Goal: Task Accomplishment & Management: Manage account settings

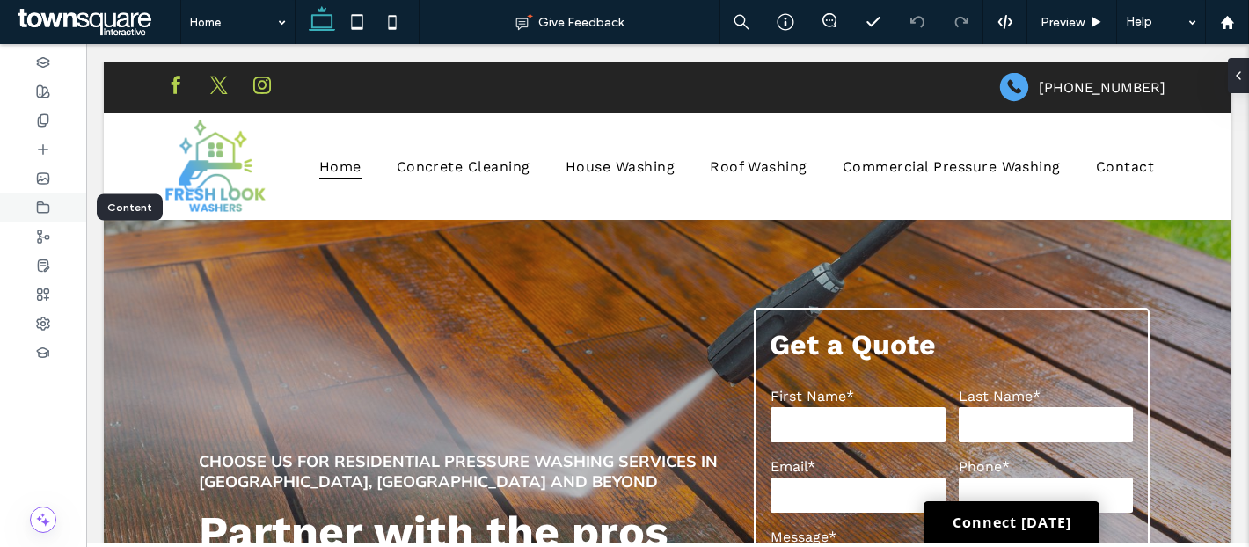
click at [48, 211] on use at bounding box center [43, 206] width 11 height 11
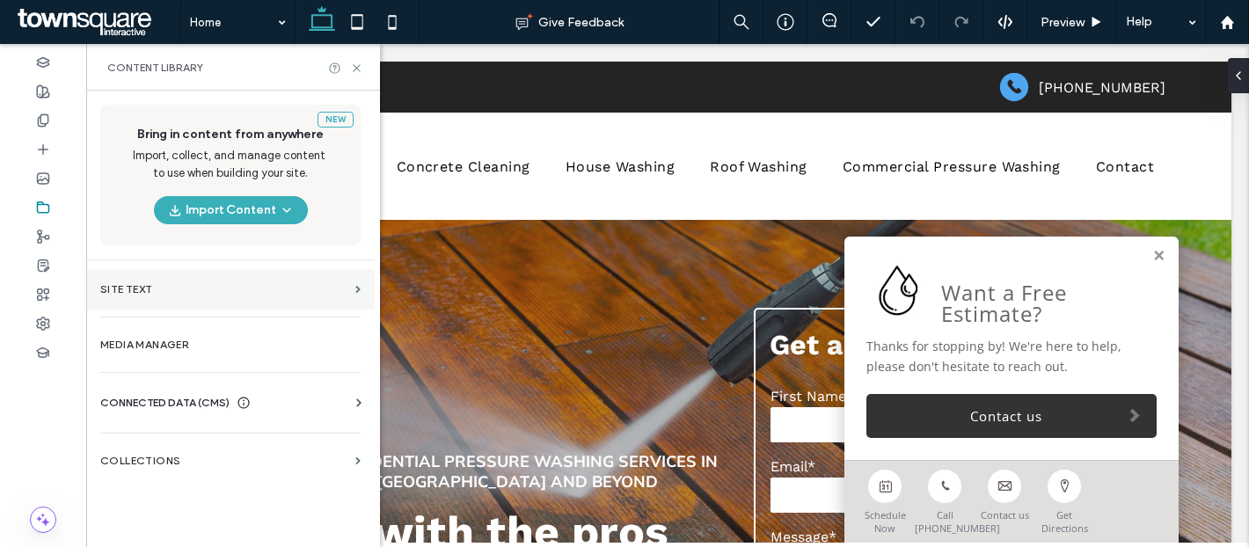
click at [191, 301] on section "Site Text" at bounding box center [230, 289] width 288 height 40
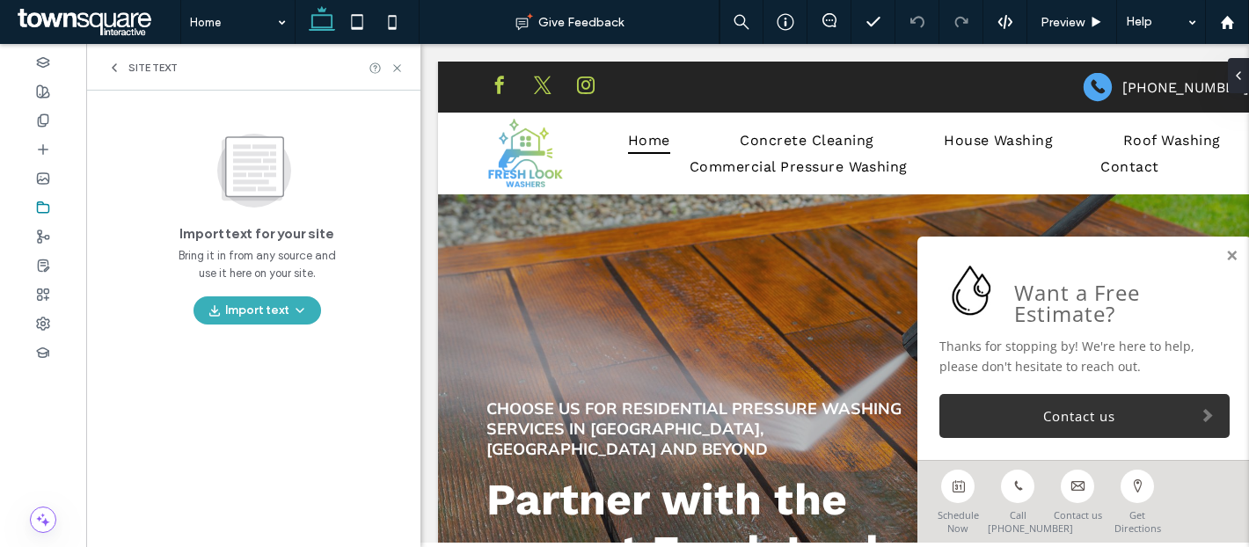
click at [132, 70] on span "Site Text" at bounding box center [152, 68] width 49 height 14
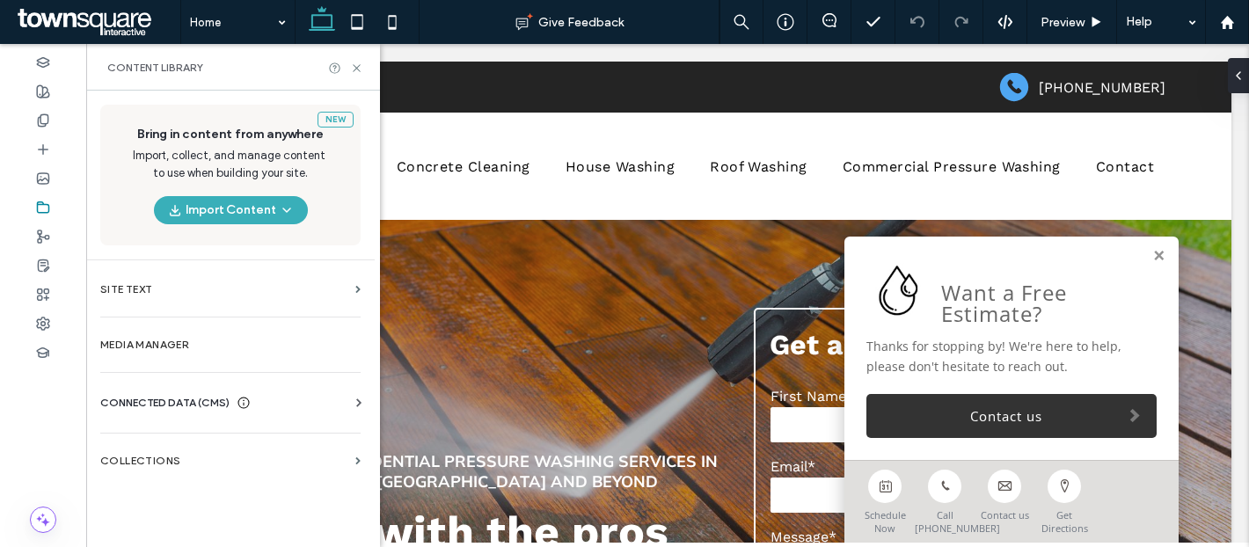
click at [337, 400] on div "CONNECTED DATA (CMS)" at bounding box center [233, 403] width 267 height 18
click at [265, 432] on section "Business Info" at bounding box center [233, 446] width 267 height 40
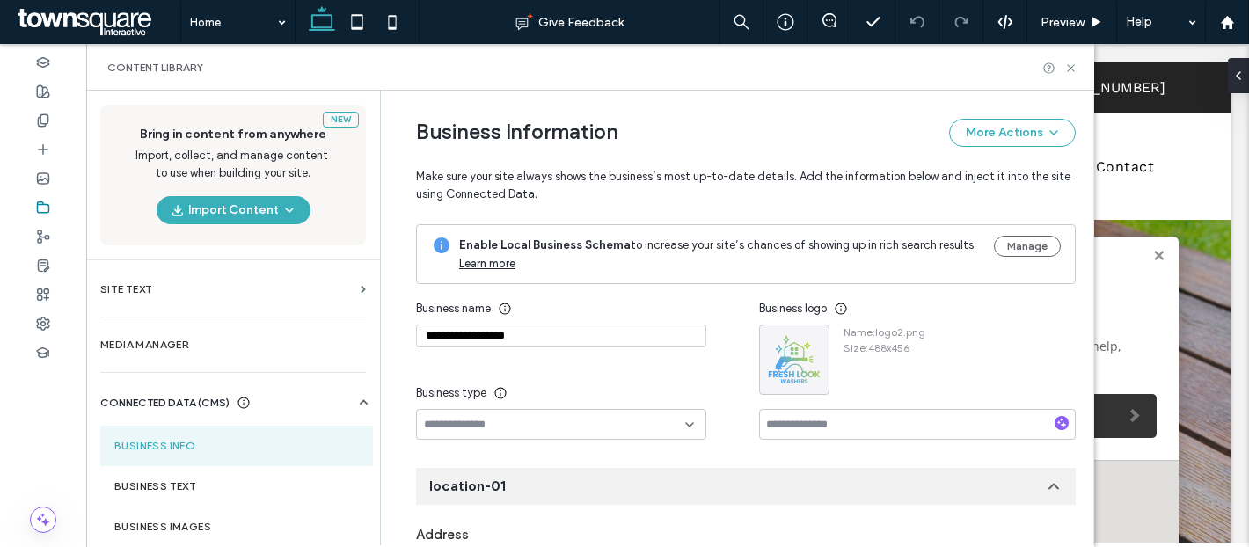
click at [588, 338] on input "**********" at bounding box center [561, 336] width 290 height 23
paste input
type input "**********"
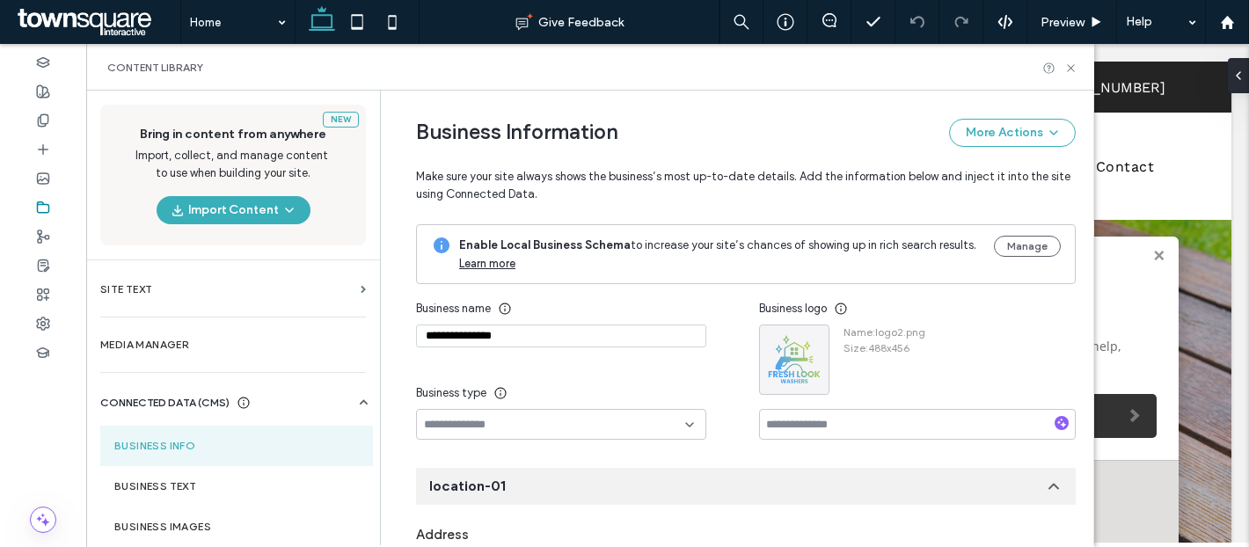
click at [733, 336] on div "**********" at bounding box center [587, 366] width 343 height 147
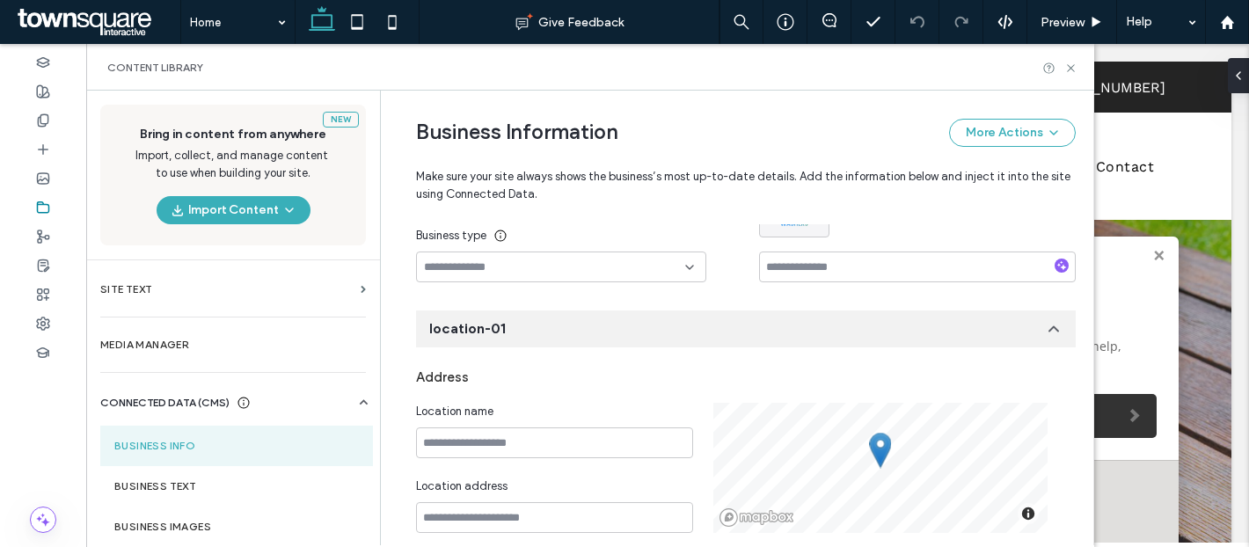
scroll to position [361, 0]
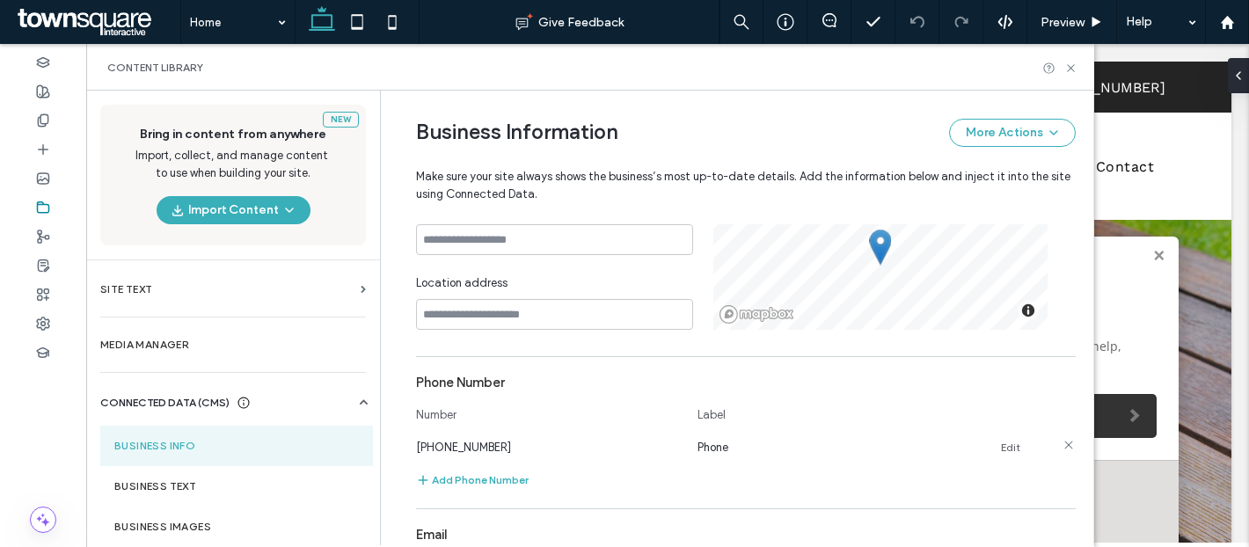
click at [1004, 444] on link "Edit" at bounding box center [1010, 448] width 19 height 14
click at [581, 449] on input "**********" at bounding box center [548, 445] width 264 height 31
type input "**********"
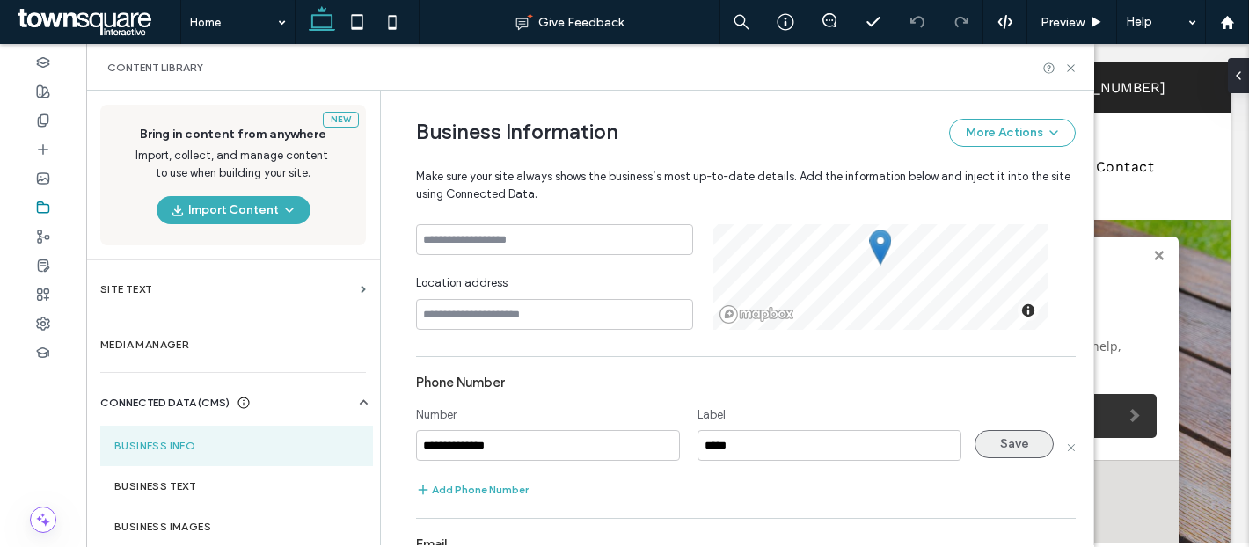
click at [1010, 441] on button "Save" at bounding box center [1014, 444] width 79 height 28
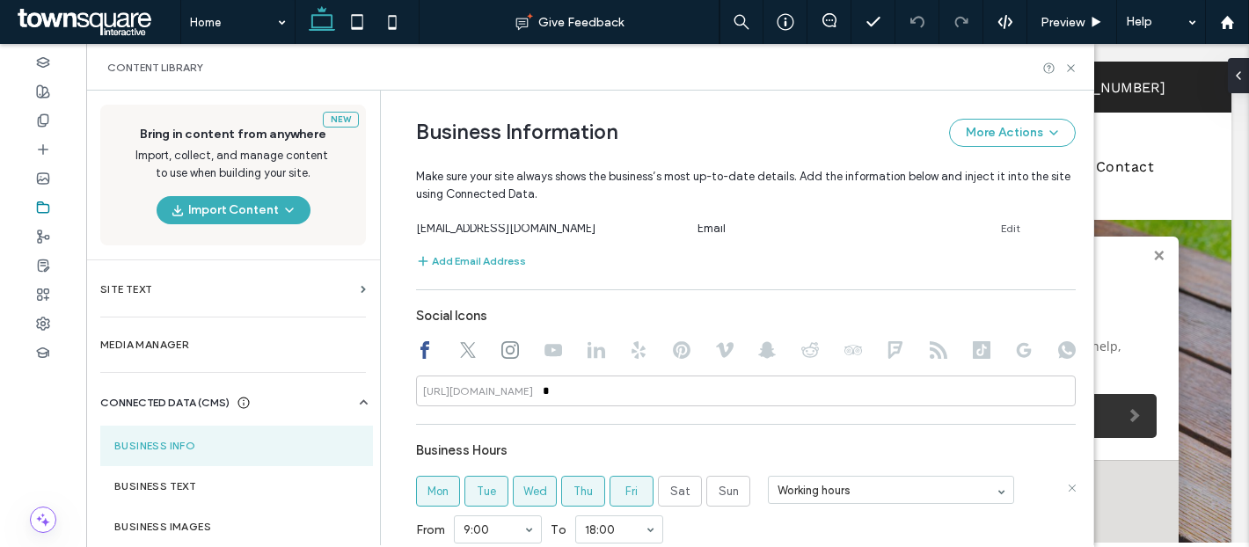
scroll to position [782, 0]
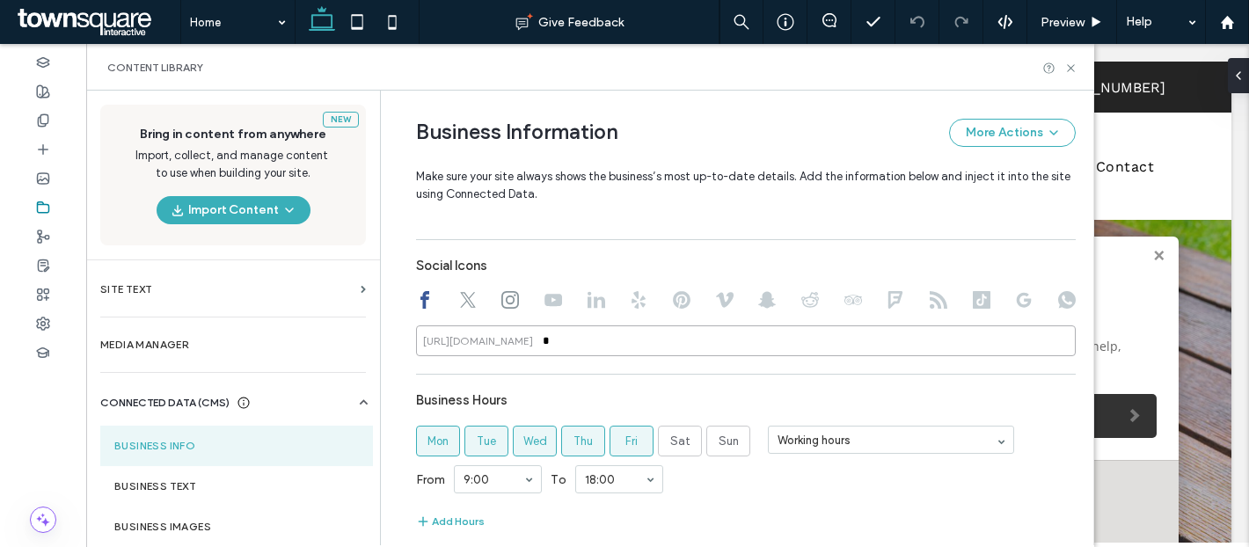
click at [556, 354] on input "*" at bounding box center [746, 340] width 660 height 31
click at [459, 302] on icon at bounding box center [468, 300] width 18 height 18
type input "*"
click at [540, 343] on input "*" at bounding box center [746, 340] width 660 height 31
click at [502, 297] on use at bounding box center [510, 300] width 18 height 18
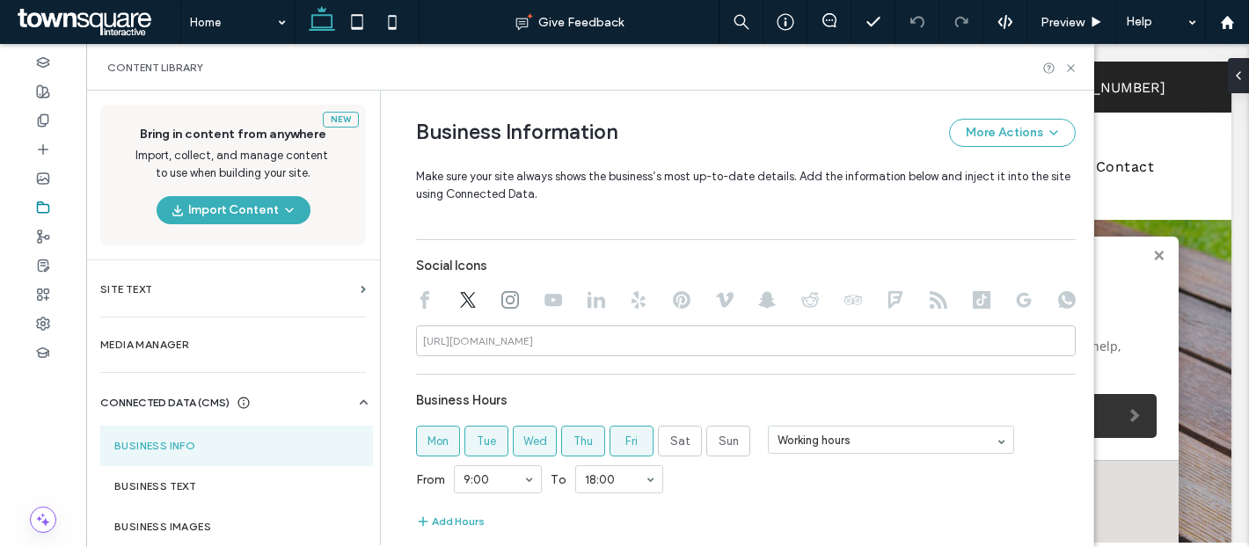
type input "*"
click at [547, 336] on input "*" at bounding box center [746, 340] width 660 height 31
click at [251, 472] on section "Business Text" at bounding box center [236, 486] width 273 height 40
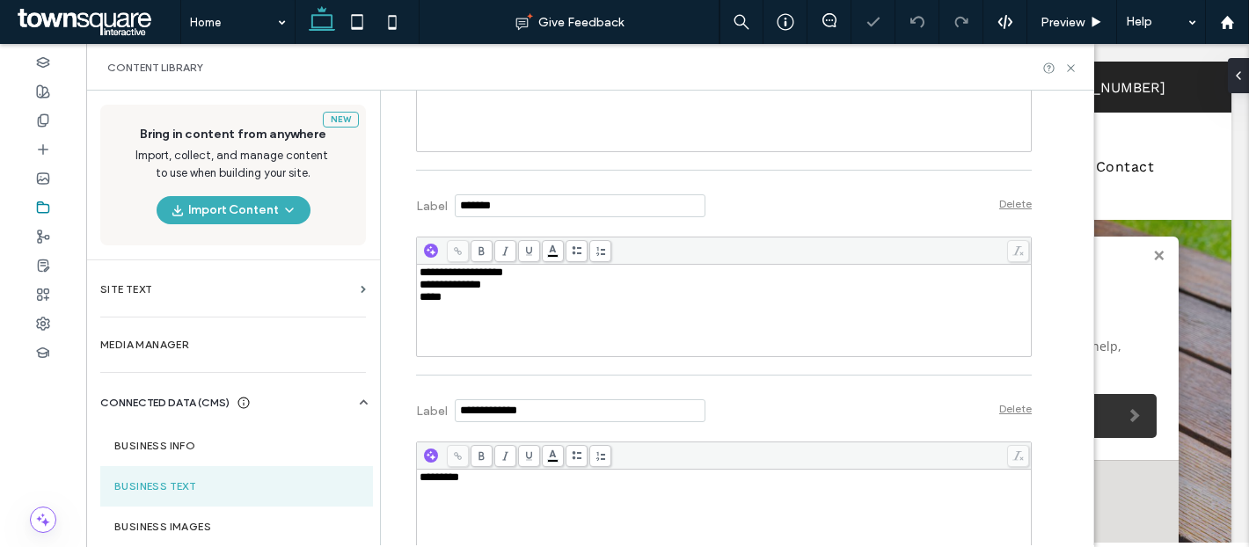
scroll to position [691, 0]
drag, startPoint x: 581, startPoint y: 334, endPoint x: 392, endPoint y: 267, distance: 199.7
click at [392, 267] on div "**********" at bounding box center [711, 15] width 642 height 1233
click at [471, 487] on div "*********" at bounding box center [725, 513] width 610 height 88
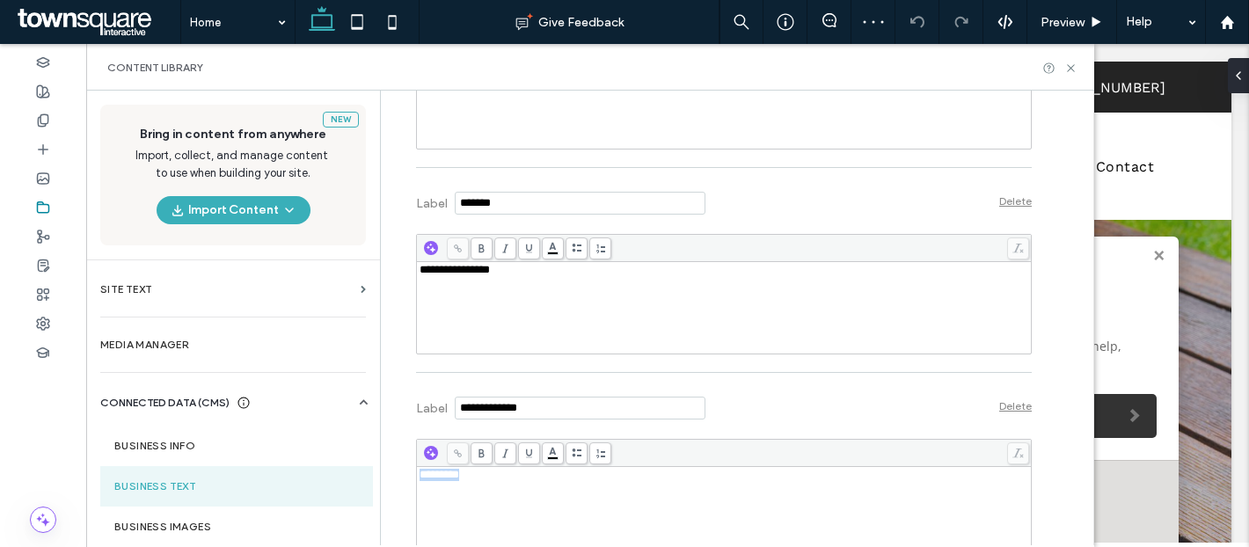
click at [471, 487] on div "*********" at bounding box center [725, 513] width 610 height 88
click at [468, 479] on span "**********" at bounding box center [455, 474] width 70 height 11
drag, startPoint x: 448, startPoint y: 479, endPoint x: 552, endPoint y: 492, distance: 105.4
click at [552, 492] on div "**********" at bounding box center [725, 513] width 610 height 88
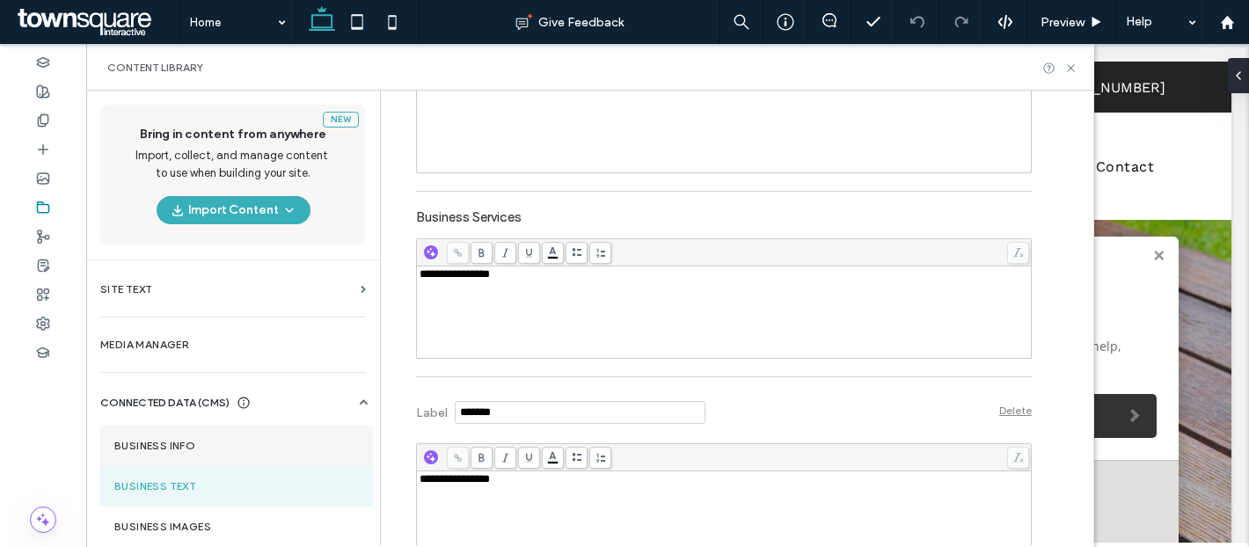
click at [187, 457] on section "Business Info" at bounding box center [236, 446] width 273 height 40
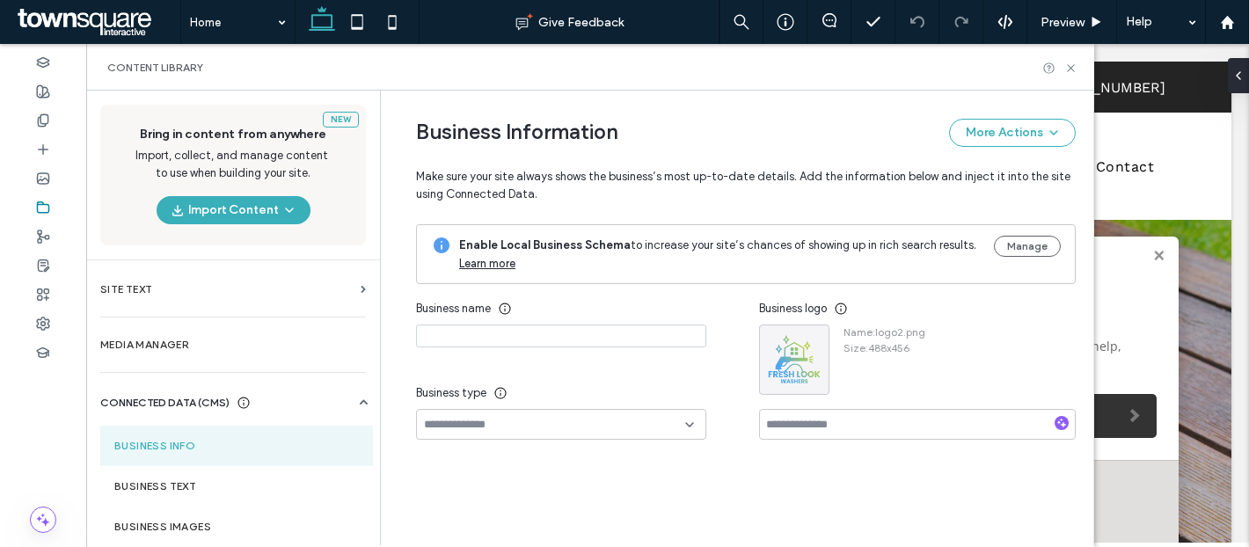
type input "**********"
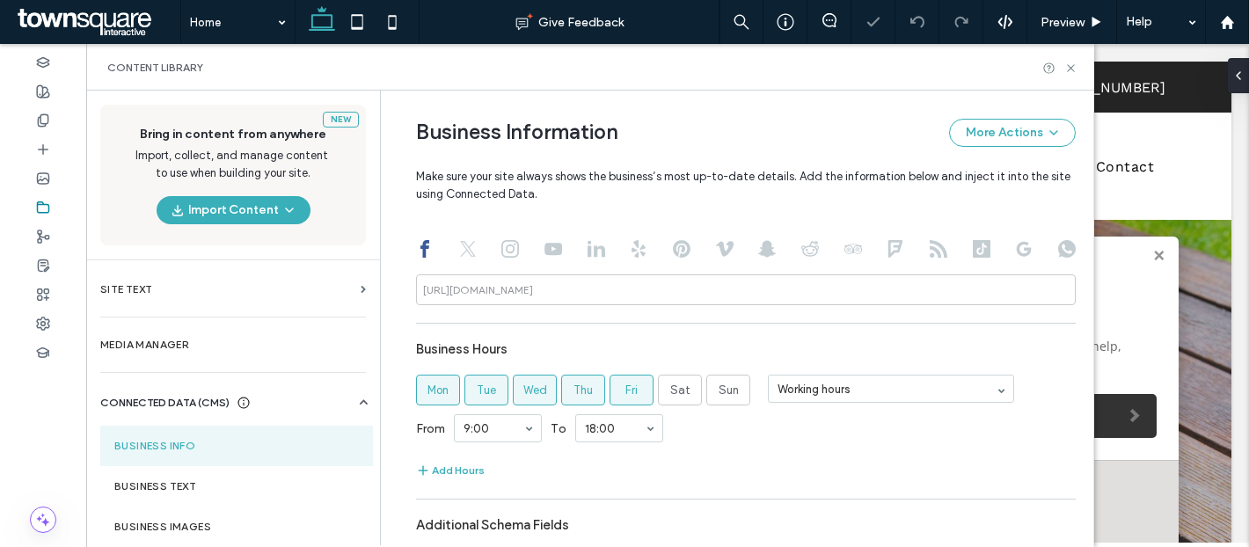
scroll to position [866, 0]
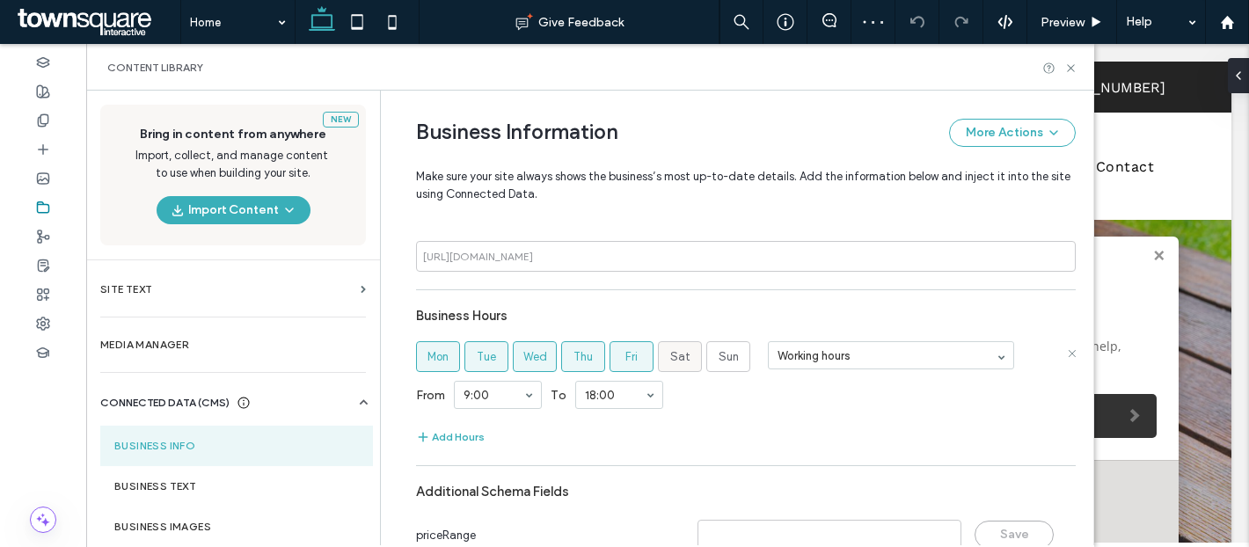
click at [677, 354] on span "Sat" at bounding box center [680, 357] width 20 height 18
click at [714, 347] on label "Sun" at bounding box center [728, 356] width 44 height 31
click at [634, 471] on div "Address Location name Location address © Mapbox © OpenStreetMap Improve this ma…" at bounding box center [746, 126] width 660 height 948
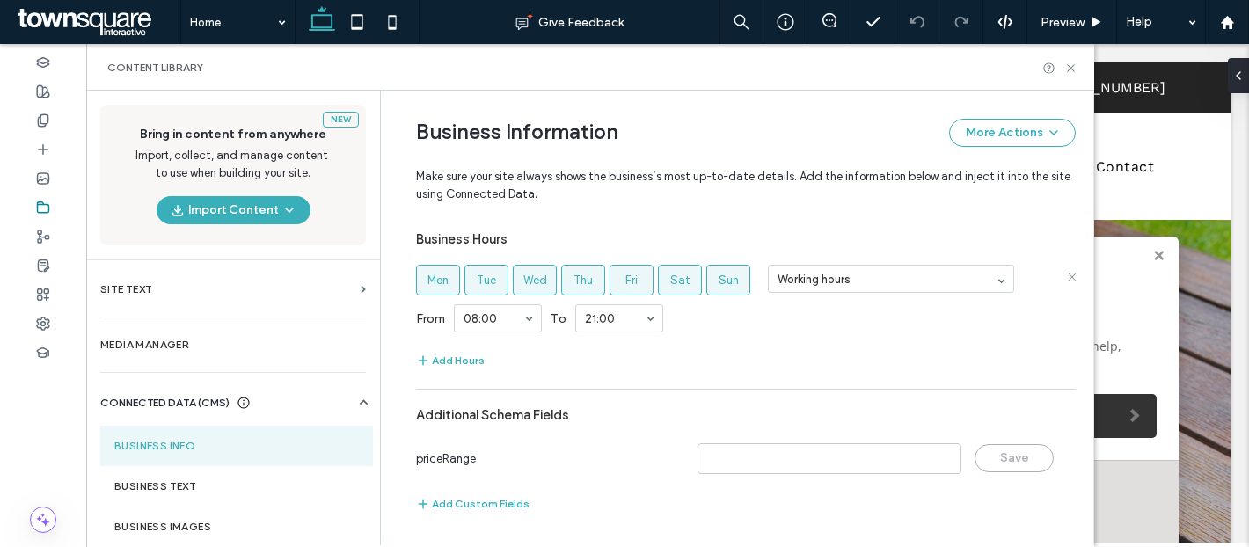
scroll to position [0, 0]
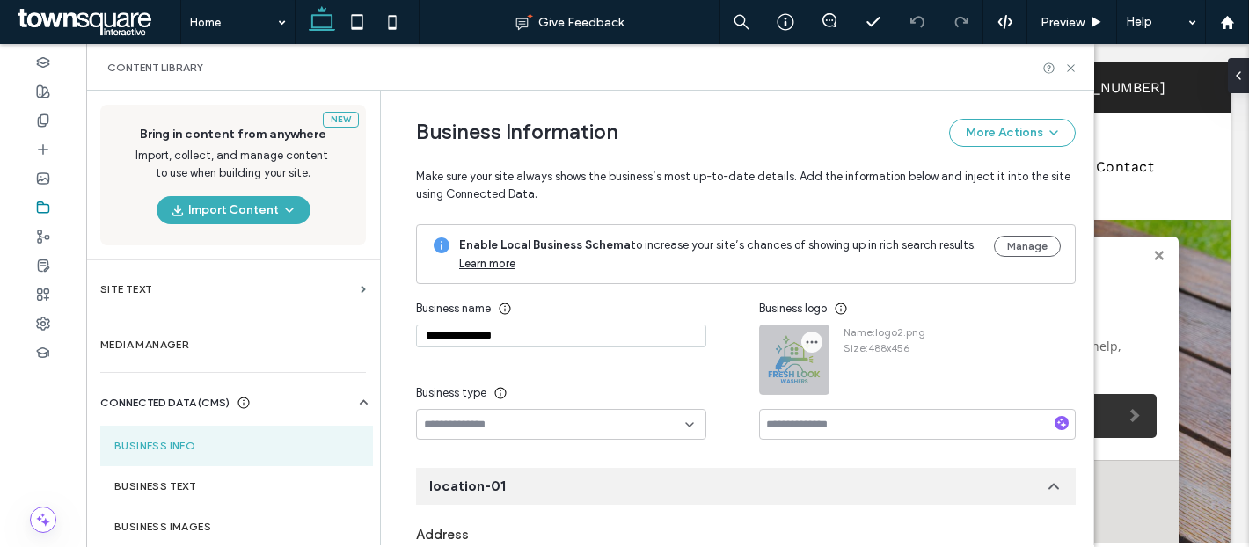
click at [805, 345] on icon "button" at bounding box center [812, 342] width 14 height 14
click at [812, 382] on icon at bounding box center [814, 384] width 14 height 14
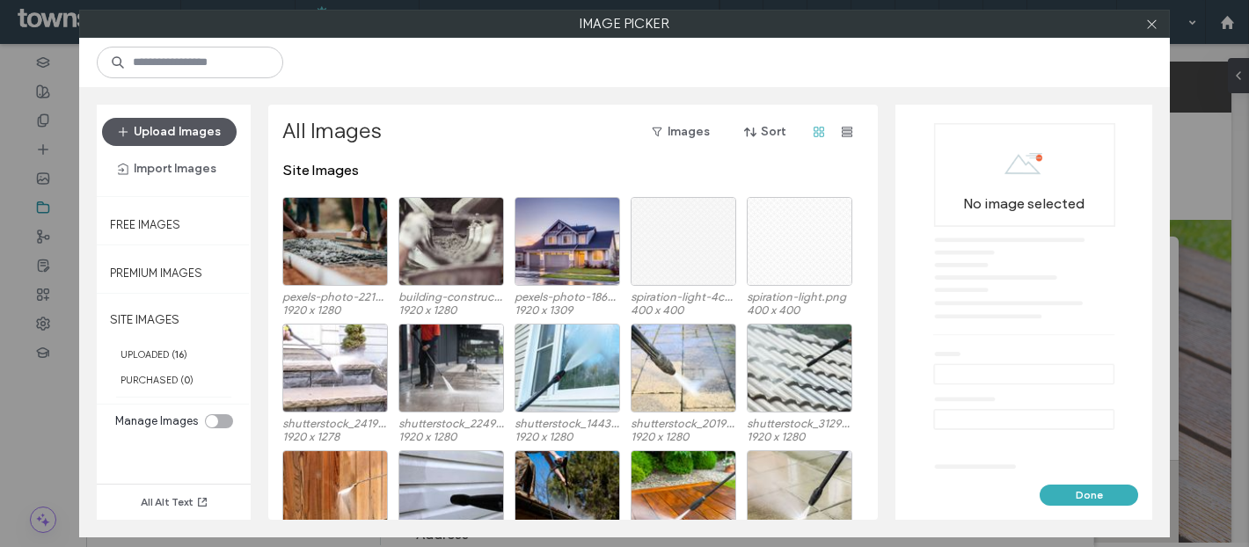
click at [218, 125] on button "Upload Images" at bounding box center [169, 132] width 135 height 28
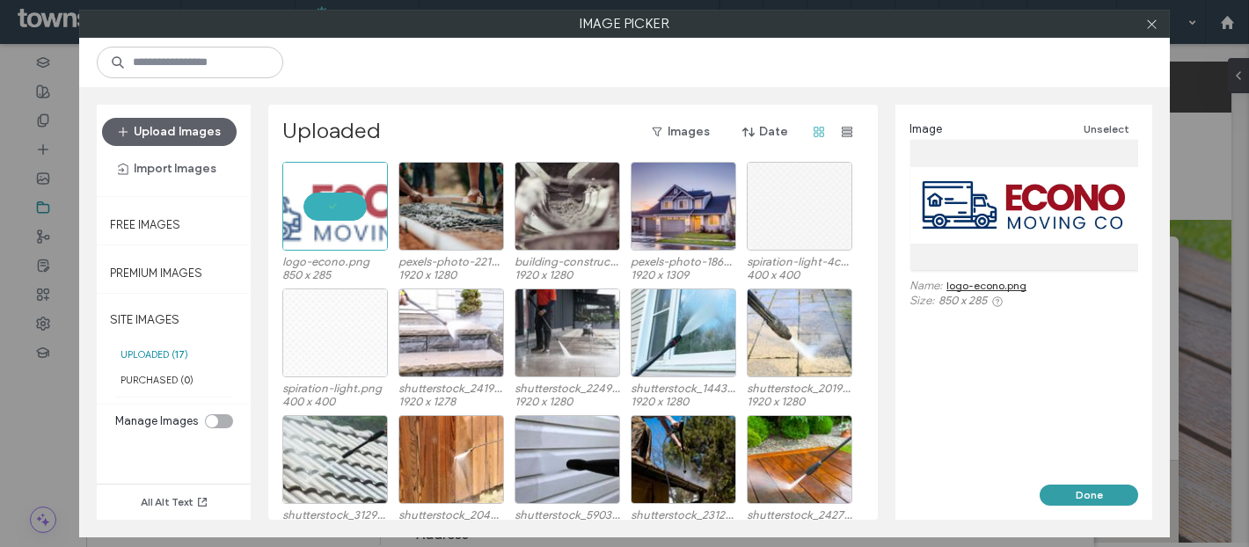
click at [1061, 497] on button "Done" at bounding box center [1089, 495] width 99 height 21
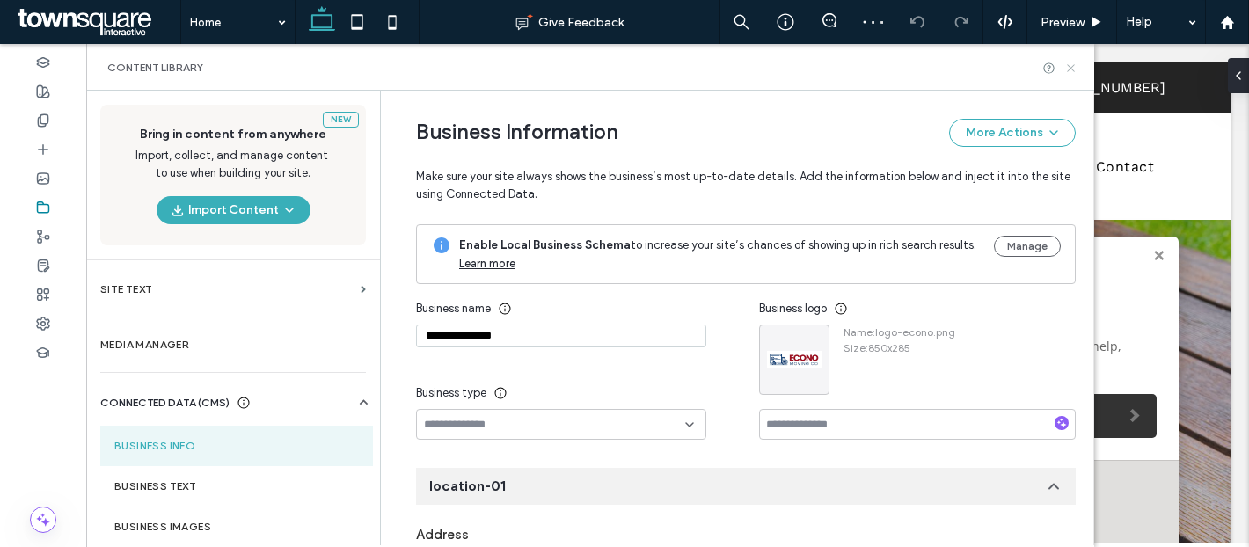
click at [1075, 62] on icon at bounding box center [1070, 68] width 13 height 13
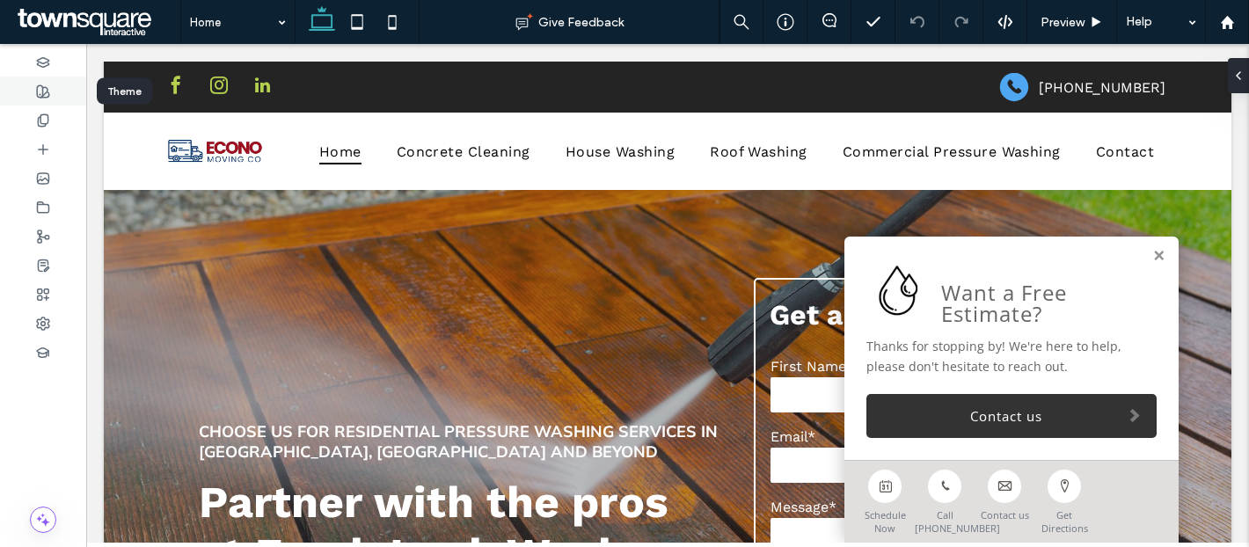
click at [42, 97] on use at bounding box center [43, 91] width 12 height 12
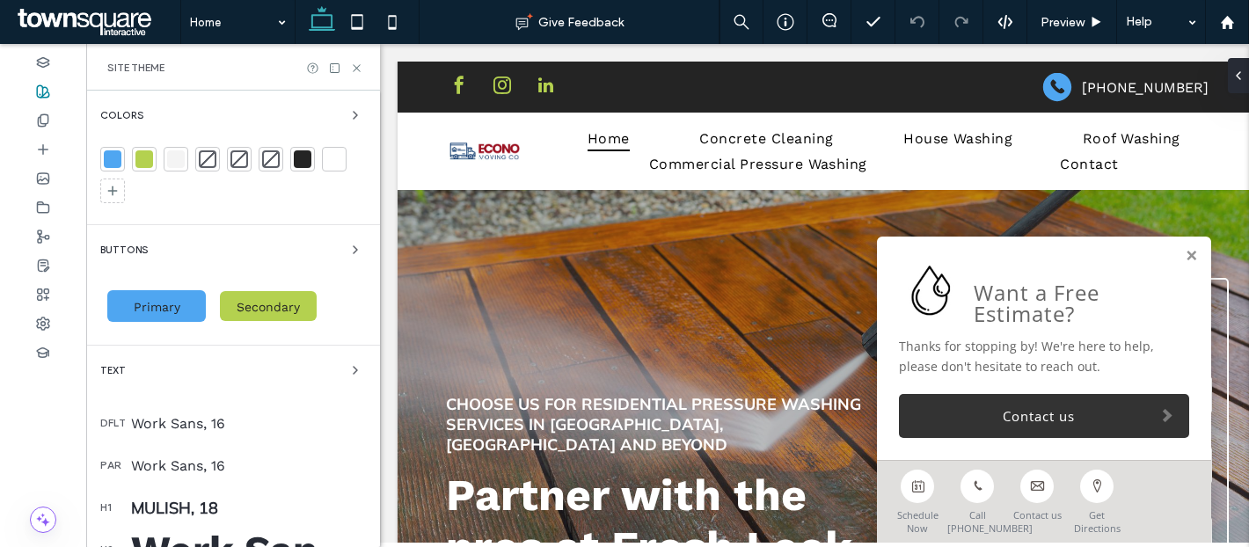
click at [110, 164] on div at bounding box center [113, 159] width 18 height 18
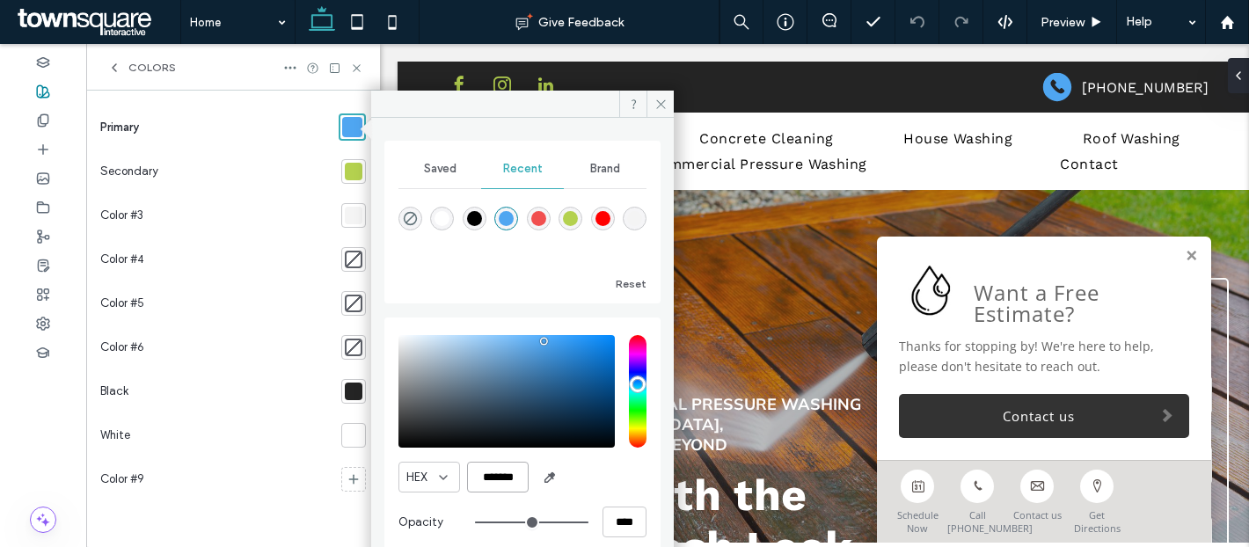
click at [511, 487] on input "*******" at bounding box center [498, 477] width 62 height 31
paste input "color picker textbox"
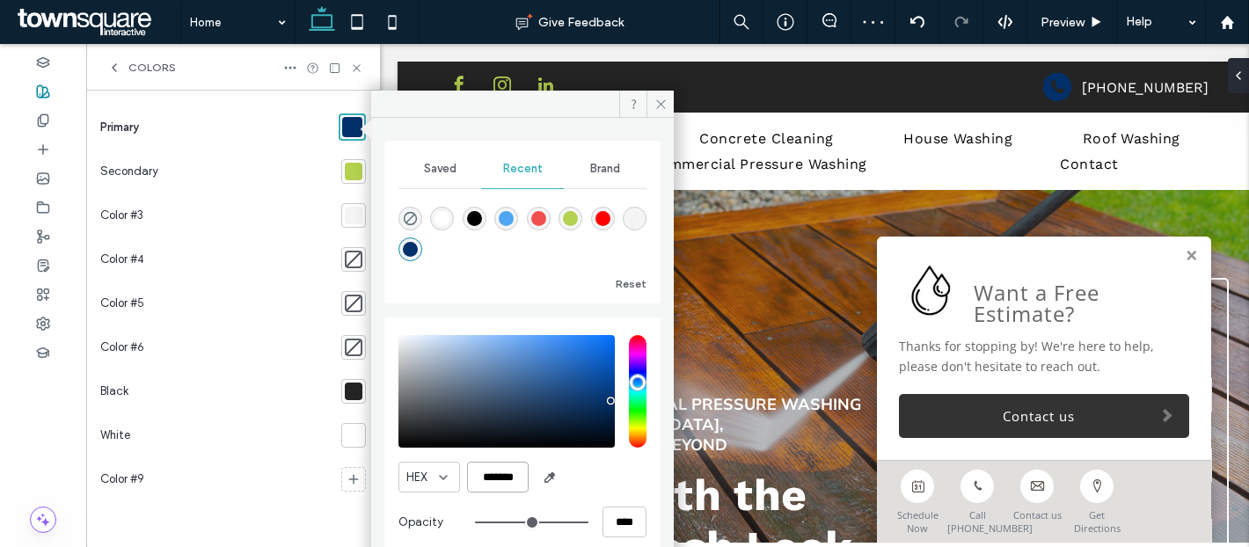
type input "*******"
click at [355, 182] on div at bounding box center [353, 171] width 25 height 25
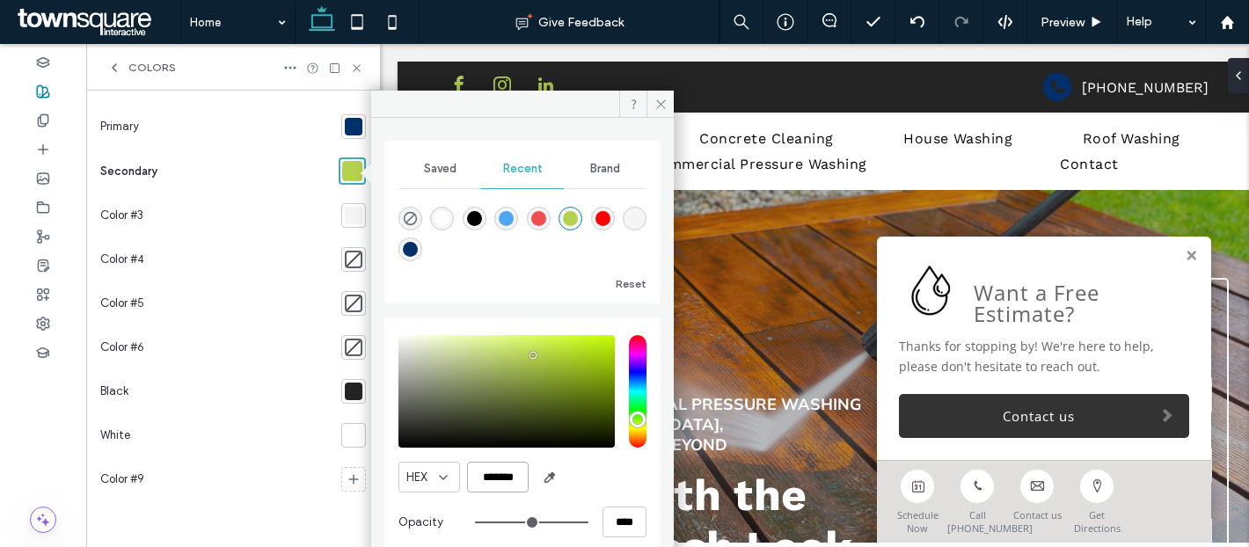
click at [493, 474] on input "*******" at bounding box center [498, 477] width 62 height 31
paste input "color picker textbox"
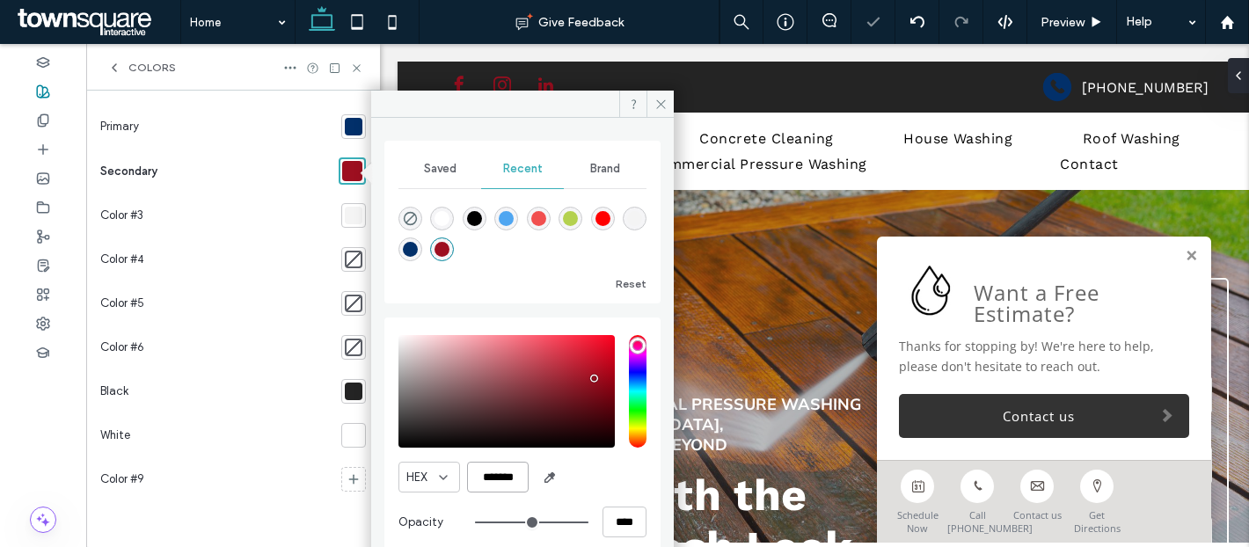
type input "*******"
click at [614, 480] on div "HEX *******" at bounding box center [522, 477] width 248 height 31
click at [665, 101] on icon at bounding box center [660, 104] width 13 height 13
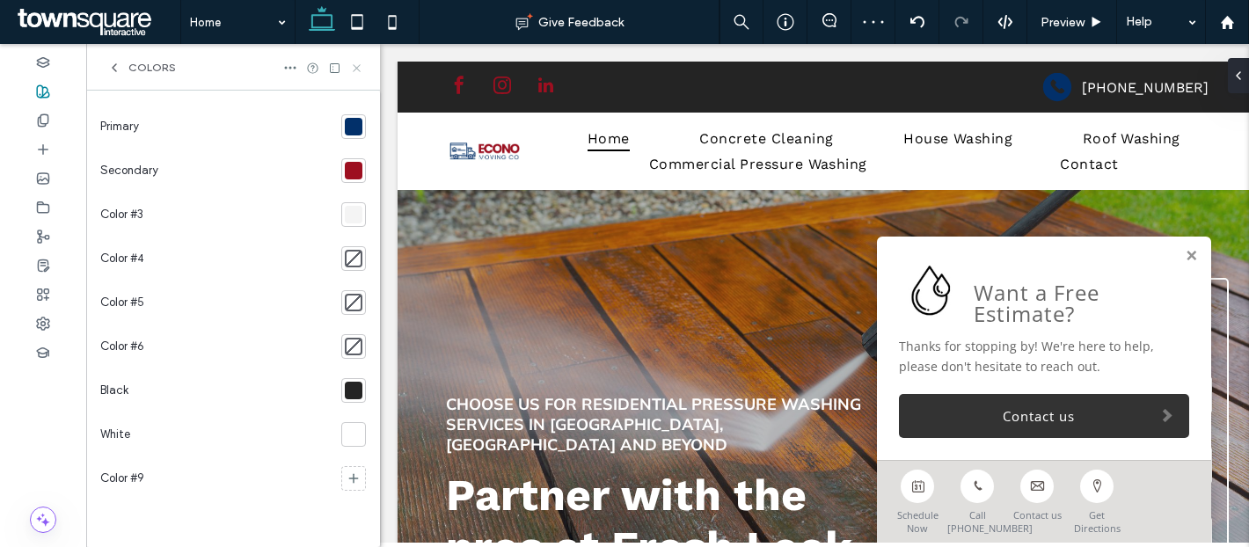
click at [352, 68] on icon at bounding box center [356, 68] width 13 height 13
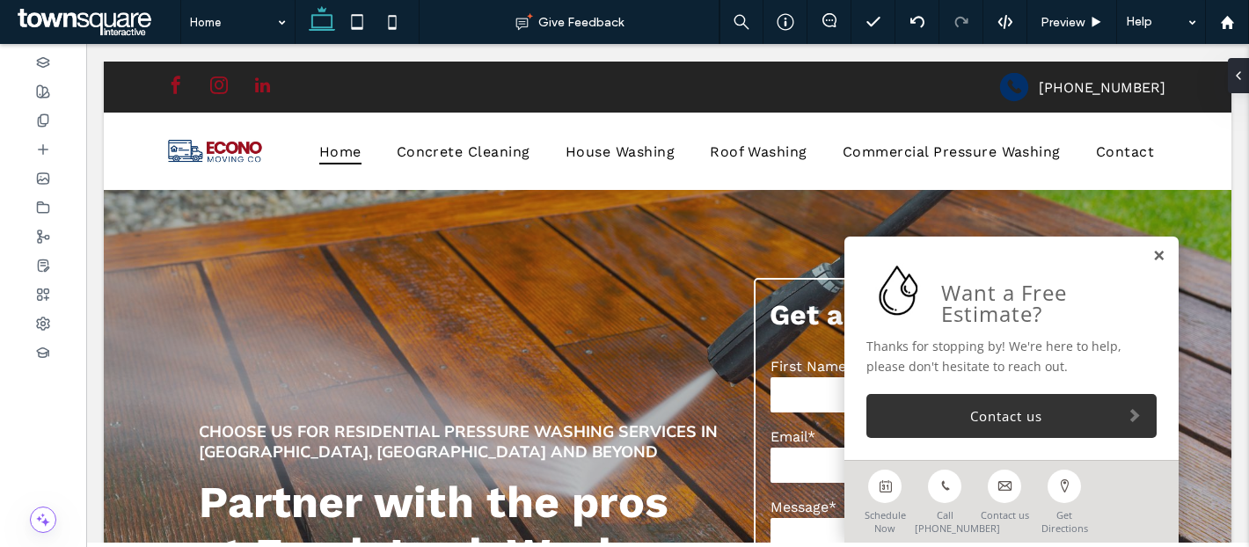
click at [1160, 254] on link at bounding box center [1158, 256] width 13 height 15
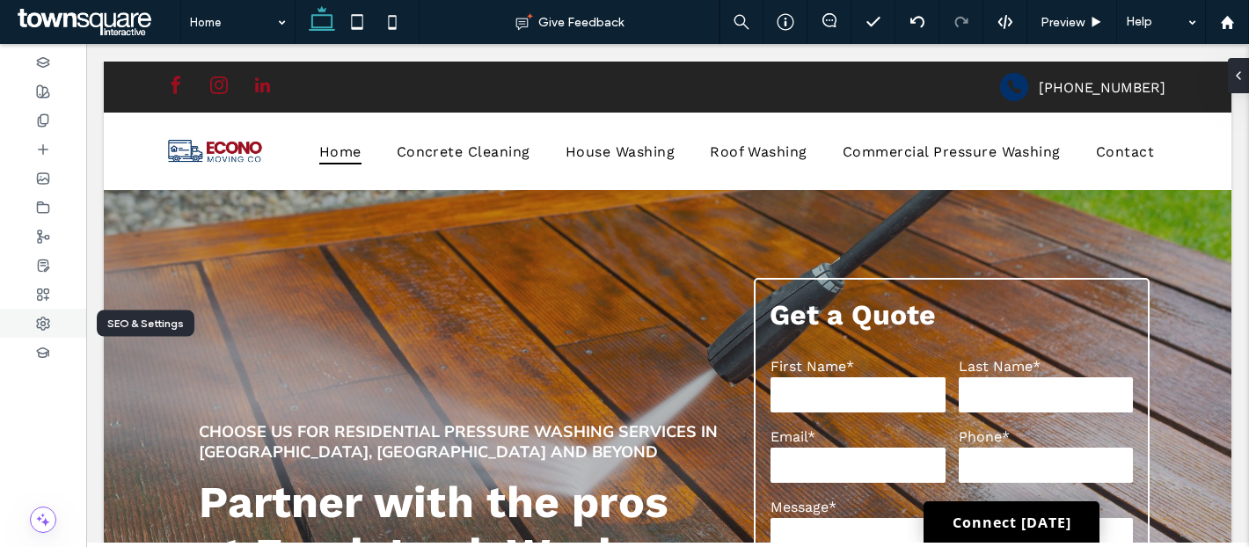
click at [49, 320] on use at bounding box center [43, 324] width 12 height 12
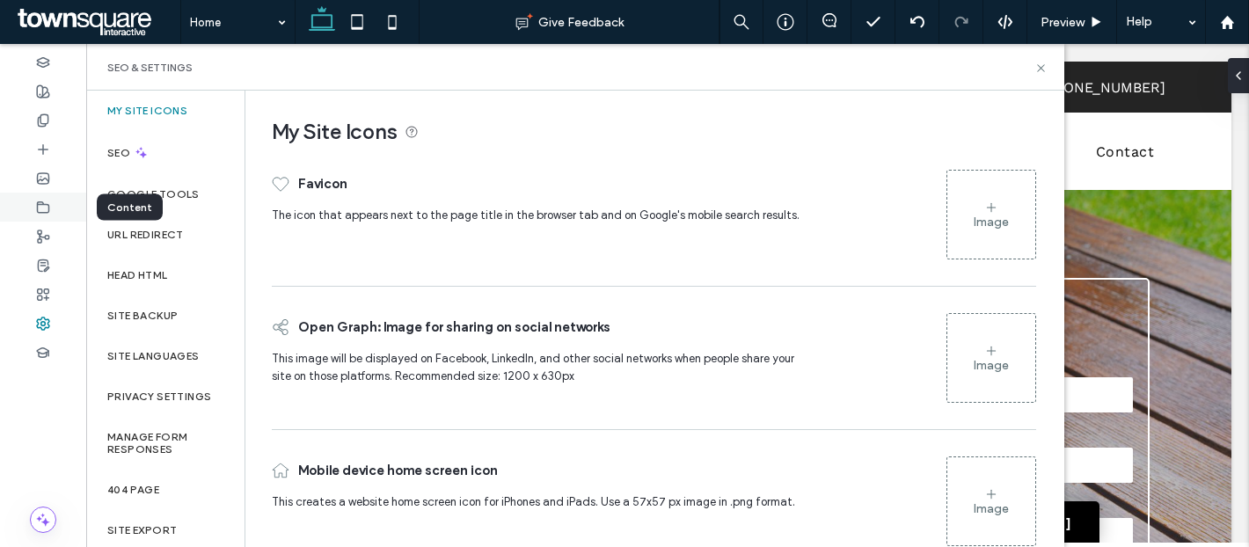
click at [51, 199] on div at bounding box center [43, 207] width 86 height 29
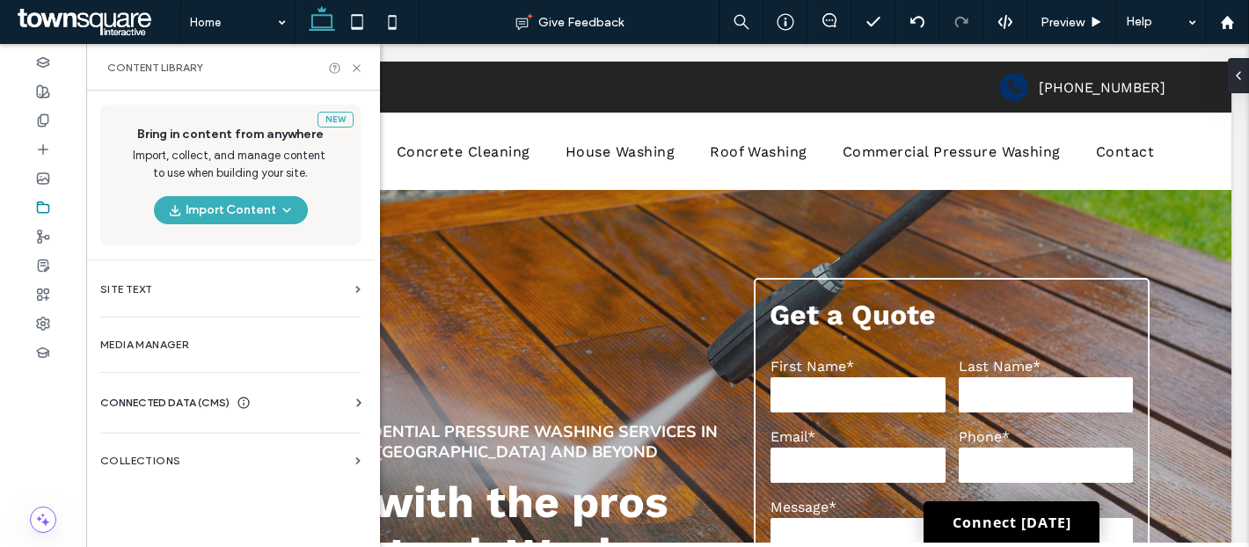
click at [187, 405] on span "CONNECTED DATA (CMS)" at bounding box center [164, 403] width 129 height 18
click at [173, 451] on label "Business Info" at bounding box center [233, 446] width 239 height 12
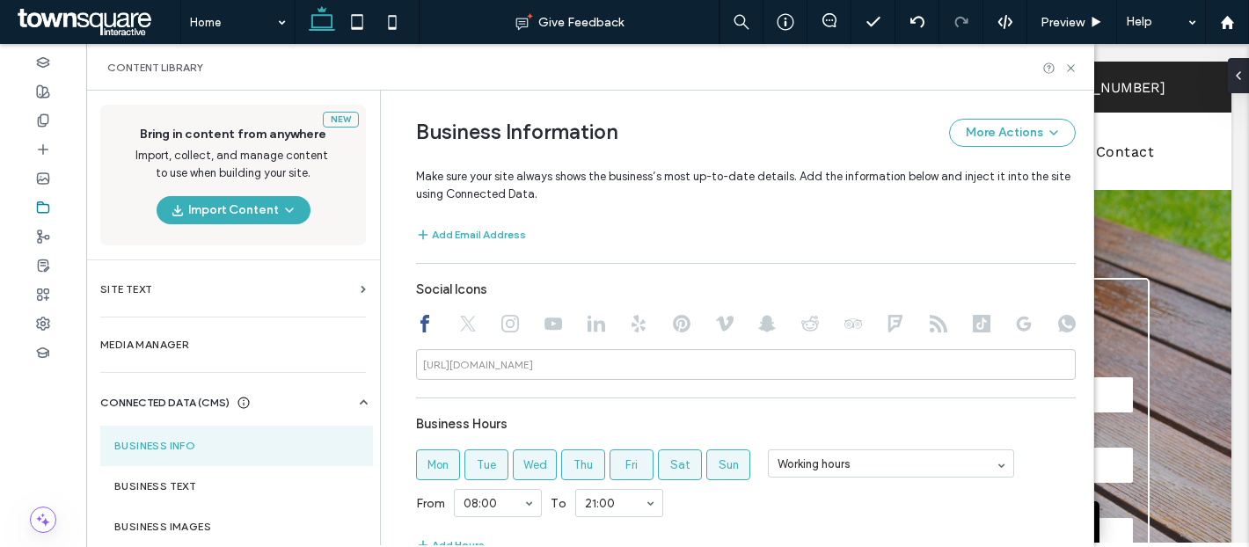
scroll to position [759, 0]
click at [462, 323] on icon at bounding box center [468, 323] width 18 height 18
click at [486, 327] on div at bounding box center [746, 324] width 660 height 21
click at [506, 330] on icon at bounding box center [510, 323] width 18 height 18
click at [547, 329] on use at bounding box center [553, 323] width 18 height 12
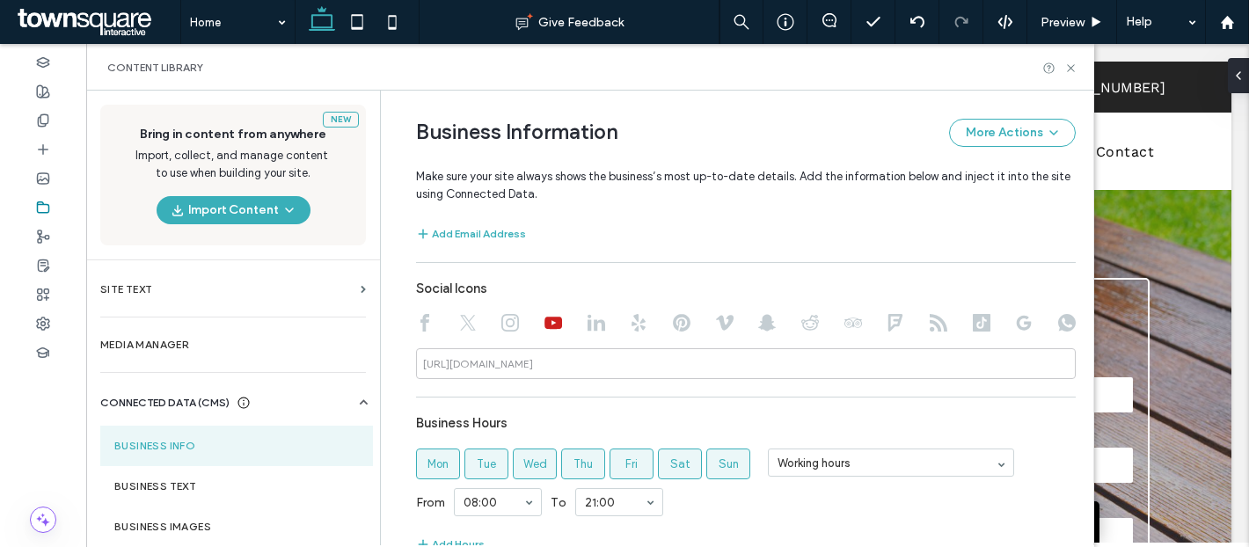
click at [588, 335] on div at bounding box center [597, 324] width 18 height 21
click at [588, 323] on icon at bounding box center [597, 323] width 18 height 18
click at [632, 325] on icon at bounding box center [639, 323] width 18 height 18
click at [673, 320] on use at bounding box center [682, 323] width 18 height 18
click at [722, 322] on use at bounding box center [725, 322] width 18 height 15
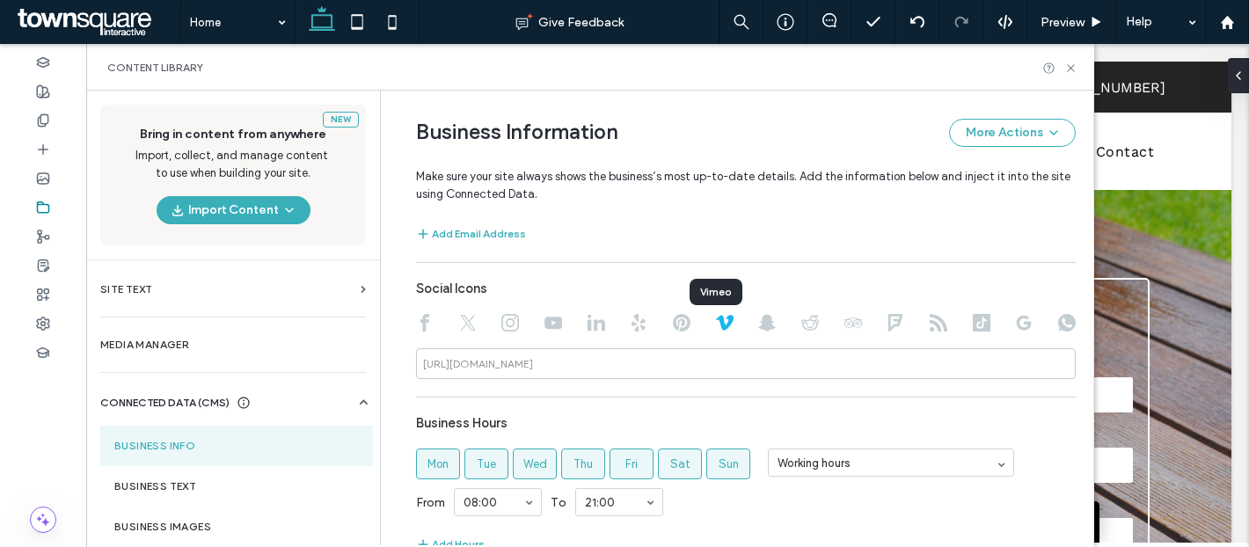
click at [758, 324] on use at bounding box center [767, 323] width 18 height 17
click at [807, 323] on icon at bounding box center [810, 323] width 18 height 18
click at [844, 320] on icon at bounding box center [853, 323] width 18 height 18
click at [874, 325] on div at bounding box center [746, 324] width 660 height 21
click at [888, 326] on use at bounding box center [895, 323] width 14 height 18
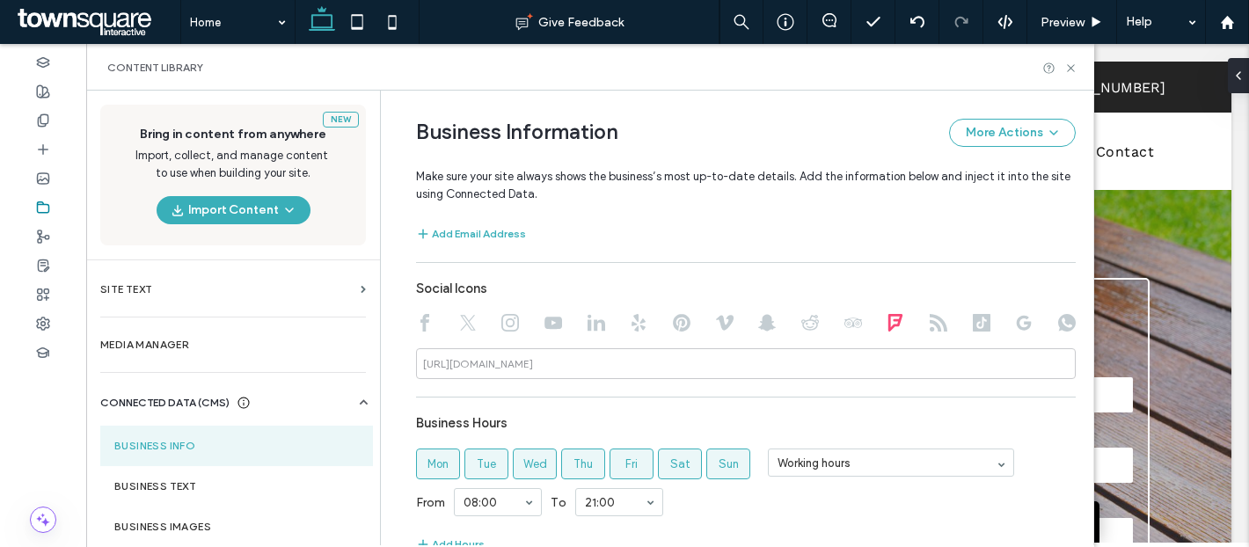
click at [930, 328] on icon at bounding box center [939, 323] width 18 height 18
click at [973, 328] on use at bounding box center [982, 323] width 18 height 18
click at [1015, 328] on icon at bounding box center [1024, 323] width 18 height 18
click at [1061, 322] on use at bounding box center [1067, 323] width 18 height 18
click at [930, 324] on use at bounding box center [939, 323] width 18 height 18
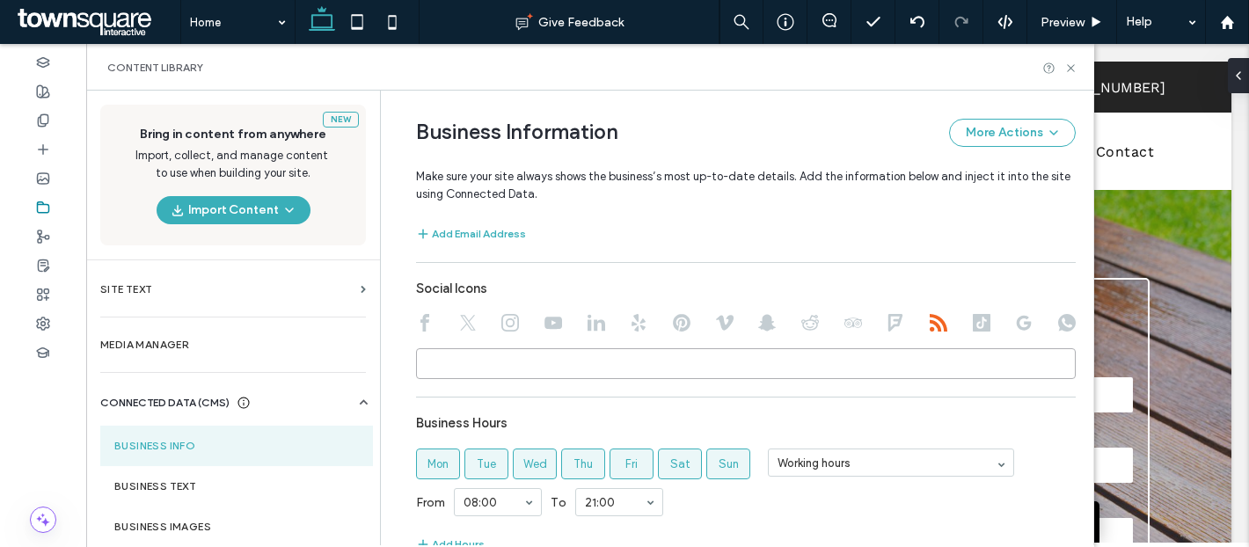
click at [916, 365] on input at bounding box center [746, 363] width 660 height 31
paste input "**********"
type input "**********"
click at [903, 397] on div "**********" at bounding box center [746, 233] width 660 height 948
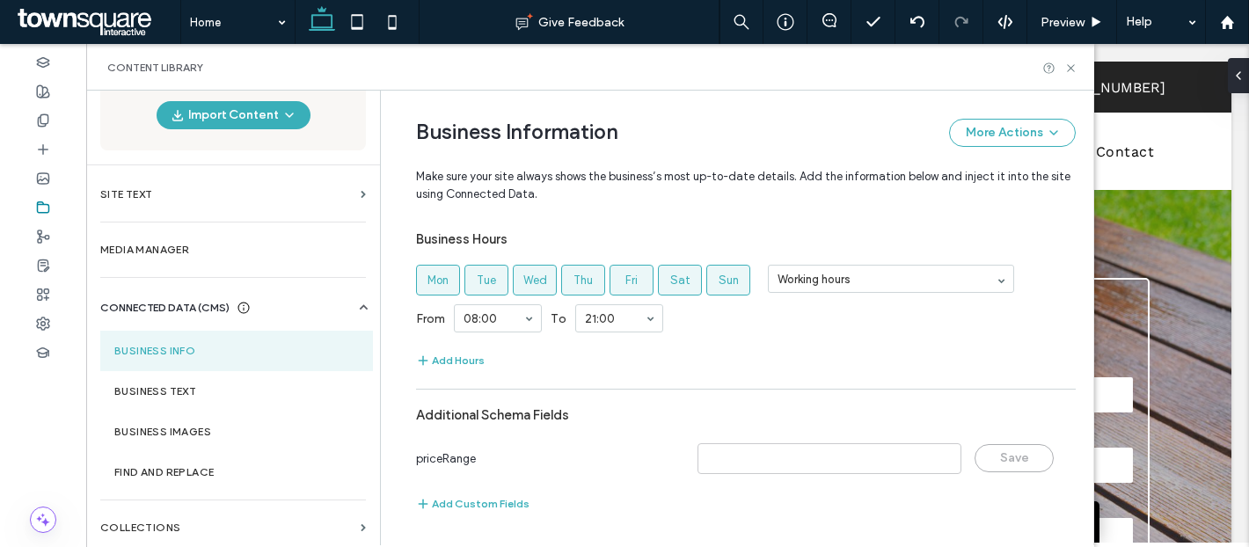
scroll to position [99, 0]
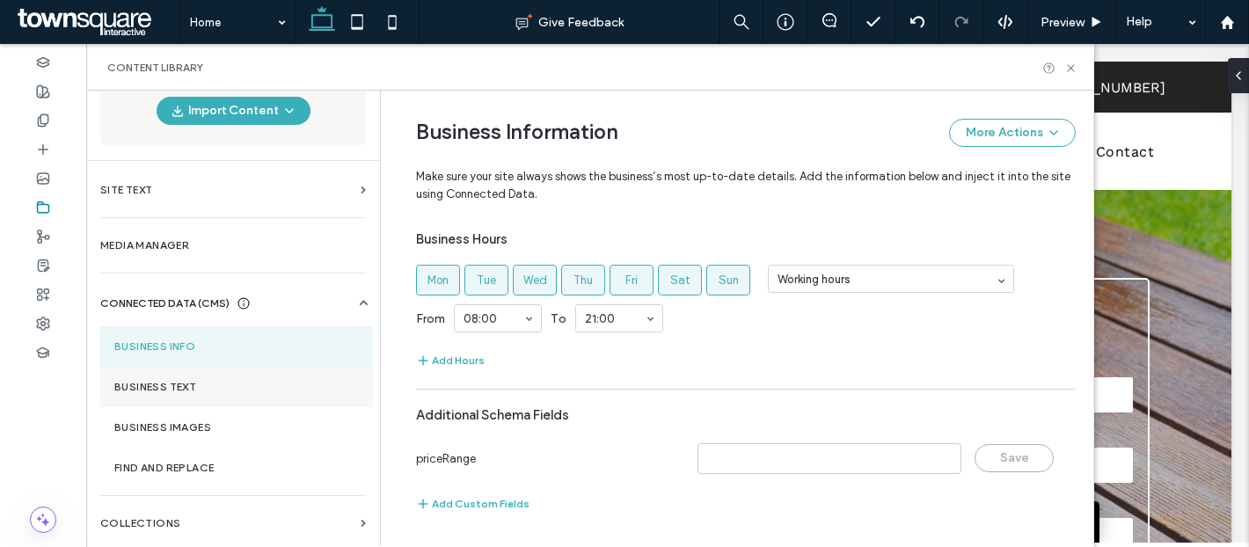
click at [267, 390] on label "Business Text" at bounding box center [236, 387] width 245 height 12
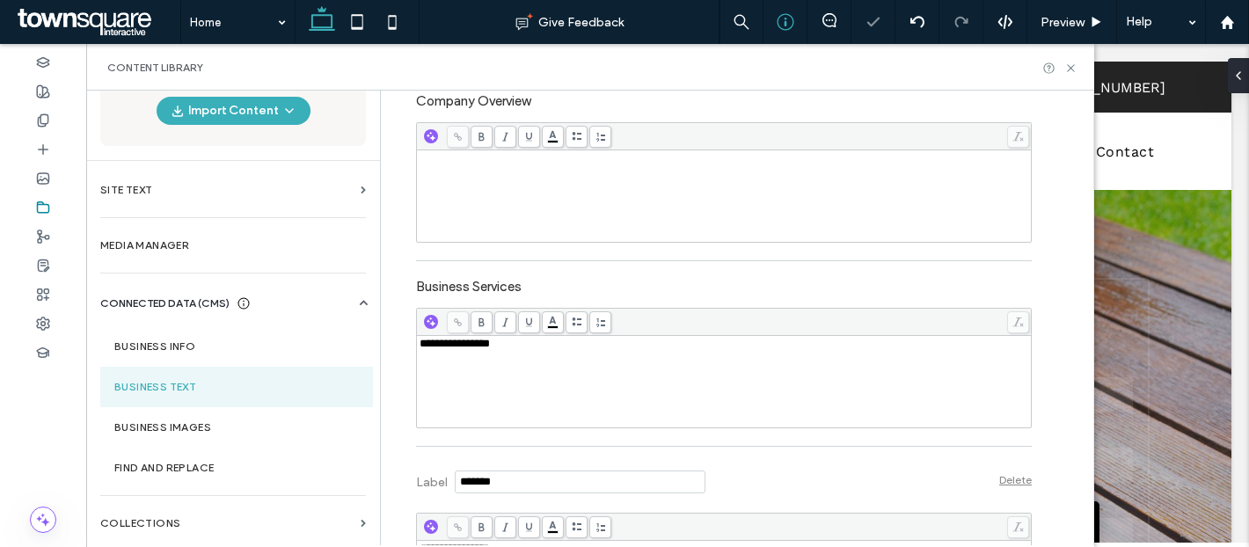
scroll to position [0, 0]
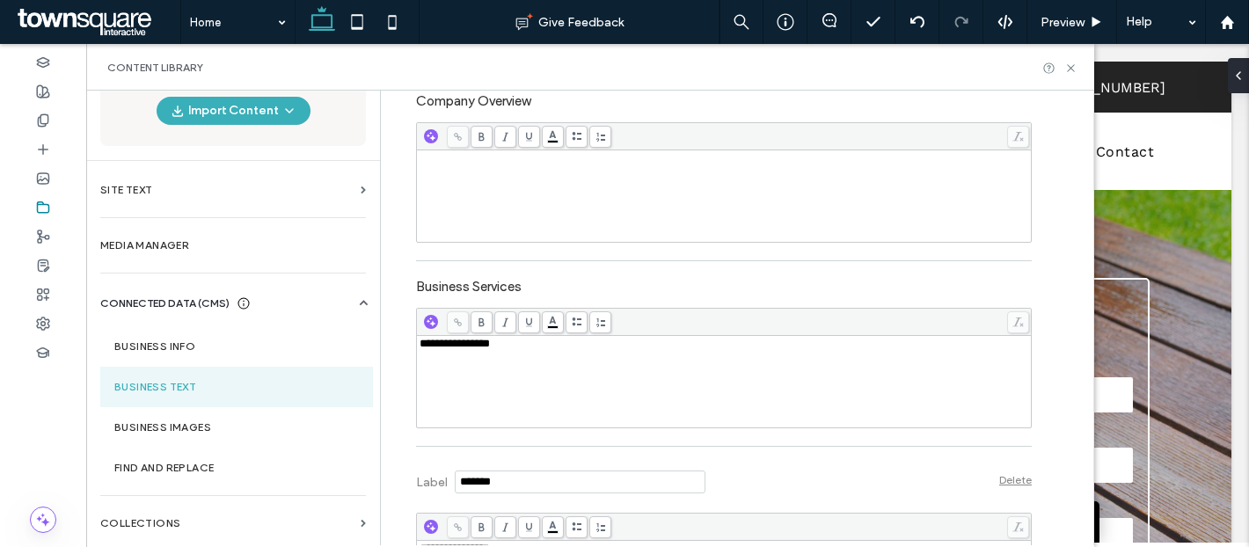
click at [609, 365] on div "**********" at bounding box center [725, 382] width 610 height 88
click at [731, 471] on div "Label Delete" at bounding box center [724, 480] width 616 height 48
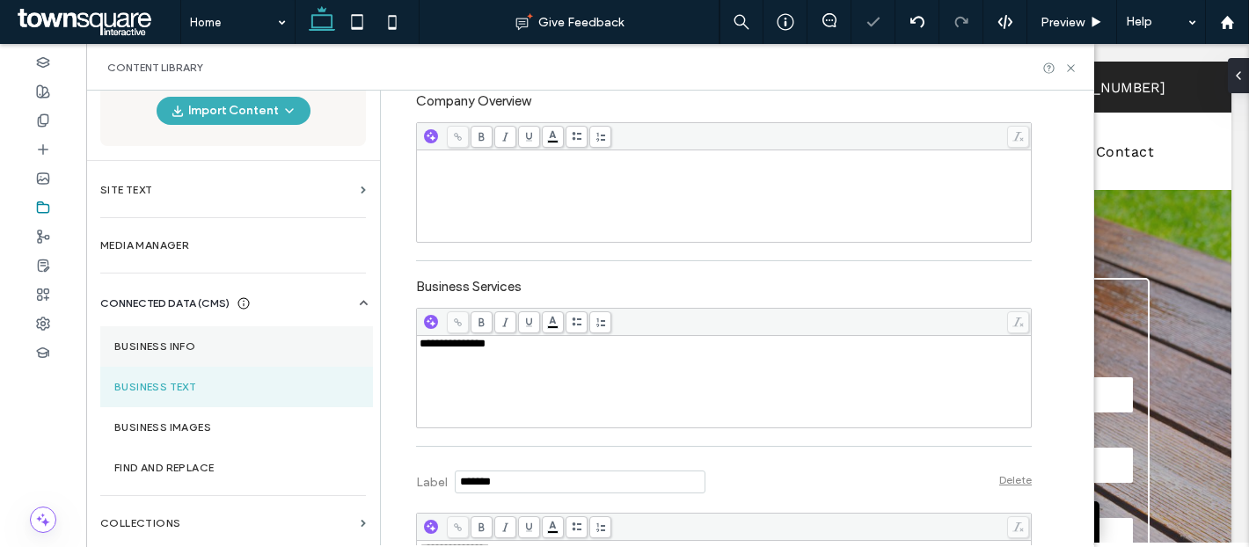
click at [234, 352] on label "Business Info" at bounding box center [236, 346] width 245 height 12
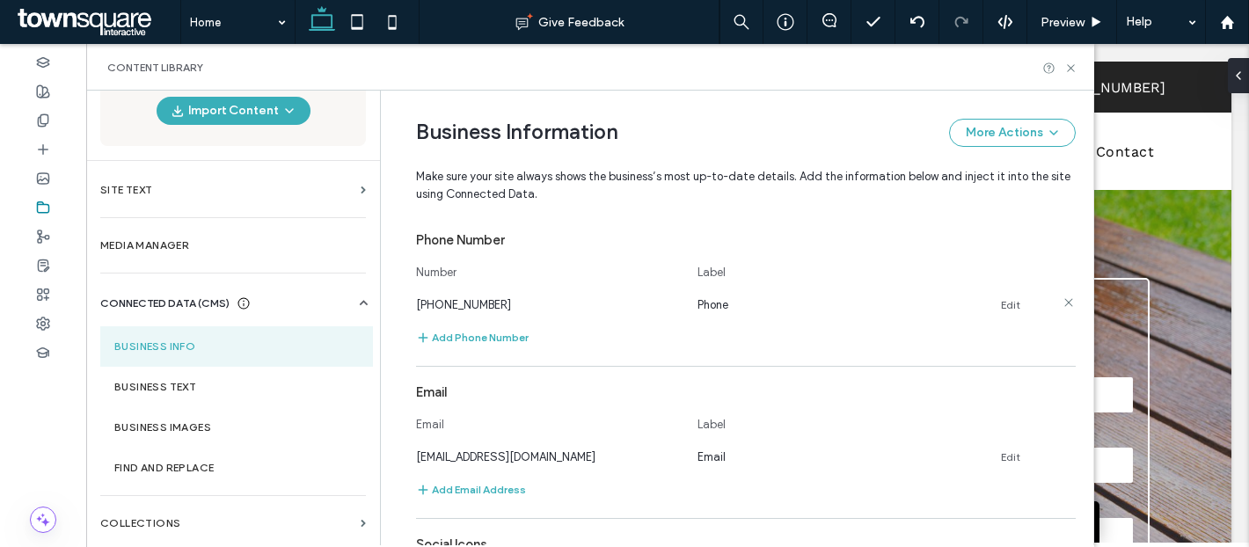
scroll to position [516, 0]
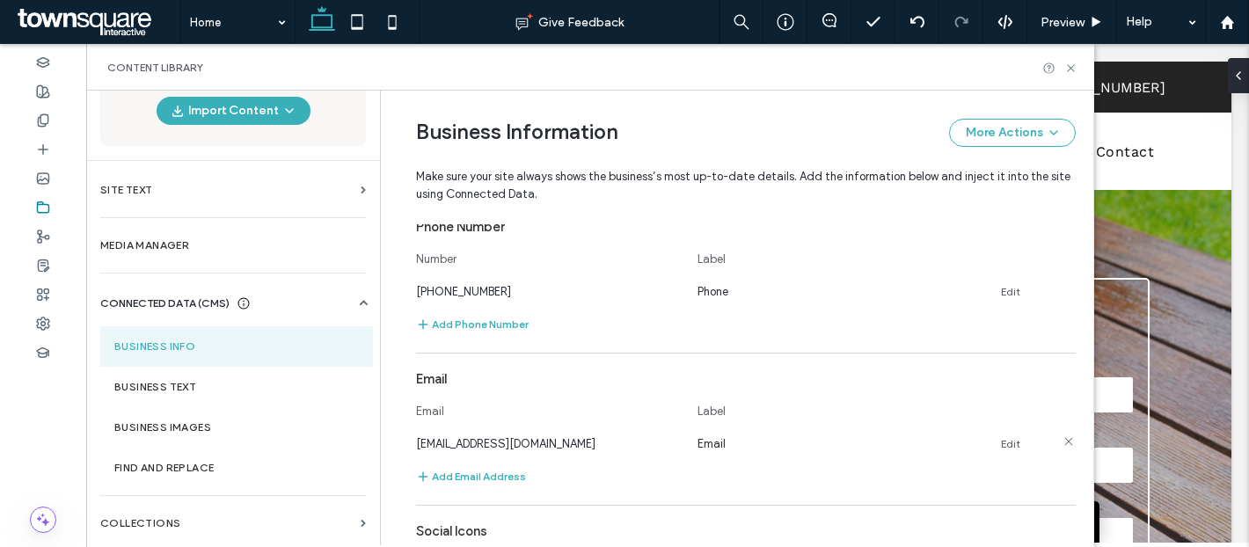
click at [1001, 437] on link "Edit" at bounding box center [1010, 444] width 19 height 14
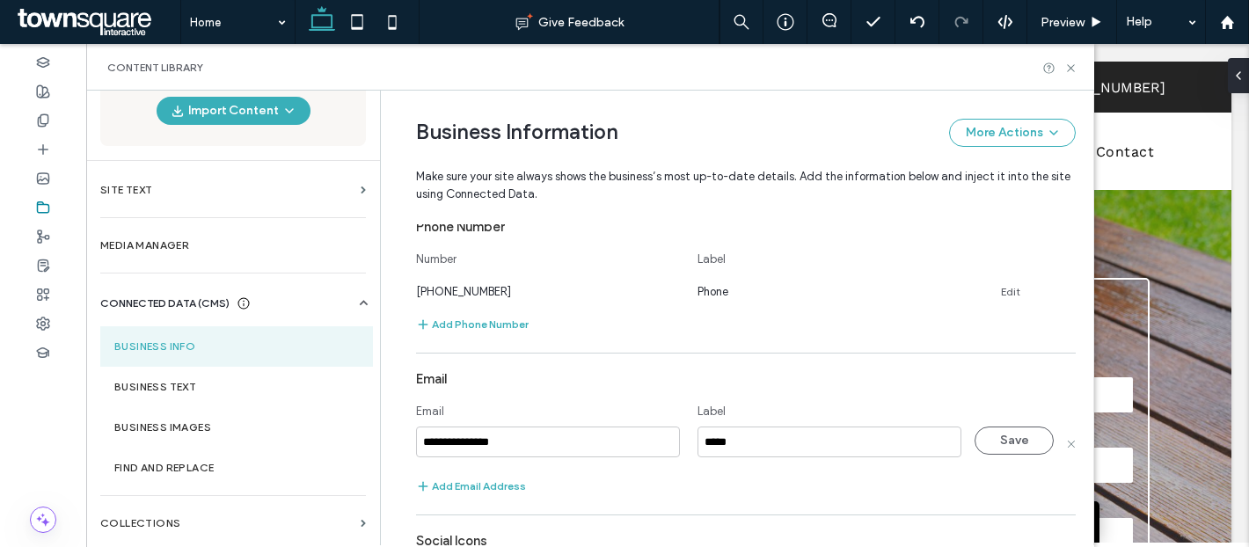
click at [595, 444] on input "**********" at bounding box center [548, 442] width 264 height 31
type input "**********"
click at [994, 442] on button "Save" at bounding box center [1014, 441] width 79 height 28
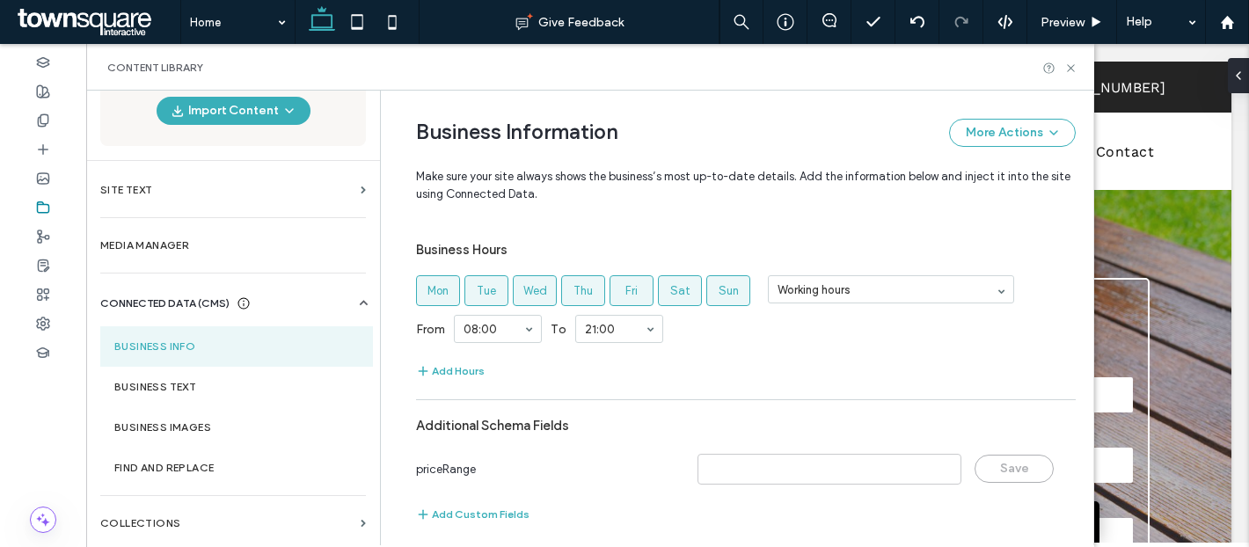
scroll to position [946, 0]
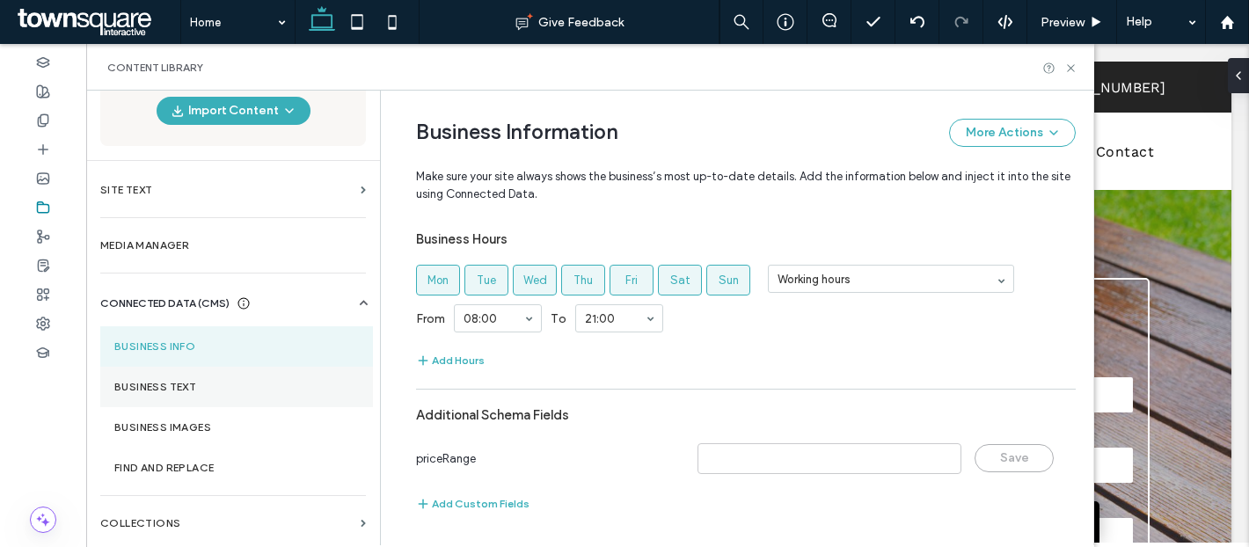
click at [204, 378] on section "Business Text" at bounding box center [236, 387] width 273 height 40
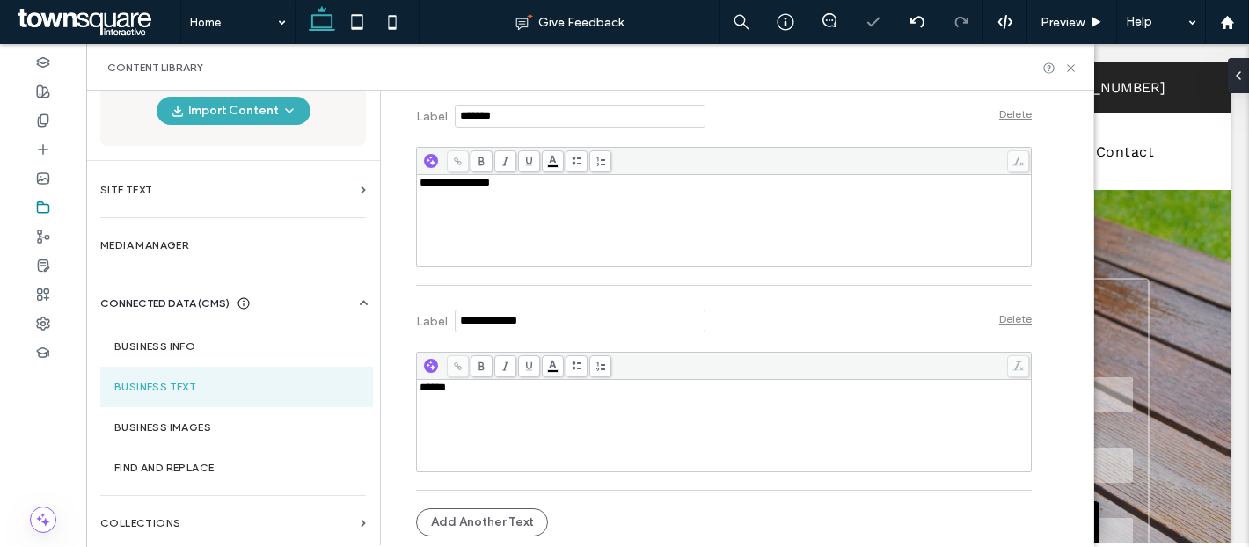
scroll to position [0, 0]
click at [1066, 68] on icon at bounding box center [1070, 68] width 13 height 13
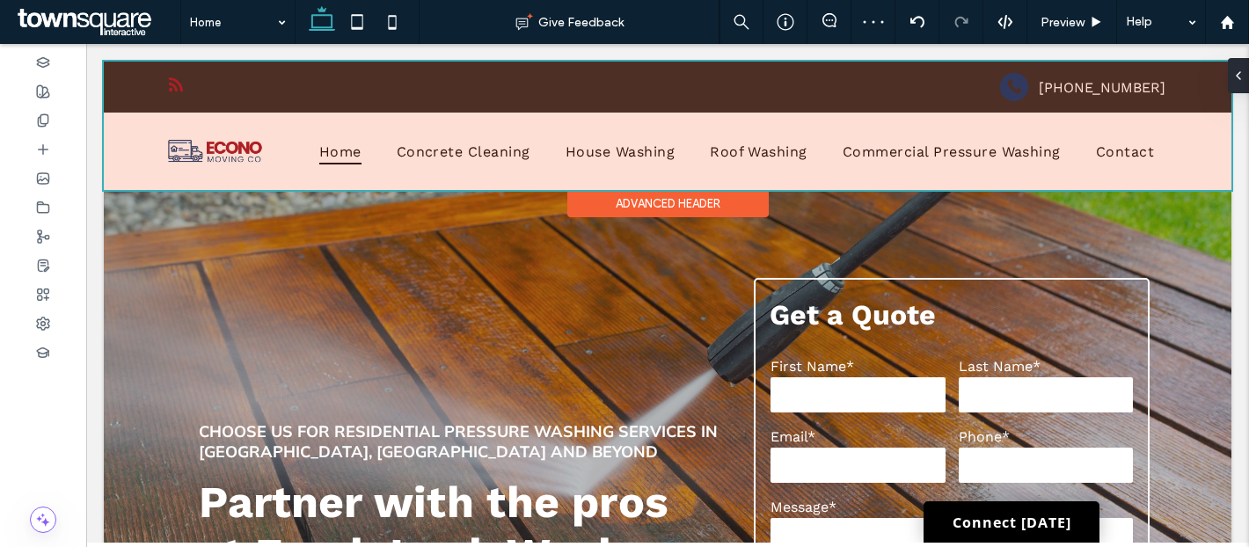
click at [385, 112] on div at bounding box center [668, 126] width 1128 height 128
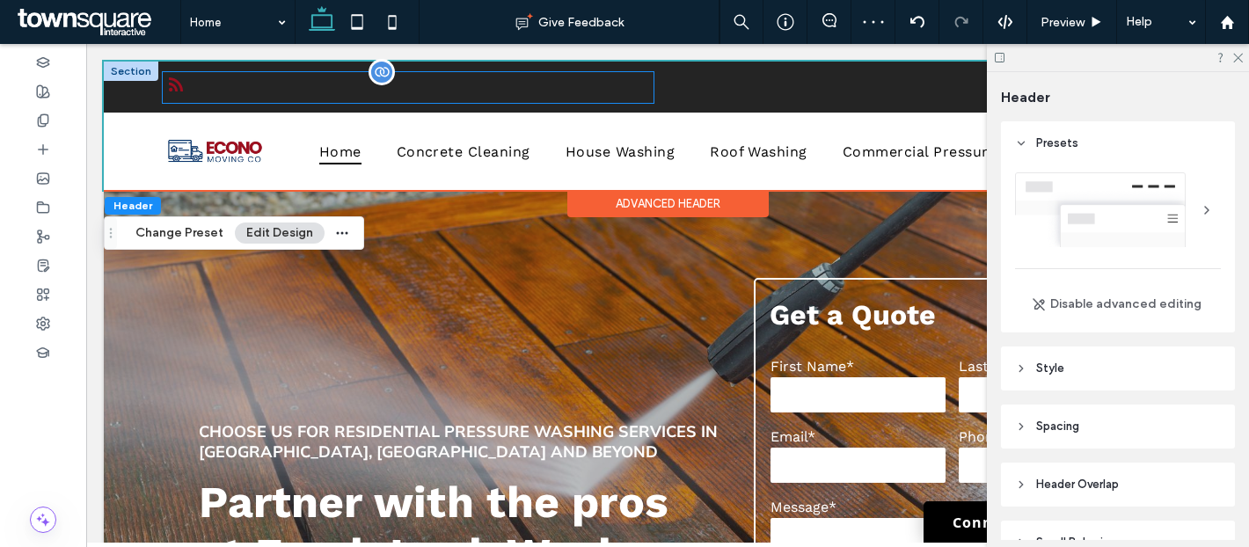
click at [186, 91] on span "rss" at bounding box center [176, 85] width 26 height 26
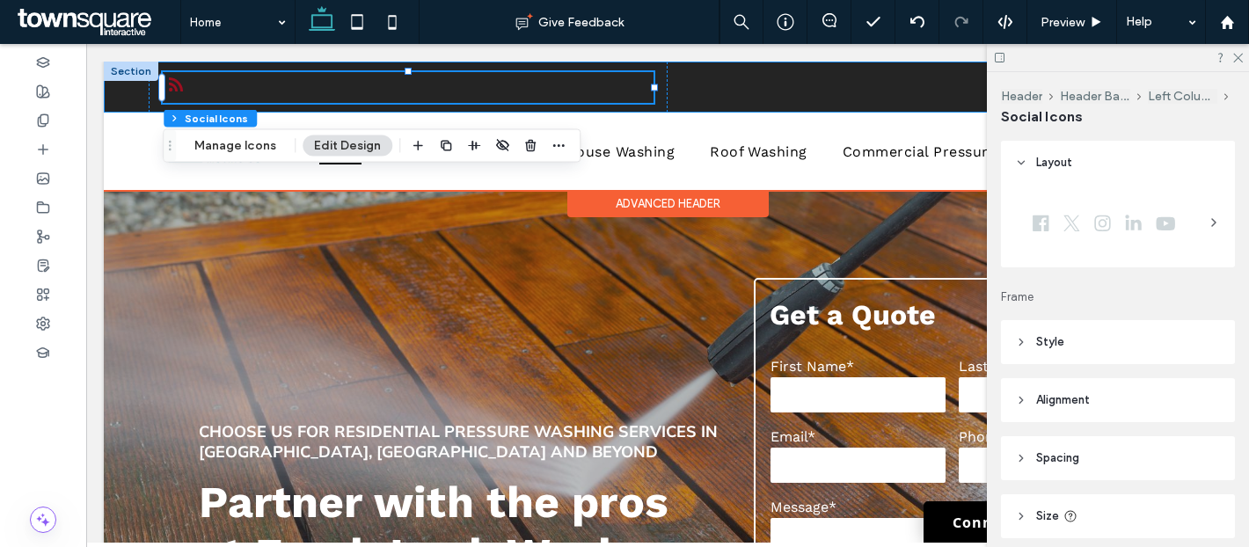
click at [120, 82] on div "(205) 428-0608" at bounding box center [668, 87] width 1128 height 51
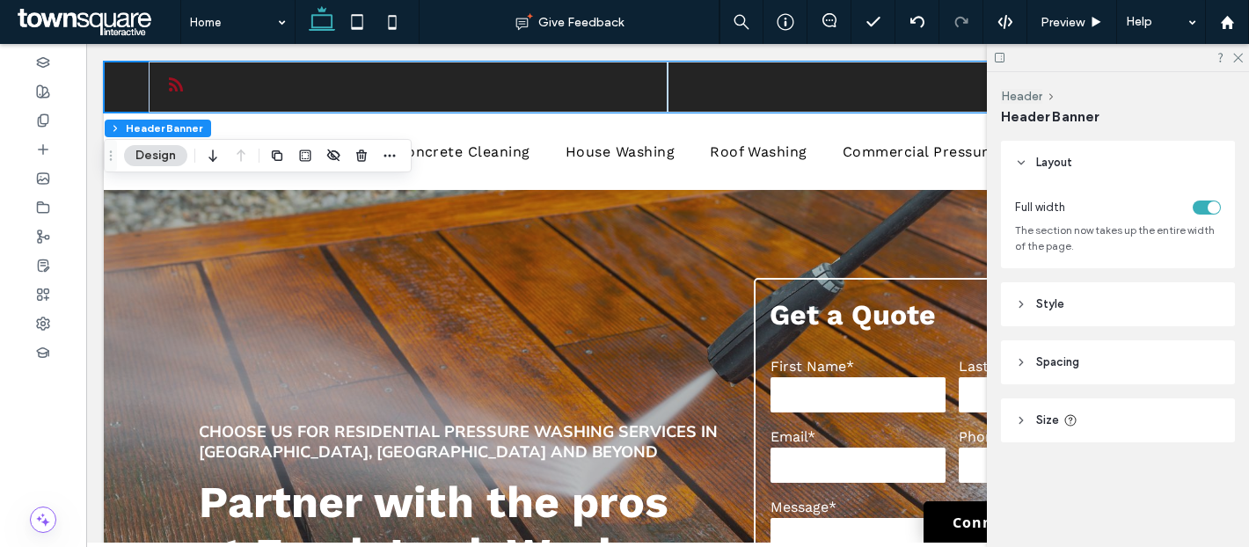
click at [1076, 314] on header "Style" at bounding box center [1118, 304] width 234 height 44
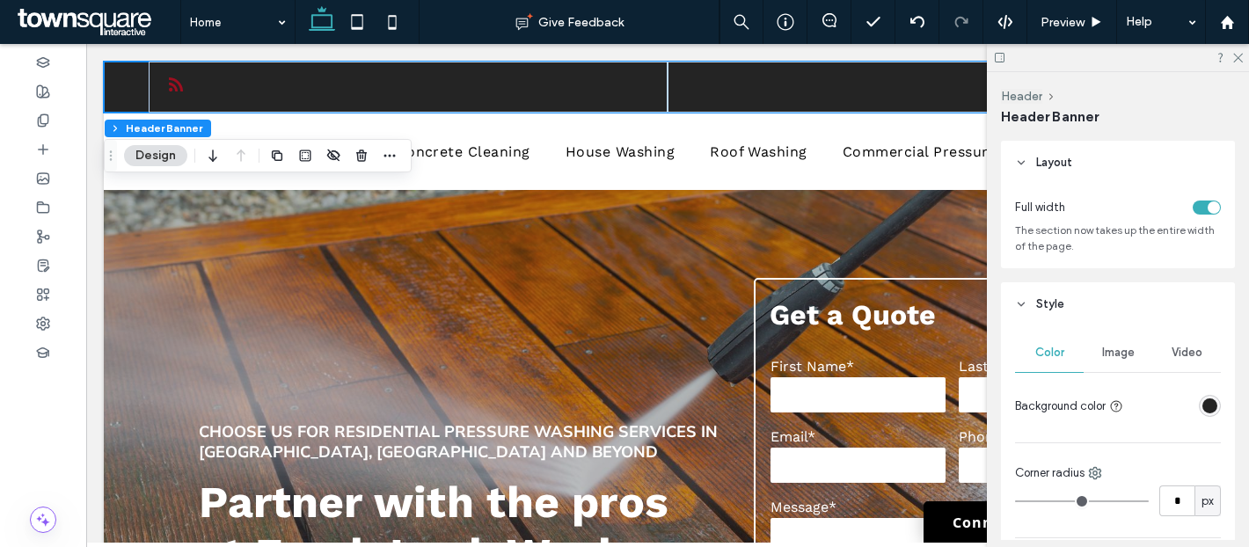
click at [1200, 404] on div "rgba(36, 36, 36, 1)" at bounding box center [1210, 406] width 22 height 22
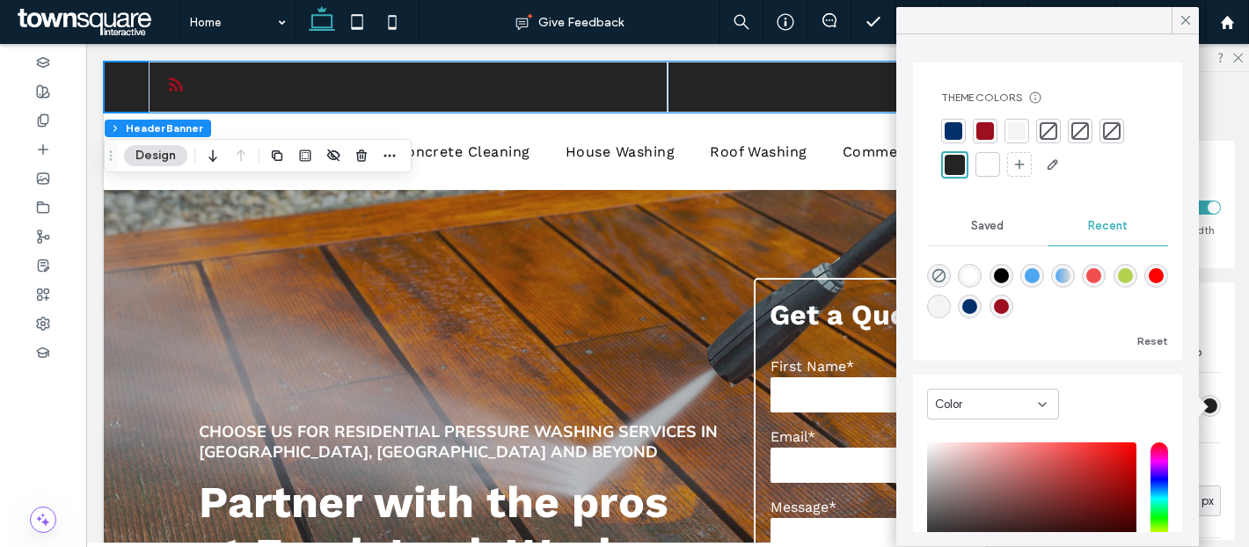
click at [961, 123] on div at bounding box center [953, 131] width 25 height 25
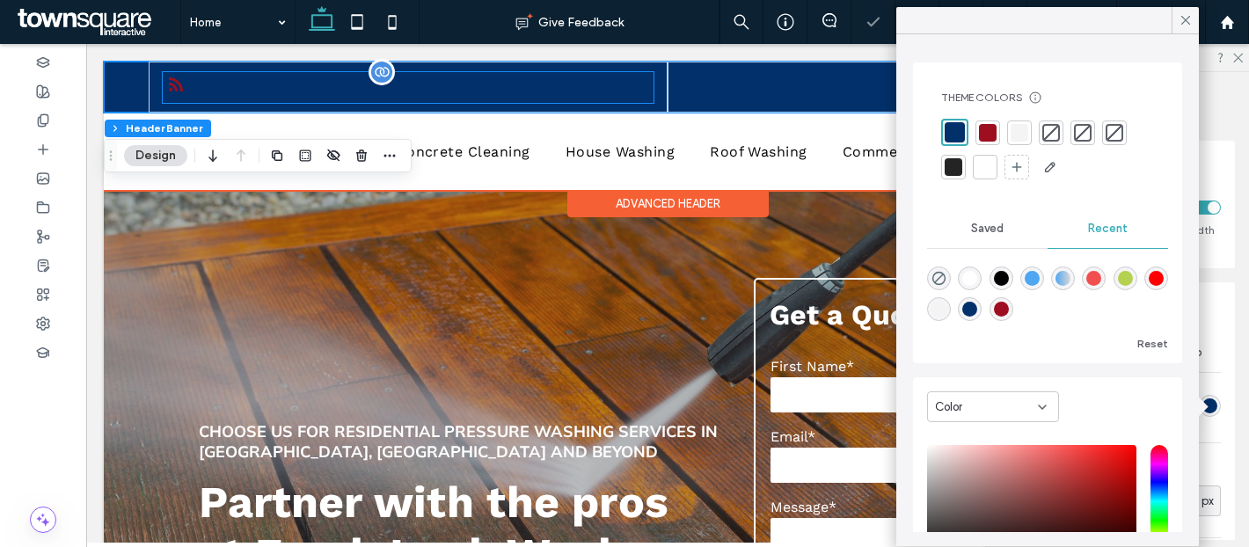
click at [252, 81] on div at bounding box center [408, 87] width 491 height 31
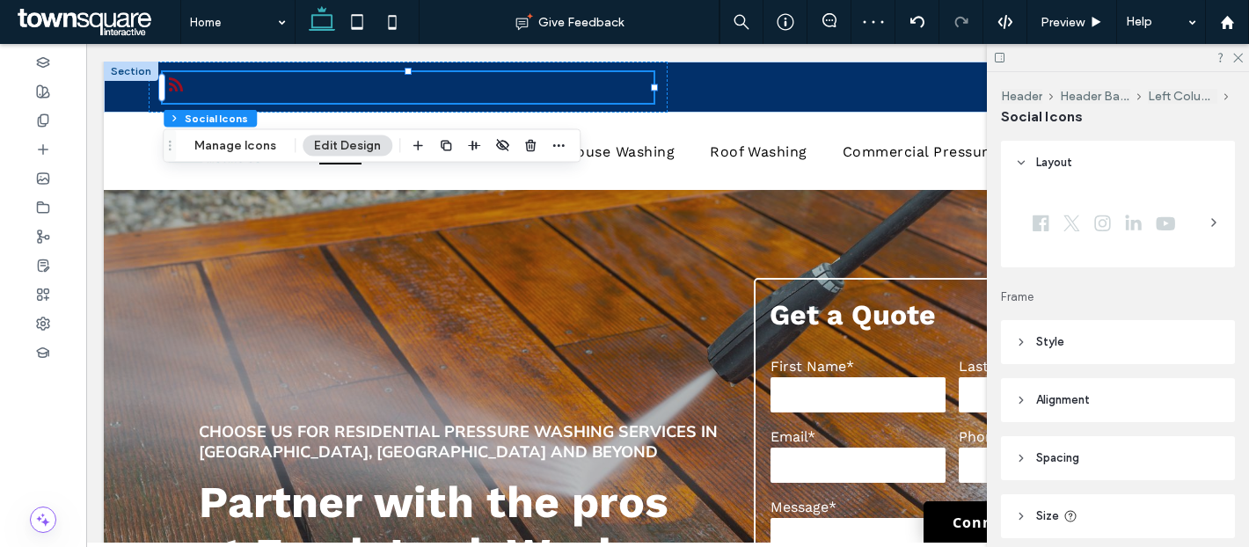
click at [1124, 361] on header "Style" at bounding box center [1118, 342] width 234 height 44
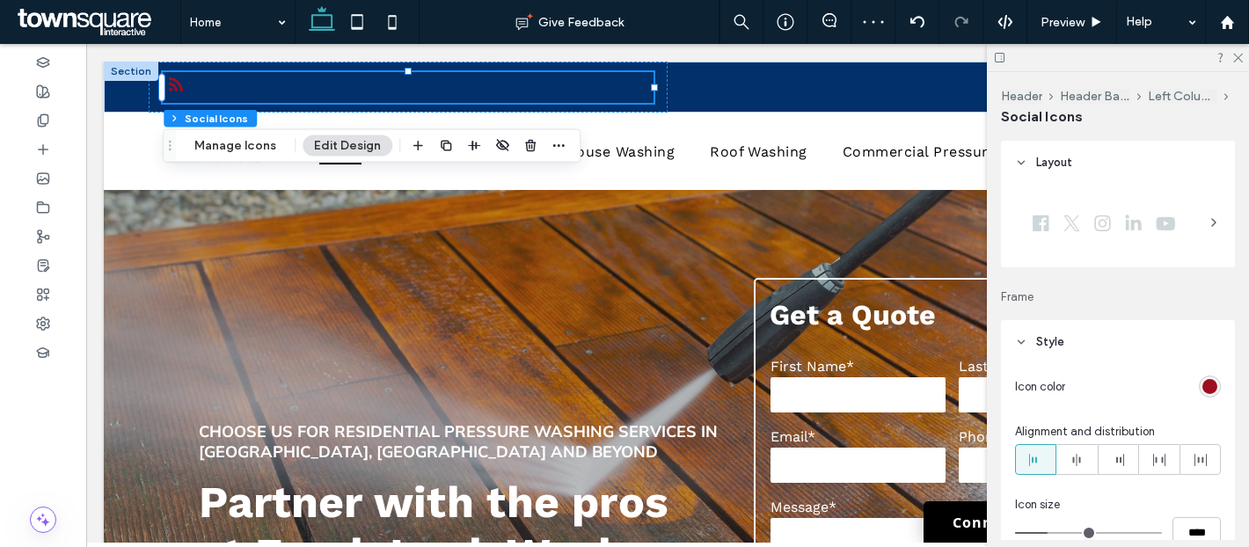
click at [1217, 385] on div "rgb(157, 15, 32)" at bounding box center [1210, 387] width 22 height 22
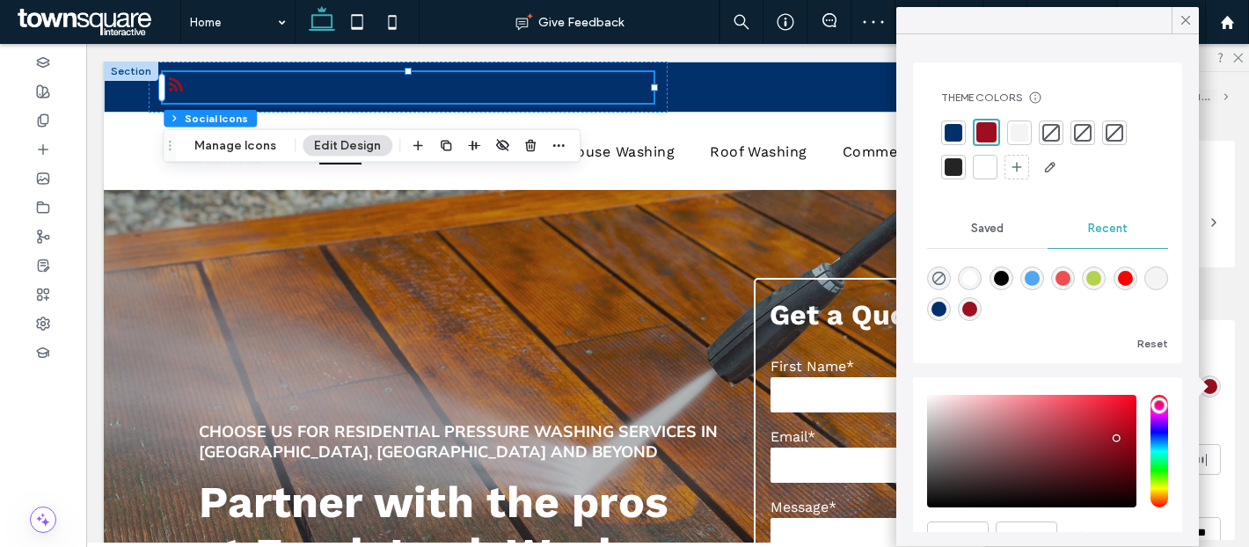
click at [982, 166] on div at bounding box center [985, 167] width 18 height 18
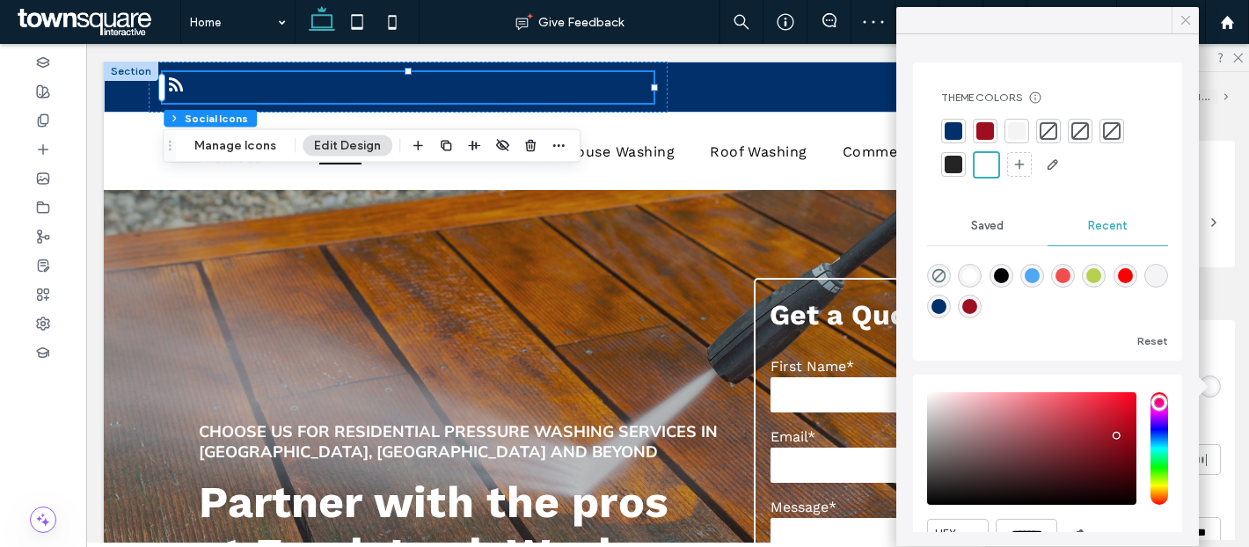
click at [1187, 18] on use at bounding box center [1185, 20] width 9 height 9
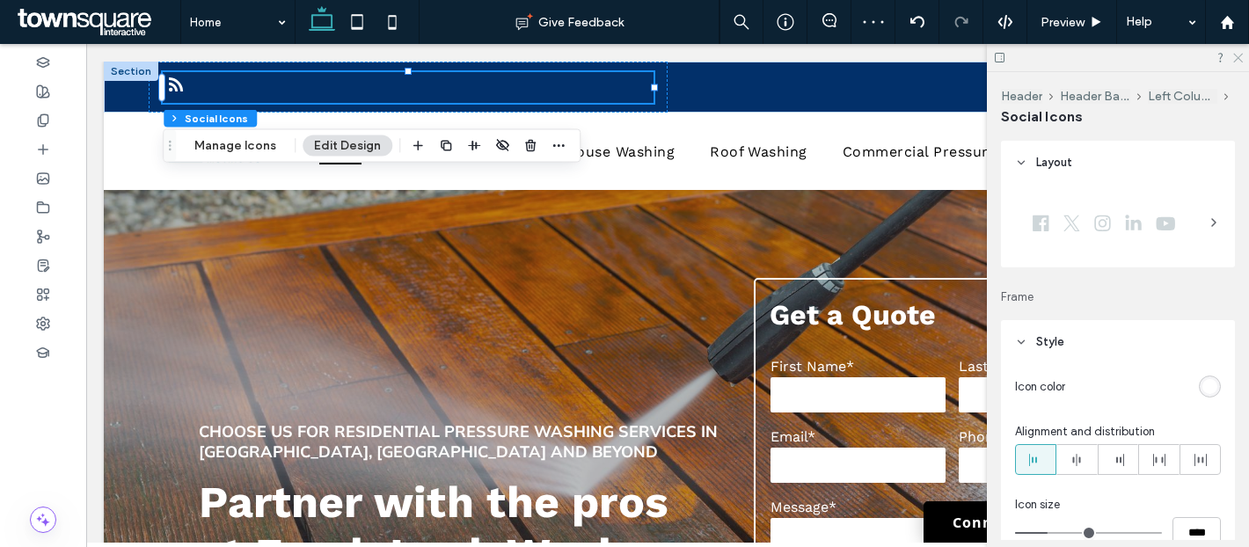
click at [1236, 61] on icon at bounding box center [1236, 56] width 11 height 11
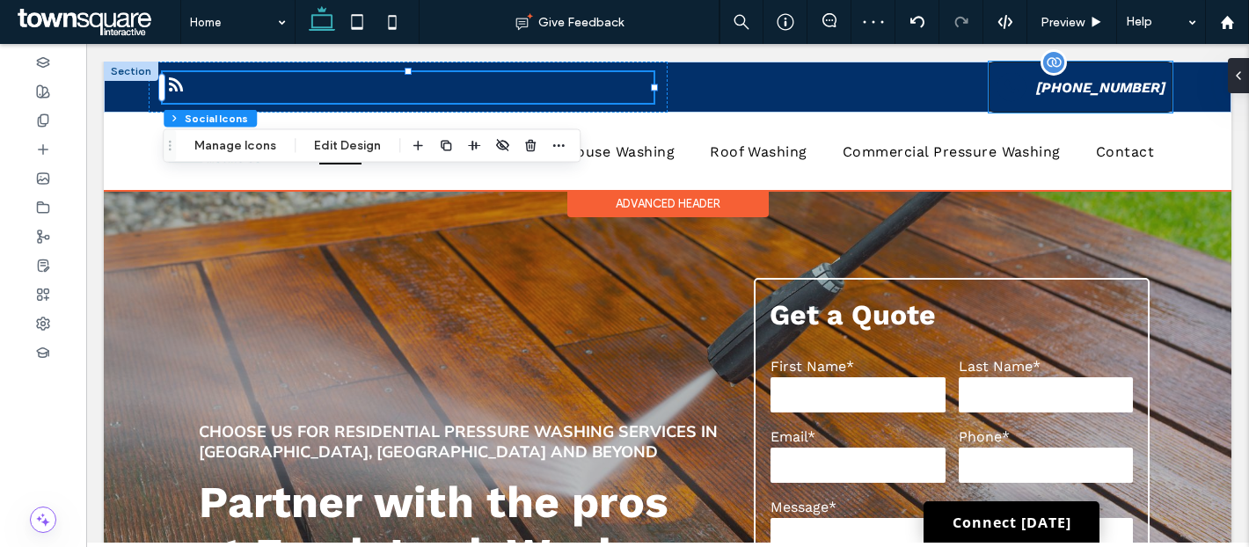
click at [1131, 99] on link "(205) 428-0608" at bounding box center [1081, 87] width 184 height 51
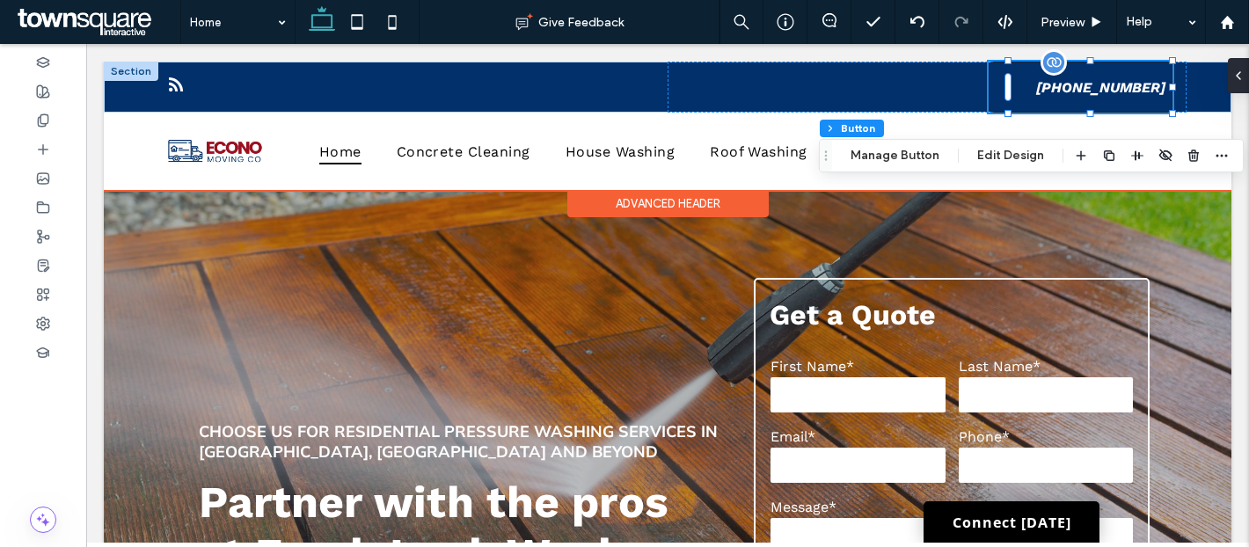
type input "**"
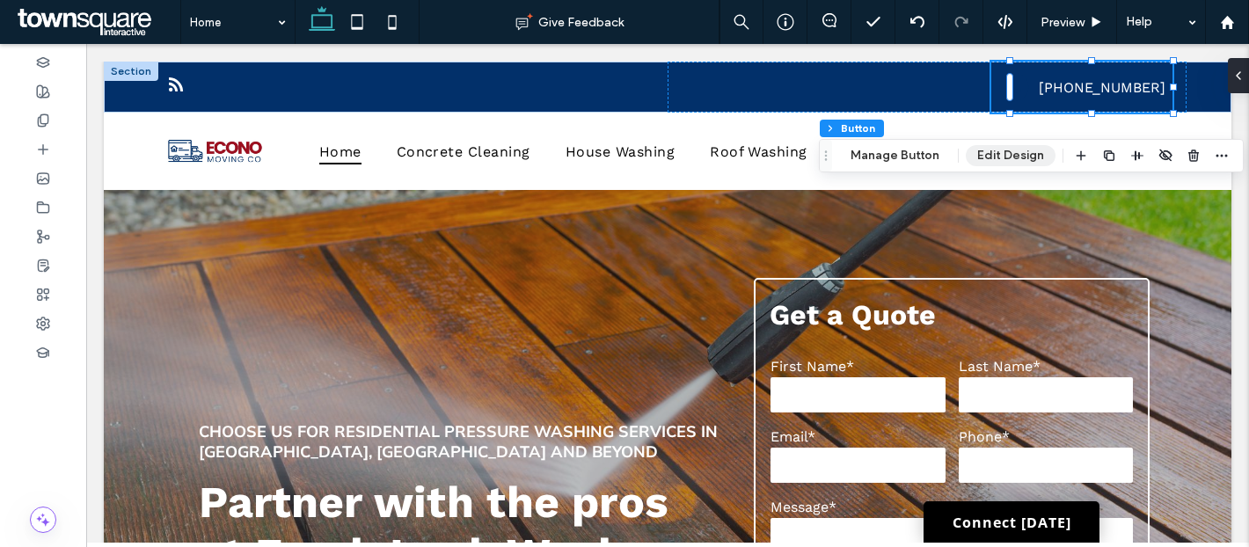
click at [995, 162] on button "Edit Design" at bounding box center [1011, 155] width 90 height 21
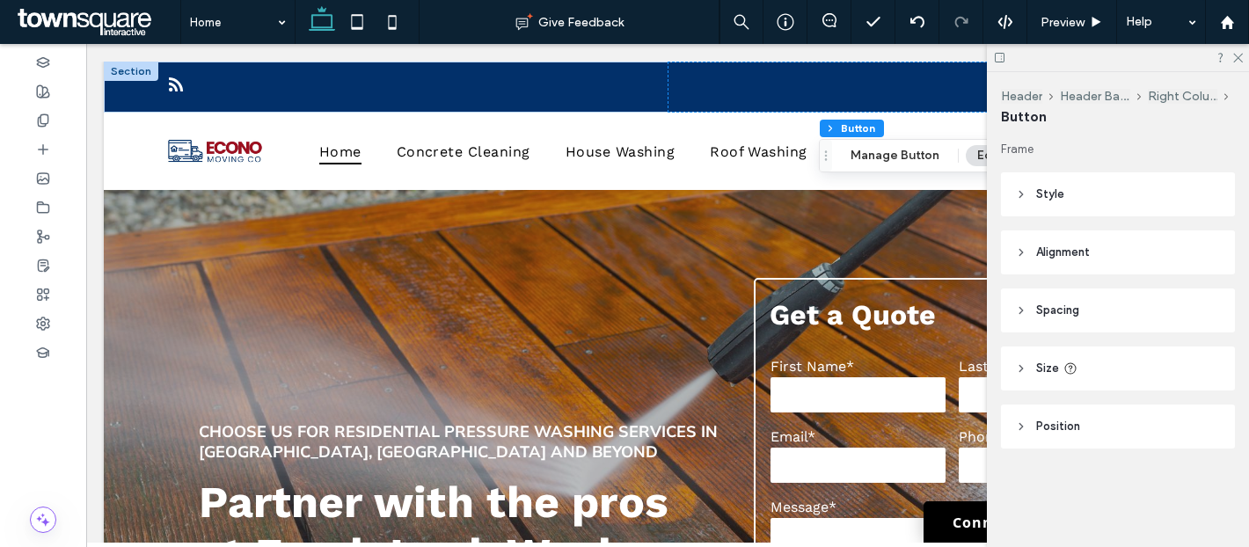
click at [1115, 198] on header "Style" at bounding box center [1118, 194] width 234 height 44
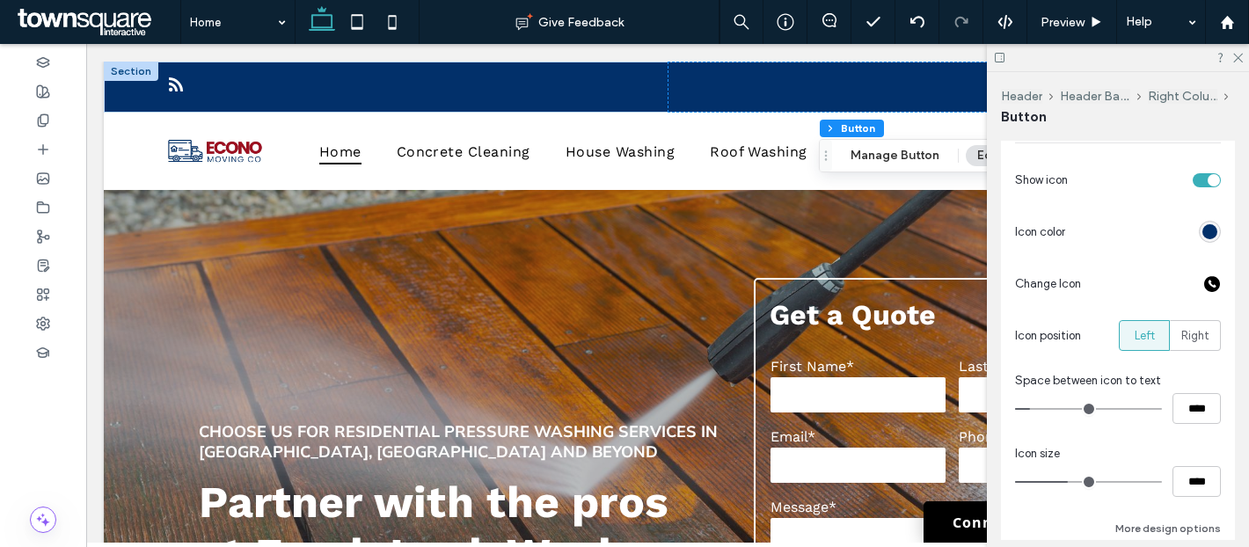
scroll to position [504, 0]
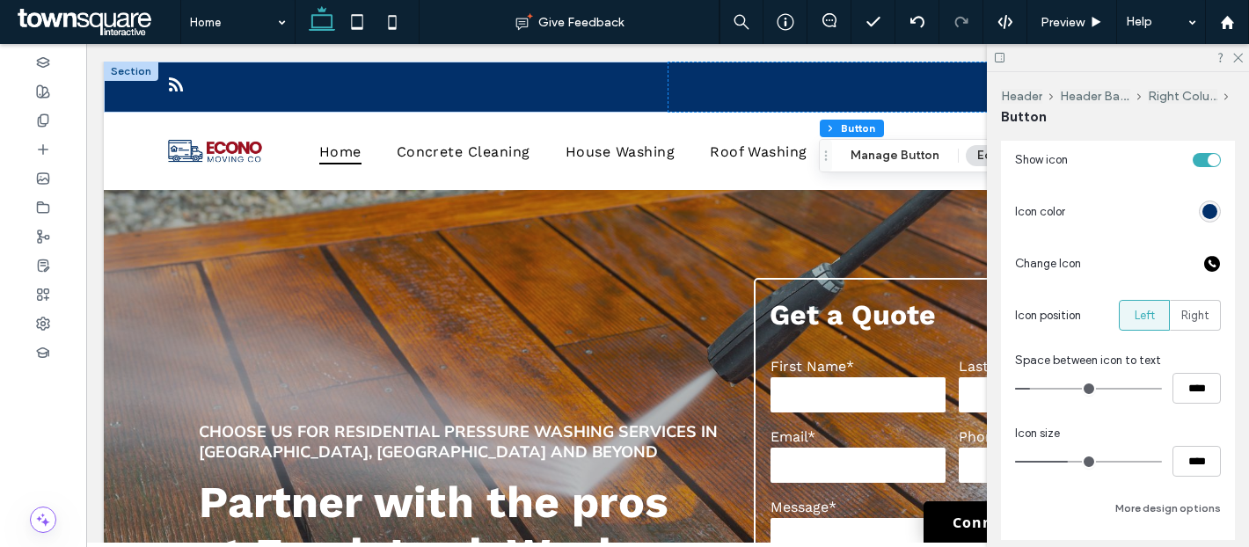
click at [1208, 218] on div "rgb(2, 48, 106)" at bounding box center [1209, 211] width 15 height 15
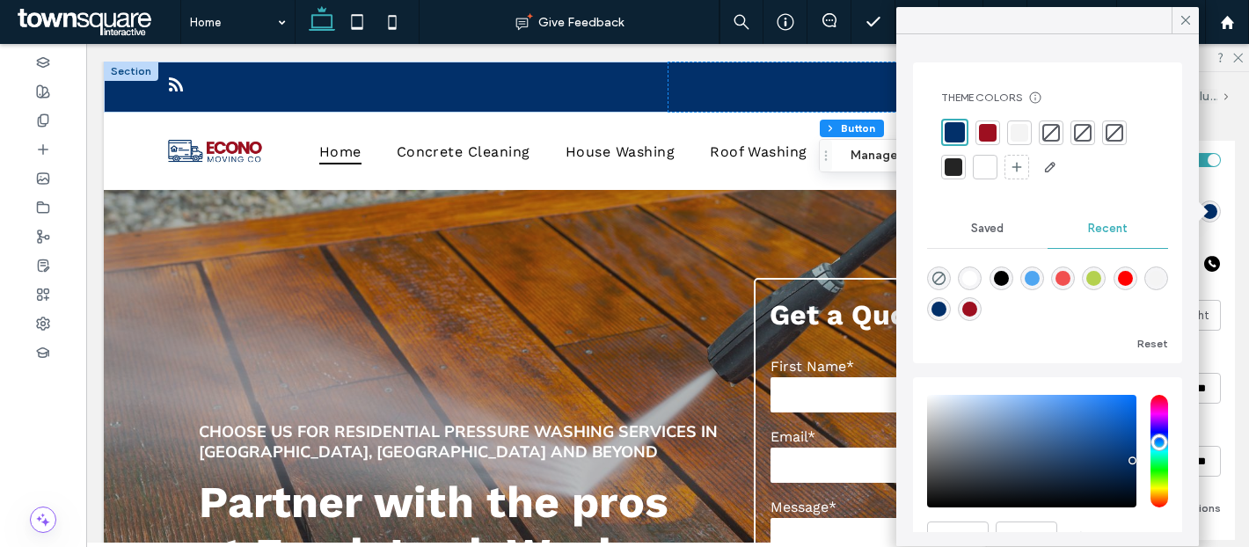
click at [982, 164] on div at bounding box center [985, 167] width 18 height 18
click at [982, 159] on div at bounding box center [985, 167] width 18 height 18
click at [1184, 26] on icon at bounding box center [1186, 20] width 16 height 16
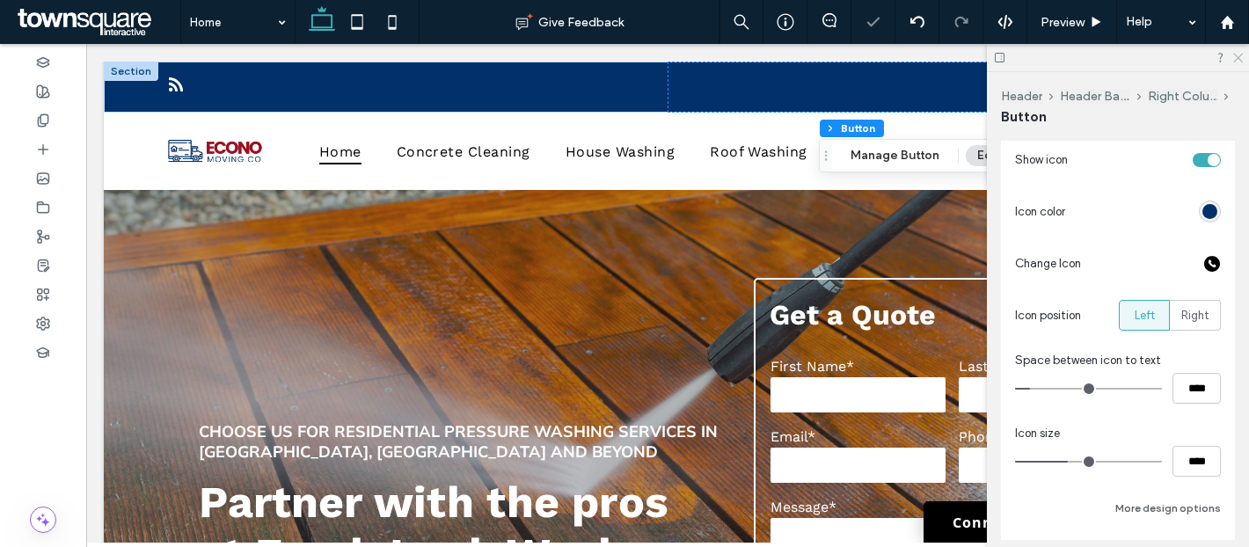
click at [1234, 56] on icon at bounding box center [1236, 56] width 11 height 11
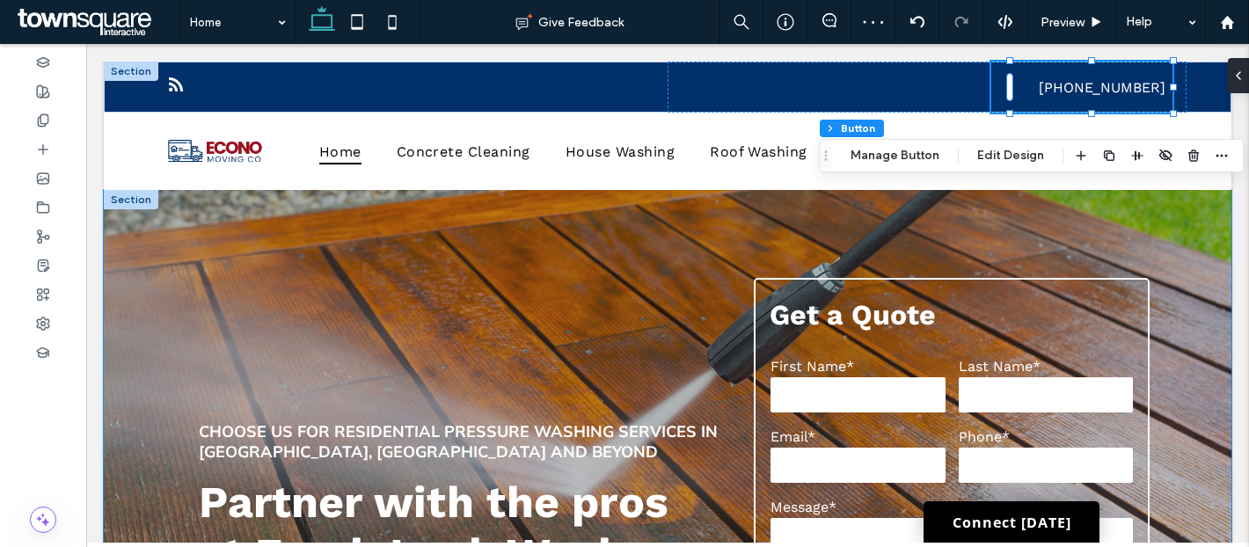
click at [877, 249] on div "**********" at bounding box center [667, 531] width 1055 height 683
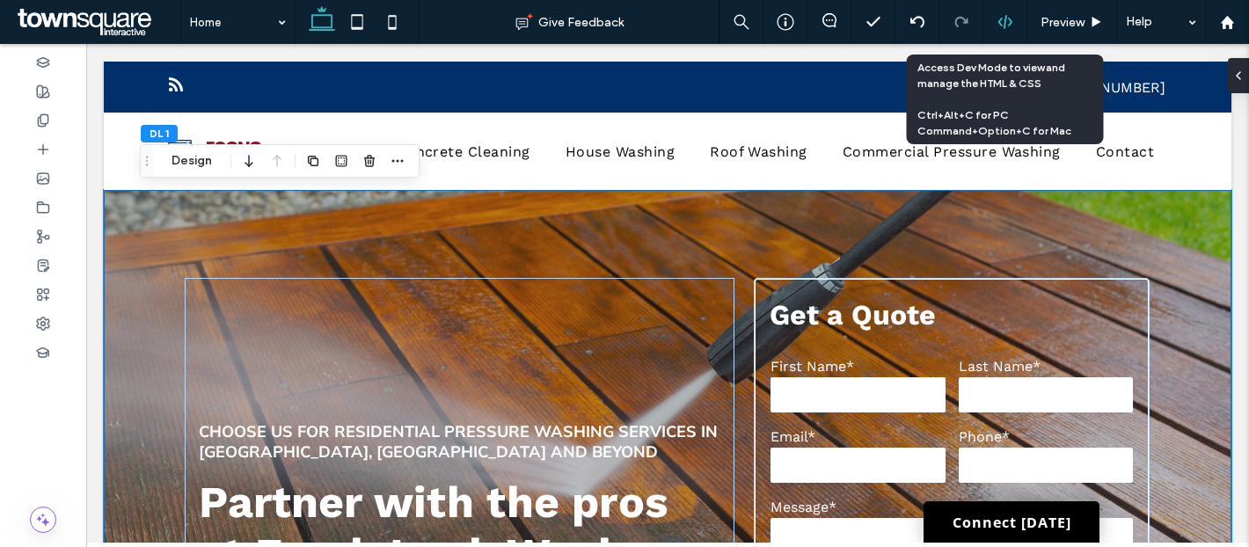
click at [995, 27] on div at bounding box center [1004, 22] width 43 height 16
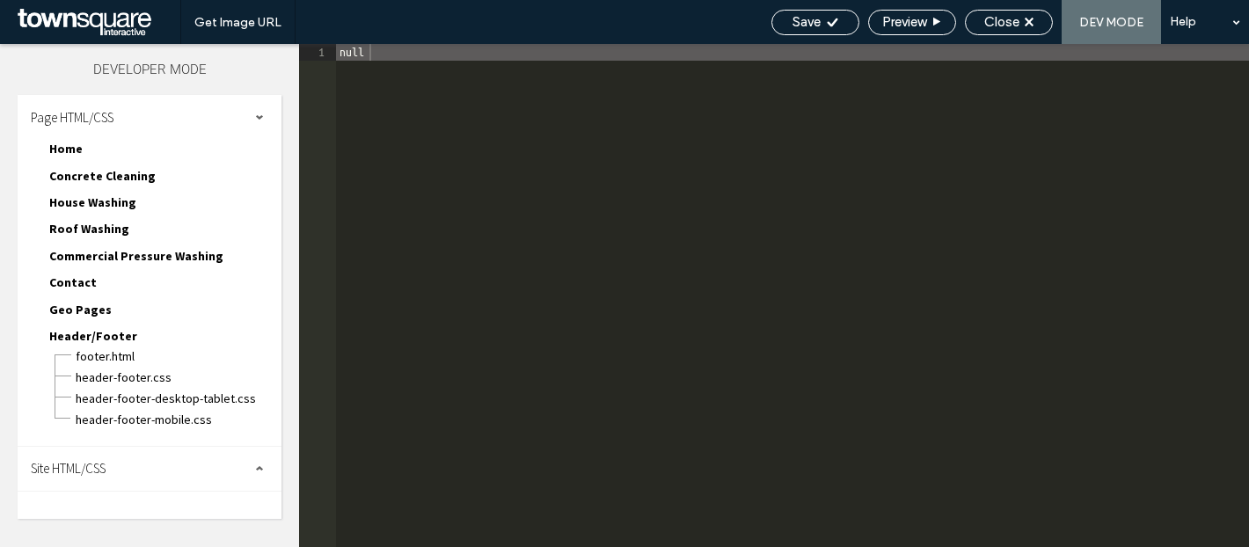
click at [142, 474] on div "Site HTML/CSS" at bounding box center [150, 469] width 264 height 44
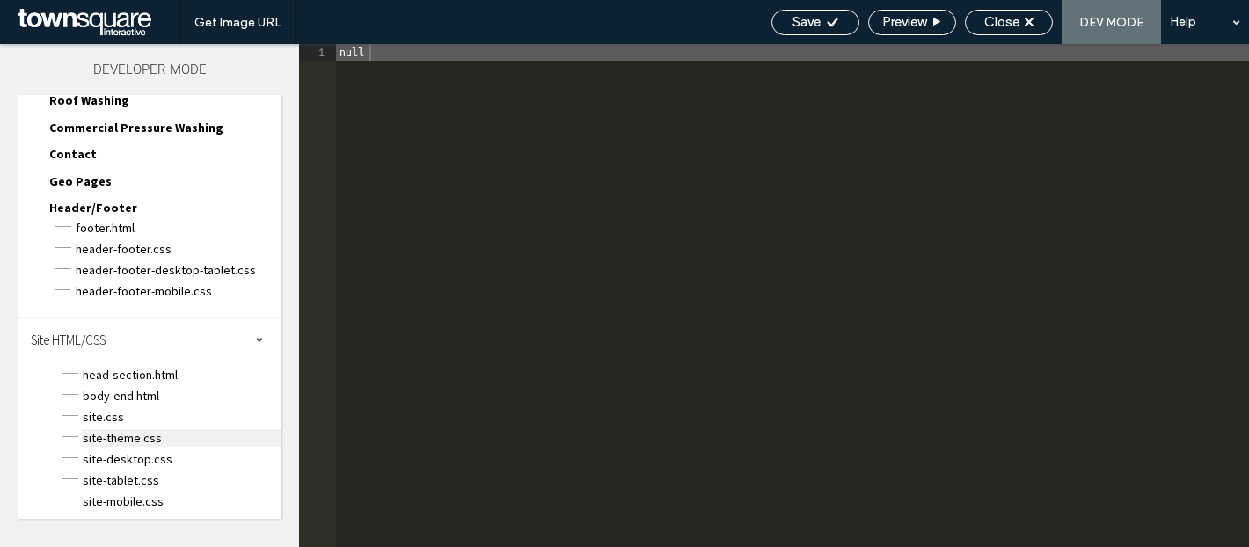
scroll to position [131, 0]
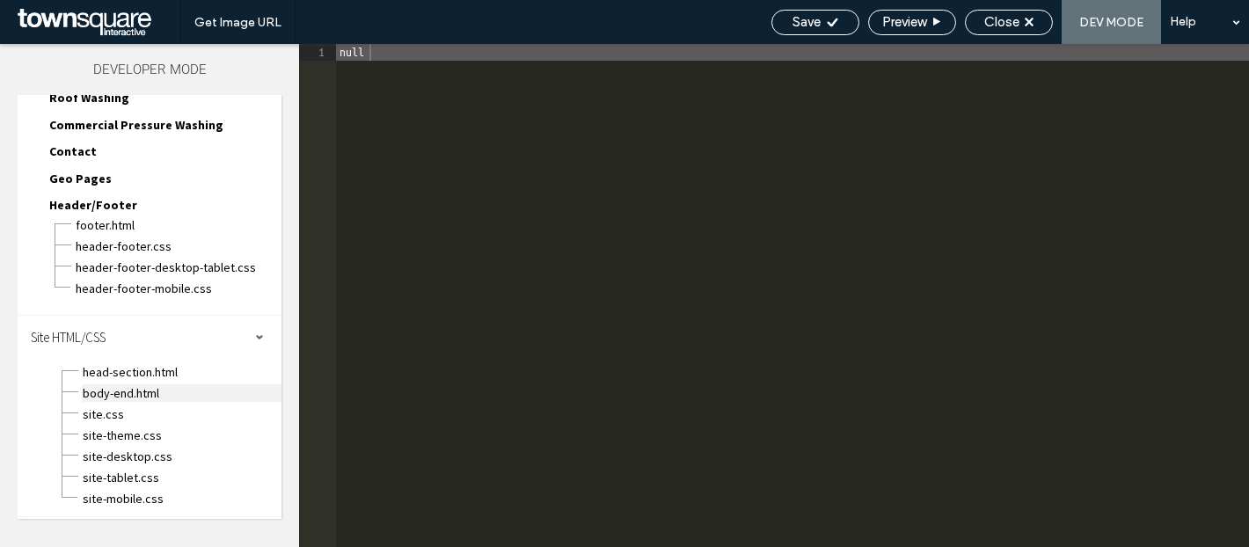
click at [130, 386] on span "body-end.html" at bounding box center [182, 393] width 200 height 18
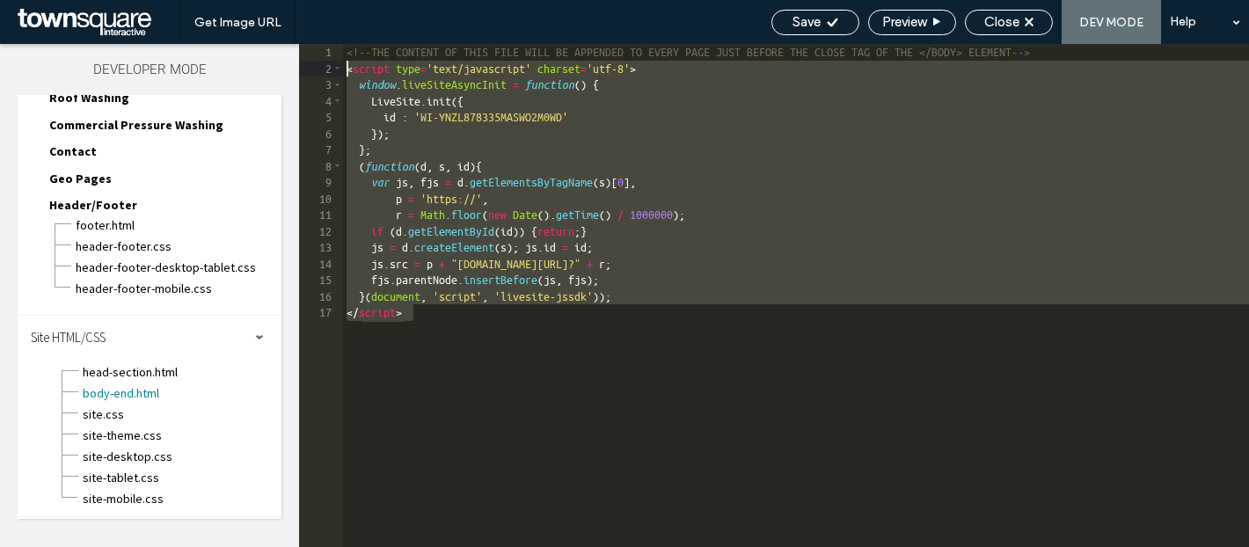
drag, startPoint x: 413, startPoint y: 334, endPoint x: 307, endPoint y: 63, distance: 290.7
click at [307, 63] on div "** 1 2 3 4 5 6 7 8 9 10 11 12 13 14 15 16 17 <!--THE CONTENT OF THIS FILE WILL …" at bounding box center [774, 295] width 950 height 503
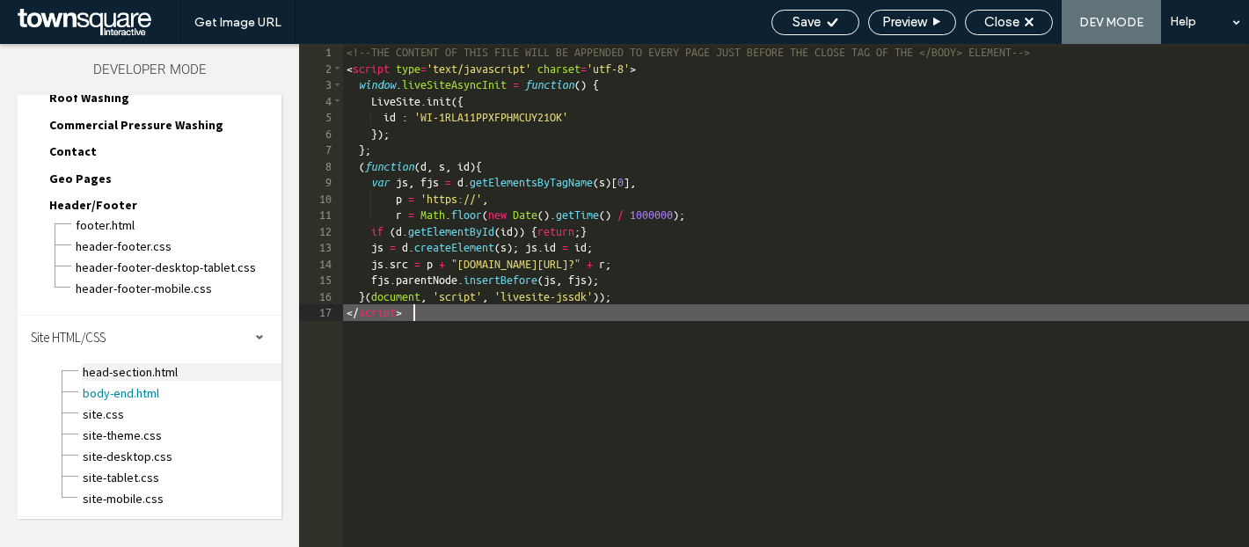
click at [149, 366] on span "head-section.html" at bounding box center [182, 372] width 200 height 18
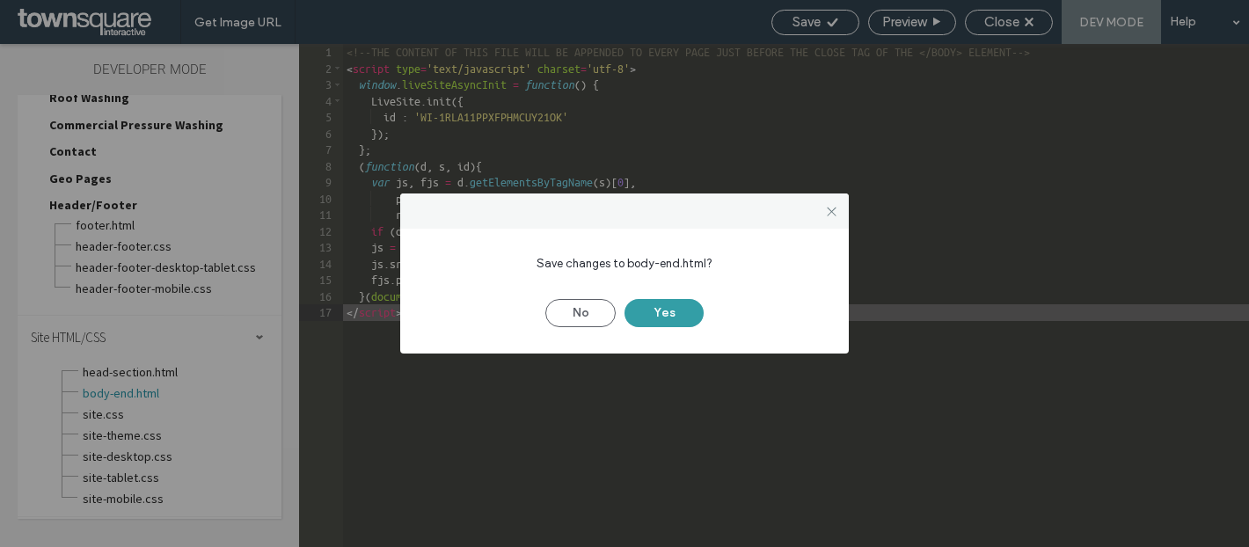
click at [668, 306] on button "Yes" at bounding box center [663, 313] width 79 height 28
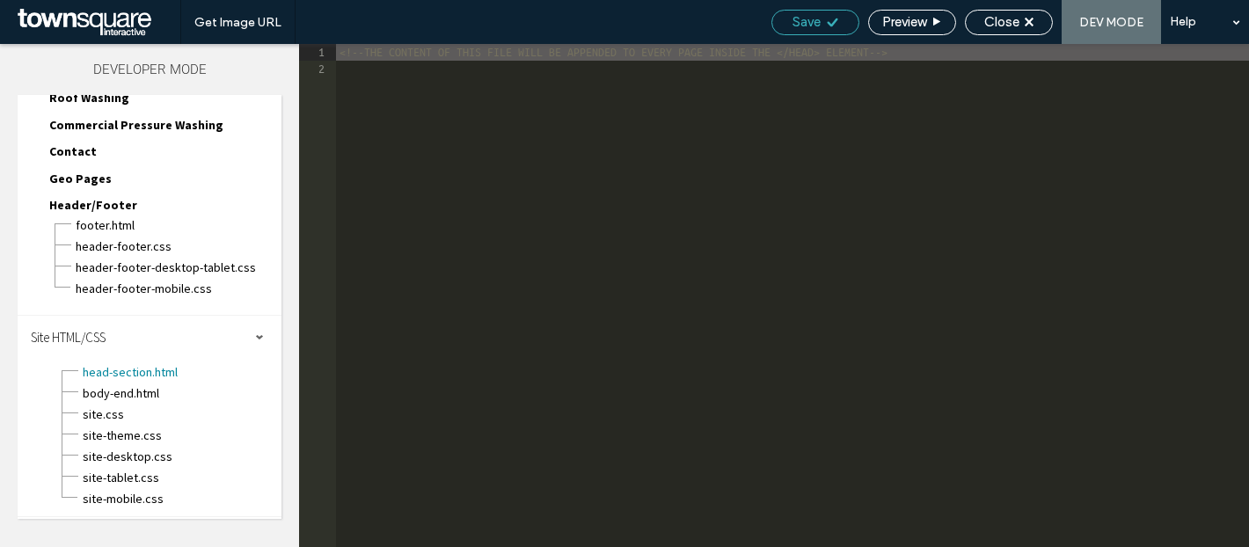
click at [822, 22] on div "Save" at bounding box center [815, 22] width 86 height 16
click at [1005, 19] on span "Close" at bounding box center [1001, 22] width 35 height 16
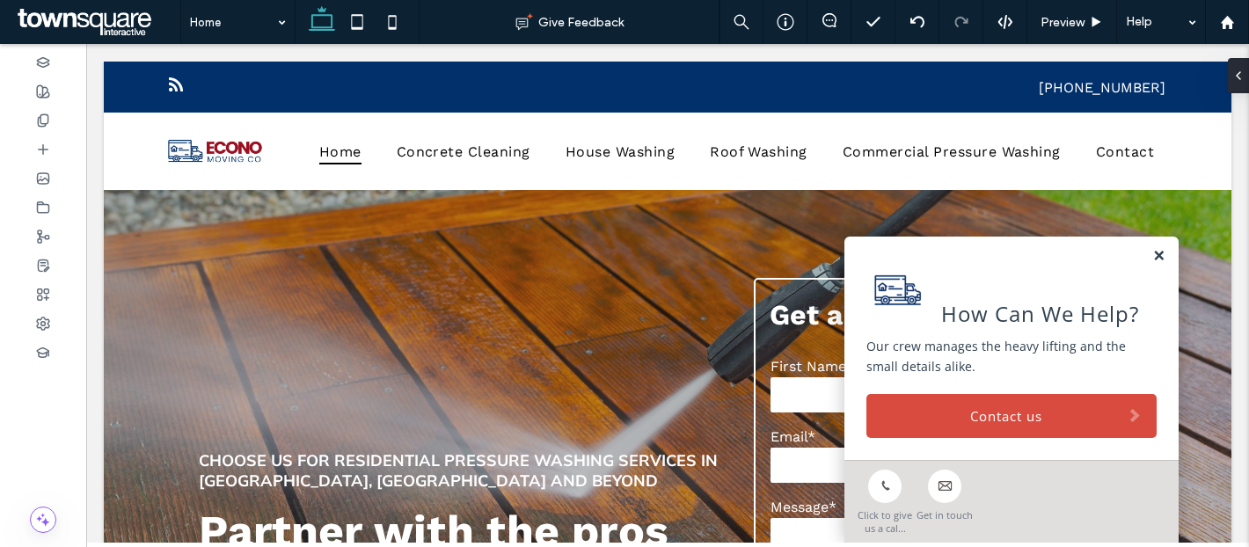
click at [1158, 255] on link at bounding box center [1158, 256] width 13 height 15
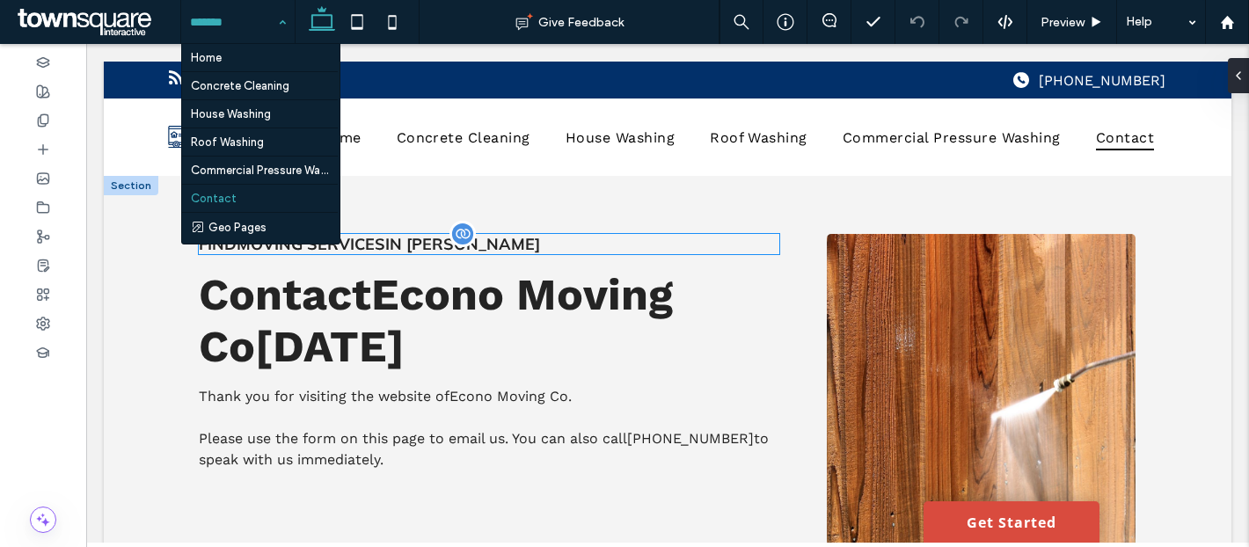
click at [649, 235] on h1 "Find moving services in Helena" at bounding box center [489, 244] width 580 height 20
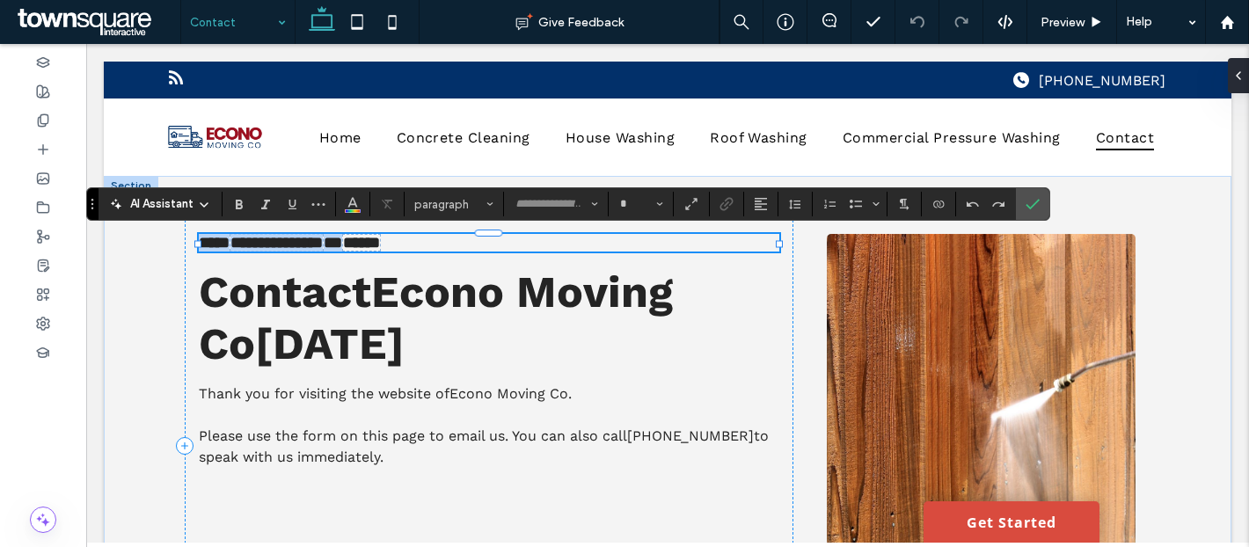
type input "******"
type input "**"
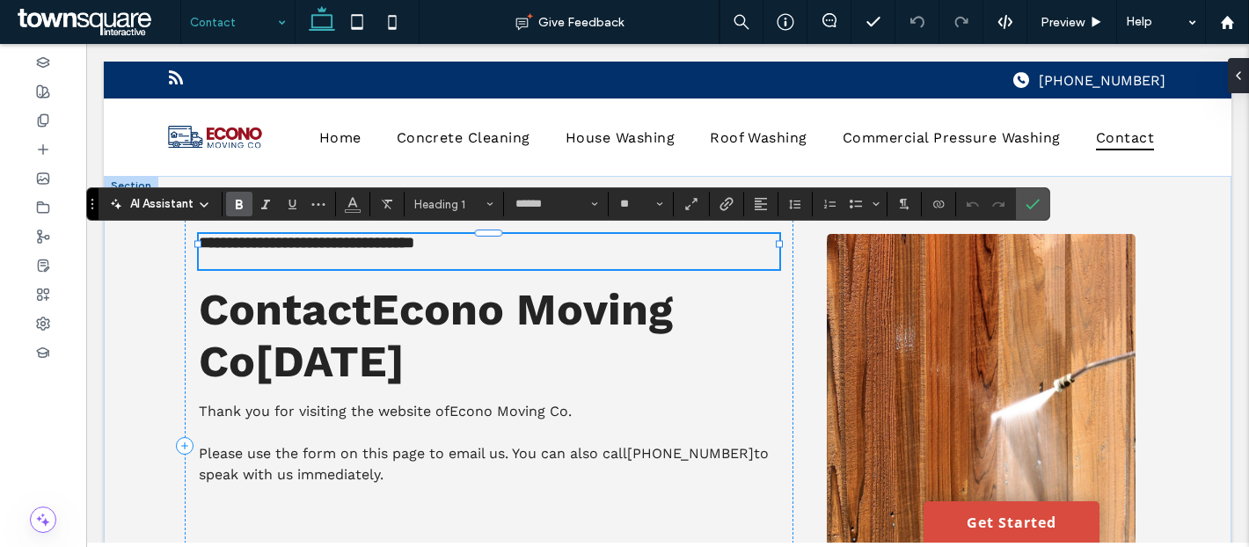
type input "*********"
type input "**"
type input "******"
type input "**"
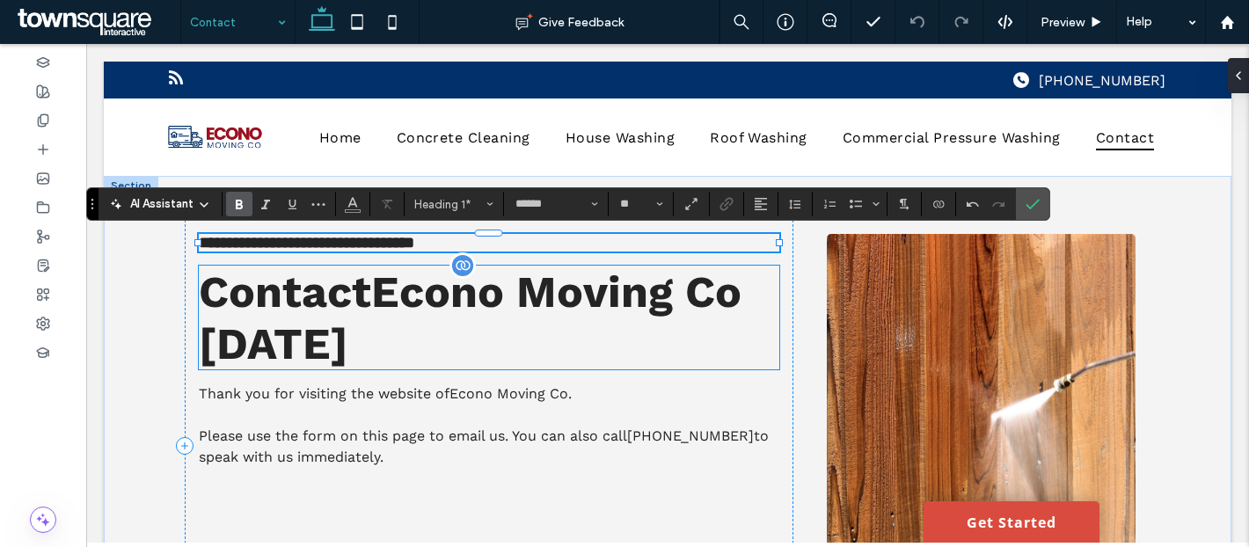
click at [555, 299] on span "Econo Moving Co" at bounding box center [556, 292] width 370 height 52
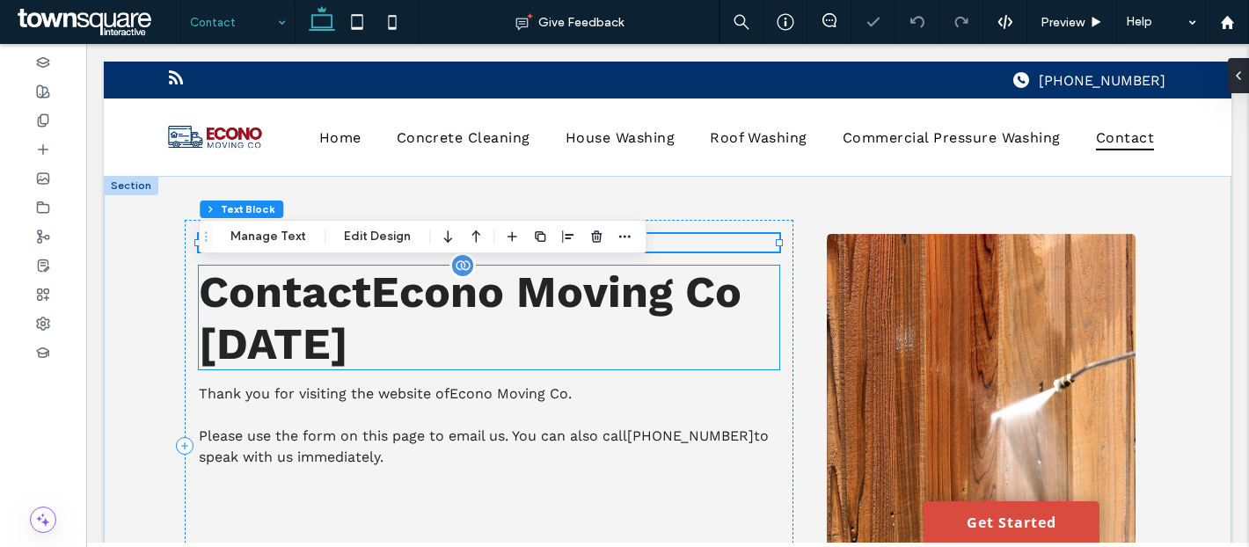
click at [555, 299] on div "Contact Econo Moving Co today" at bounding box center [489, 318] width 580 height 104
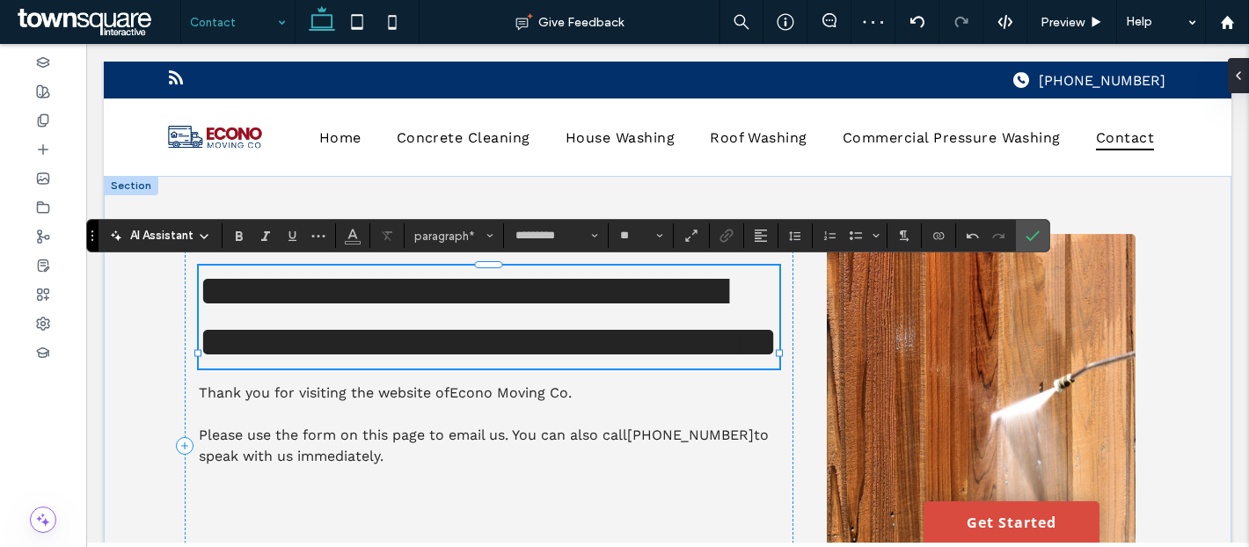
type input "**"
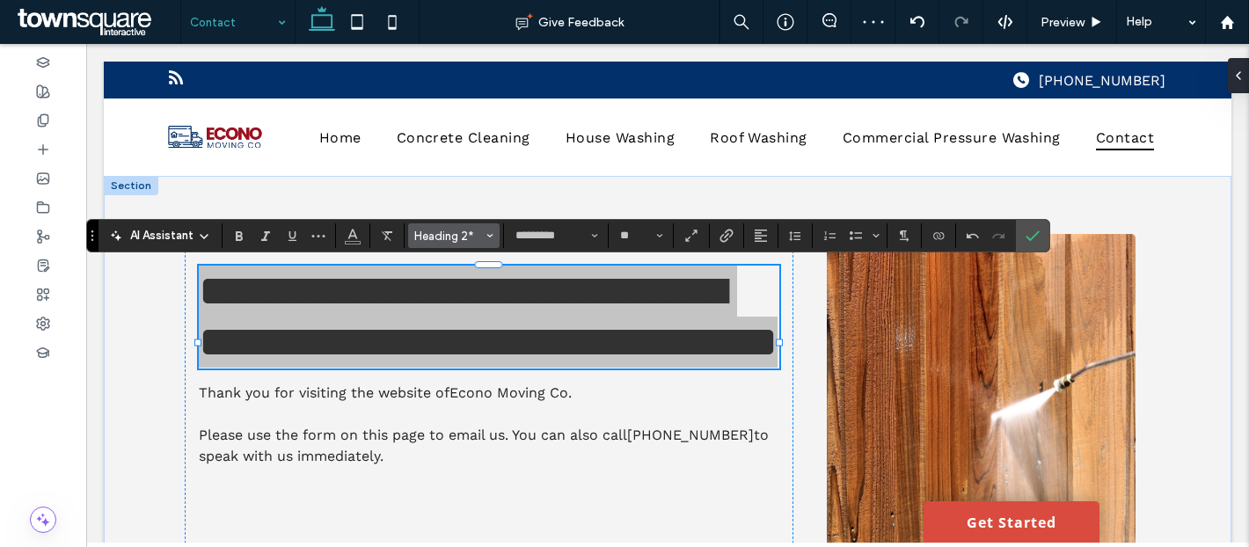
click at [461, 230] on span "Heading 2*" at bounding box center [448, 236] width 69 height 13
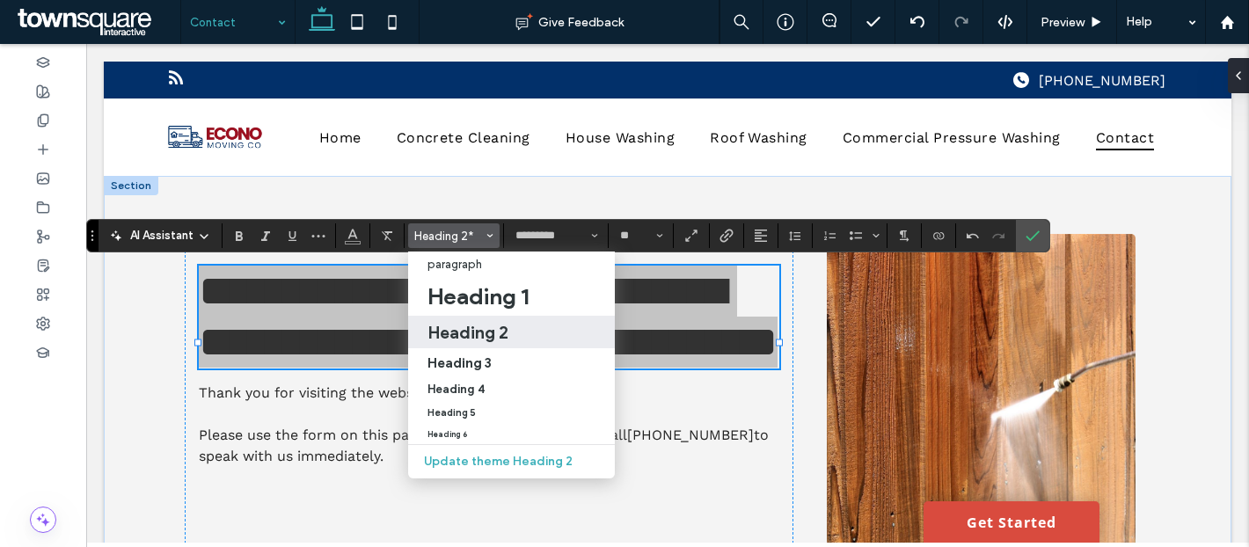
click at [457, 329] on h2 "Heading 2" at bounding box center [467, 332] width 81 height 21
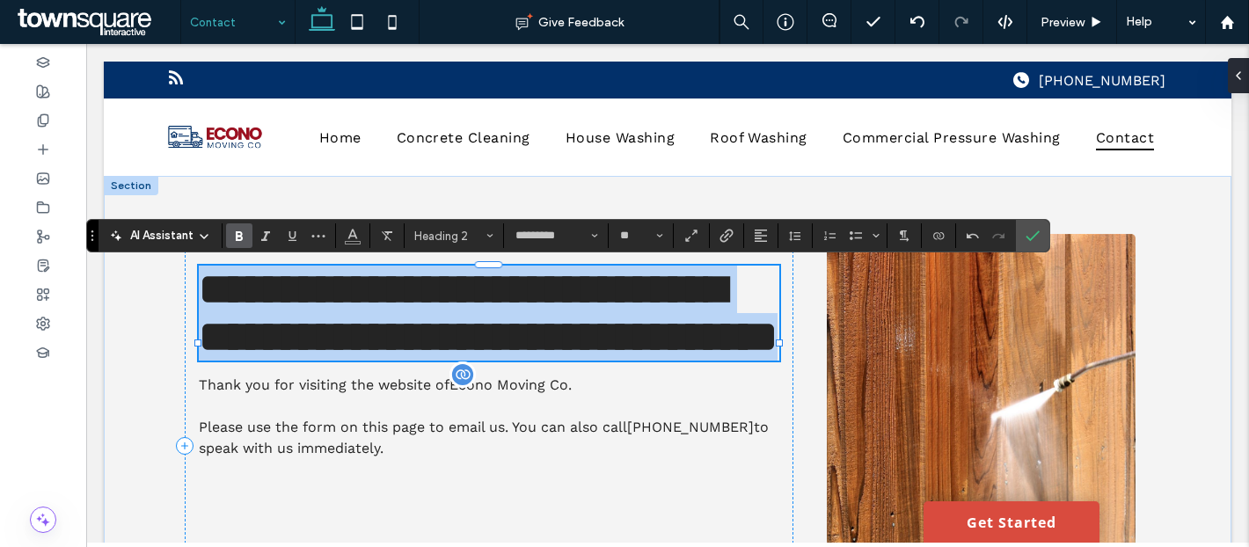
click at [595, 456] on span "Please use the form on this page to email us. You can also call (205) 428-0608 …" at bounding box center [484, 438] width 570 height 38
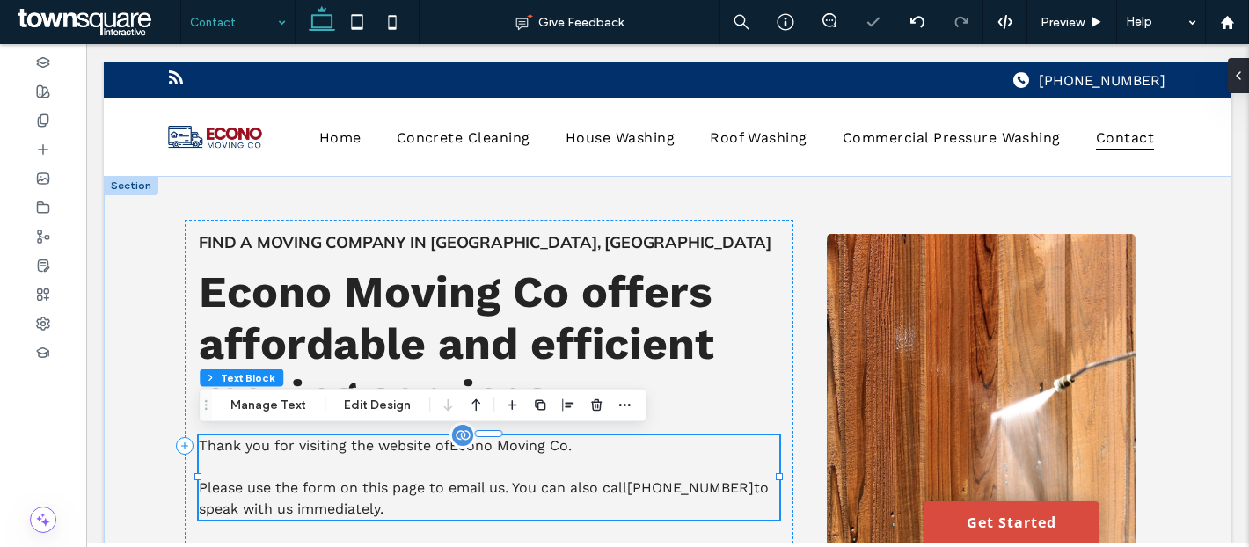
click at [595, 486] on div "Thank you for visiting the website of Econo Moving Co . Please use the form on …" at bounding box center [489, 477] width 580 height 84
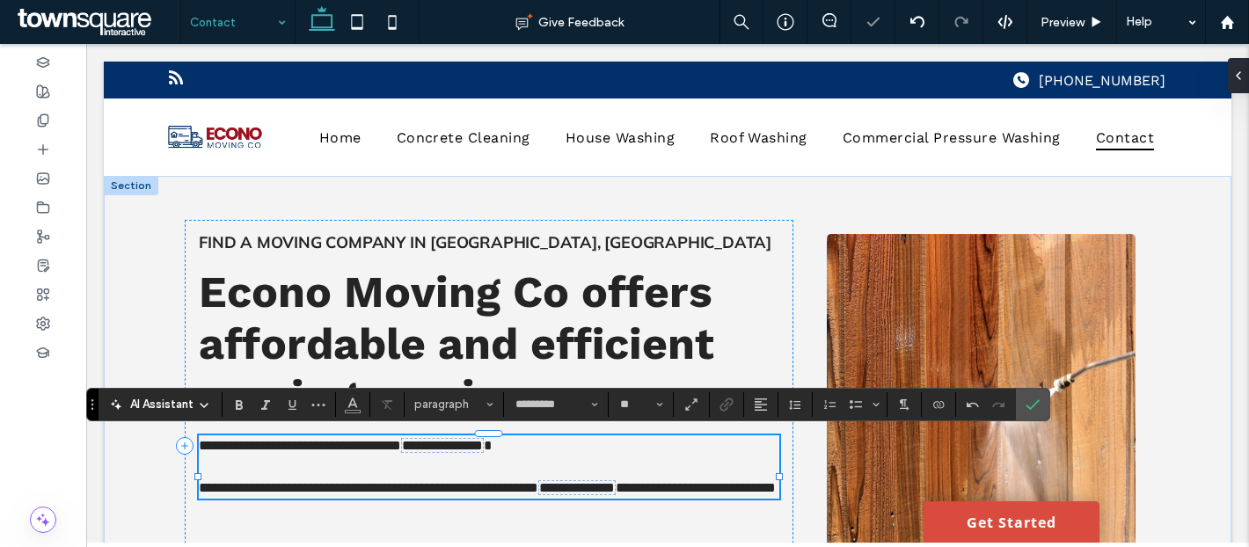
scroll to position [266, 0]
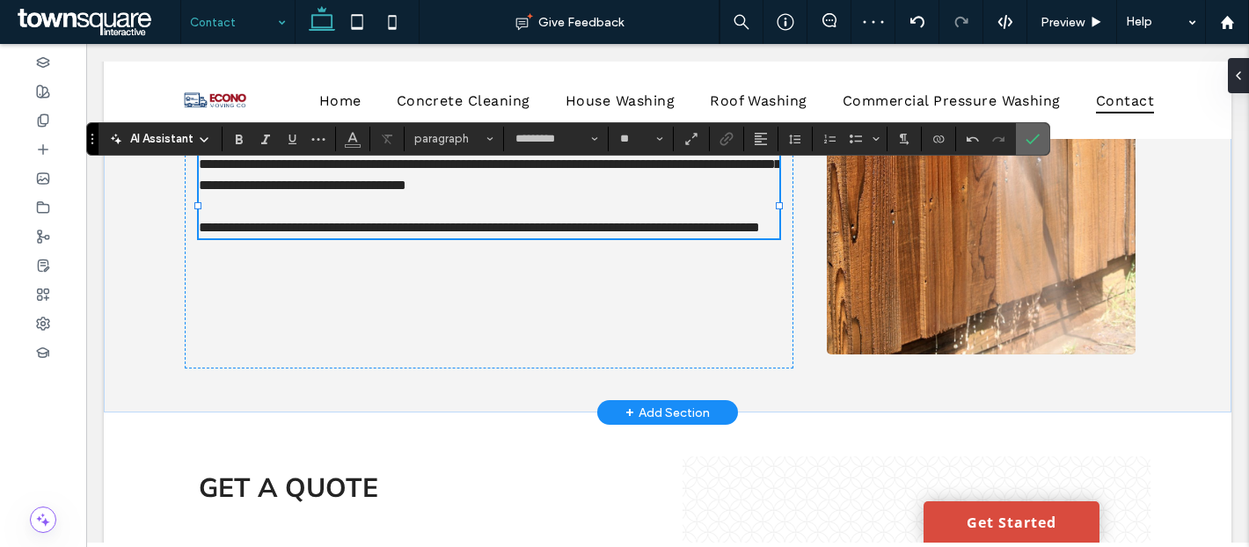
click at [1025, 140] on label "Confirm" at bounding box center [1032, 139] width 26 height 32
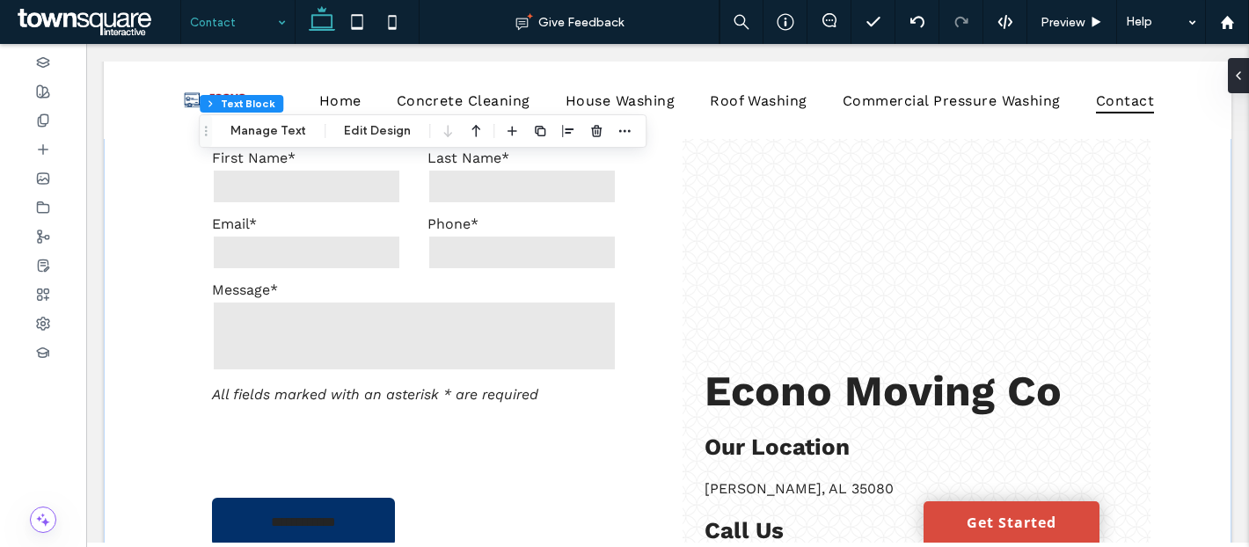
scroll to position [606, 0]
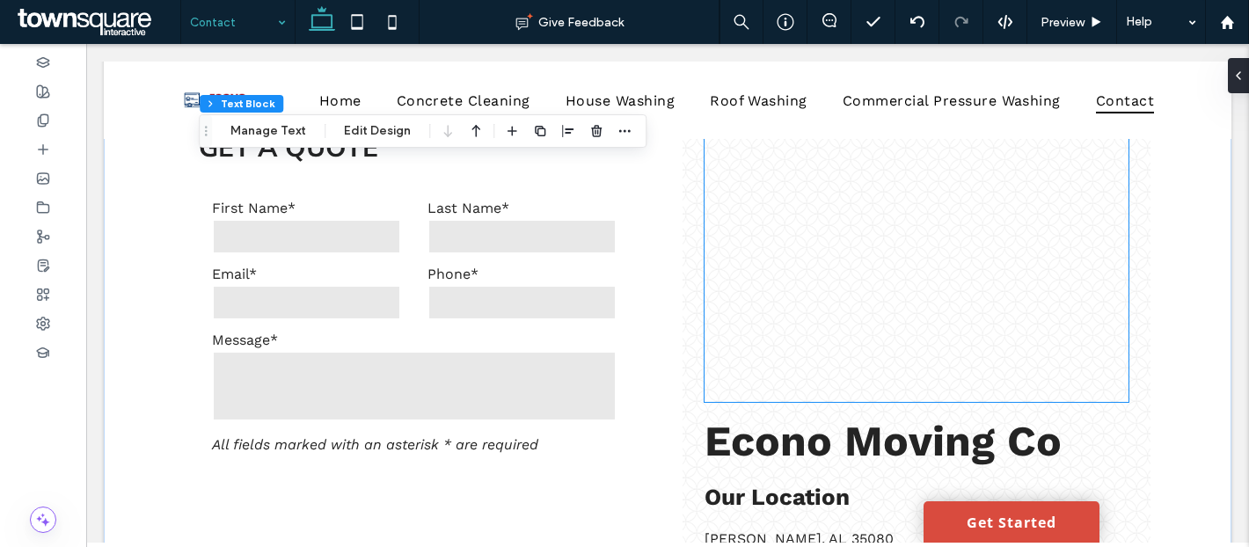
click at [784, 266] on div at bounding box center [917, 270] width 424 height 264
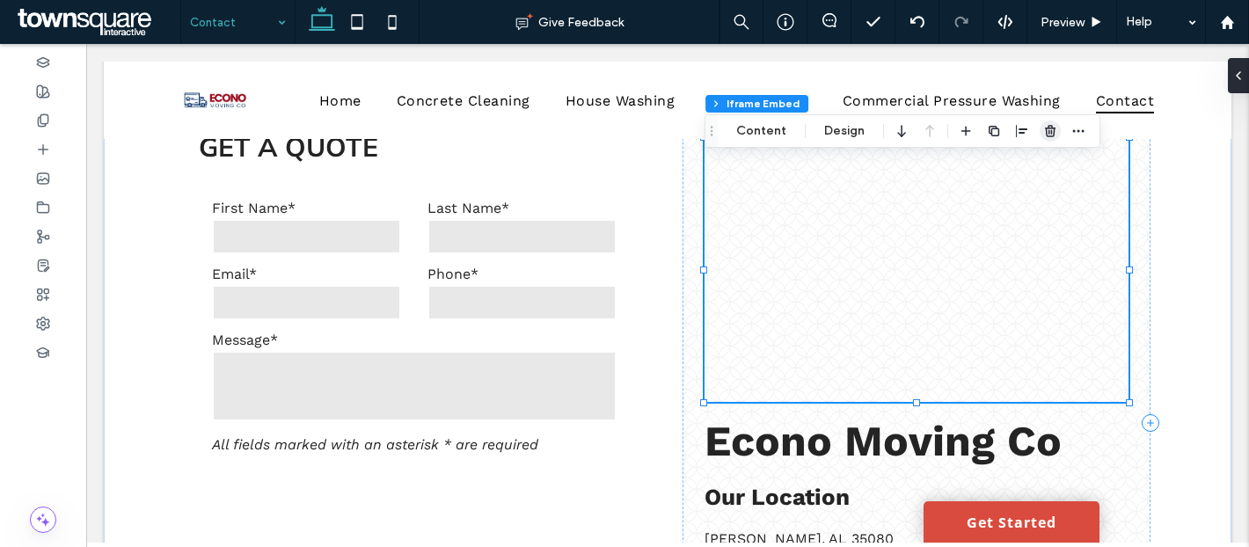
click at [1050, 133] on icon "button" at bounding box center [1050, 131] width 14 height 14
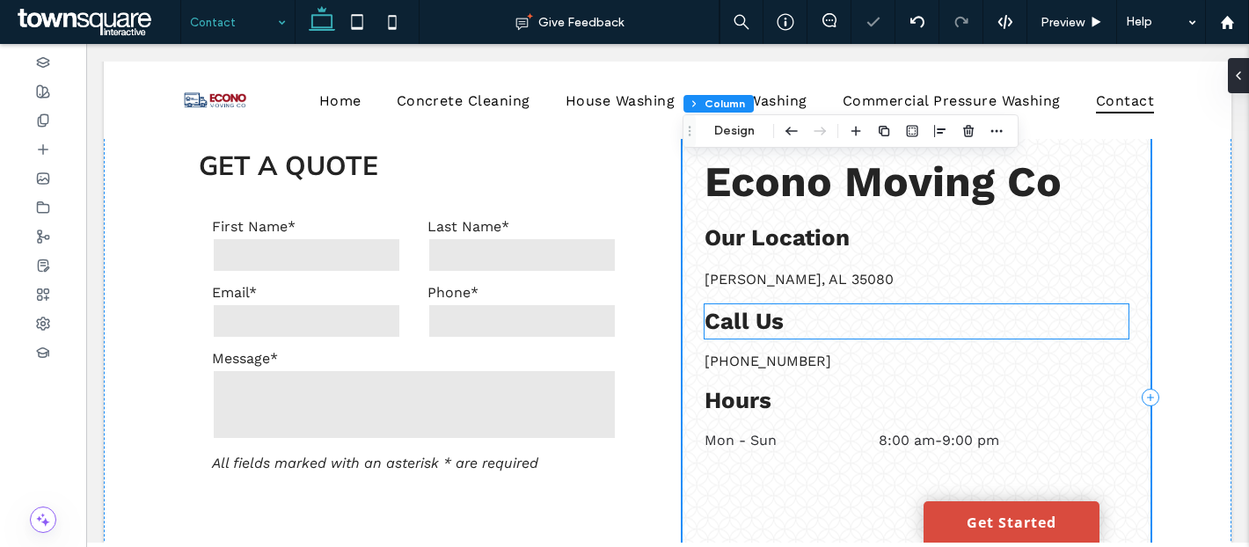
scroll to position [602, 0]
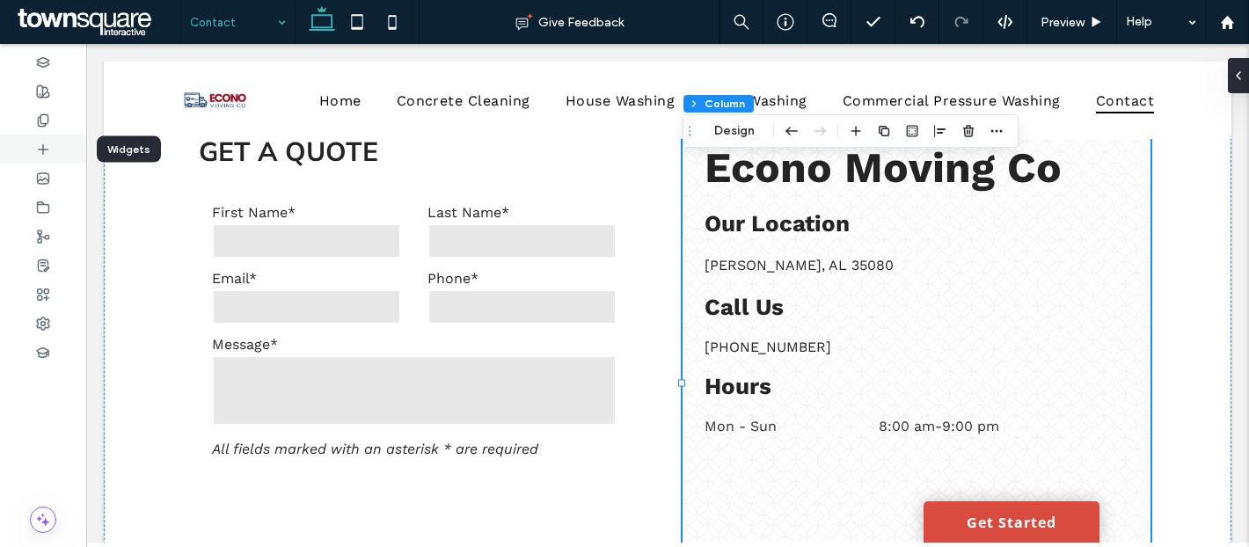
click at [25, 155] on div at bounding box center [43, 149] width 86 height 29
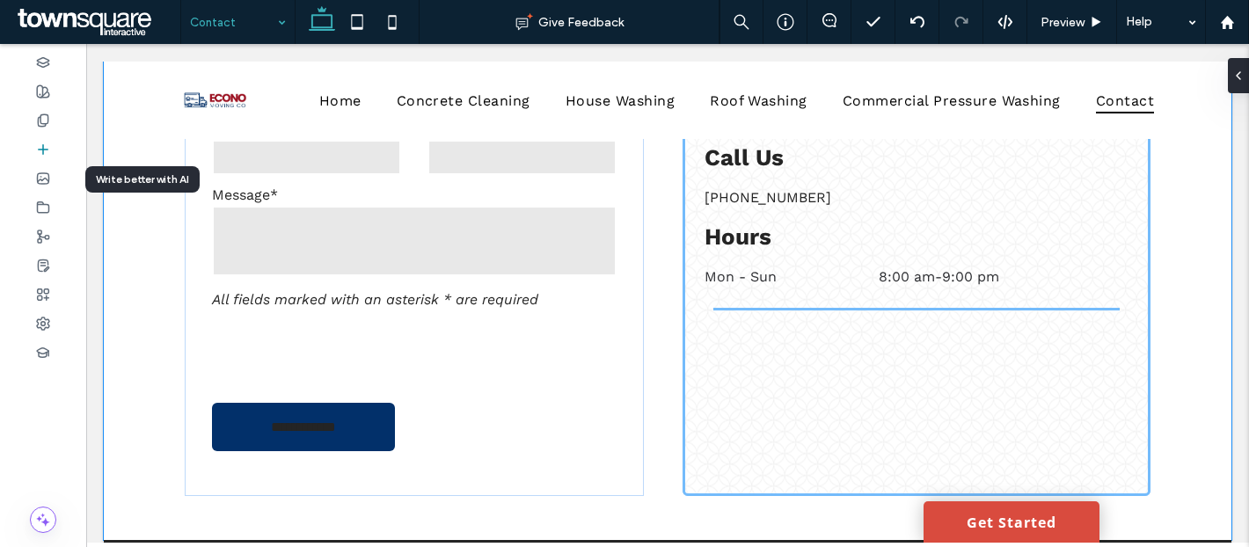
scroll to position [769, 0]
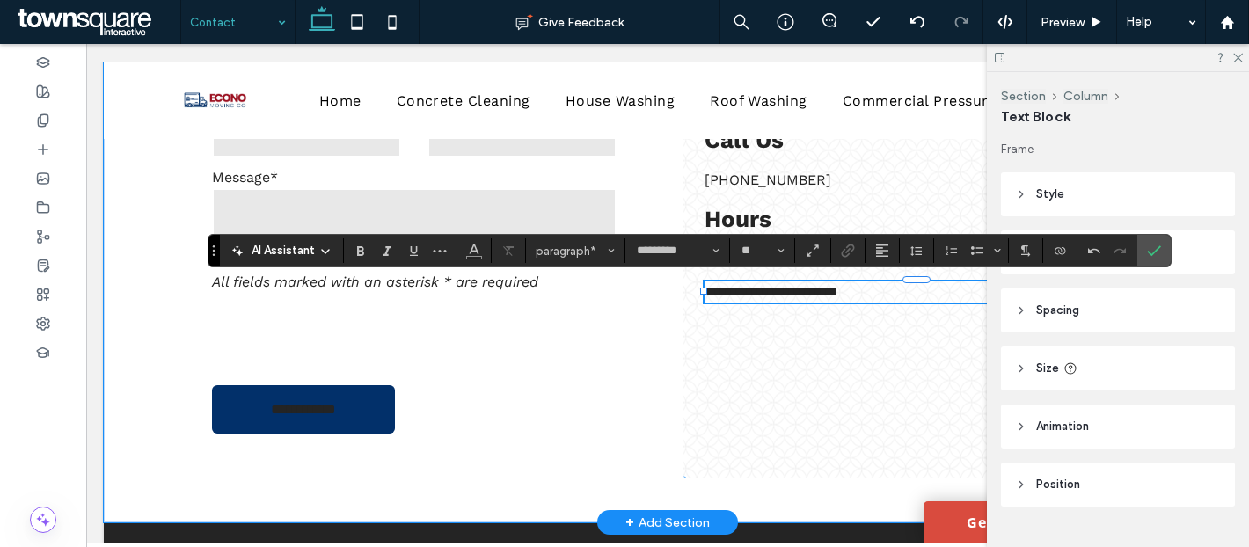
click at [933, 298] on p "**********" at bounding box center [917, 291] width 424 height 21
click at [929, 289] on p "**********" at bounding box center [917, 291] width 424 height 21
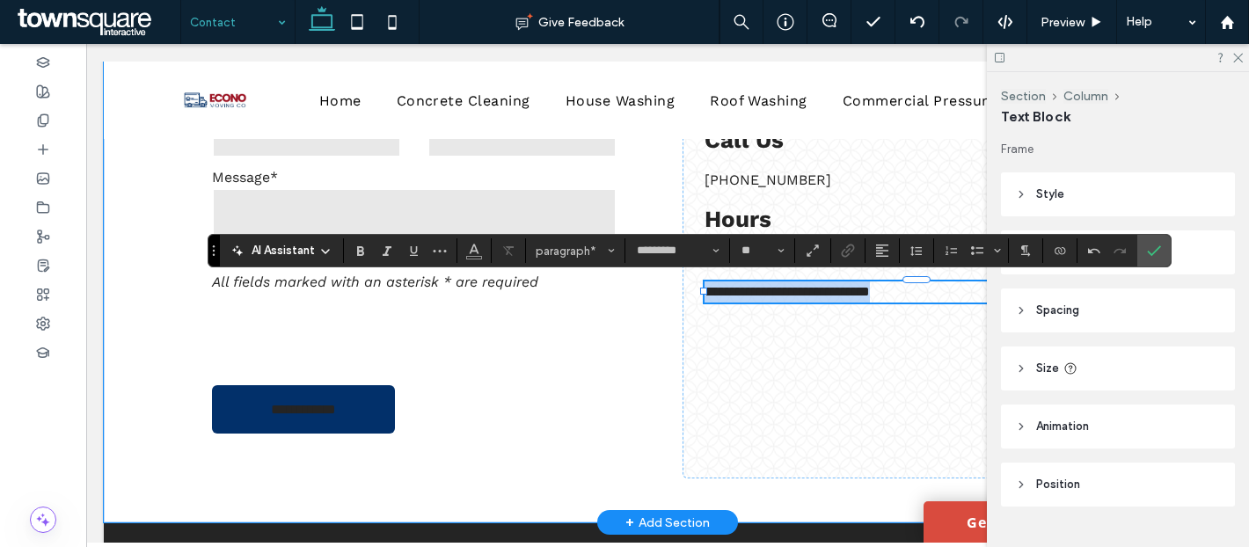
click at [929, 289] on p "**********" at bounding box center [917, 291] width 424 height 21
click at [938, 294] on p "**********" at bounding box center [917, 291] width 424 height 21
click at [951, 293] on p "**********" at bounding box center [917, 291] width 424 height 21
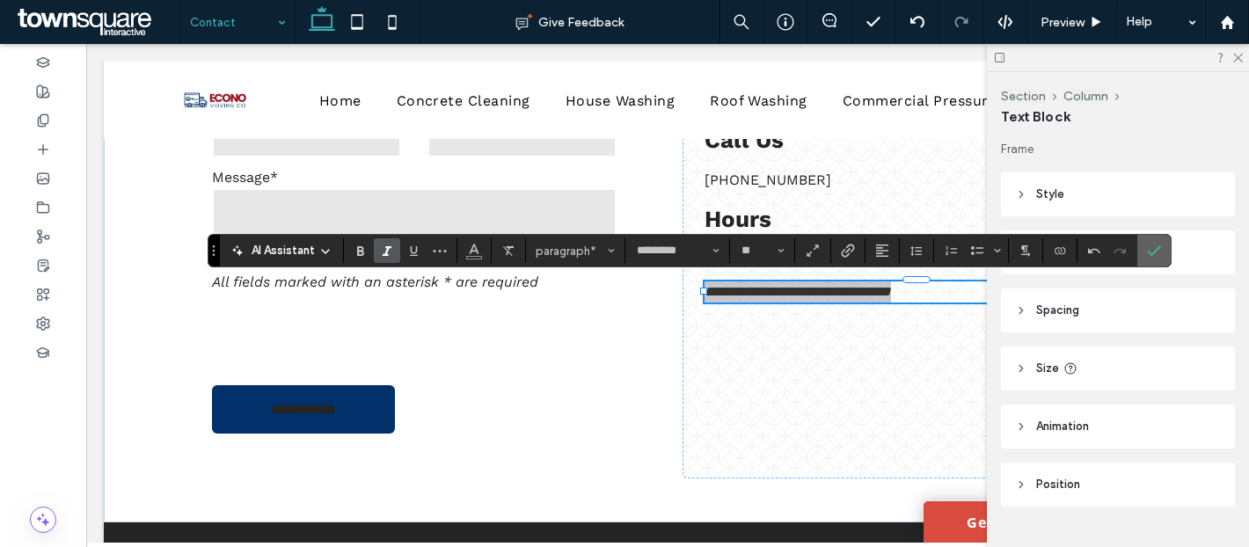
click at [1158, 247] on use "Confirm" at bounding box center [1154, 250] width 14 height 11
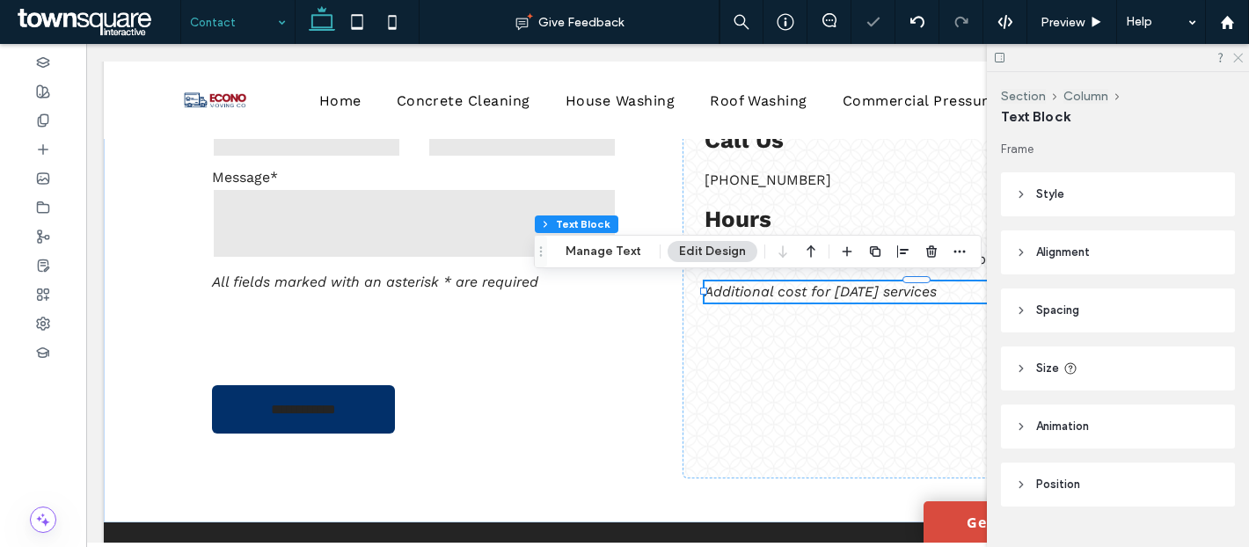
click at [1235, 61] on icon at bounding box center [1236, 56] width 11 height 11
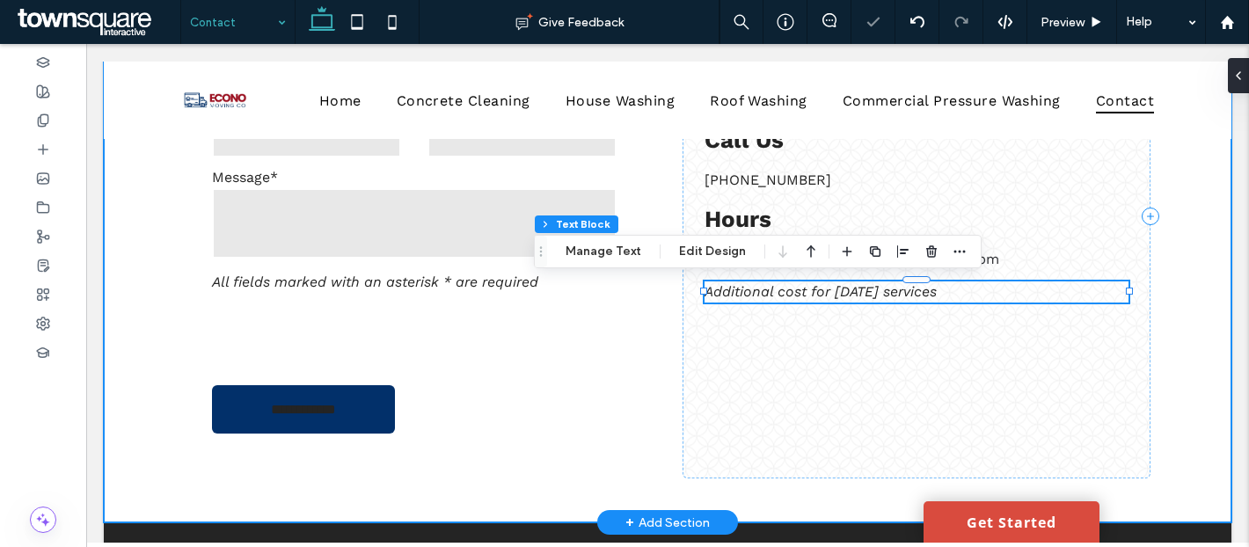
click at [1201, 189] on div "**********" at bounding box center [668, 215] width 1128 height 613
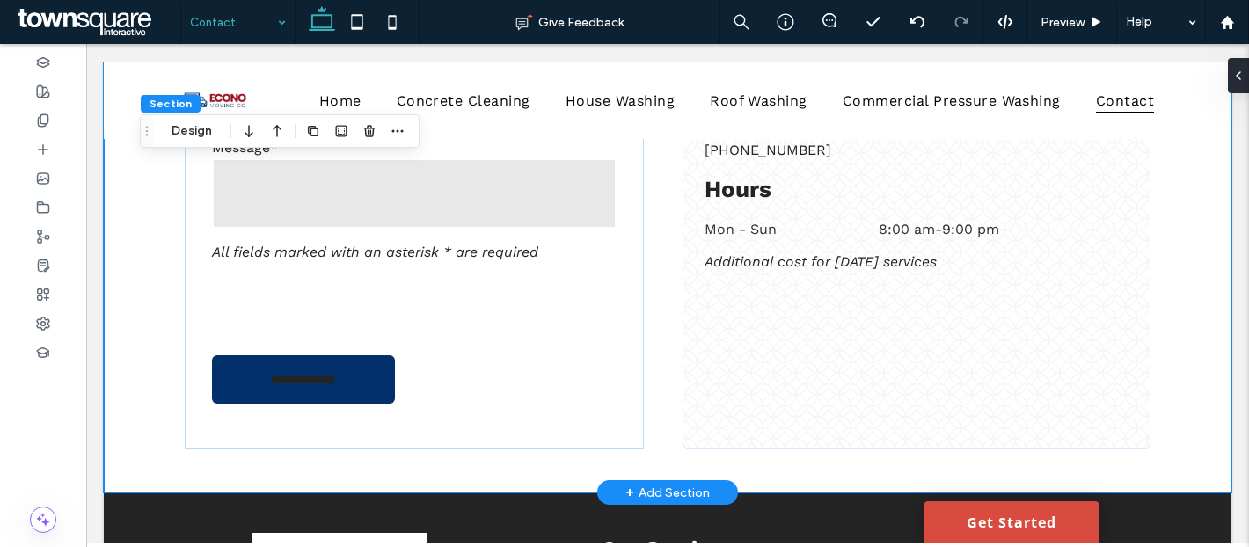
scroll to position [754, 0]
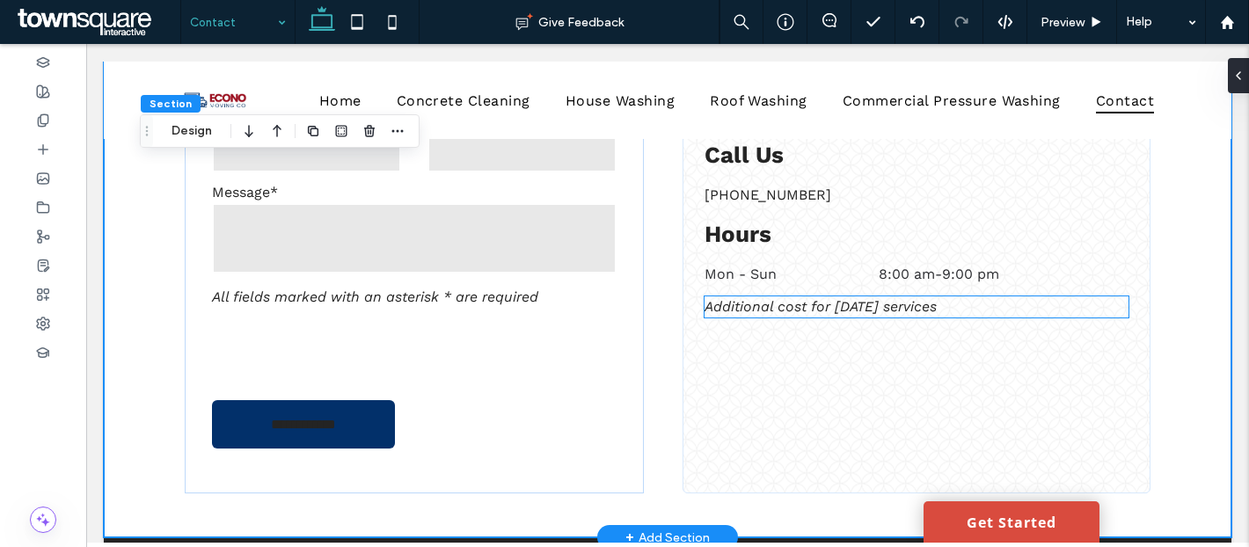
click at [946, 299] on p "Additional cost for Sunday services" at bounding box center [917, 306] width 424 height 21
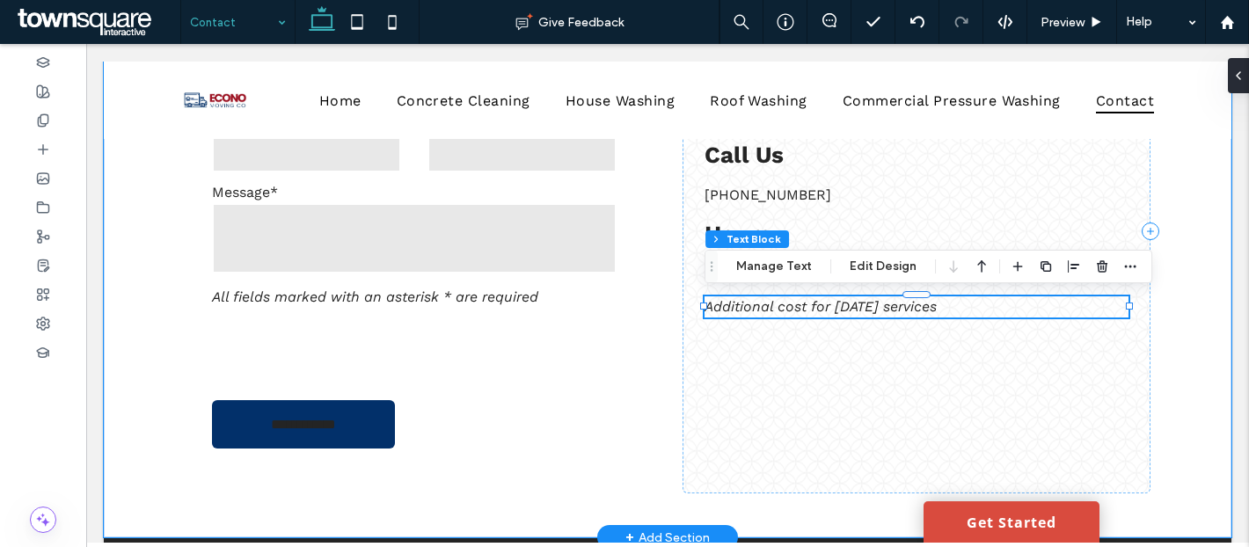
click at [946, 299] on p "Additional cost for Sunday services" at bounding box center [917, 306] width 424 height 21
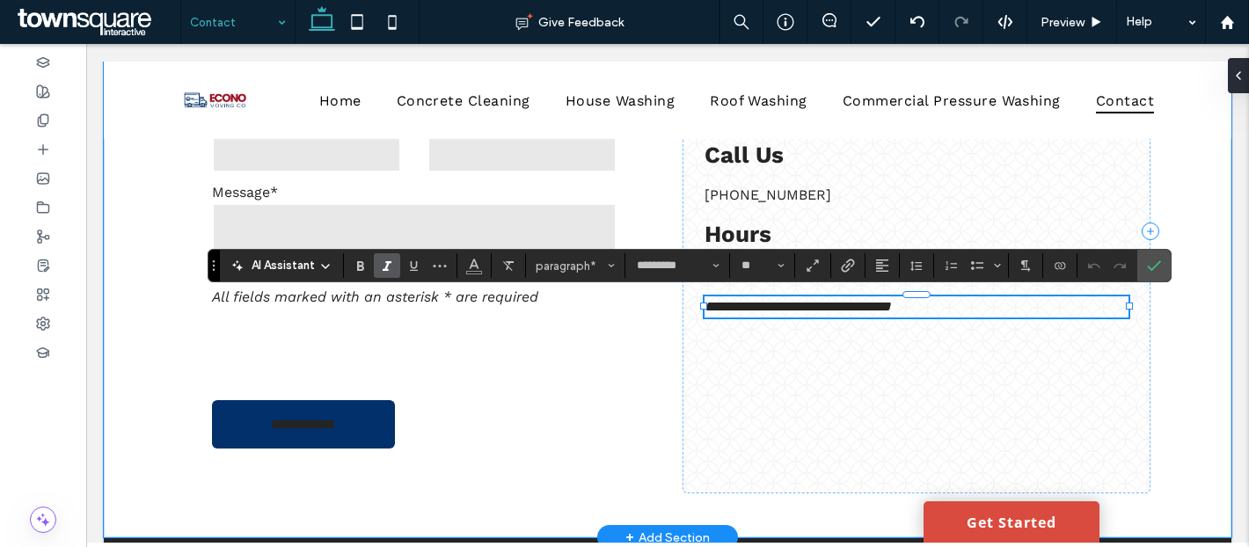
click at [836, 300] on span "**********" at bounding box center [798, 306] width 186 height 13
drag, startPoint x: 836, startPoint y: 300, endPoint x: 701, endPoint y: 298, distance: 134.6
click at [701, 298] on div "**********" at bounding box center [917, 230] width 468 height 525
click at [827, 312] on p "**********" at bounding box center [917, 306] width 424 height 21
click at [791, 305] on span "**********" at bounding box center [748, 306] width 86 height 13
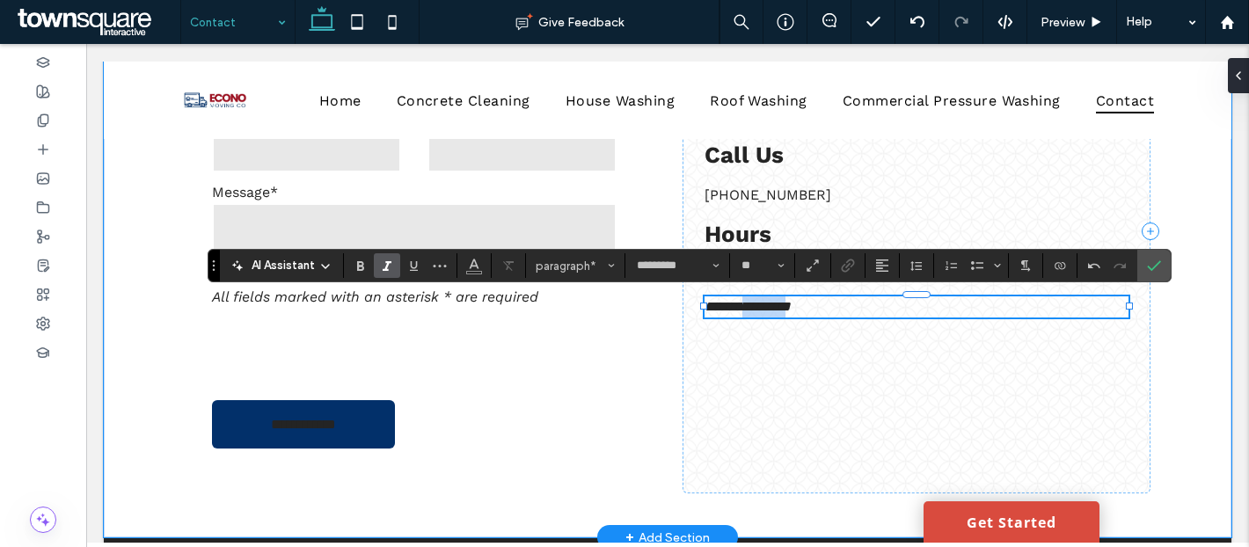
click at [791, 305] on span "**********" at bounding box center [748, 306] width 86 height 13
click at [808, 440] on div "**********" at bounding box center [917, 230] width 468 height 525
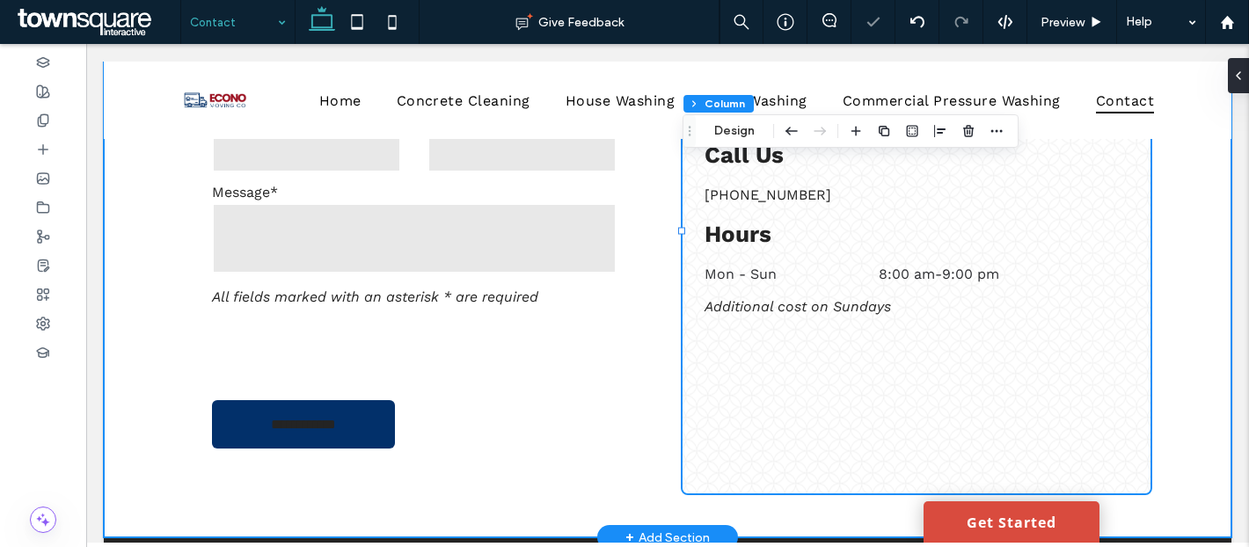
click at [1224, 354] on div "**********" at bounding box center [668, 230] width 1128 height 613
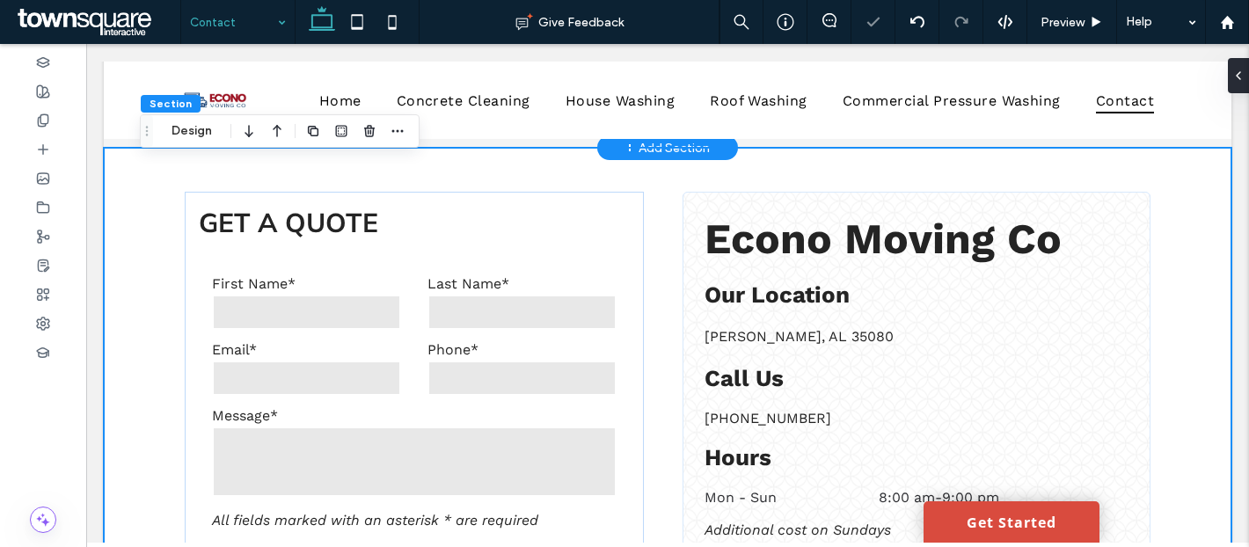
scroll to position [680, 0]
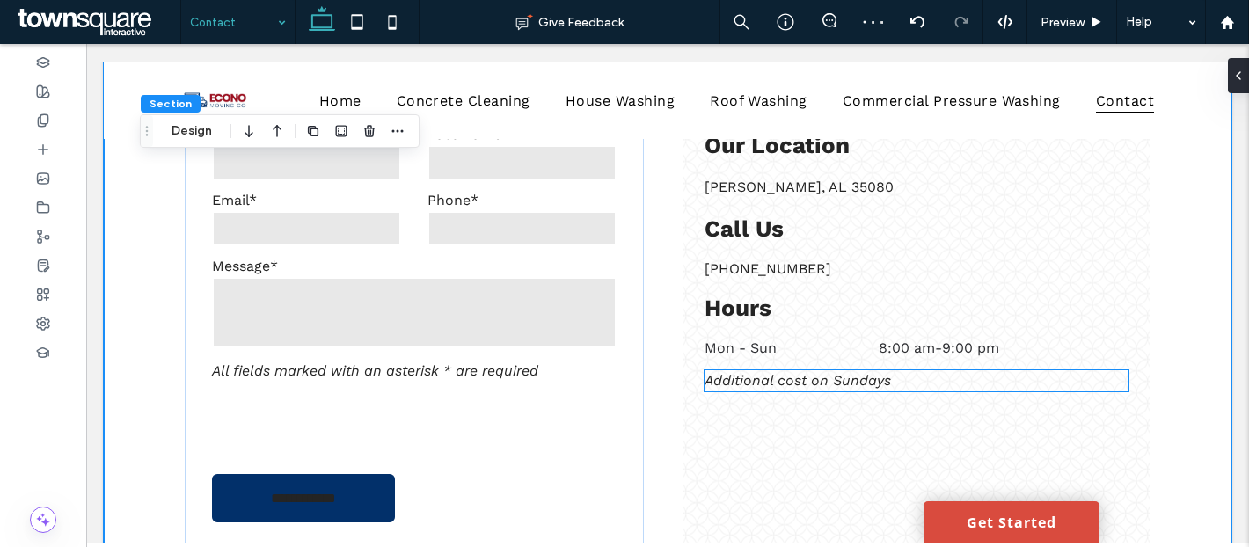
click at [968, 384] on p "Additional cost on Sundays" at bounding box center [917, 380] width 424 height 21
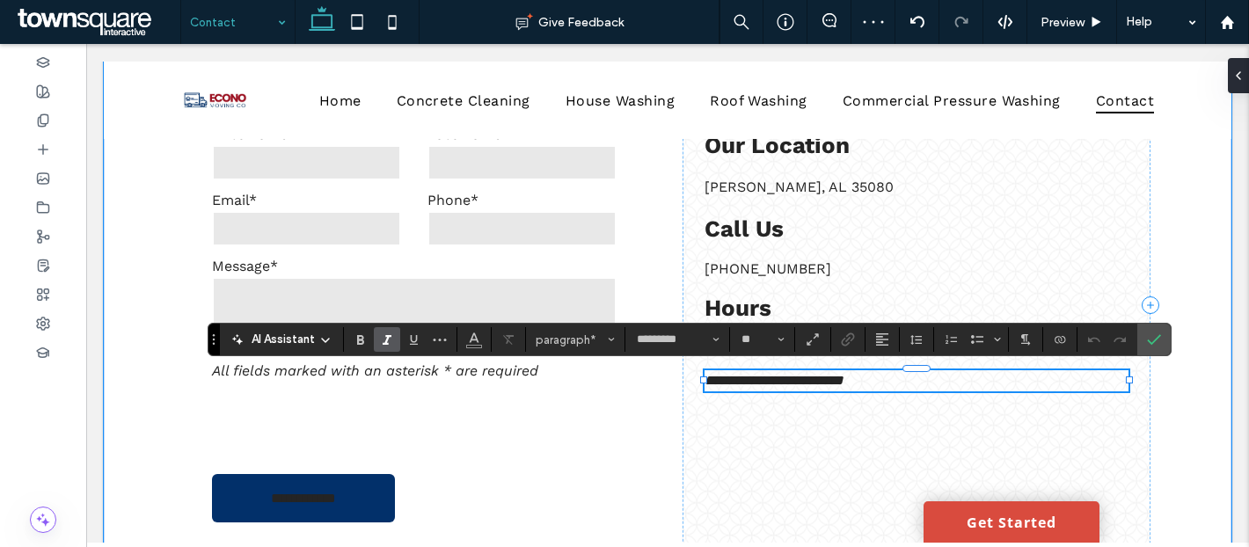
click at [832, 376] on span "**********" at bounding box center [774, 380] width 139 height 13
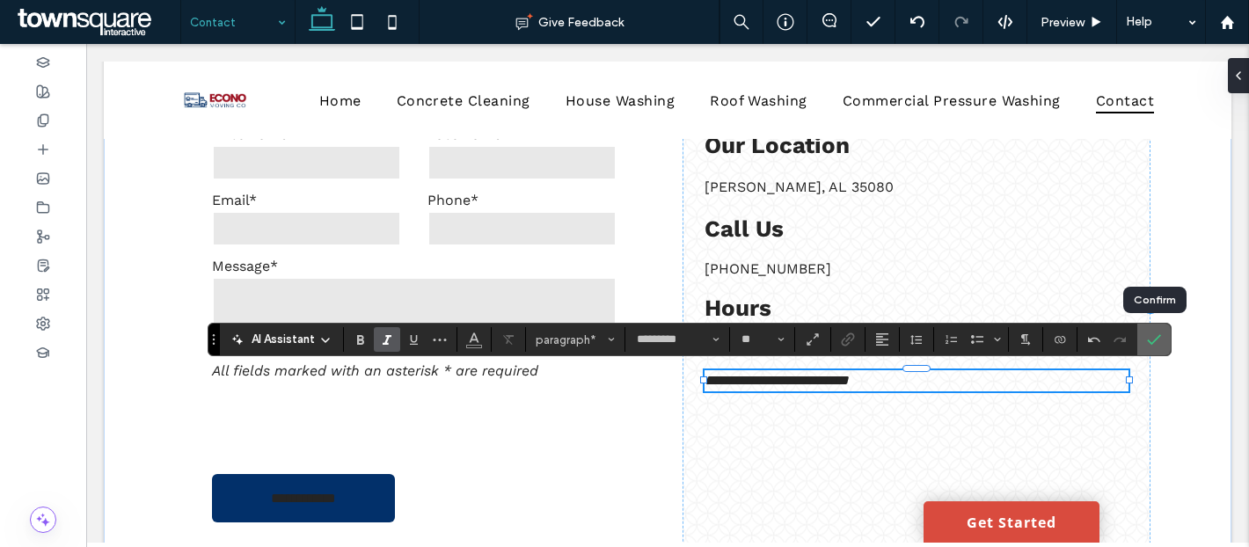
drag, startPoint x: 1158, startPoint y: 334, endPoint x: 1086, endPoint y: 288, distance: 84.7
click at [1158, 334] on icon "Confirm" at bounding box center [1154, 339] width 14 height 14
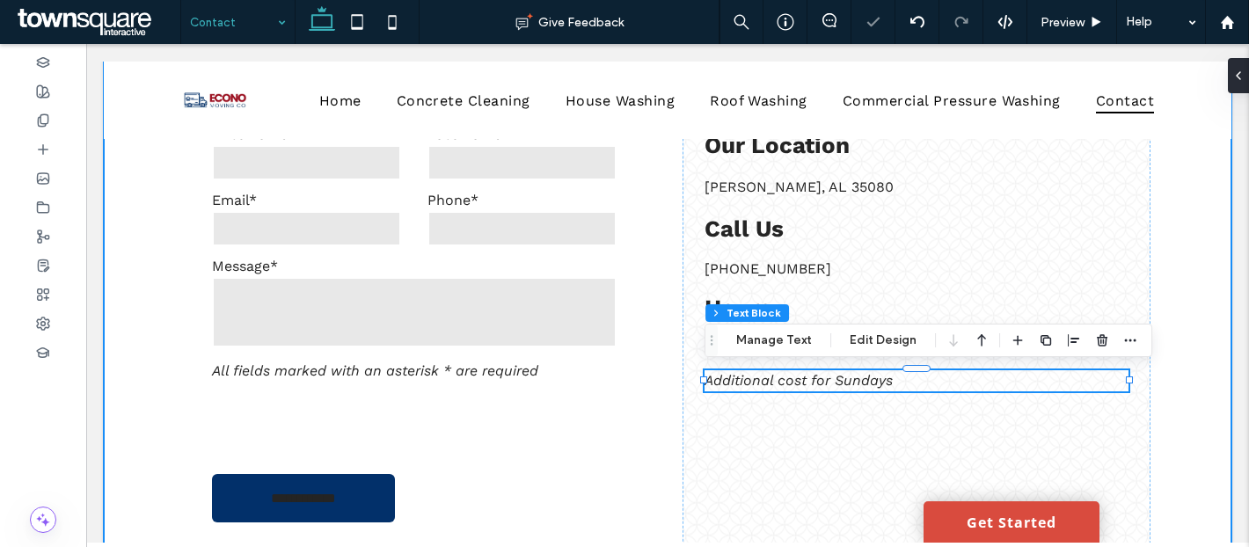
click at [1197, 346] on div "**********" at bounding box center [668, 304] width 1128 height 613
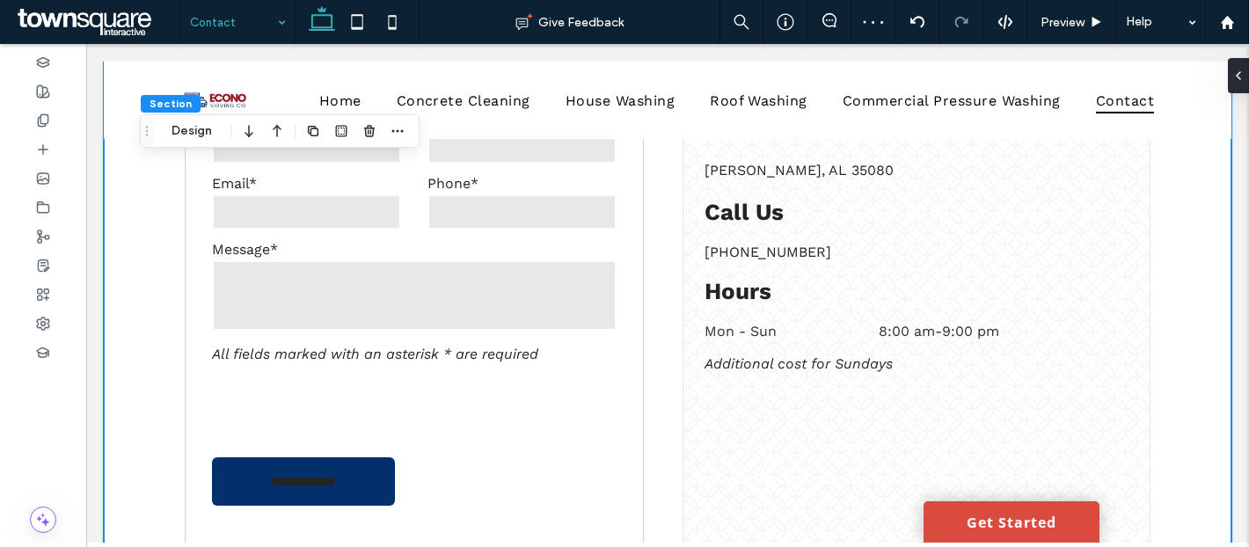
scroll to position [702, 0]
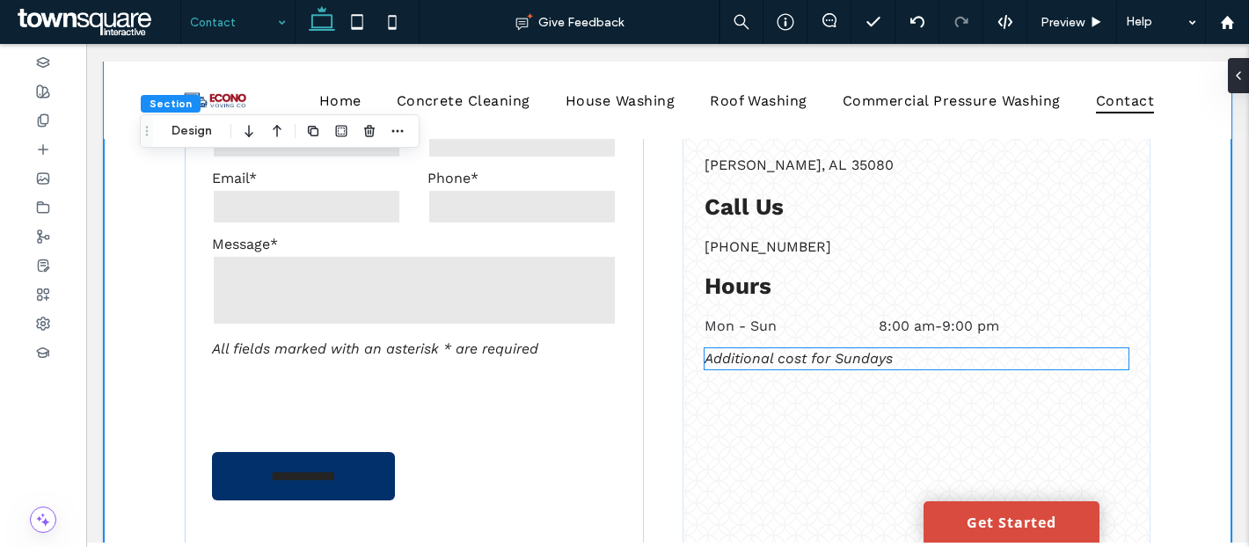
click at [998, 356] on p "Additional cost for Sundays" at bounding box center [917, 358] width 424 height 21
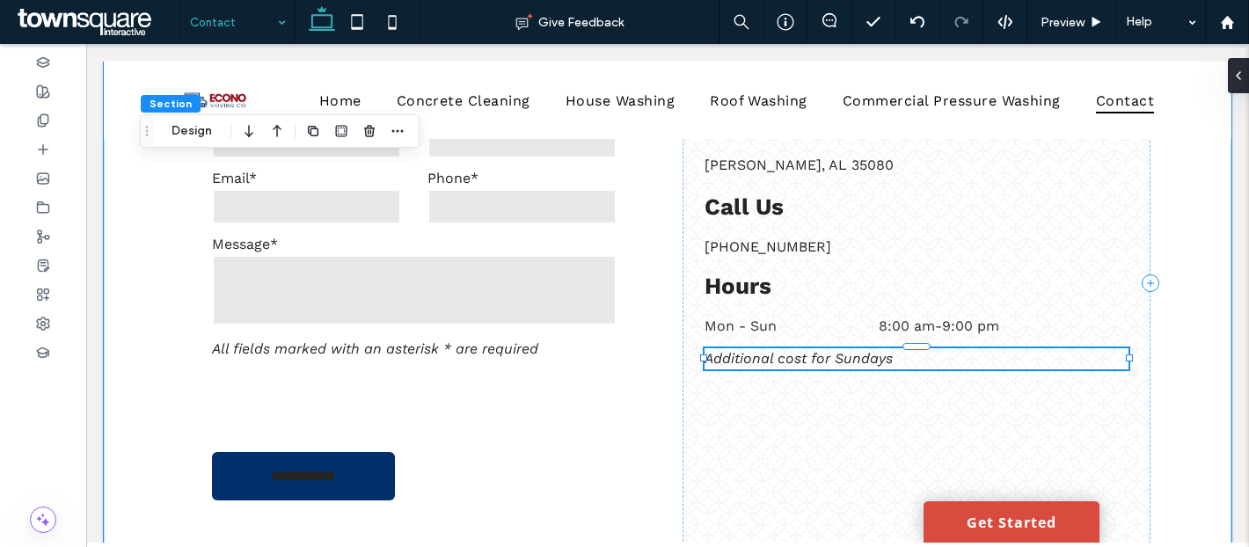
click at [998, 356] on p "Additional cost for Sundays" at bounding box center [917, 358] width 424 height 21
type input "*********"
type input "**"
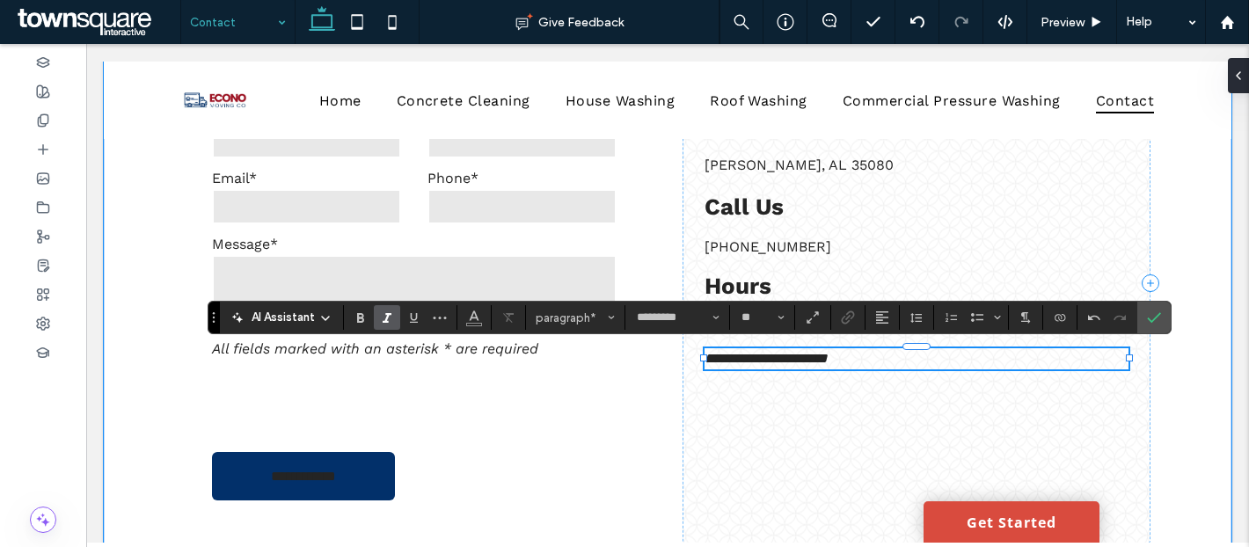
click at [880, 362] on p "**********" at bounding box center [917, 358] width 424 height 21
click at [1155, 318] on use "Confirm" at bounding box center [1154, 317] width 14 height 11
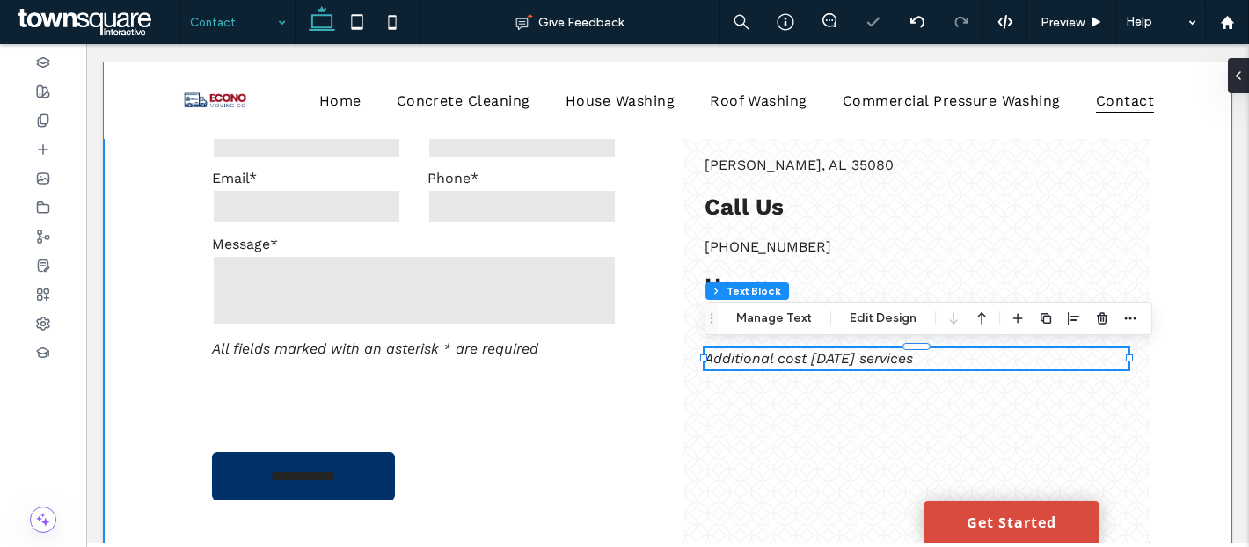
click at [1185, 347] on div "**********" at bounding box center [667, 282] width 1055 height 613
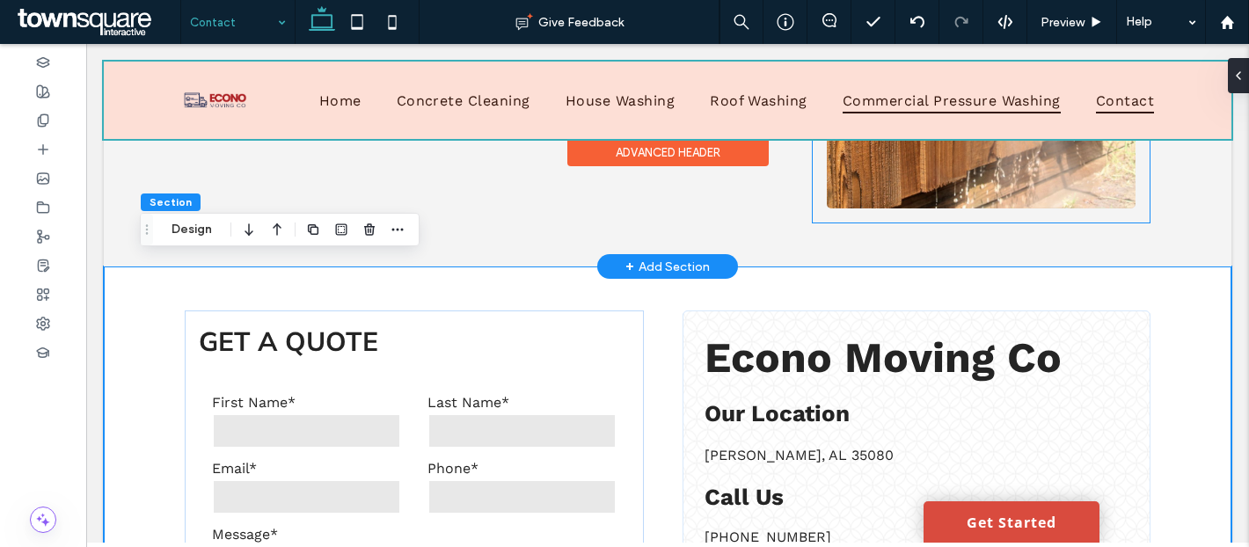
scroll to position [430, 0]
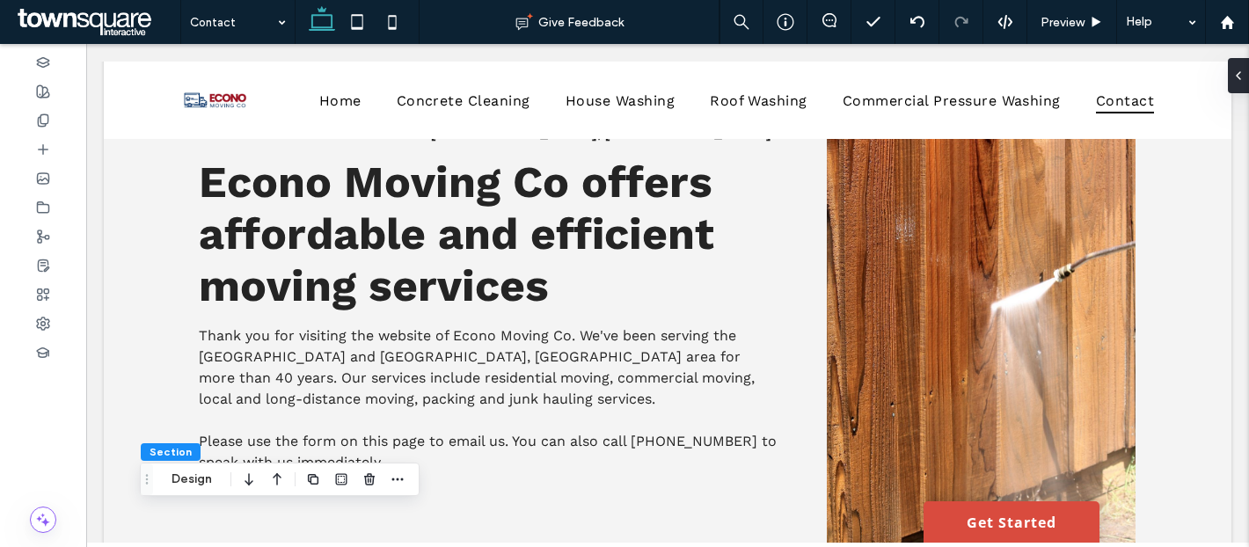
scroll to position [99, 0]
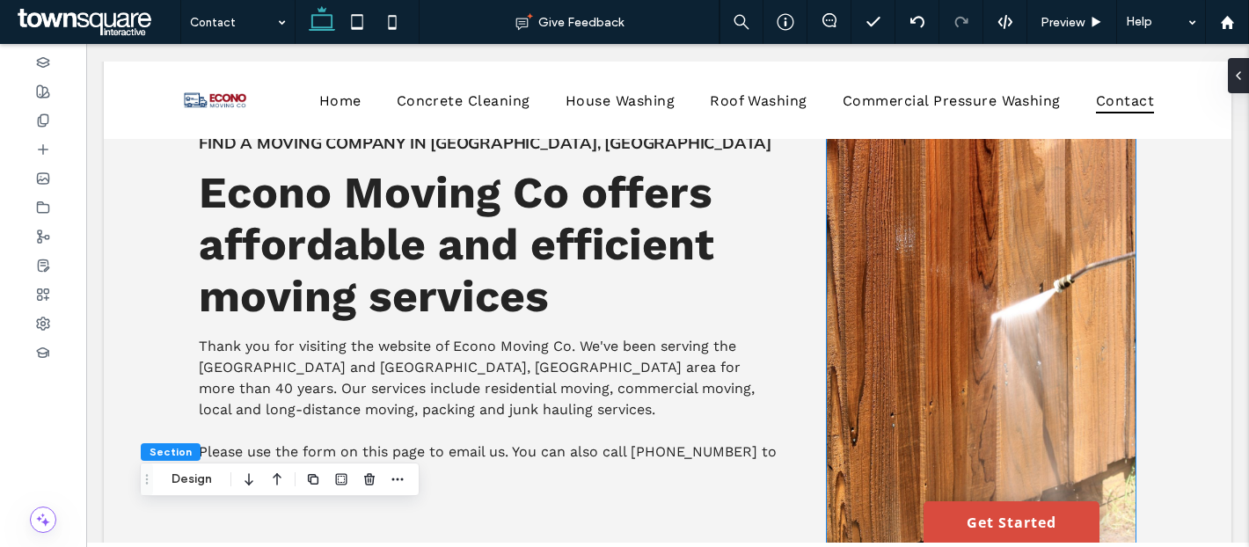
click at [971, 249] on img at bounding box center [982, 346] width 310 height 423
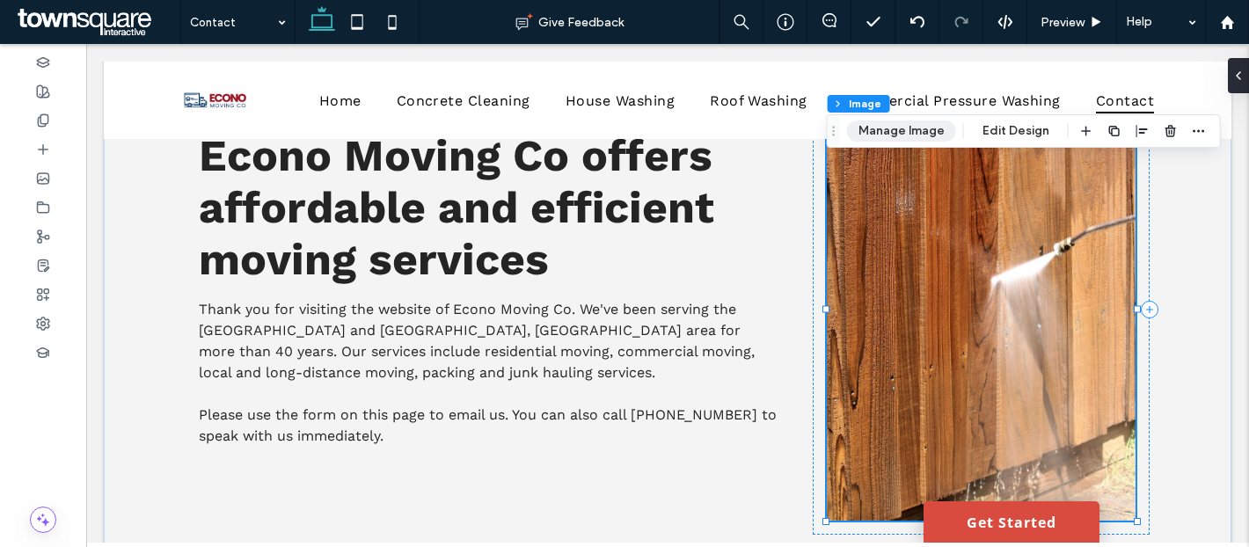
drag, startPoint x: 878, startPoint y: 131, endPoint x: 821, endPoint y: 121, distance: 58.0
click at [878, 131] on button "Manage Image" at bounding box center [901, 130] width 109 height 21
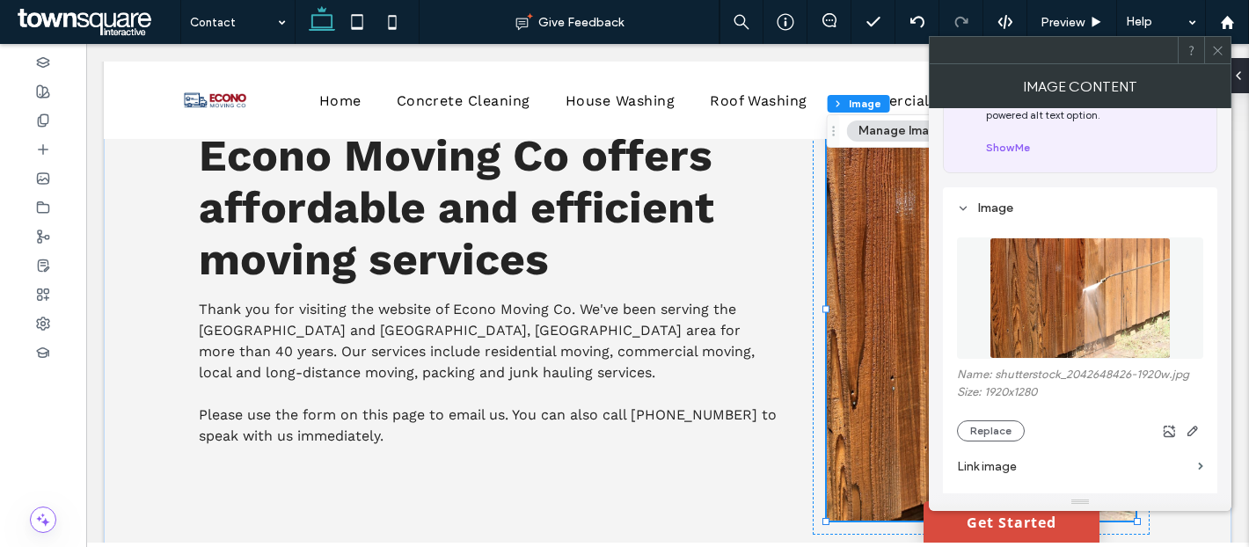
scroll to position [96, 0]
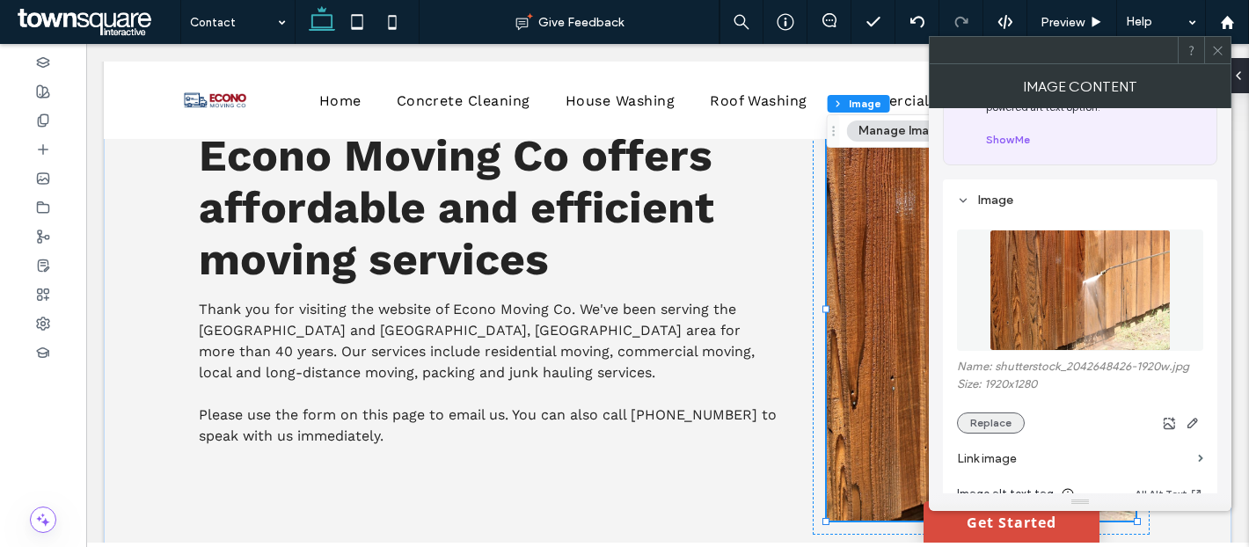
click at [1000, 427] on button "Replace" at bounding box center [991, 423] width 68 height 21
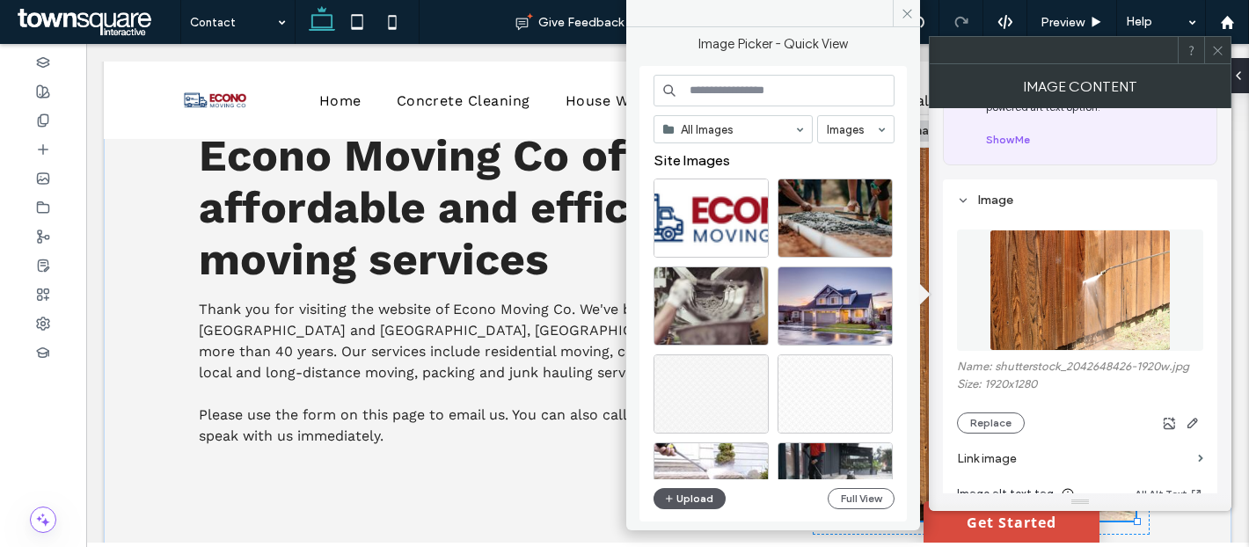
click at [690, 503] on button "Upload" at bounding box center [690, 498] width 72 height 21
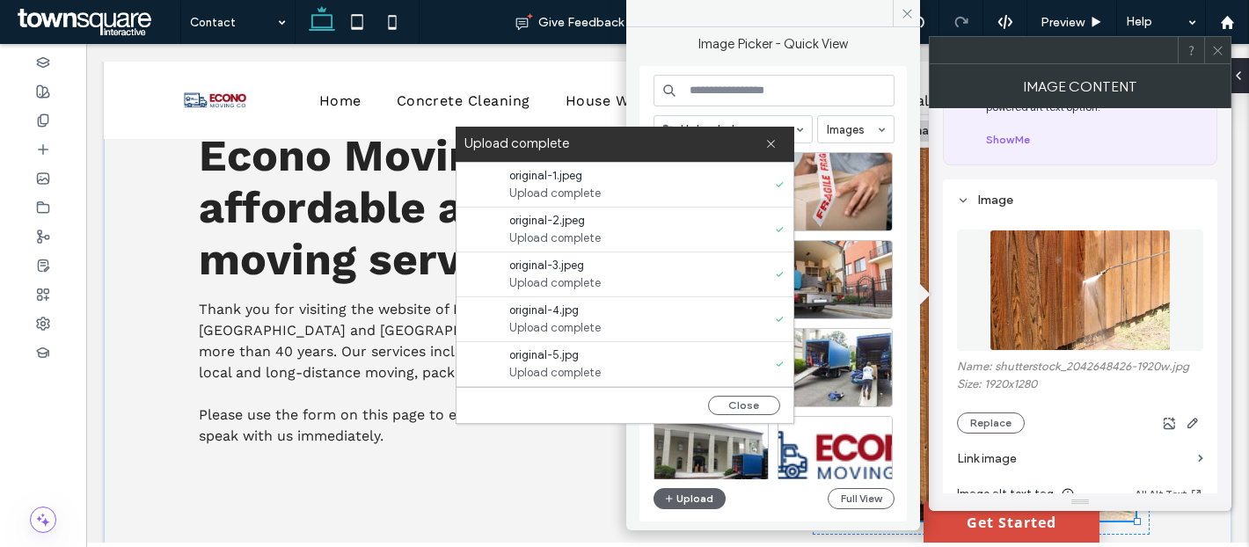
scroll to position [90, 0]
click at [763, 400] on button "Close" at bounding box center [744, 405] width 72 height 19
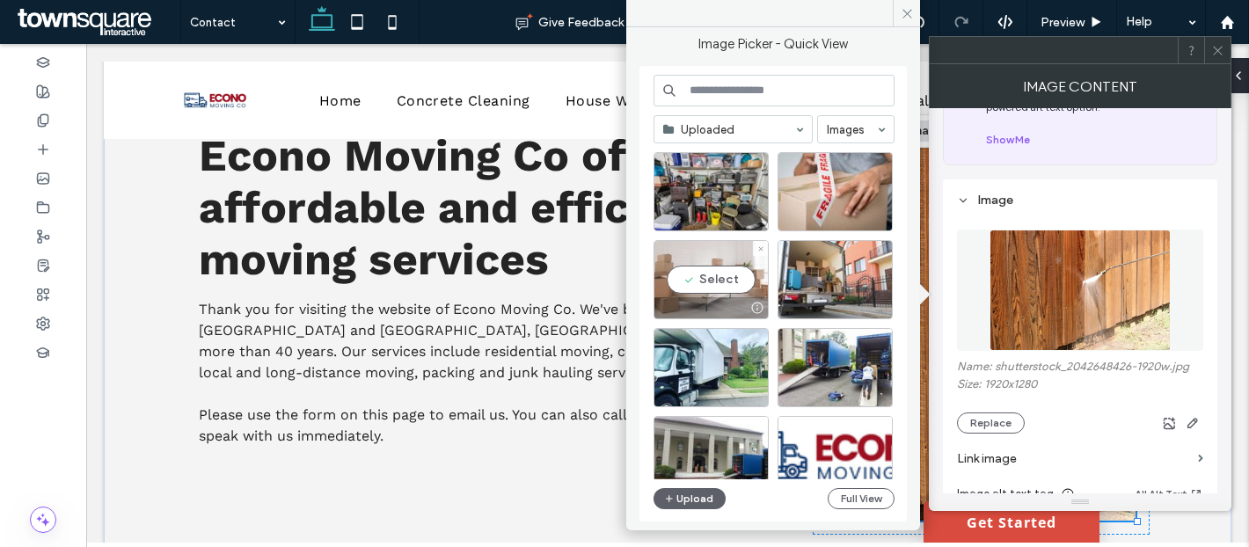
click at [736, 291] on div "Select" at bounding box center [711, 279] width 115 height 79
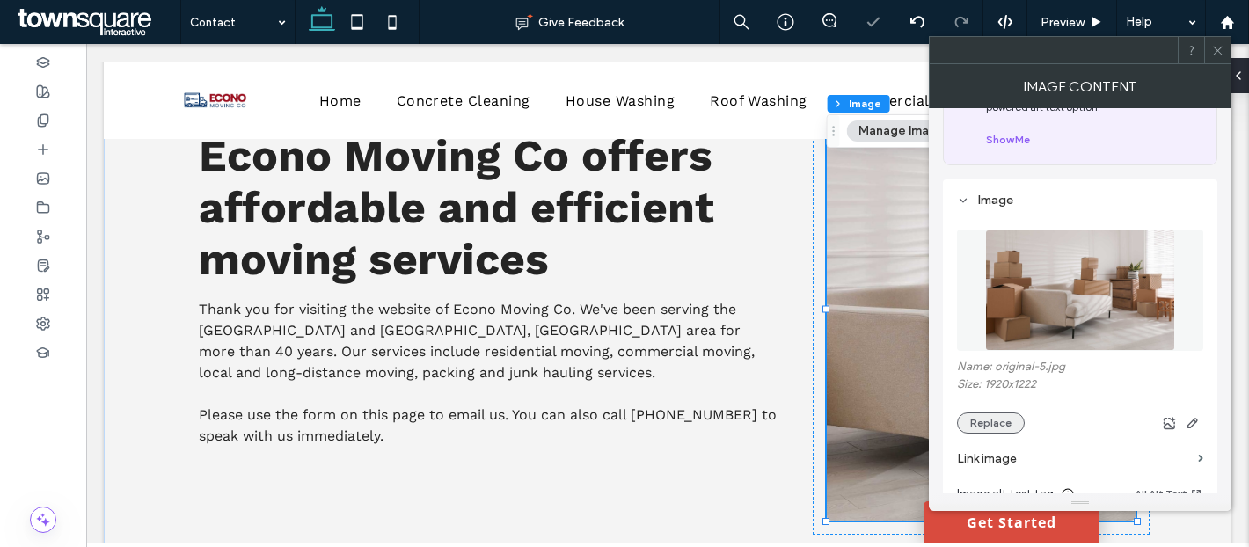
click at [1002, 420] on button "Replace" at bounding box center [991, 423] width 68 height 21
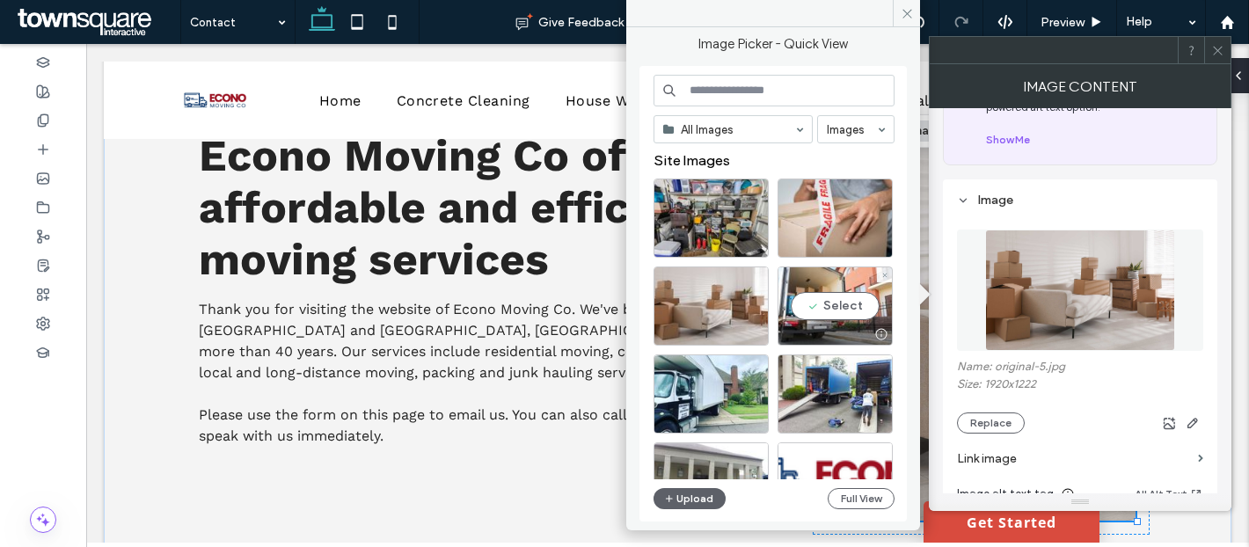
scroll to position [27, 0]
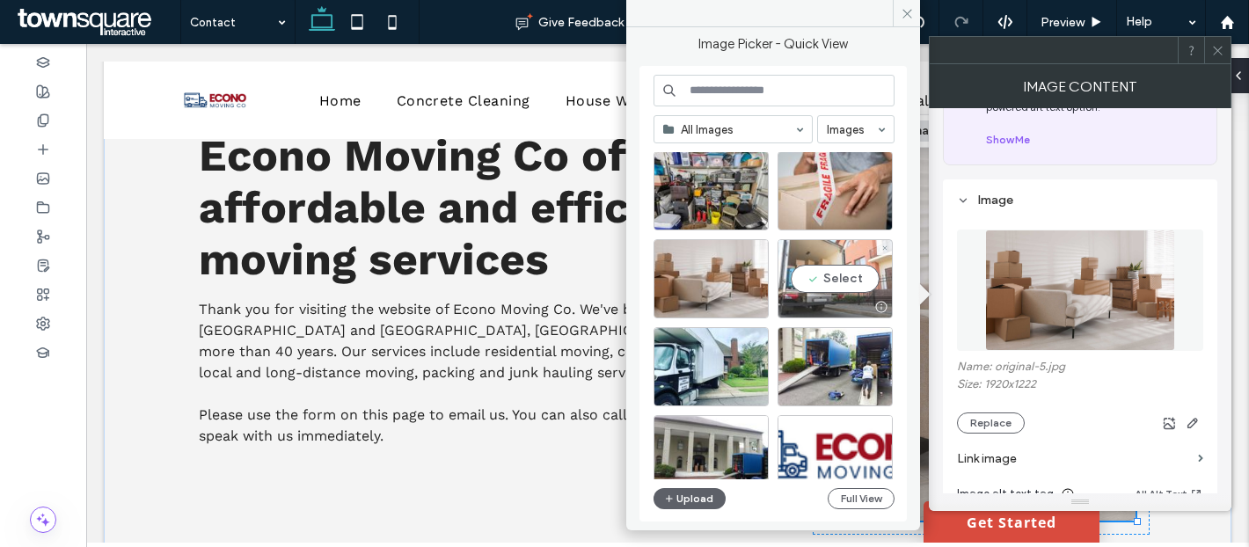
click at [817, 274] on div "Select" at bounding box center [835, 278] width 115 height 79
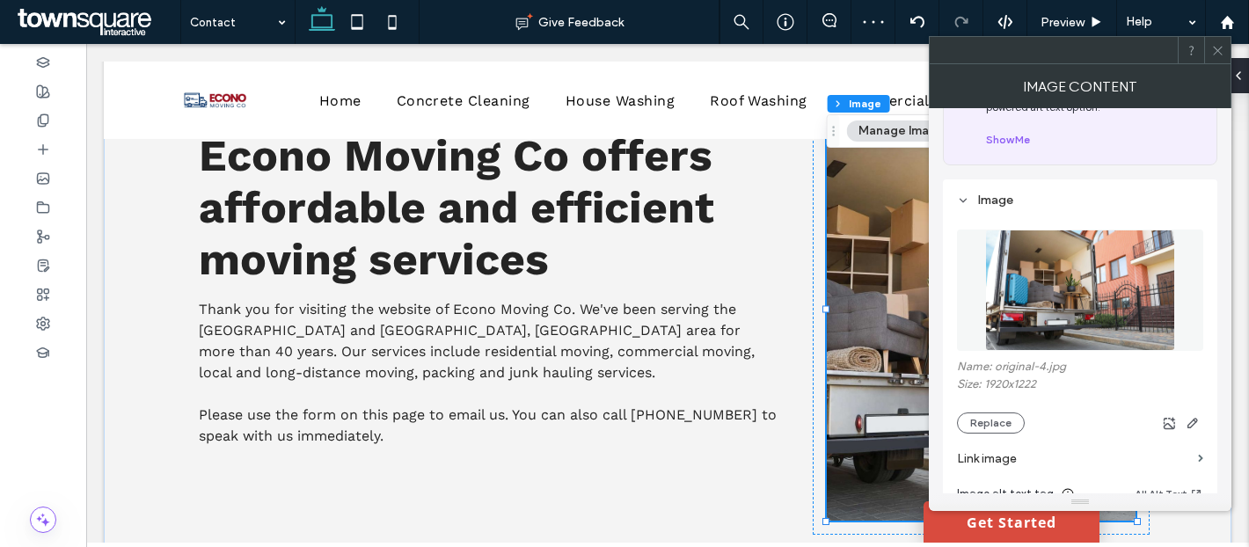
click at [1213, 48] on icon at bounding box center [1217, 50] width 13 height 13
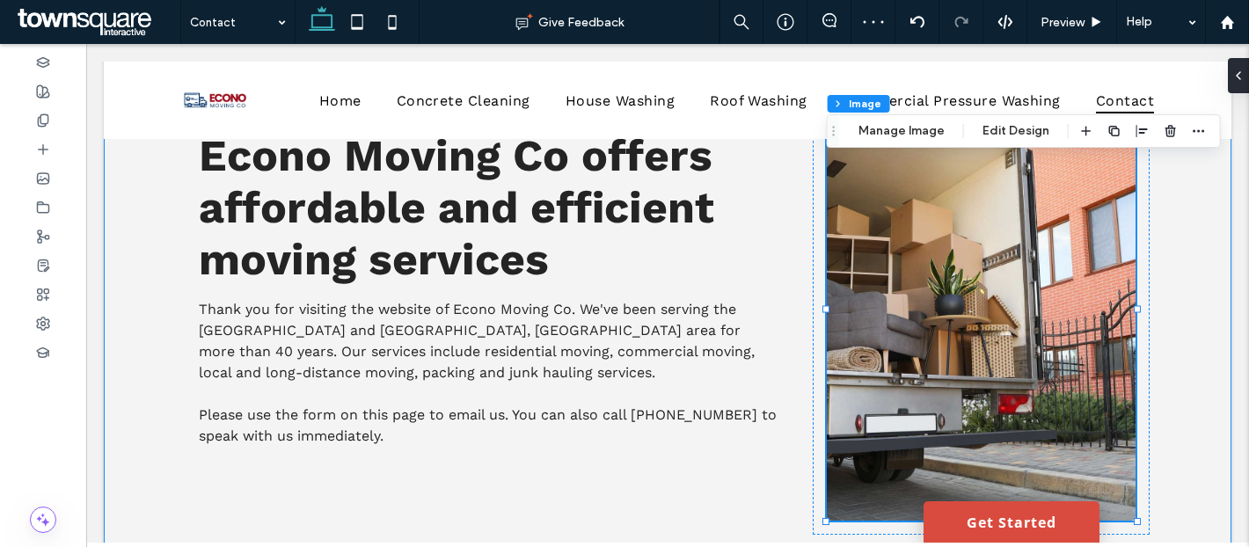
click at [1185, 246] on div "Find a Moving Company in Helena, AL Econo Moving Co offers affordable and effic…" at bounding box center [667, 309] width 1055 height 539
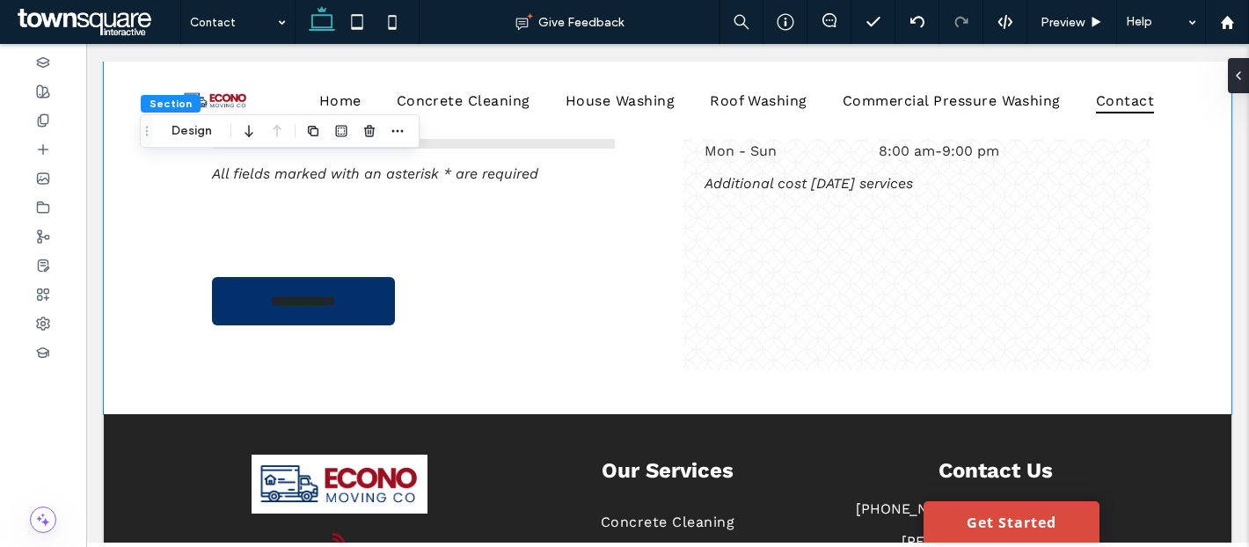
scroll to position [941, 0]
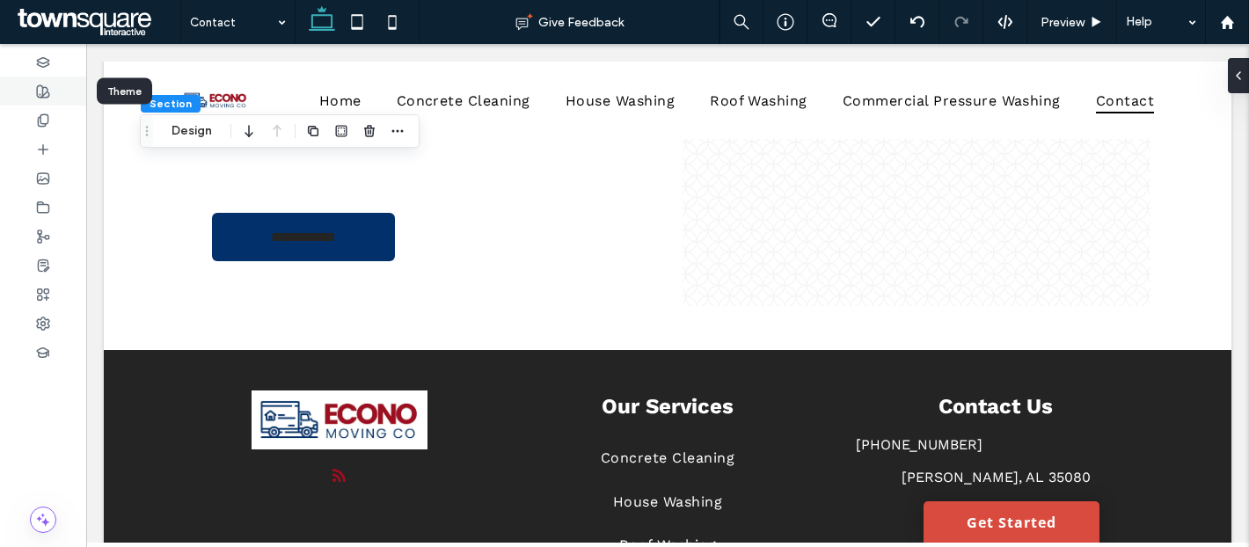
click at [32, 86] on div at bounding box center [43, 91] width 86 height 29
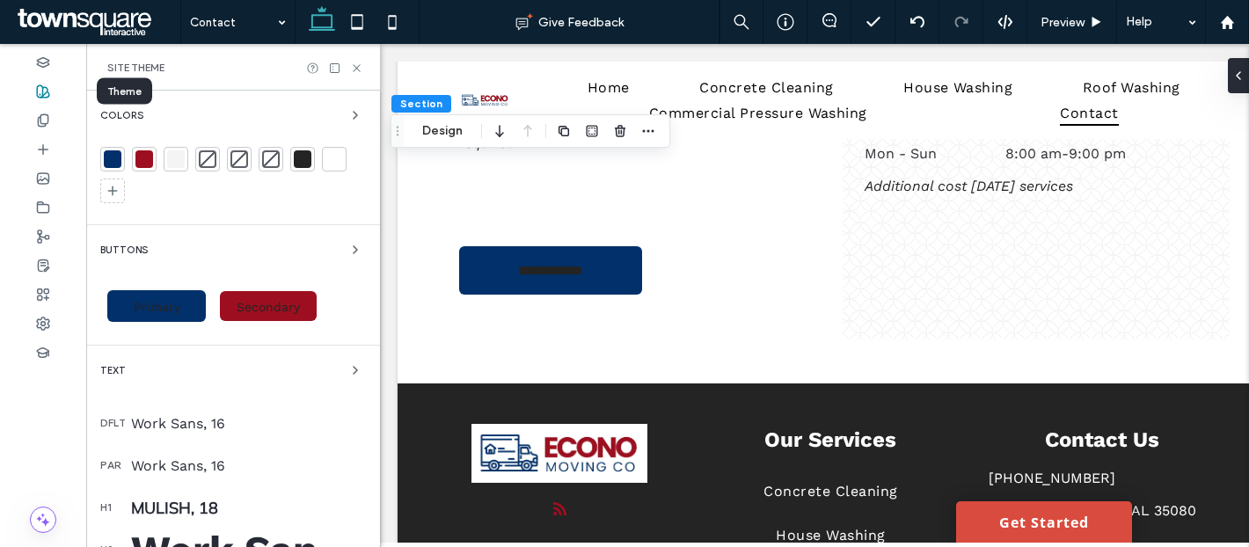
scroll to position [904, 0]
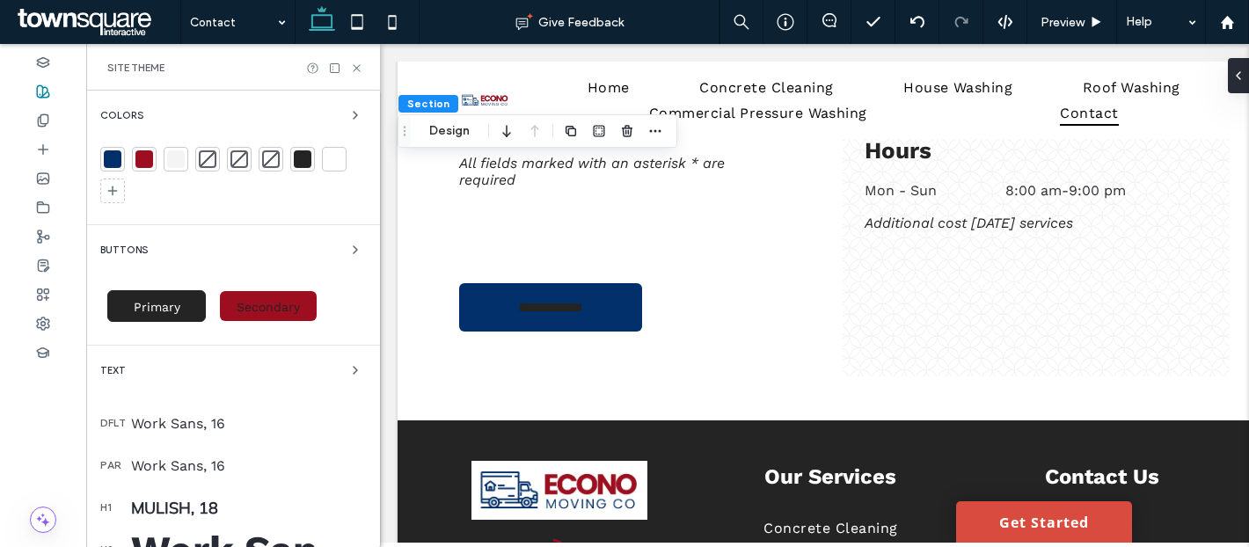
click at [177, 315] on div "Primary" at bounding box center [156, 306] width 99 height 32
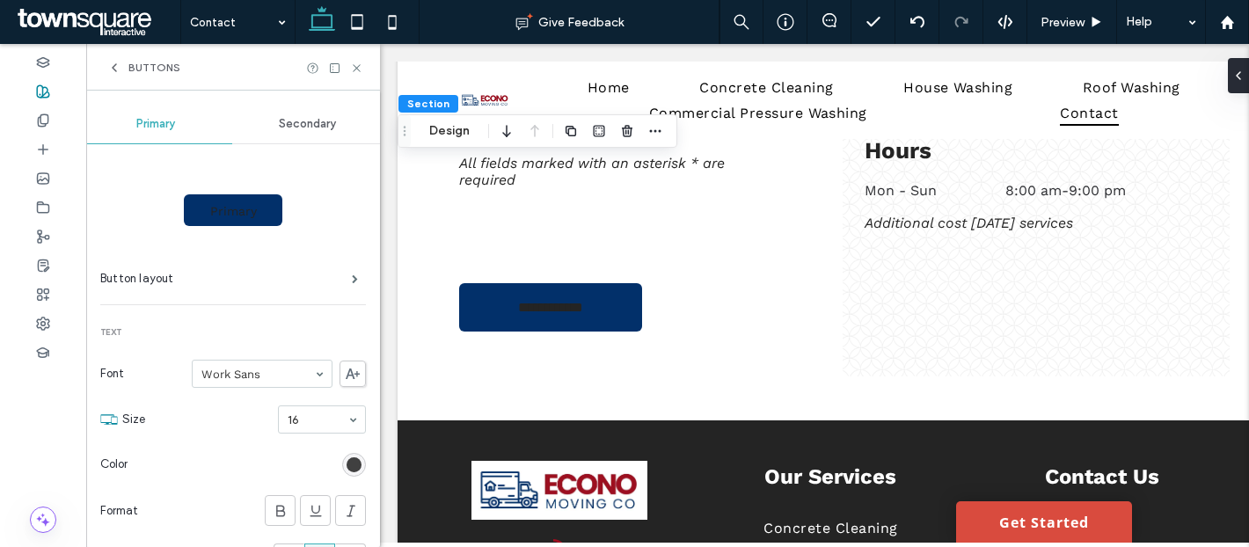
click at [347, 465] on div "rgb(36, 36, 36)" at bounding box center [354, 464] width 15 height 15
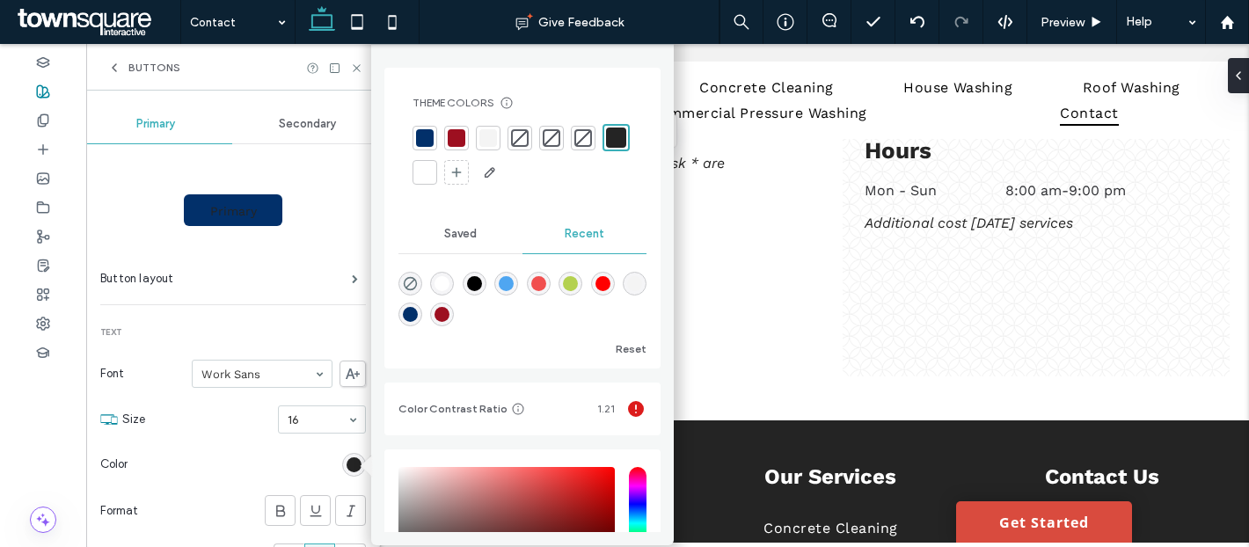
click at [434, 168] on div at bounding box center [425, 173] width 18 height 18
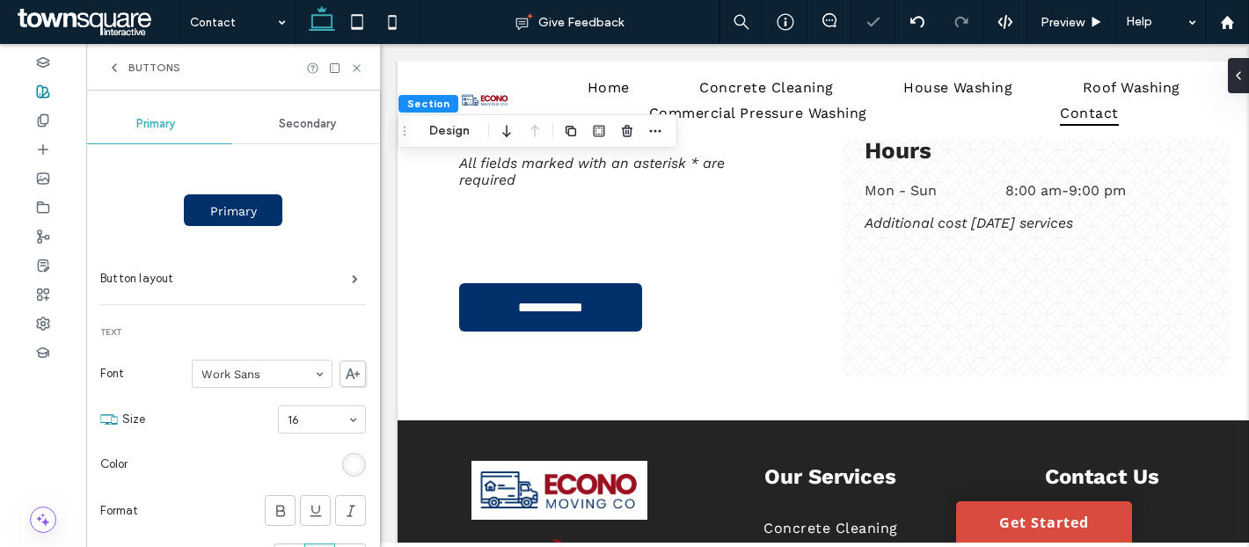
scroll to position [258, 0]
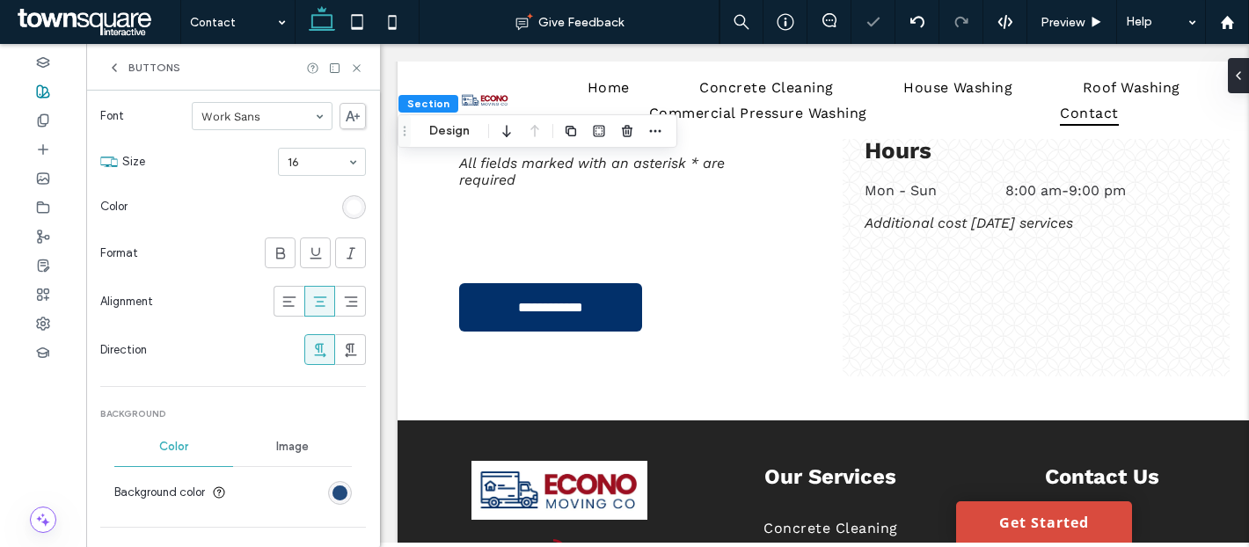
click at [332, 492] on div "rgb(2, 48, 106)" at bounding box center [339, 493] width 15 height 15
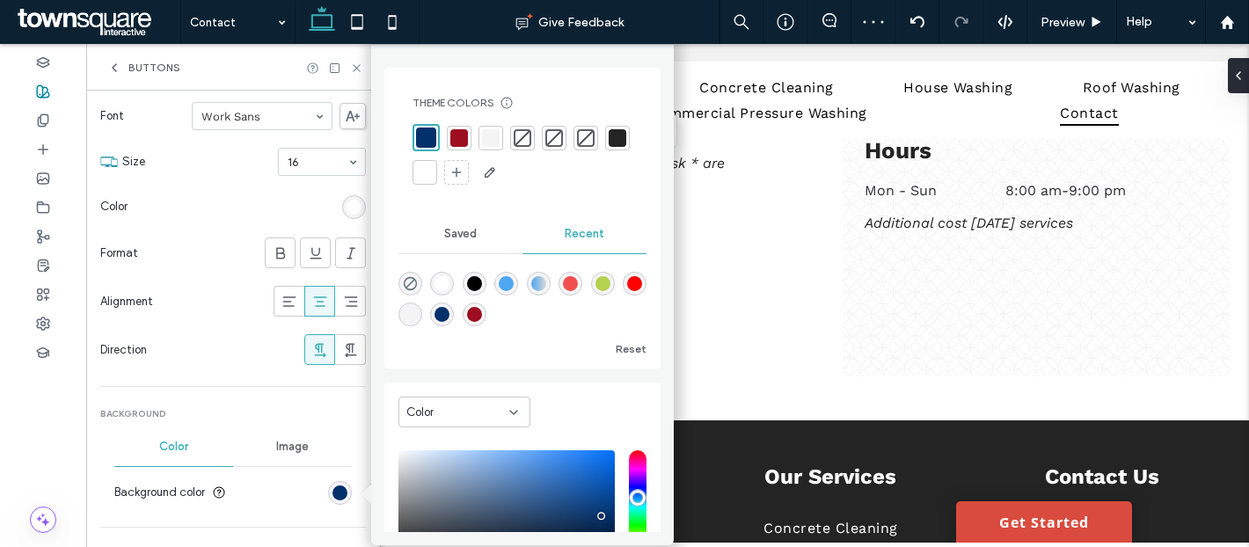
click at [464, 137] on div at bounding box center [459, 138] width 18 height 18
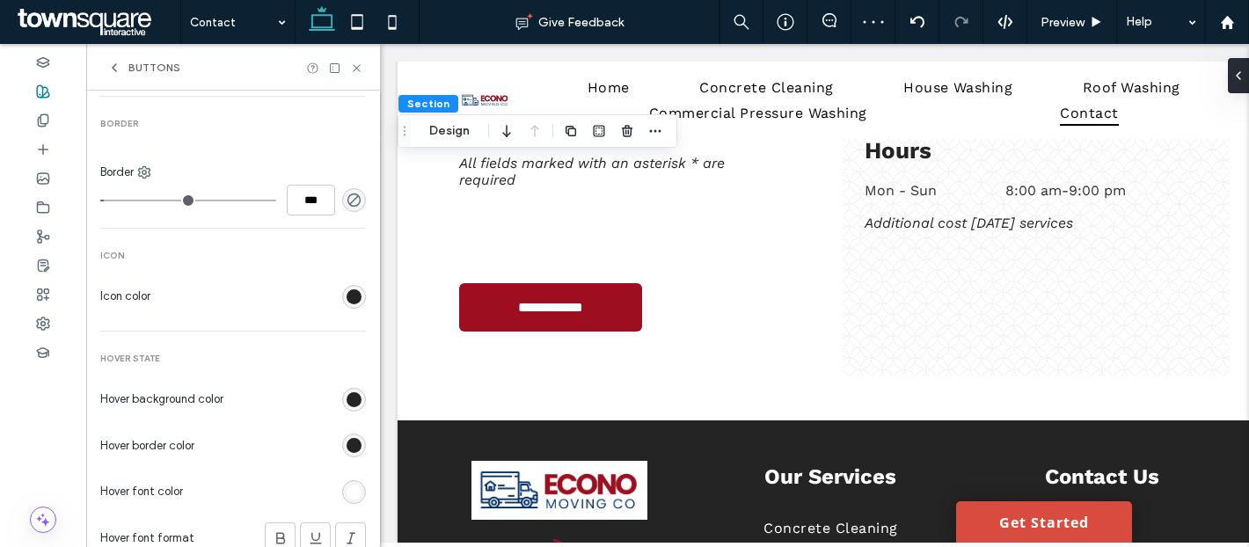
scroll to position [691, 0]
click at [347, 297] on div "rgb(36, 36, 36)" at bounding box center [354, 294] width 15 height 15
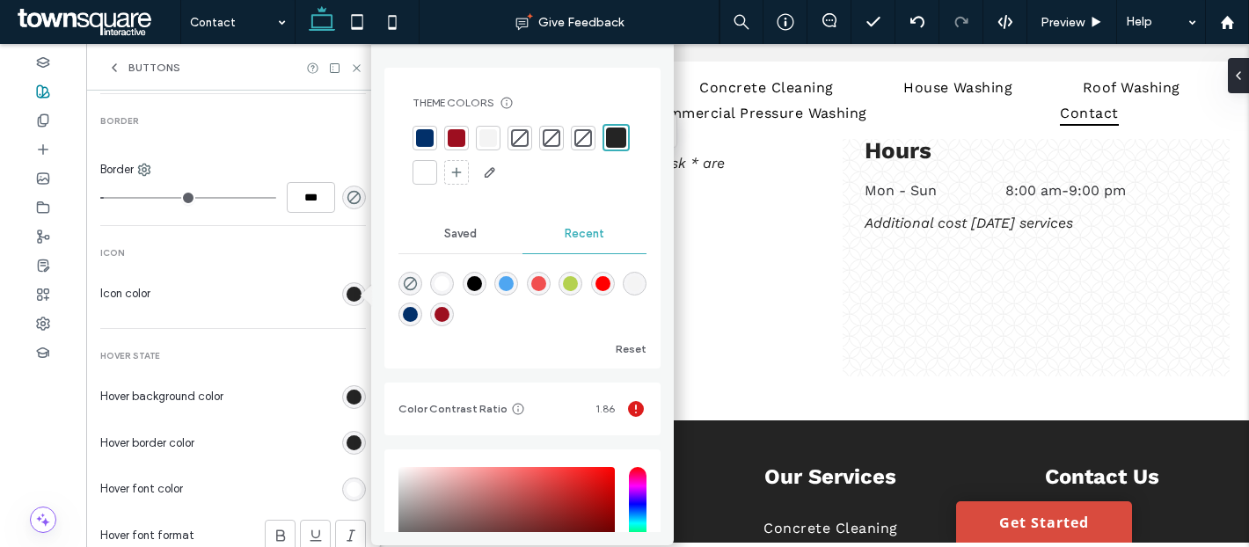
click at [434, 176] on div at bounding box center [425, 173] width 18 height 18
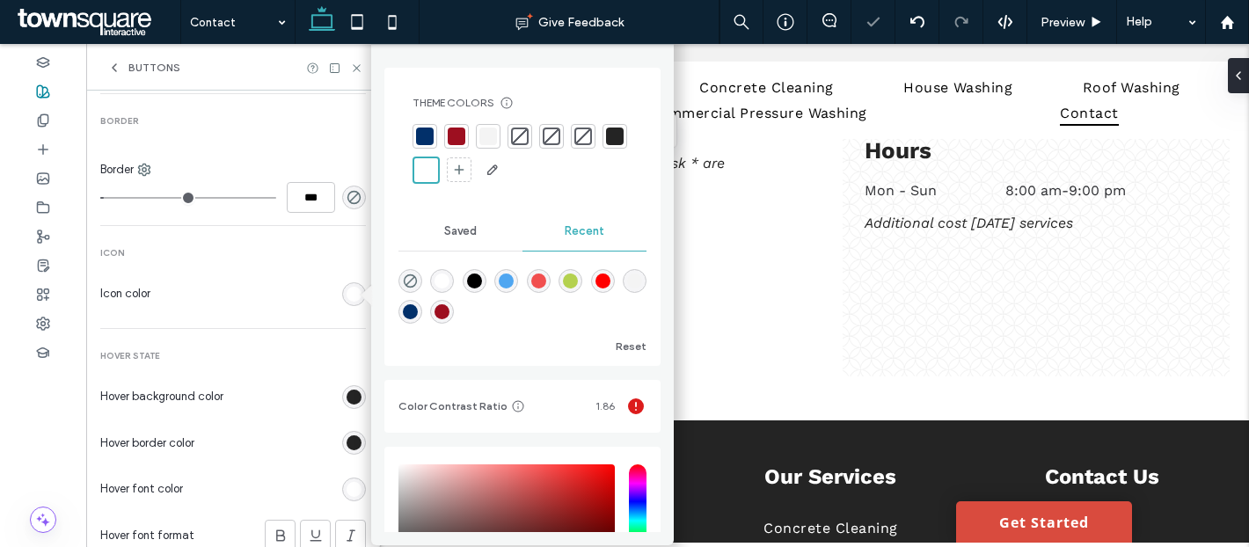
click at [344, 407] on div "rgb(36, 36, 36)" at bounding box center [354, 397] width 24 height 24
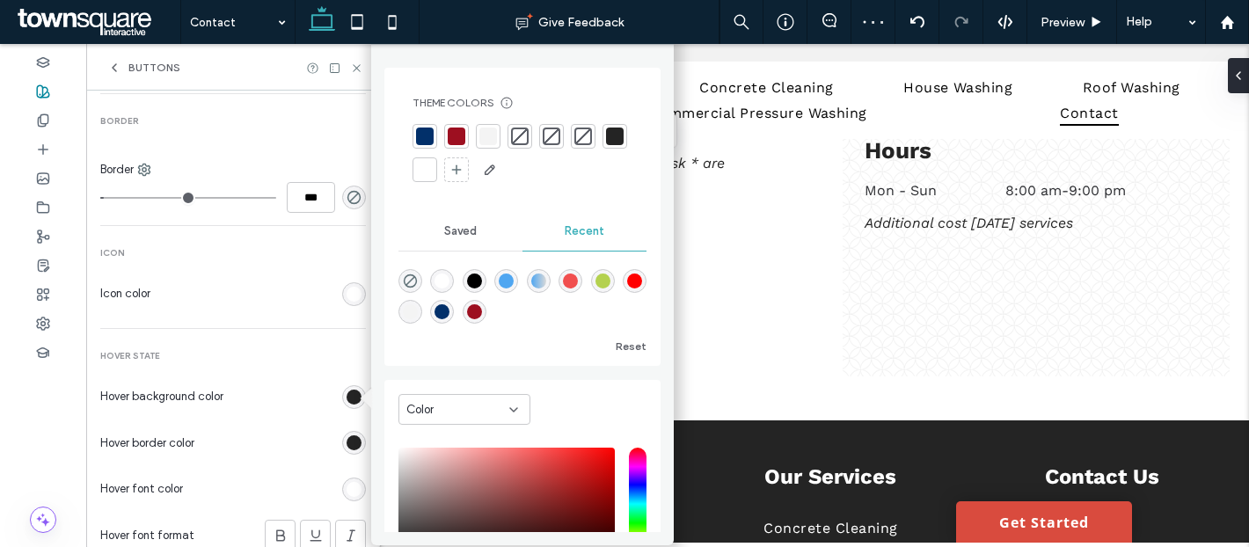
click at [424, 139] on div at bounding box center [425, 137] width 18 height 18
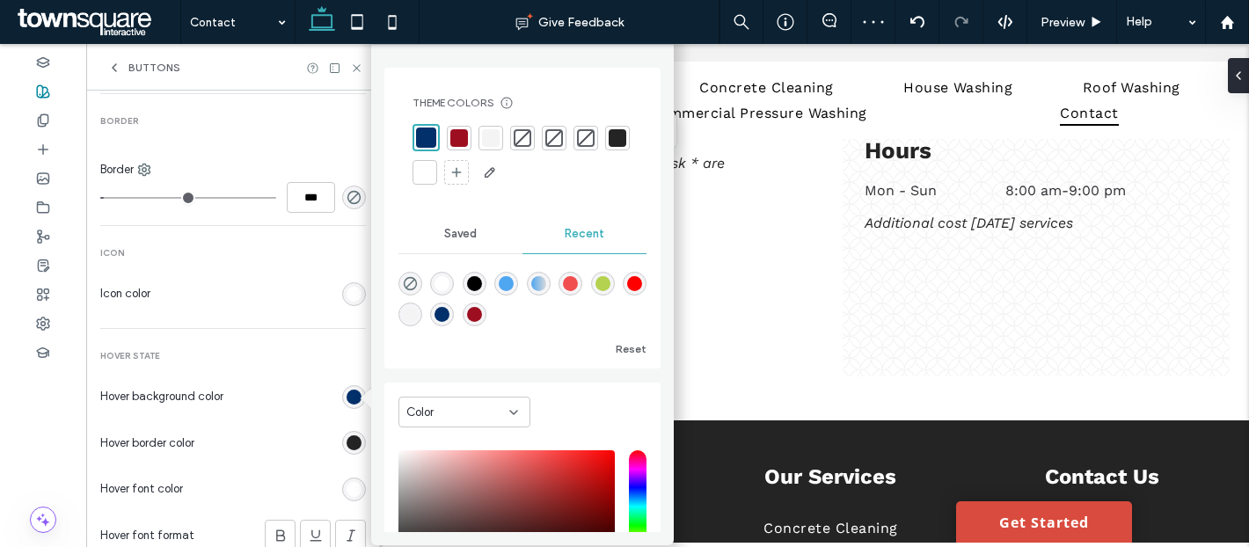
click at [347, 445] on div "rgb(36, 36, 36)" at bounding box center [354, 442] width 15 height 15
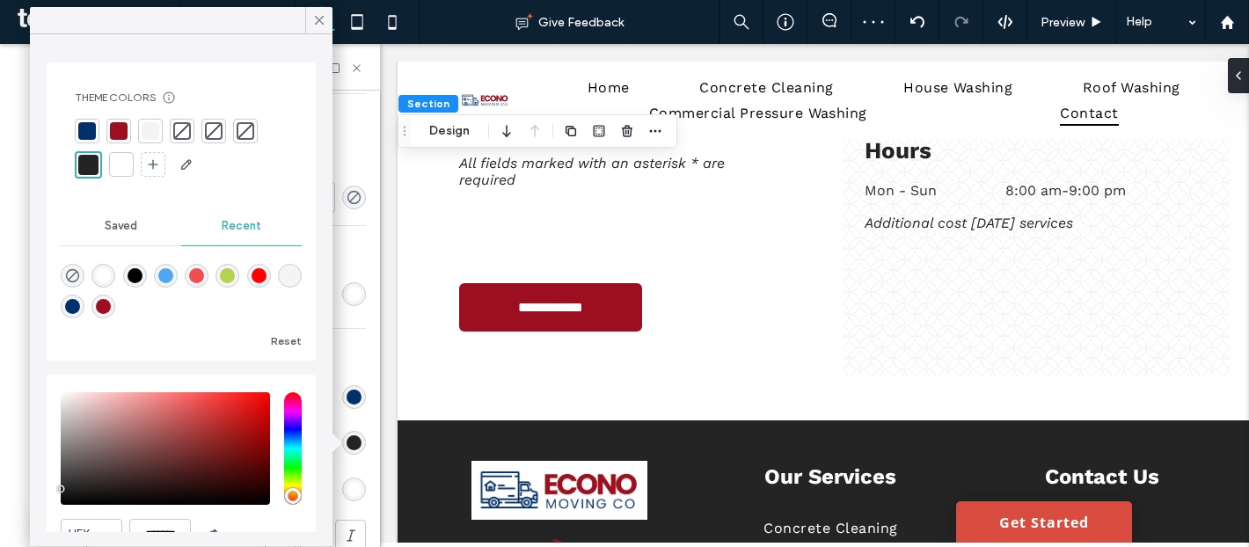
click at [92, 130] on div at bounding box center [87, 131] width 18 height 18
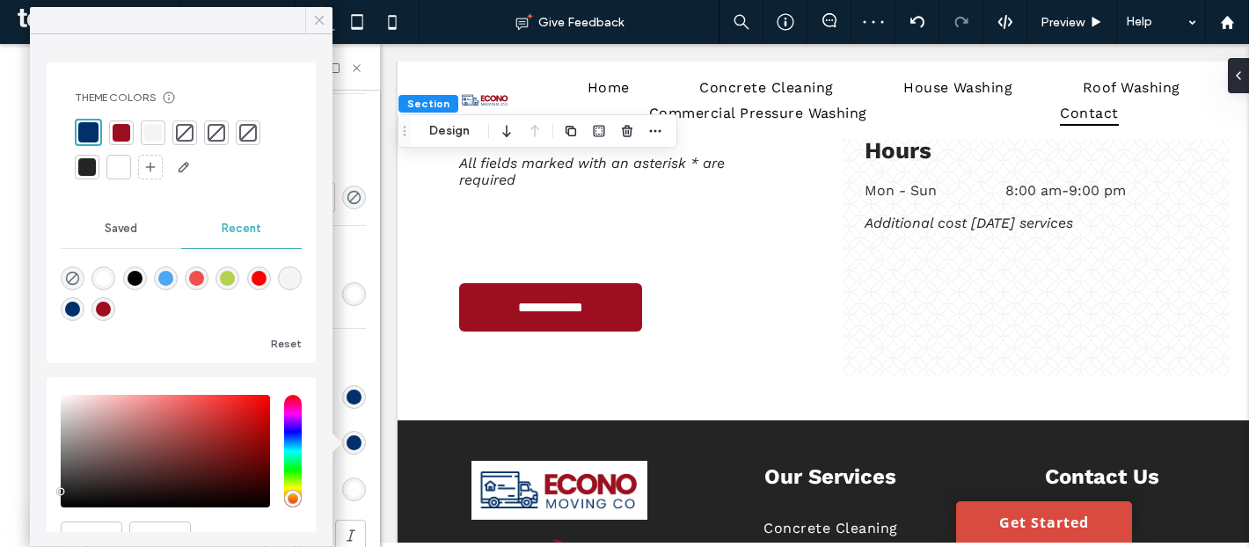
click at [316, 17] on use at bounding box center [319, 20] width 9 height 9
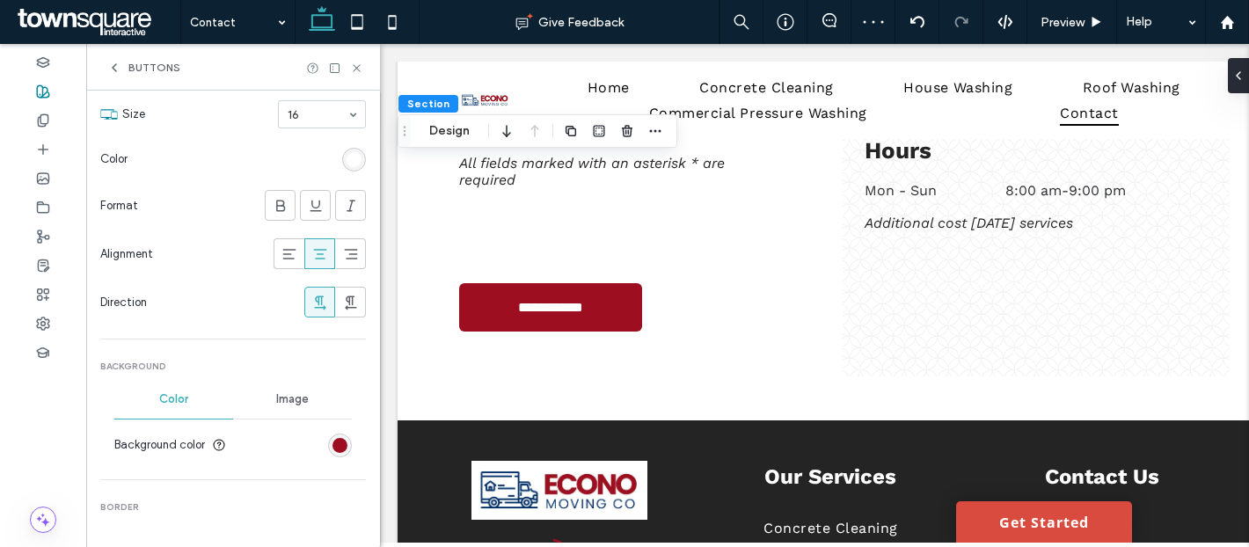
scroll to position [0, 0]
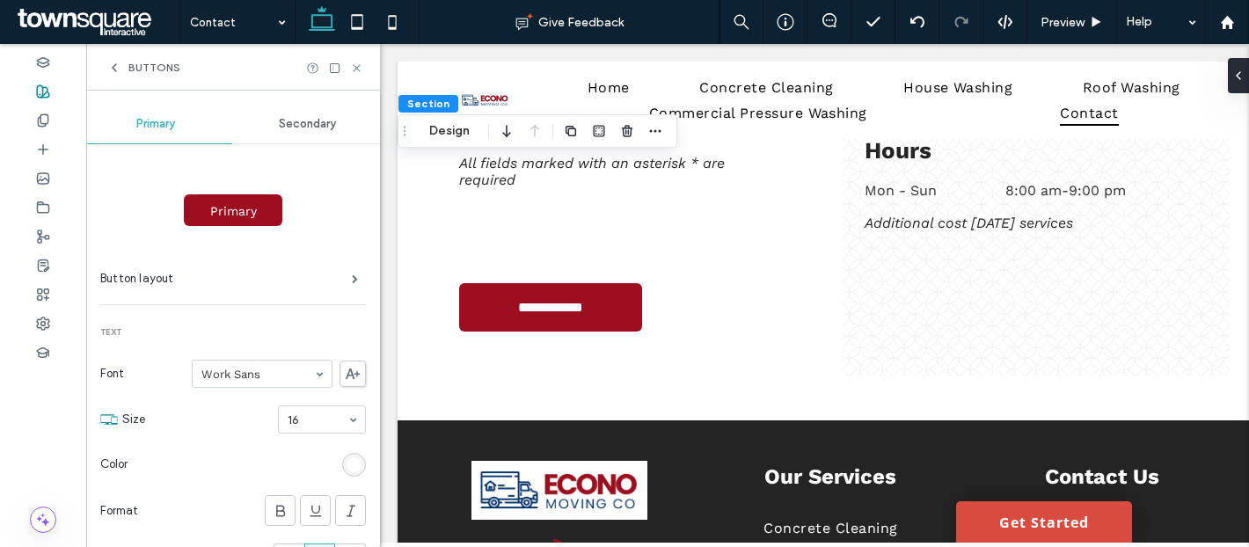
click at [300, 119] on span "Secondary" at bounding box center [307, 124] width 57 height 14
click at [347, 466] on div "rgb(36, 36, 36)" at bounding box center [354, 464] width 15 height 15
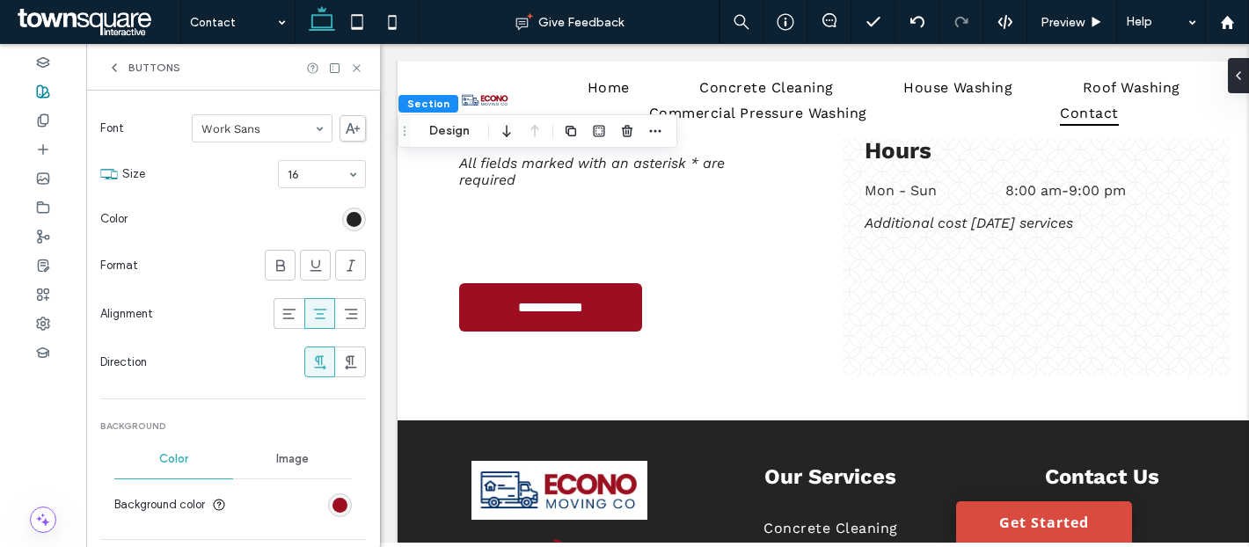
scroll to position [265, 0]
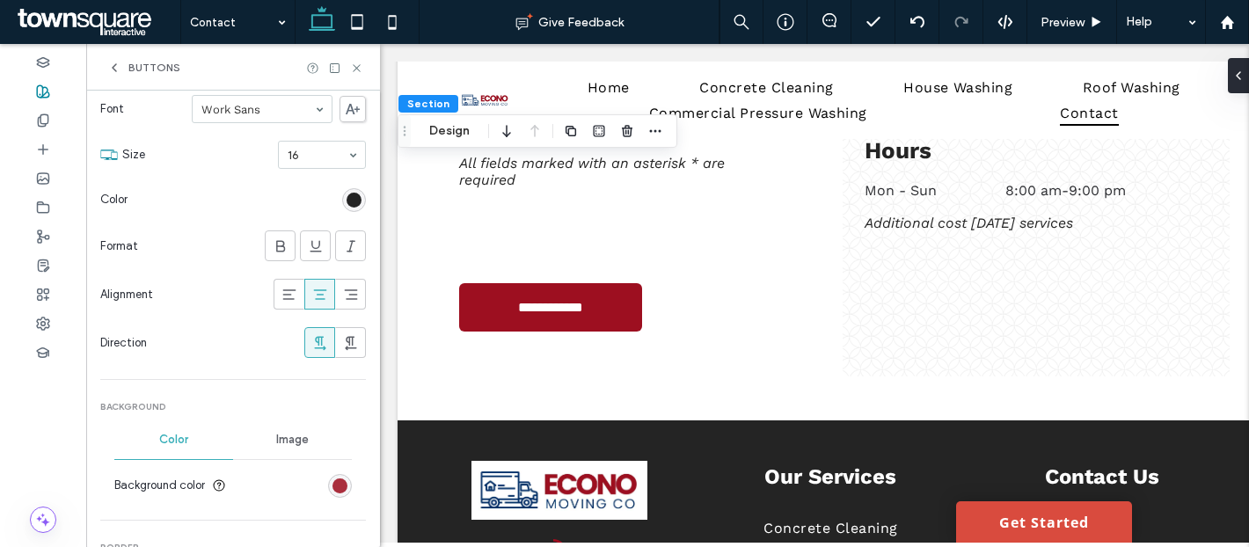
click at [332, 479] on div "rgb(157, 15, 32)" at bounding box center [339, 485] width 15 height 15
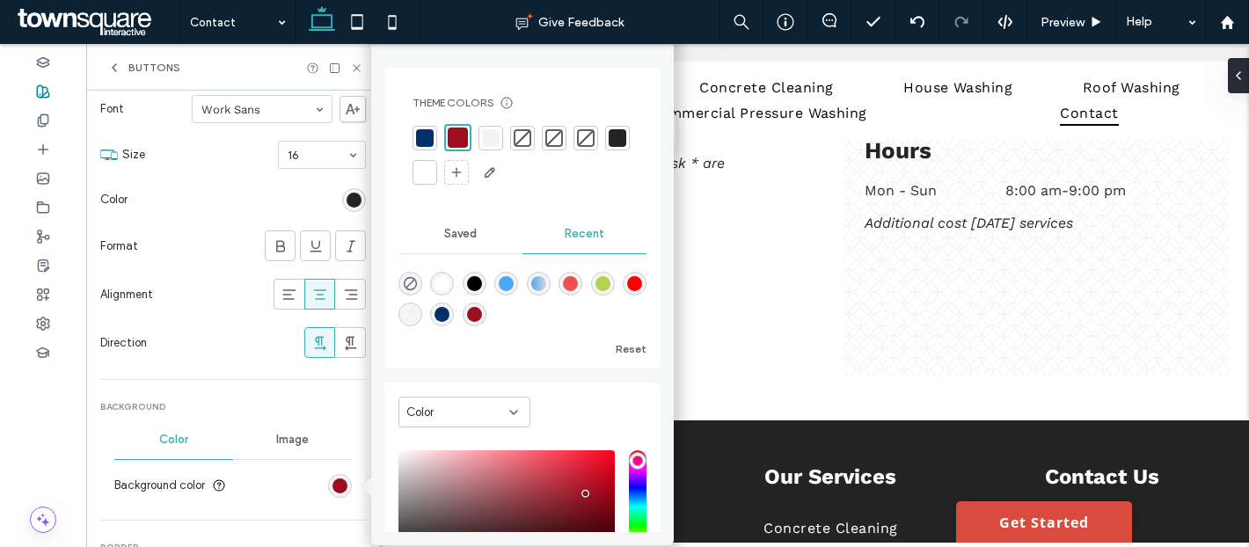
click at [495, 133] on div at bounding box center [491, 138] width 18 height 18
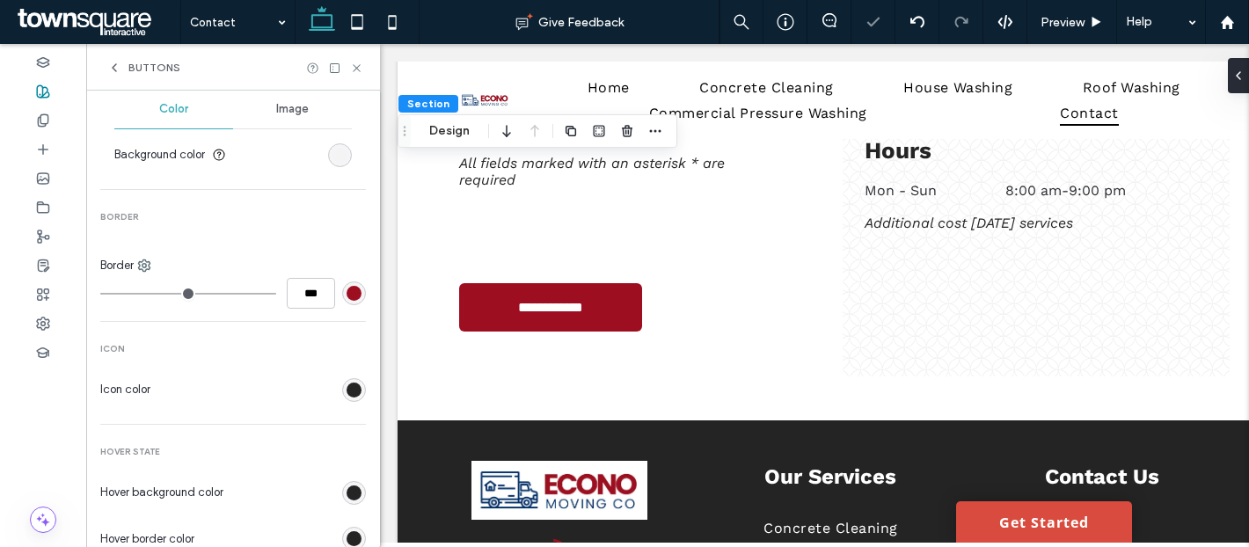
scroll to position [617, 0]
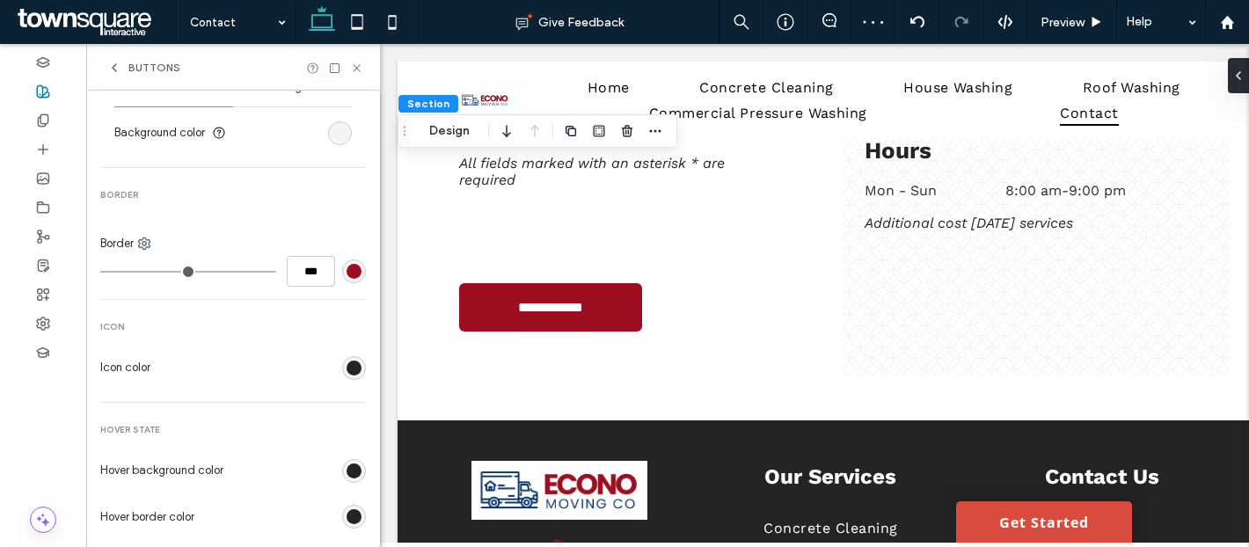
click at [347, 275] on div "rgb(157, 15, 32)" at bounding box center [354, 271] width 15 height 15
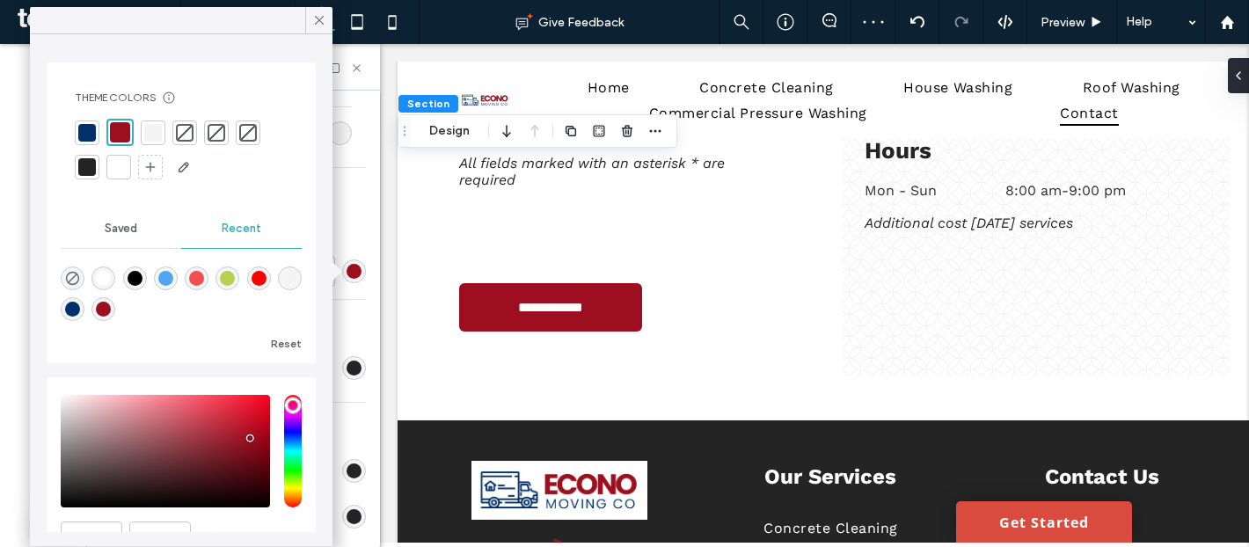
click at [83, 273] on div "rgba(0, 0, 0, 0)" at bounding box center [73, 279] width 24 height 24
type input "*******"
type input "*"
type input "**"
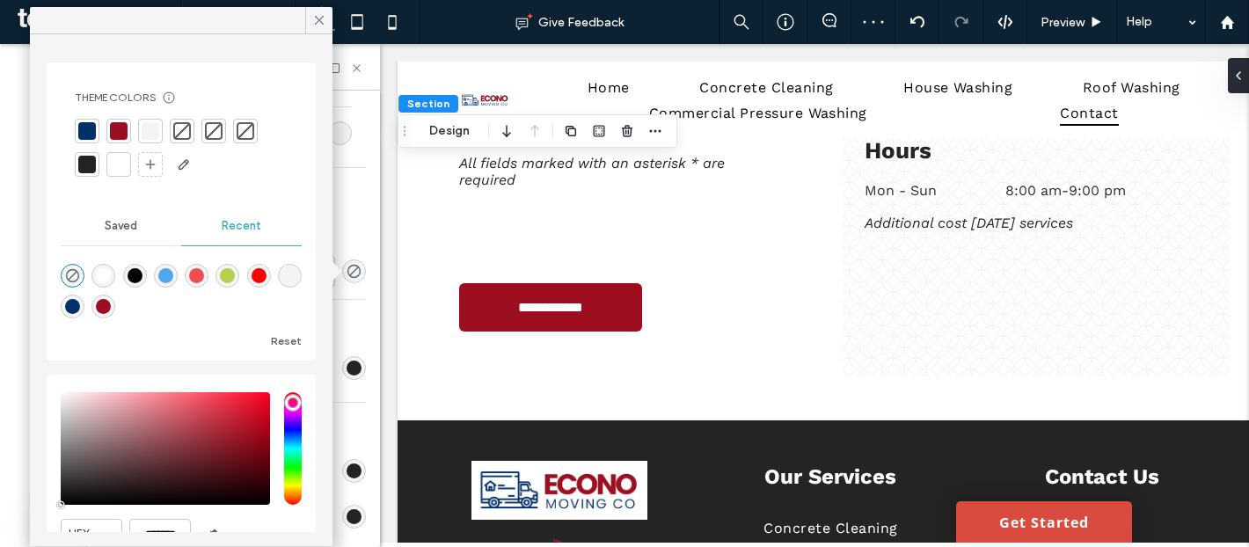
click at [354, 329] on span "Icon" at bounding box center [233, 327] width 266 height 12
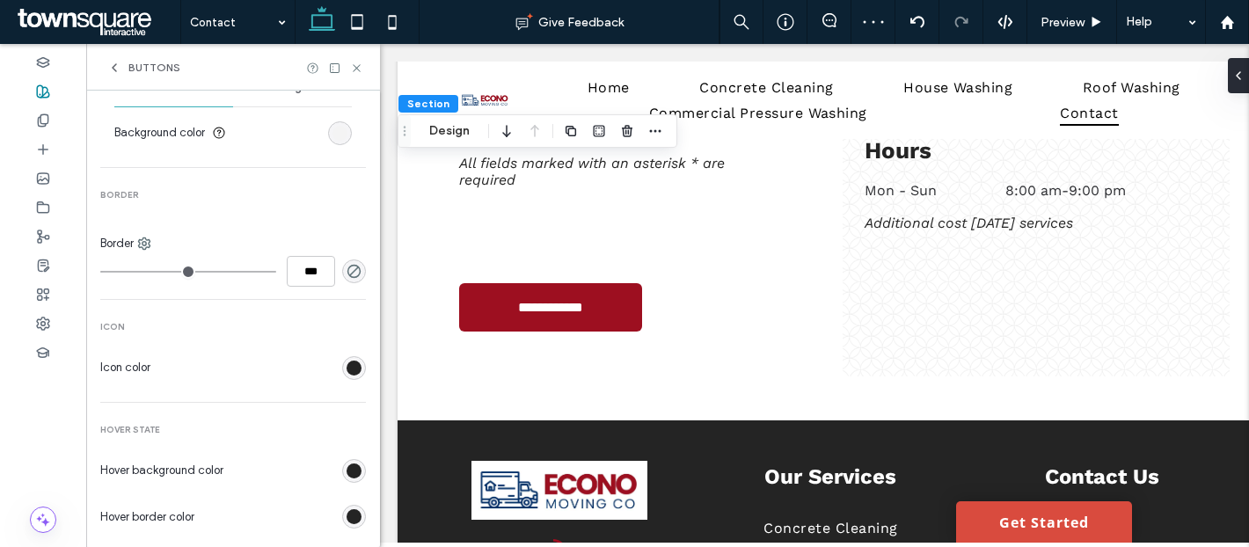
scroll to position [658, 0]
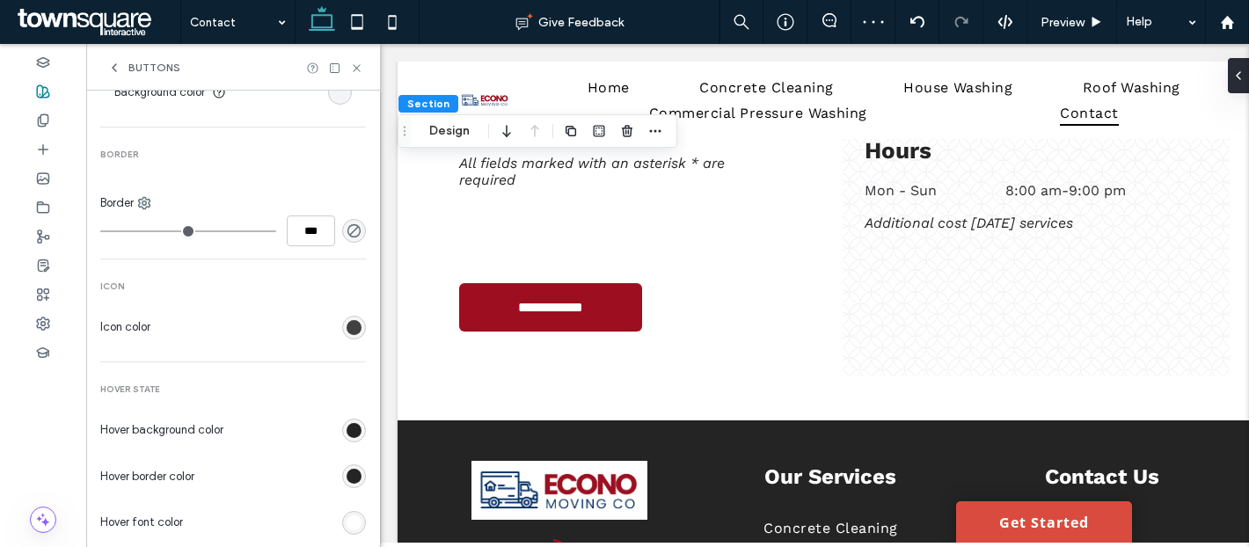
click at [347, 329] on div "rgb(36, 36, 36)" at bounding box center [354, 327] width 15 height 15
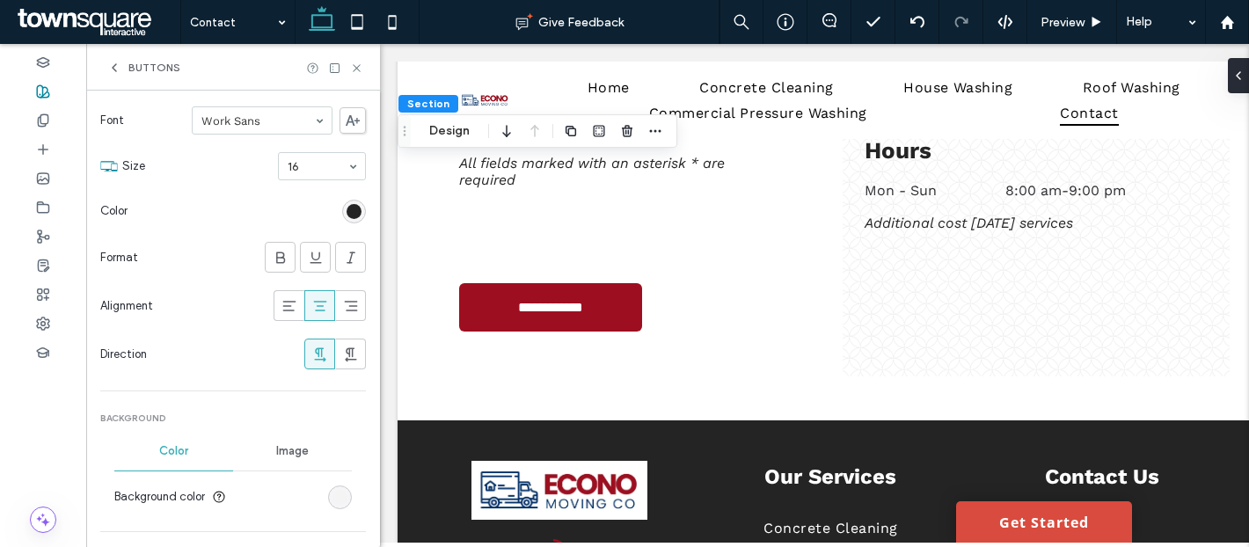
scroll to position [0, 0]
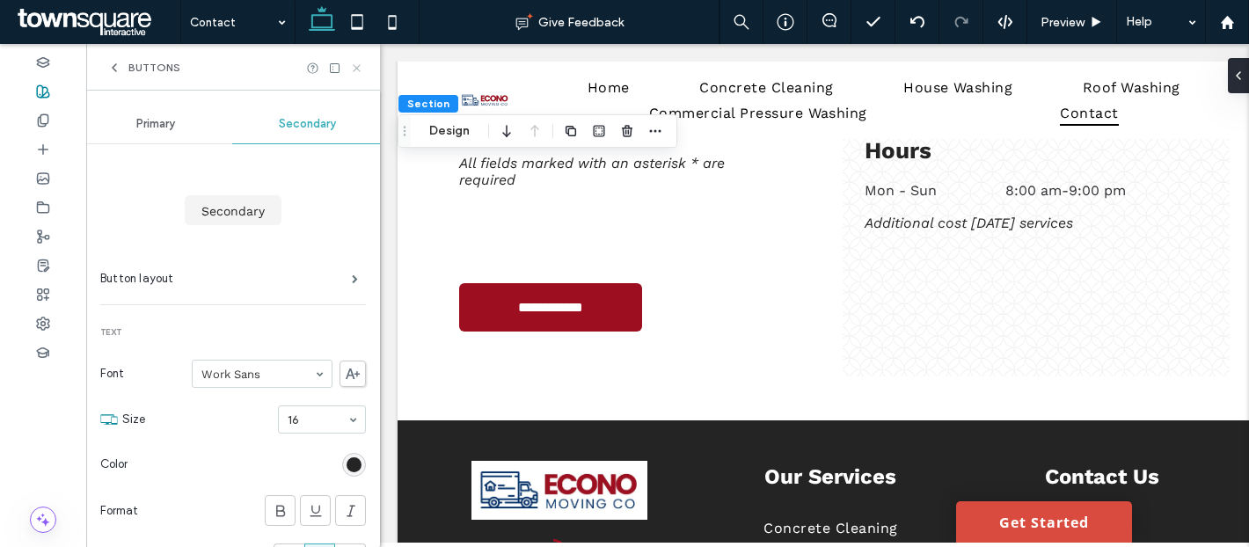
click at [358, 67] on icon at bounding box center [356, 68] width 13 height 13
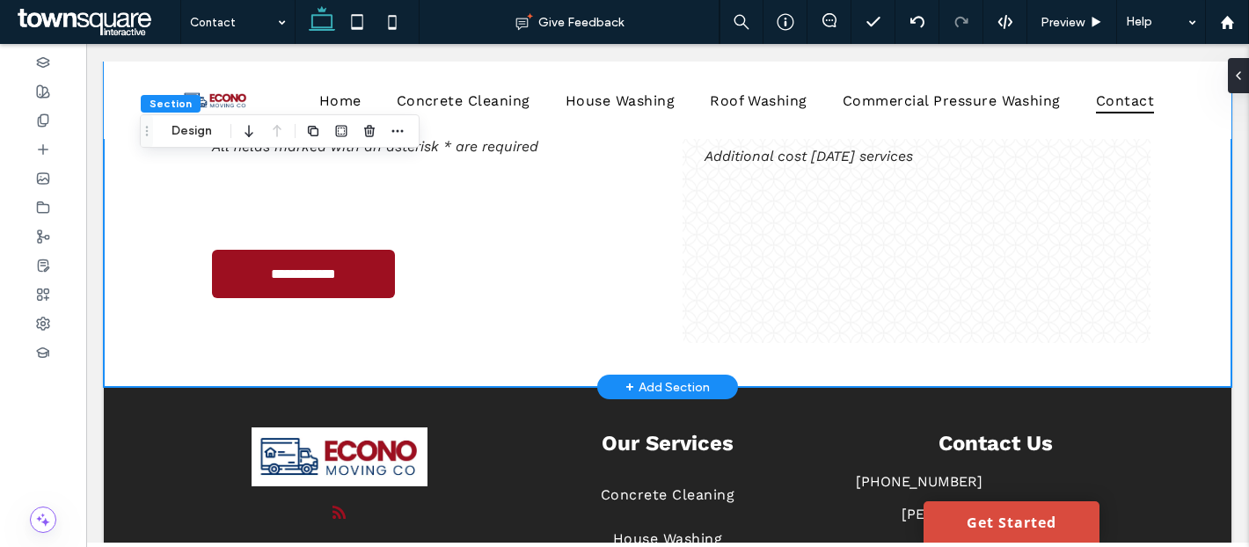
click at [381, 361] on div "**********" at bounding box center [667, 80] width 1055 height 613
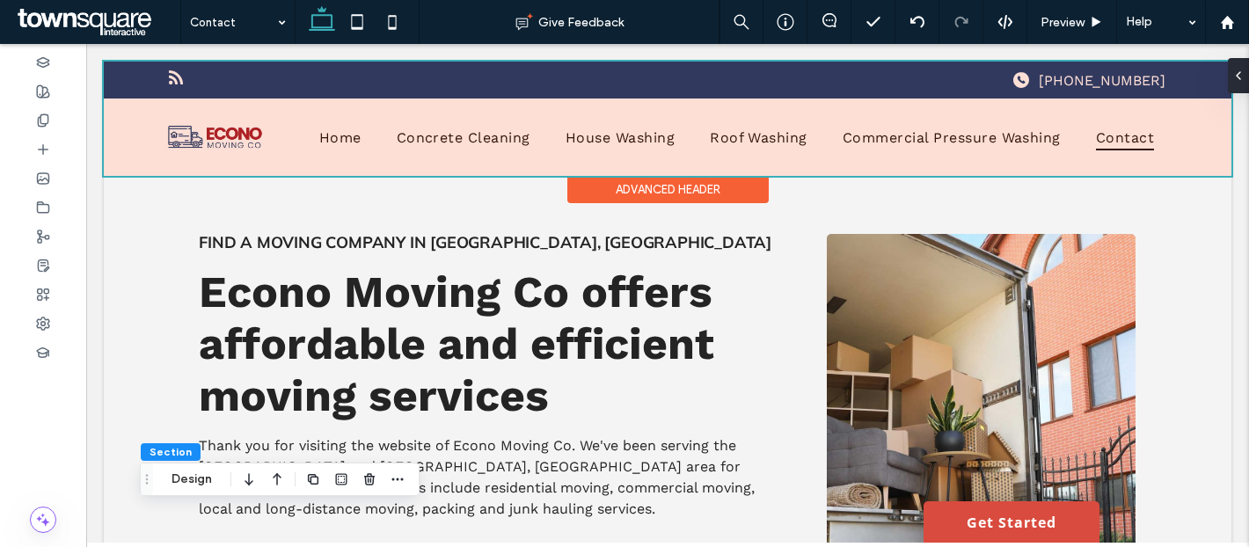
click at [242, 140] on div at bounding box center [668, 119] width 1128 height 114
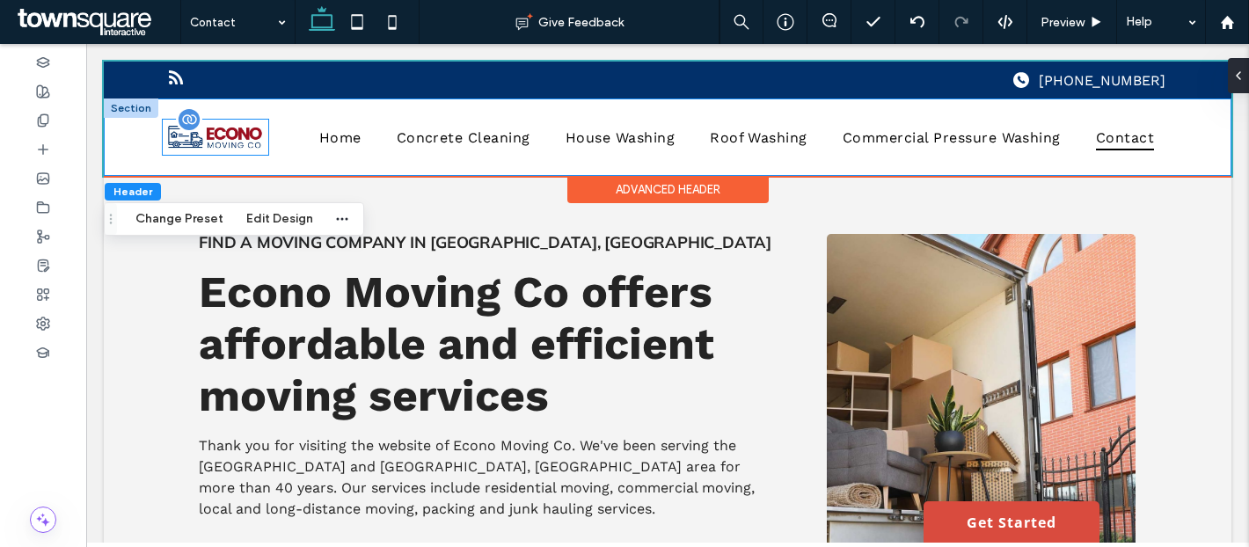
click at [222, 141] on img at bounding box center [216, 137] width 106 height 35
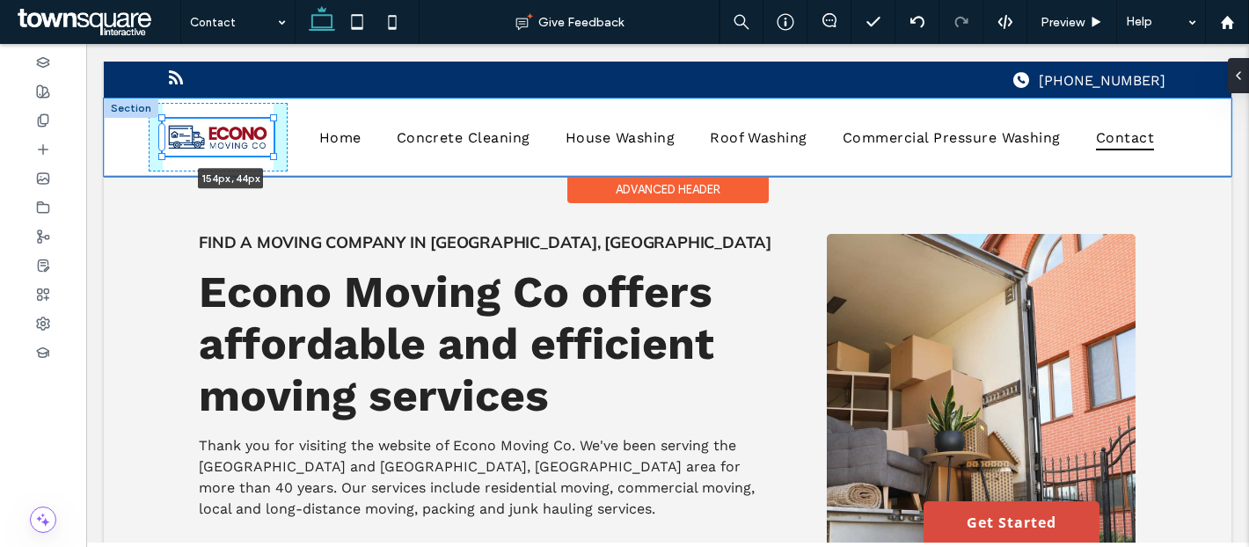
drag, startPoint x: 266, startPoint y: 152, endPoint x: 307, endPoint y: 162, distance: 42.5
click at [307, 162] on div "154px , 44px Home Concrete Cleaning House Washing Roof Washing Commercial Press…" at bounding box center [668, 137] width 1128 height 77
type input "***"
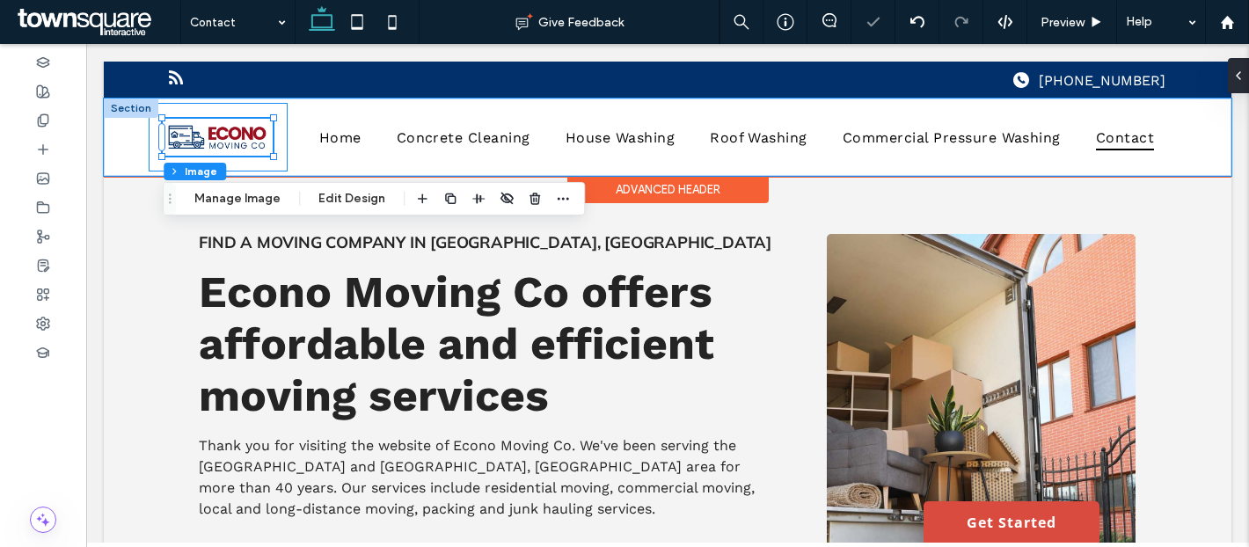
click at [286, 140] on div "157px , 44px" at bounding box center [218, 137] width 138 height 69
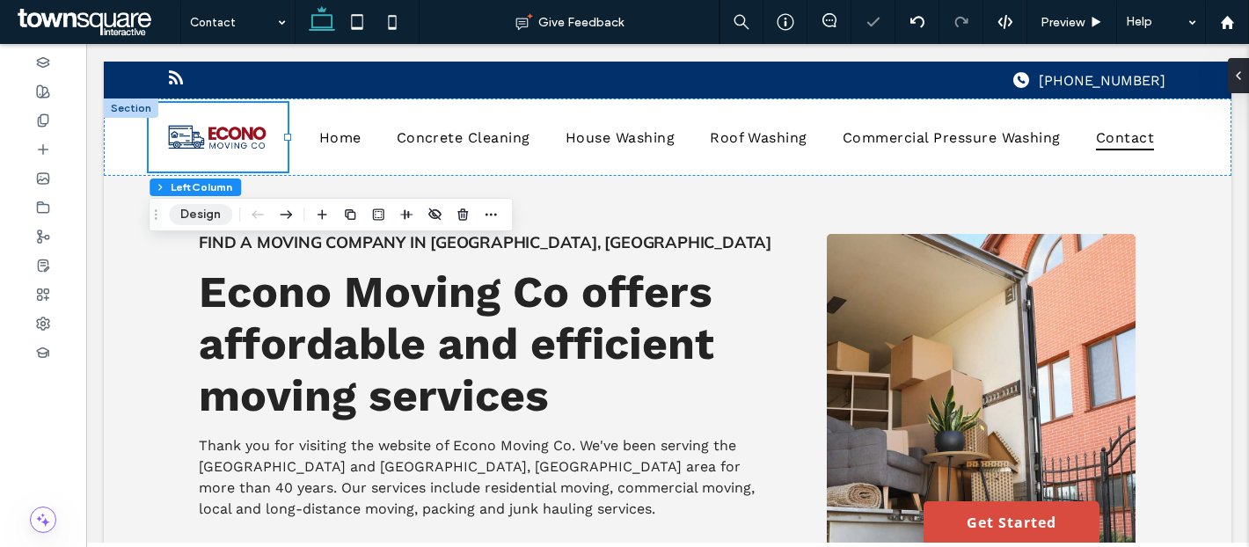
click at [215, 208] on button "Design" at bounding box center [200, 214] width 63 height 21
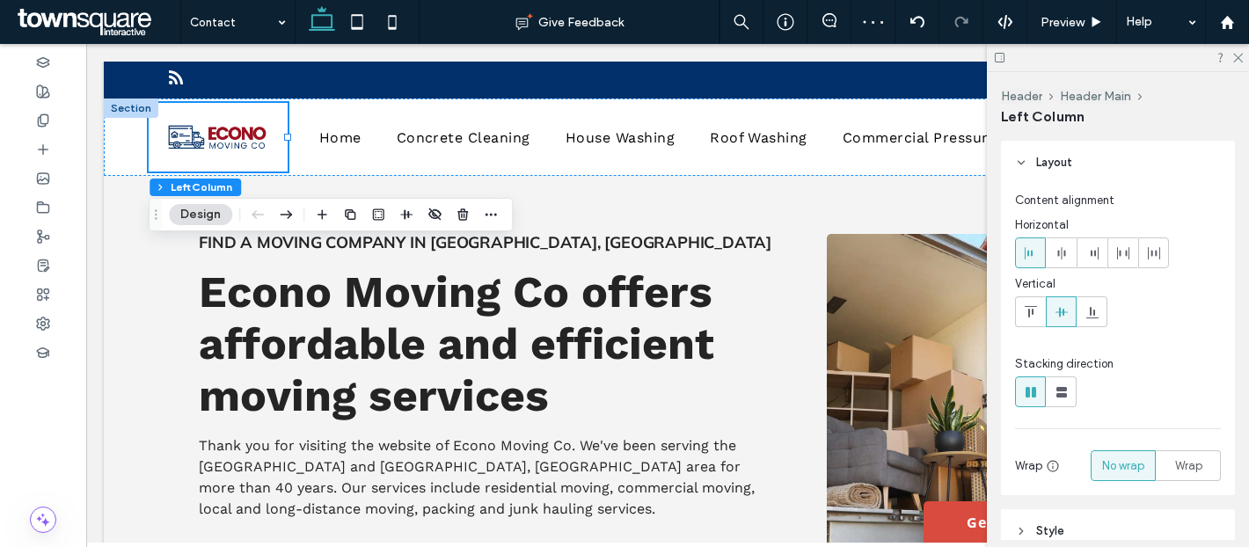
scroll to position [200, 0]
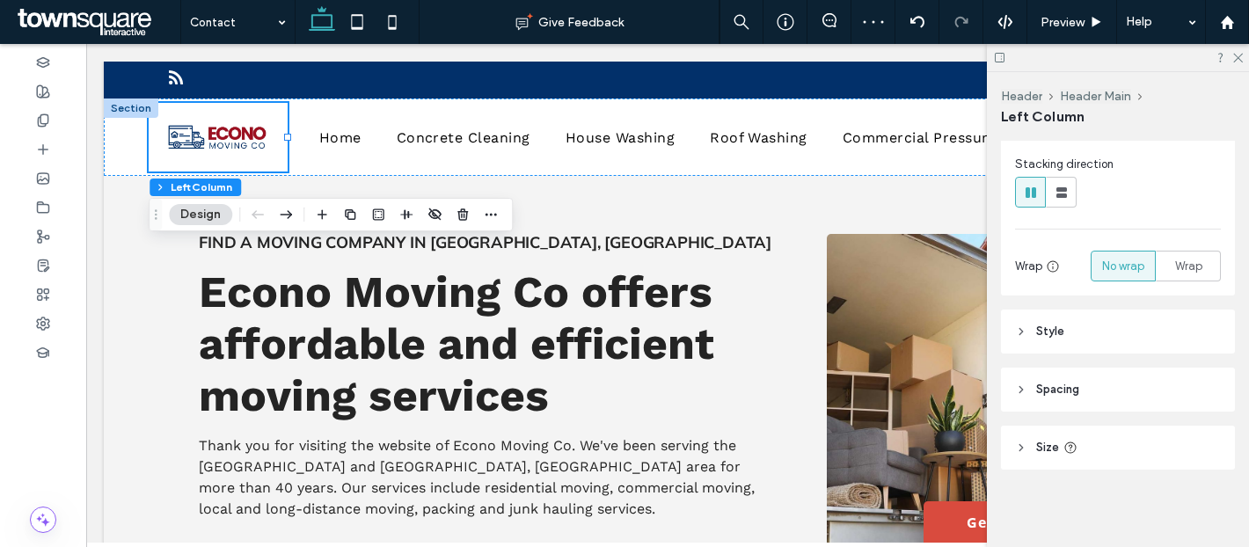
click at [1095, 393] on header "Spacing" at bounding box center [1118, 390] width 234 height 44
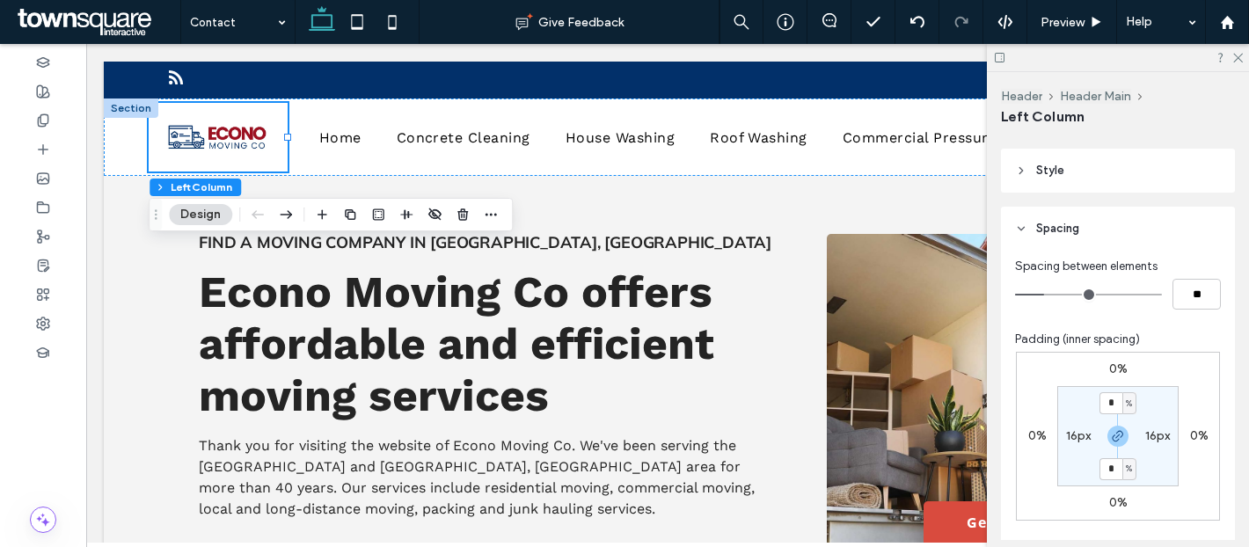
scroll to position [383, 0]
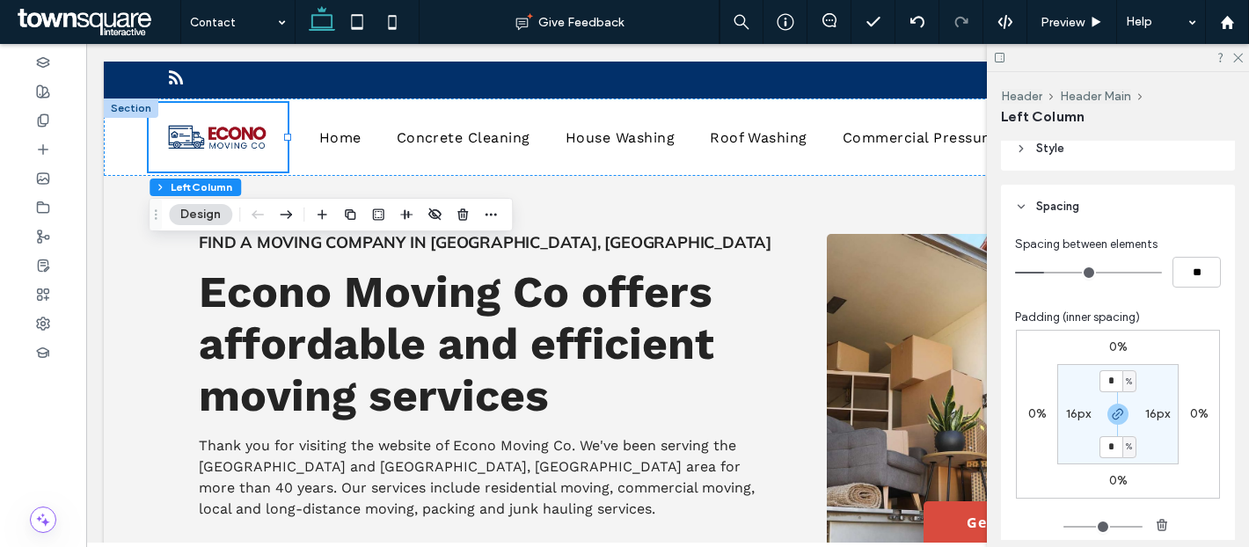
click at [1149, 168] on header "Style" at bounding box center [1118, 149] width 234 height 44
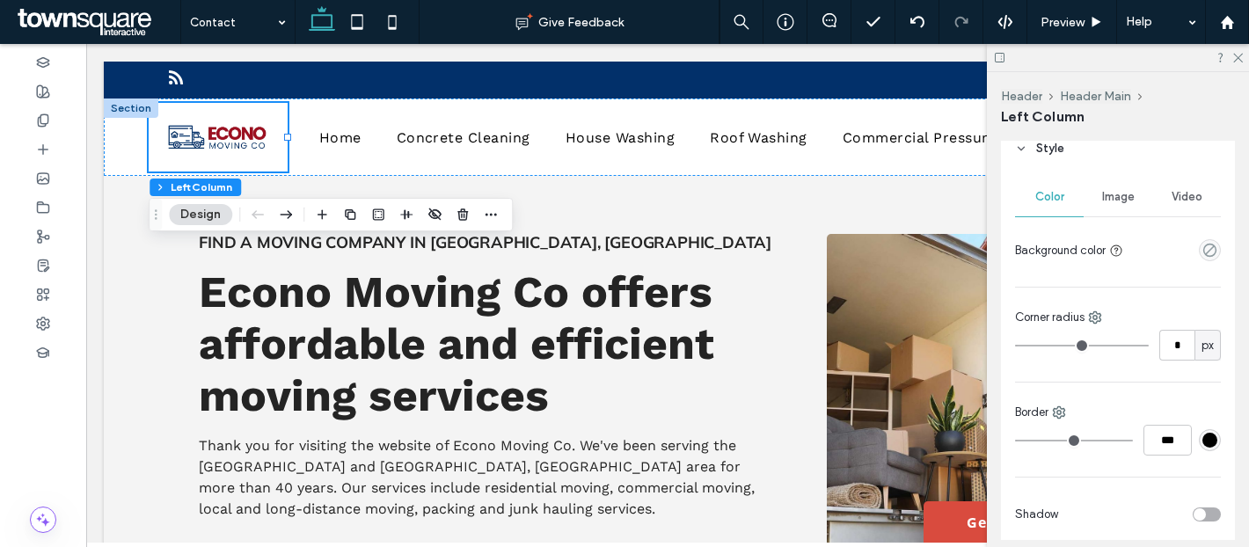
scroll to position [895, 0]
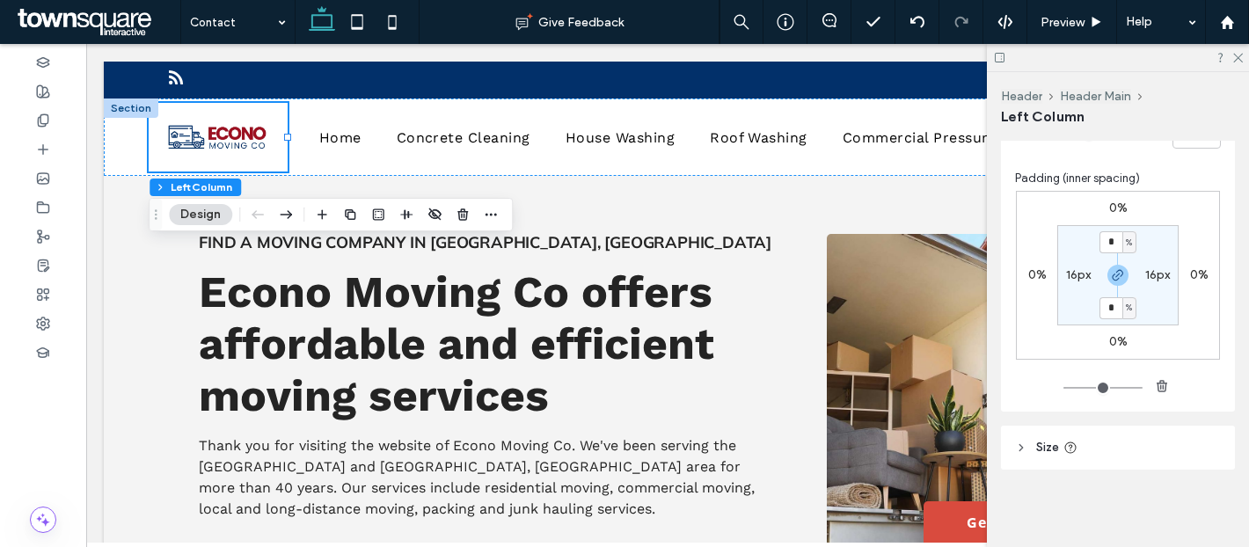
click at [1131, 458] on header "Size" at bounding box center [1118, 448] width 234 height 44
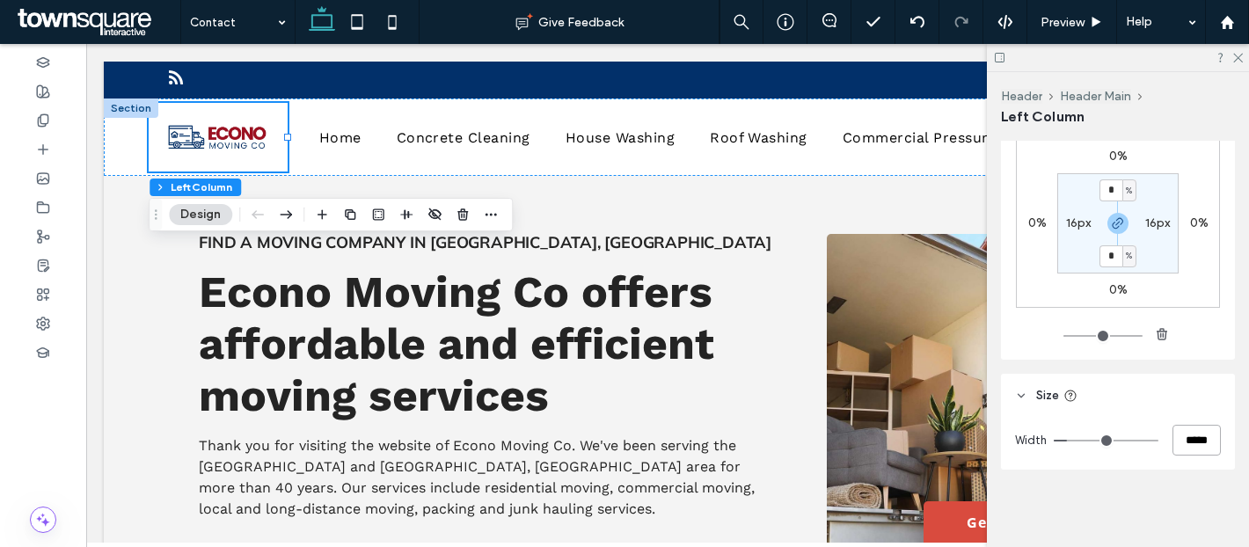
click at [1200, 435] on input "*****" at bounding box center [1196, 440] width 48 height 31
type input "**"
type input "***"
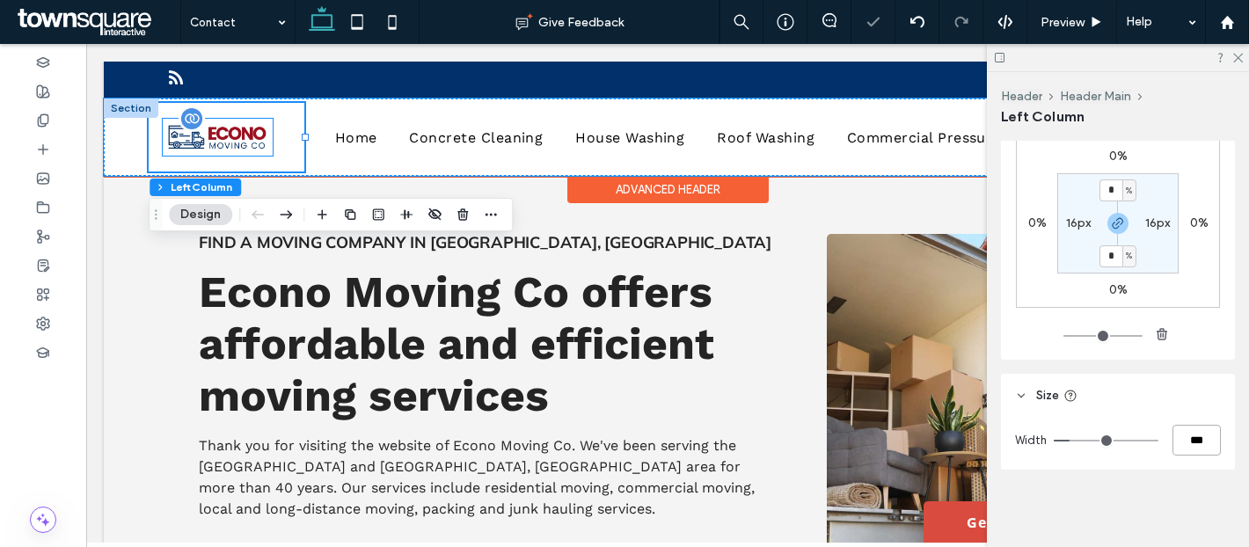
click at [256, 147] on img at bounding box center [218, 137] width 110 height 37
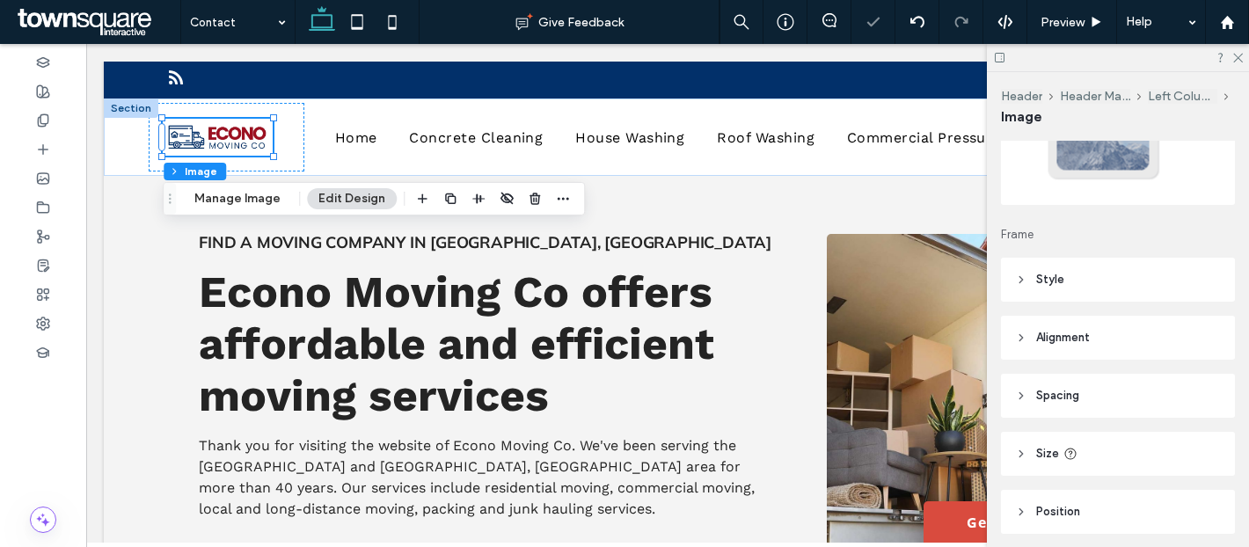
scroll to position [158, 0]
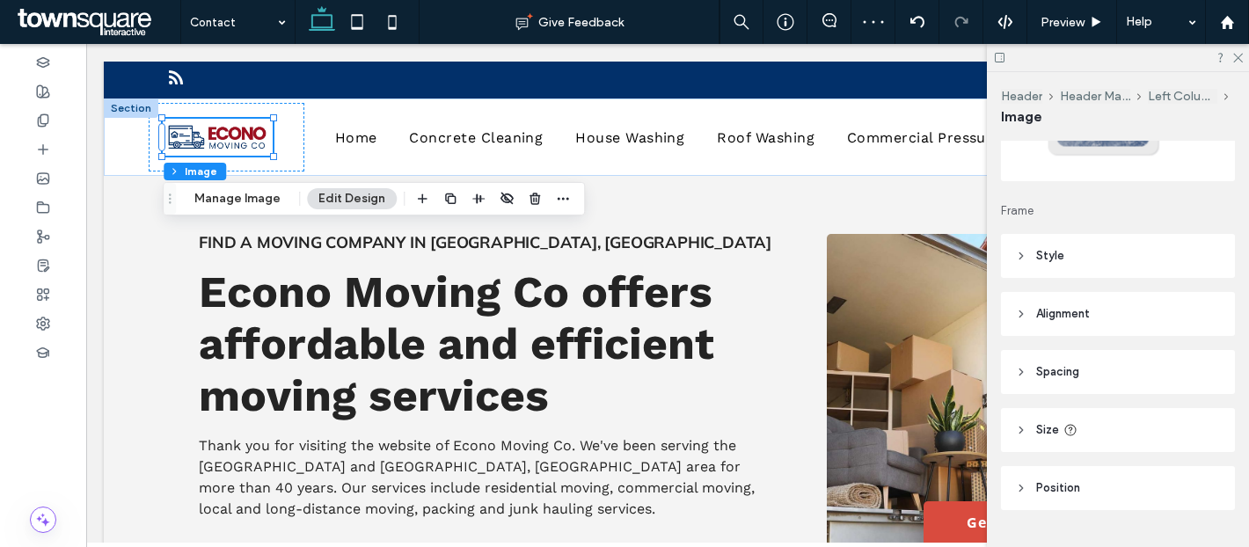
click at [1096, 435] on header "Size" at bounding box center [1118, 430] width 234 height 44
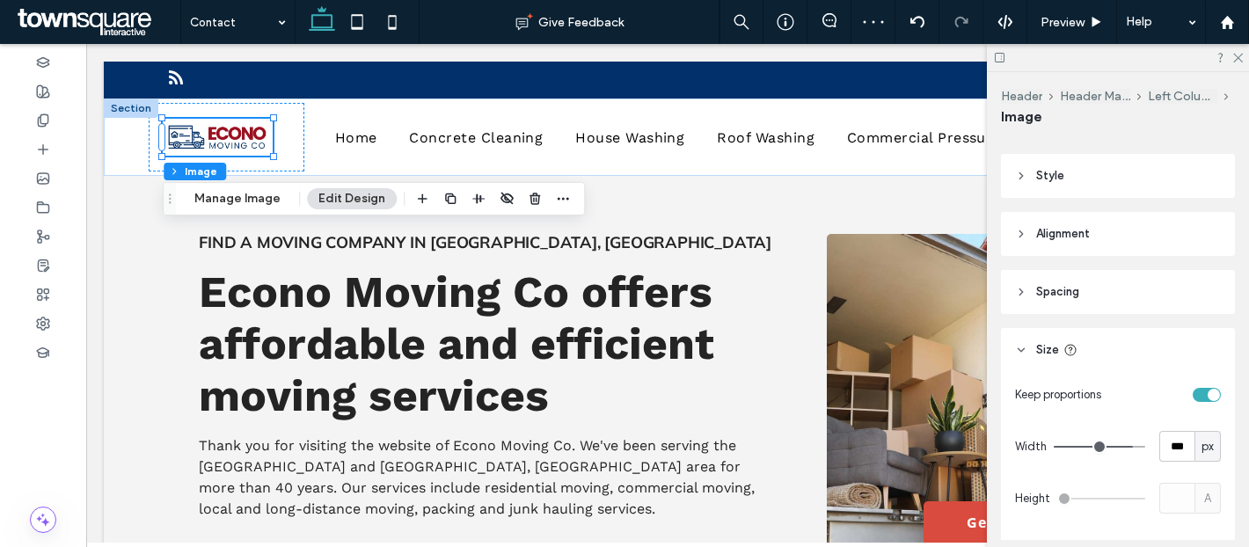
scroll to position [243, 0]
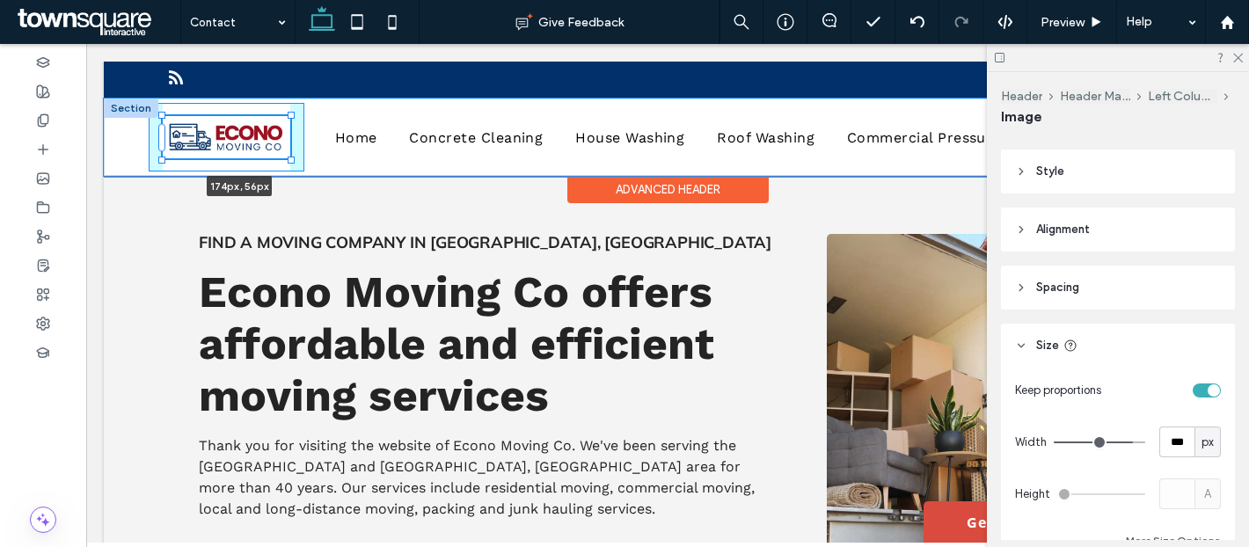
drag, startPoint x: 270, startPoint y: 156, endPoint x: 324, endPoint y: 168, distance: 55.0
click at [324, 168] on div "174px , 56px Home Concrete Cleaning House Washing Roof Washing Commercial Press…" at bounding box center [668, 137] width 1128 height 77
type input "***"
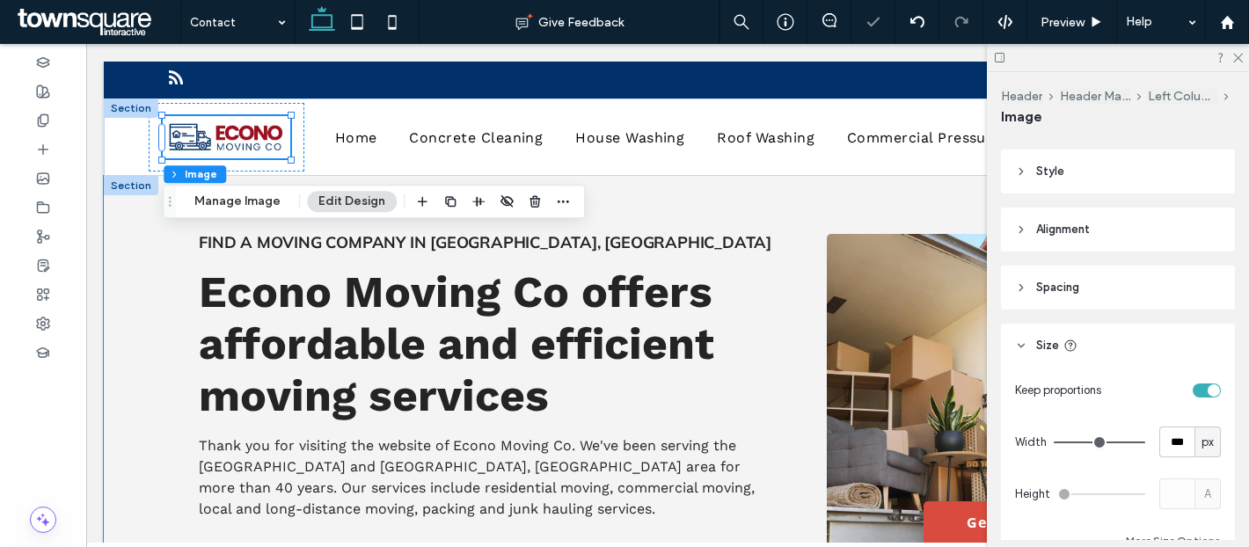
click at [735, 206] on div "Find a Moving Company in Helena, AL Econo Moving Co offers affordable and effic…" at bounding box center [667, 445] width 1055 height 539
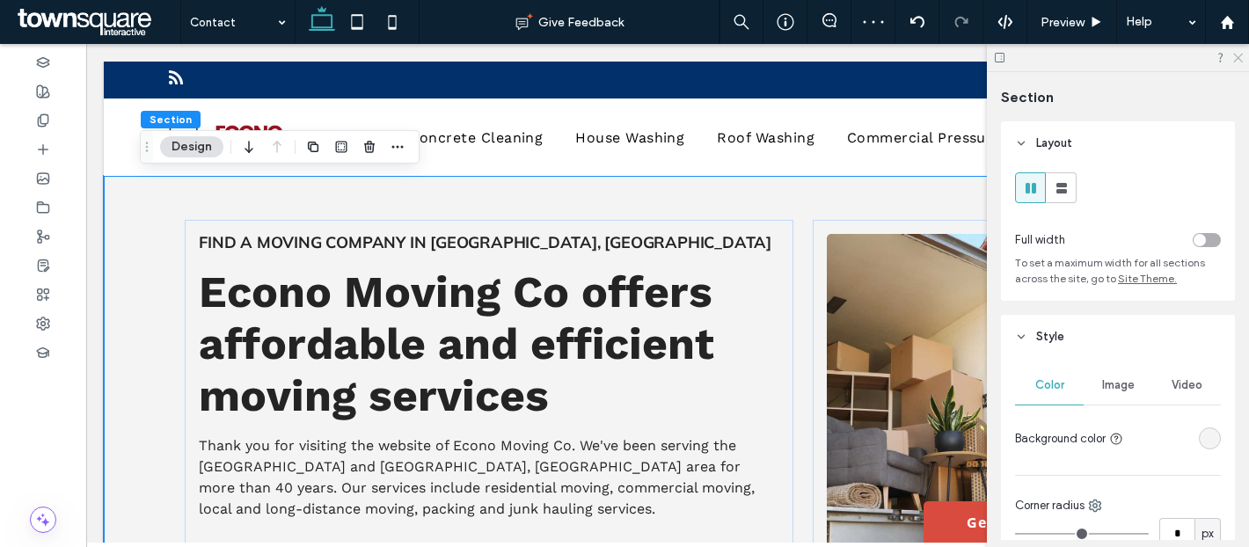
click at [1233, 57] on icon at bounding box center [1236, 56] width 11 height 11
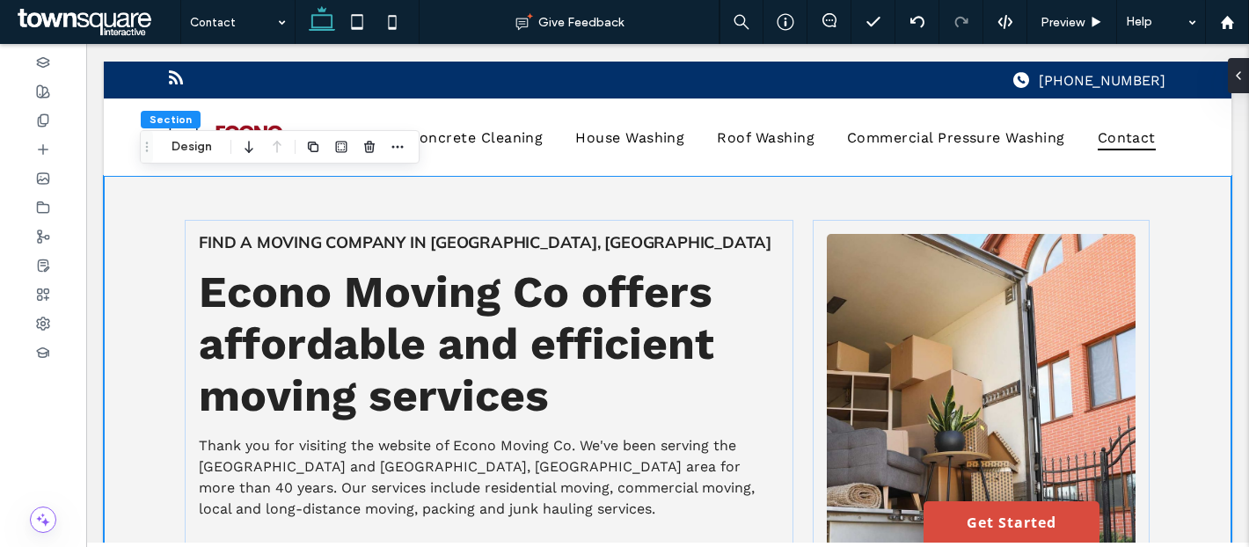
click at [721, 208] on div "Find a Moving Company in Helena, AL Econo Moving Co offers affordable and effic…" at bounding box center [667, 445] width 1055 height 539
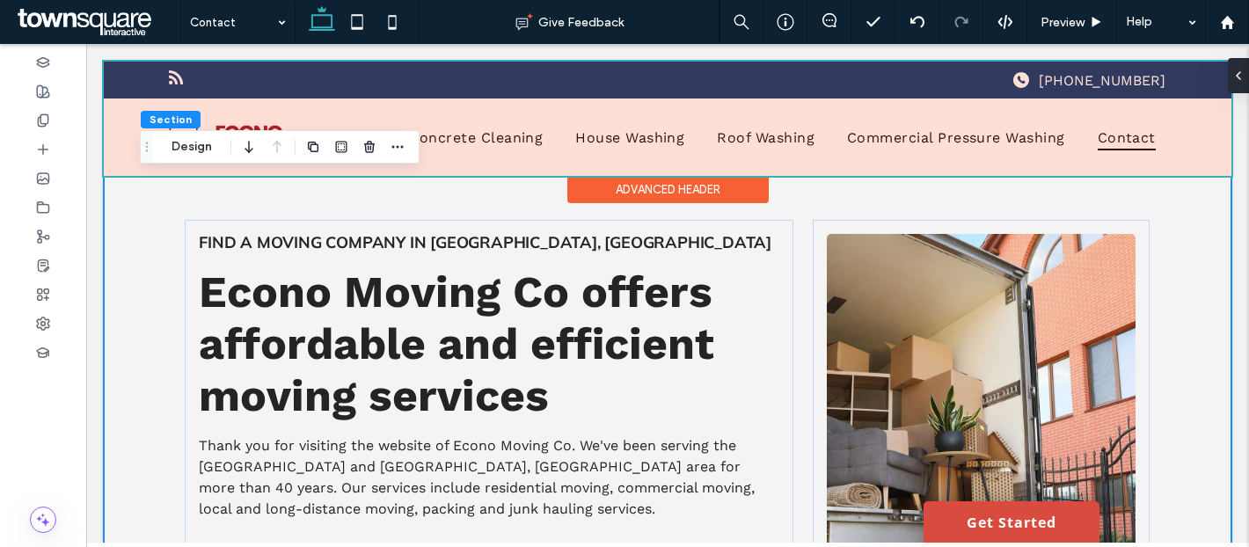
click at [918, 138] on div at bounding box center [668, 119] width 1128 height 114
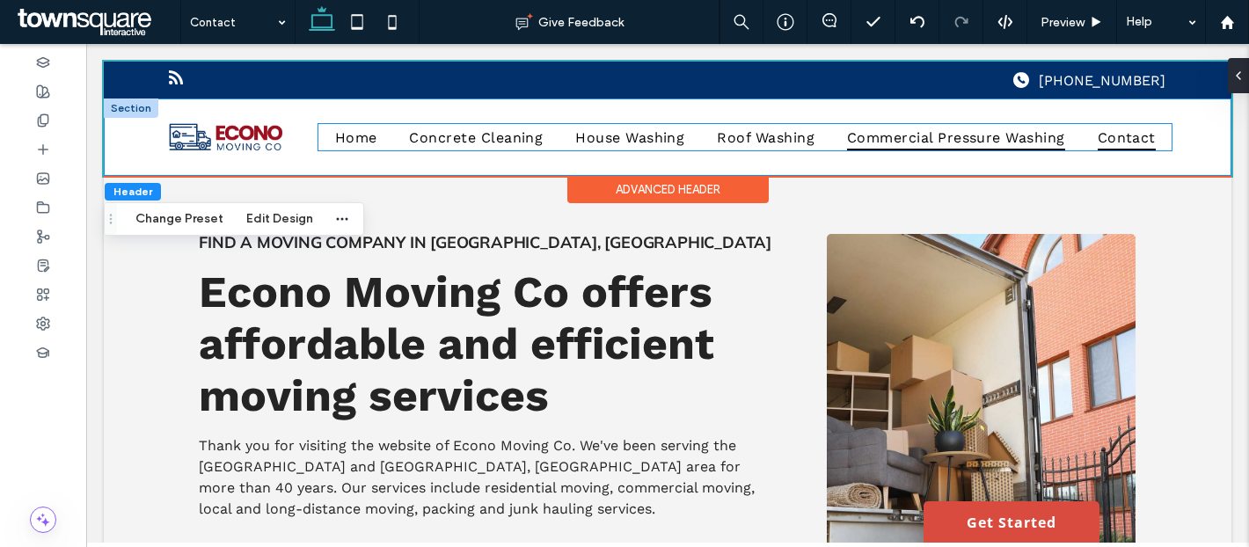
click at [873, 142] on span "Commercial Pressure Washing" at bounding box center [956, 137] width 218 height 26
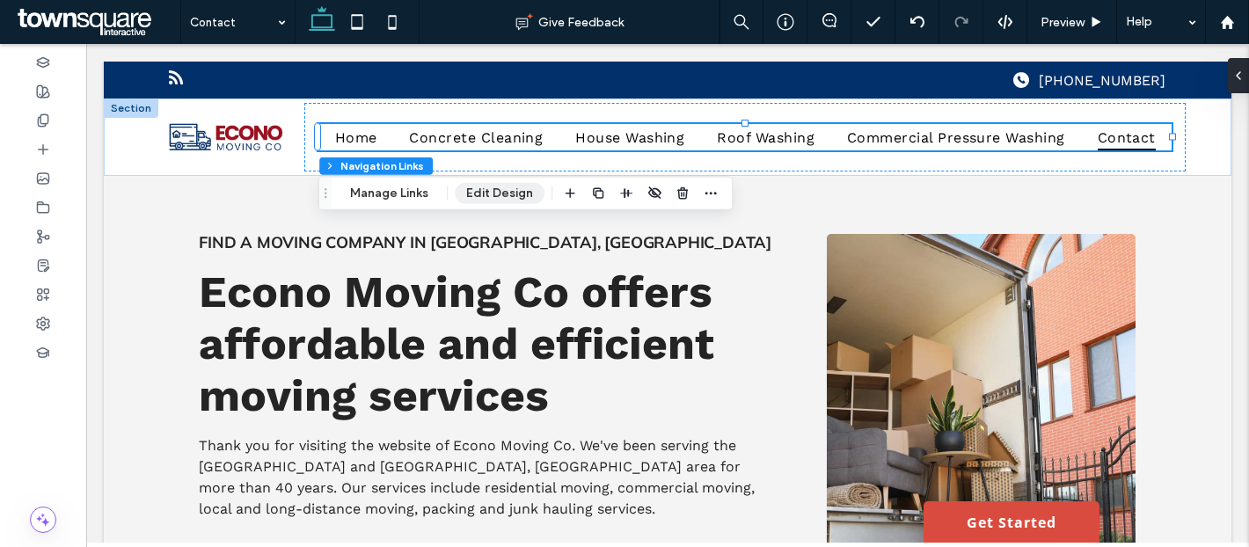
click at [486, 193] on button "Edit Design" at bounding box center [500, 193] width 90 height 21
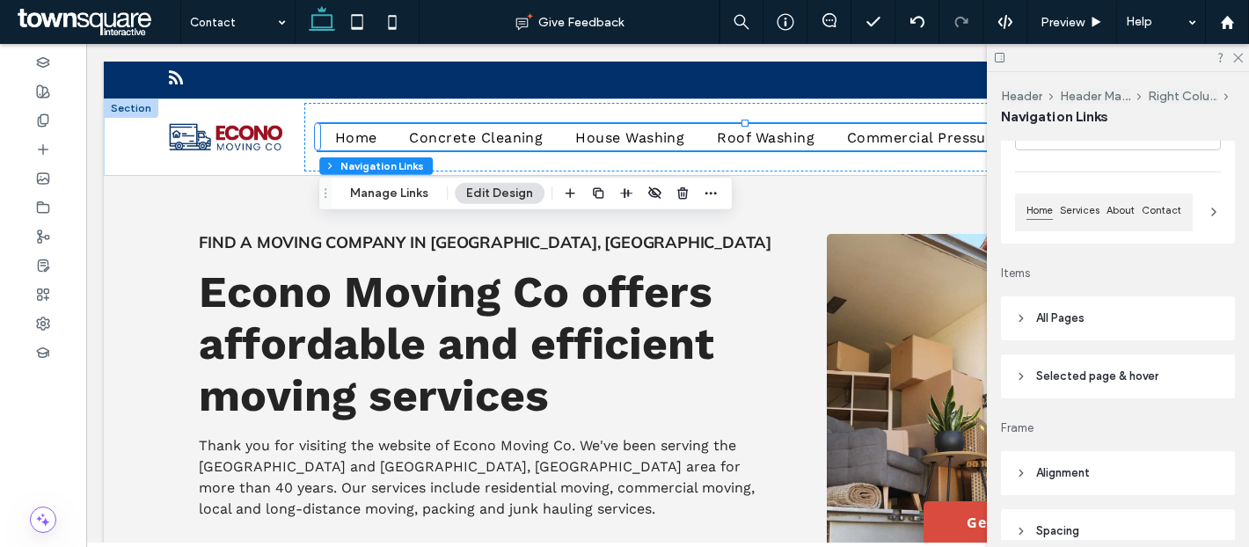
scroll to position [160, 0]
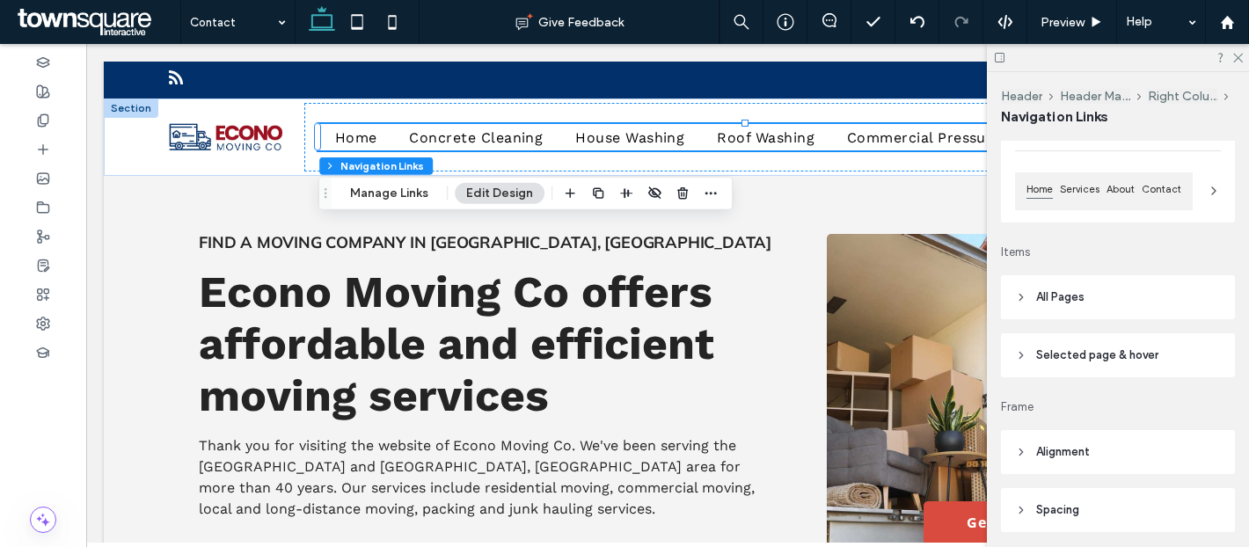
click at [1092, 290] on header "All Pages" at bounding box center [1118, 297] width 234 height 44
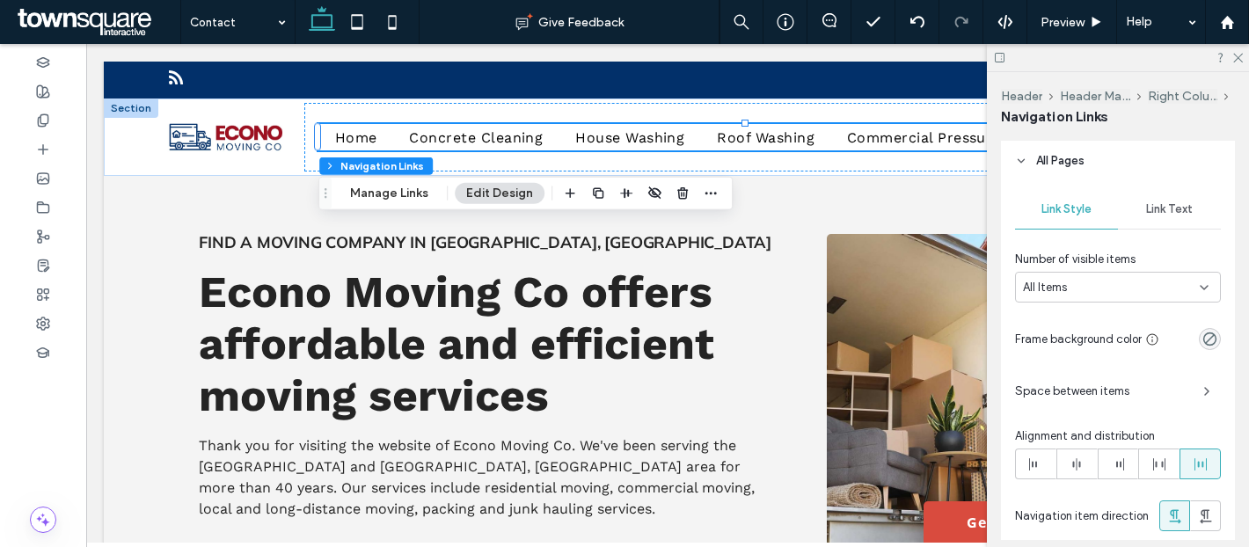
scroll to position [345, 0]
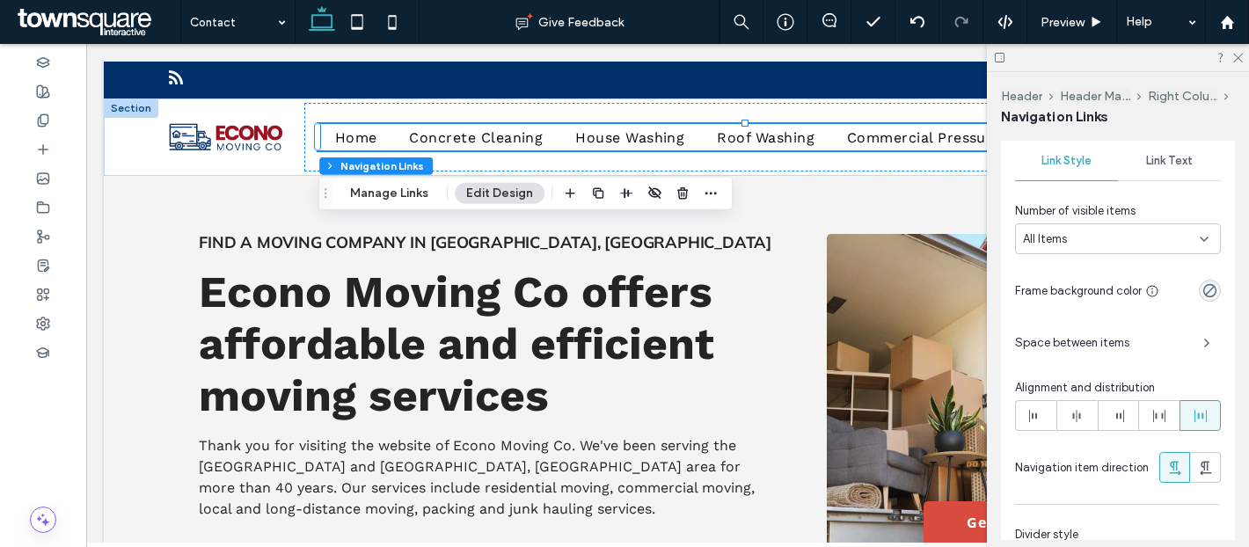
click at [1145, 343] on span "Space between items" at bounding box center [1102, 343] width 174 height 18
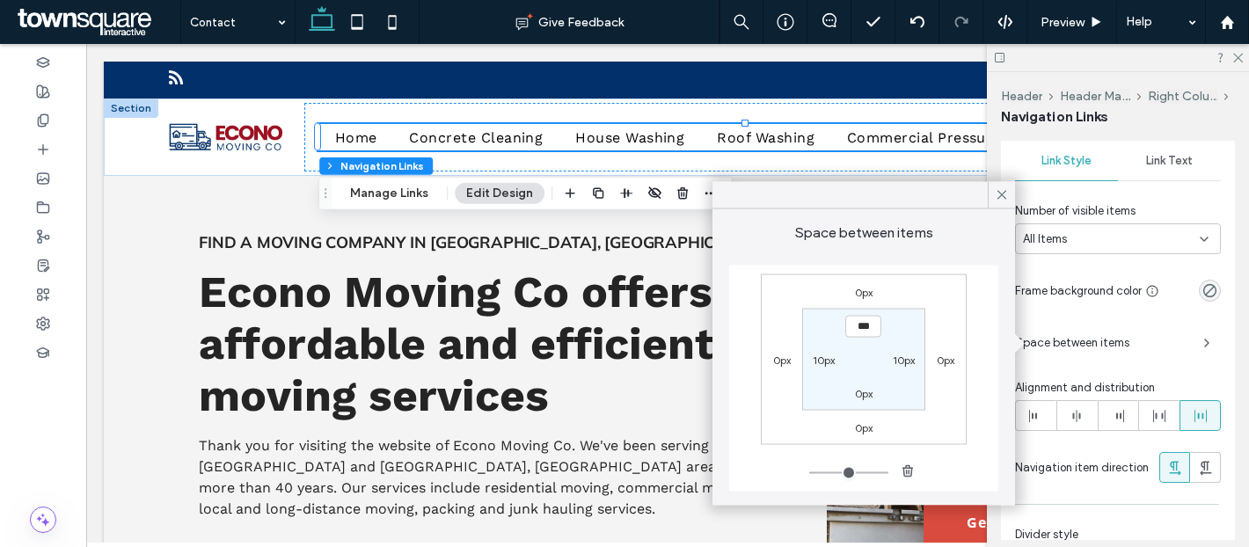
click at [827, 354] on label "10px" at bounding box center [824, 359] width 22 height 13
type input "**"
click at [998, 192] on use at bounding box center [1001, 194] width 9 height 9
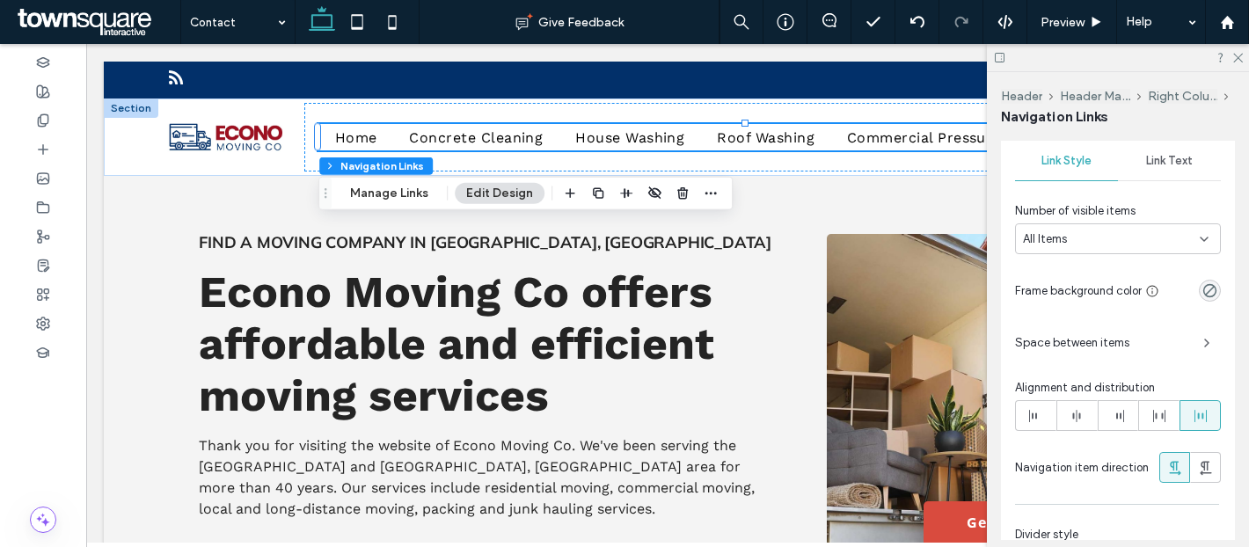
click at [1152, 340] on span "Space between items" at bounding box center [1102, 343] width 174 height 18
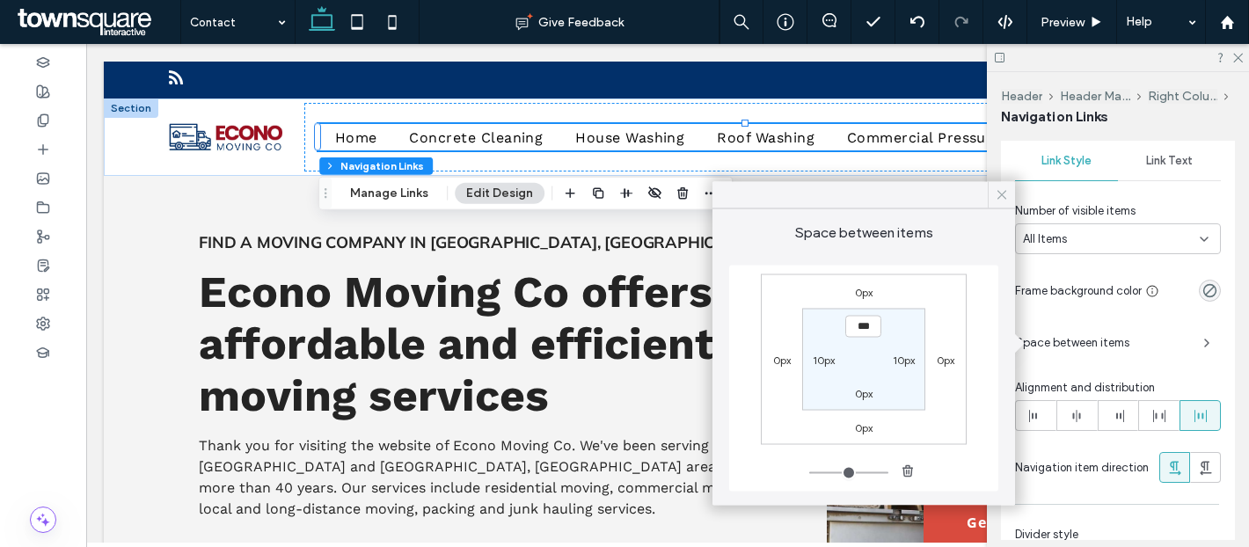
click at [1001, 194] on use at bounding box center [1001, 194] width 9 height 9
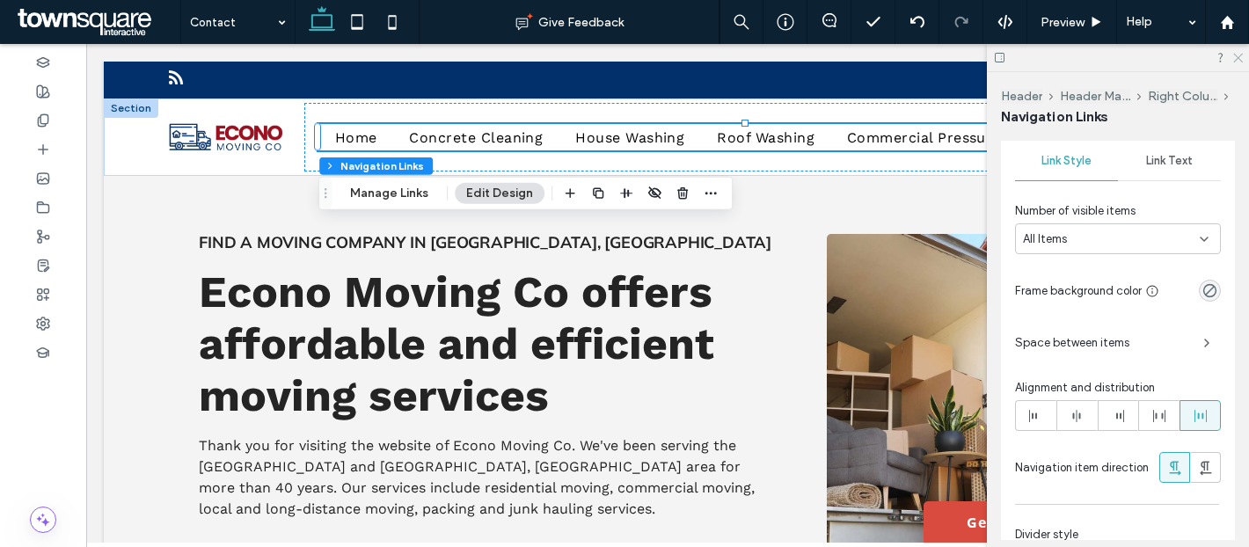
click at [1236, 59] on use at bounding box center [1238, 59] width 10 height 10
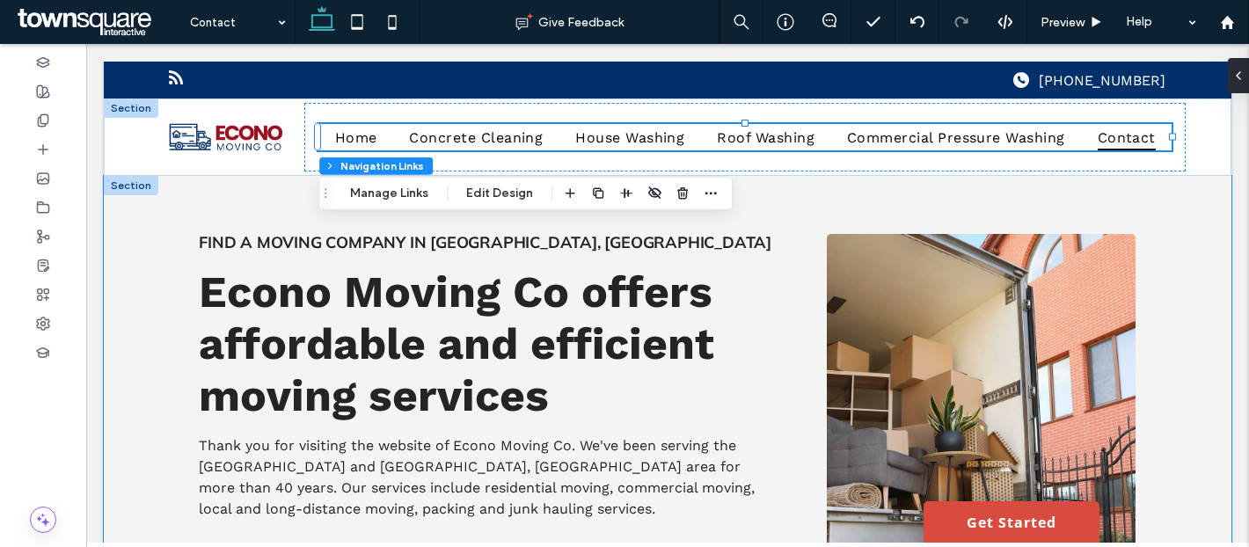
click at [1202, 265] on div "Find a Moving Company in Helena, AL Econo Moving Co offers affordable and effic…" at bounding box center [668, 445] width 1128 height 539
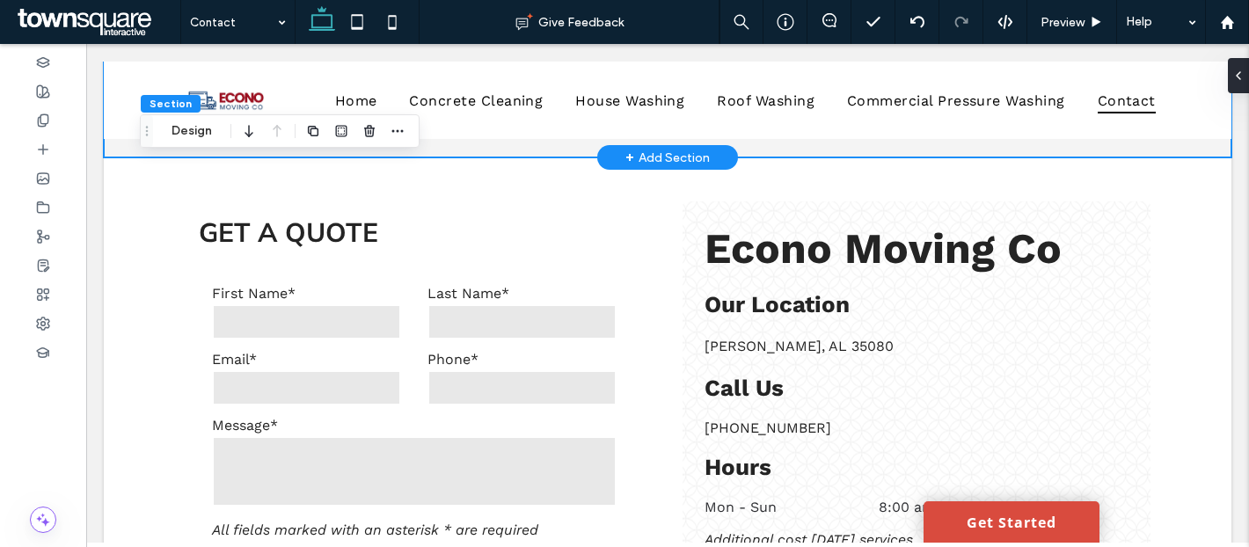
scroll to position [566, 0]
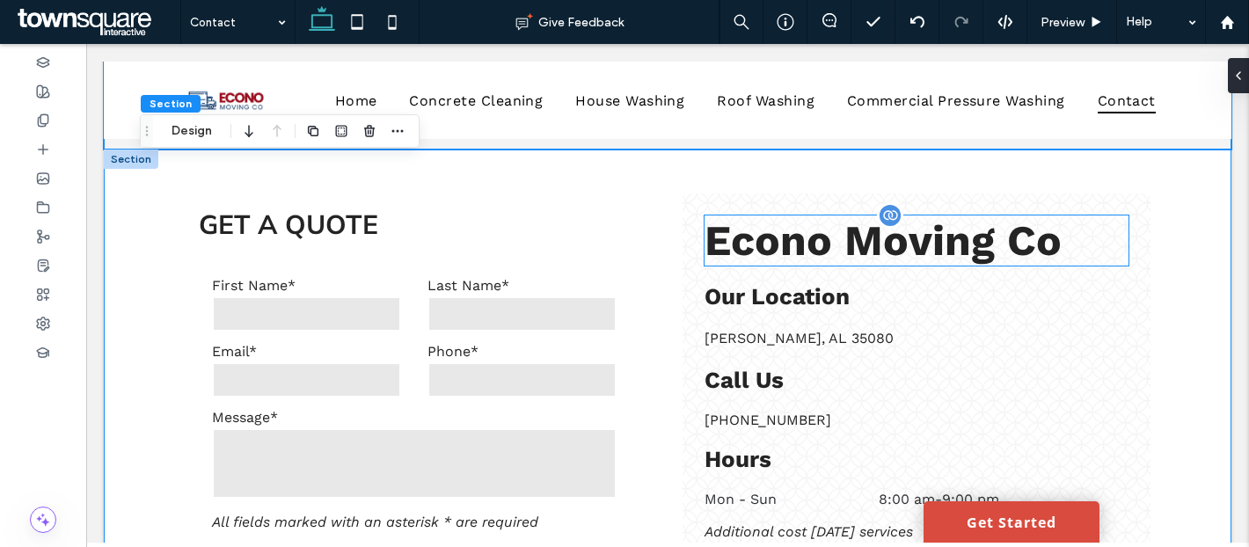
click at [1117, 260] on h4 "Econo Moving Co" at bounding box center [917, 240] width 424 height 50
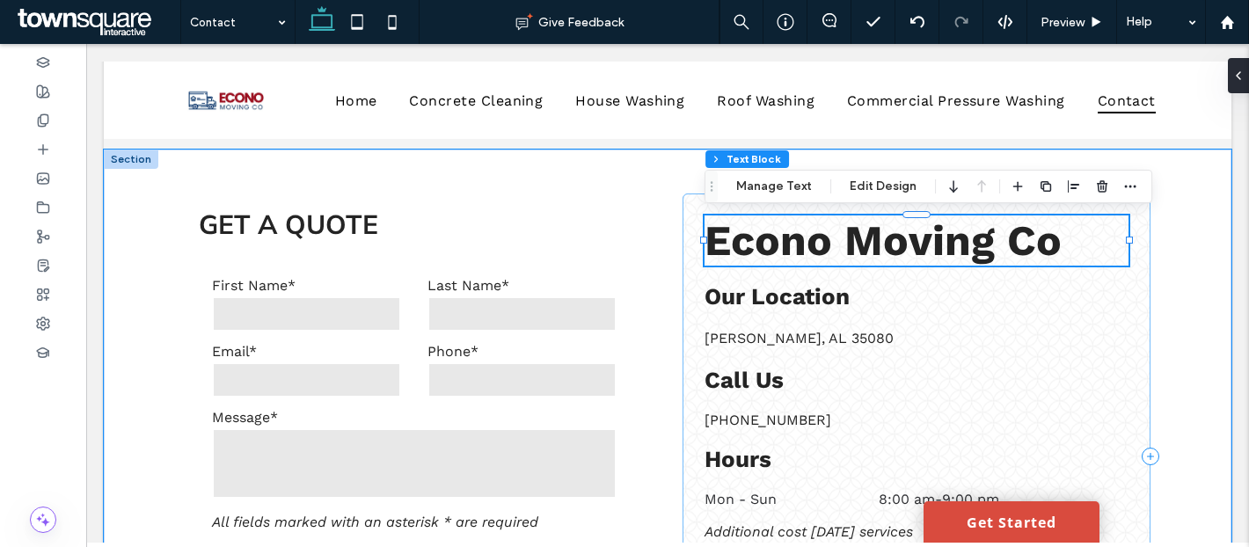
click at [1134, 288] on div "Econo Moving Co Helena, AL 35080 Our Location Call Us (205) 428-0608 Hours Mon …" at bounding box center [917, 456] width 468 height 525
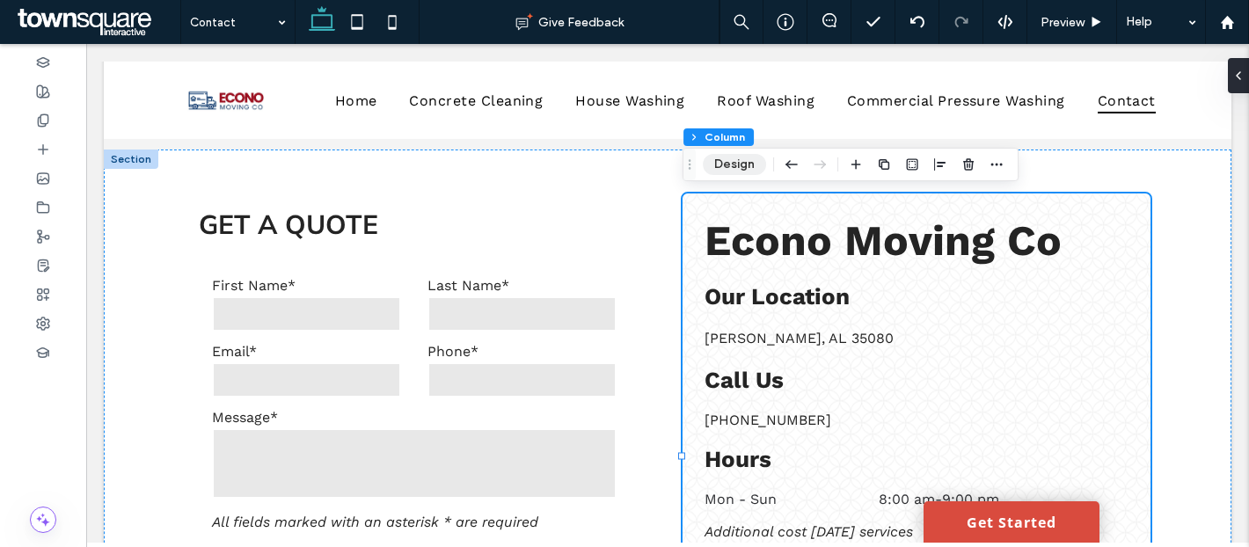
click at [749, 163] on button "Design" at bounding box center [734, 164] width 63 height 21
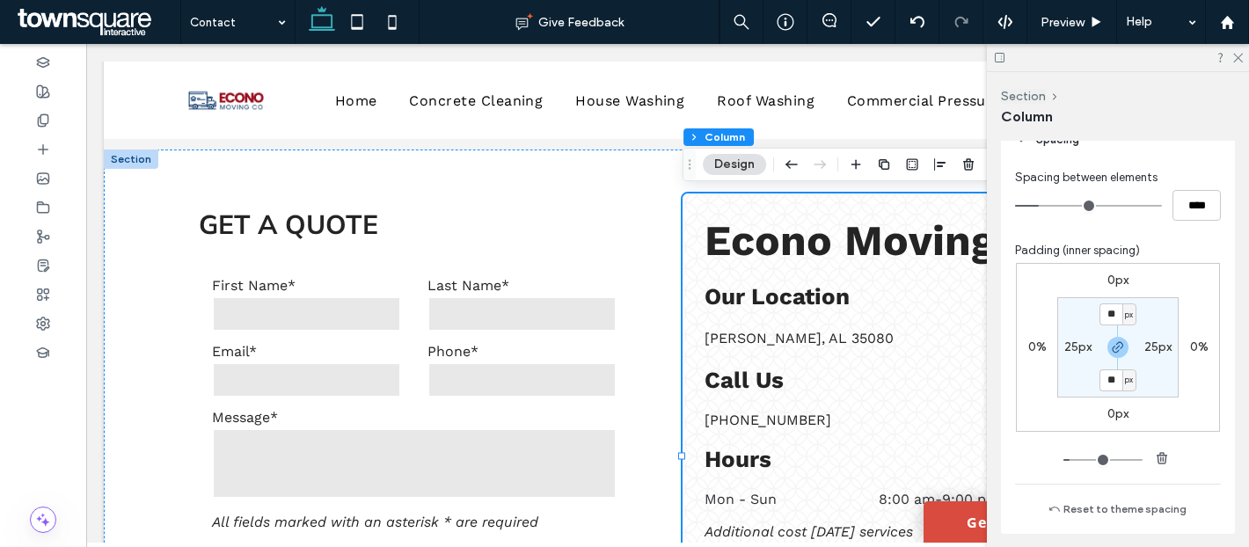
scroll to position [1179, 0]
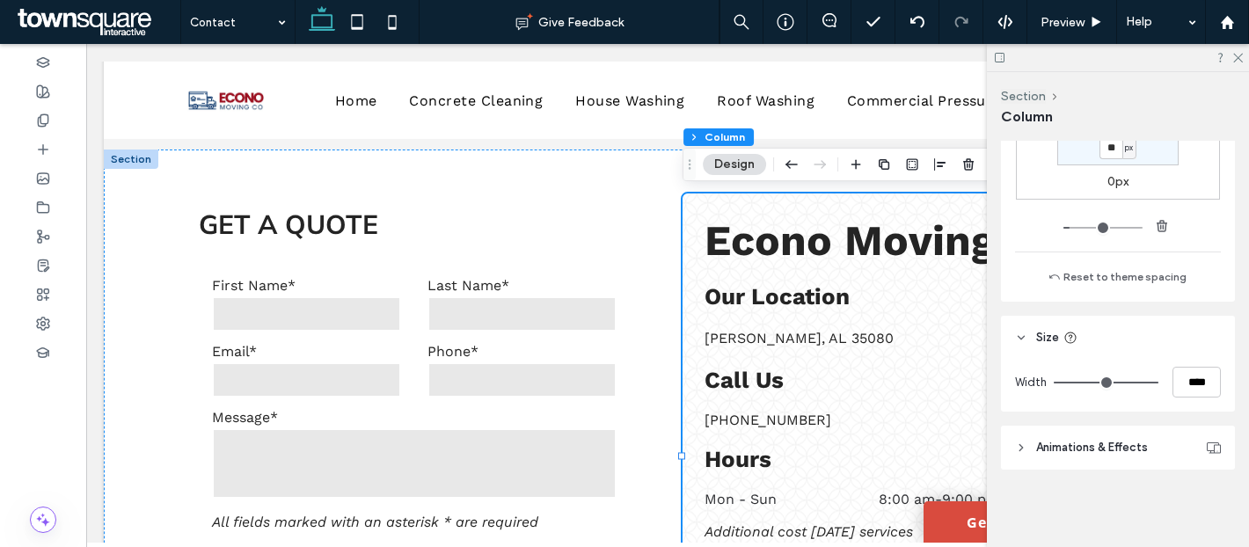
click at [1136, 460] on header "Animations & Effects" at bounding box center [1118, 448] width 234 height 44
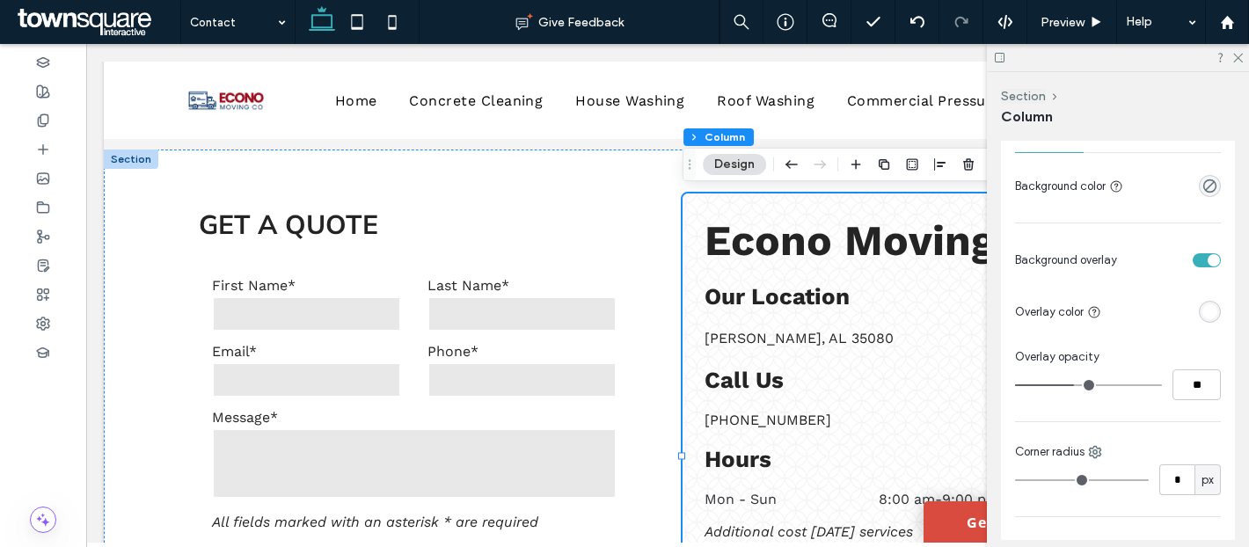
scroll to position [0, 0]
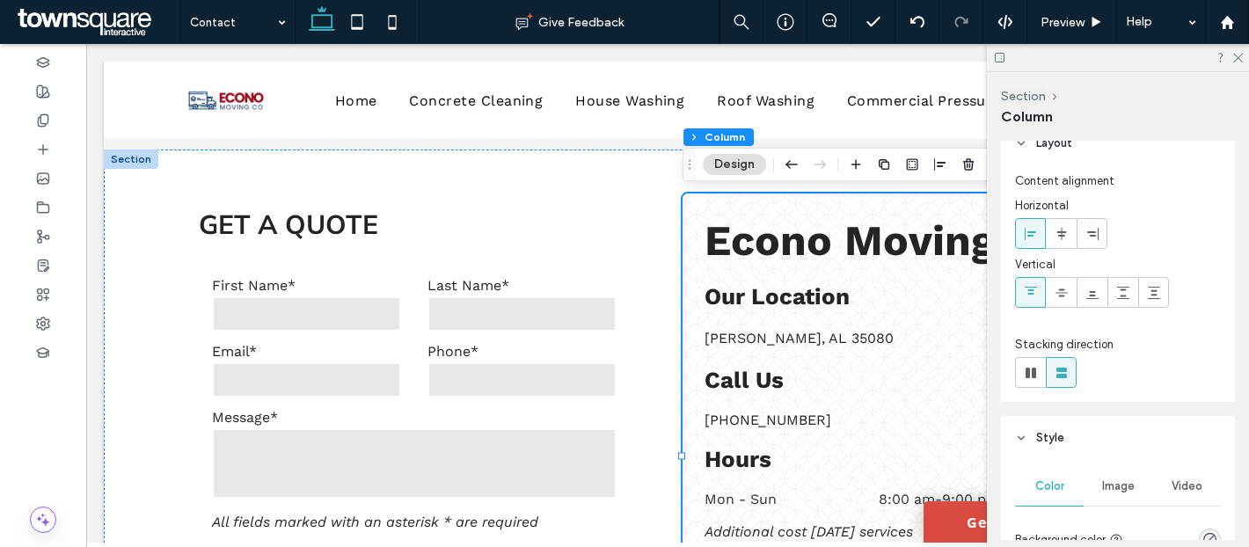
click at [1122, 476] on div "Image" at bounding box center [1118, 486] width 69 height 39
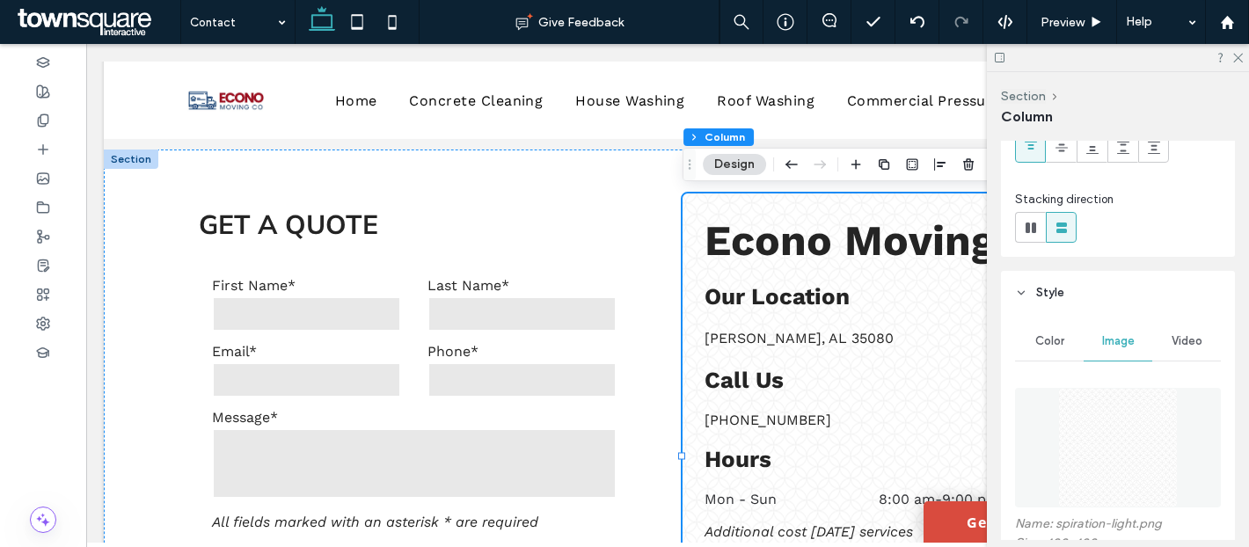
scroll to position [274, 0]
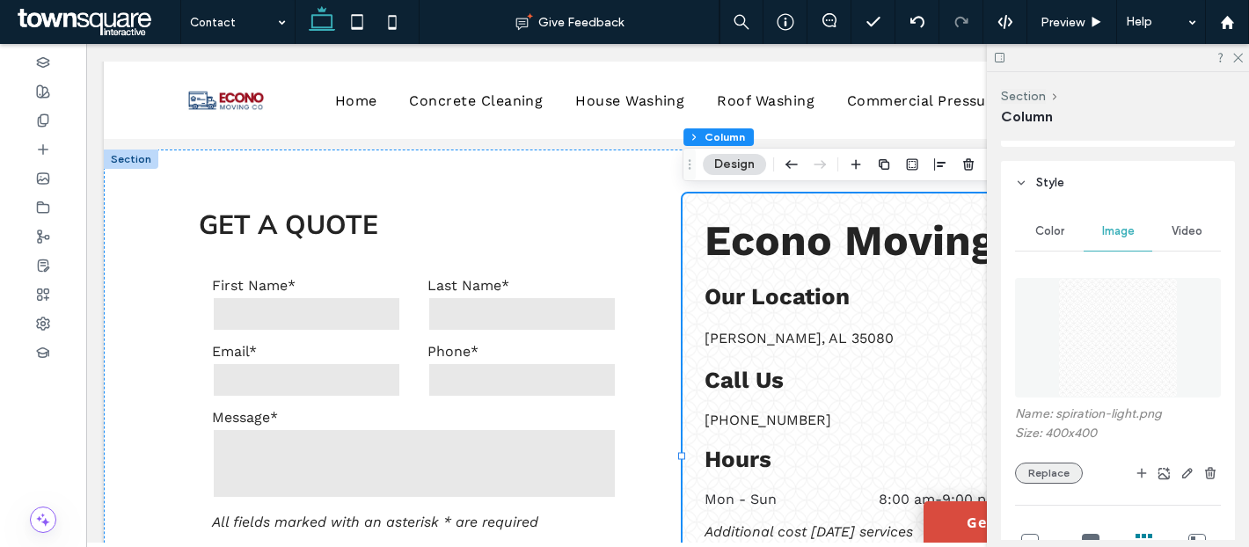
click at [1054, 479] on button "Replace" at bounding box center [1049, 473] width 68 height 21
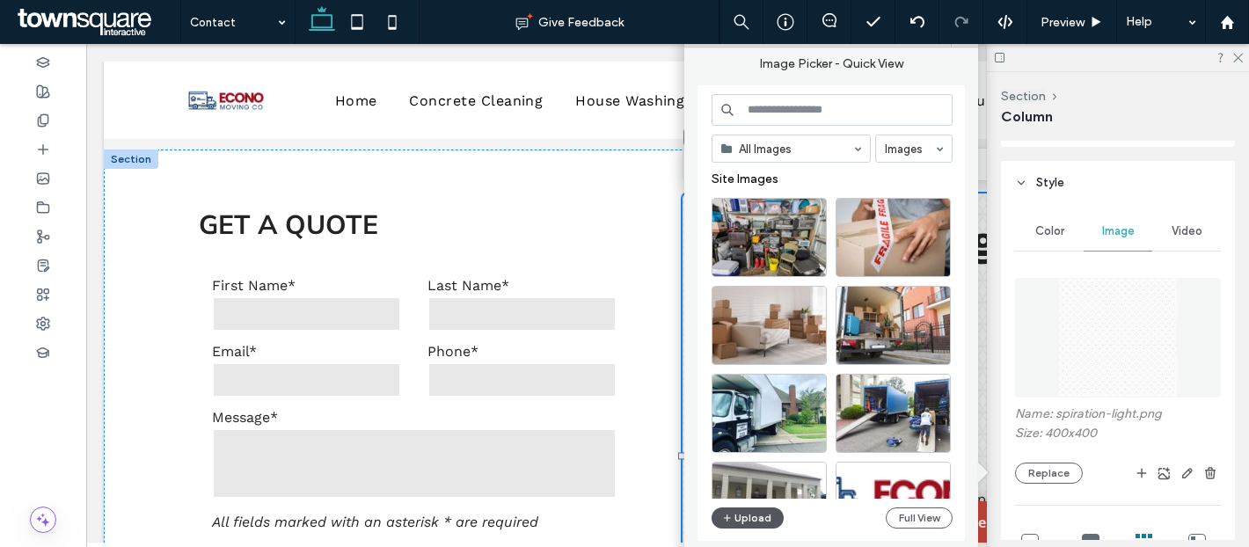
click at [735, 519] on button "Upload" at bounding box center [748, 518] width 72 height 21
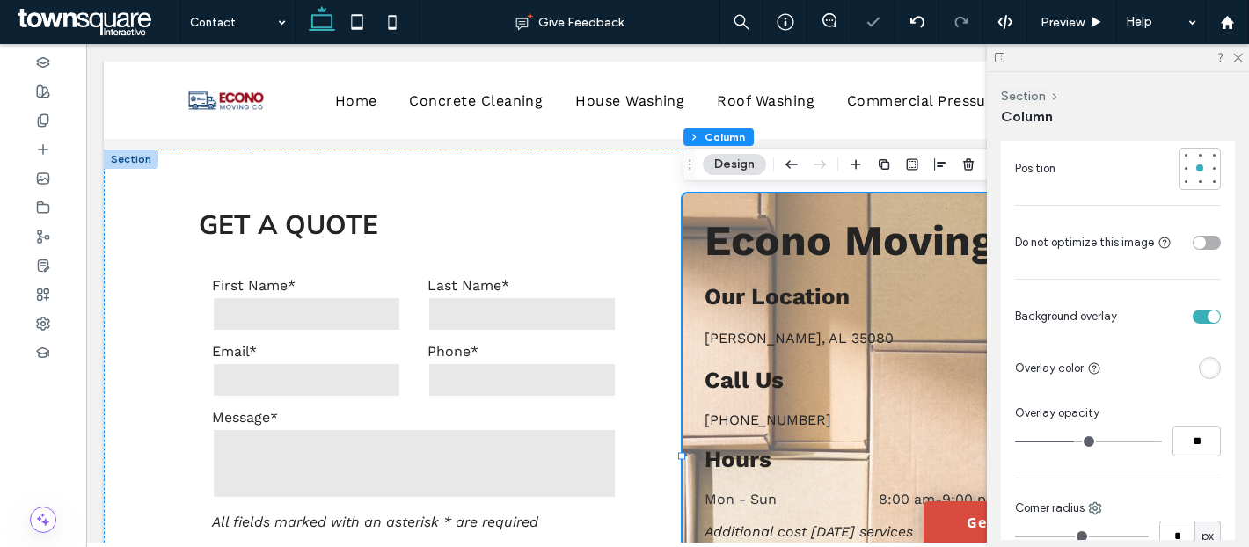
scroll to position [865, 0]
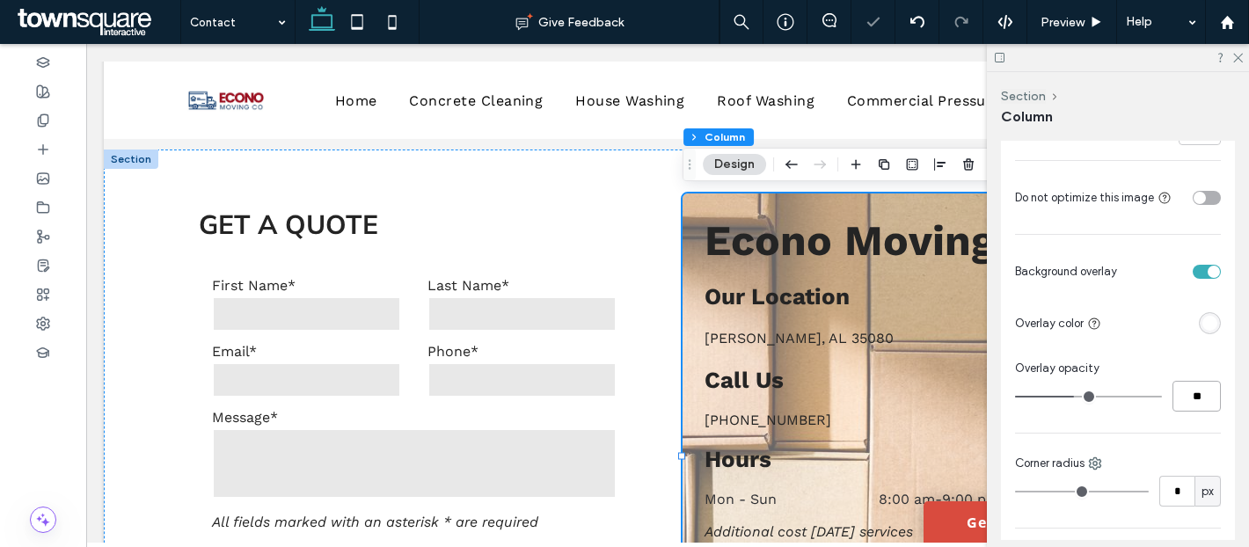
click at [1201, 401] on input "**" at bounding box center [1196, 396] width 48 height 31
type input "**"
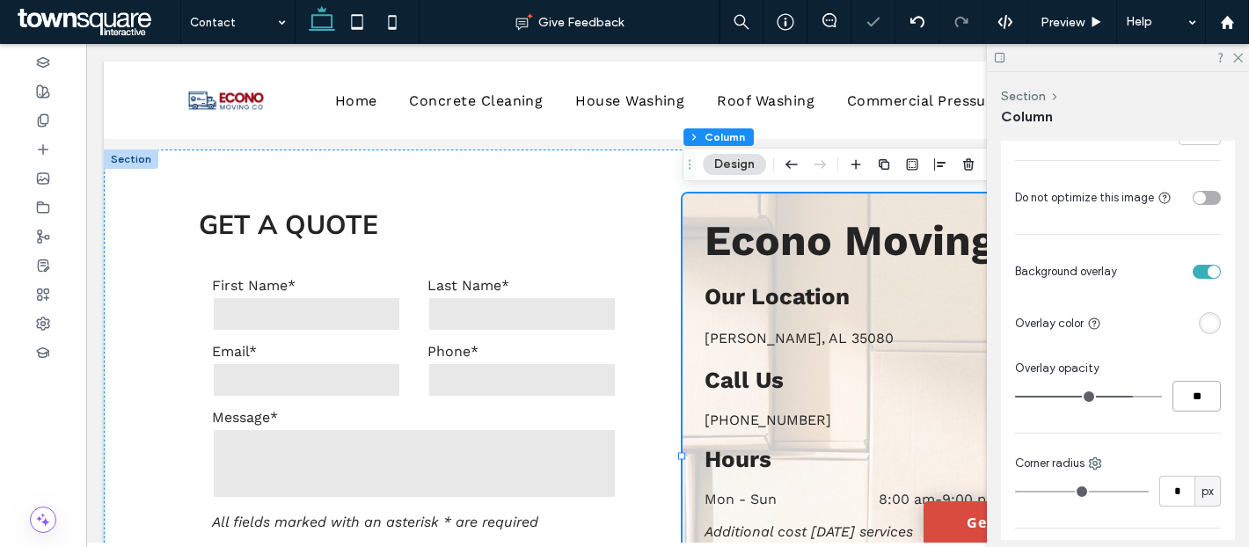
type input "*"
type input "**"
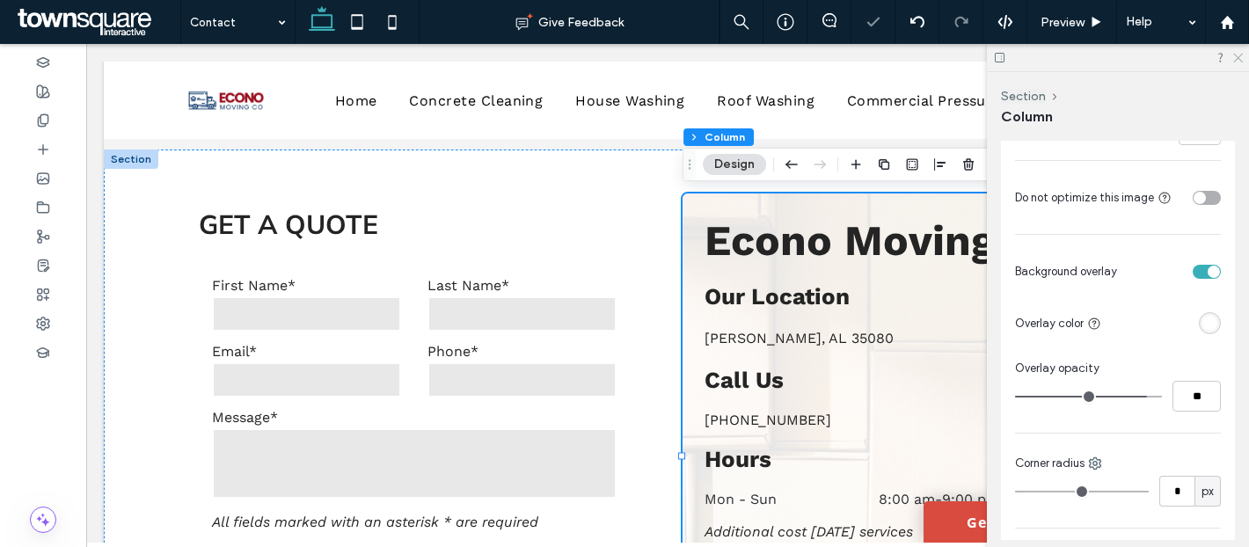
click at [1233, 56] on icon at bounding box center [1236, 56] width 11 height 11
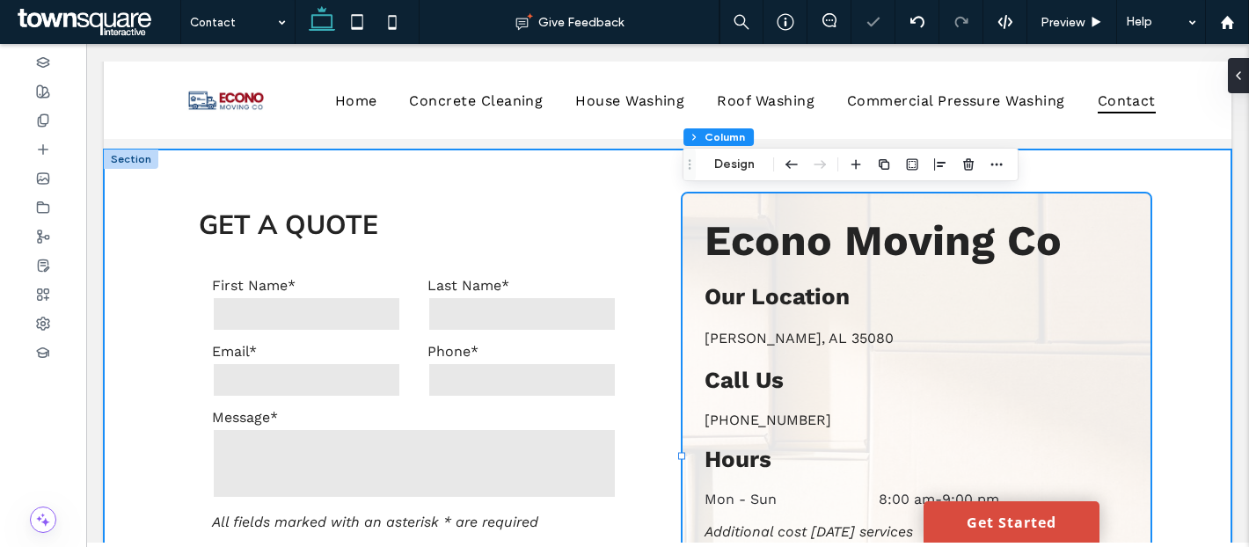
click at [1181, 240] on div "**********" at bounding box center [667, 456] width 1055 height 613
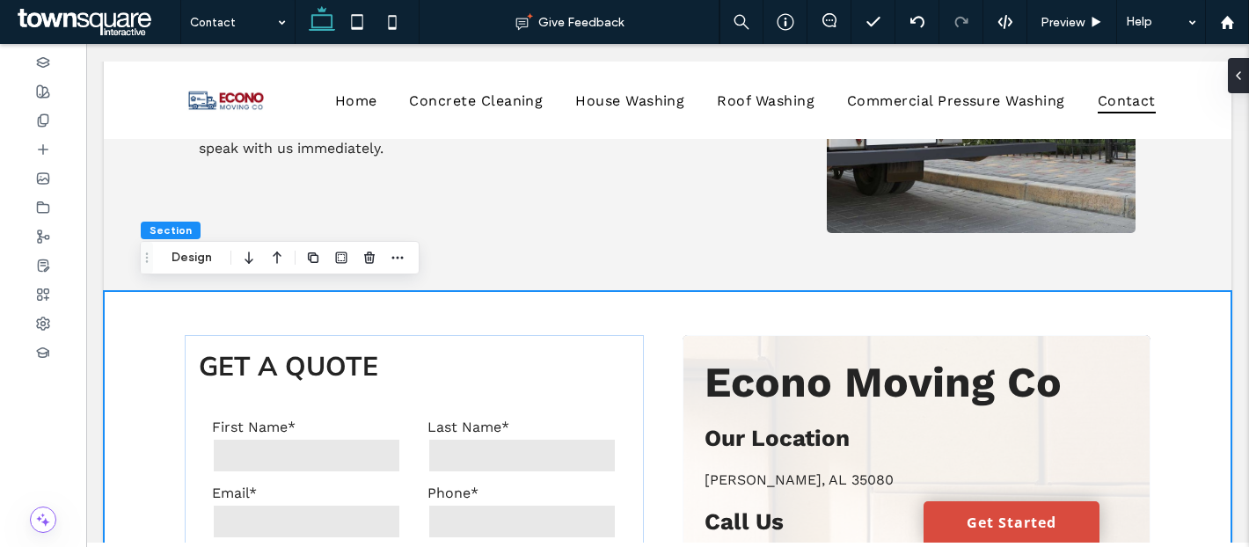
scroll to position [402, 0]
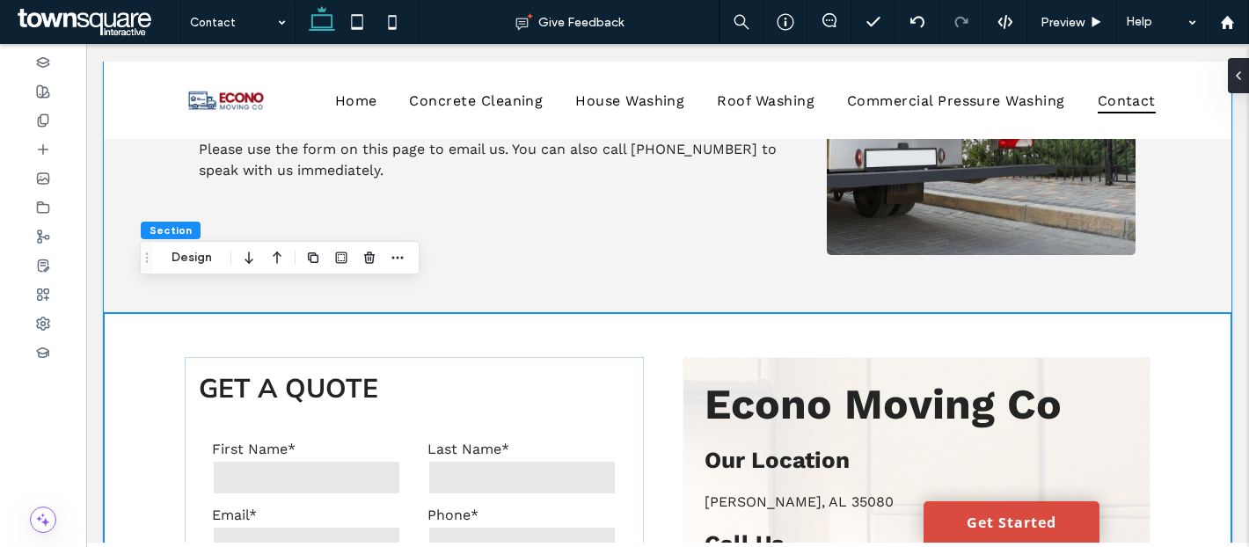
click at [1181, 240] on div "Find a Moving Company in Helena, AL Econo Moving Co offers affordable and effic…" at bounding box center [667, 43] width 1055 height 539
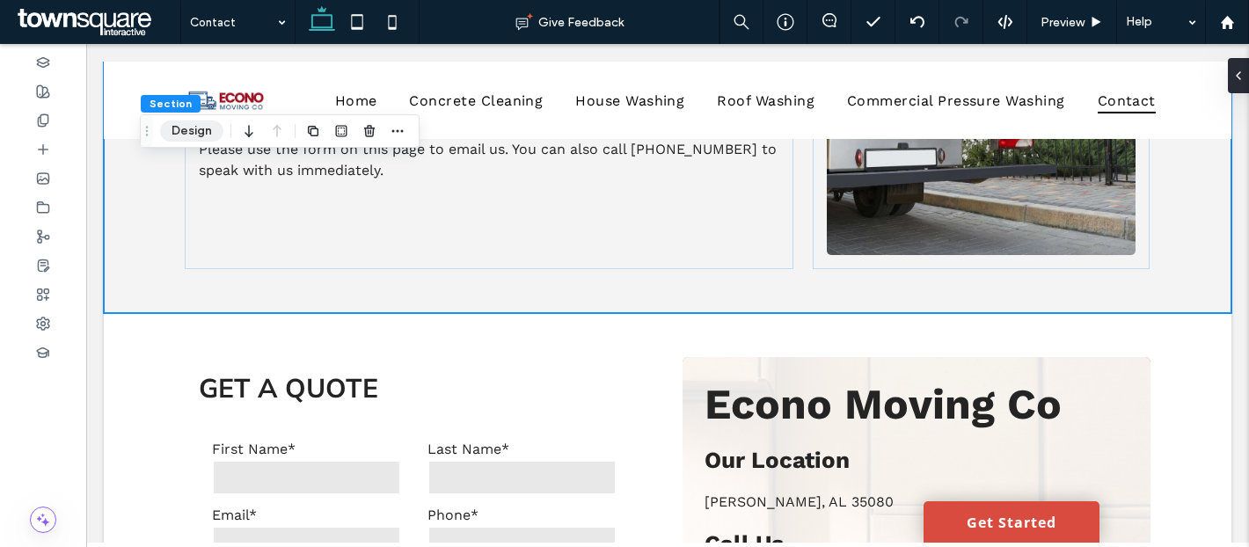
click at [184, 123] on button "Design" at bounding box center [191, 130] width 63 height 21
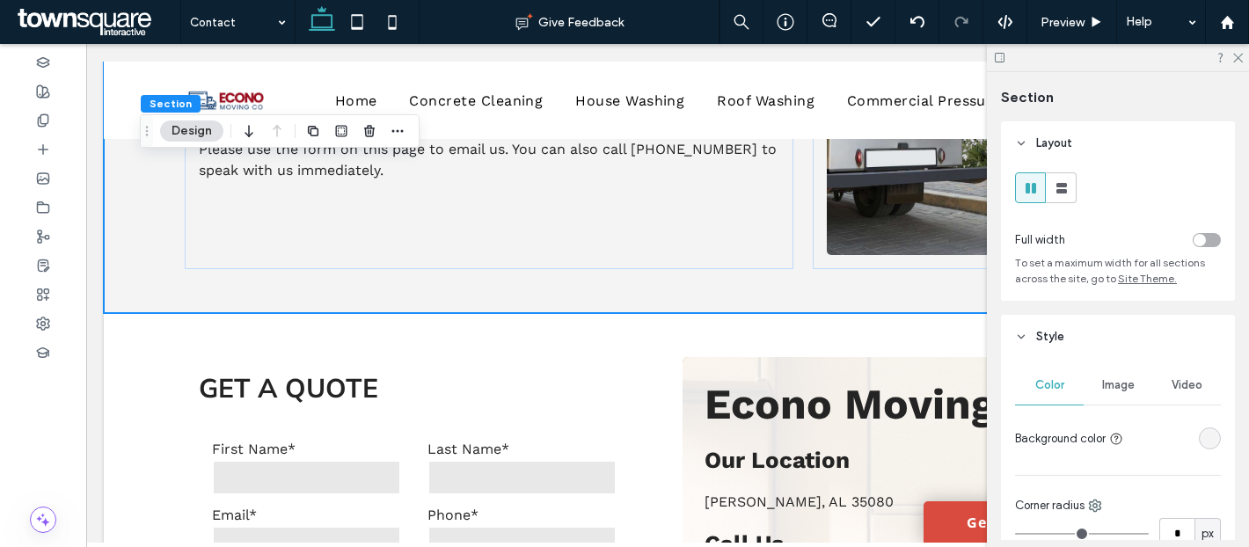
click at [1099, 390] on div "Image" at bounding box center [1118, 385] width 69 height 39
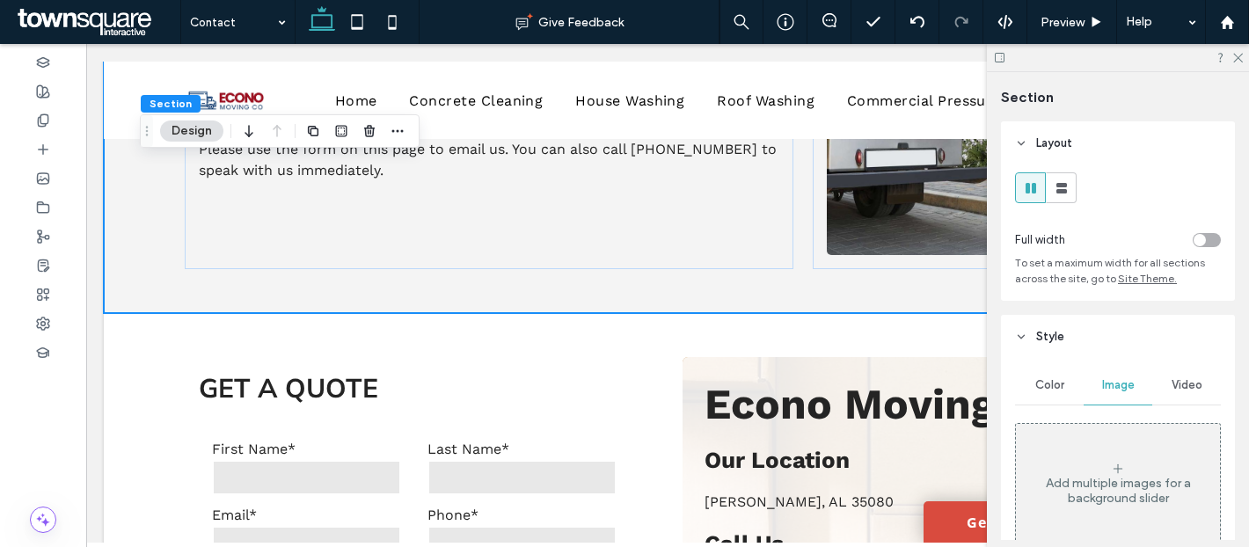
click at [1077, 466] on div "Add multiple images for a background slider" at bounding box center [1118, 484] width 204 height 116
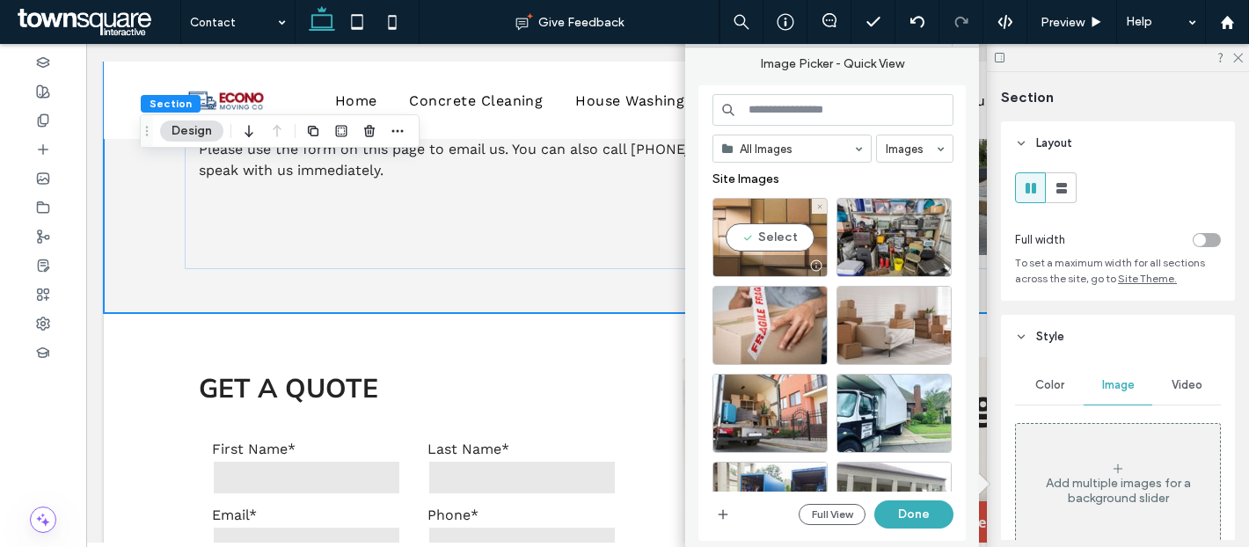
click at [783, 252] on div "Select" at bounding box center [769, 237] width 115 height 79
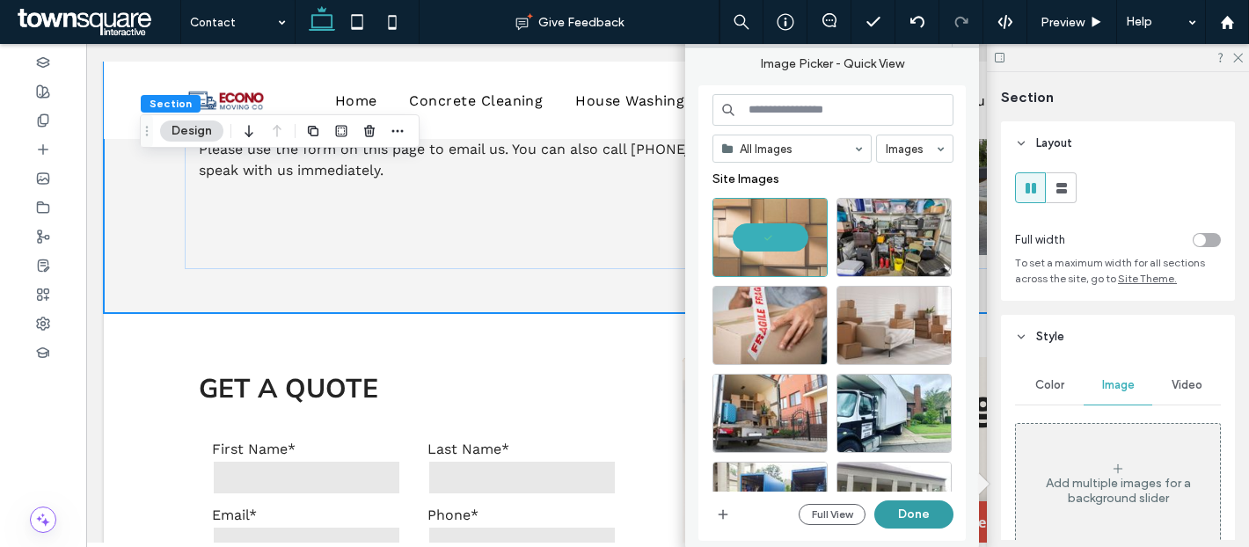
click at [899, 512] on button "Done" at bounding box center [913, 514] width 79 height 28
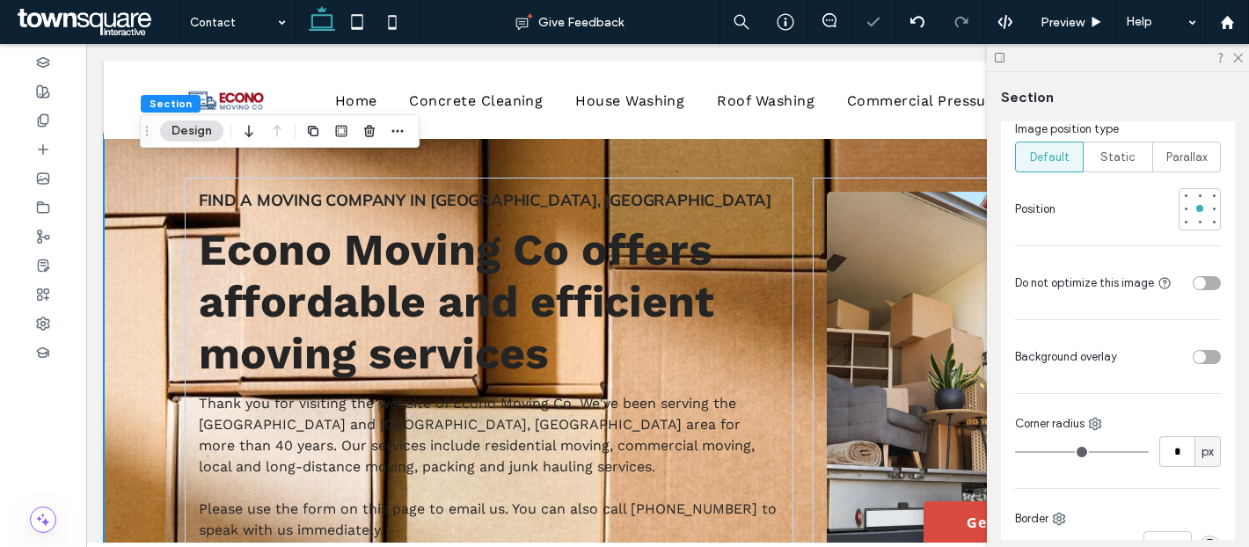
scroll to position [662, 0]
click at [1201, 370] on div "Color Image Video Name: shutterstock_2525269235.jpg Size: 1000x667 Replace Cove…" at bounding box center [1118, 172] width 234 height 951
click at [1201, 361] on div "toggle" at bounding box center [1207, 354] width 28 height 14
type input "**"
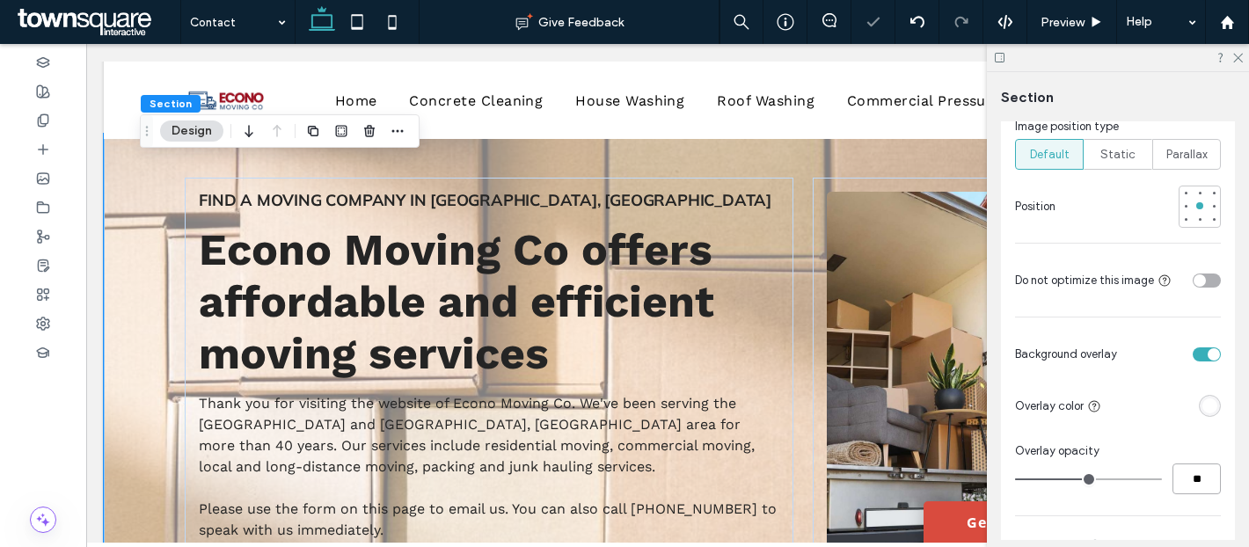
click at [1198, 475] on input "**" at bounding box center [1196, 479] width 48 height 31
type input "**"
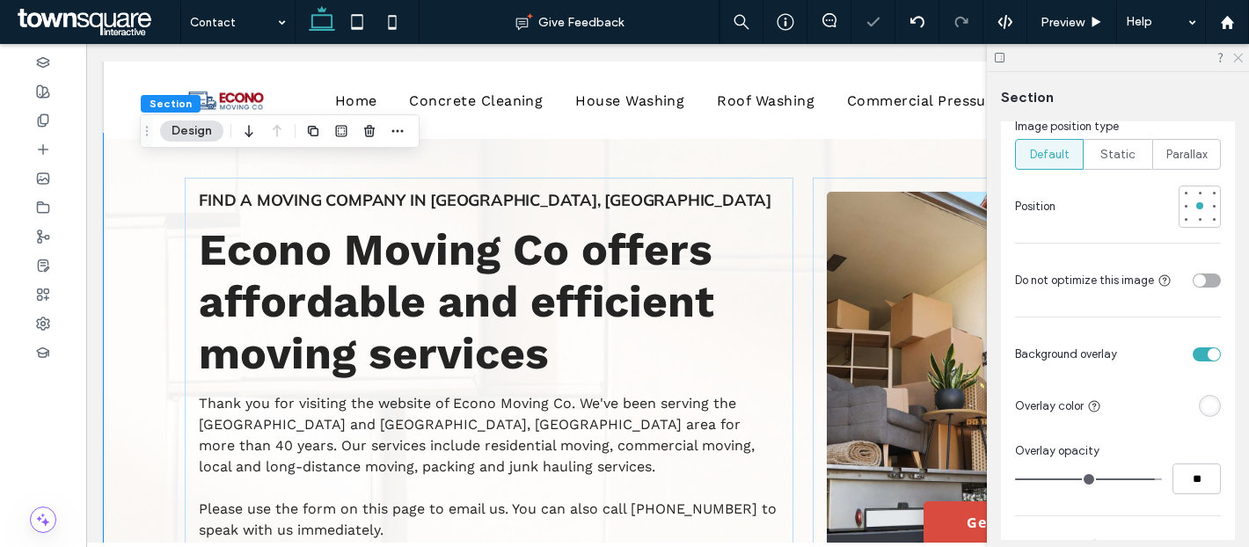
click at [1238, 61] on icon at bounding box center [1236, 56] width 11 height 11
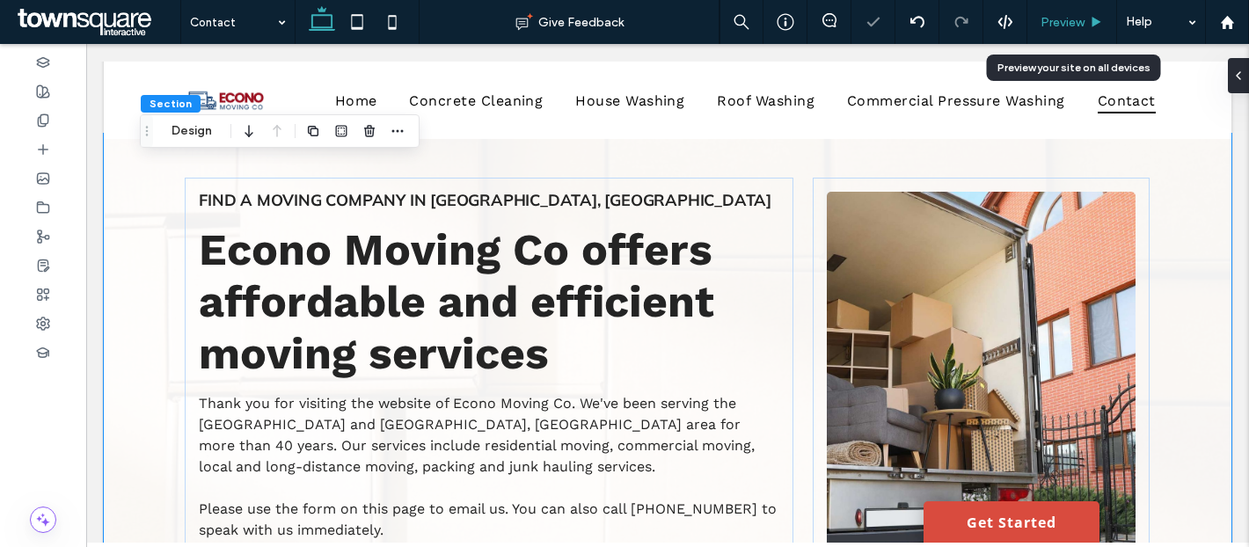
click at [1088, 16] on div "Preview" at bounding box center [1071, 22] width 89 height 15
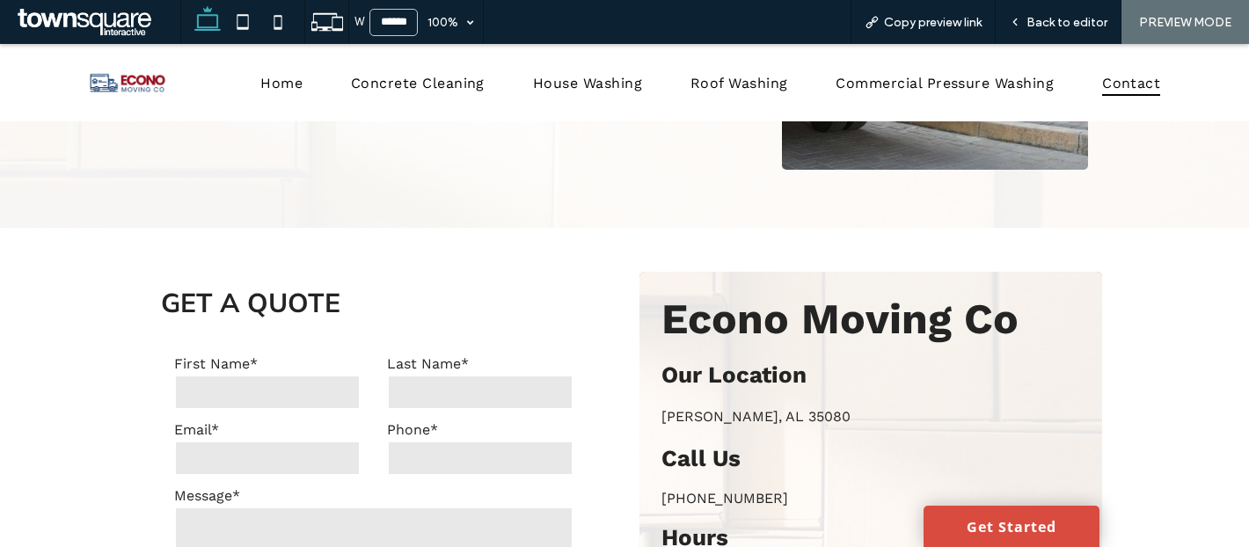
scroll to position [165, 0]
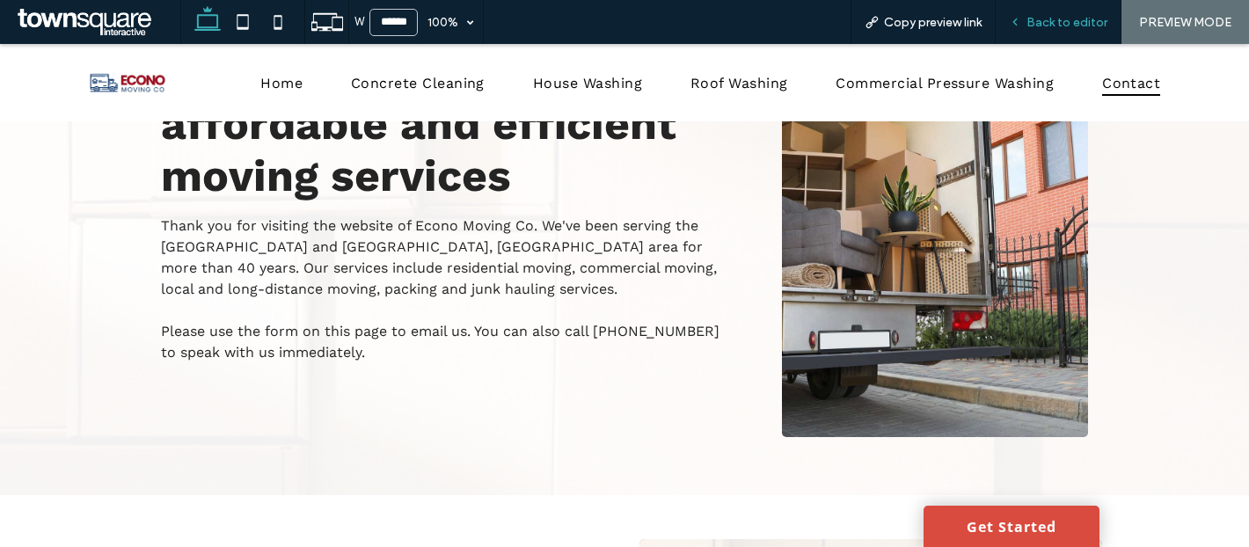
click at [1062, 18] on span "Back to editor" at bounding box center [1066, 22] width 81 height 15
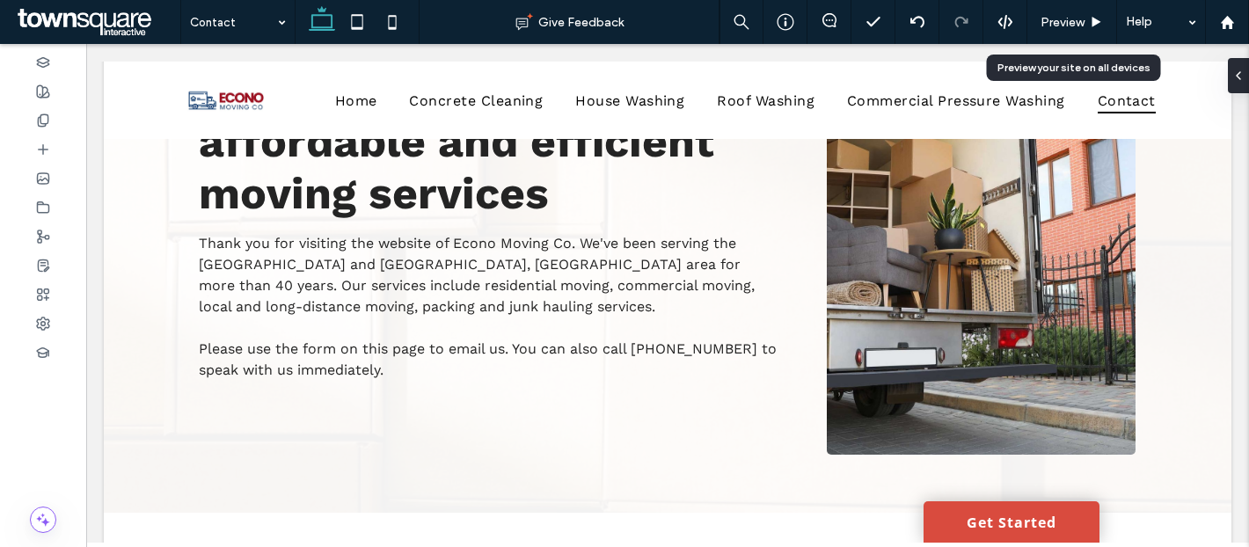
scroll to position [183, 0]
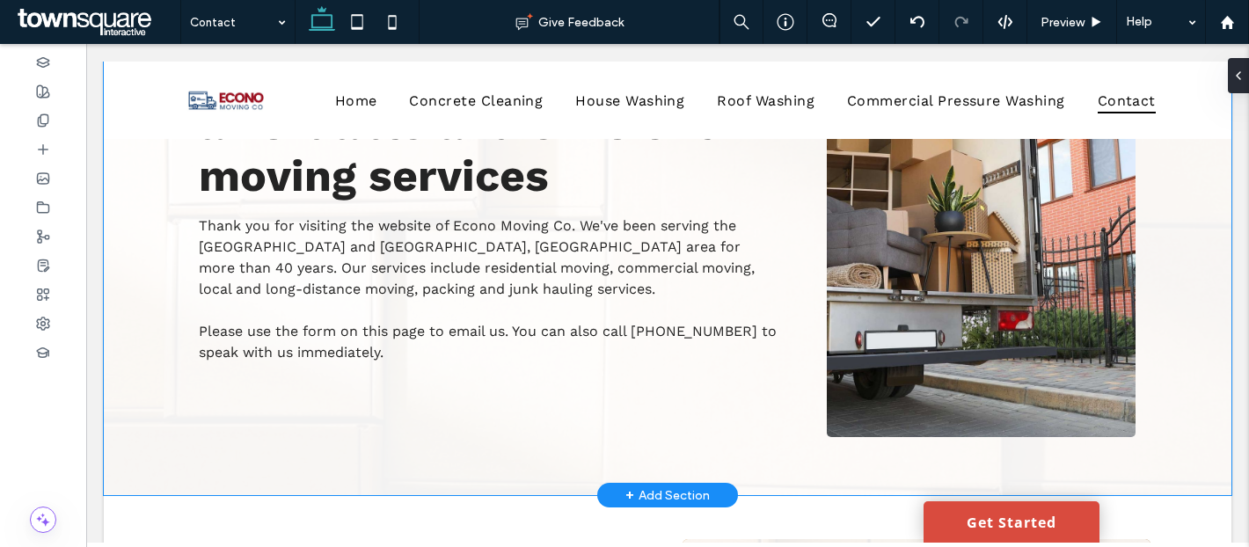
click at [740, 457] on div "Find a Moving Company in Helena, AL Econo Moving Co offers affordable and effic…" at bounding box center [667, 225] width 1055 height 539
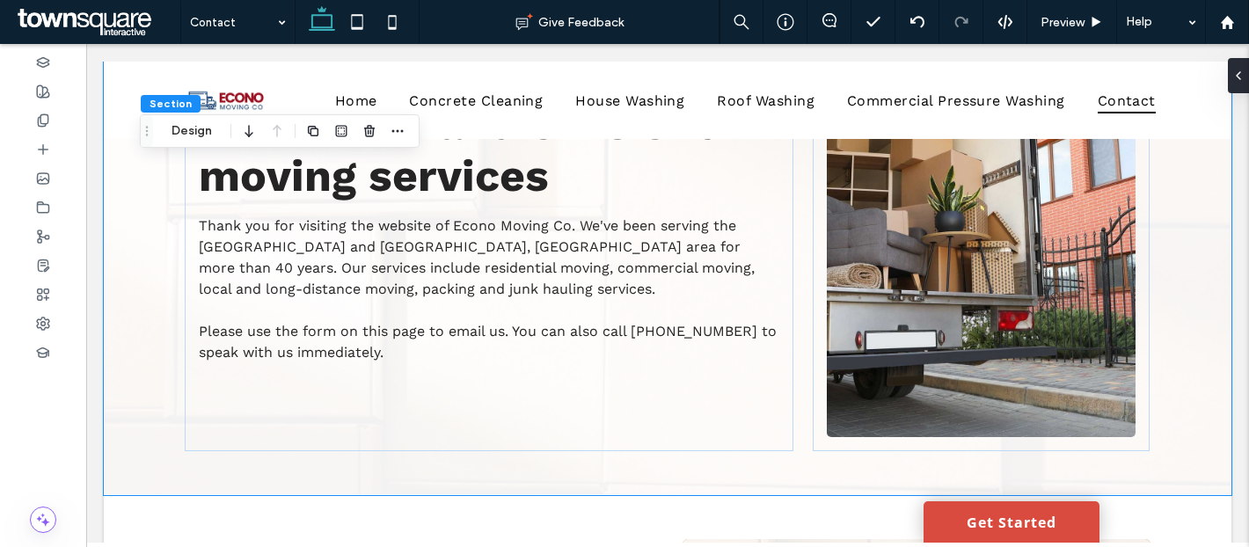
click at [196, 145] on div "Section Design" at bounding box center [280, 130] width 280 height 33
click at [193, 128] on button "Design" at bounding box center [191, 130] width 63 height 21
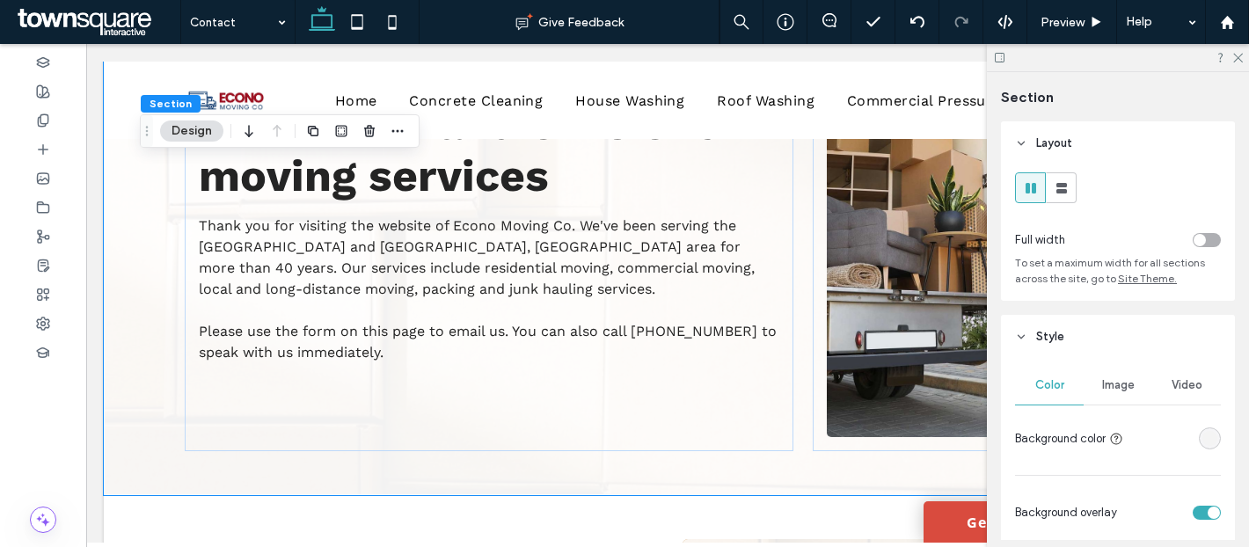
scroll to position [49, 0]
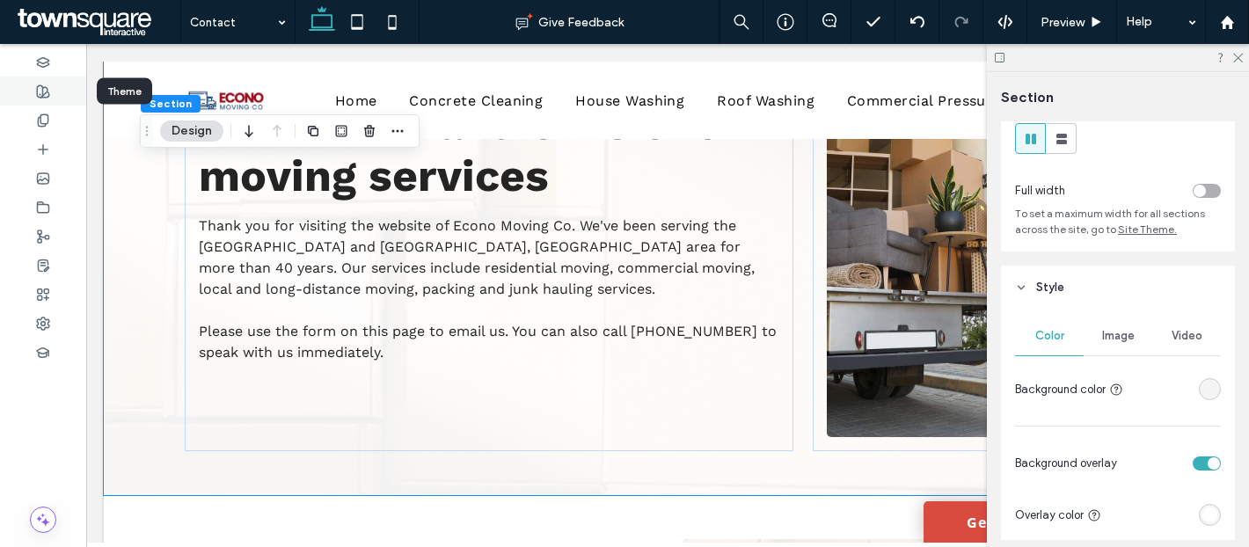
click at [46, 100] on div at bounding box center [43, 91] width 86 height 29
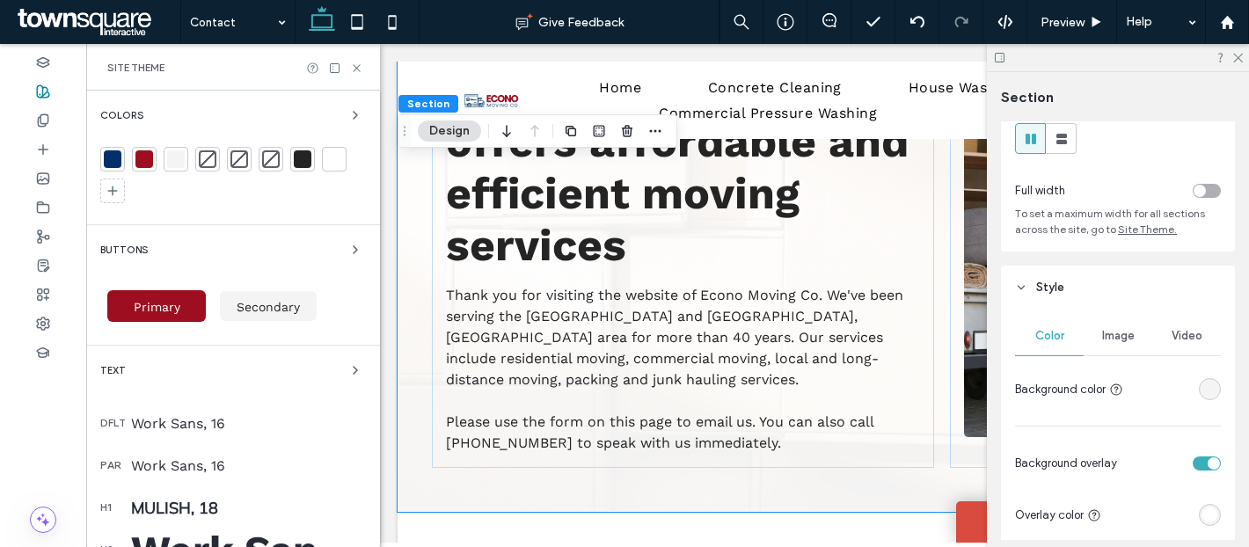
click at [202, 155] on div at bounding box center [208, 159] width 18 height 18
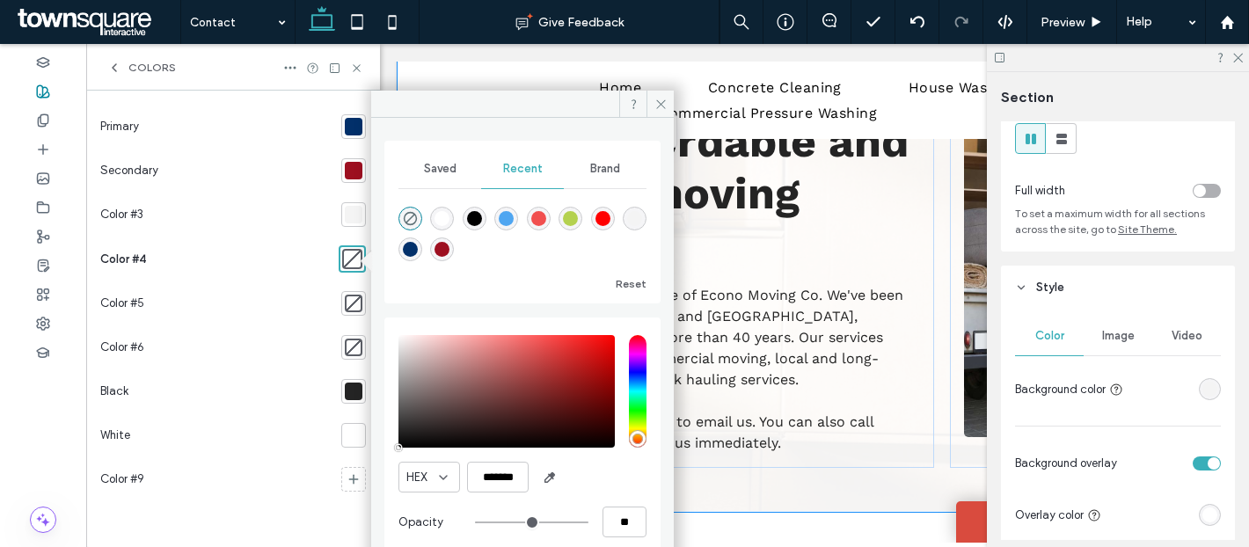
type input "*******"
type input "***"
type input "****"
type input "*******"
drag, startPoint x: 411, startPoint y: 374, endPoint x: 377, endPoint y: 342, distance: 46.0
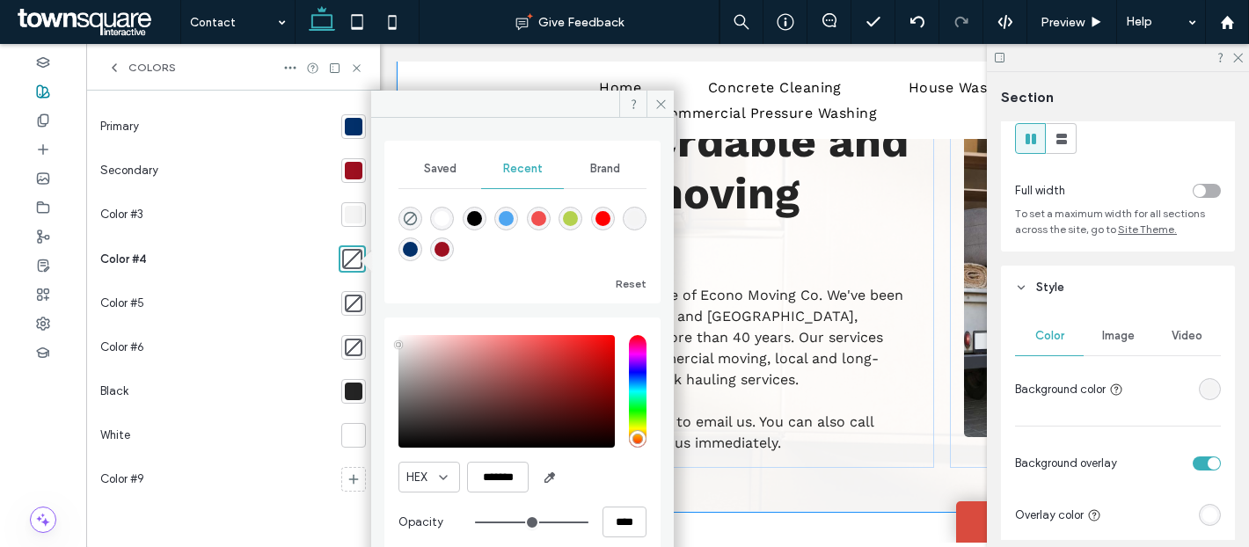
click at [377, 342] on div "Saved Recent Brand Reset HEX ******* Opacity ****" at bounding box center [522, 339] width 303 height 442
click at [622, 518] on input "****" at bounding box center [624, 522] width 44 height 31
type input "*"
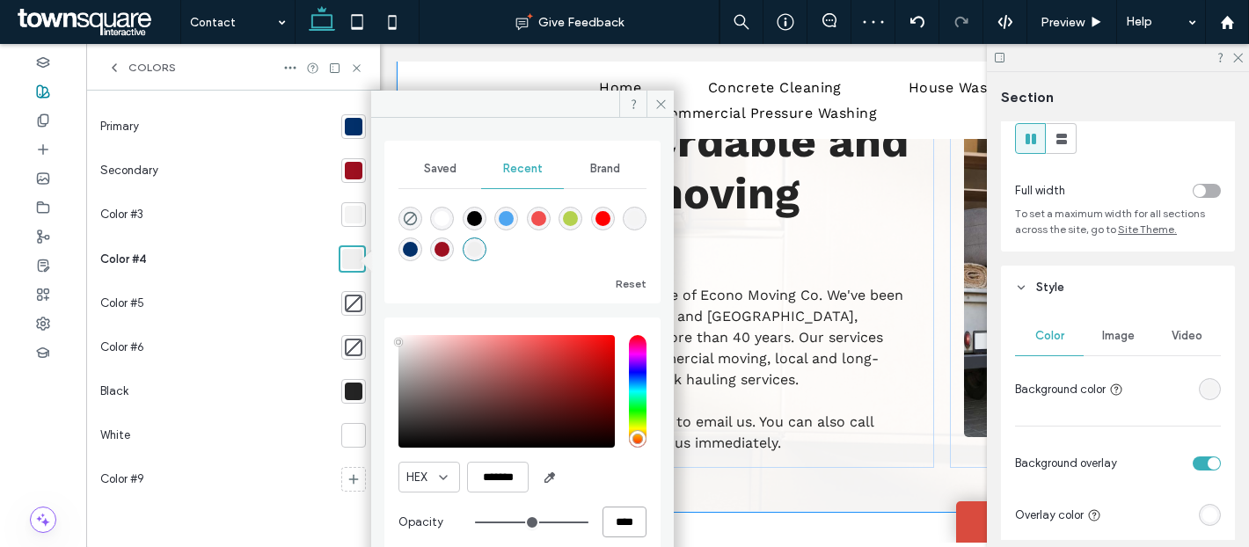
type input "**"
type input "***"
click at [773, 463] on div "Find a Moving Company in Helena, AL Econo Moving Co offers affordable and effic…" at bounding box center [831, 234] width 866 height 556
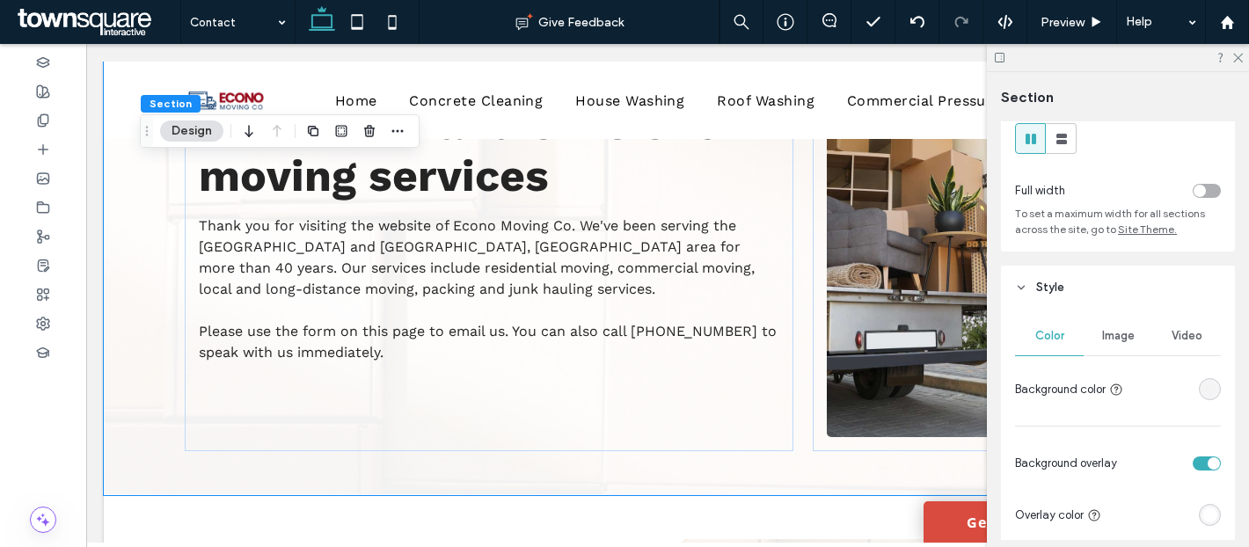
click at [1209, 393] on div "rgba(244, 244, 244, 1)" at bounding box center [1209, 389] width 15 height 15
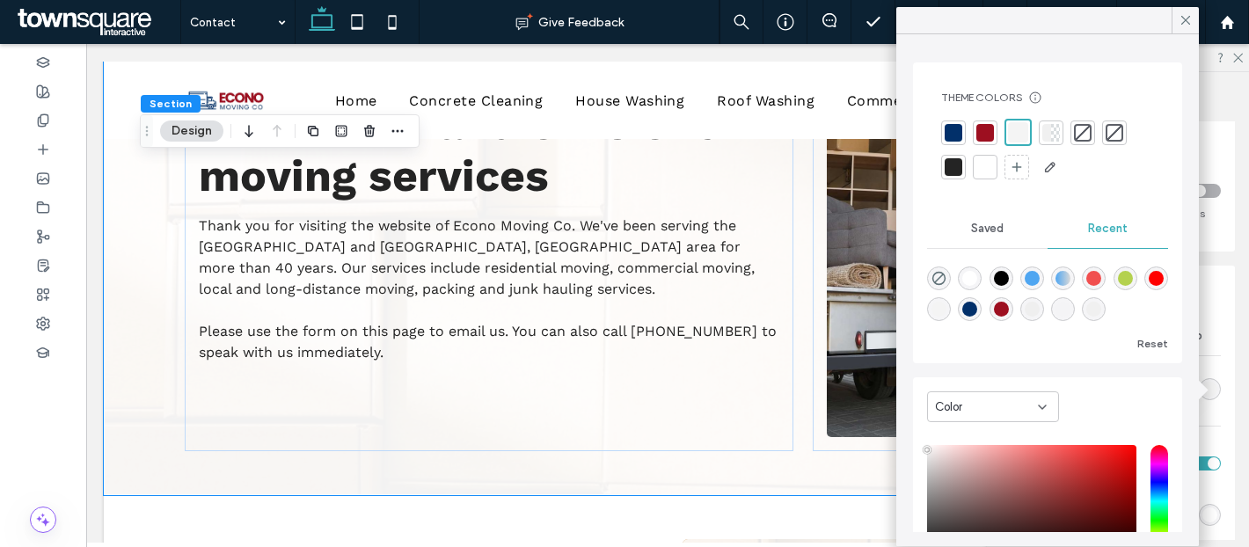
click at [1055, 136] on div at bounding box center [1055, 133] width 9 height 18
click at [1211, 503] on div at bounding box center [1164, 515] width 113 height 31
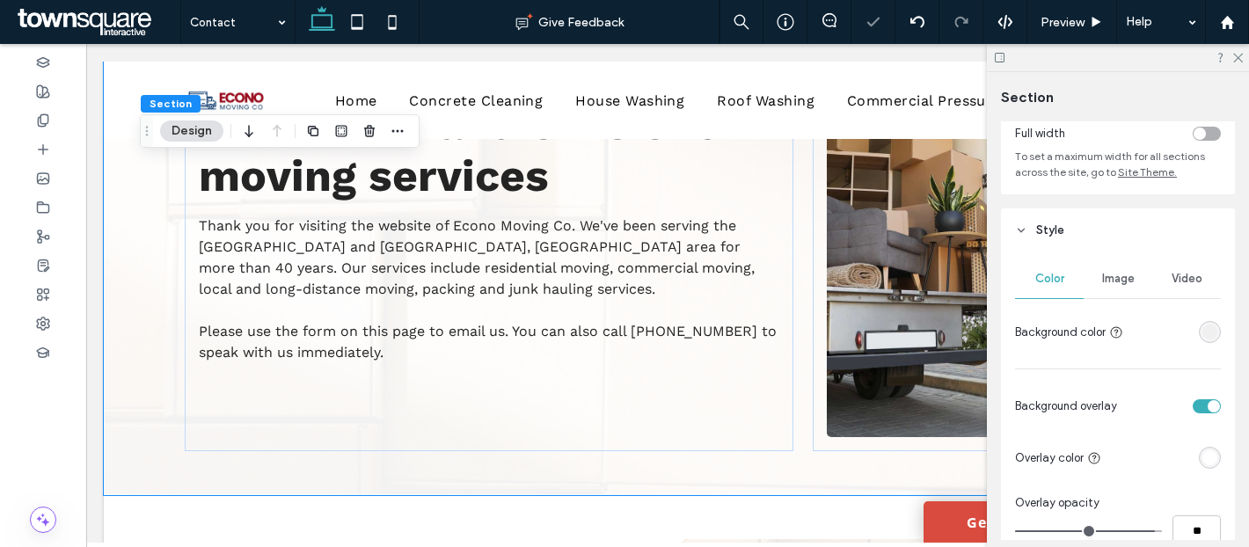
scroll to position [118, 0]
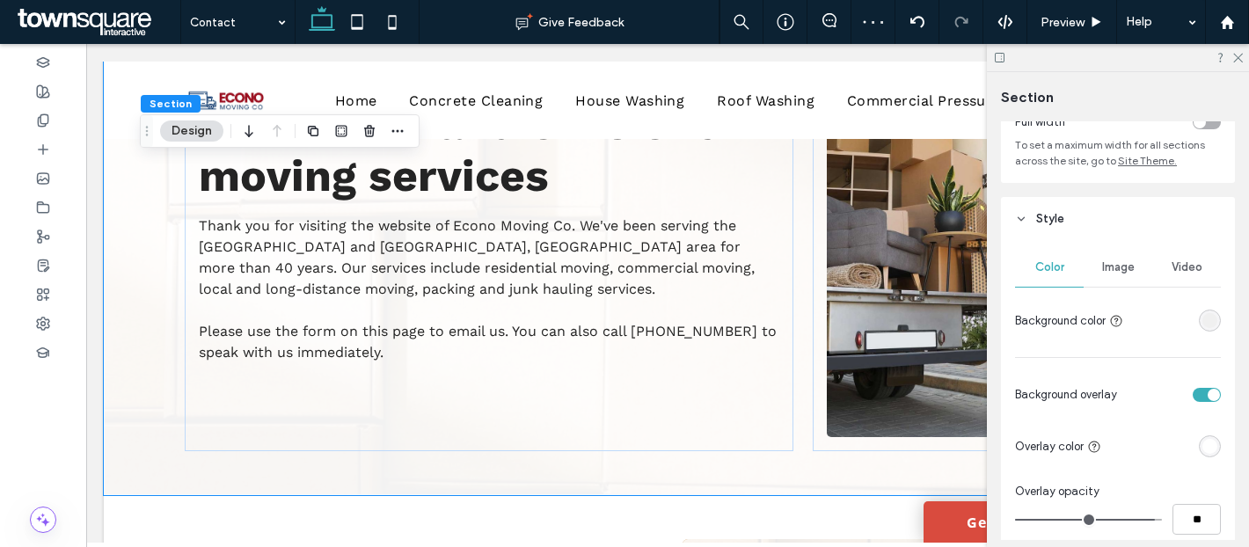
click at [1211, 443] on div "rgba(255, 255, 255, 1)" at bounding box center [1209, 446] width 15 height 15
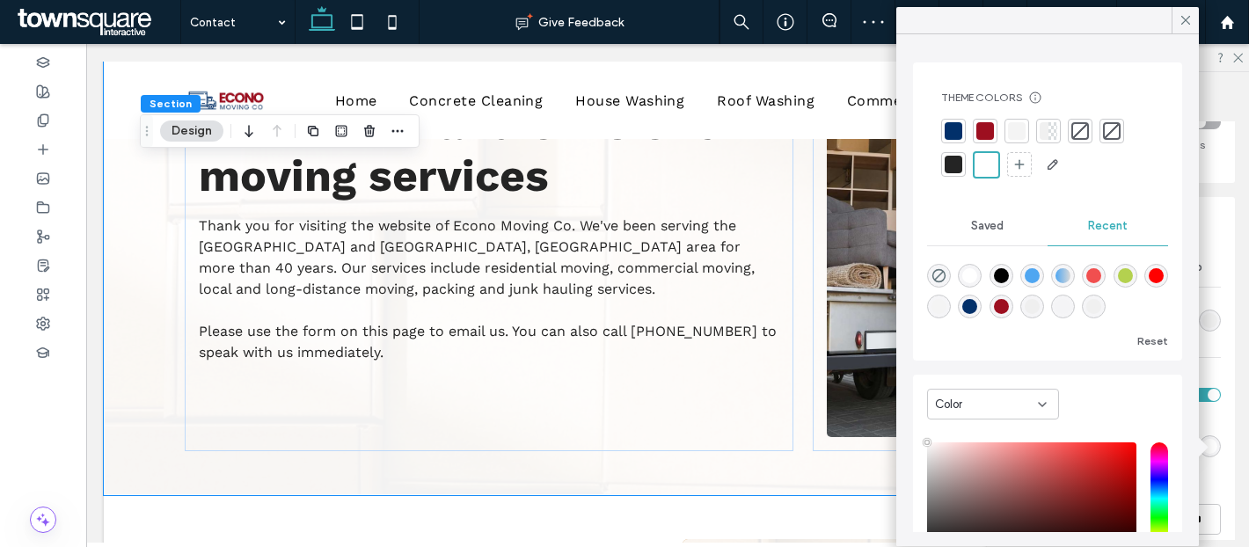
click at [1046, 130] on div at bounding box center [1044, 131] width 9 height 18
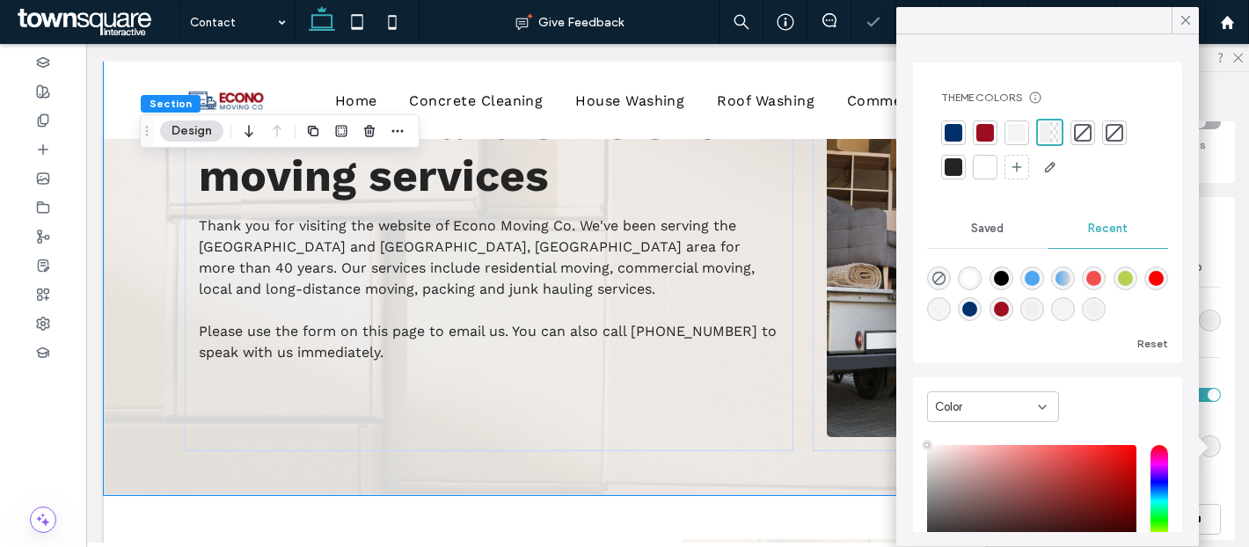
click at [1212, 317] on div "rgba(239, 239, 239, 0.95)" at bounding box center [1209, 320] width 15 height 15
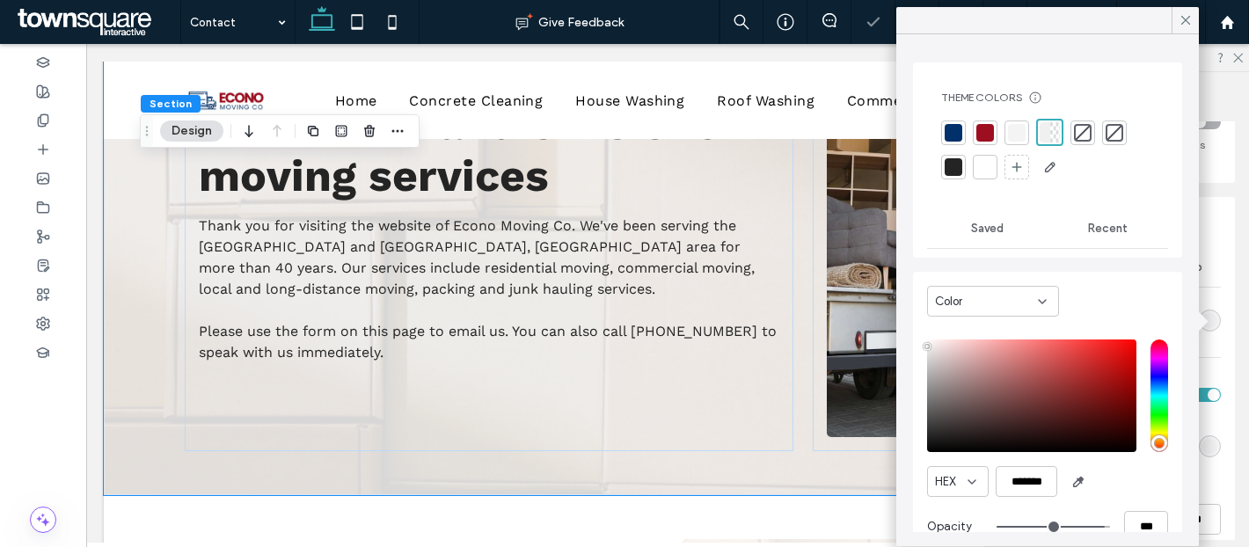
click at [1011, 128] on div at bounding box center [1017, 133] width 18 height 18
click at [1177, 20] on div at bounding box center [1185, 20] width 27 height 26
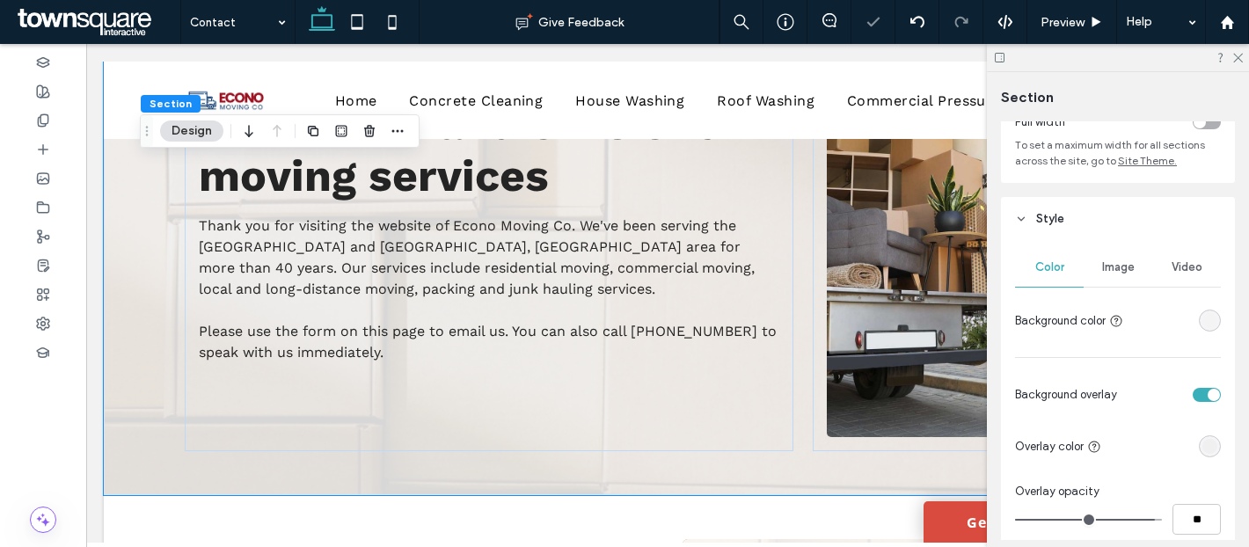
click at [1207, 447] on div "rgba(239, 239, 239, 0.95)" at bounding box center [1209, 446] width 15 height 15
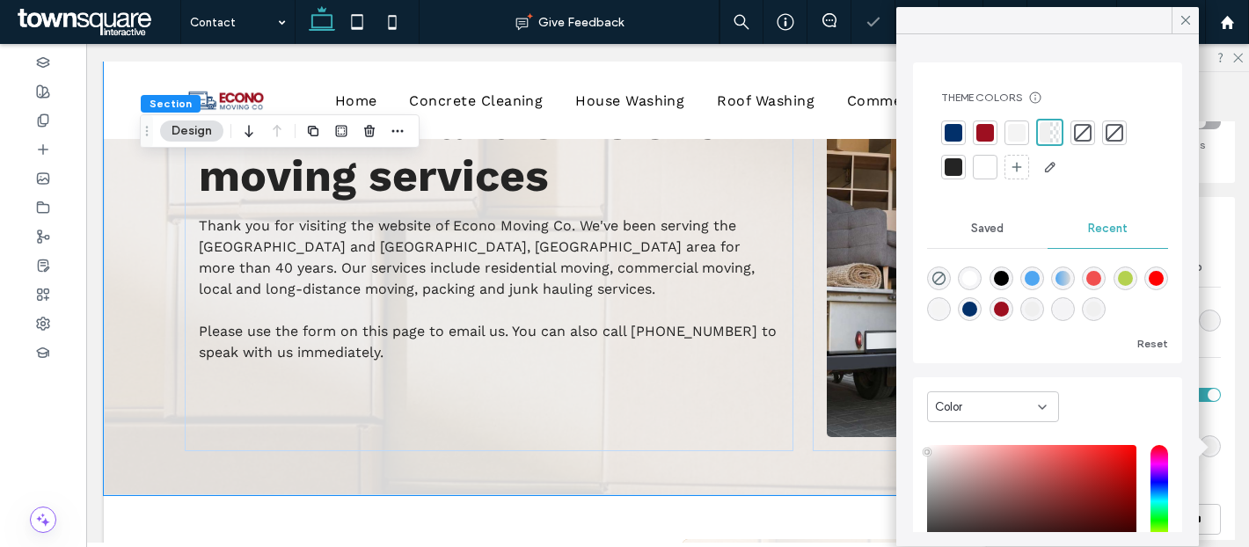
click at [1209, 496] on div "Overlay opacity" at bounding box center [1118, 492] width 206 height 18
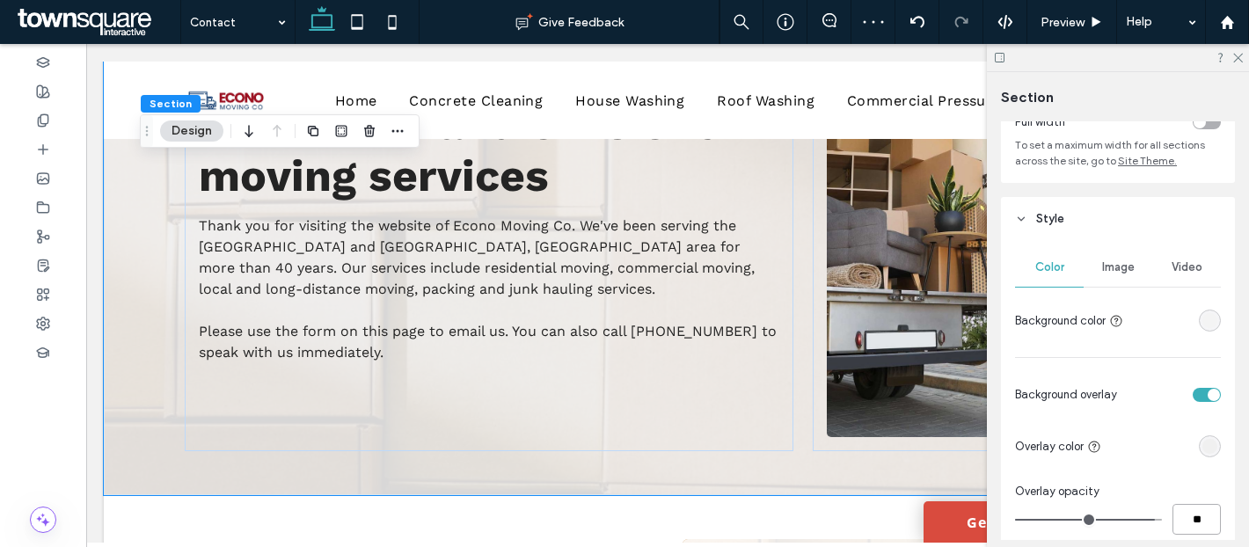
click at [1205, 516] on input "**" at bounding box center [1196, 519] width 48 height 31
type input "***"
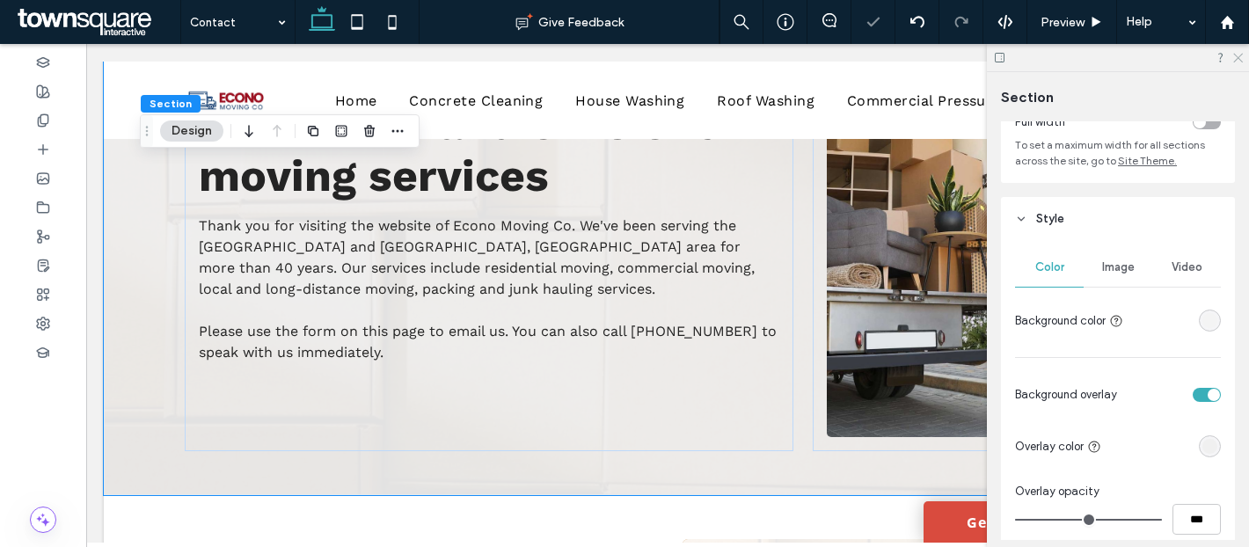
click at [1235, 58] on icon at bounding box center [1236, 56] width 11 height 11
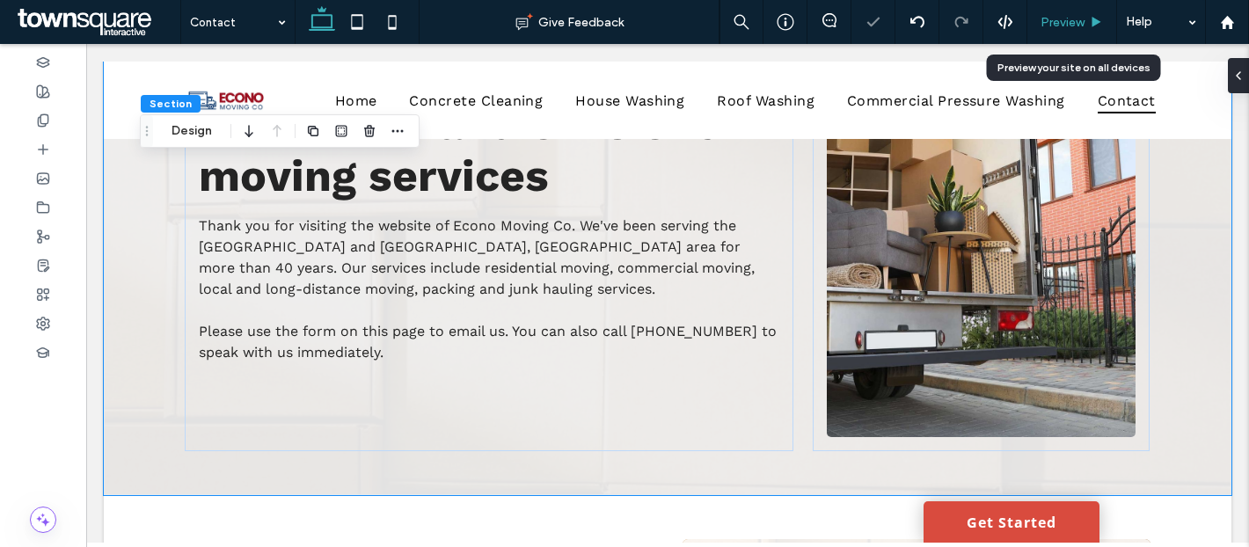
click at [1057, 18] on span "Preview" at bounding box center [1063, 22] width 44 height 15
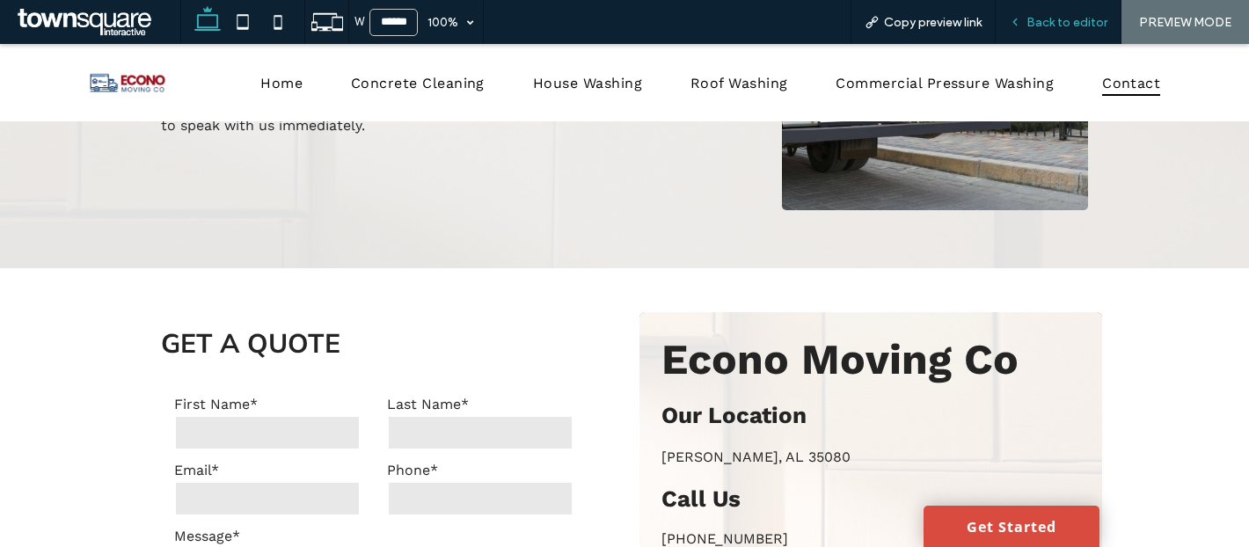
click at [1068, 22] on span "Back to editor" at bounding box center [1066, 22] width 81 height 15
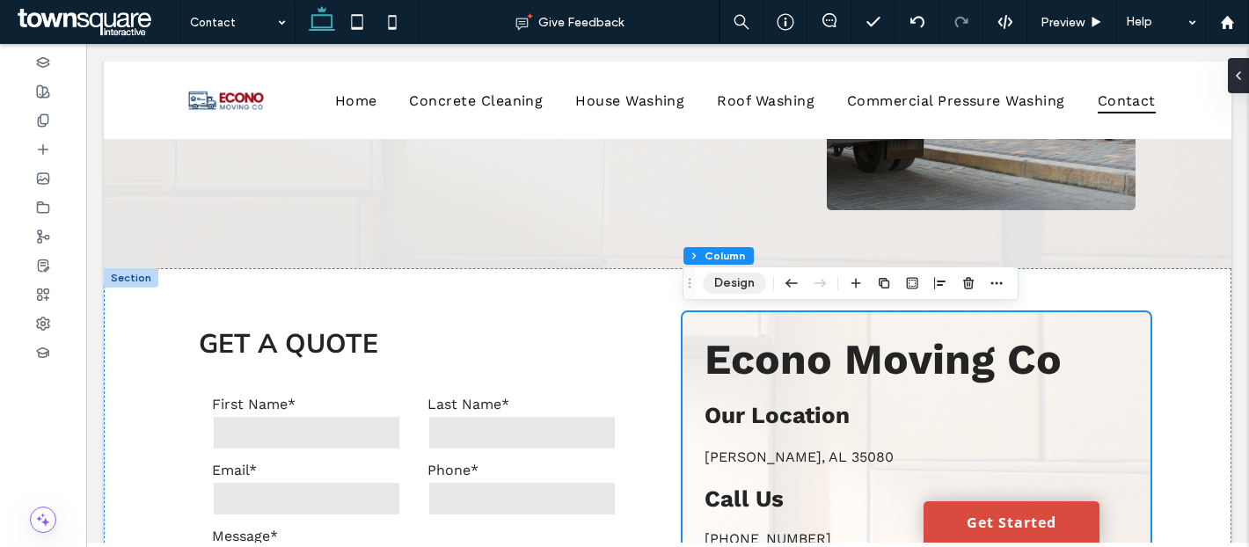
click at [752, 282] on button "Design" at bounding box center [734, 283] width 63 height 21
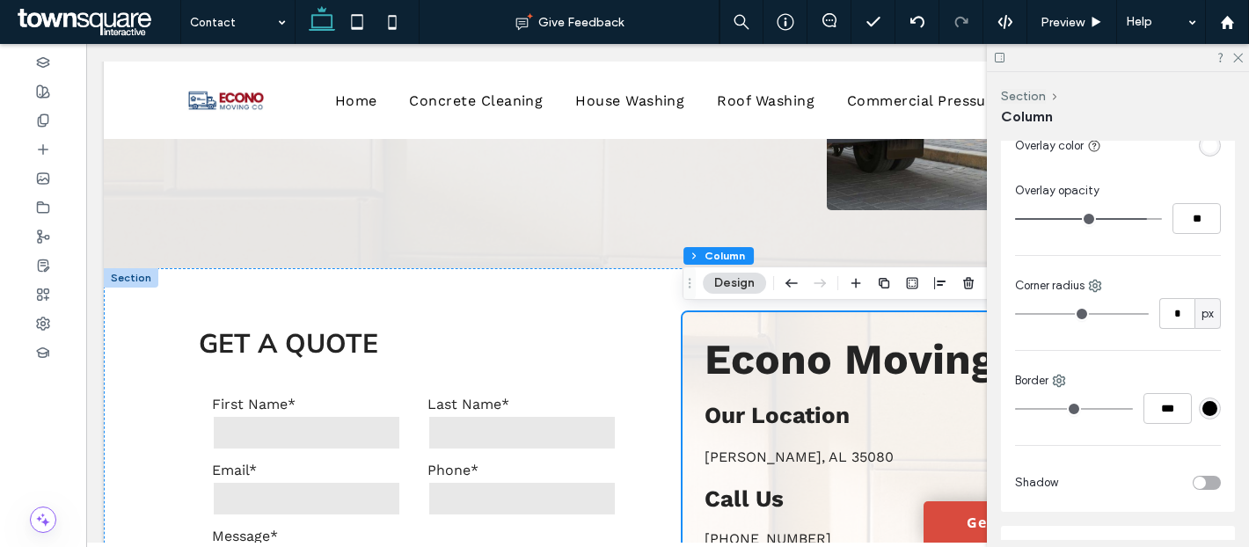
scroll to position [533, 0]
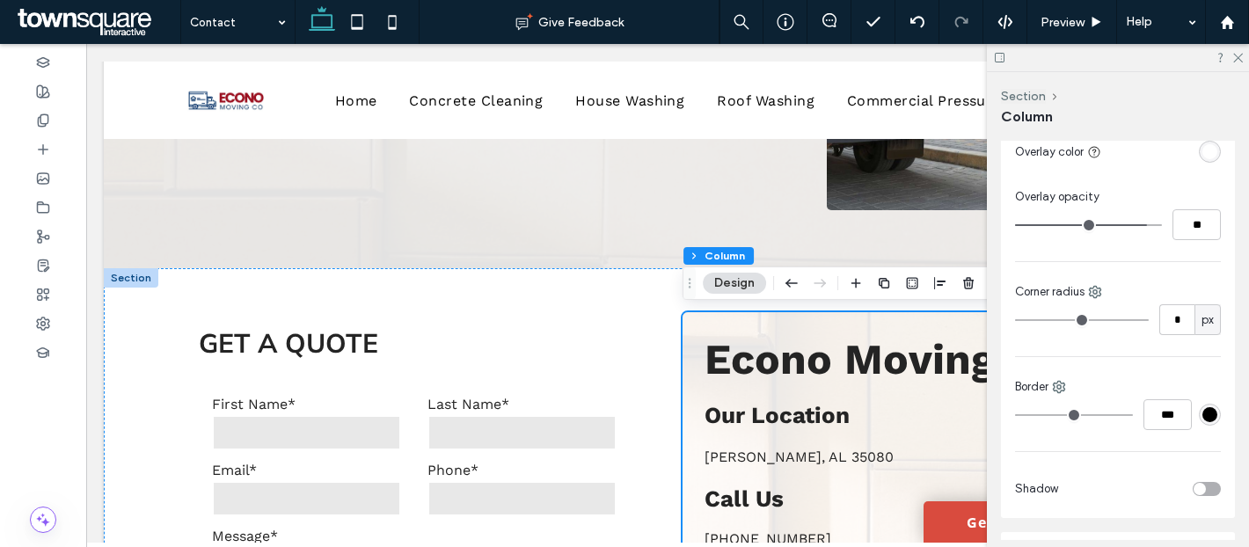
click at [1205, 152] on div "rgba(255, 255, 255, 1)" at bounding box center [1209, 151] width 15 height 15
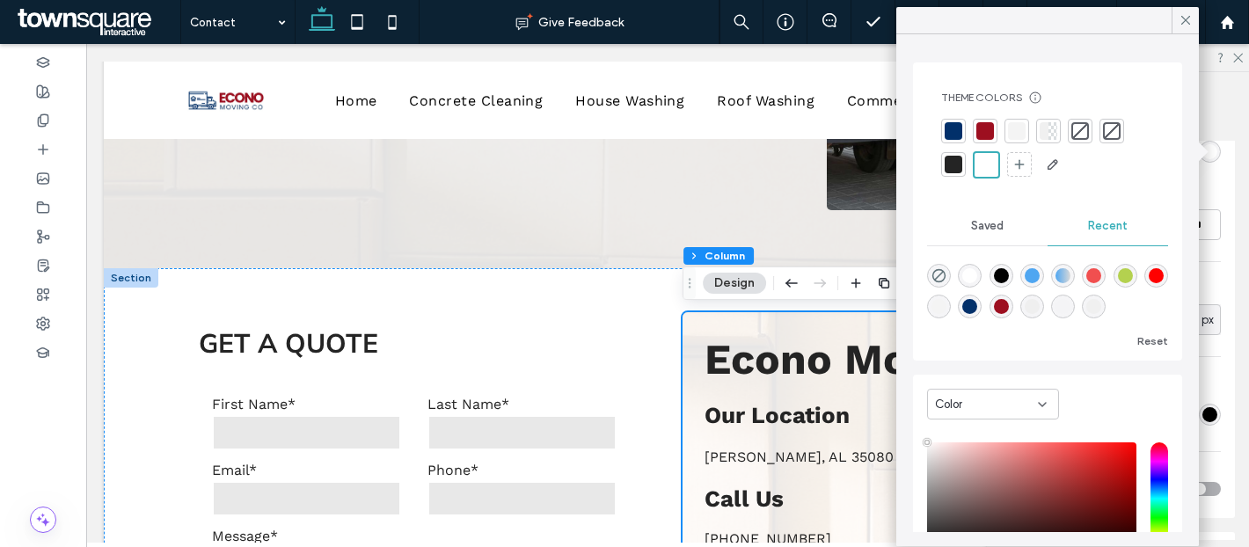
click at [1048, 133] on div at bounding box center [1052, 131] width 9 height 18
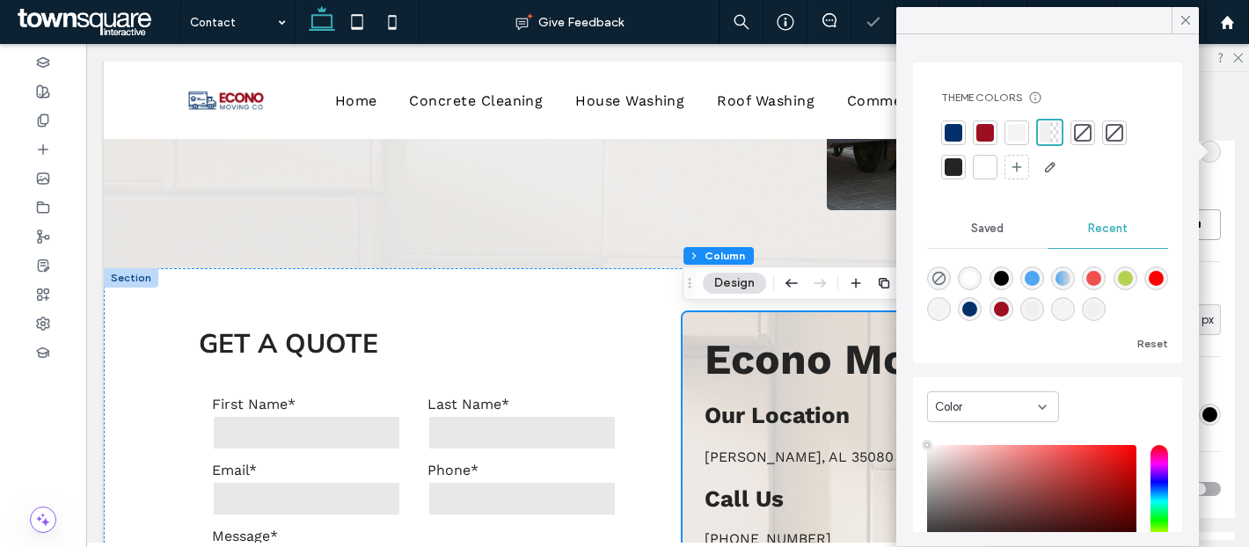
click at [1212, 224] on input "**" at bounding box center [1196, 224] width 48 height 31
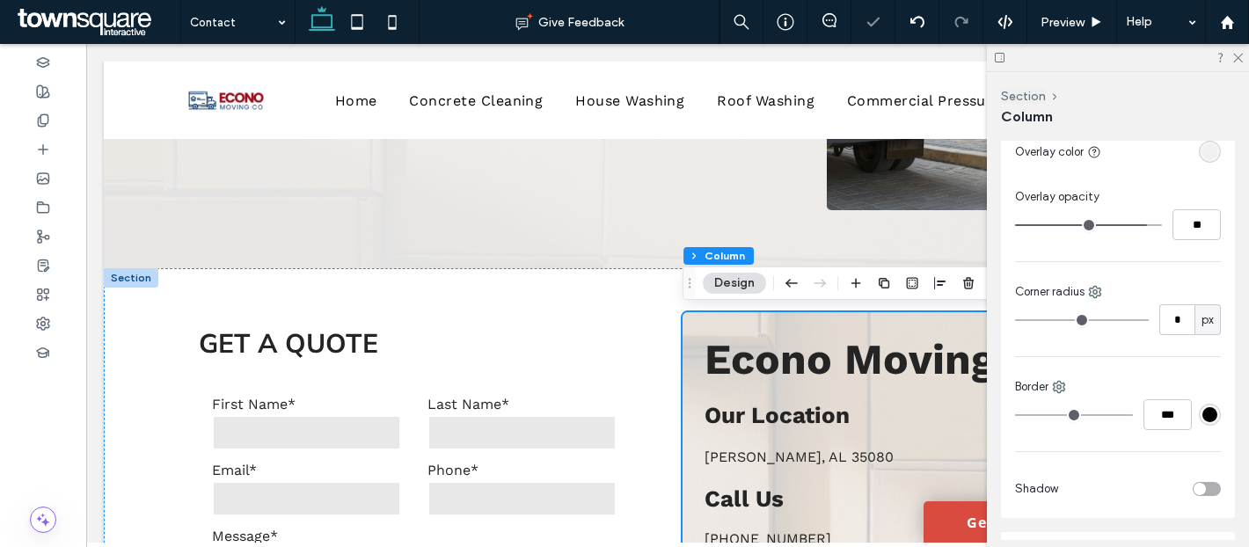
type input "**"
type input "***"
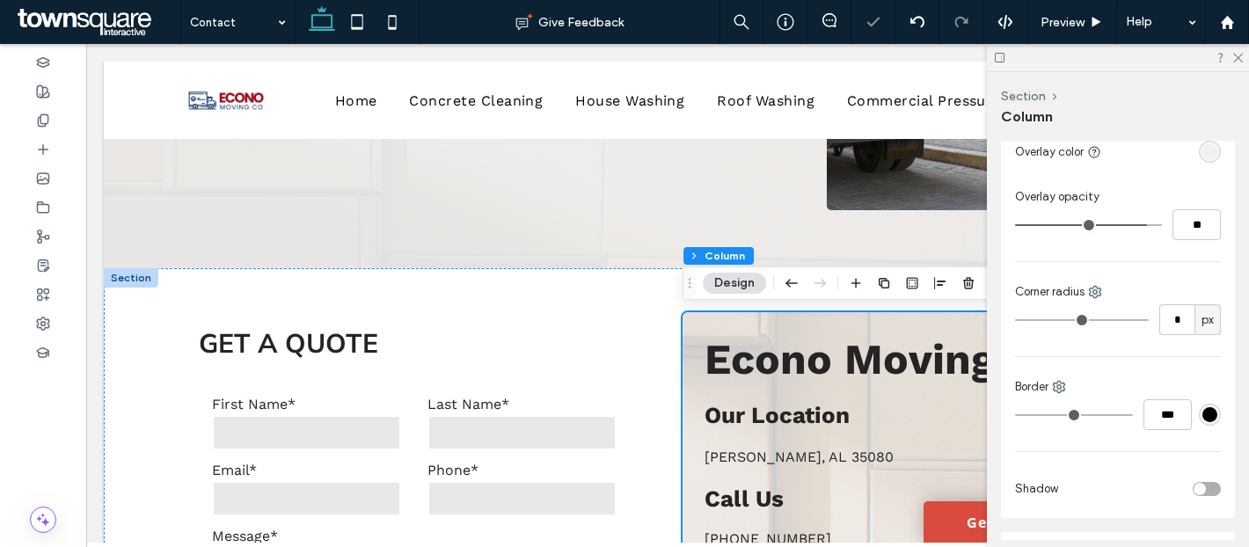
type input "***"
drag, startPoint x: 1144, startPoint y: 224, endPoint x: 1214, endPoint y: 224, distance: 69.5
click at [1212, 224] on div "***" at bounding box center [1118, 224] width 206 height 31
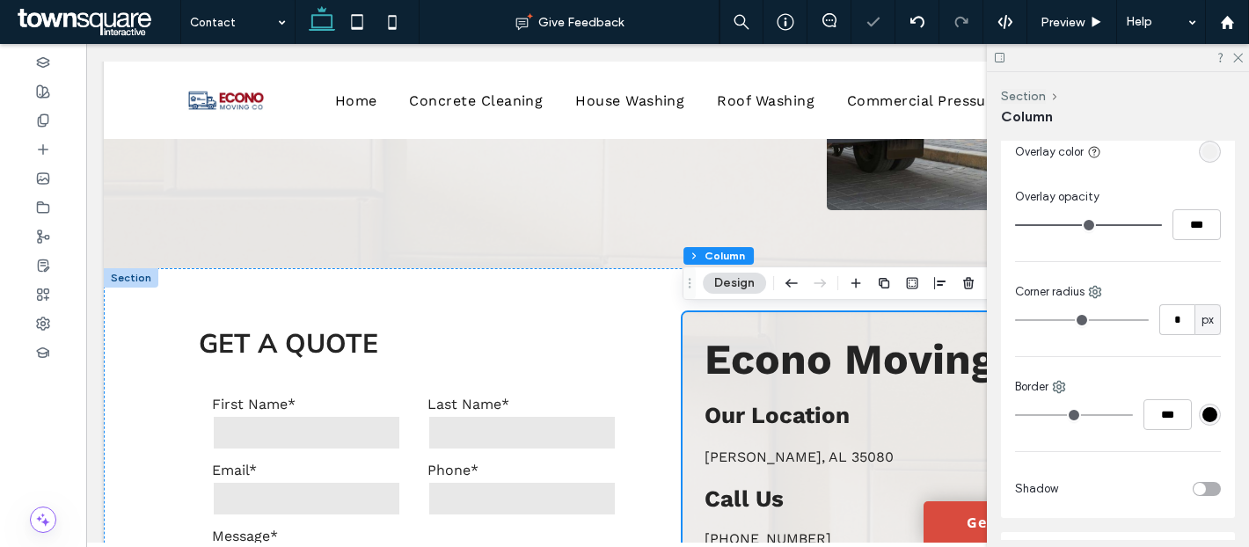
click at [1211, 150] on div "rgba(239, 239, 239, 0.95)" at bounding box center [1209, 151] width 15 height 15
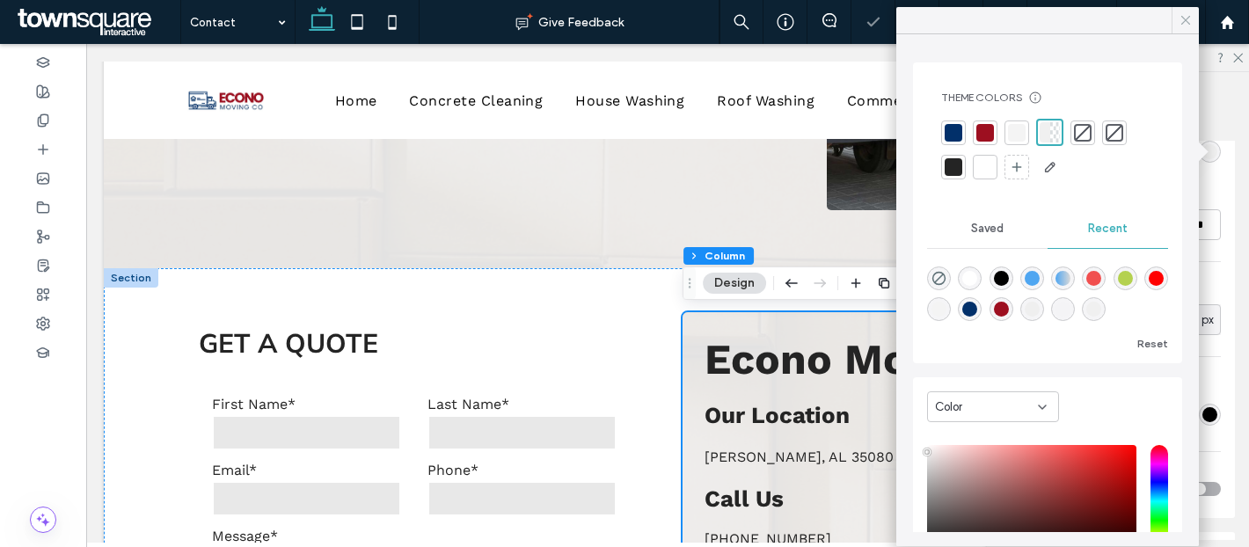
click at [1172, 18] on div at bounding box center [1185, 20] width 27 height 26
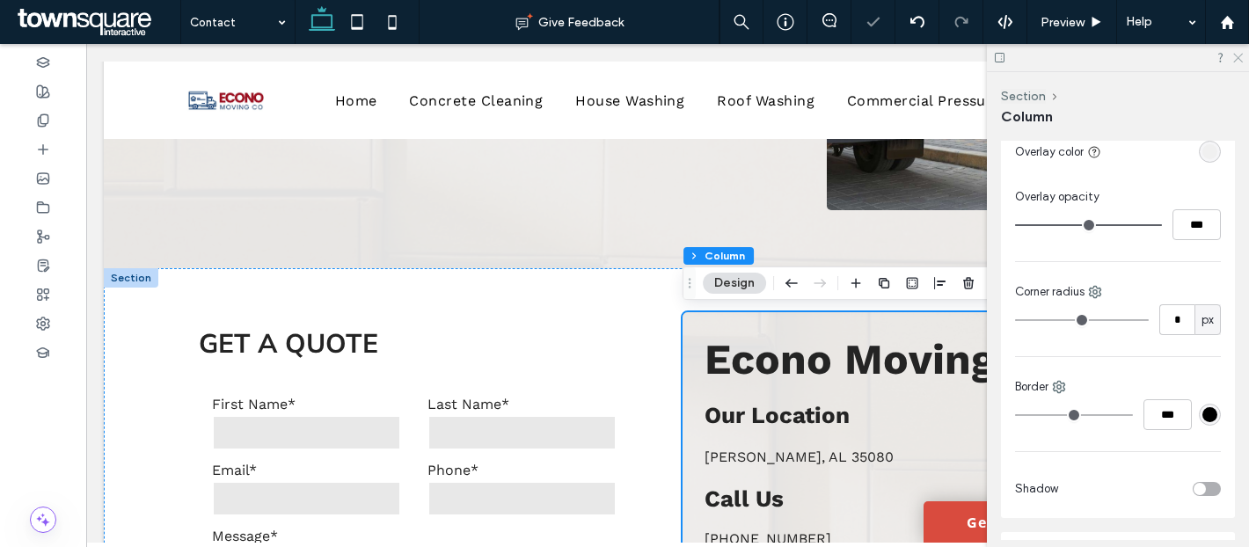
click at [1232, 52] on icon at bounding box center [1236, 56] width 11 height 11
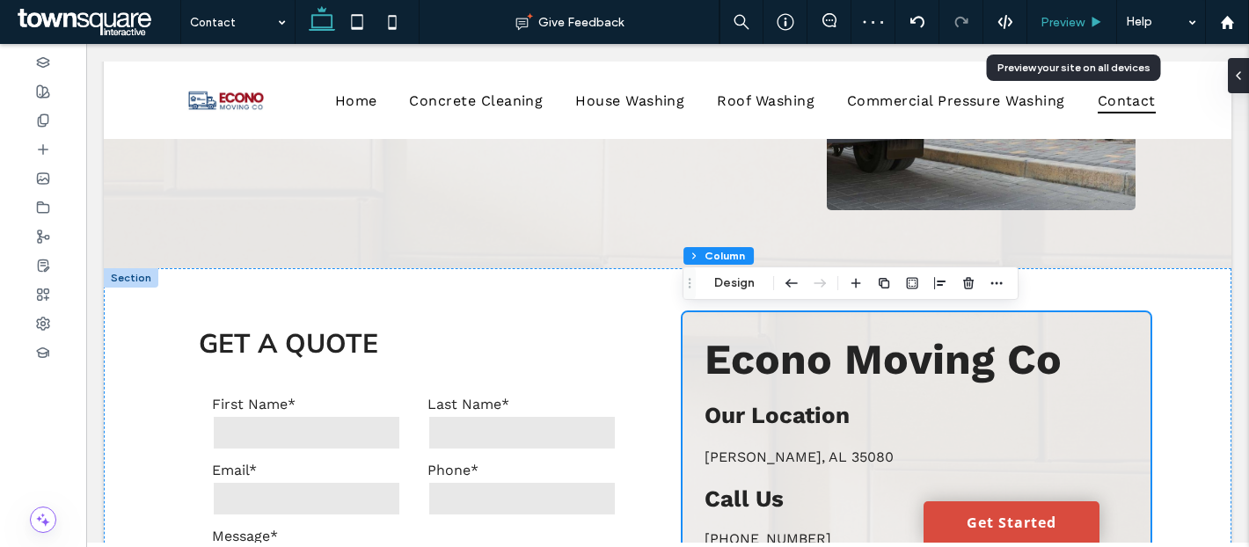
click at [1076, 19] on span "Preview" at bounding box center [1063, 22] width 44 height 15
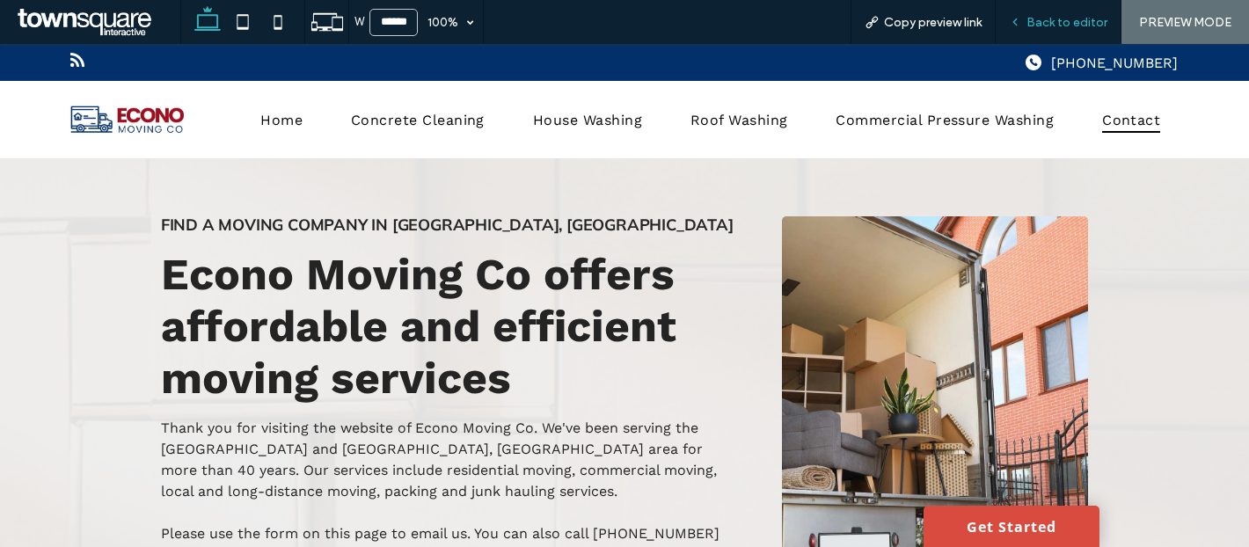
click at [1078, 24] on span "Back to editor" at bounding box center [1066, 22] width 81 height 15
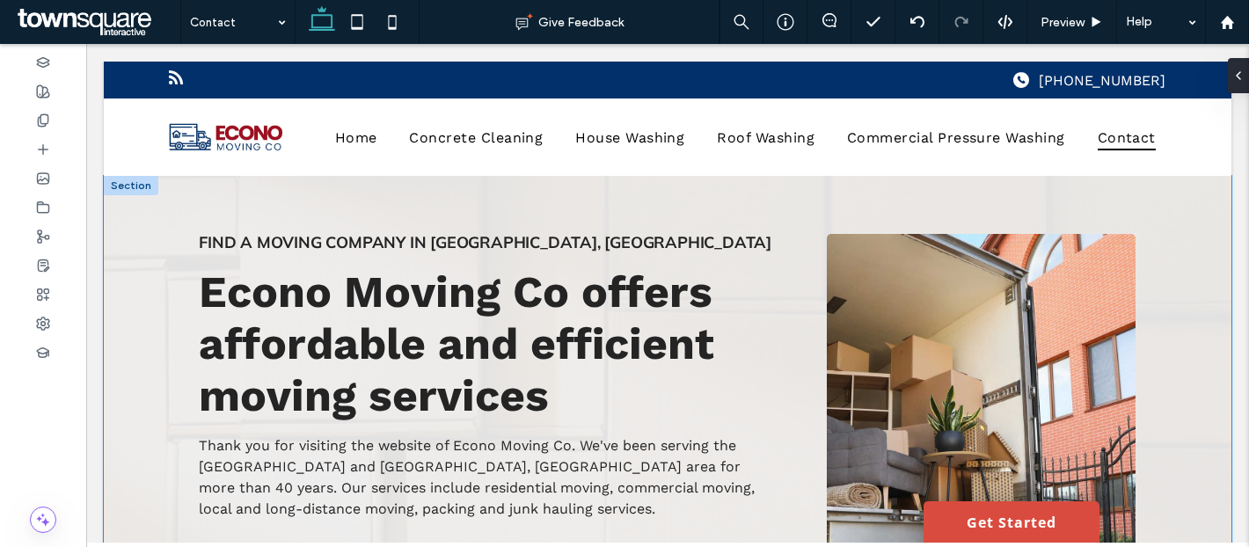
click at [865, 191] on div "Find a Moving Company in Helena, AL Econo Moving Co offers affordable and effic…" at bounding box center [667, 445] width 1055 height 539
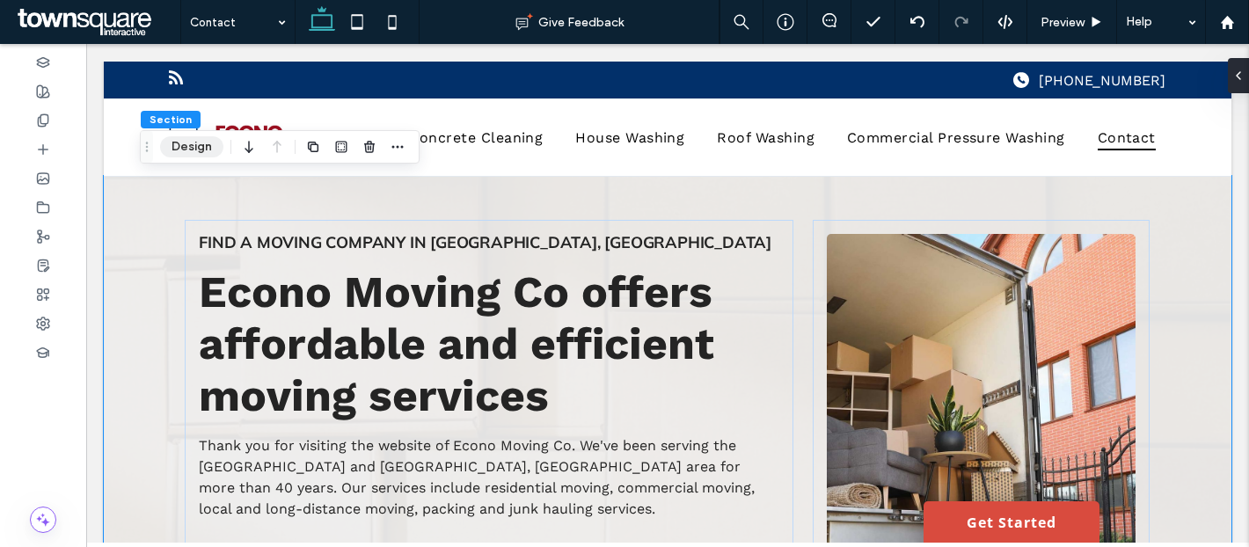
click at [208, 146] on button "Design" at bounding box center [191, 146] width 63 height 21
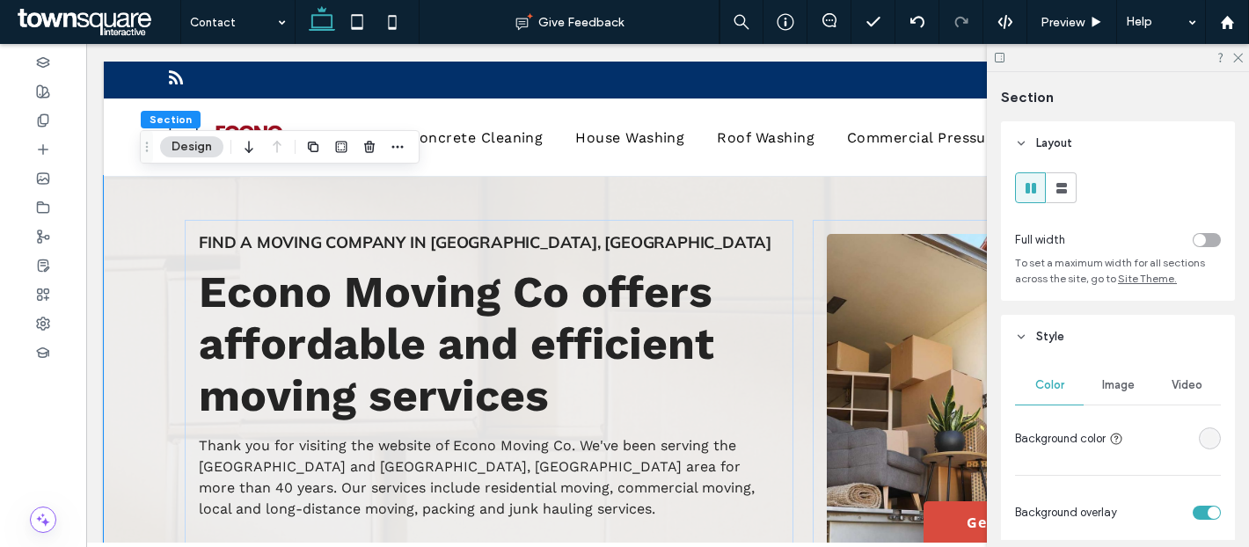
scroll to position [186, 0]
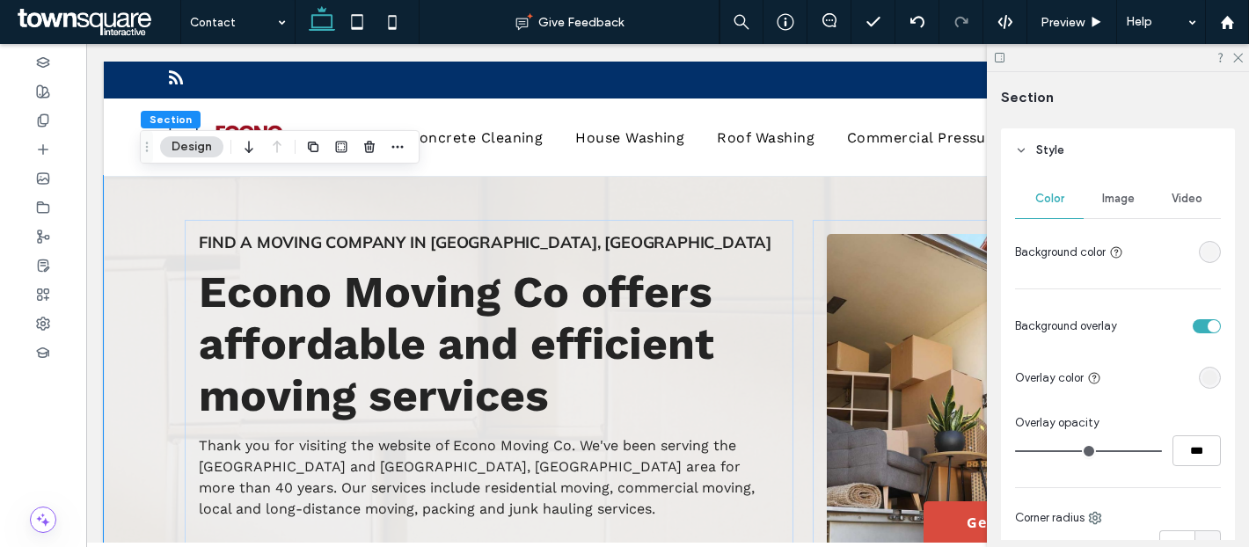
click at [1132, 215] on div "Image" at bounding box center [1118, 198] width 69 height 39
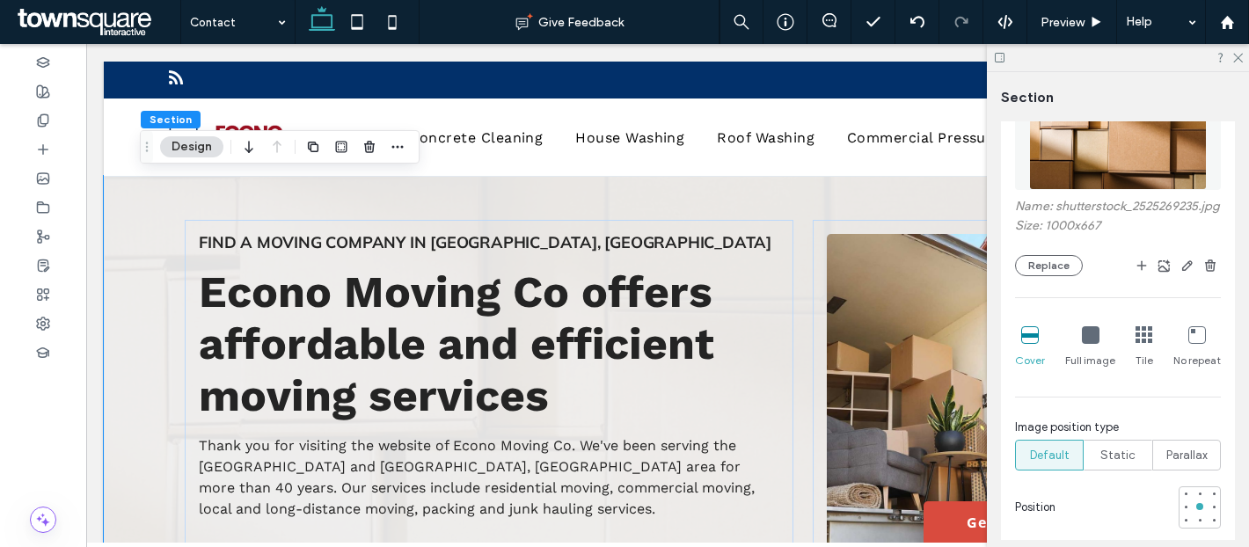
scroll to position [540, 0]
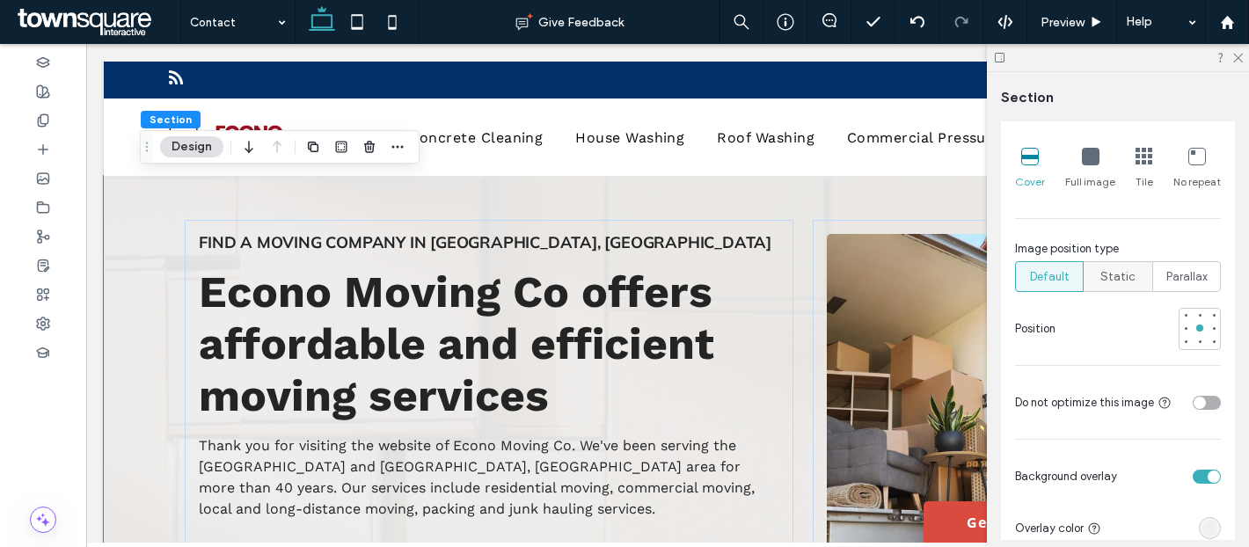
click at [1118, 278] on span "Static" at bounding box center [1117, 277] width 35 height 18
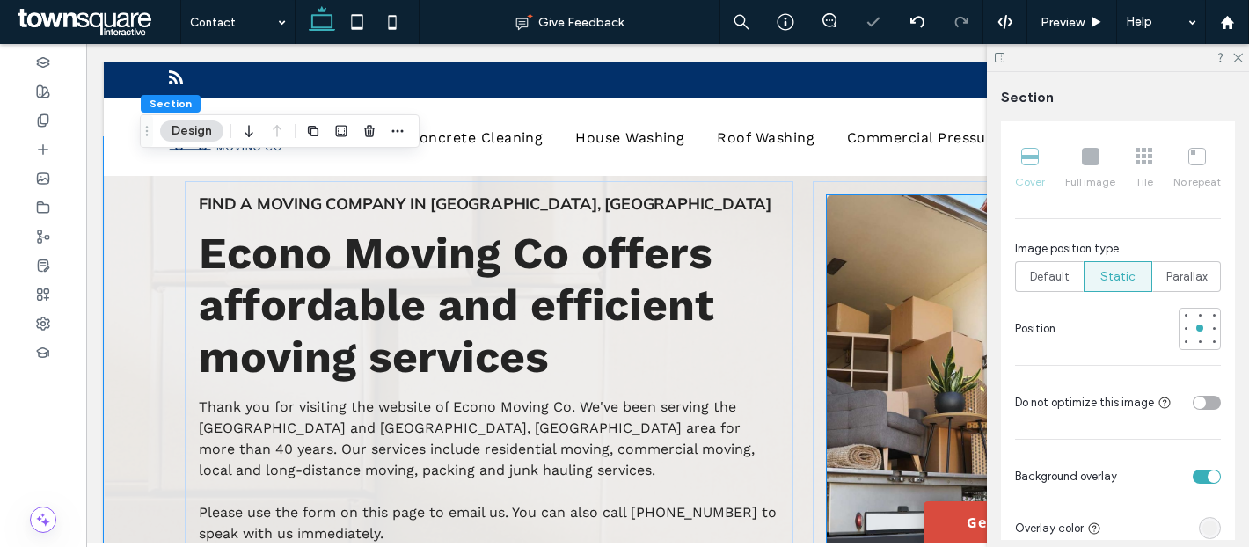
scroll to position [0, 0]
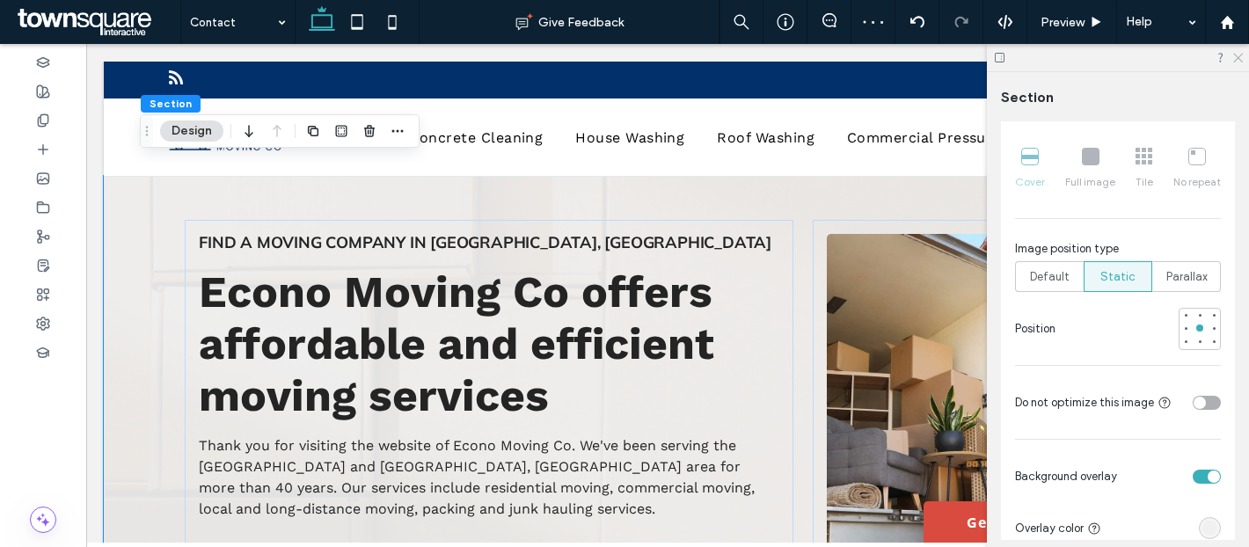
click at [1237, 56] on use at bounding box center [1238, 59] width 10 height 10
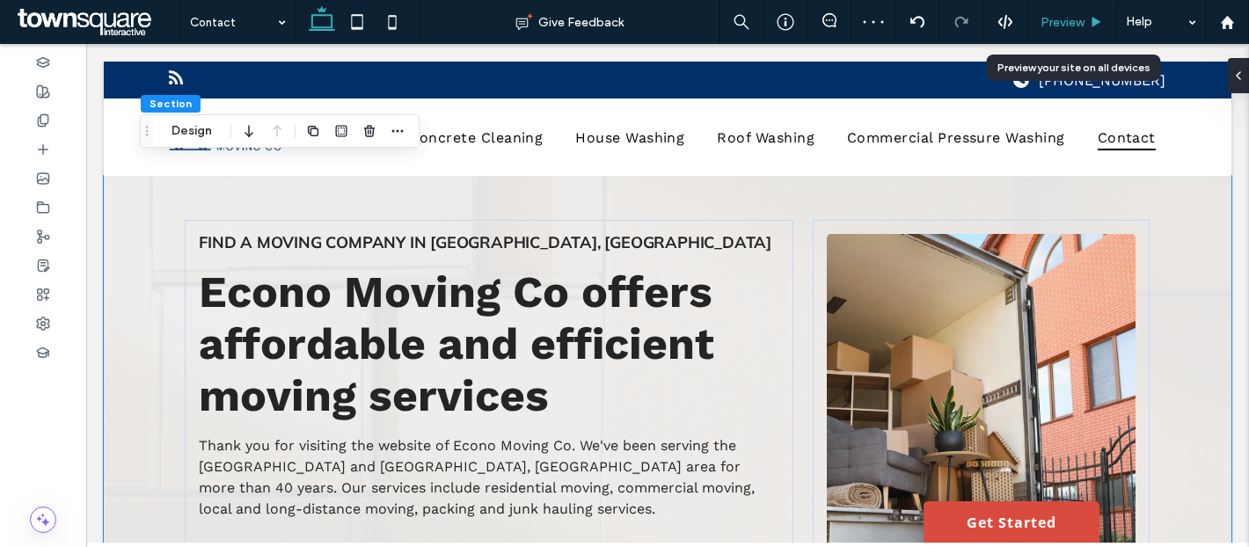
click at [1077, 25] on span "Preview" at bounding box center [1063, 22] width 44 height 15
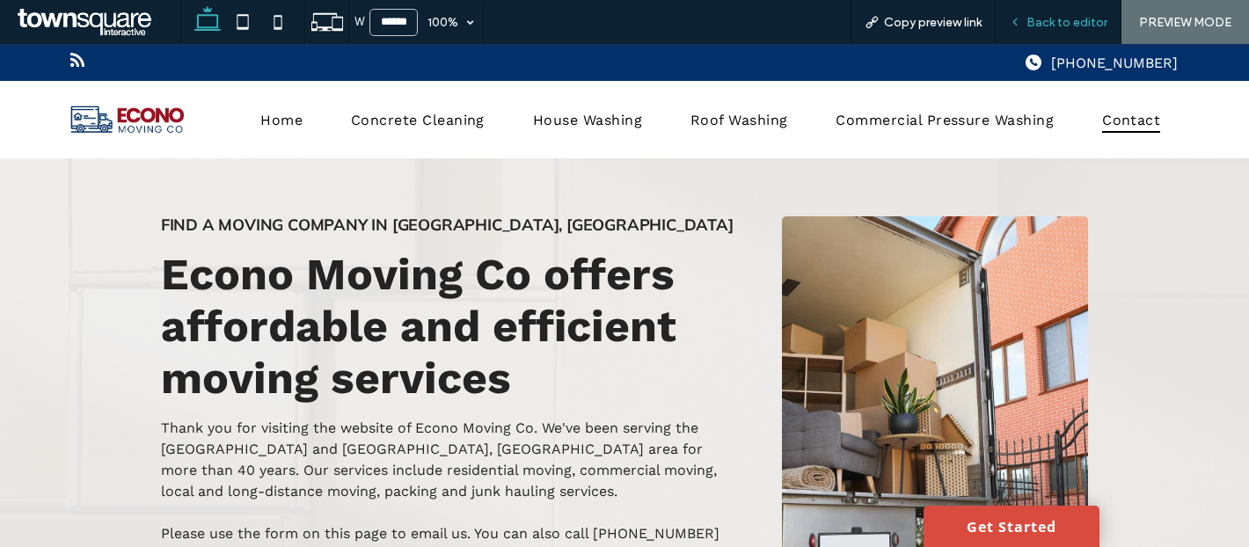
click at [1071, 28] on span "Back to editor" at bounding box center [1066, 22] width 81 height 15
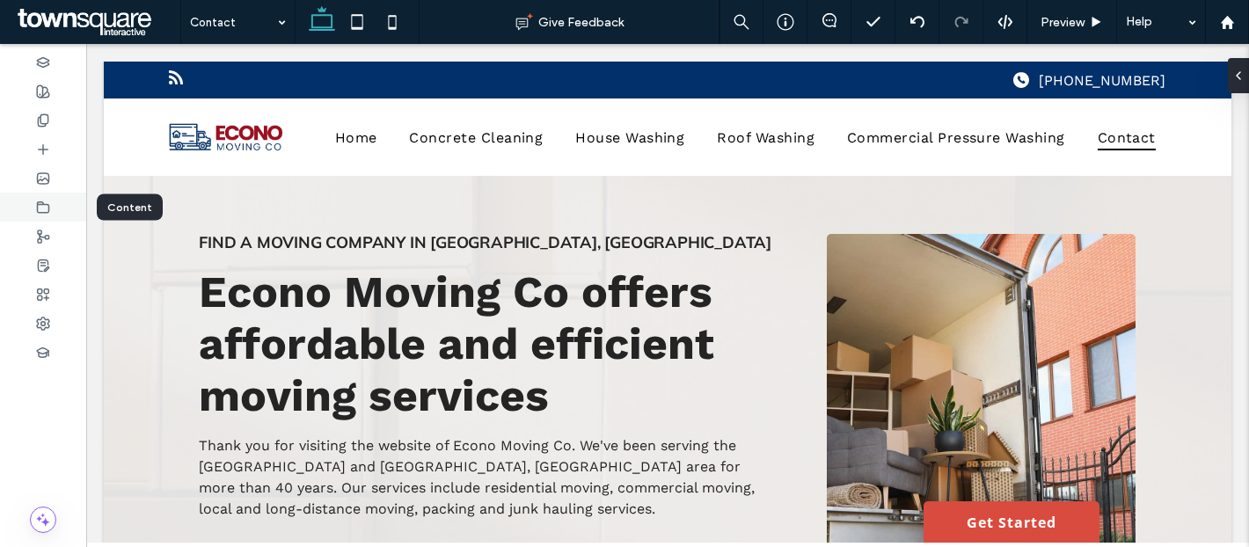
click at [31, 201] on div at bounding box center [43, 207] width 86 height 29
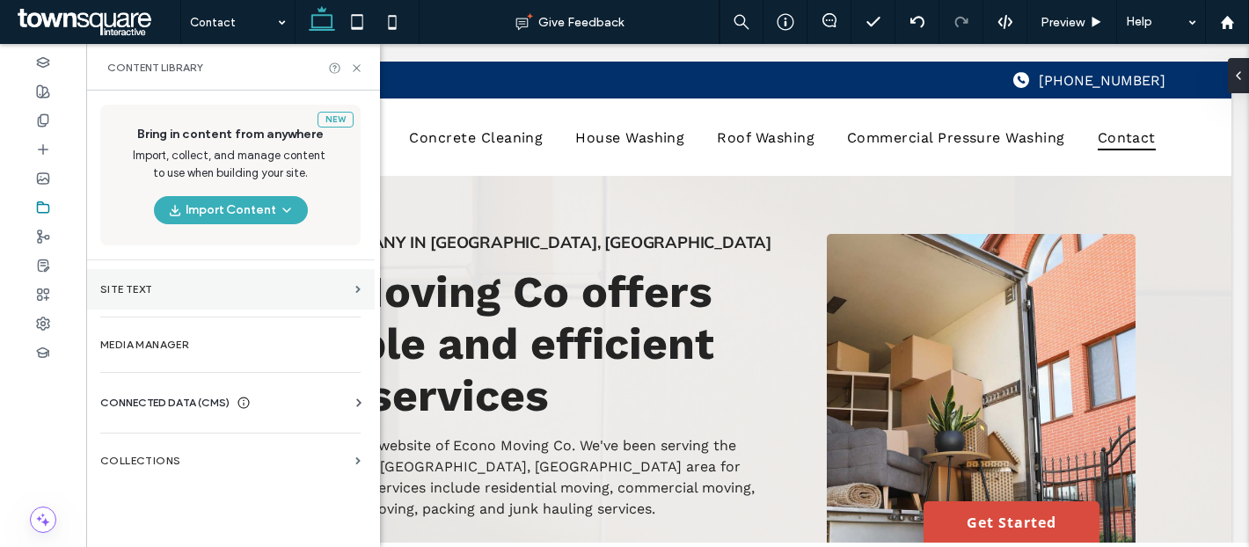
click at [177, 289] on label "Site Text" at bounding box center [224, 289] width 248 height 12
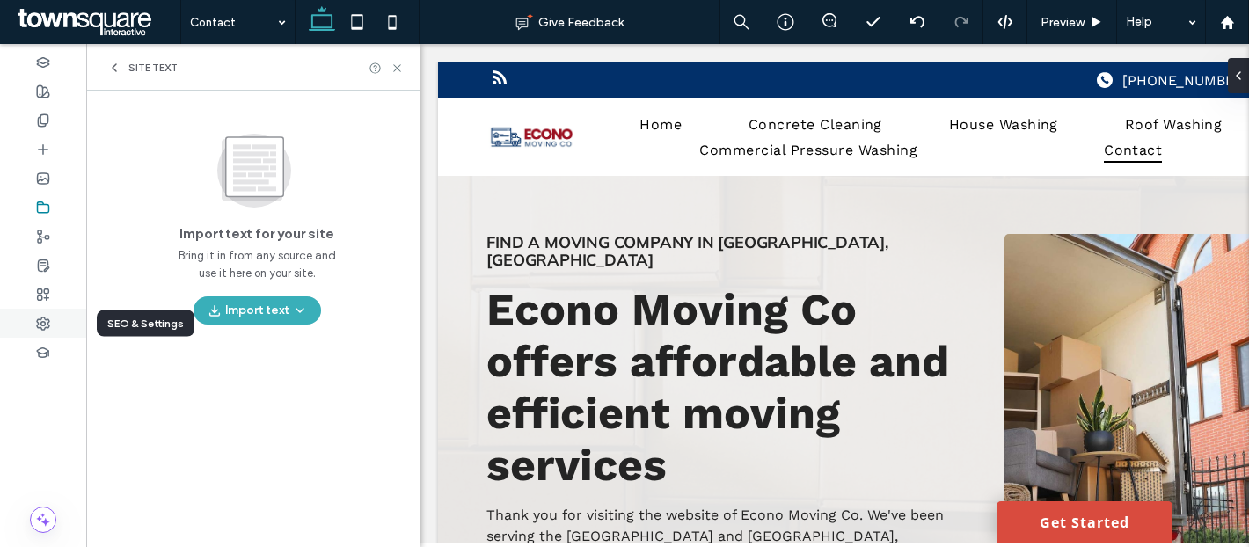
click at [47, 323] on icon at bounding box center [43, 324] width 14 height 14
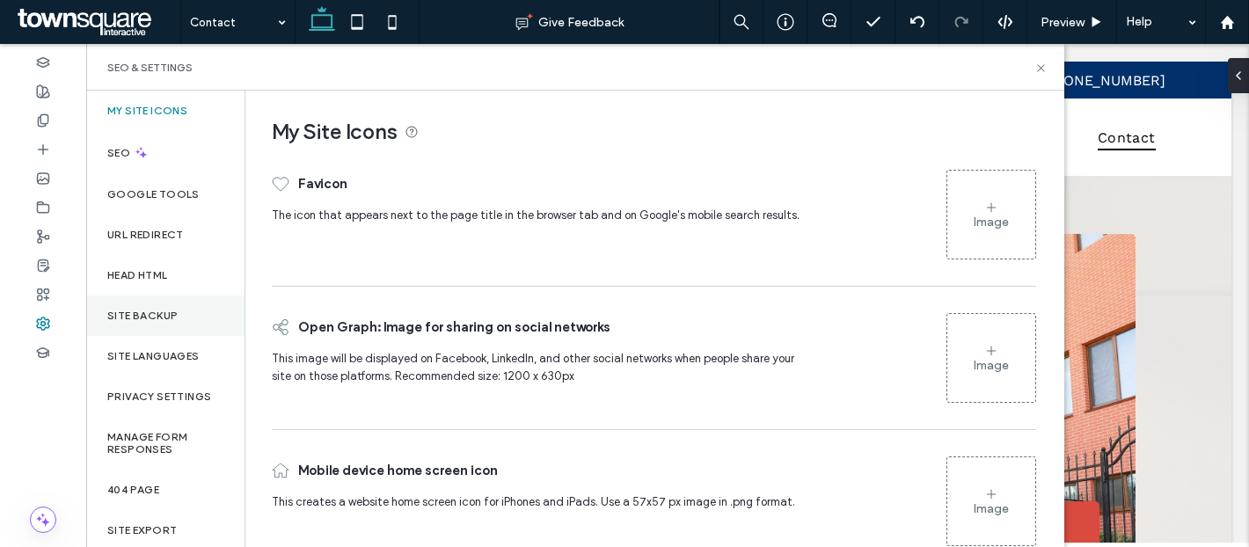
click at [179, 319] on div "Site Backup" at bounding box center [165, 316] width 158 height 40
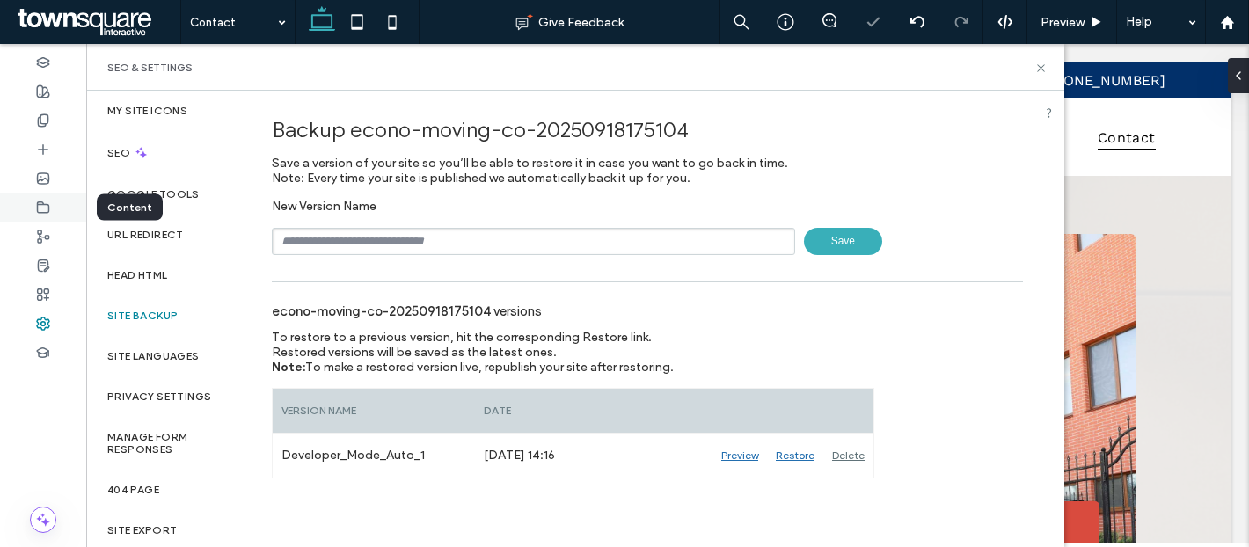
click at [46, 205] on icon at bounding box center [43, 208] width 14 height 14
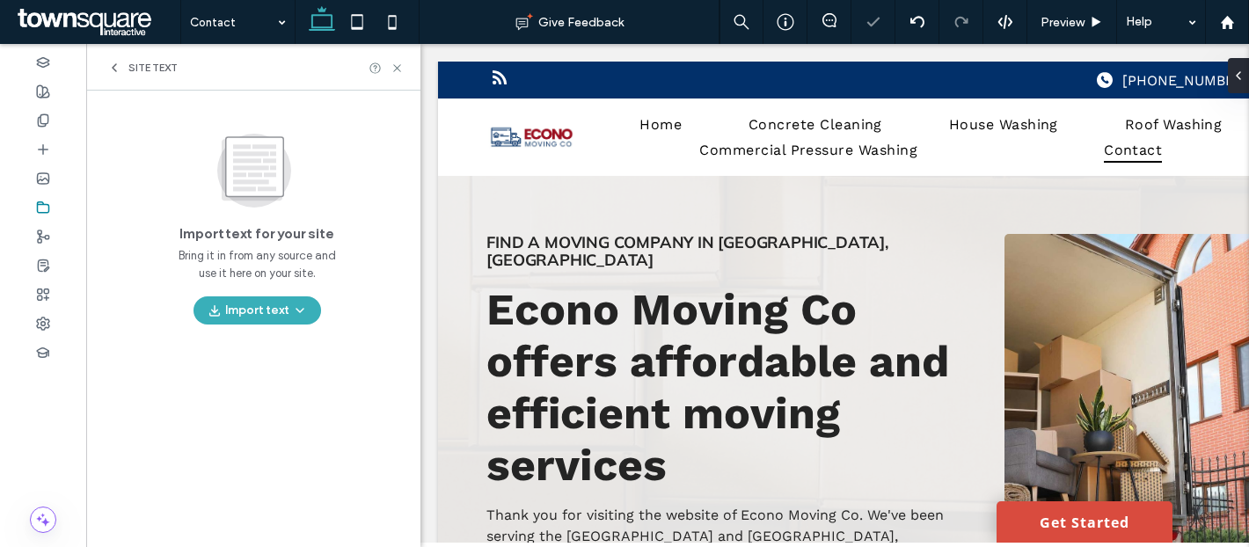
scroll to position [47, 0]
click at [115, 68] on icon at bounding box center [114, 68] width 14 height 14
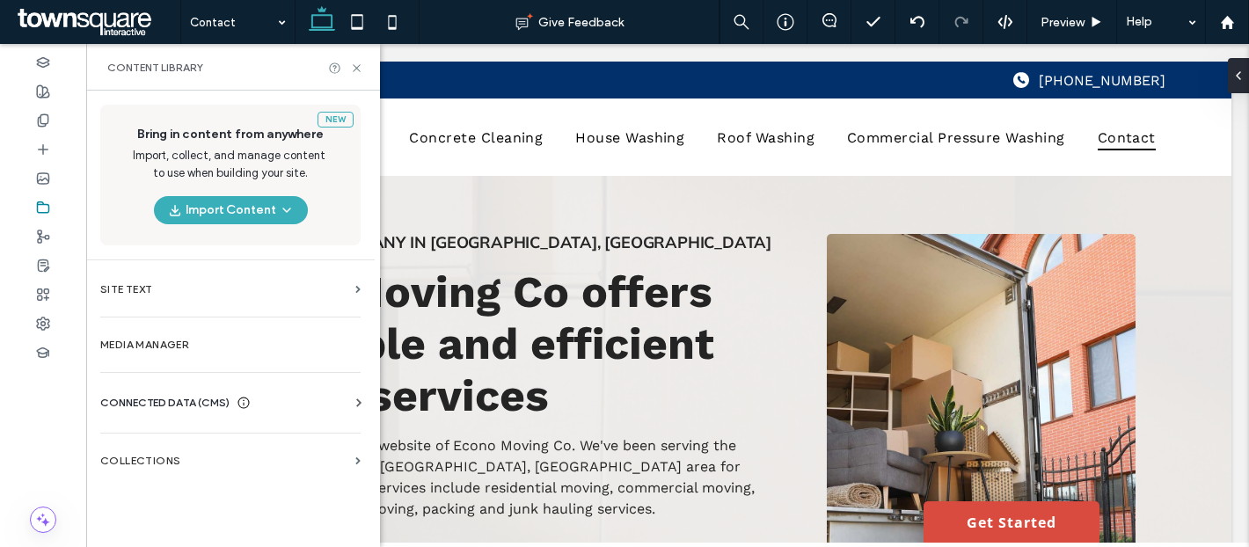
click at [175, 398] on span "CONNECTED DATA (CMS)" at bounding box center [164, 403] width 129 height 18
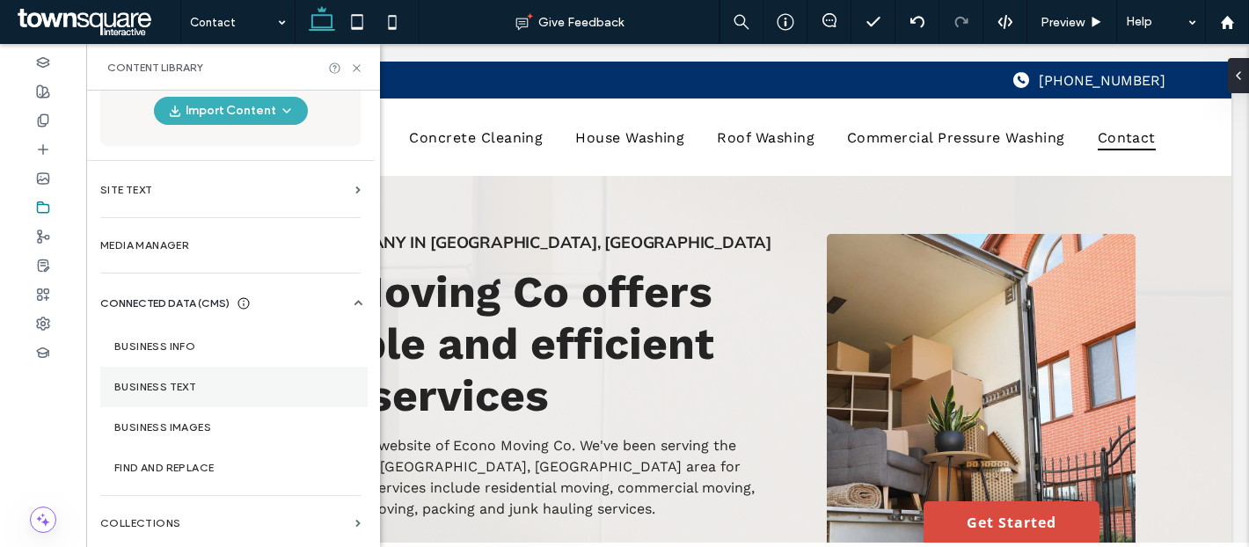
click at [213, 381] on label "Business Text" at bounding box center [233, 387] width 239 height 12
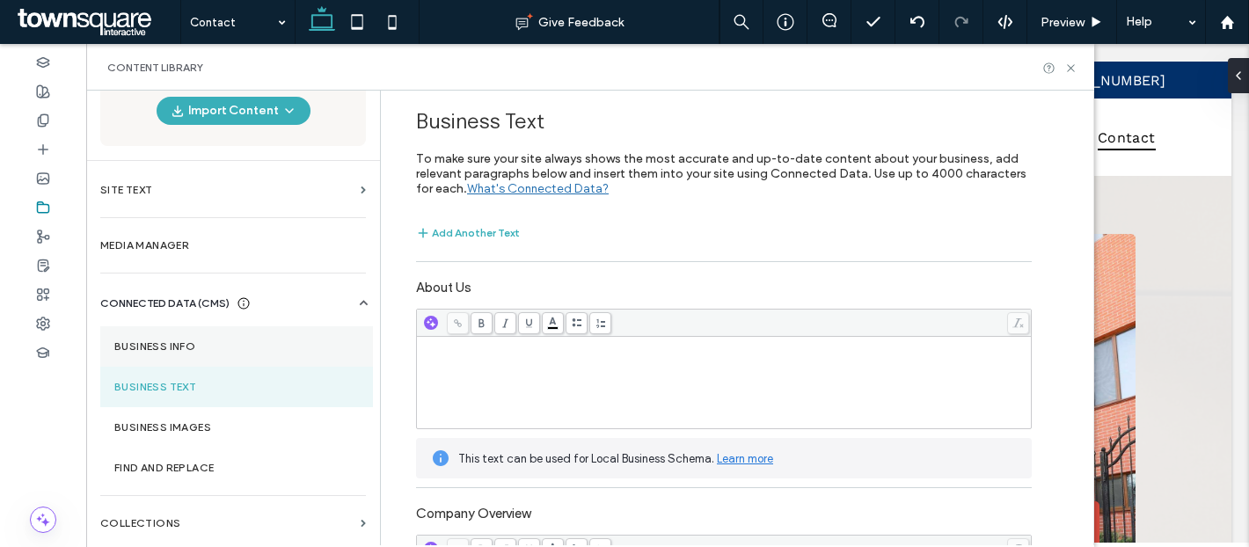
click at [215, 343] on label "Business Info" at bounding box center [236, 346] width 245 height 12
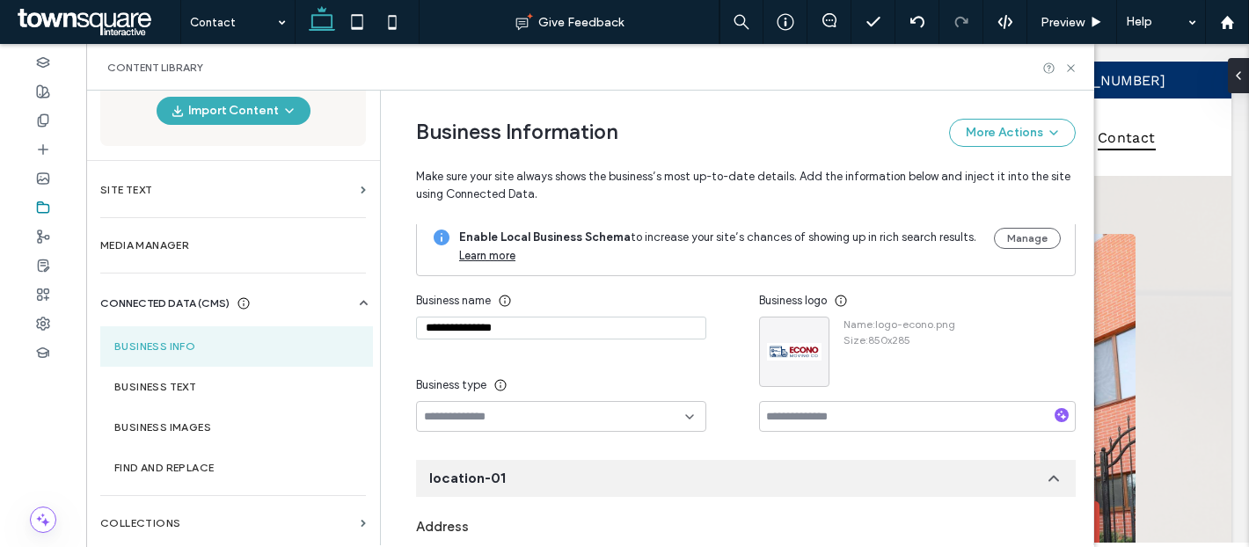
scroll to position [0, 0]
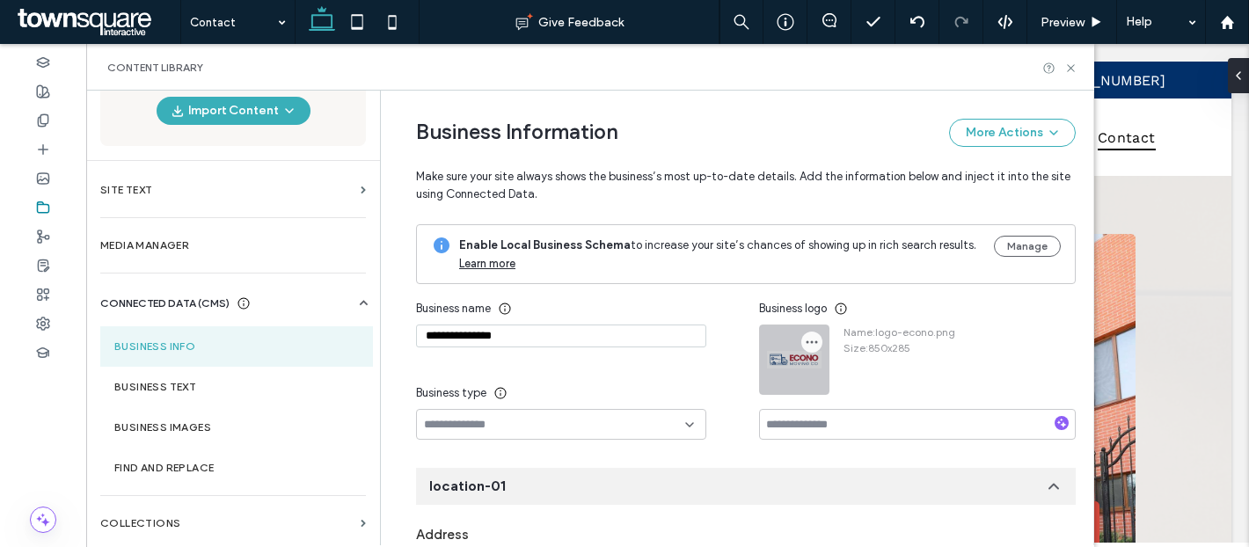
click at [805, 337] on icon "button" at bounding box center [812, 342] width 14 height 14
click at [814, 378] on icon at bounding box center [814, 384] width 14 height 14
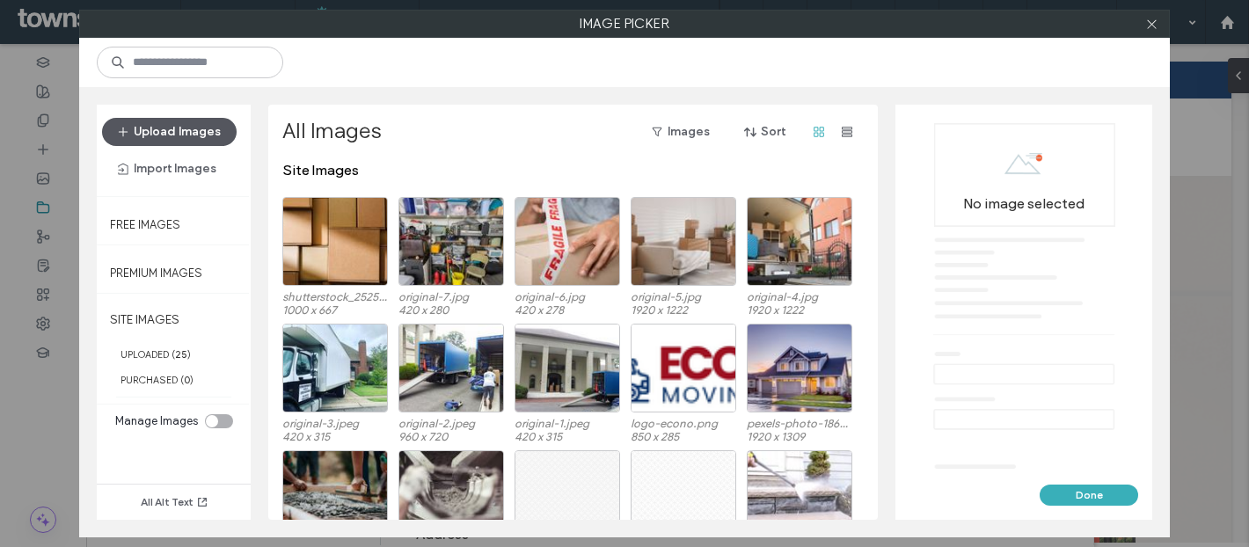
click at [182, 139] on button "Upload Images" at bounding box center [169, 132] width 135 height 28
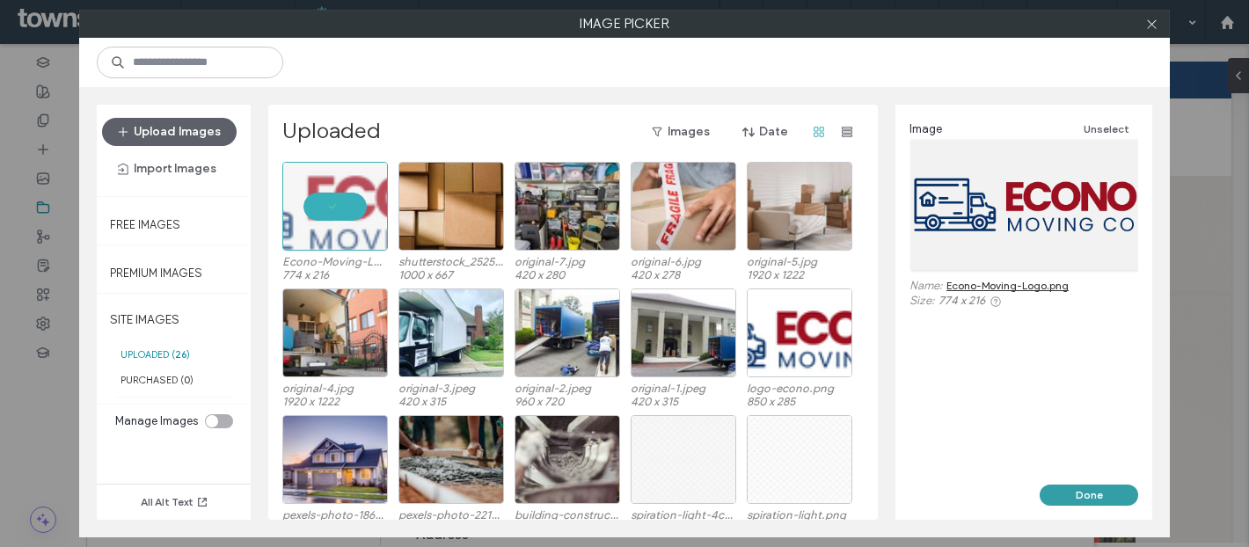
click at [1060, 498] on button "Done" at bounding box center [1089, 495] width 99 height 21
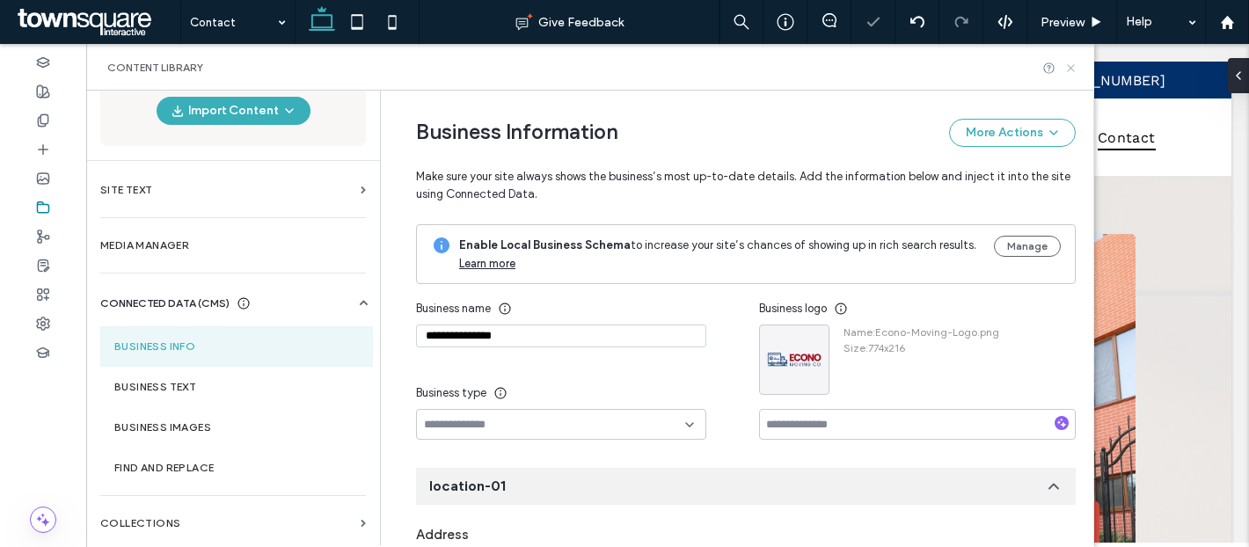
click at [1071, 65] on icon at bounding box center [1070, 68] width 13 height 13
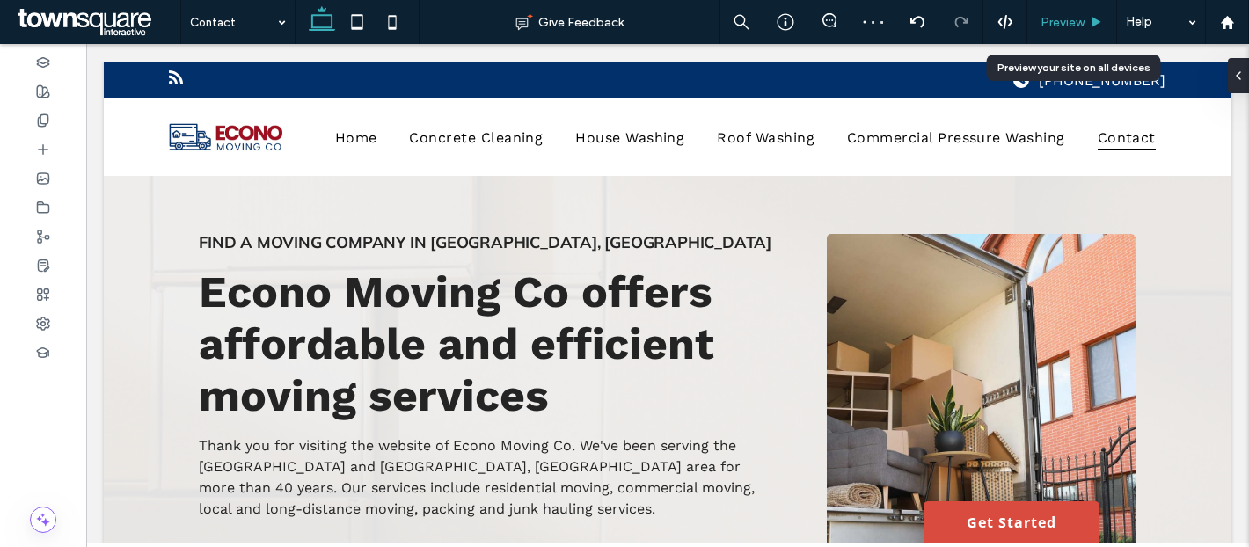
click at [1061, 19] on span "Preview" at bounding box center [1063, 22] width 44 height 15
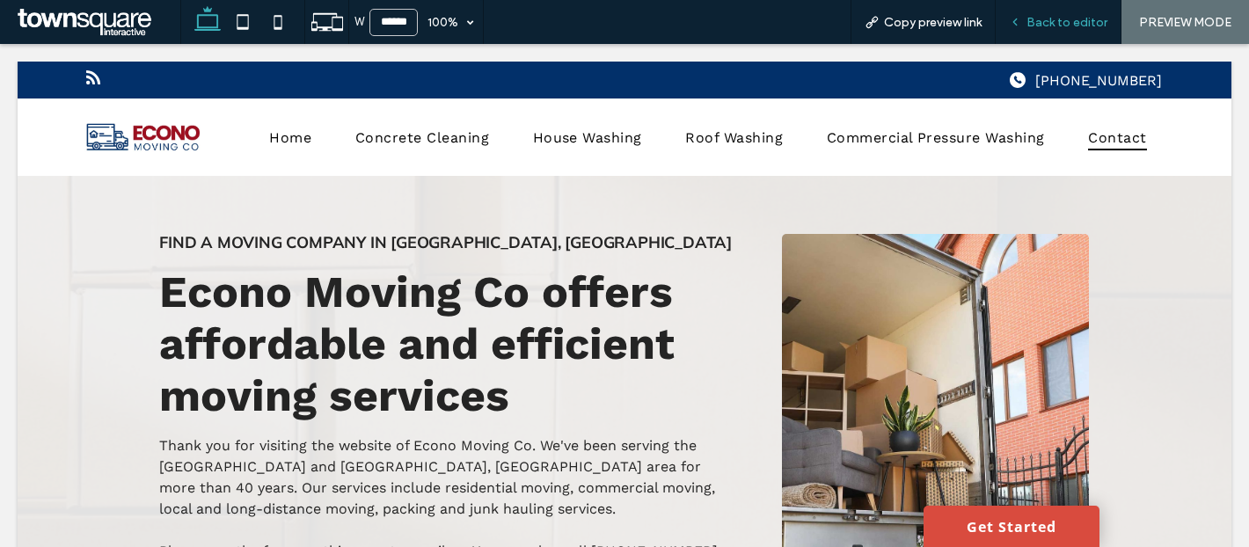
click at [1084, 22] on span "Back to editor" at bounding box center [1066, 22] width 81 height 15
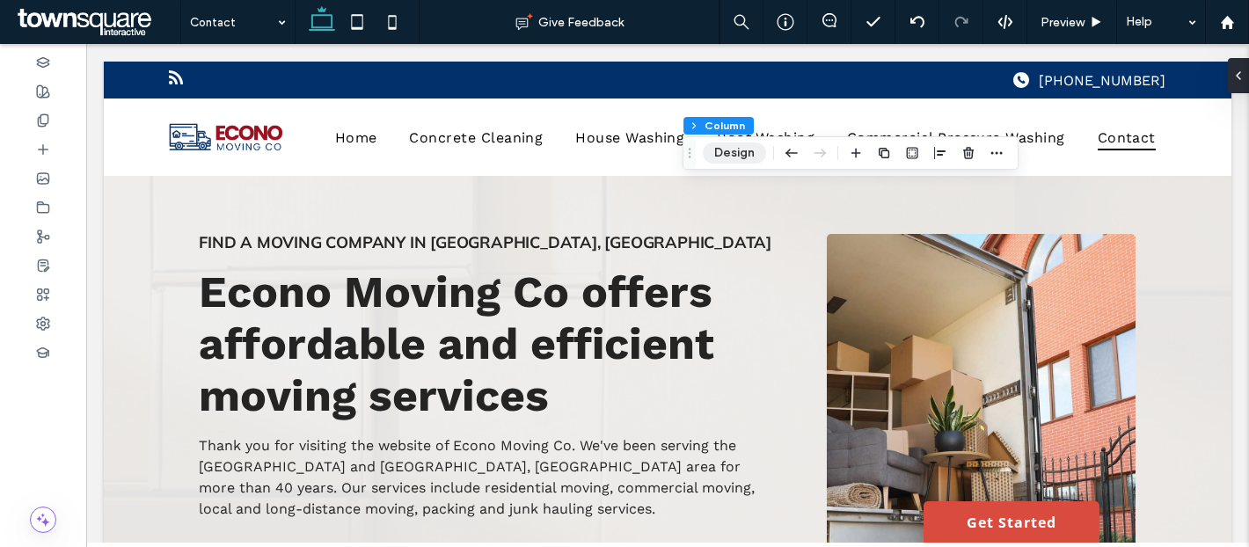
click at [729, 151] on button "Design" at bounding box center [734, 152] width 63 height 21
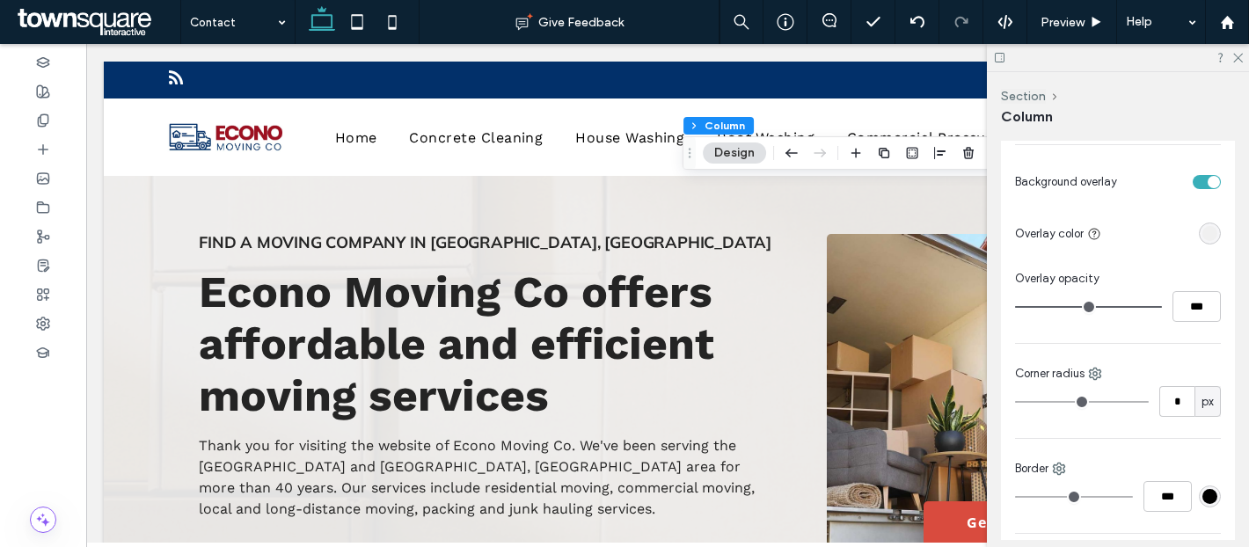
scroll to position [415, 0]
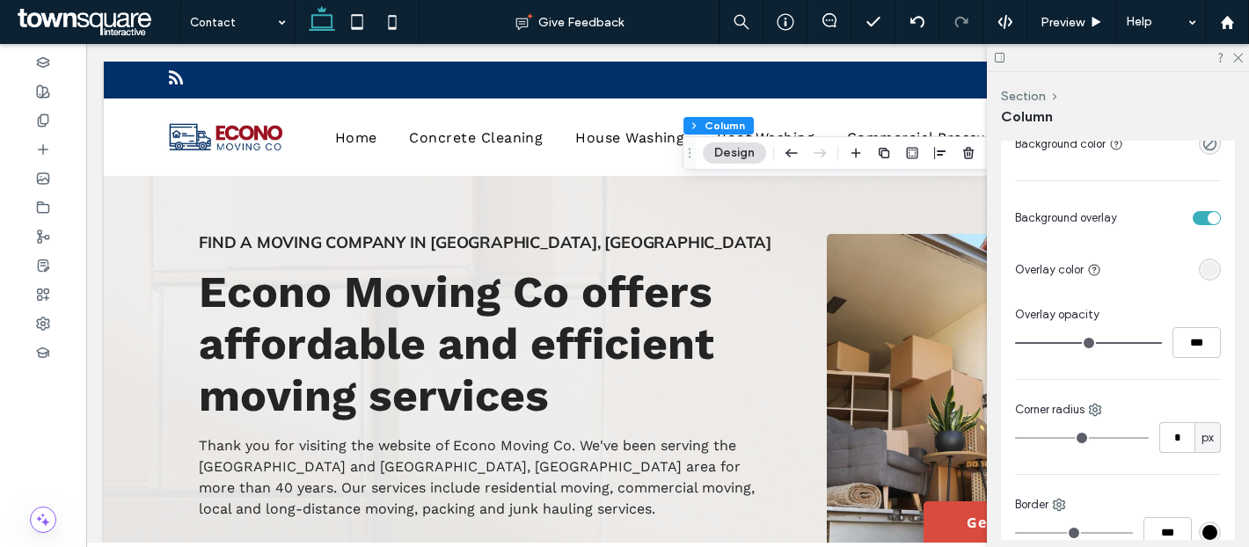
click at [1208, 209] on div at bounding box center [1172, 217] width 97 height 31
click at [1209, 223] on div "toggle" at bounding box center [1207, 218] width 28 height 14
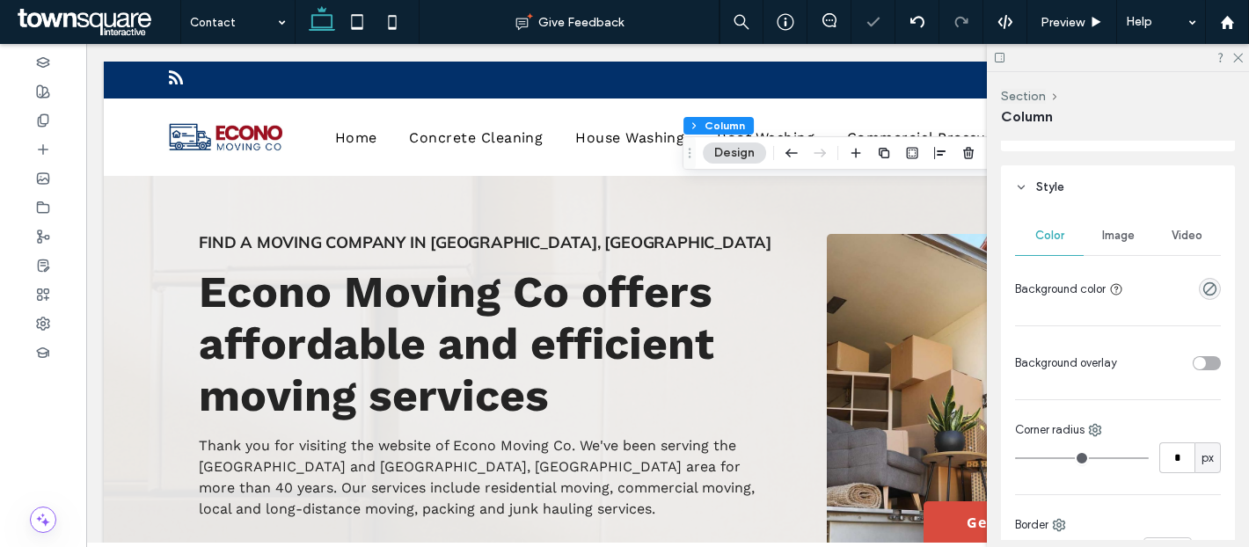
scroll to position [237, 0]
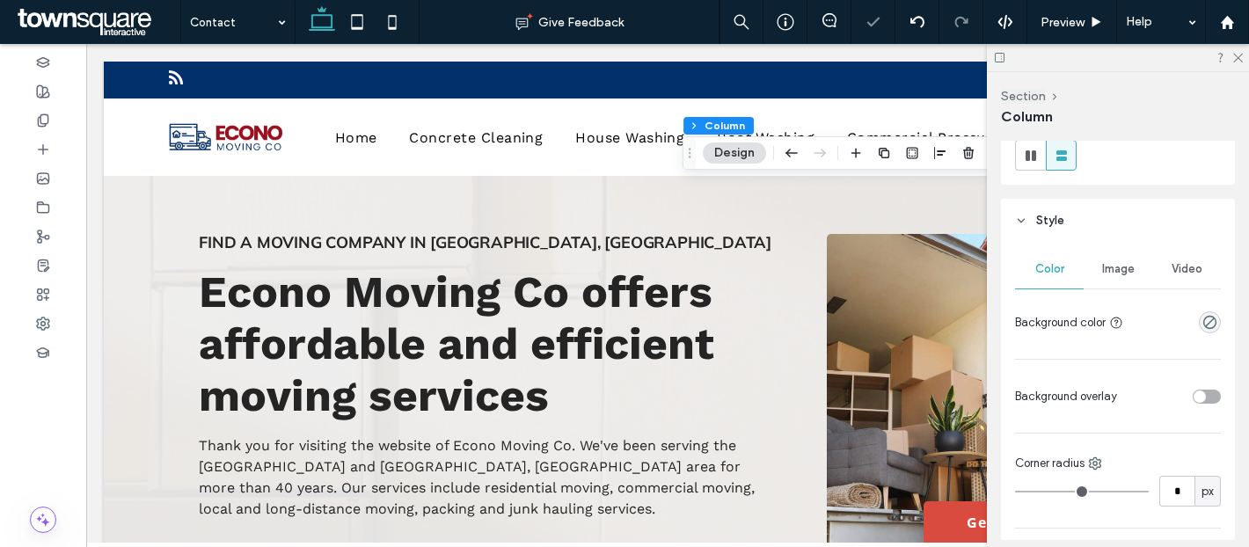
click at [1139, 259] on div "Image" at bounding box center [1118, 269] width 69 height 39
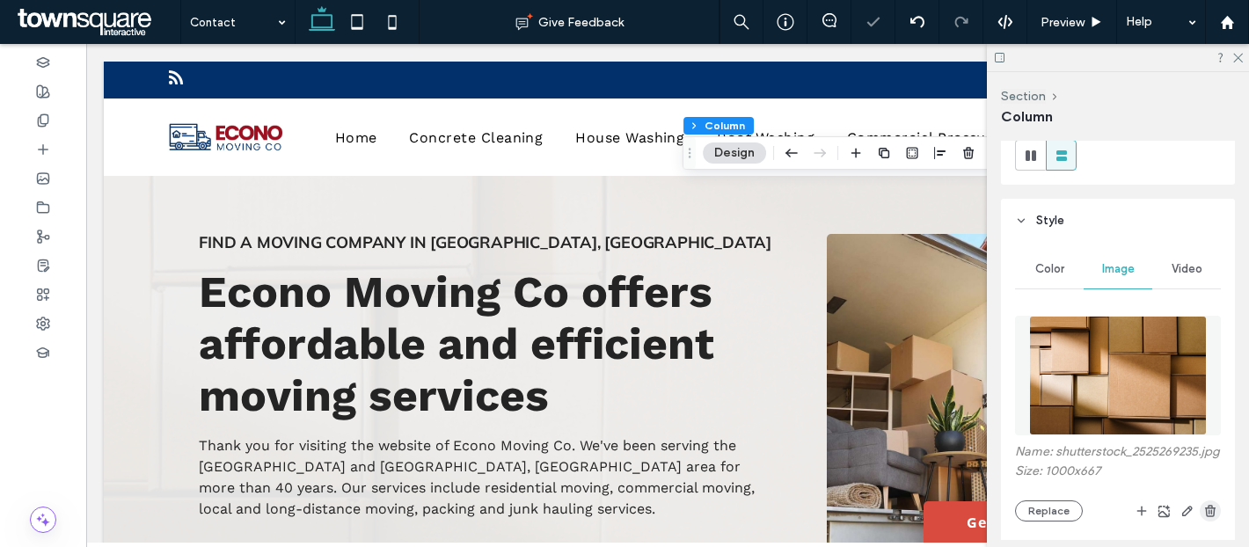
click at [1211, 513] on use "button" at bounding box center [1210, 510] width 11 height 11
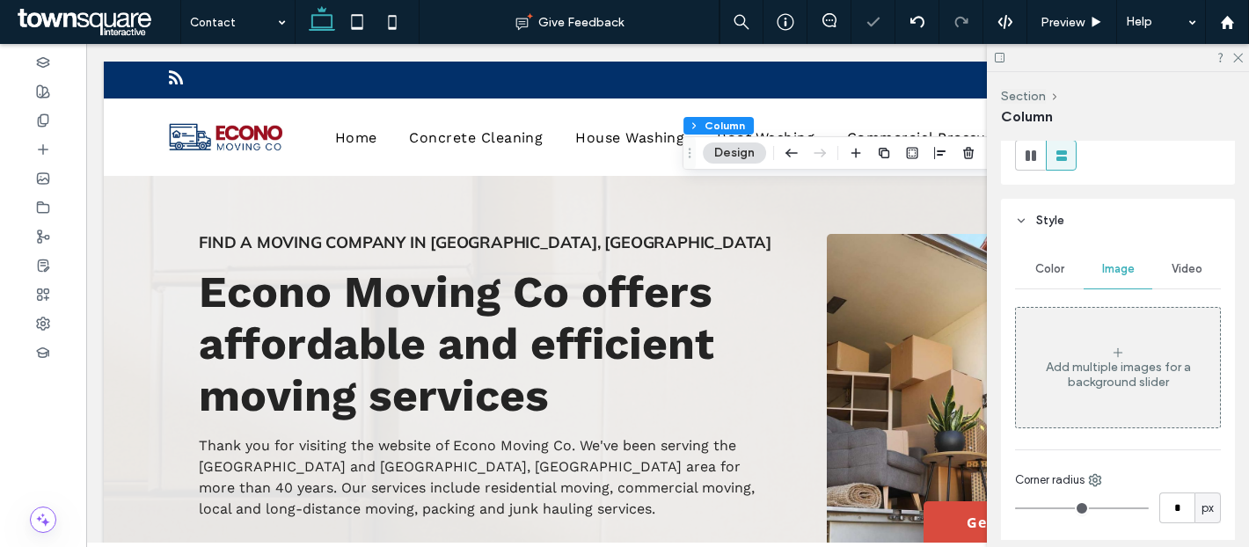
click at [1063, 274] on span "Color" at bounding box center [1049, 269] width 29 height 14
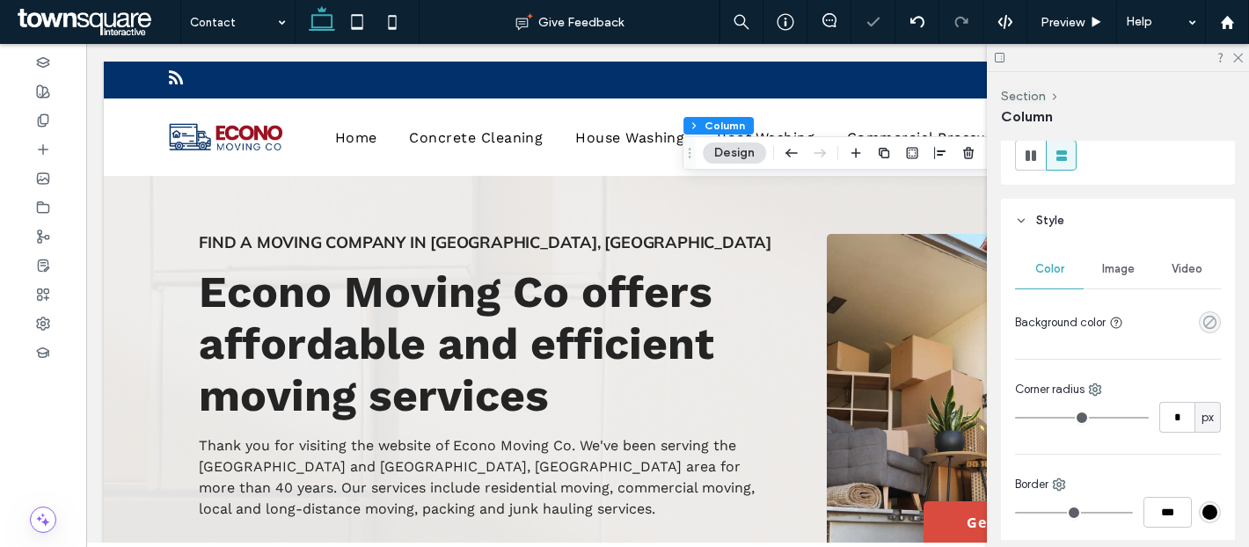
click at [1202, 315] on icon "rgba(0, 0, 0, 0)" at bounding box center [1209, 322] width 15 height 15
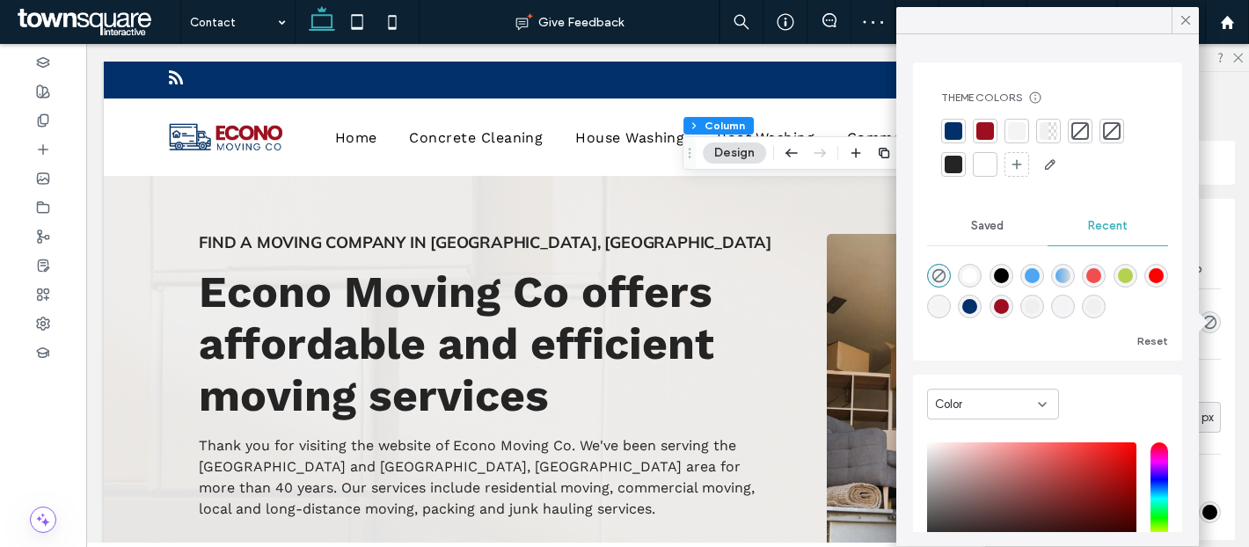
click at [997, 130] on div at bounding box center [1047, 149] width 213 height 60
click at [1017, 128] on div at bounding box center [1017, 131] width 18 height 18
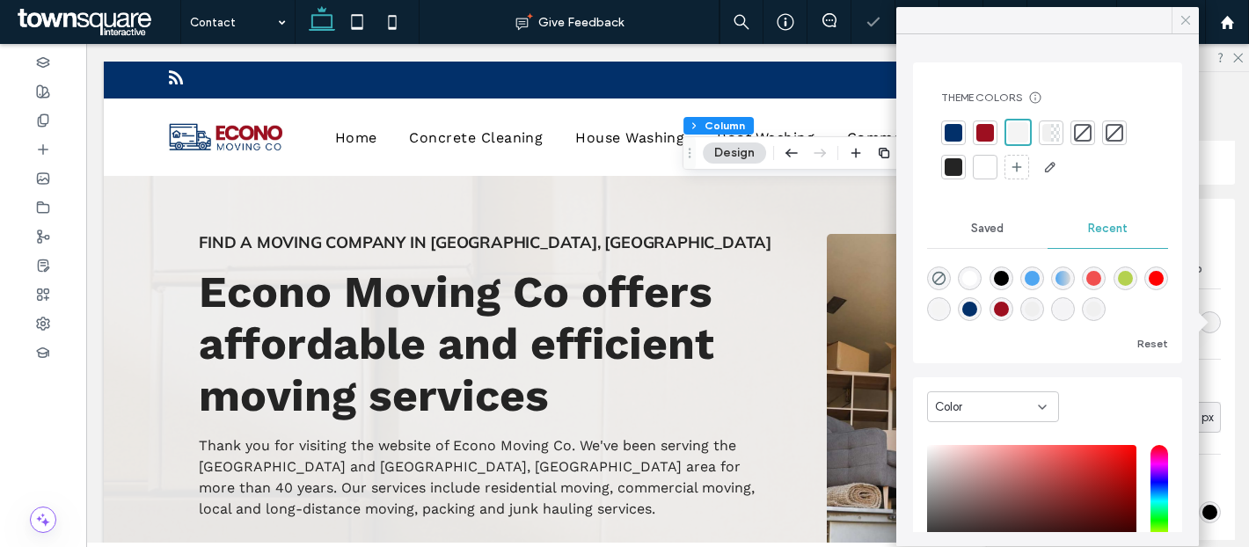
click at [1176, 30] on div at bounding box center [1185, 20] width 27 height 26
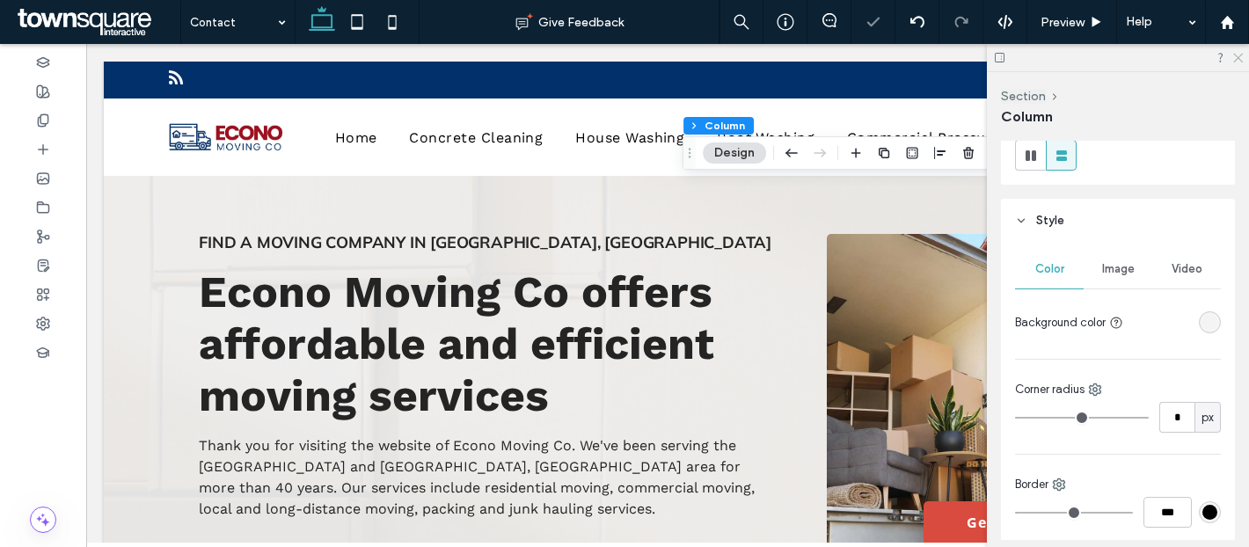
click at [1234, 56] on icon at bounding box center [1236, 56] width 11 height 11
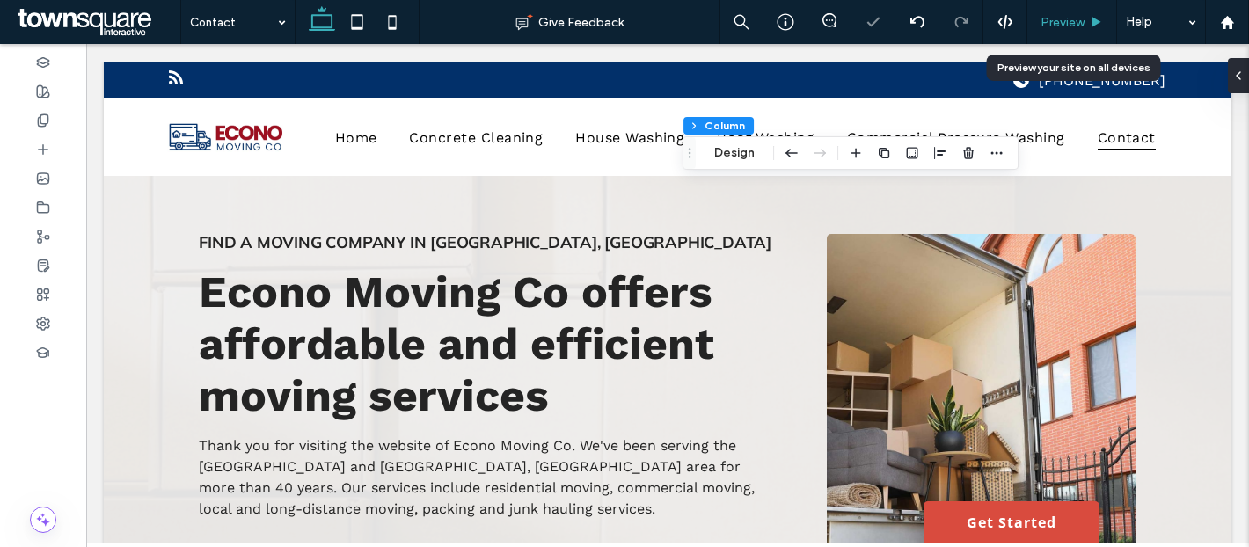
click at [1063, 33] on div "Preview" at bounding box center [1072, 22] width 90 height 44
click at [1072, 24] on span "Preview" at bounding box center [1063, 22] width 44 height 15
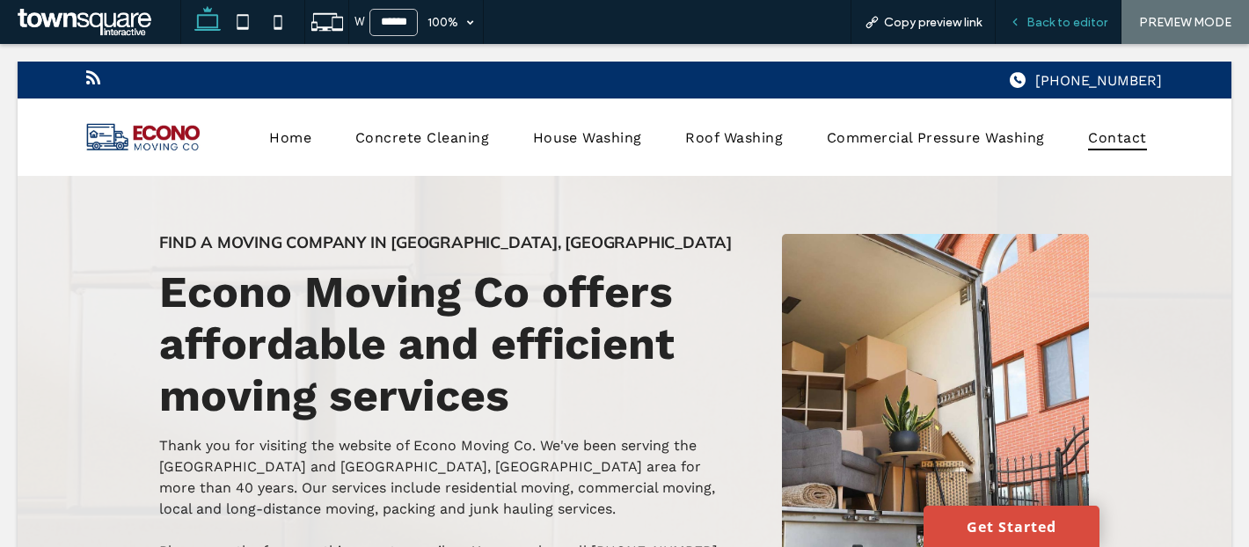
click at [1083, 23] on span "Back to editor" at bounding box center [1066, 22] width 81 height 15
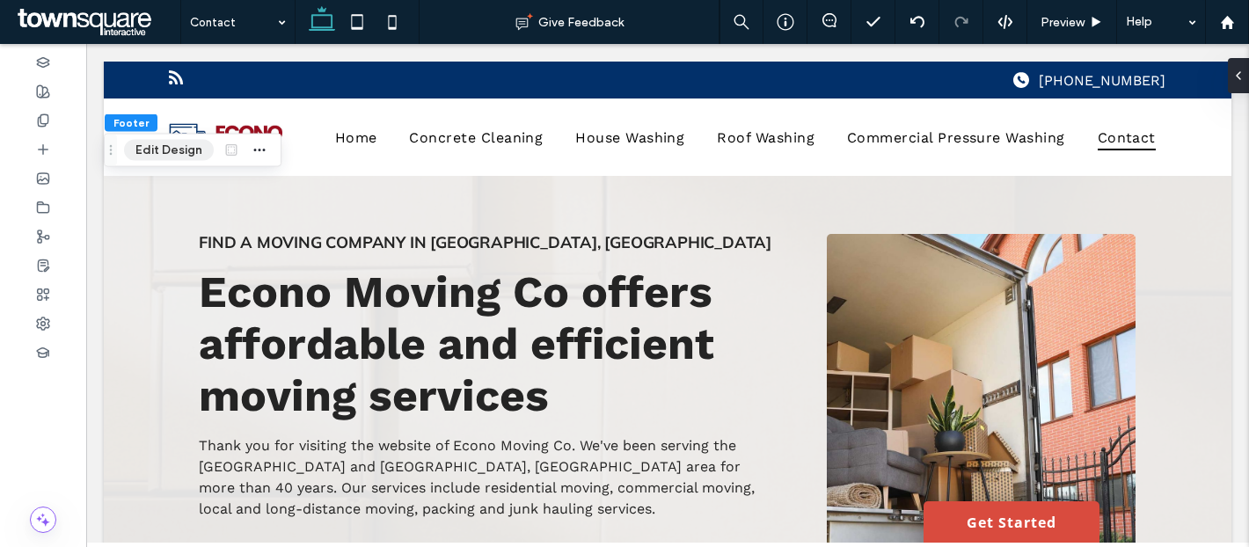
click at [179, 150] on button "Edit Design" at bounding box center [169, 150] width 90 height 21
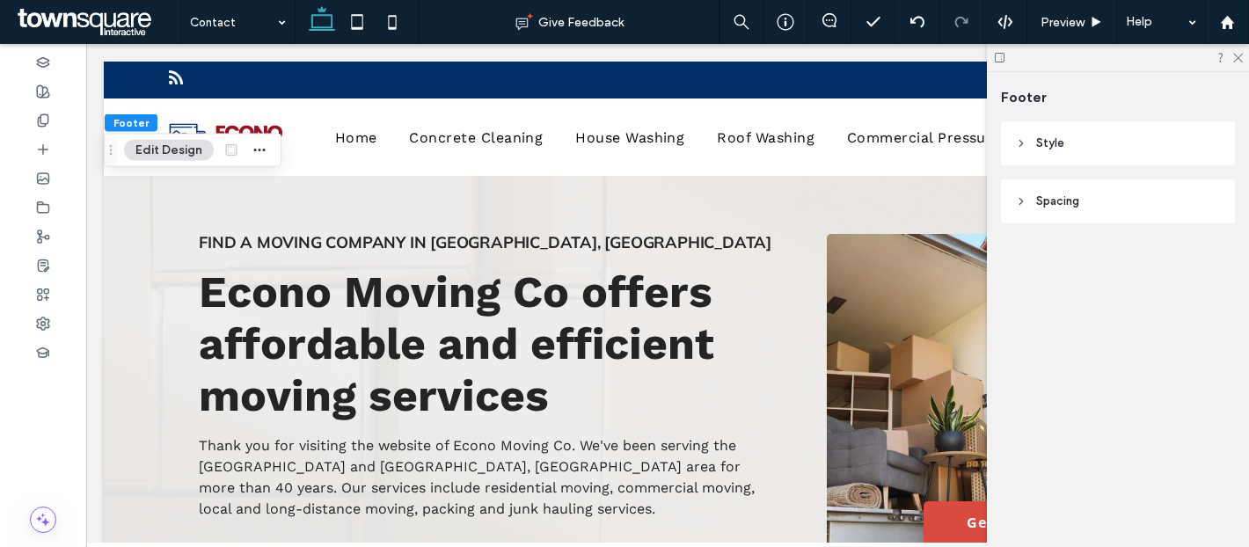
click at [1062, 149] on span "Style" at bounding box center [1050, 144] width 28 height 18
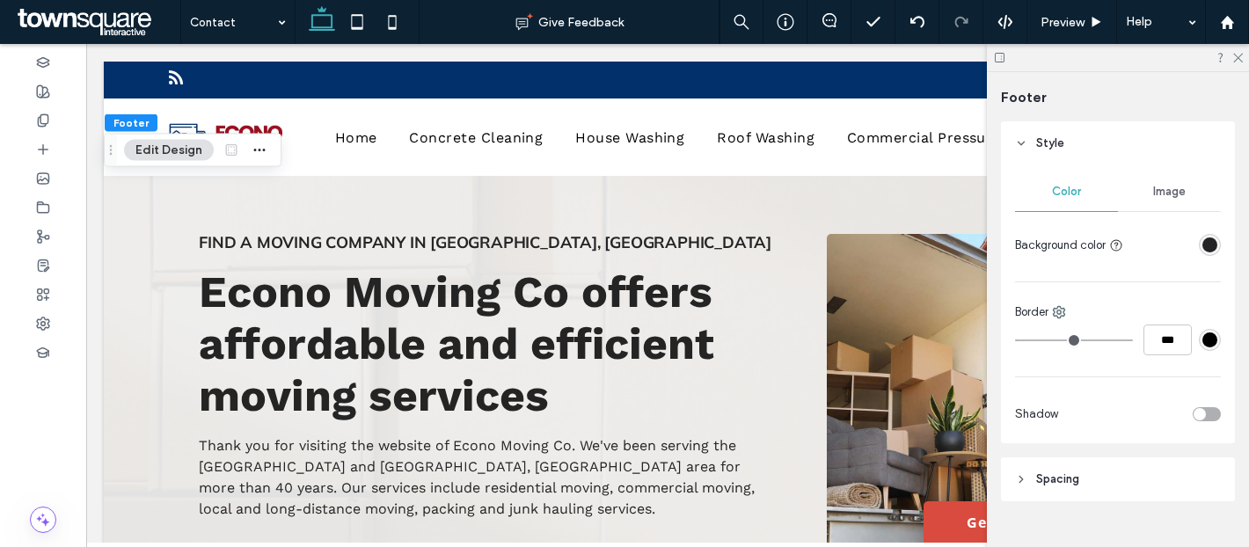
click at [1211, 247] on div "rgba(36, 36, 36, 1)" at bounding box center [1209, 244] width 15 height 15
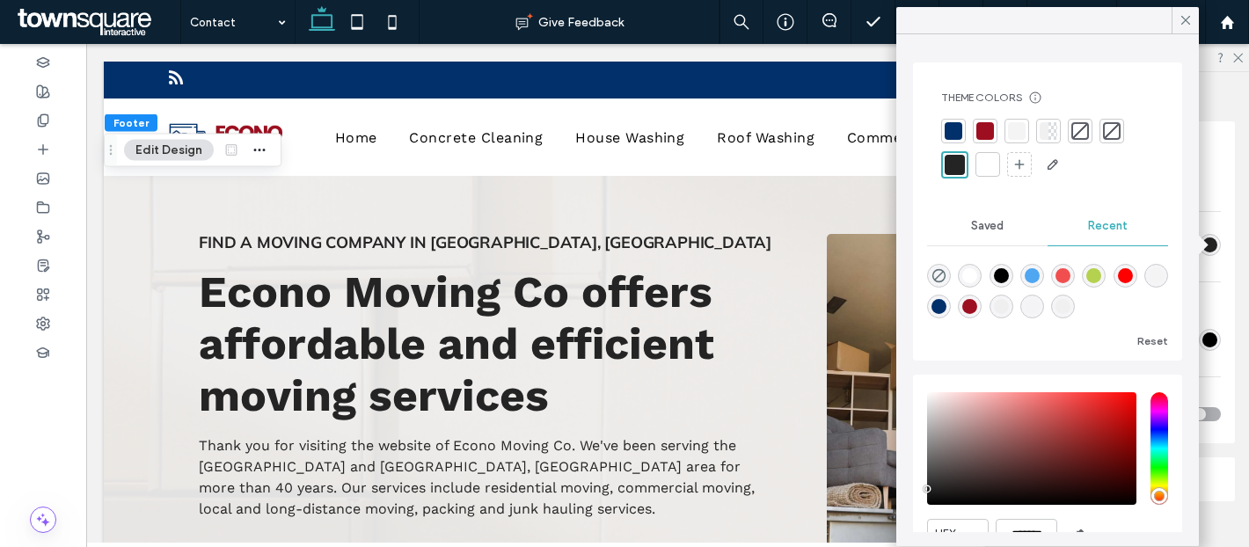
click at [988, 167] on div at bounding box center [988, 165] width 18 height 18
click at [1018, 131] on div at bounding box center [1017, 131] width 18 height 18
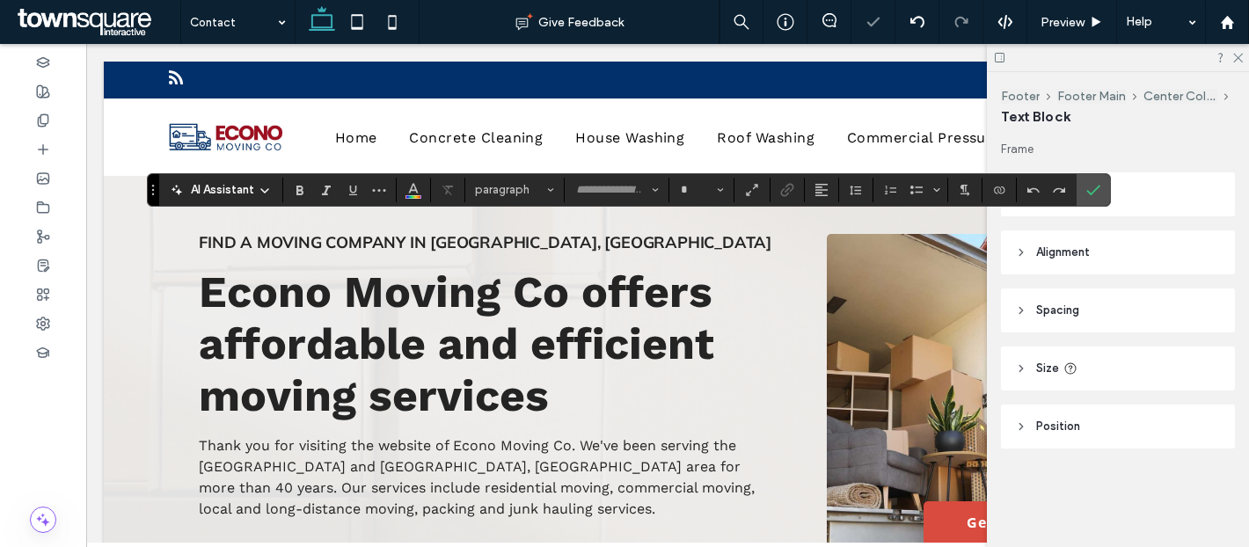
type input "*********"
type input "**"
click at [405, 179] on button "Color" at bounding box center [413, 190] width 26 height 25
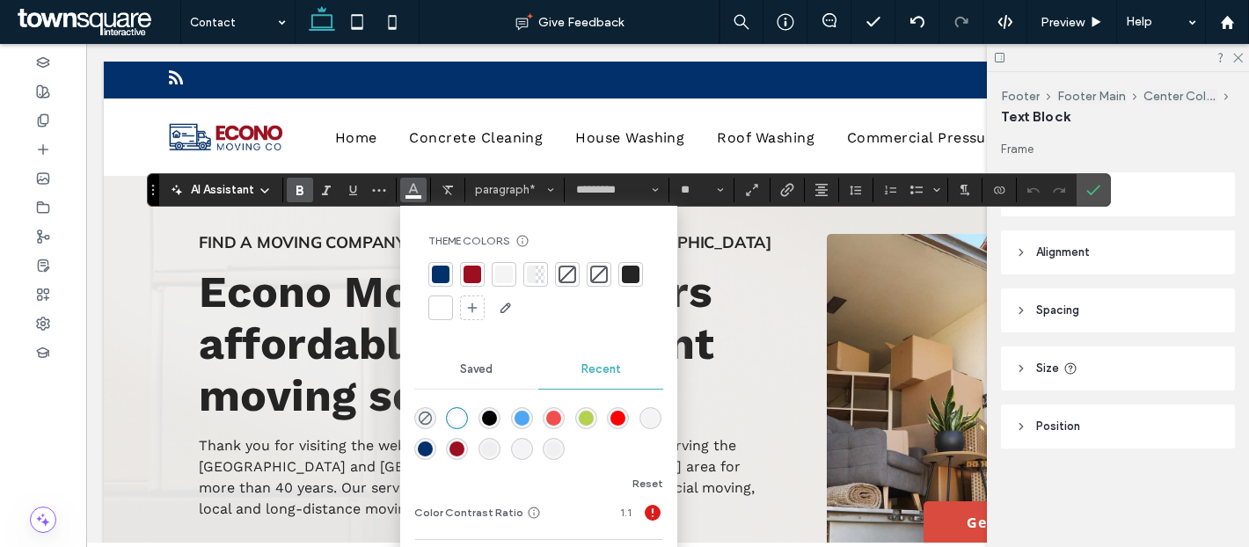
click at [477, 270] on div at bounding box center [473, 275] width 18 height 18
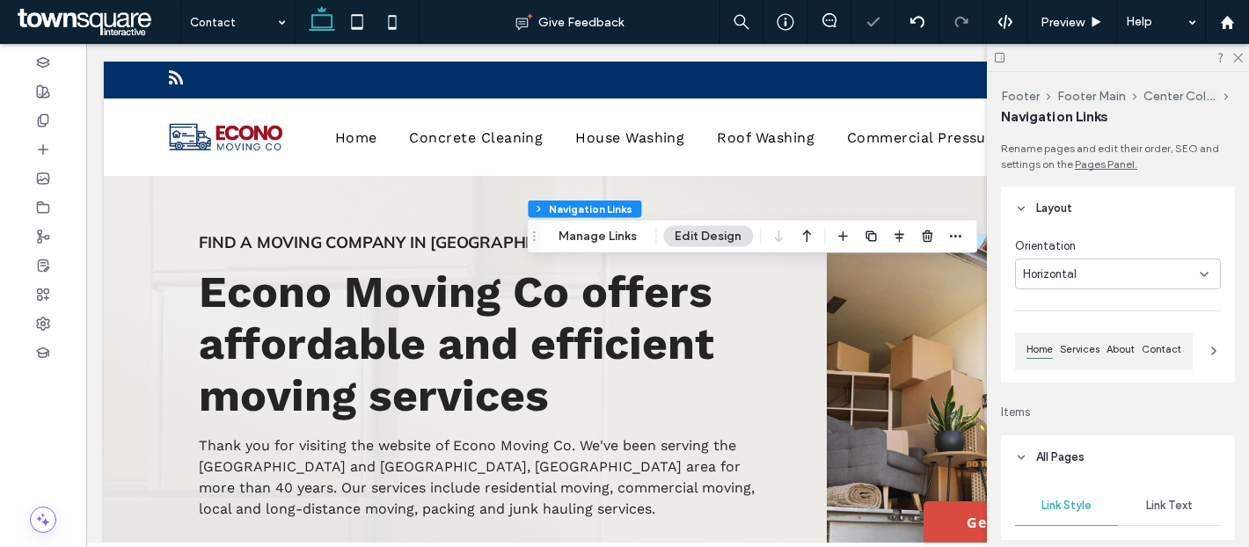
type input "***"
type input "****"
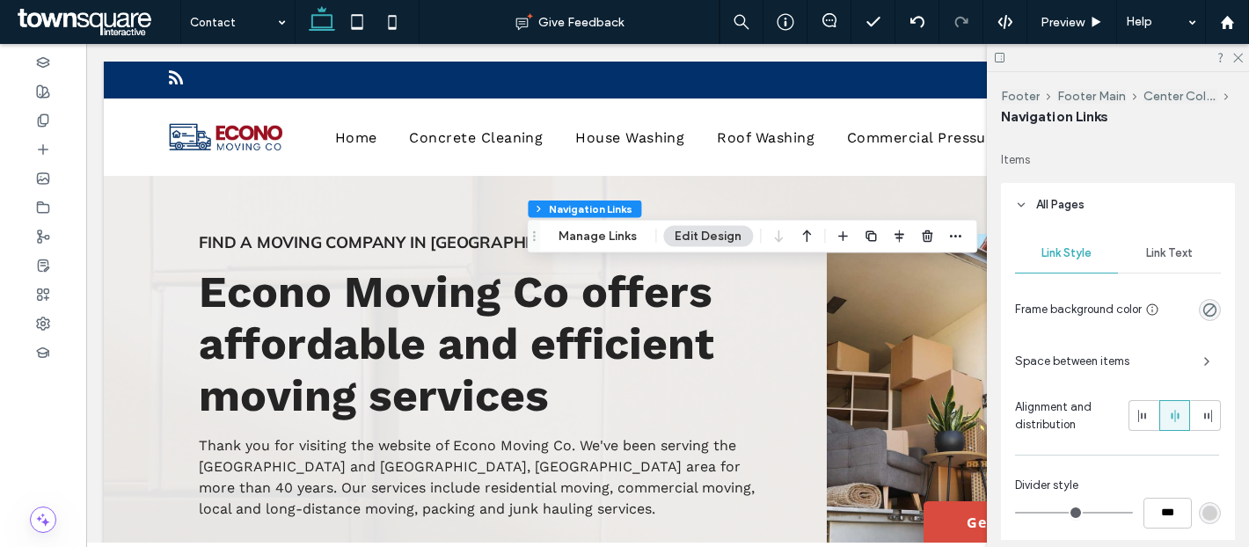
scroll to position [378, 0]
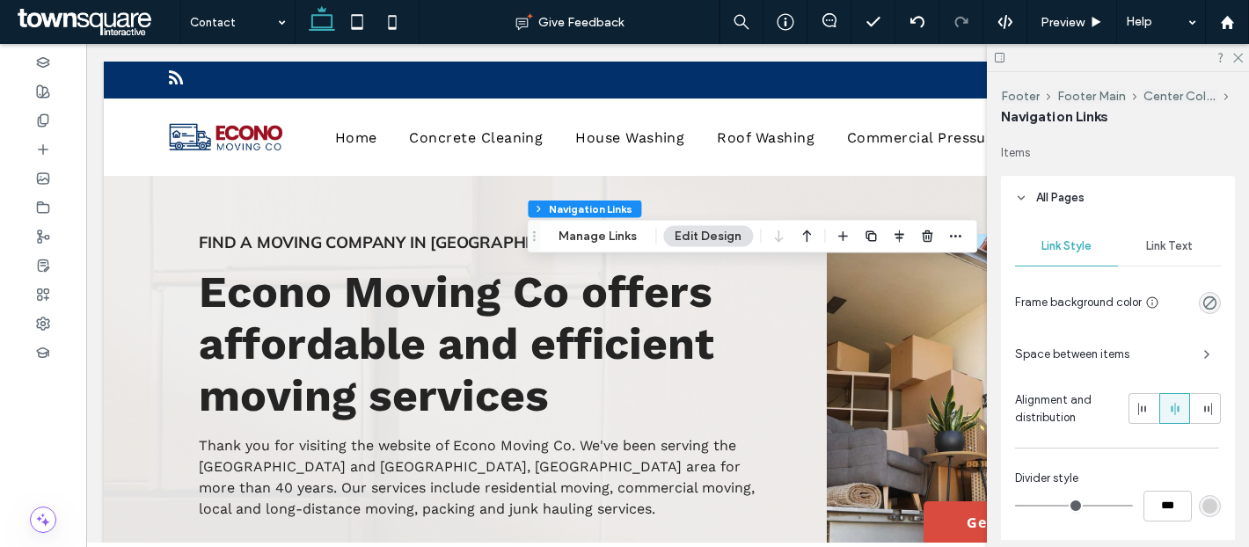
click at [1160, 253] on span "Link Text" at bounding box center [1169, 246] width 47 height 14
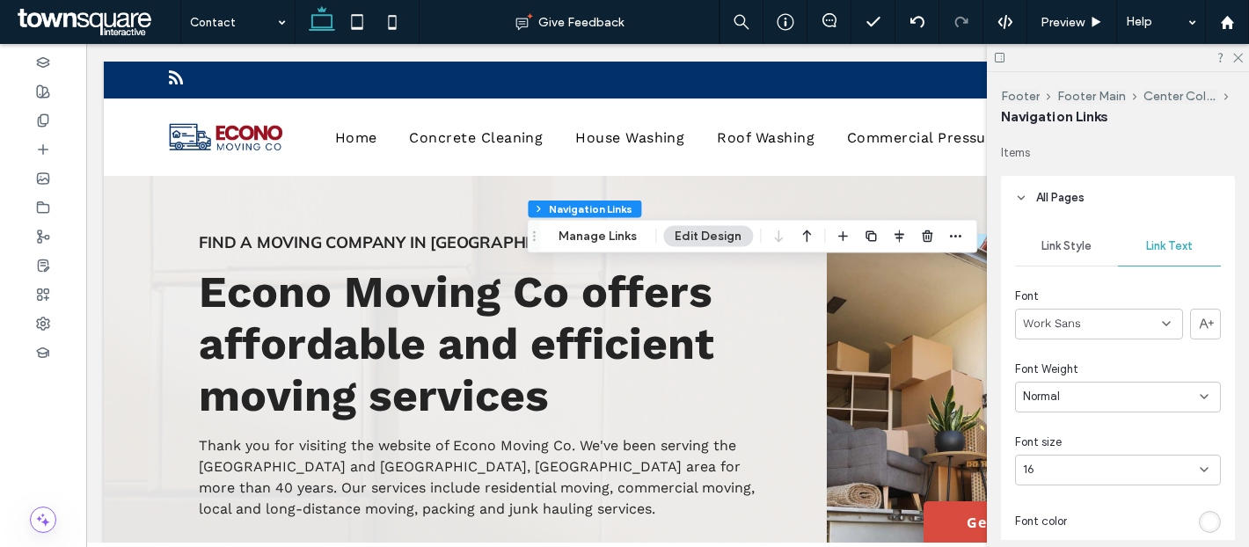
click at [1205, 509] on div at bounding box center [1147, 522] width 147 height 31
click at [1207, 517] on div "rgb(255, 255, 255)" at bounding box center [1209, 522] width 15 height 15
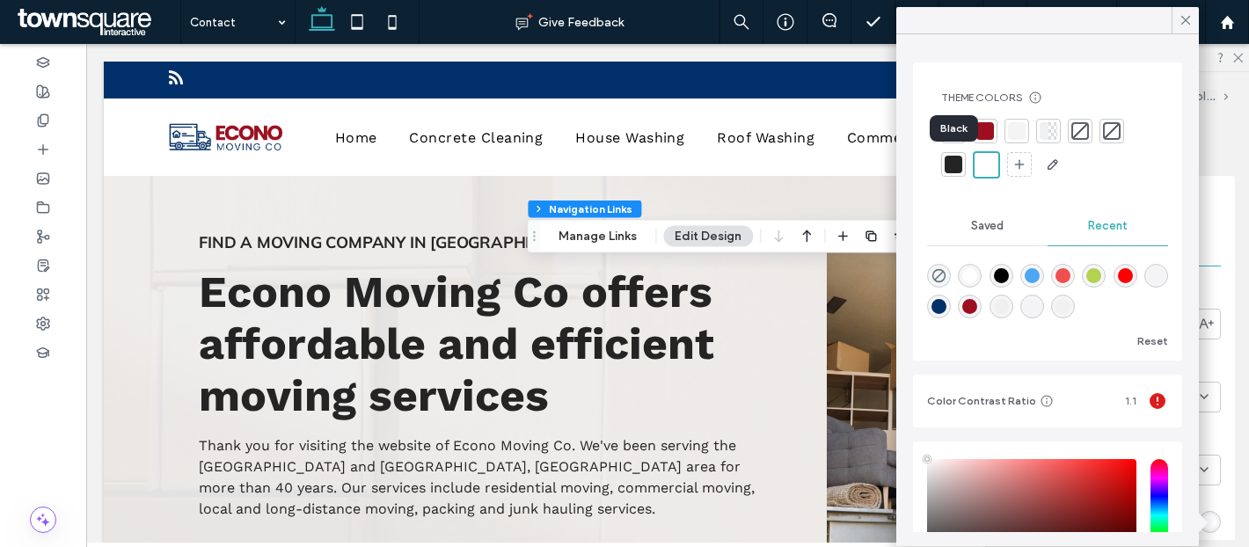
click at [962, 156] on div at bounding box center [953, 164] width 25 height 25
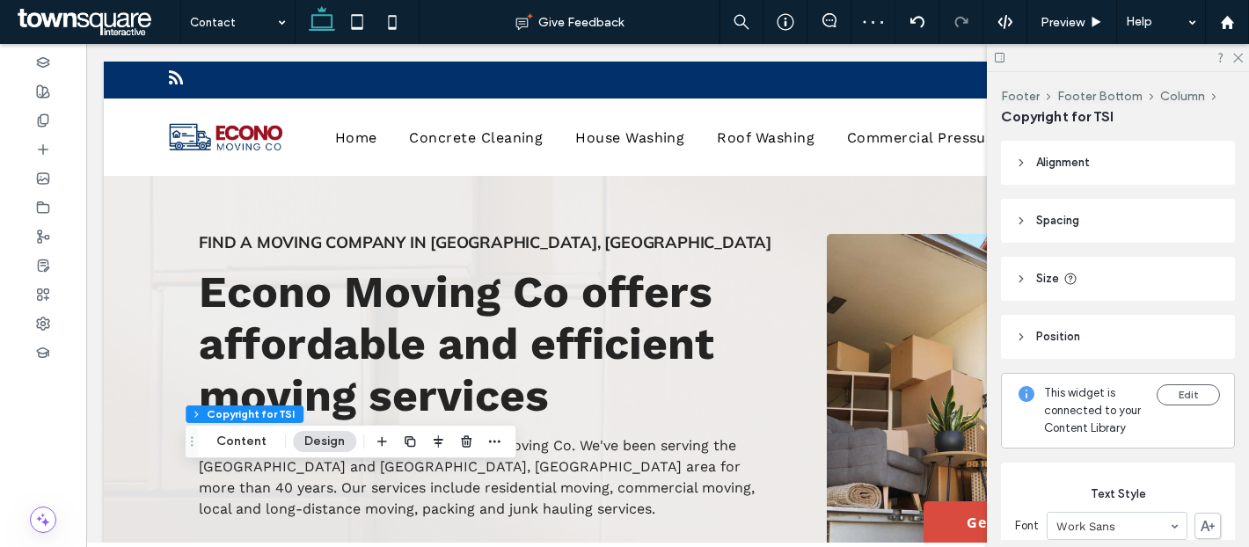
scroll to position [193, 0]
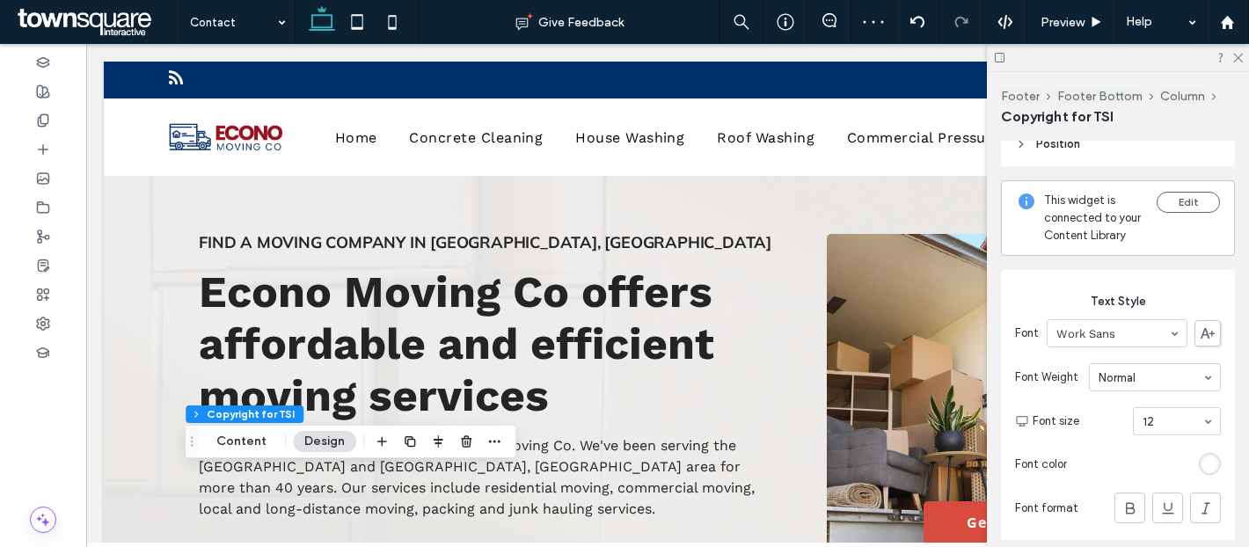
click at [1205, 459] on div "rgb(255, 255, 255)" at bounding box center [1209, 463] width 15 height 15
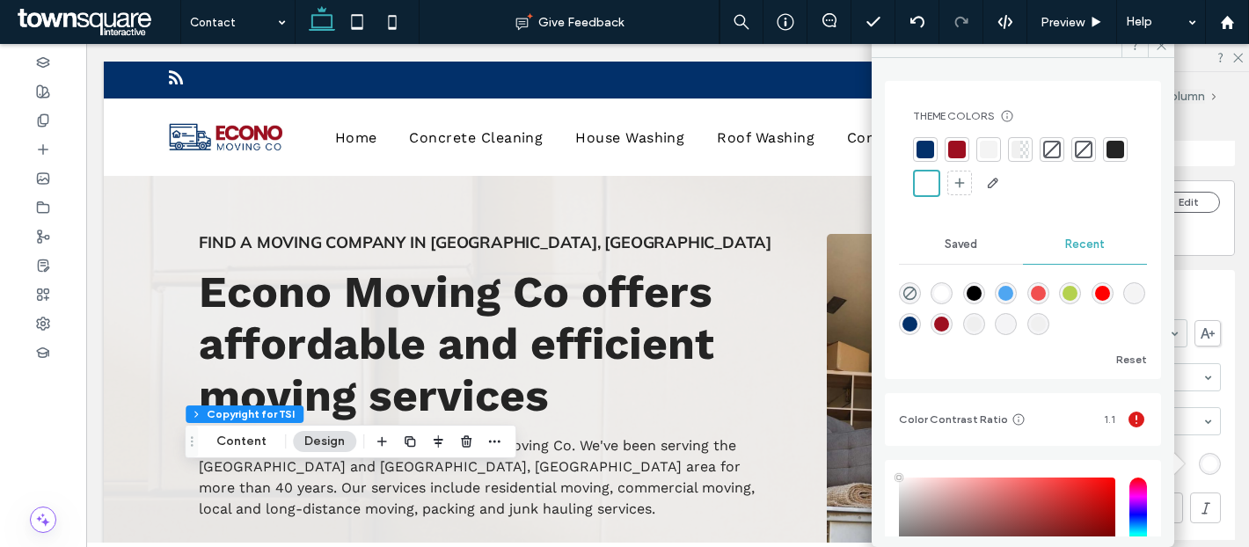
click at [1106, 158] on div at bounding box center [1115, 150] width 18 height 18
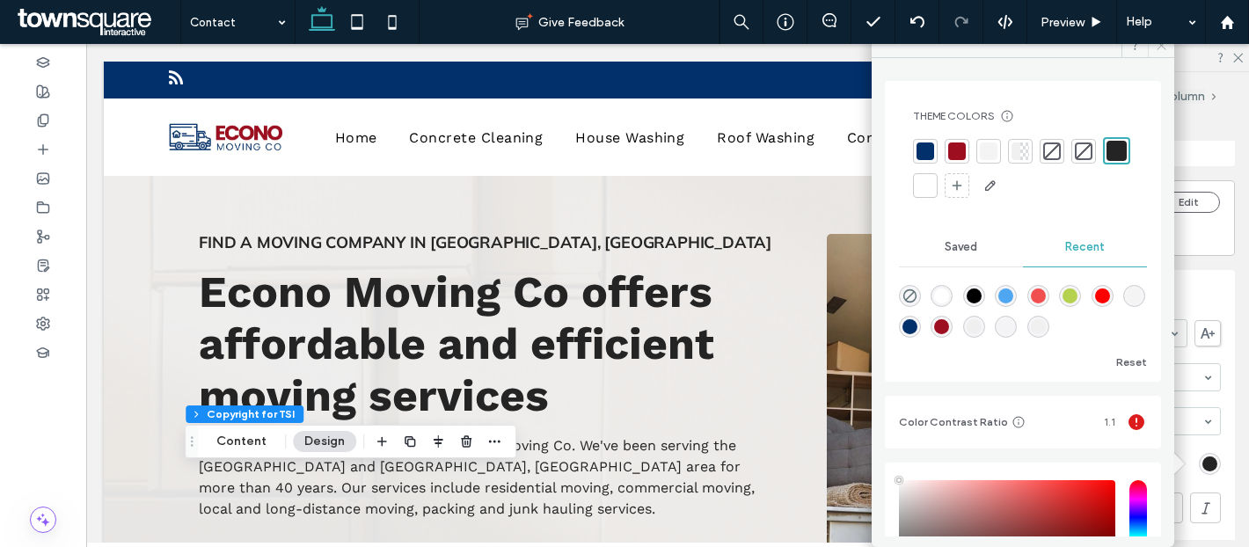
click at [1157, 50] on icon at bounding box center [1161, 45] width 13 height 13
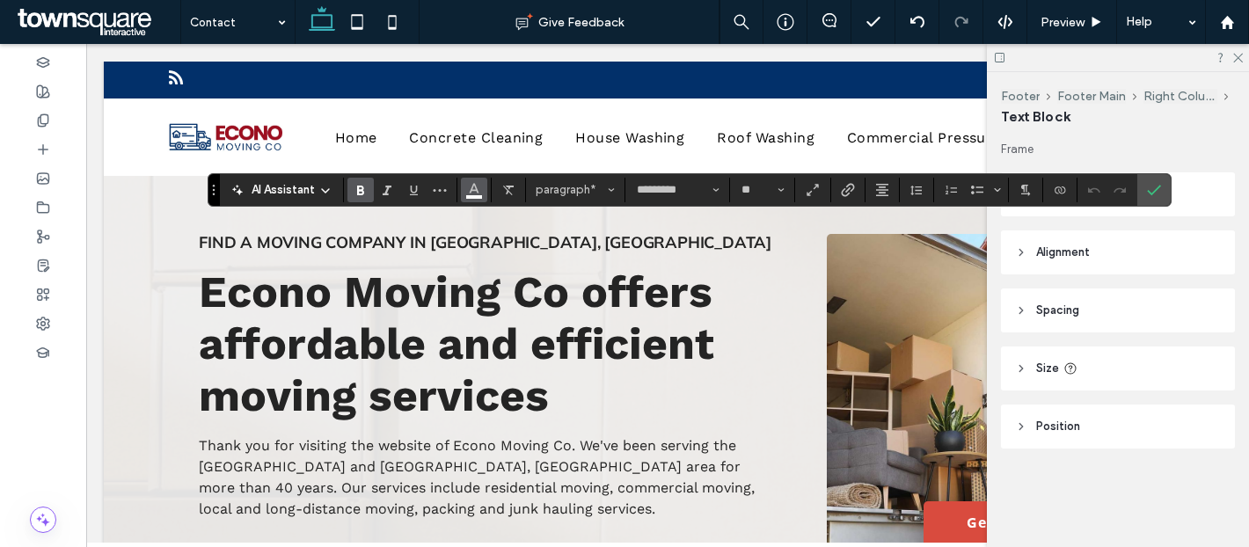
click at [473, 199] on span "Color" at bounding box center [474, 188] width 14 height 23
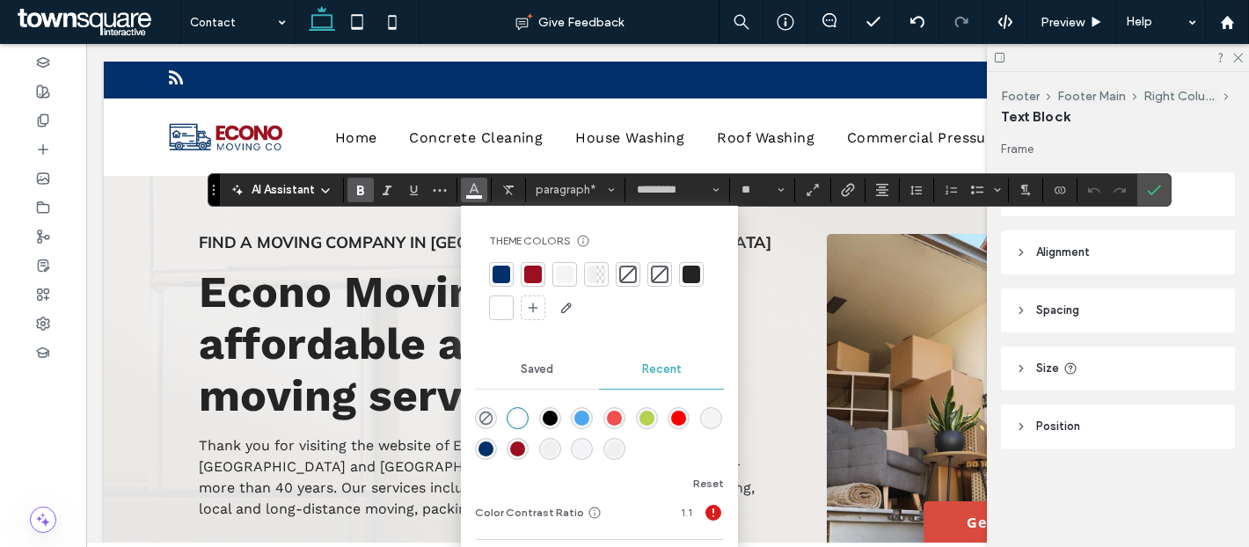
click at [532, 271] on div at bounding box center [533, 275] width 18 height 18
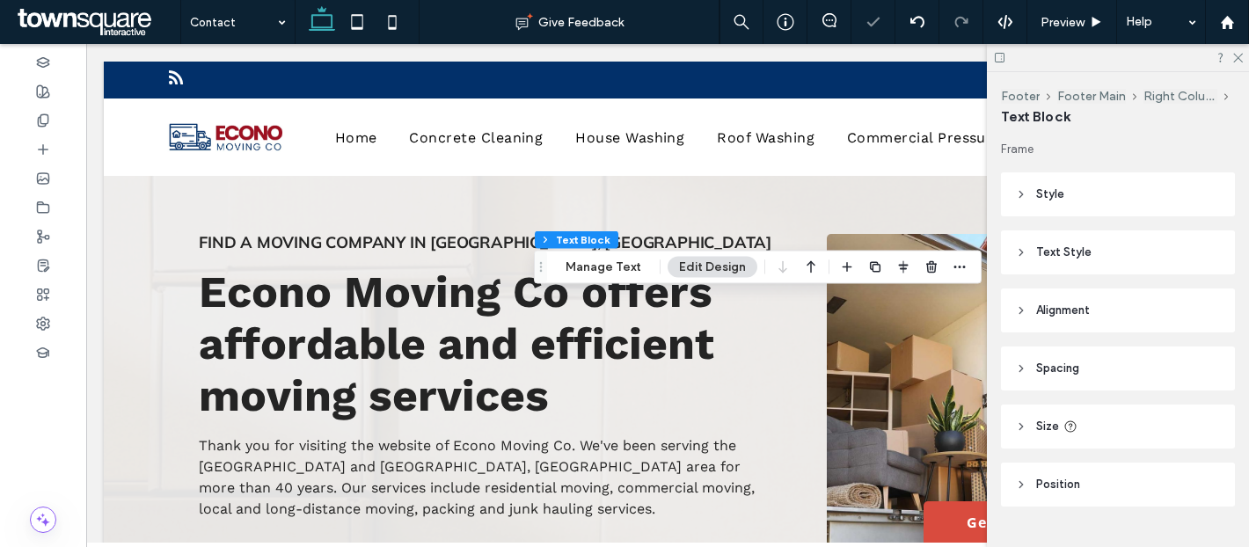
click at [1062, 252] on span "Text Style" at bounding box center [1063, 253] width 55 height 18
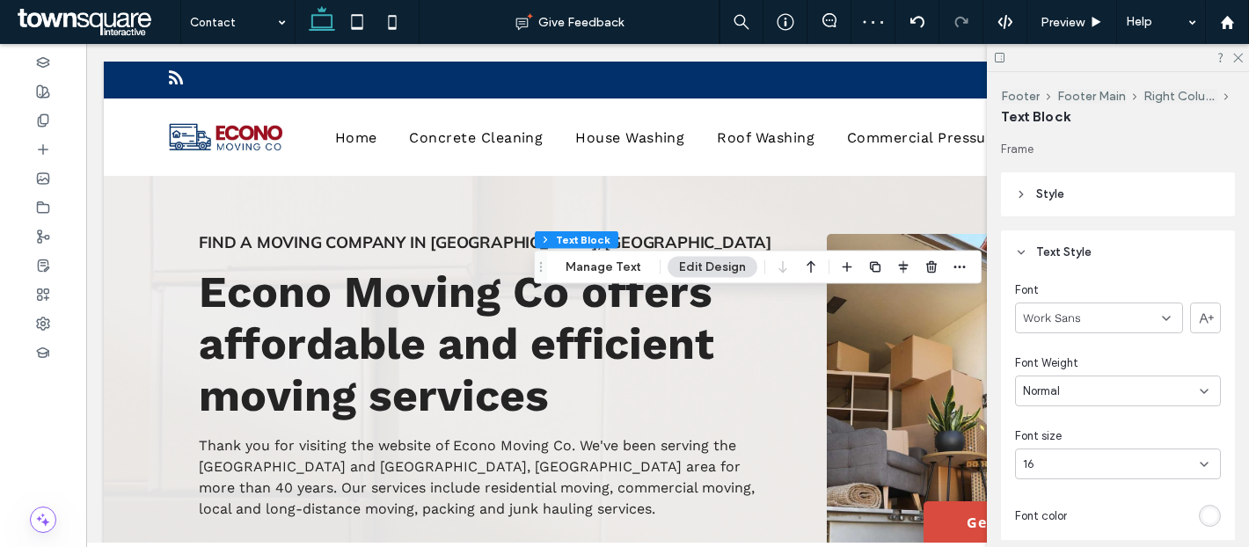
click at [1211, 515] on div "rgb(255, 255, 255)" at bounding box center [1209, 515] width 15 height 15
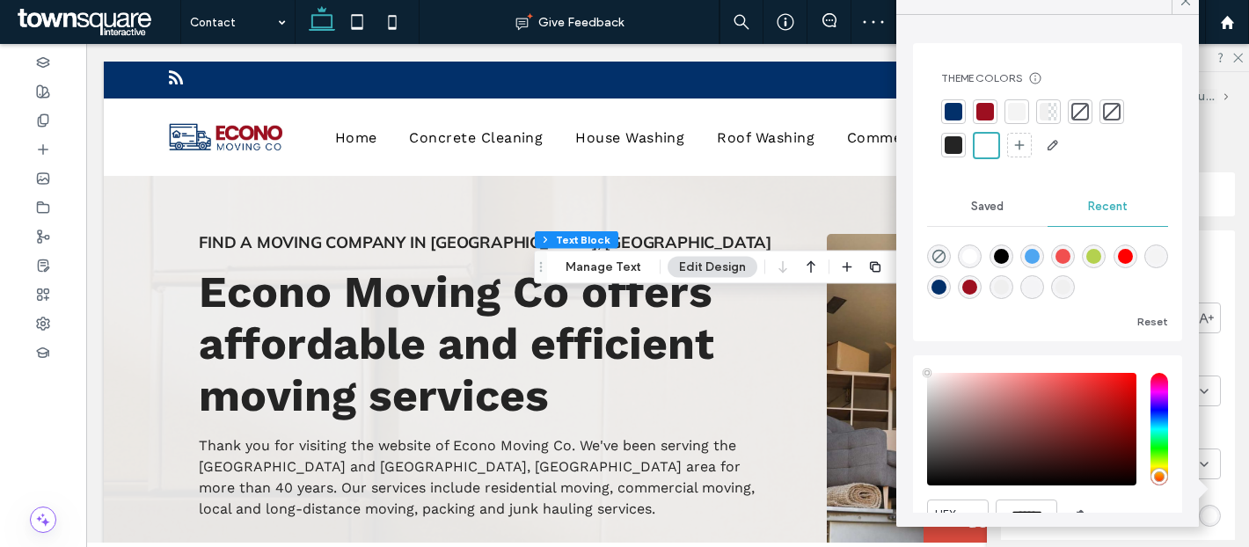
click at [954, 144] on div at bounding box center [954, 145] width 18 height 18
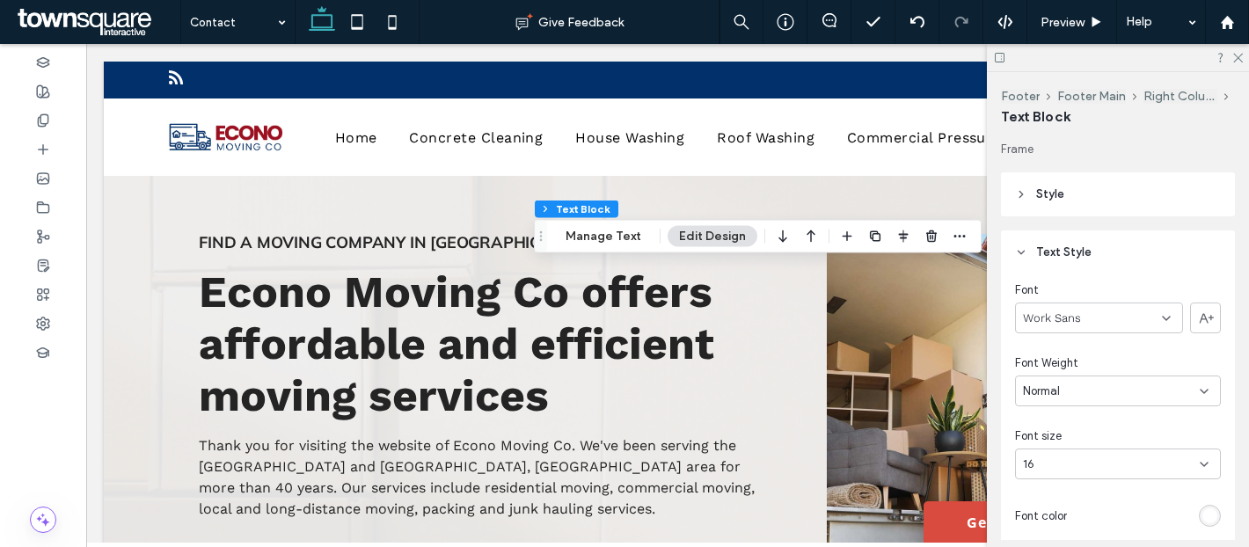
click at [1215, 516] on div "rgb(255, 255, 255)" at bounding box center [1209, 515] width 15 height 15
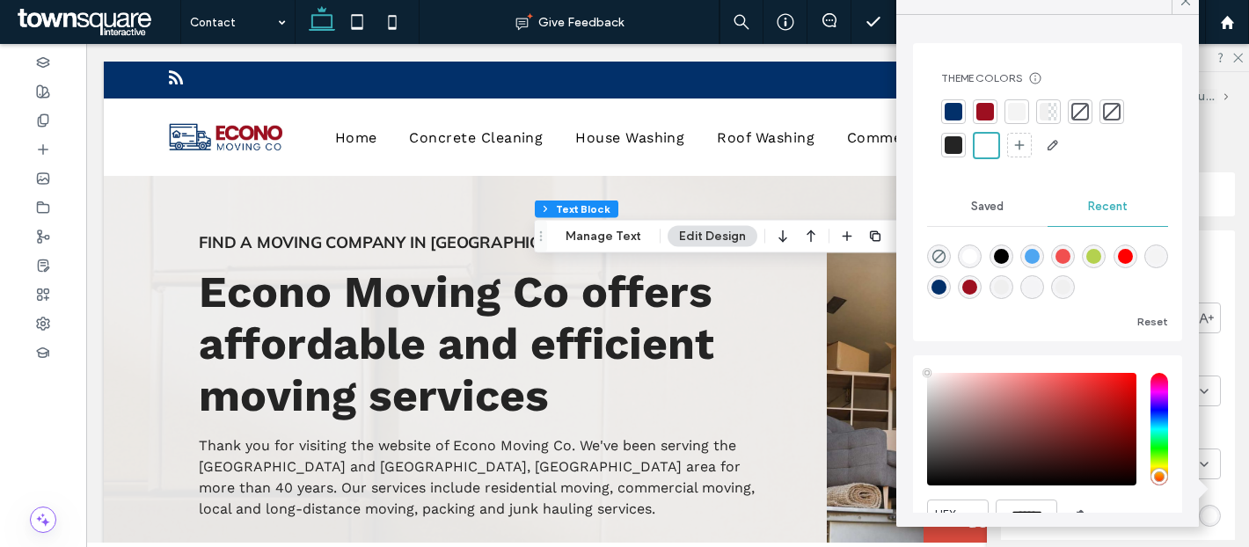
click at [950, 138] on div at bounding box center [954, 145] width 18 height 18
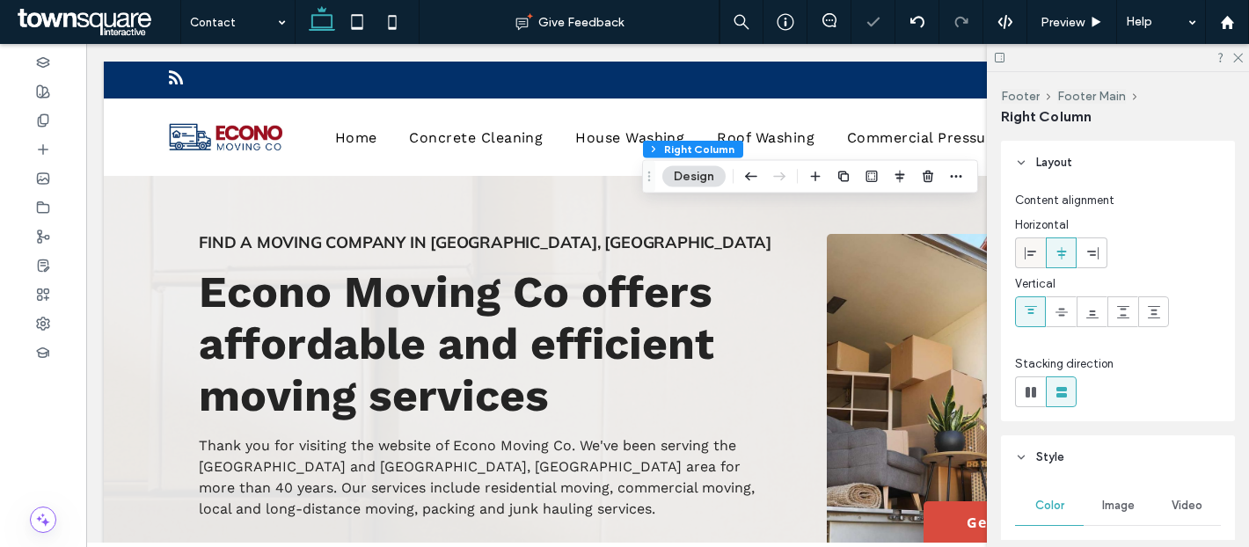
click at [1024, 252] on icon at bounding box center [1031, 253] width 14 height 14
click at [1055, 256] on icon at bounding box center [1062, 253] width 14 height 14
click at [1233, 57] on icon at bounding box center [1236, 56] width 11 height 11
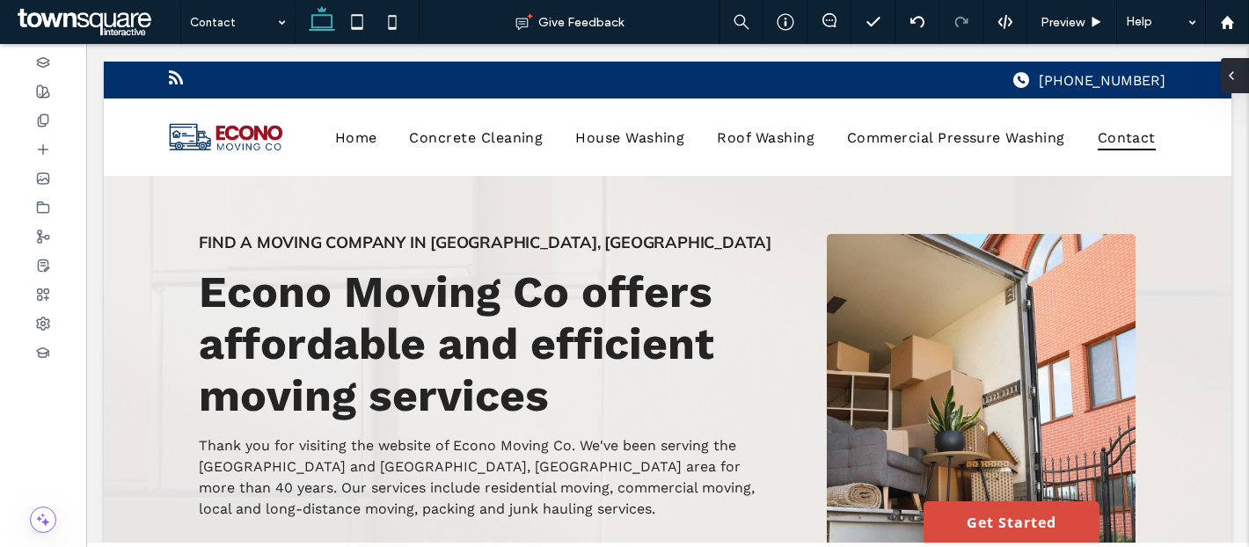
type input "***"
click at [191, 175] on button "Edit Design" at bounding box center [169, 171] width 90 height 21
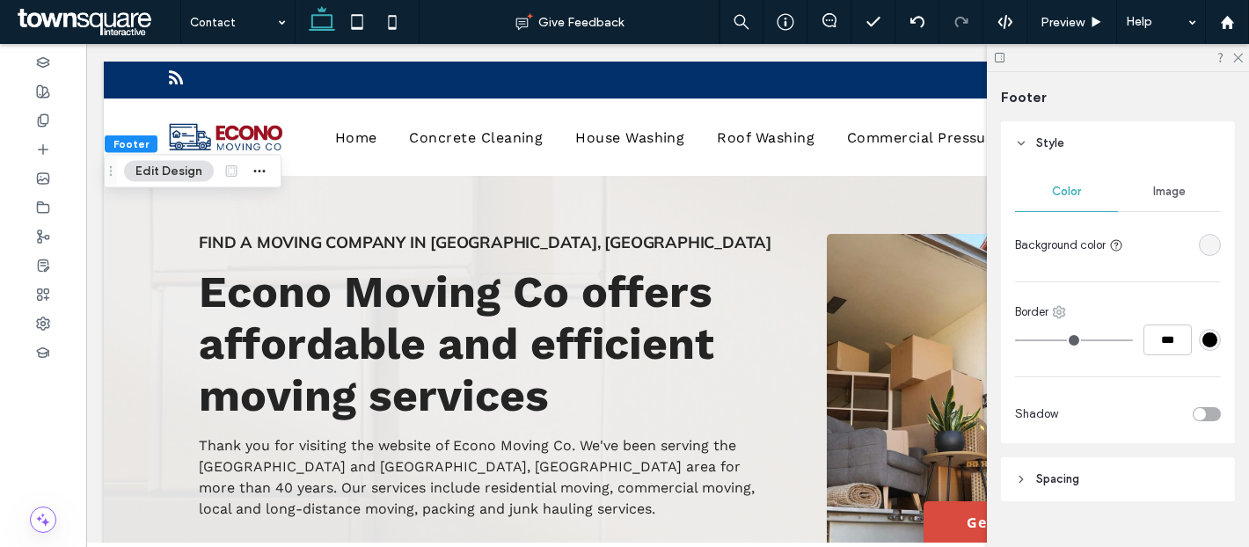
click at [1062, 312] on use at bounding box center [1059, 312] width 11 height 11
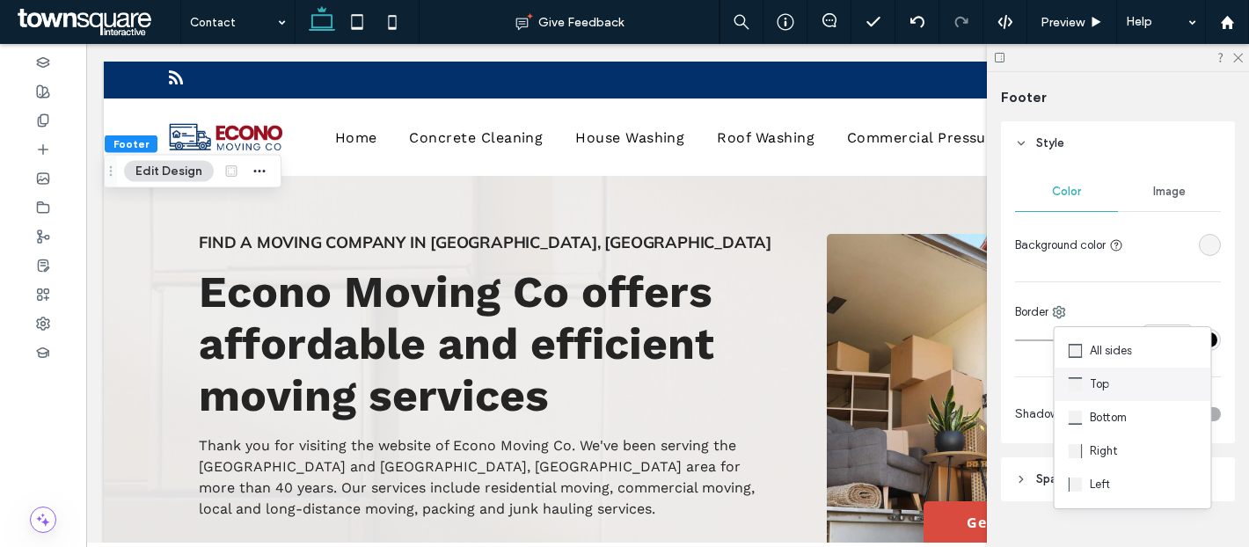
click at [1087, 375] on span at bounding box center [1079, 384] width 21 height 19
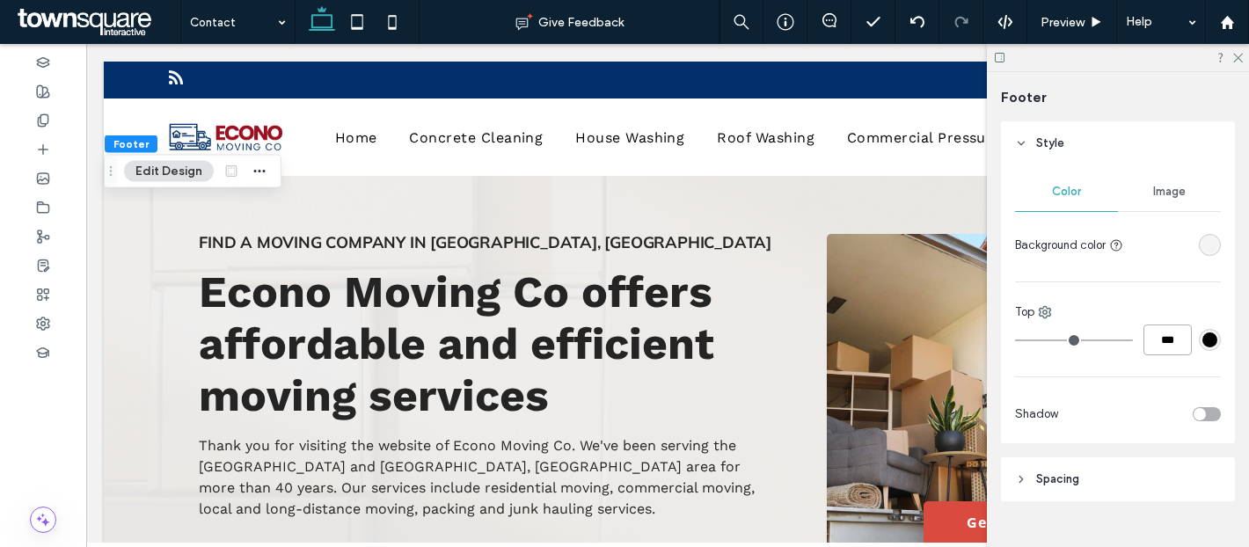
click at [1177, 336] on input "***" at bounding box center [1167, 340] width 48 height 31
type input "*"
click at [1197, 344] on div "***" at bounding box center [1118, 340] width 206 height 31
click at [1205, 342] on div "#000000" at bounding box center [1209, 339] width 15 height 15
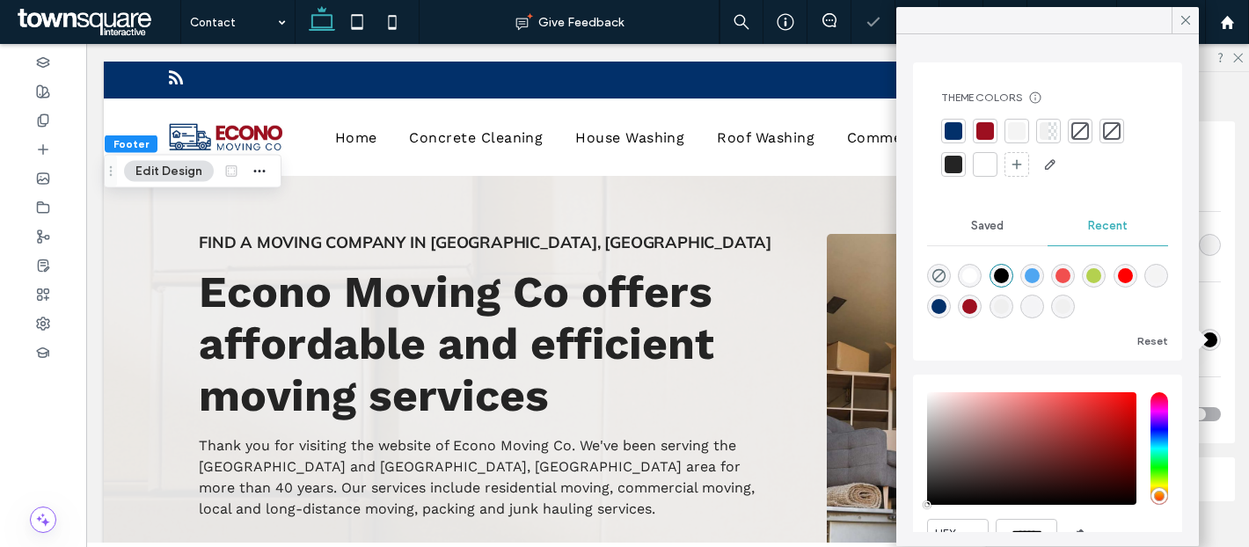
click at [951, 122] on div at bounding box center [954, 131] width 18 height 18
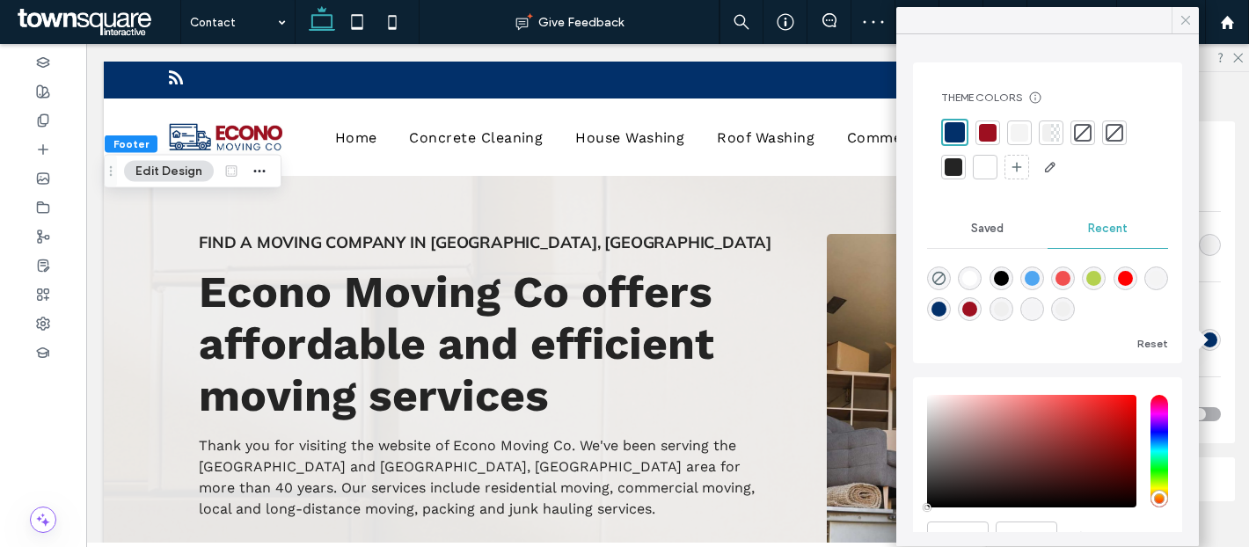
click at [1184, 19] on icon at bounding box center [1186, 20] width 16 height 16
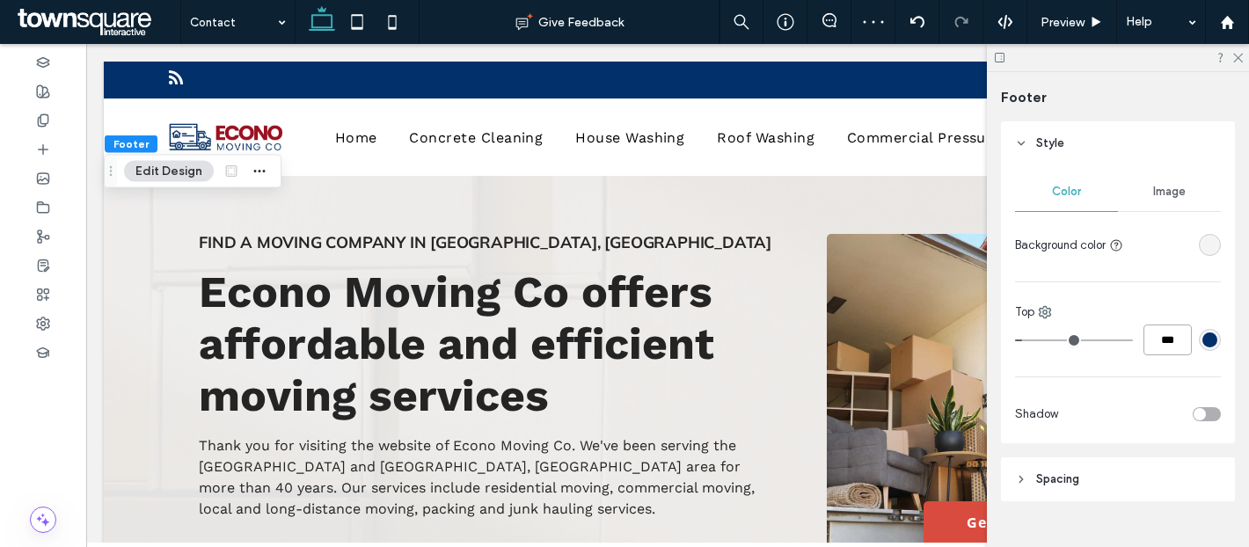
click at [1171, 350] on input "***" at bounding box center [1167, 340] width 48 height 31
type input "*"
type input "***"
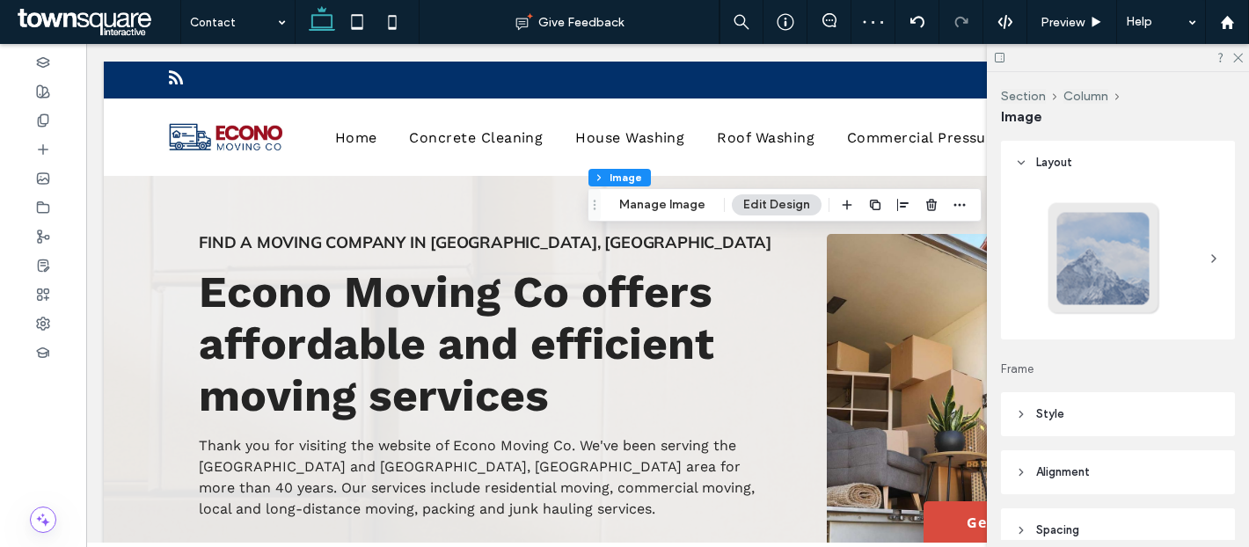
type input "*"
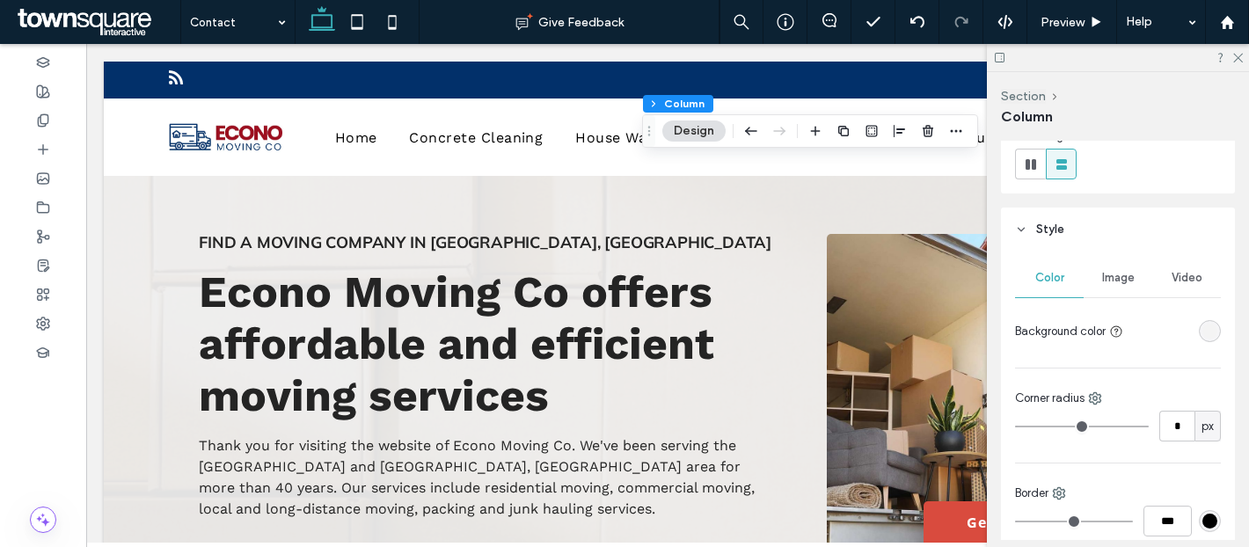
scroll to position [294, 0]
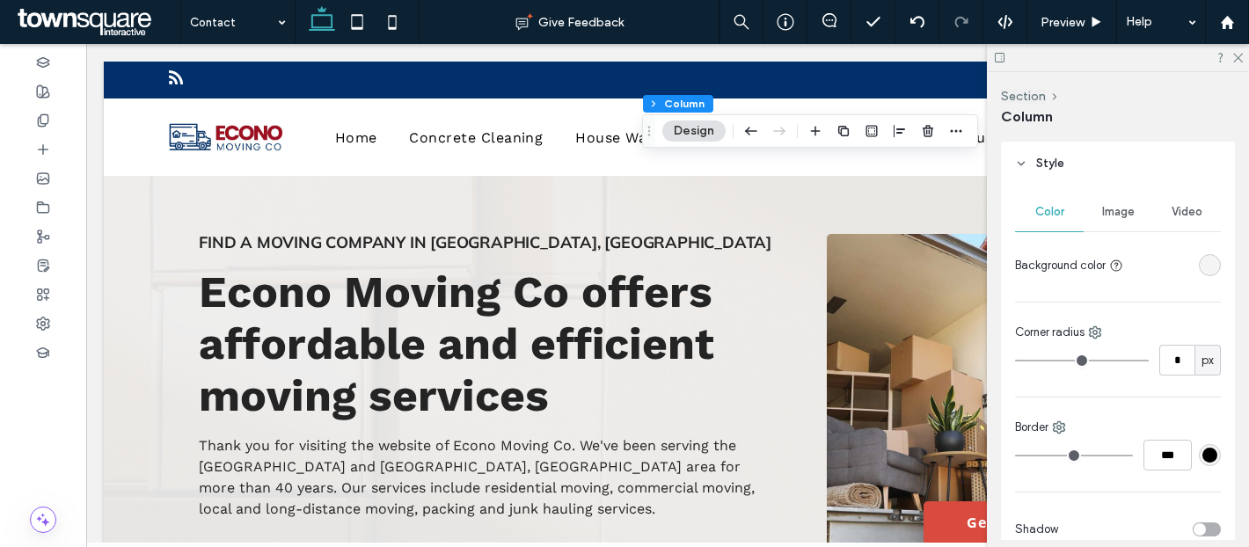
click at [1202, 275] on div at bounding box center [1210, 265] width 22 height 22
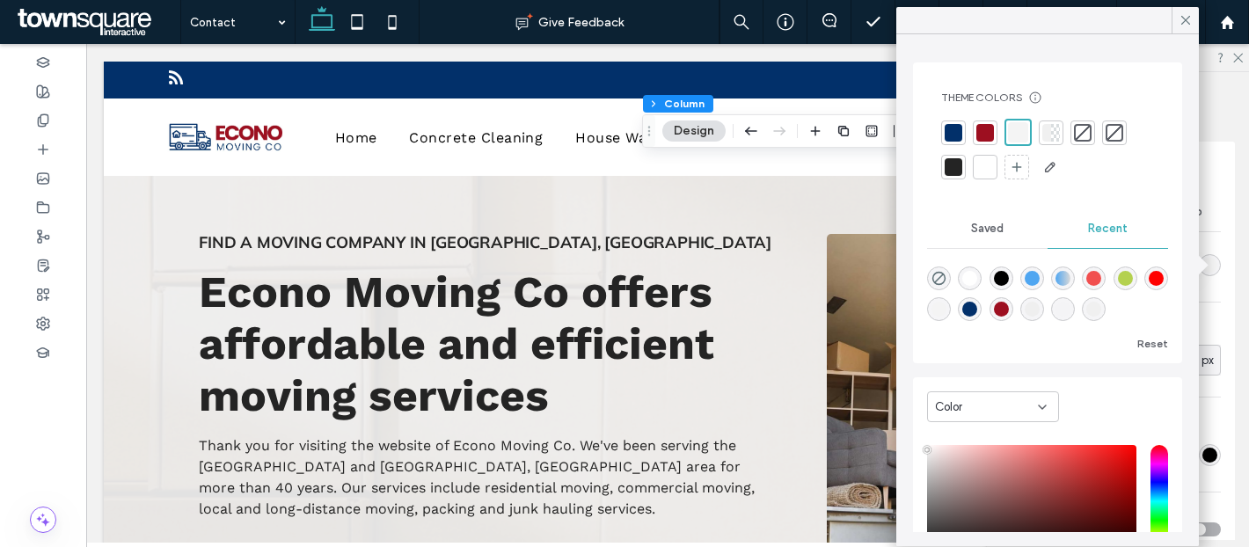
click at [943, 127] on div at bounding box center [953, 132] width 25 height 25
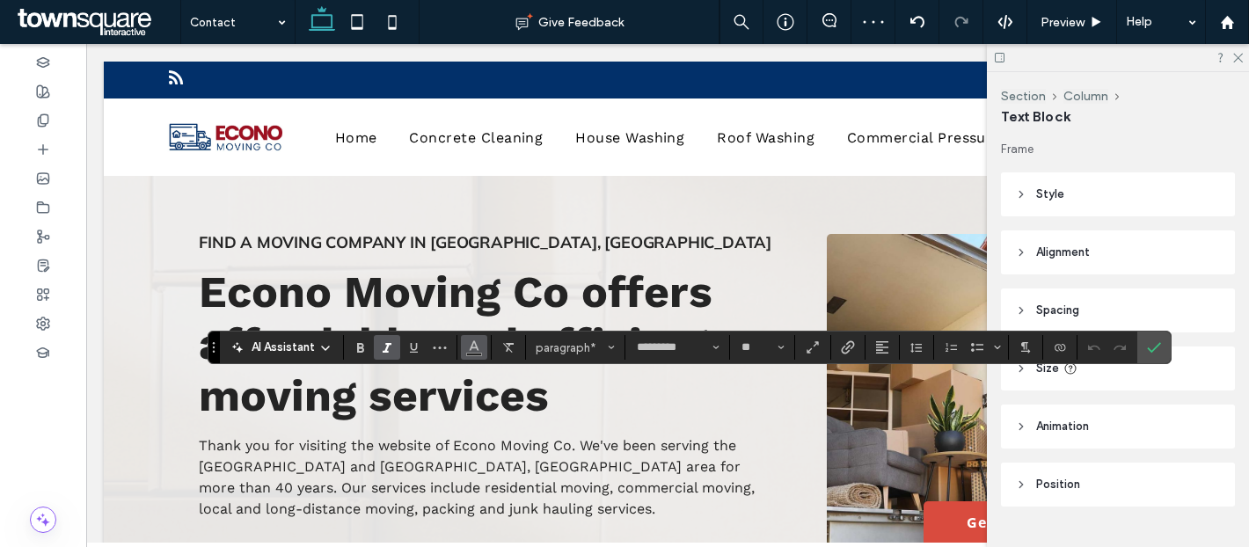
click at [469, 353] on span "Color" at bounding box center [474, 345] width 14 height 23
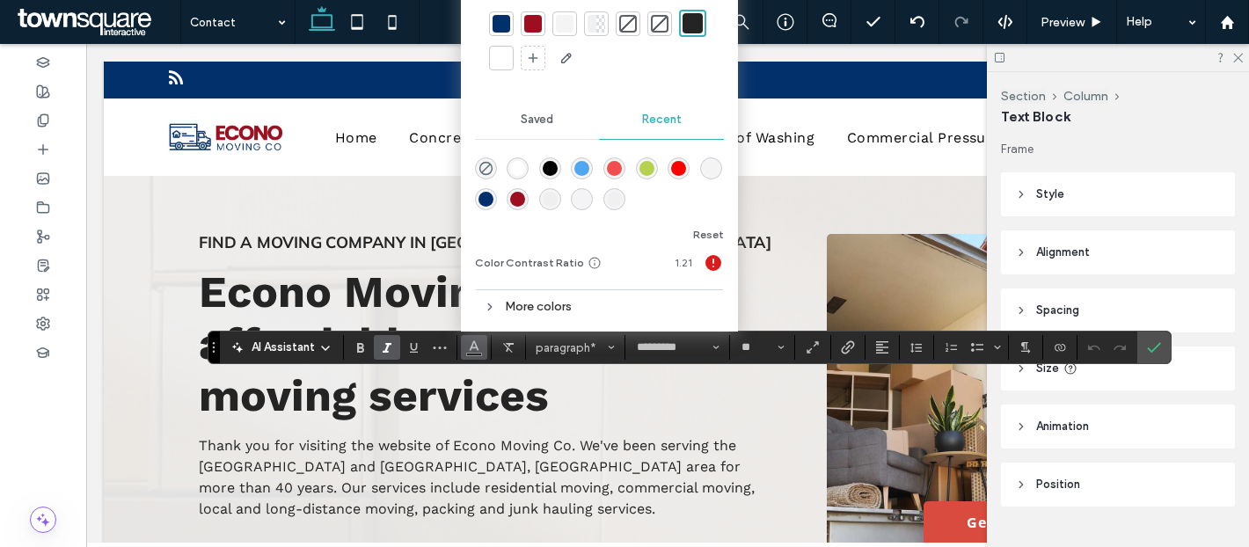
click at [500, 62] on div at bounding box center [502, 58] width 18 height 18
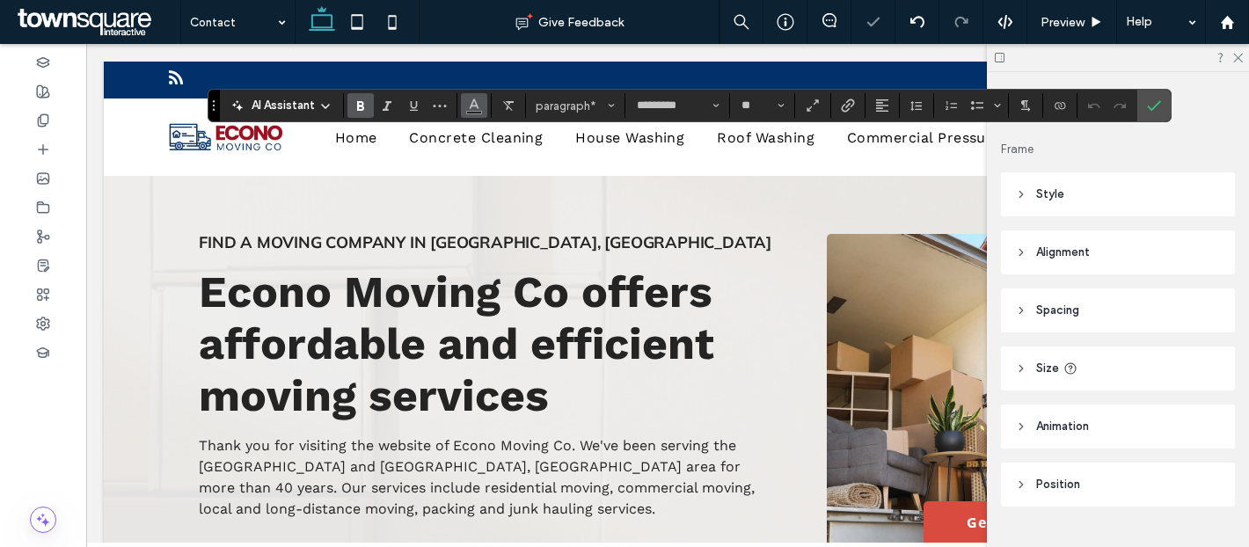
click at [467, 101] on icon "Color" at bounding box center [474, 104] width 14 height 14
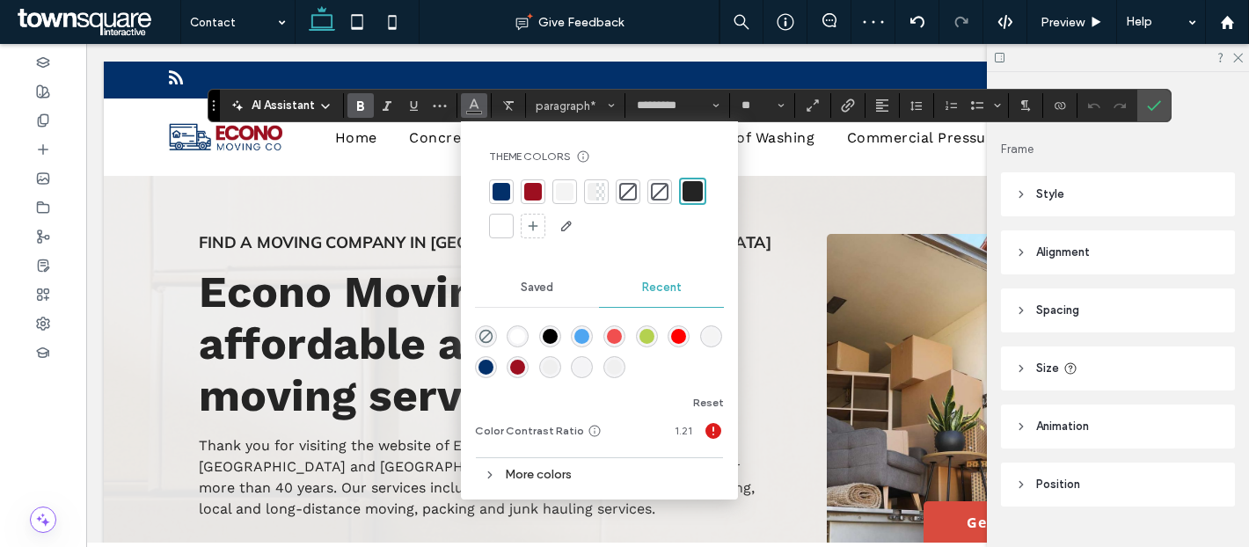
click at [501, 226] on div at bounding box center [502, 226] width 18 height 18
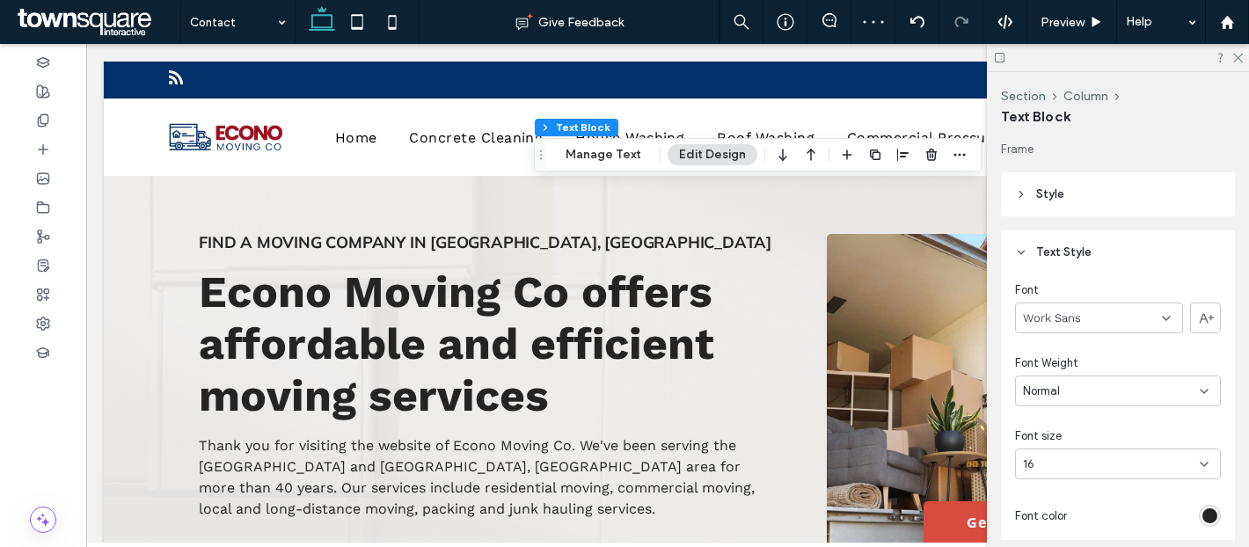
click at [1210, 520] on div "rgb(36, 36, 36)" at bounding box center [1209, 515] width 15 height 15
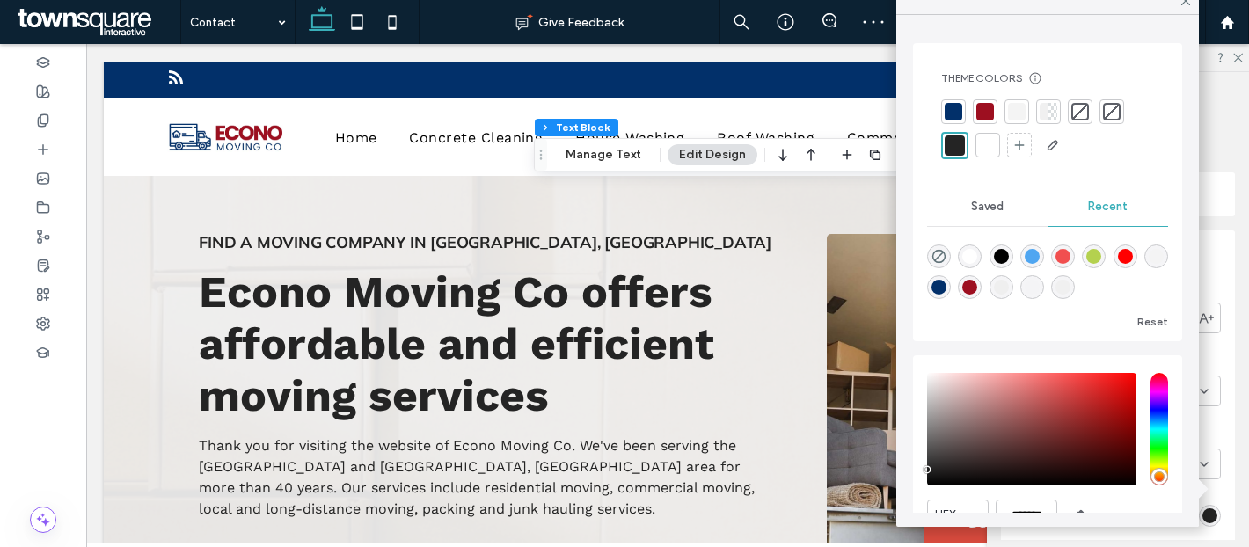
click at [994, 135] on div at bounding box center [987, 145] width 25 height 25
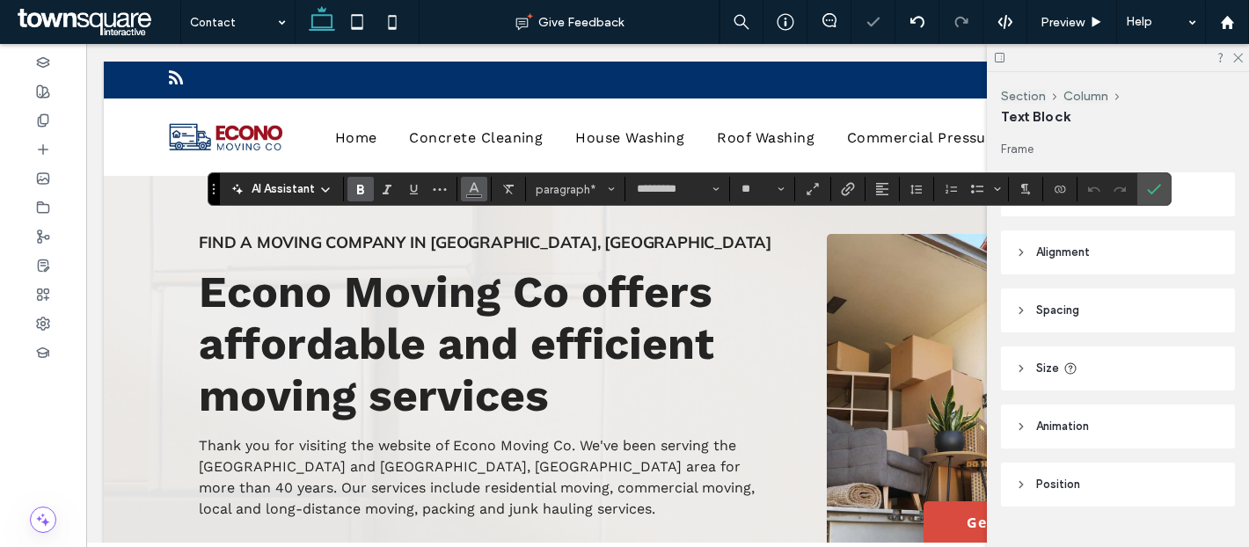
click at [473, 189] on use "Color" at bounding box center [474, 188] width 10 height 10
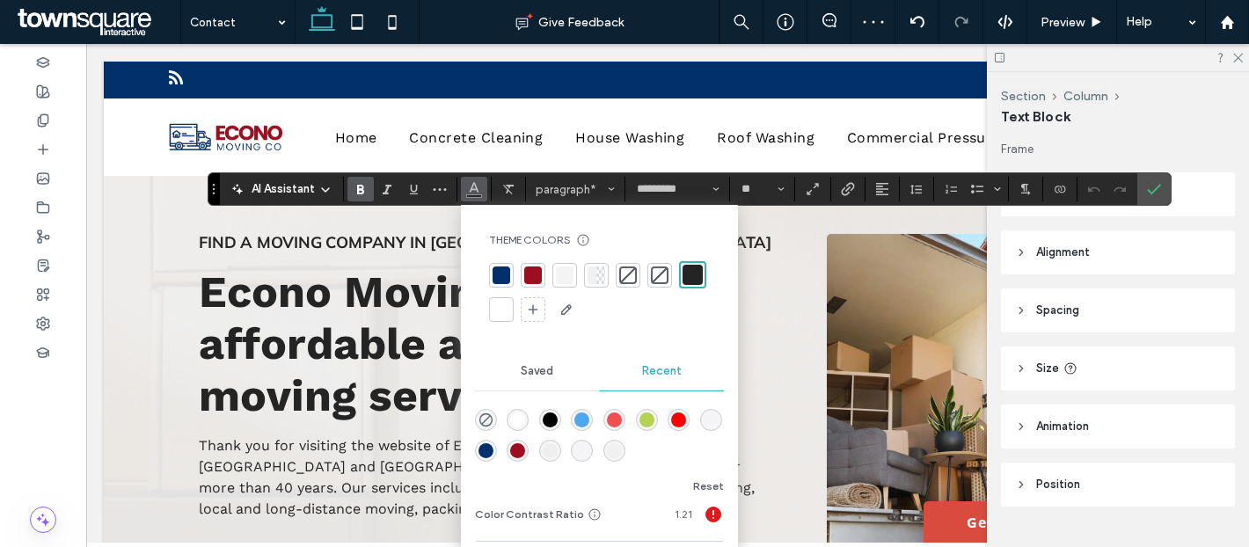
click at [493, 314] on div at bounding box center [502, 310] width 18 height 18
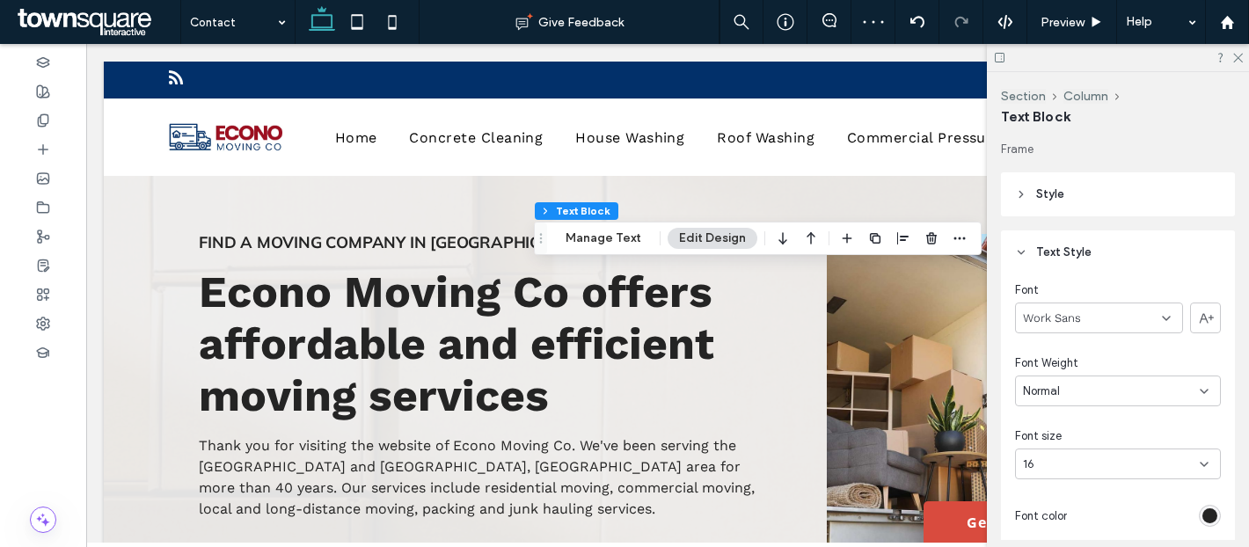
click at [1205, 508] on div "rgb(36, 36, 36)" at bounding box center [1209, 515] width 15 height 15
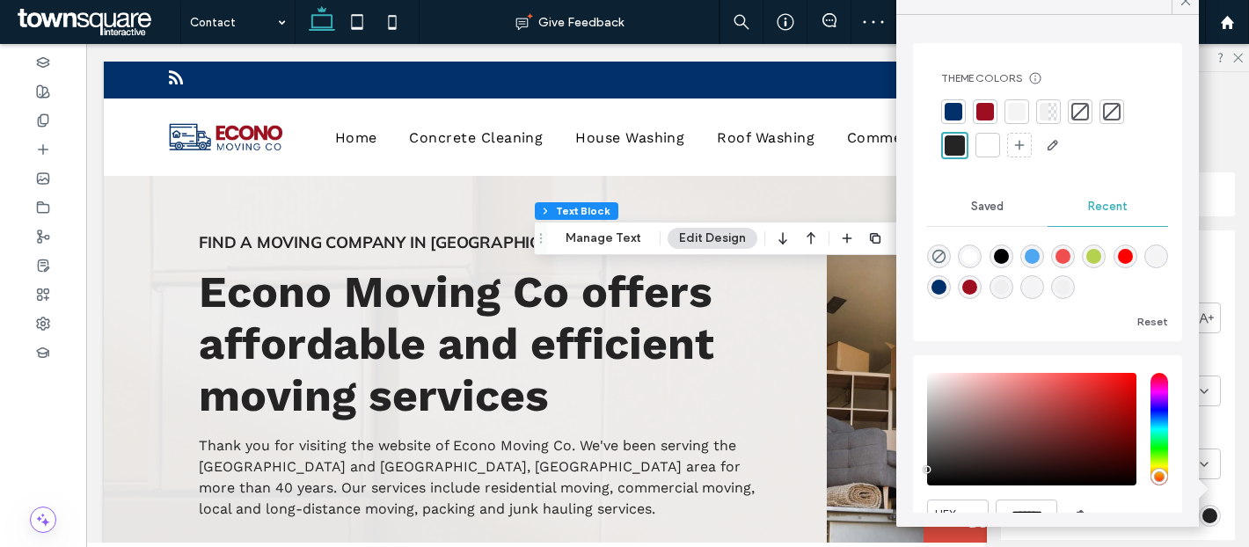
click at [990, 140] on div at bounding box center [988, 145] width 18 height 18
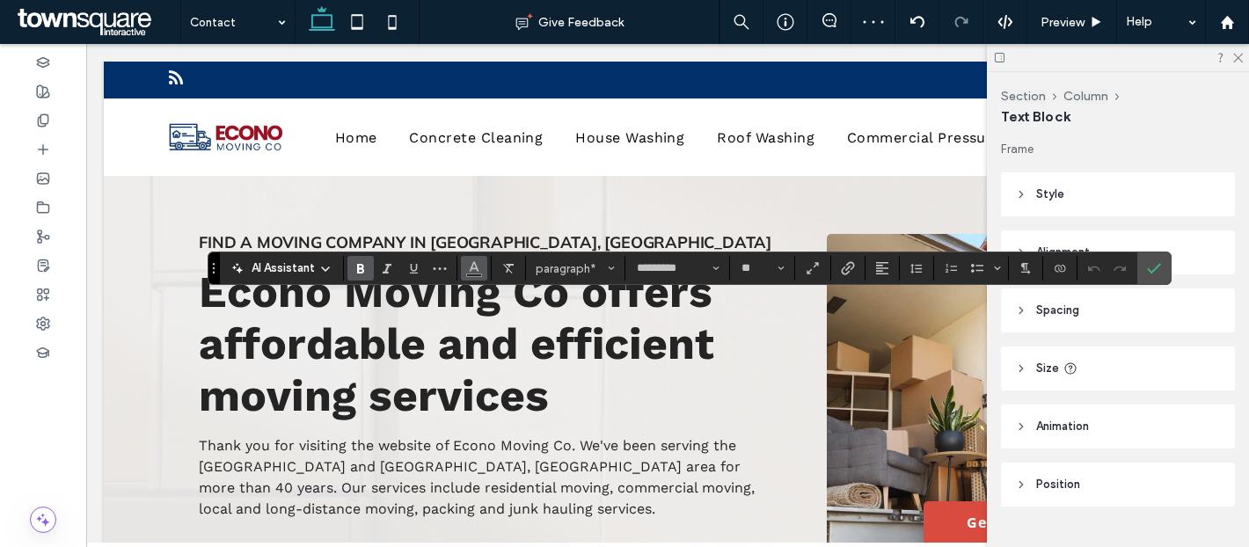
click at [476, 270] on icon "Color" at bounding box center [474, 266] width 14 height 14
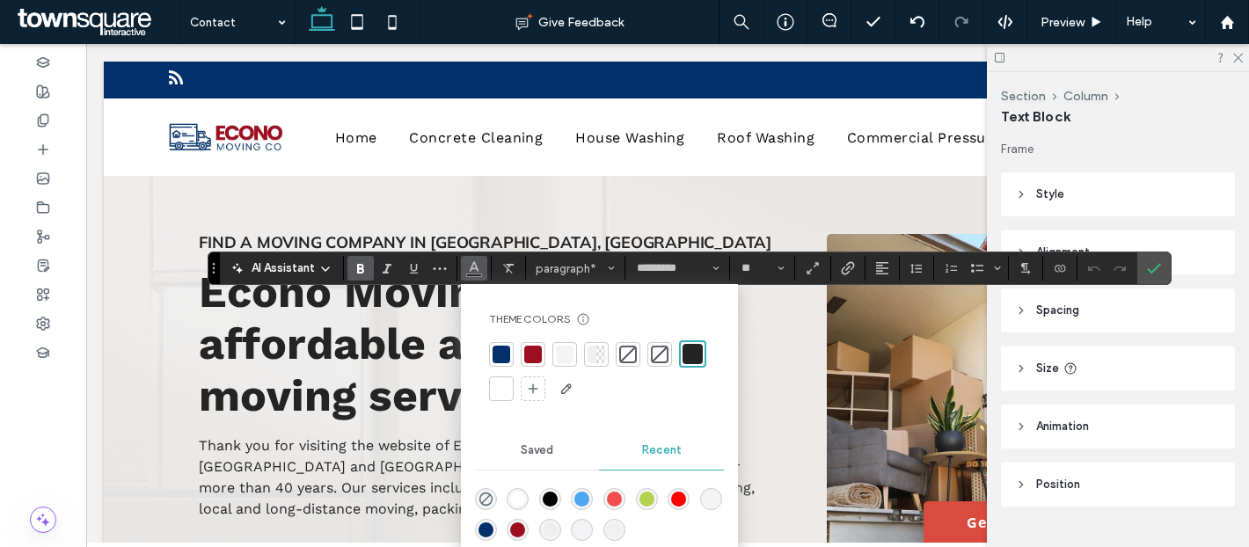
click at [503, 376] on div at bounding box center [501, 388] width 25 height 25
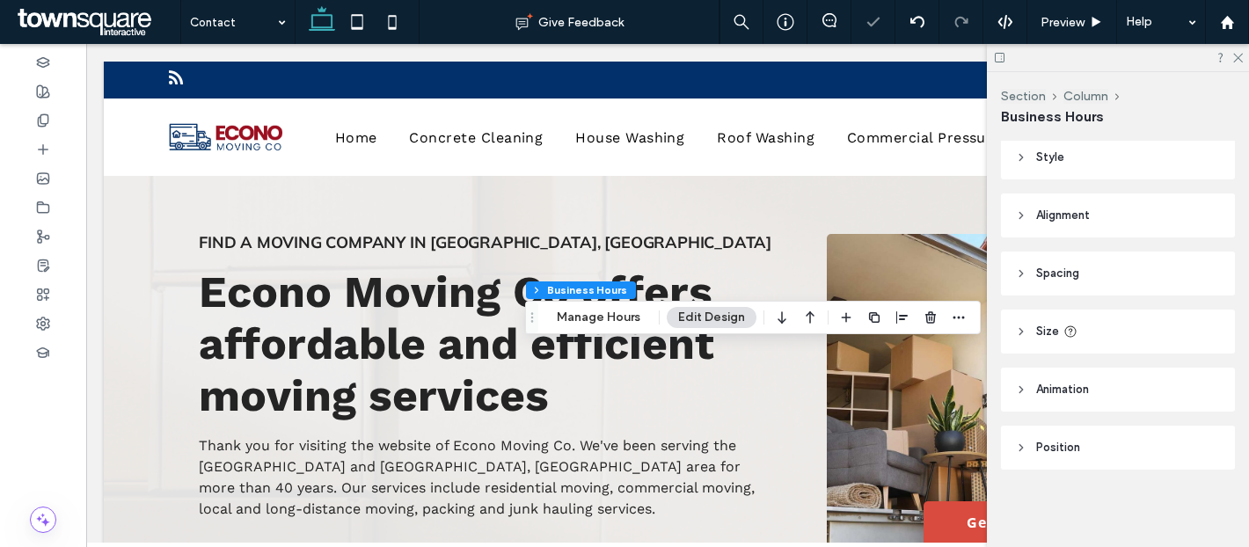
scroll to position [0, 0]
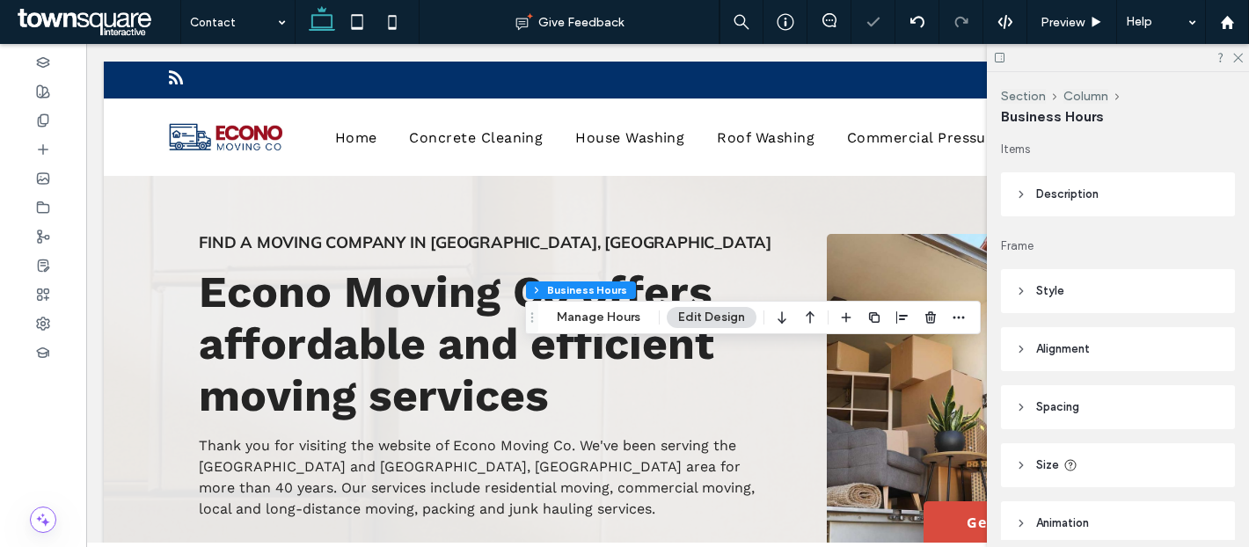
click at [1104, 289] on header "Style" at bounding box center [1118, 291] width 234 height 44
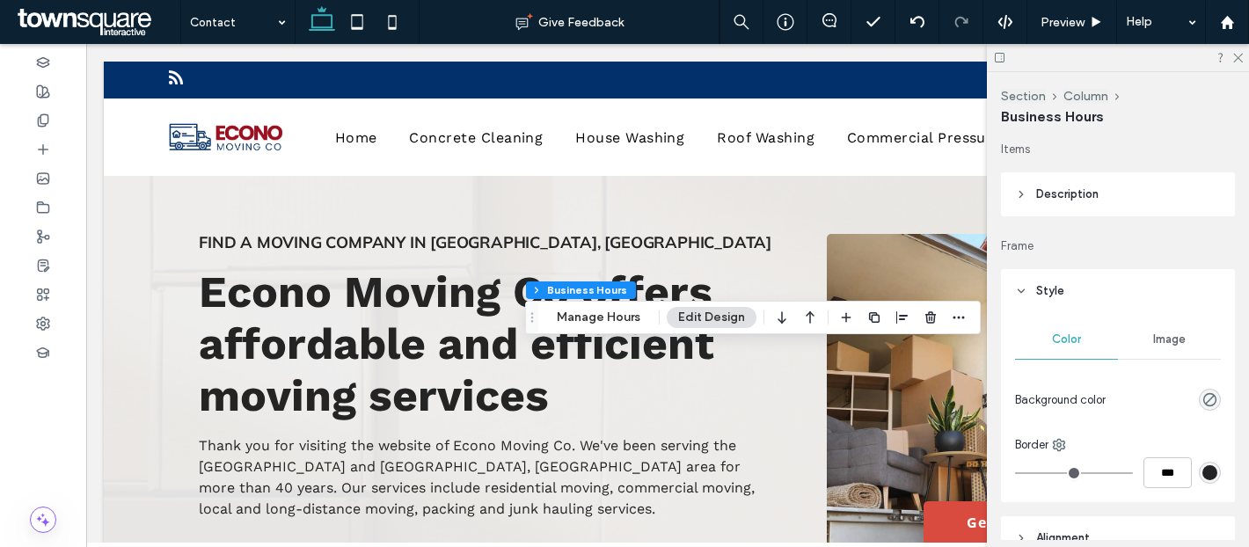
click at [1141, 204] on header "Description" at bounding box center [1118, 194] width 234 height 44
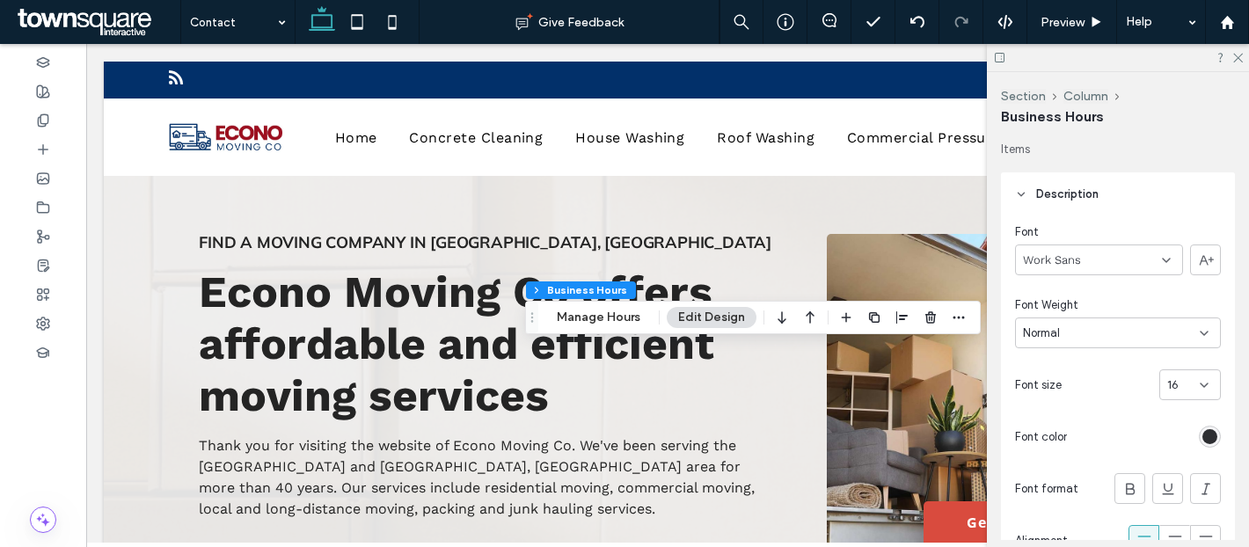
click at [1204, 429] on div "rgb(45, 46, 50)" at bounding box center [1209, 436] width 15 height 15
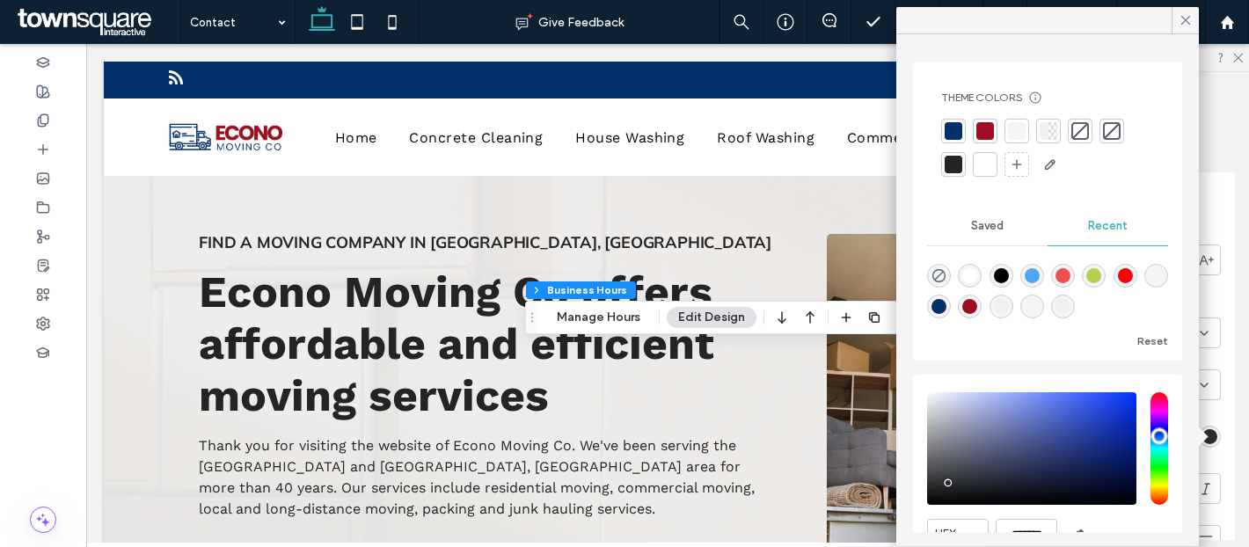
click at [990, 156] on div at bounding box center [985, 165] width 18 height 18
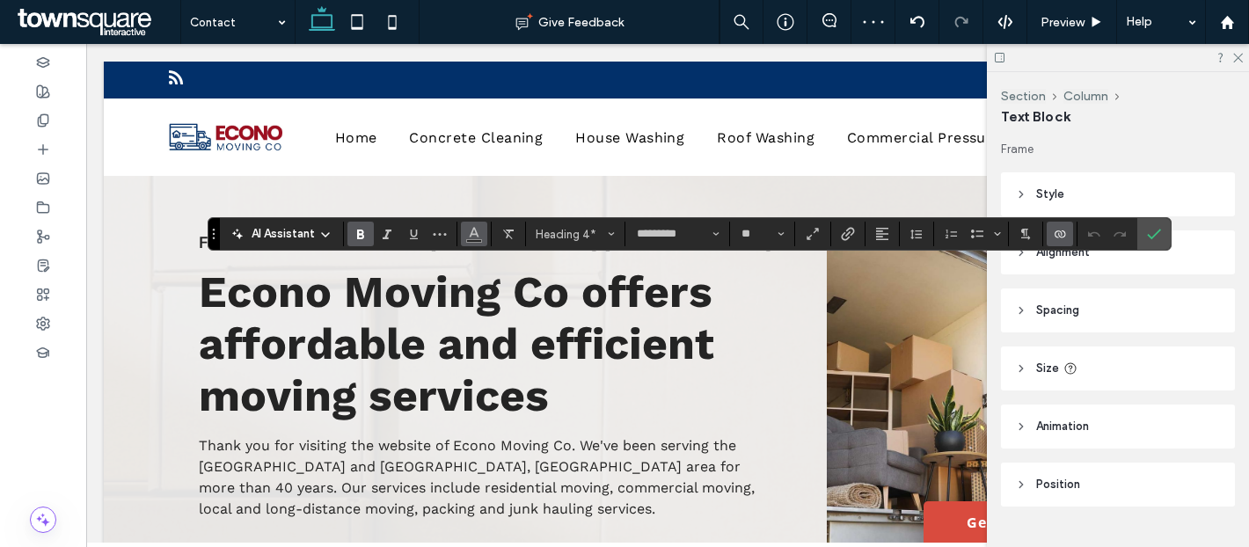
click at [474, 235] on use "Color" at bounding box center [474, 233] width 10 height 10
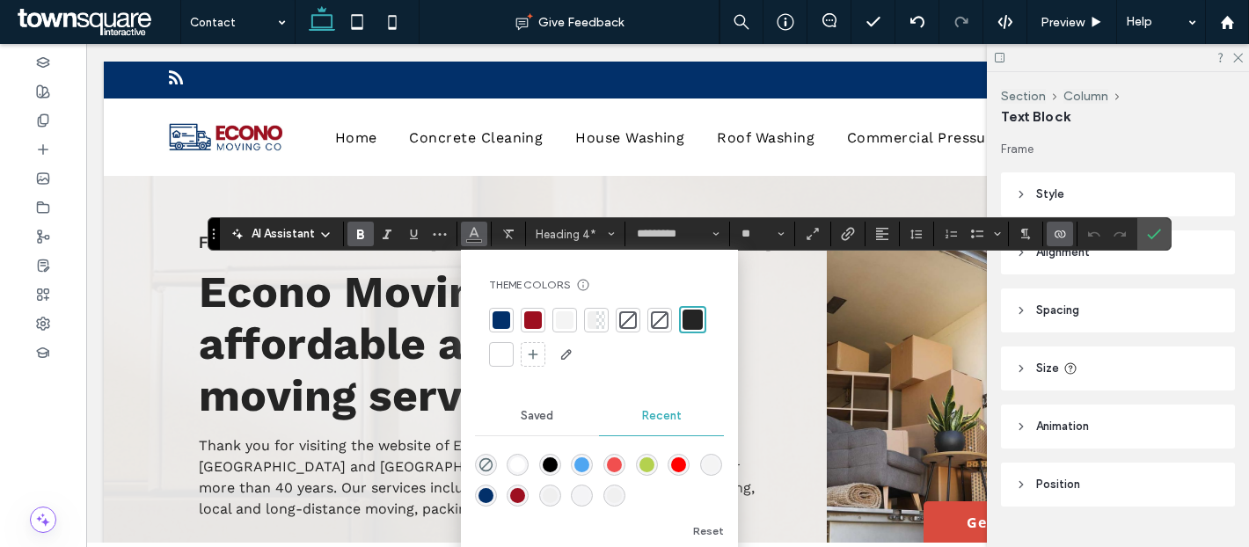
click at [497, 350] on div at bounding box center [502, 355] width 18 height 18
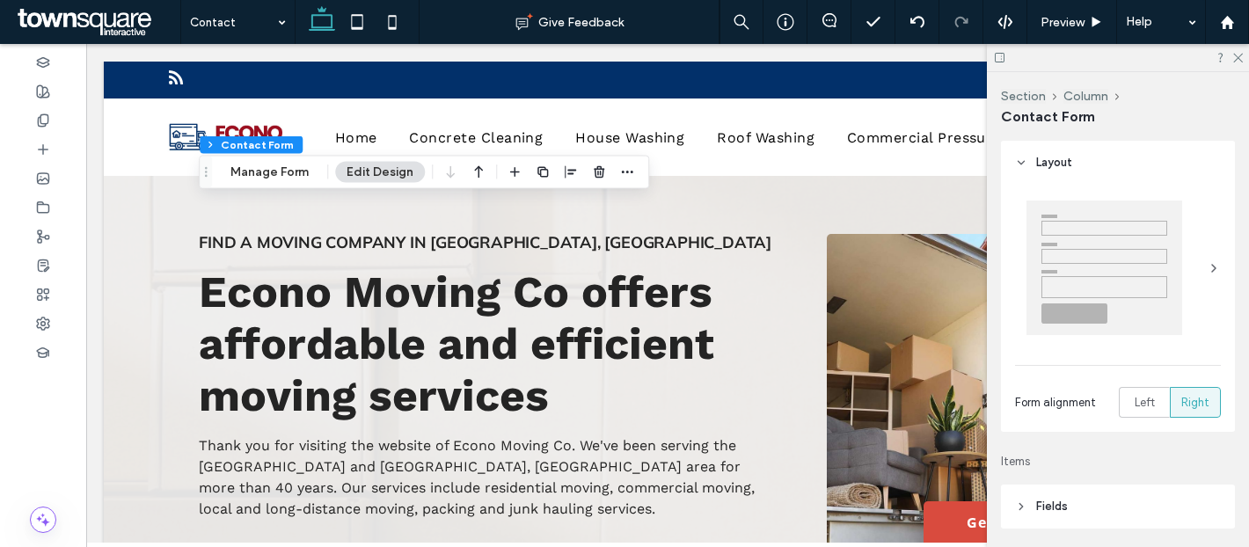
type input "*"
type input "***"
type input "*"
type input "***"
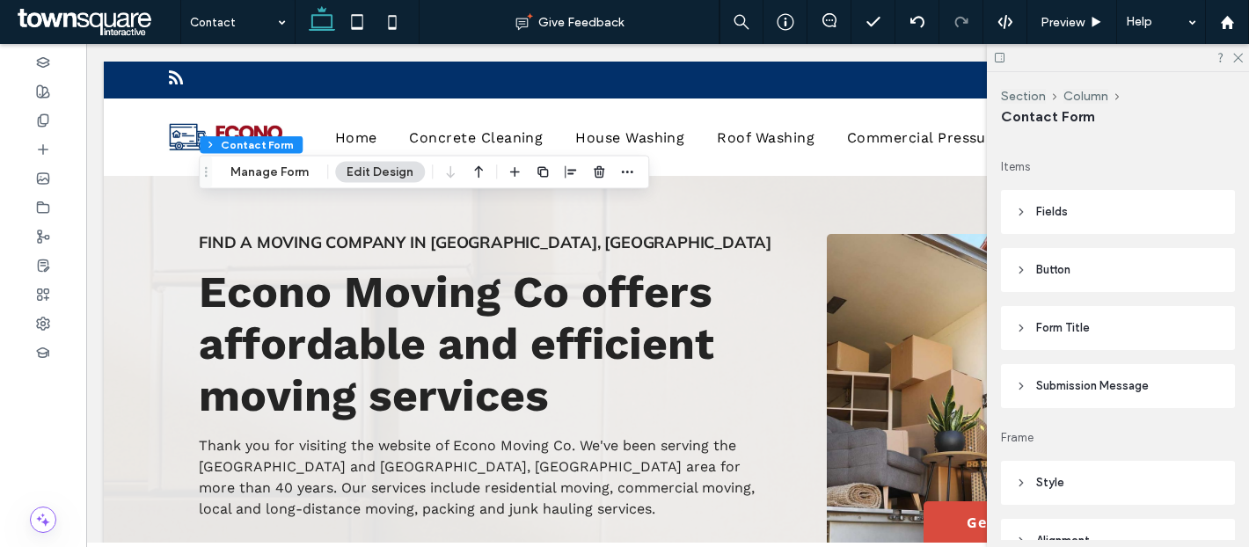
scroll to position [292, 0]
click at [1150, 227] on header "Fields" at bounding box center [1118, 215] width 234 height 44
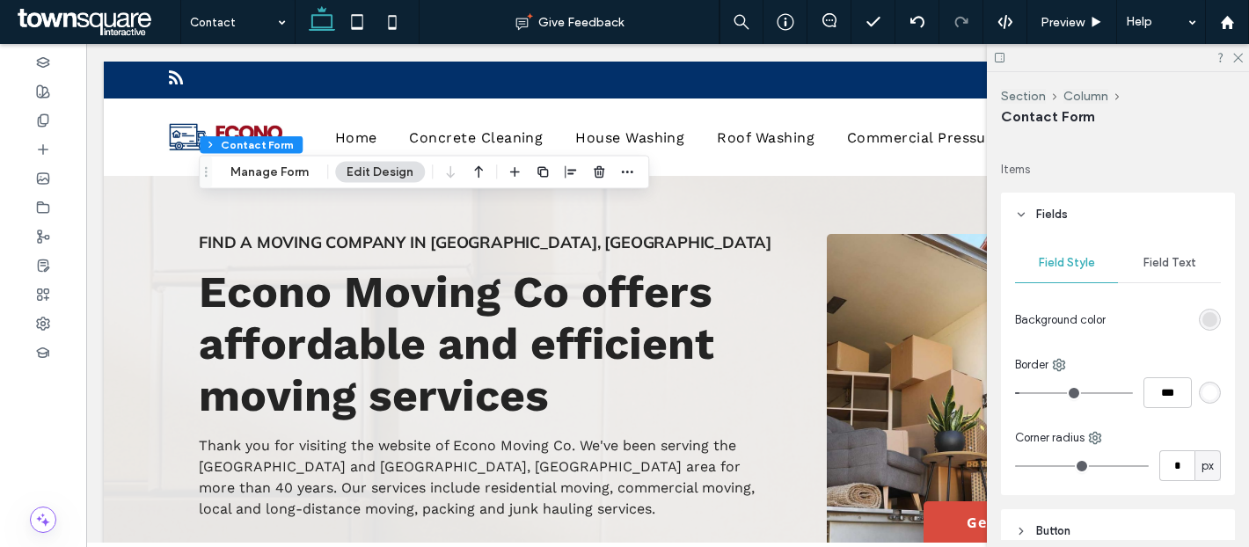
click at [1213, 396] on div "rgb(255, 255, 255)" at bounding box center [1209, 392] width 15 height 15
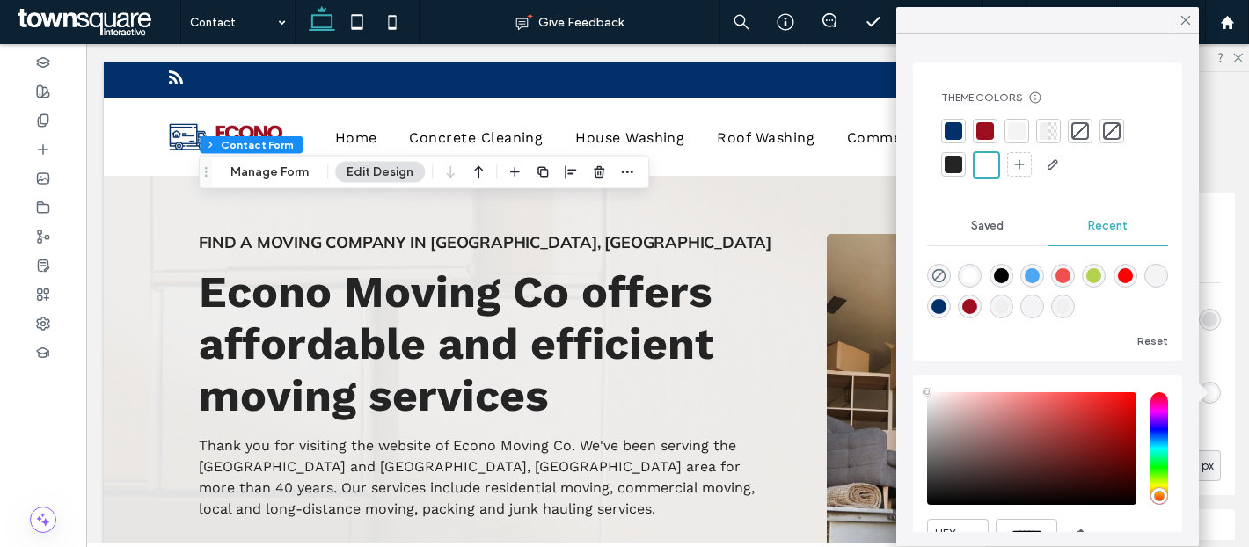
click at [954, 134] on div at bounding box center [954, 131] width 18 height 18
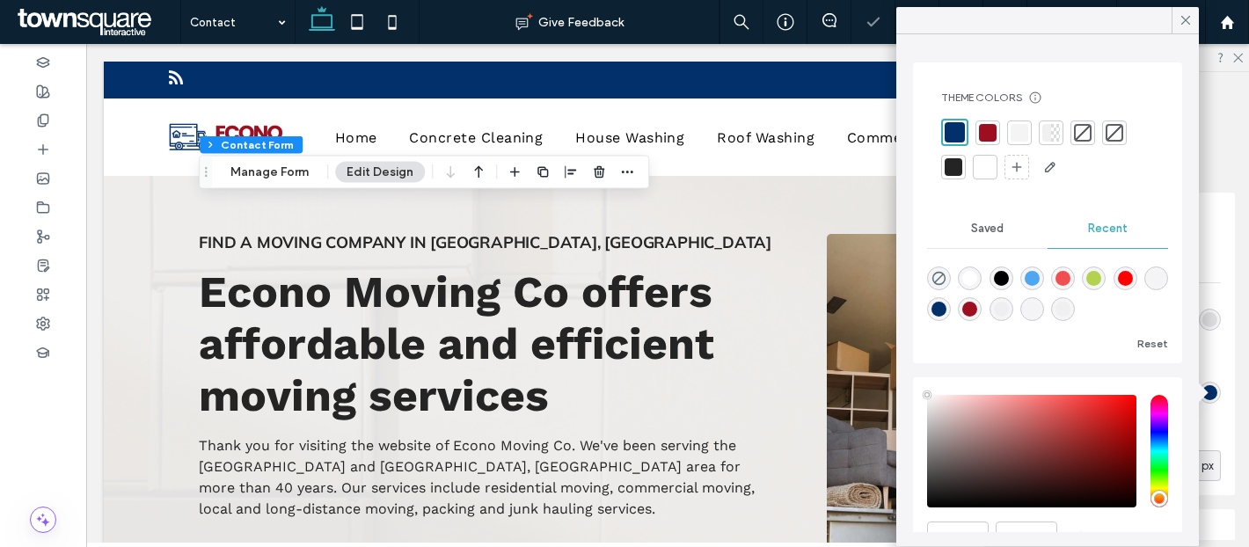
click at [975, 132] on div at bounding box center [987, 132] width 25 height 25
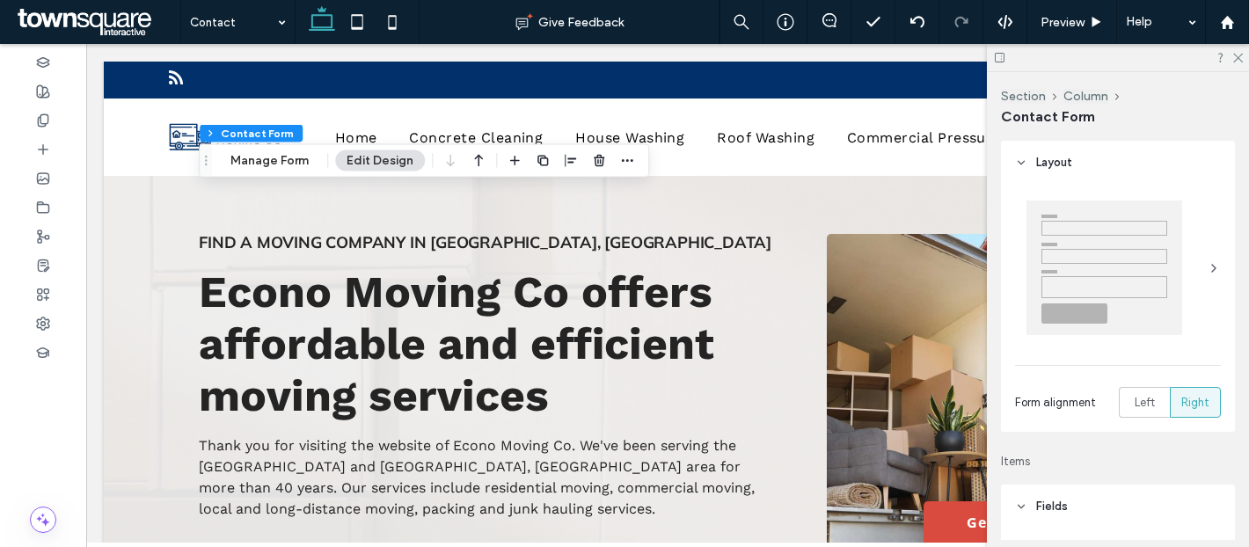
type input "*"
type input "***"
type input "*"
type input "***"
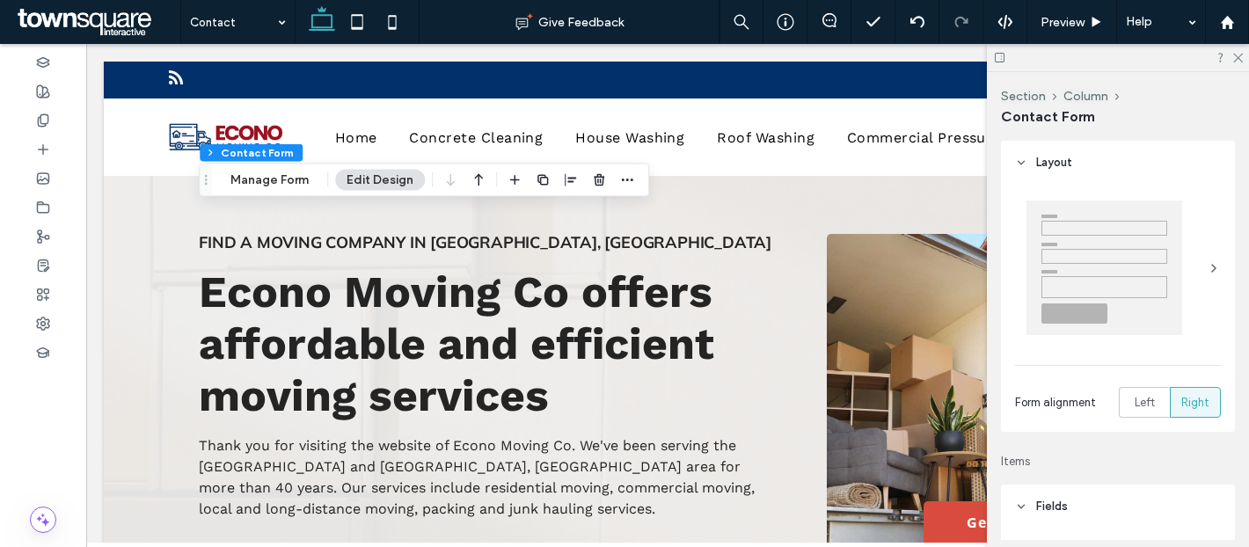
type input "*"
type input "***"
type input "*"
type input "***"
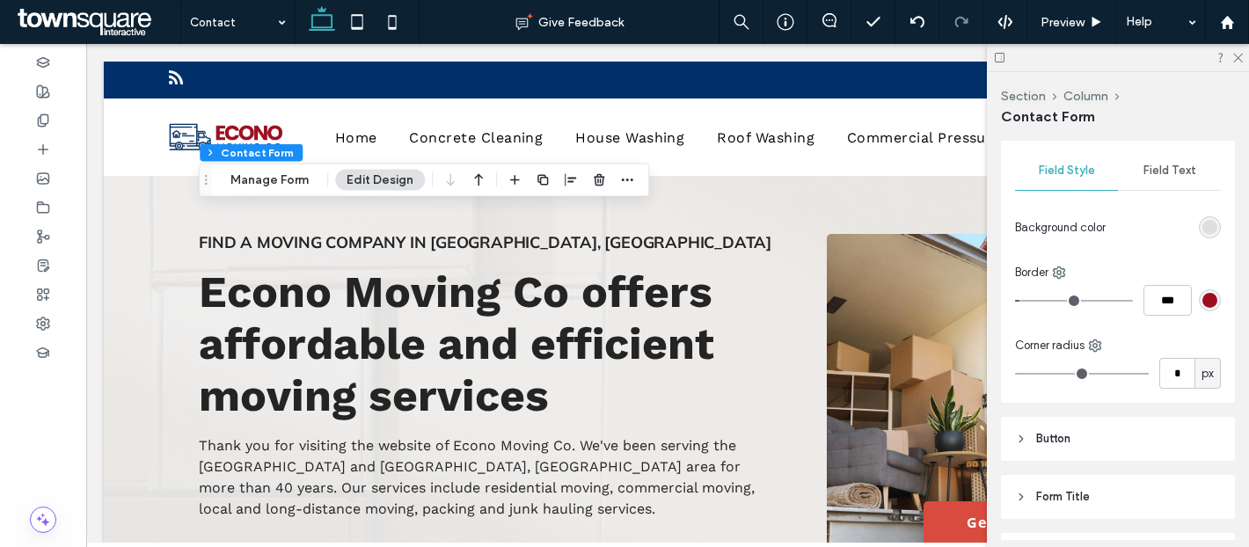
scroll to position [389, 0]
click at [1175, 363] on input "*" at bounding box center [1176, 369] width 35 height 31
type input "*"
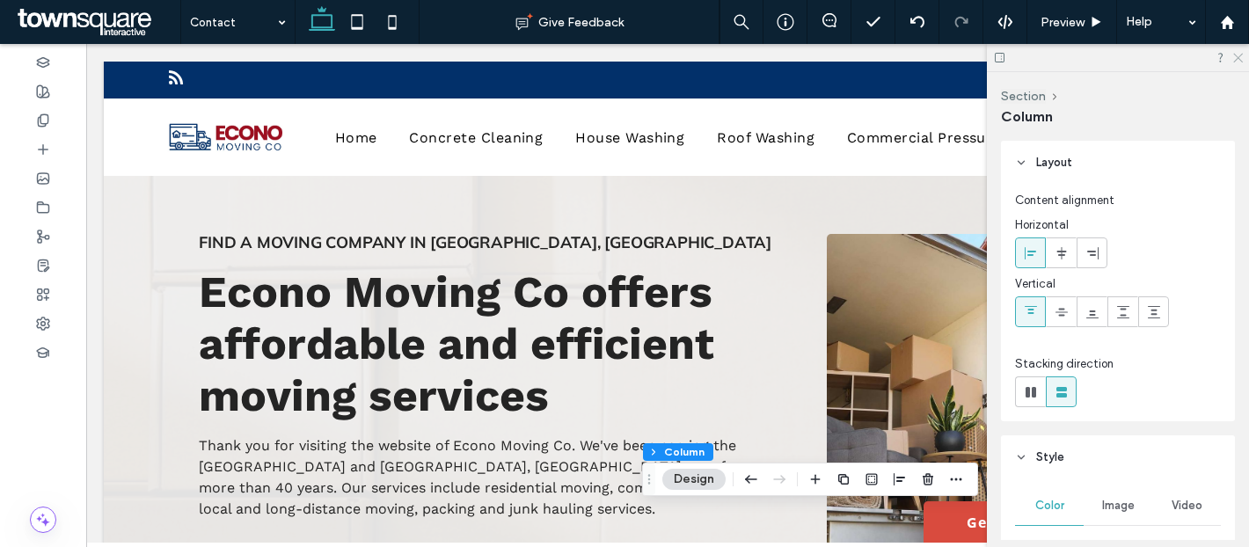
click at [1237, 58] on use at bounding box center [1238, 59] width 10 height 10
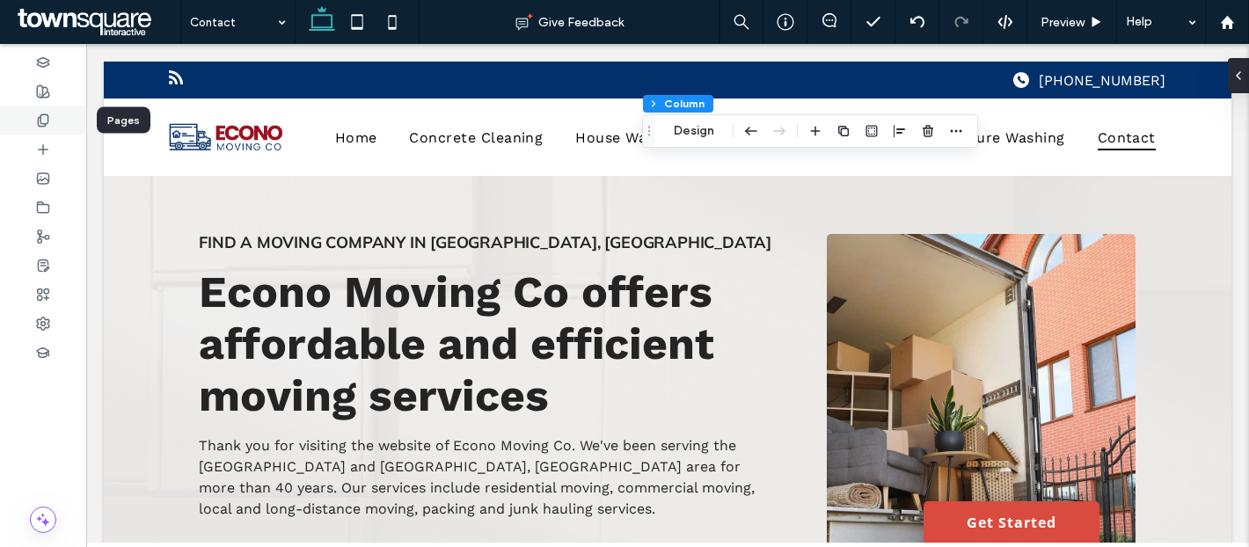
click at [45, 126] on use at bounding box center [43, 119] width 10 height 11
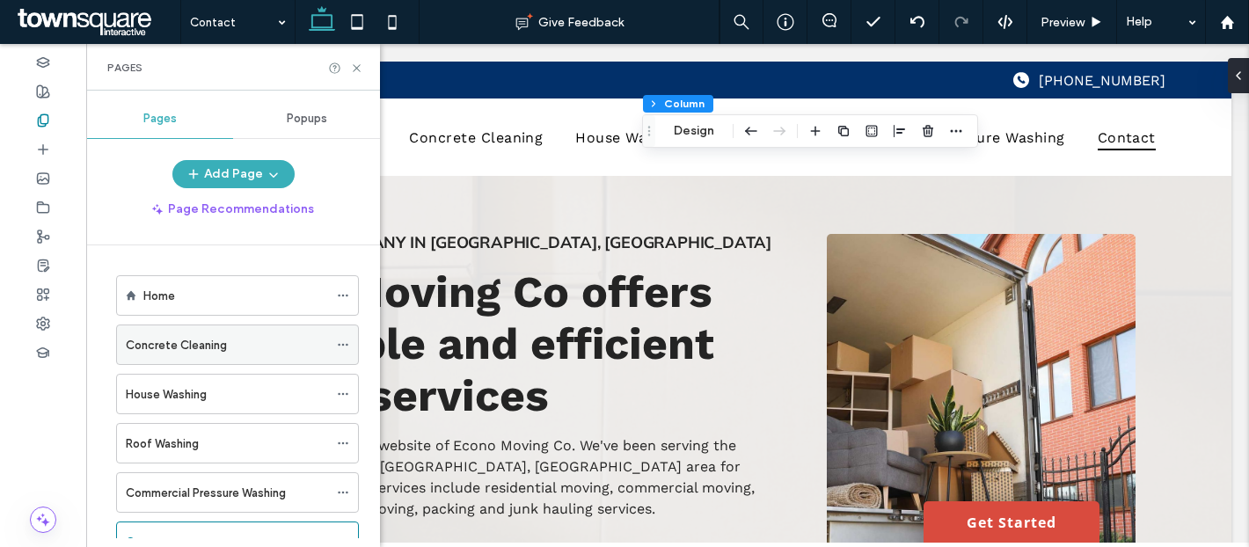
click at [342, 345] on use at bounding box center [343, 345] width 10 height 3
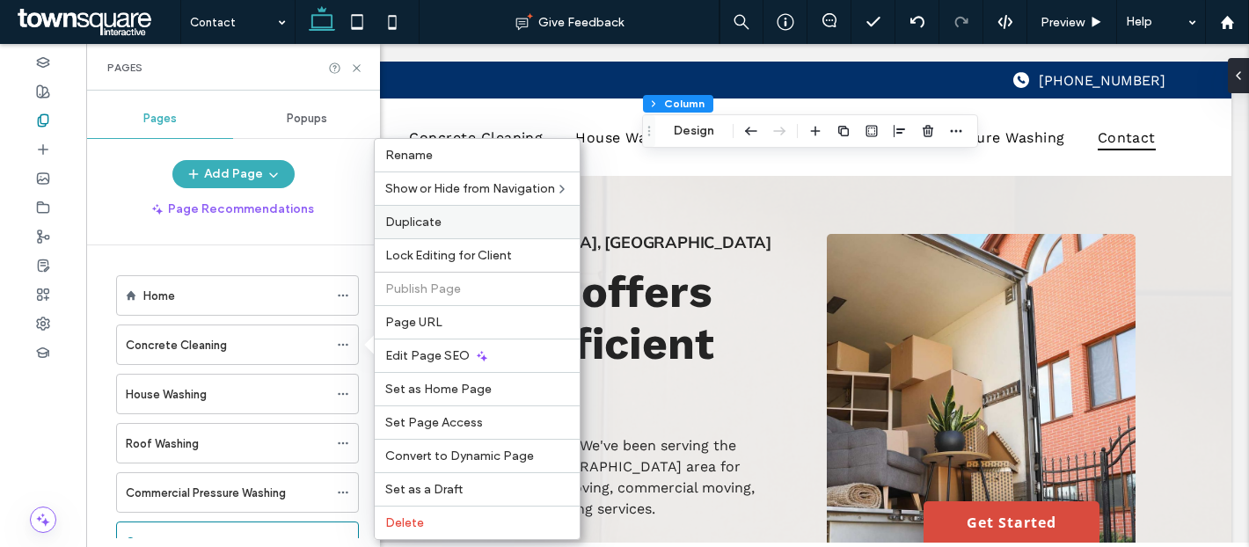
click at [427, 220] on span "Duplicate" at bounding box center [413, 222] width 56 height 15
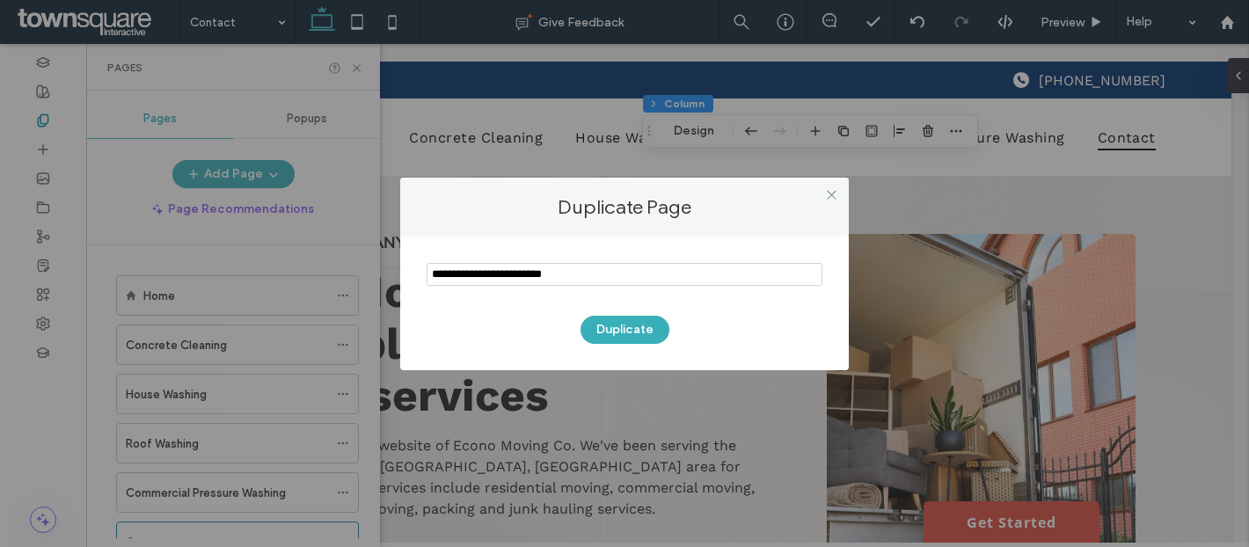
click at [523, 266] on input "notEmpty" at bounding box center [625, 274] width 396 height 23
type input "********"
click at [617, 326] on button "Duplicate" at bounding box center [625, 330] width 89 height 28
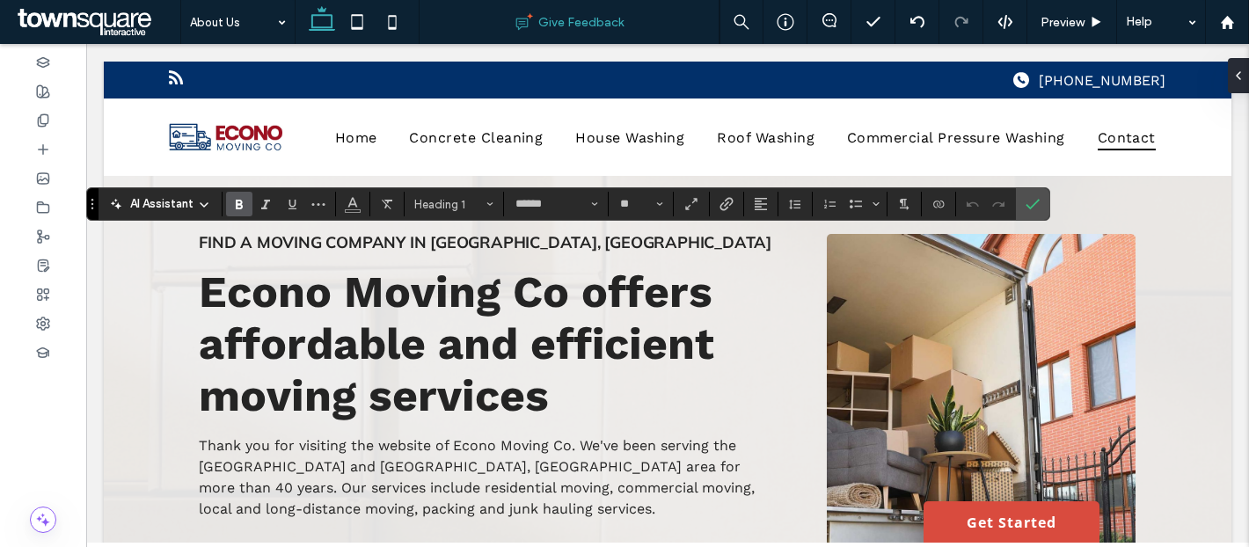
type input "**"
type input "******"
type input "**"
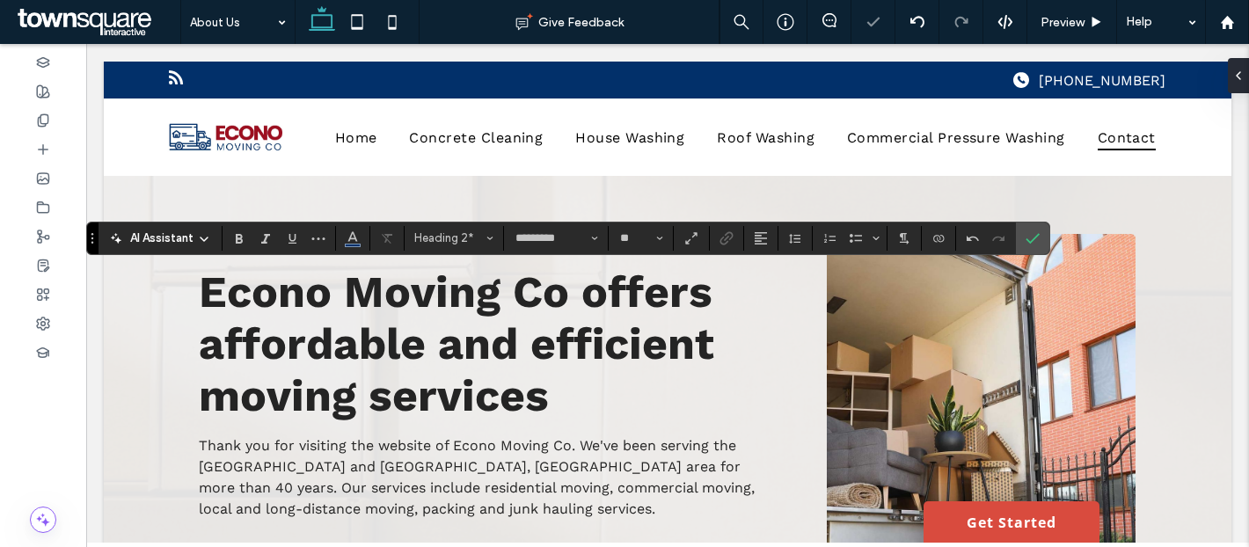
type input "**"
click at [1028, 233] on icon "Confirm" at bounding box center [1033, 238] width 14 height 14
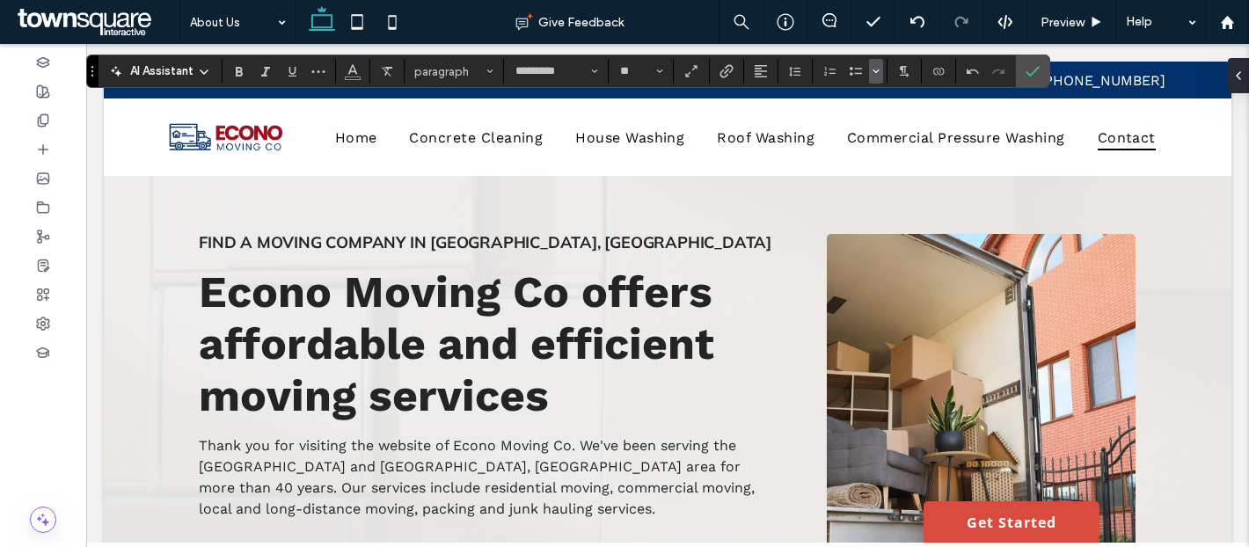
click at [876, 71] on use "Bulleted list menu" at bounding box center [875, 71] width 5 height 3
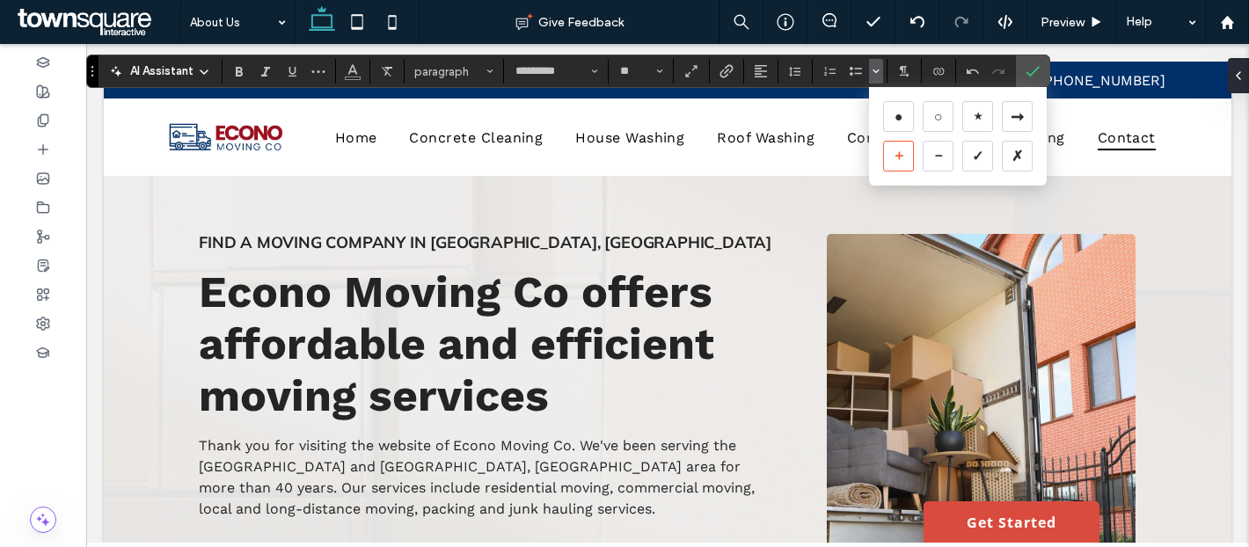
click at [904, 149] on div "＋" at bounding box center [898, 156] width 31 height 31
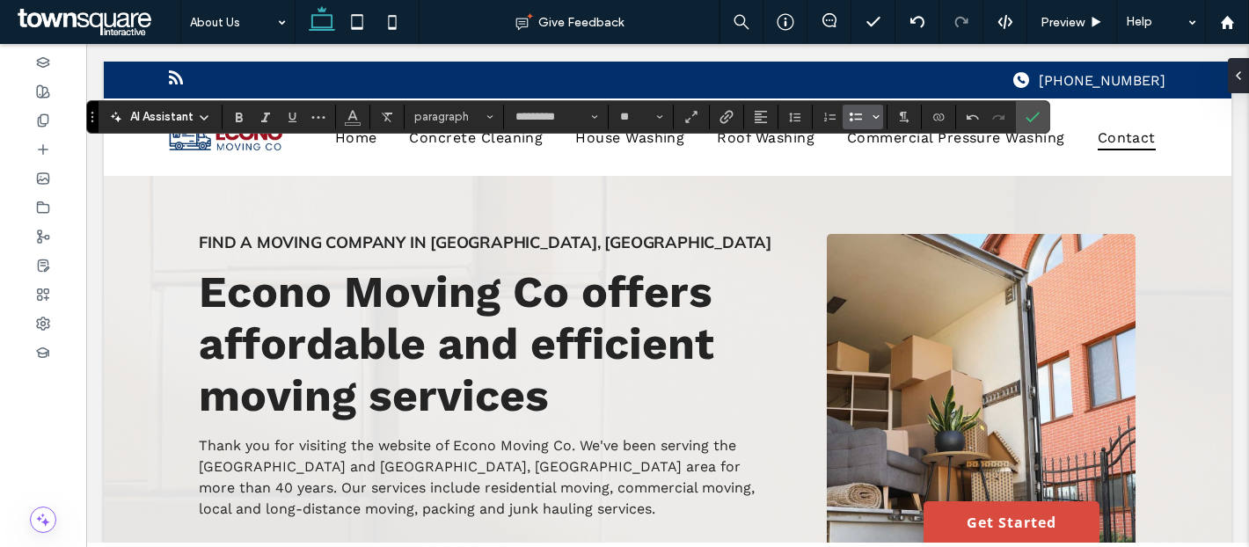
click at [869, 116] on button "Bulleted list menu" at bounding box center [876, 117] width 14 height 25
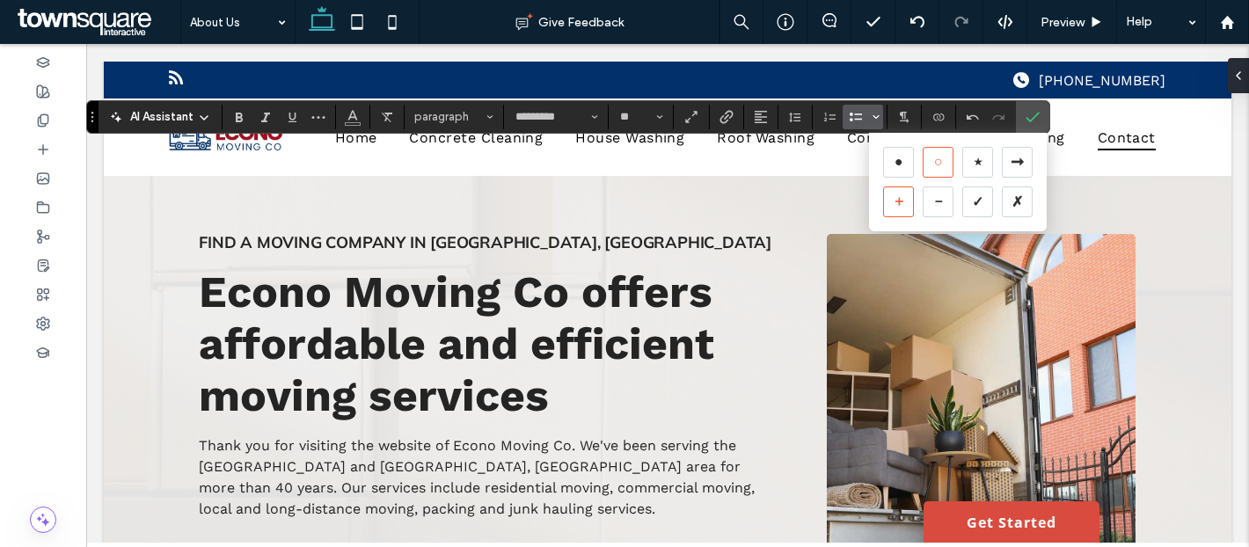
click at [924, 170] on div "○" at bounding box center [938, 162] width 31 height 31
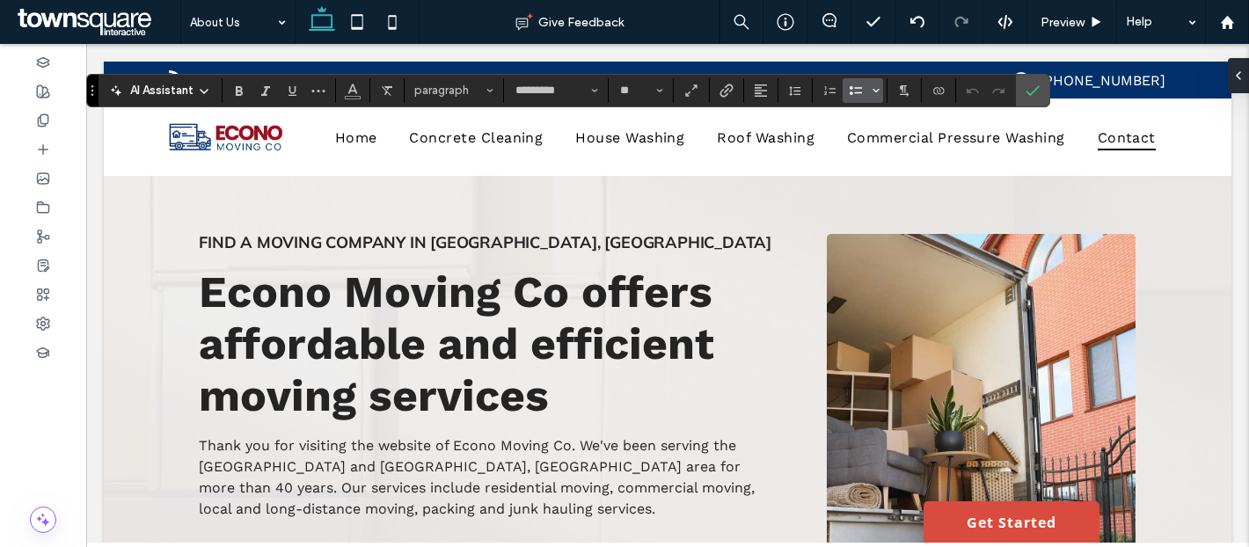
click at [876, 89] on icon "Bulleted list menu" at bounding box center [876, 90] width 11 height 11
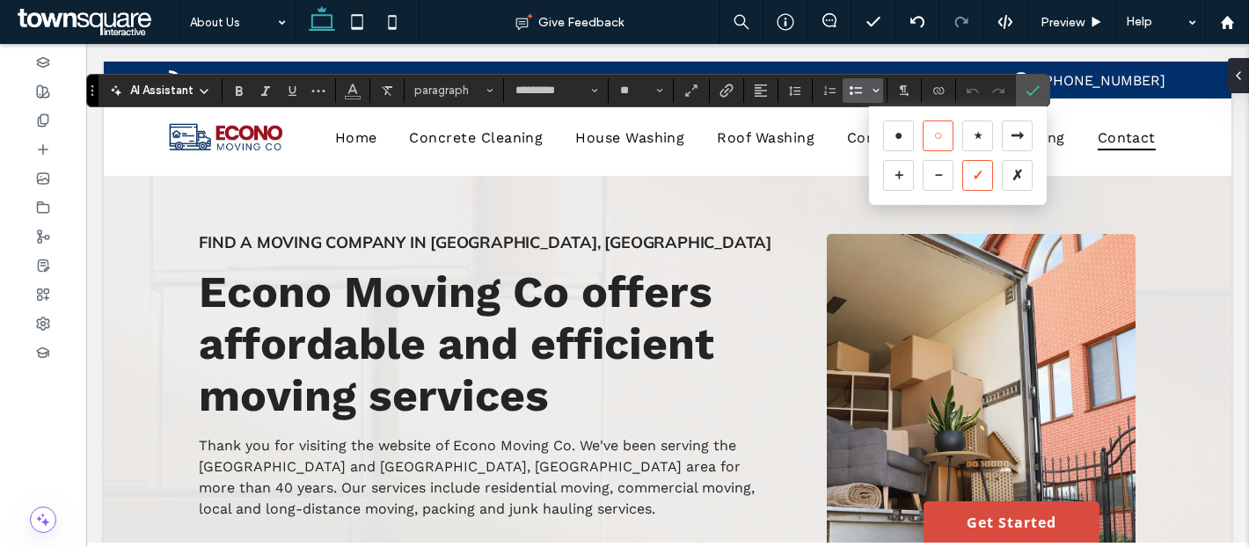
click at [979, 174] on div "✓" at bounding box center [977, 175] width 31 height 31
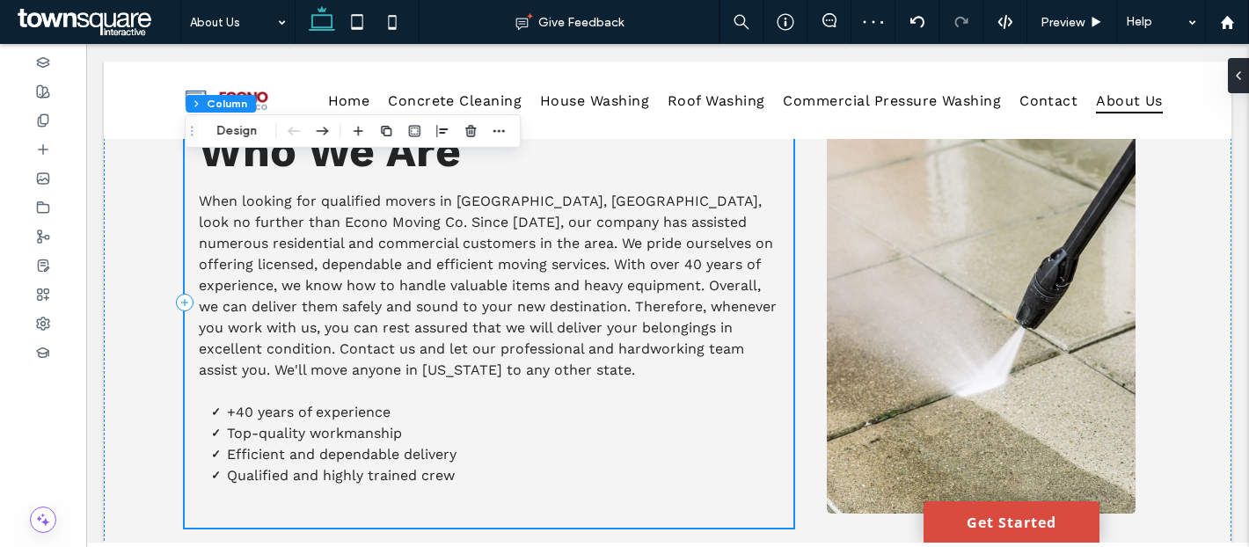
scroll to position [142, 0]
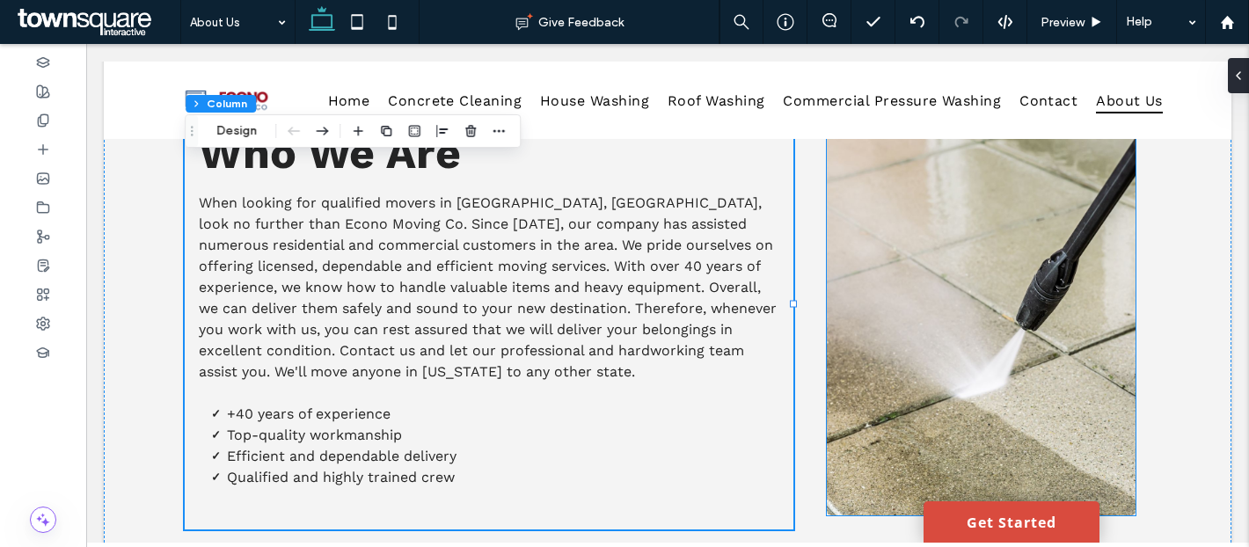
click at [931, 228] on img at bounding box center [982, 303] width 310 height 423
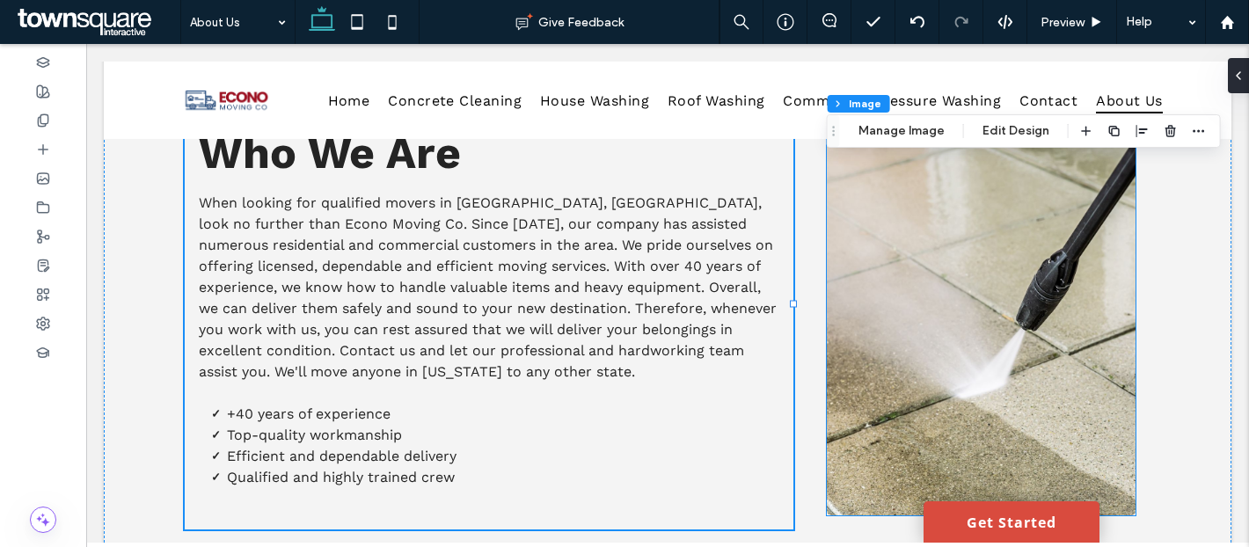
type input "*"
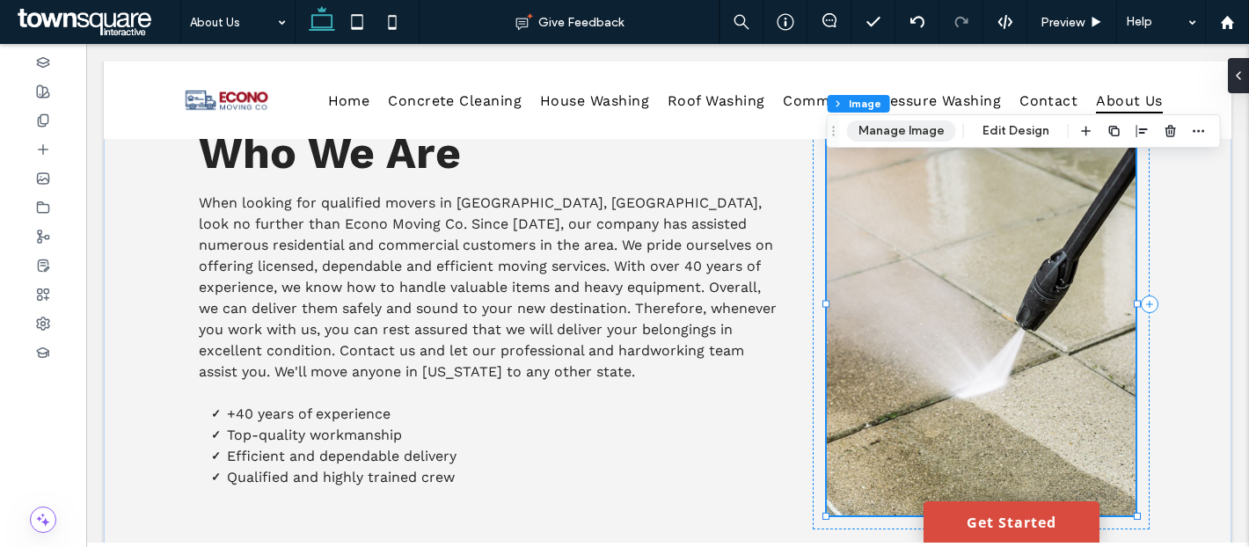
click at [882, 130] on button "Manage Image" at bounding box center [901, 130] width 109 height 21
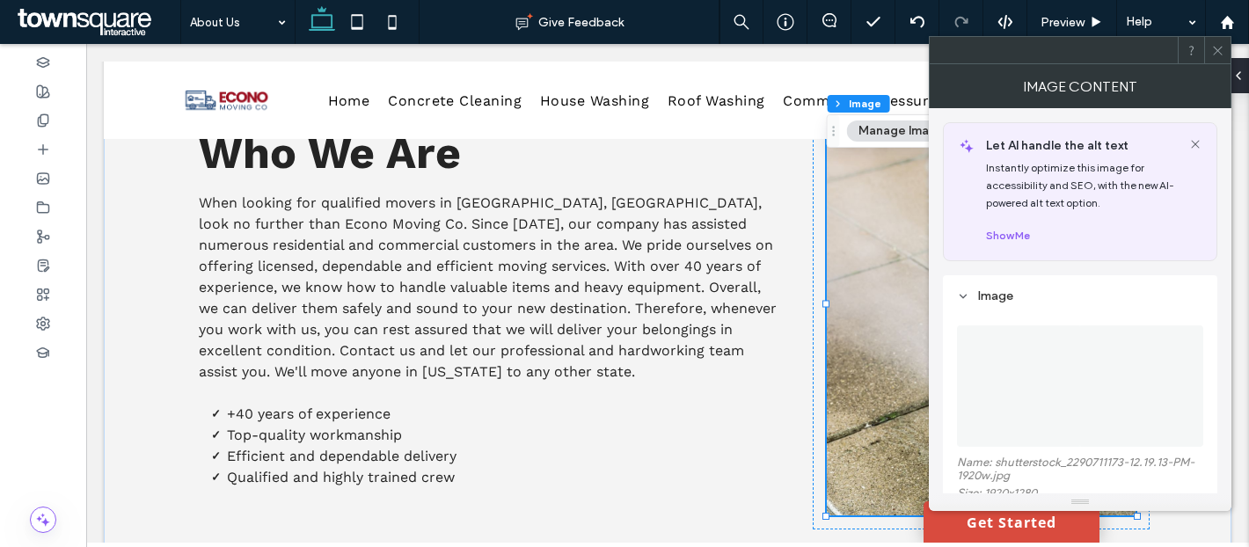
scroll to position [156, 0]
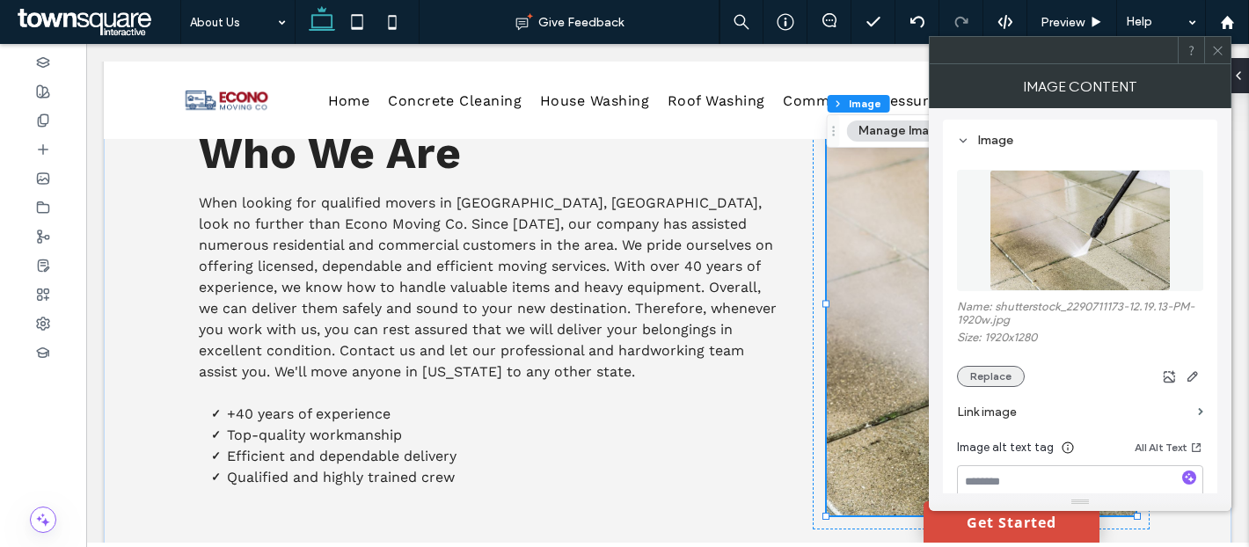
click at [998, 381] on button "Replace" at bounding box center [991, 376] width 68 height 21
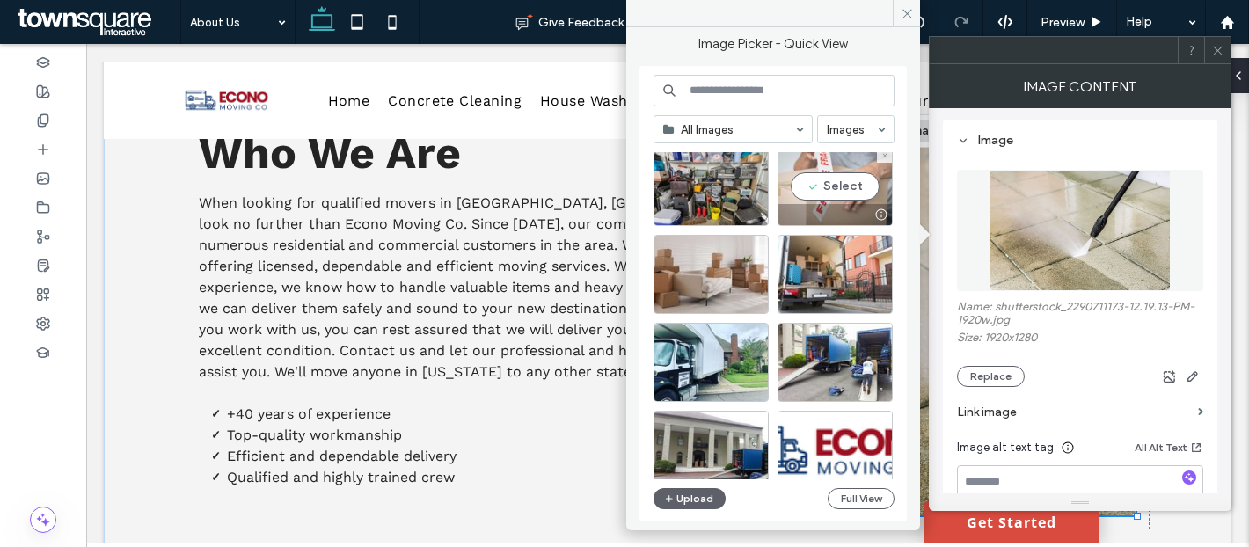
scroll to position [128, 0]
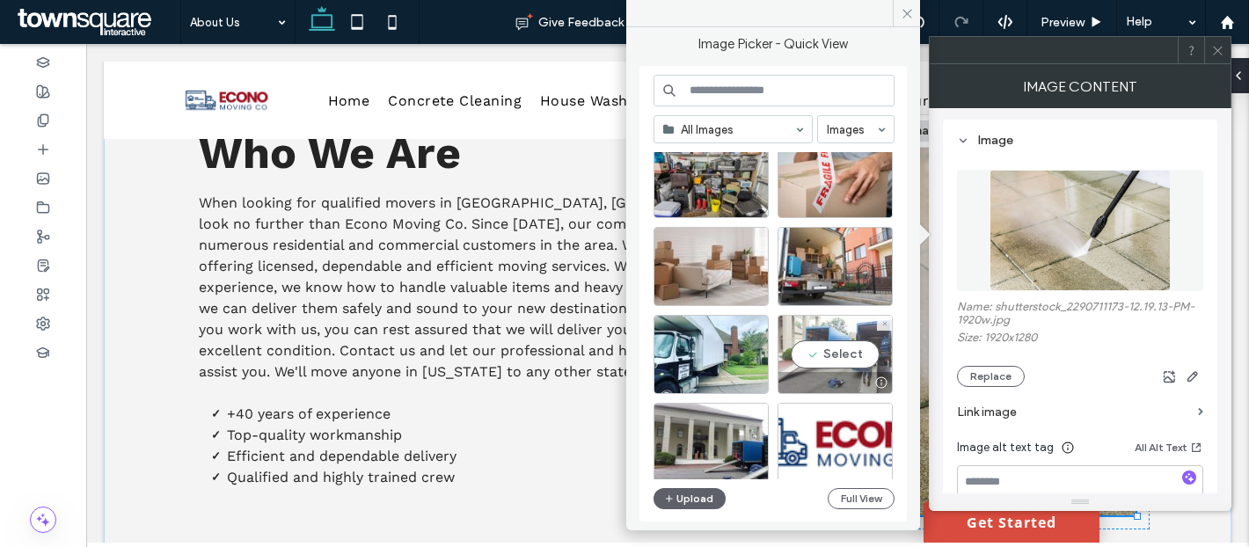
click at [858, 346] on div "Select" at bounding box center [835, 354] width 115 height 79
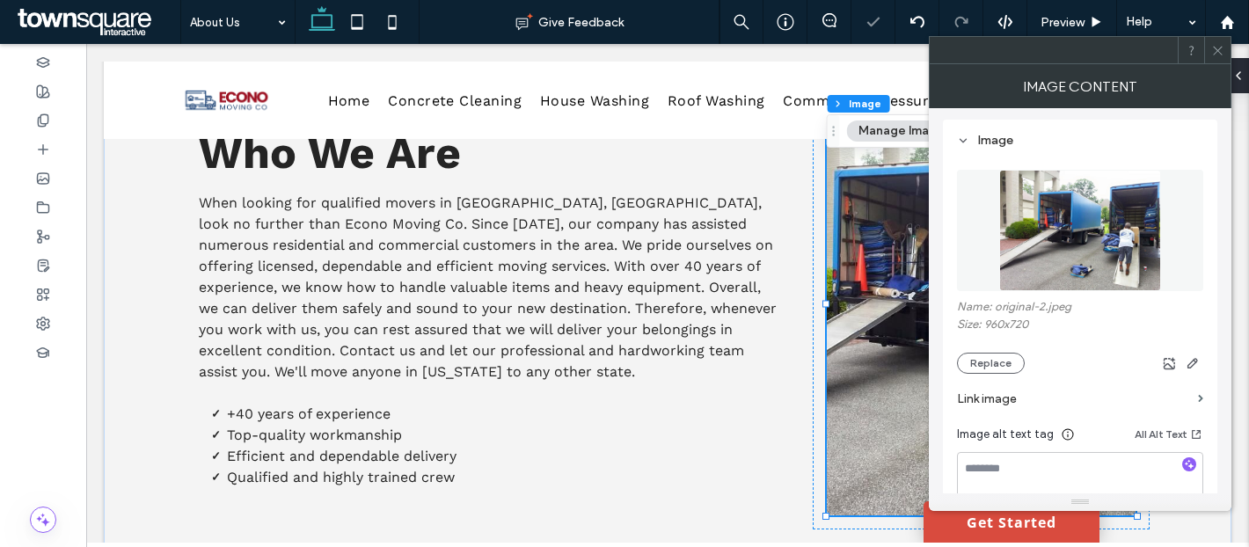
click at [1219, 60] on span at bounding box center [1217, 50] width 13 height 26
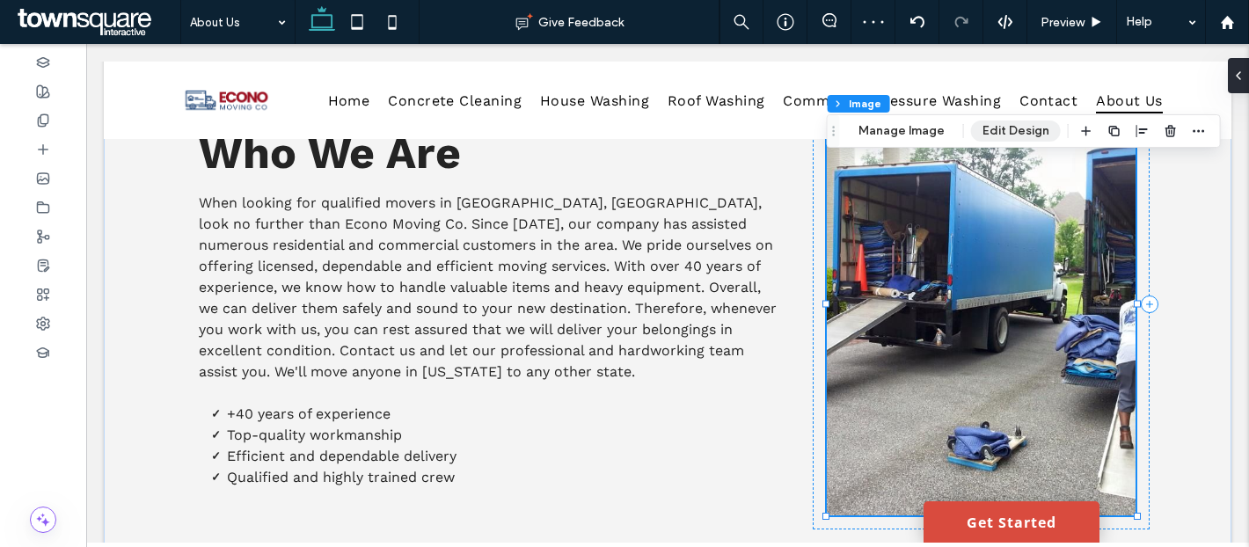
click at [990, 130] on button "Edit Design" at bounding box center [1016, 130] width 90 height 21
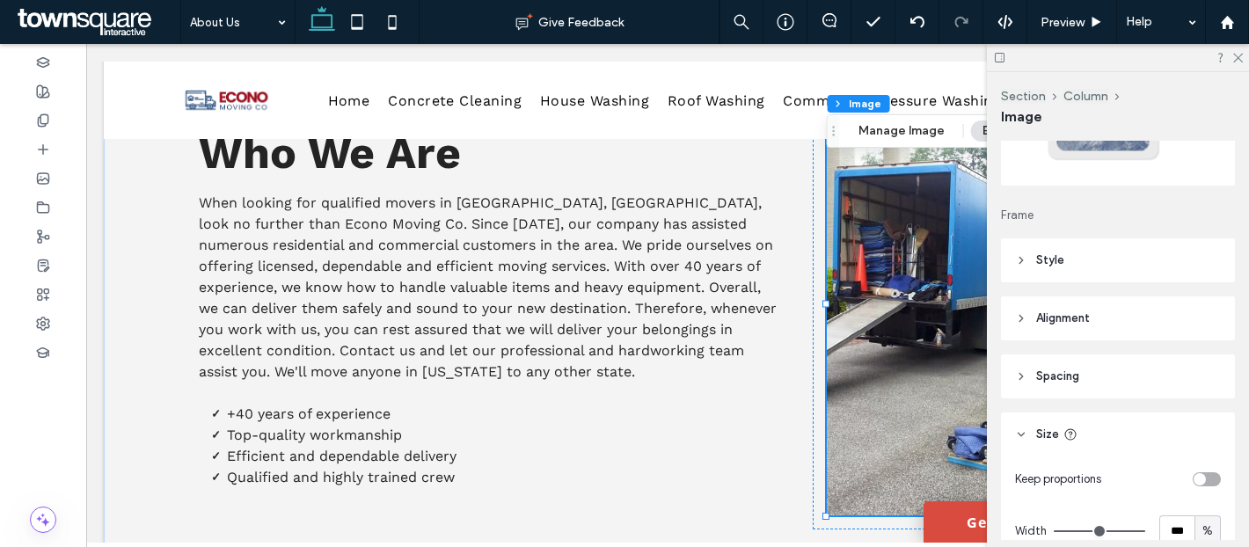
scroll to position [146, 0]
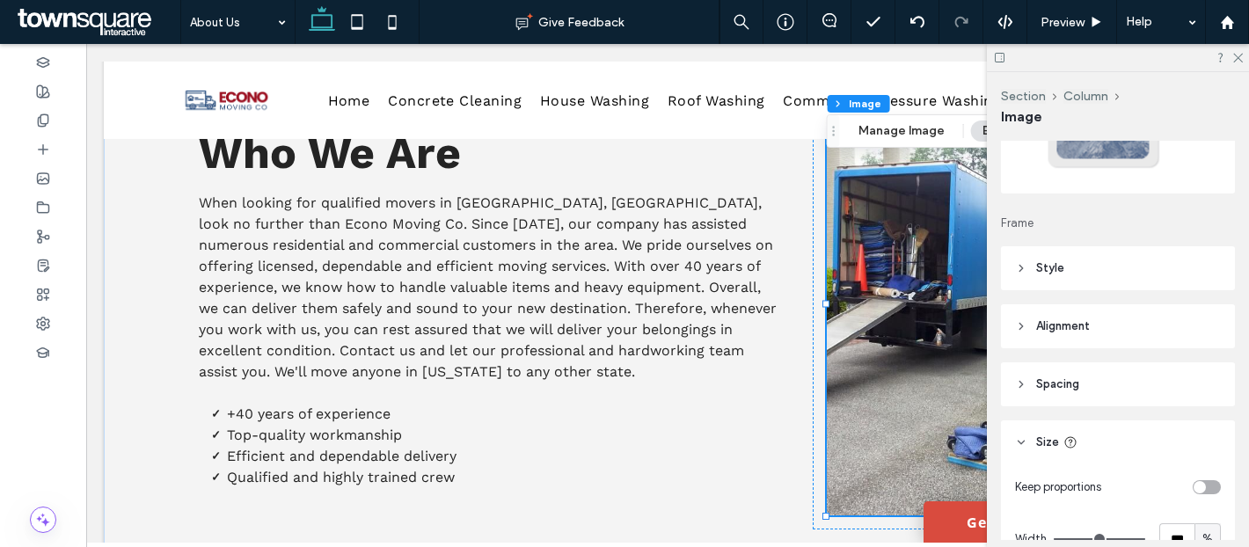
click at [1165, 289] on header "Style" at bounding box center [1118, 268] width 234 height 44
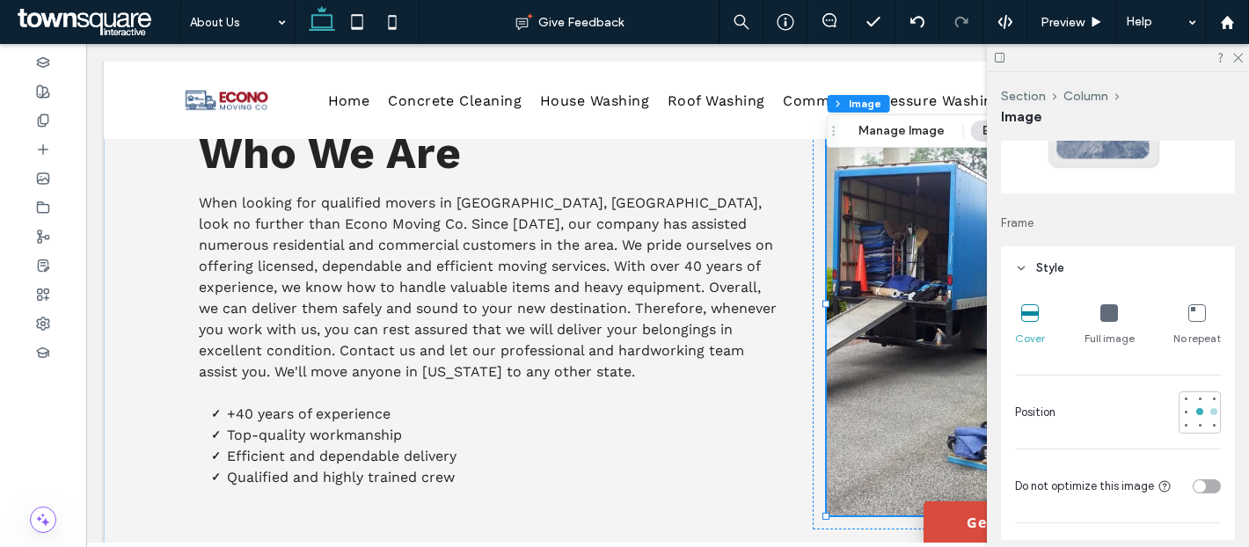
click at [1216, 407] on div at bounding box center [1214, 411] width 12 height 12
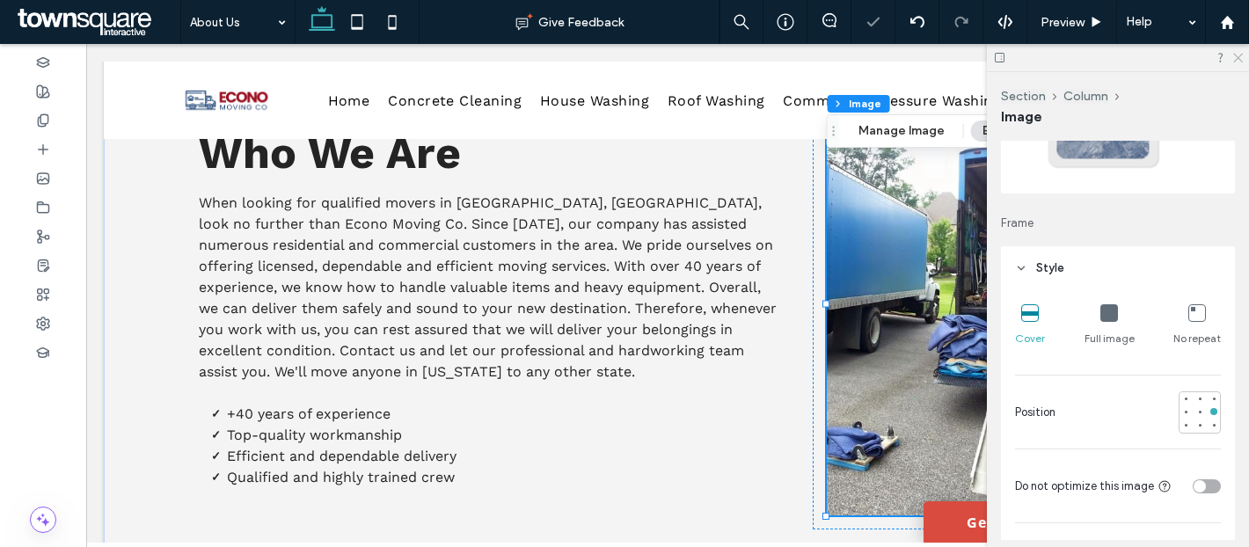
click at [1234, 57] on icon at bounding box center [1236, 56] width 11 height 11
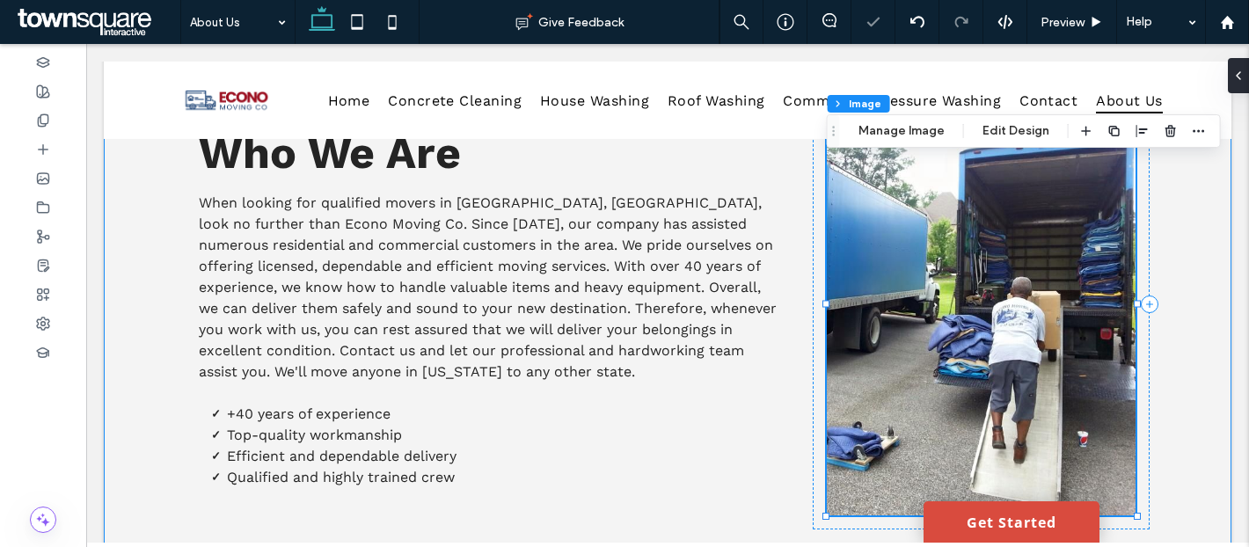
click at [1202, 268] on div "YOUR TRUSTED MOVING COMPANY Who We Are When looking for qualified movers in Bir…" at bounding box center [668, 303] width 1128 height 539
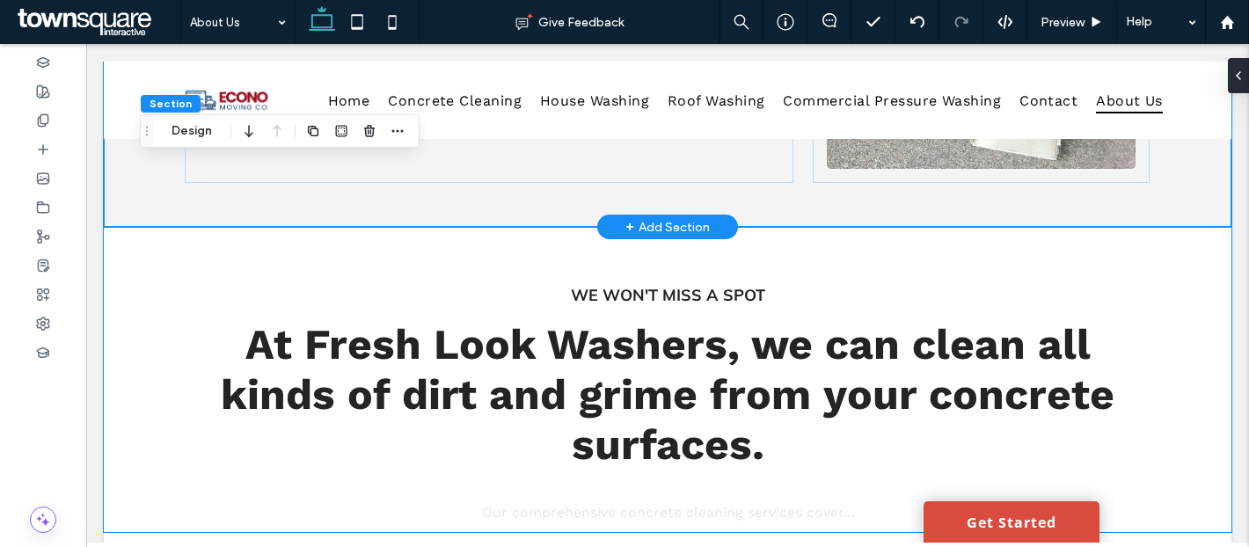
scroll to position [457, 0]
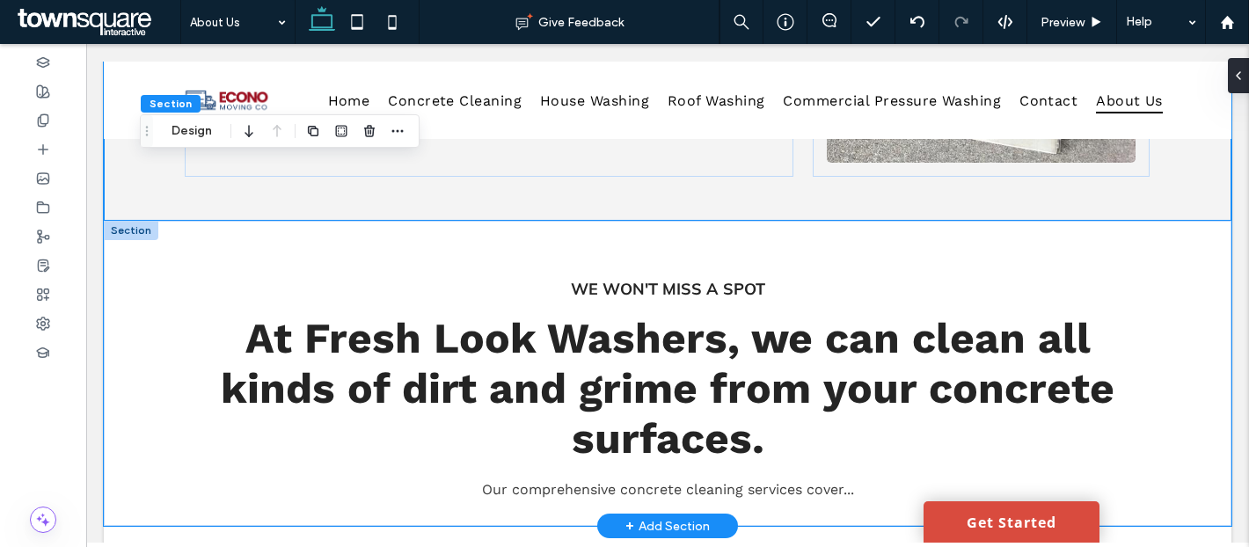
click at [1141, 233] on div "We won't miss a spot At Fresh Look Washers, we can clean all kinds of dirt and …" at bounding box center [667, 373] width 1055 height 305
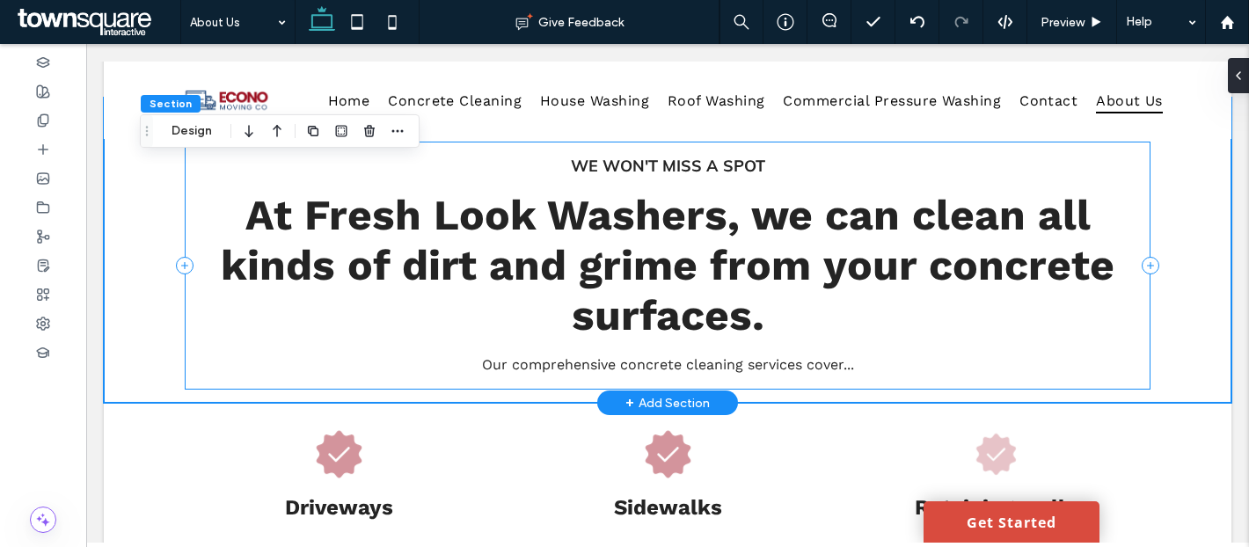
scroll to position [599, 0]
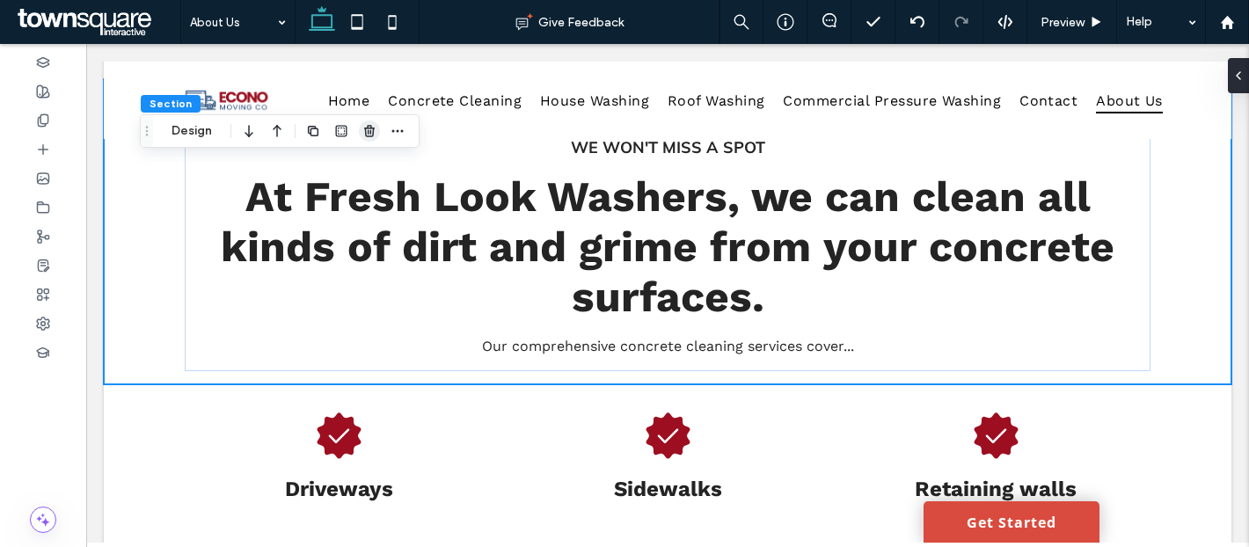
click at [363, 135] on icon "button" at bounding box center [369, 131] width 14 height 14
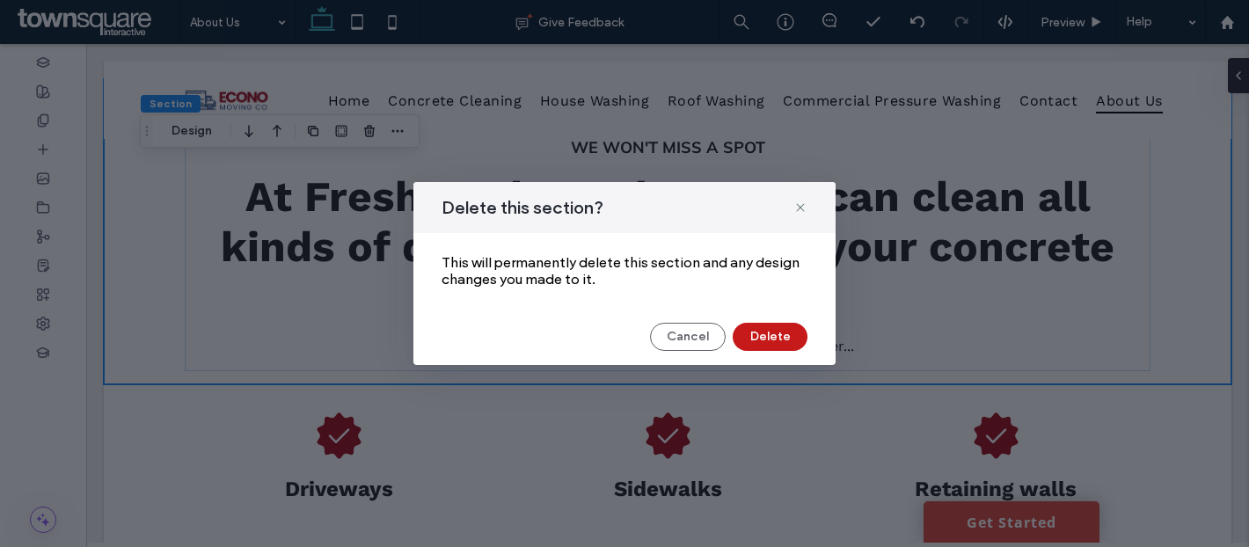
click at [766, 335] on button "Delete" at bounding box center [770, 337] width 75 height 28
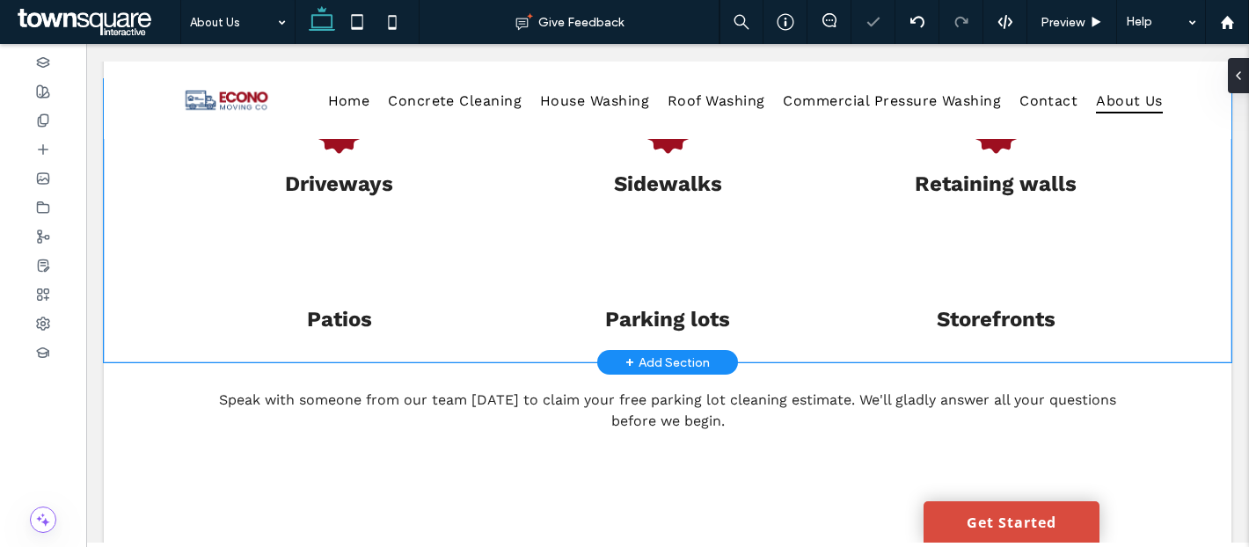
click at [496, 311] on div "Driveways Sidewalks Retaining walls Patios Parking lots Storefronts" at bounding box center [667, 220] width 1055 height 283
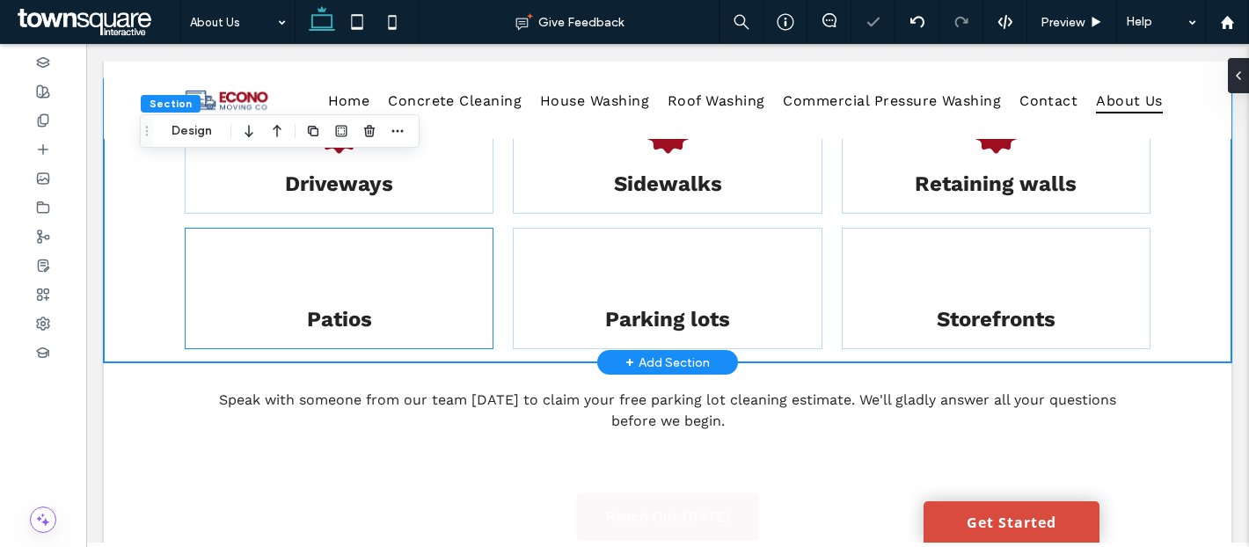
scroll to position [597, 0]
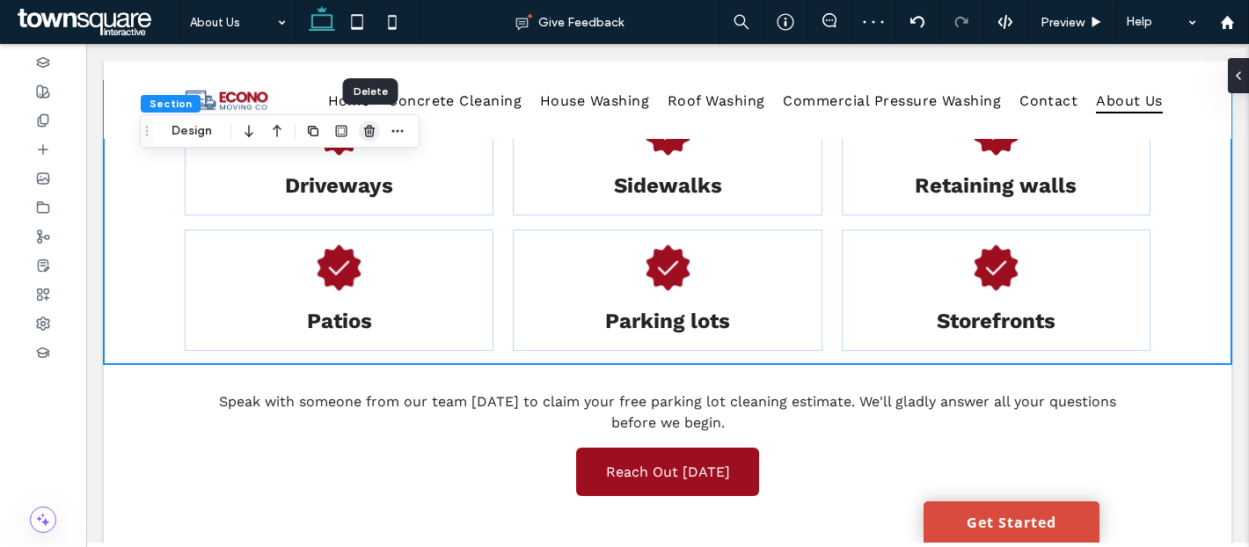
click at [370, 135] on icon "button" at bounding box center [369, 131] width 14 height 14
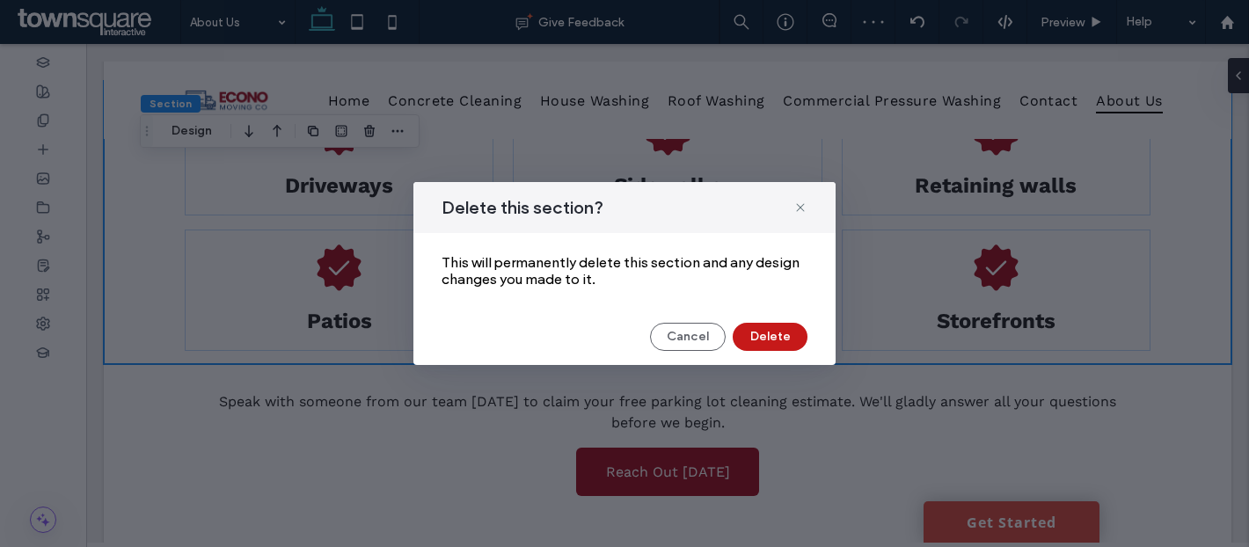
click at [778, 332] on button "Delete" at bounding box center [770, 337] width 75 height 28
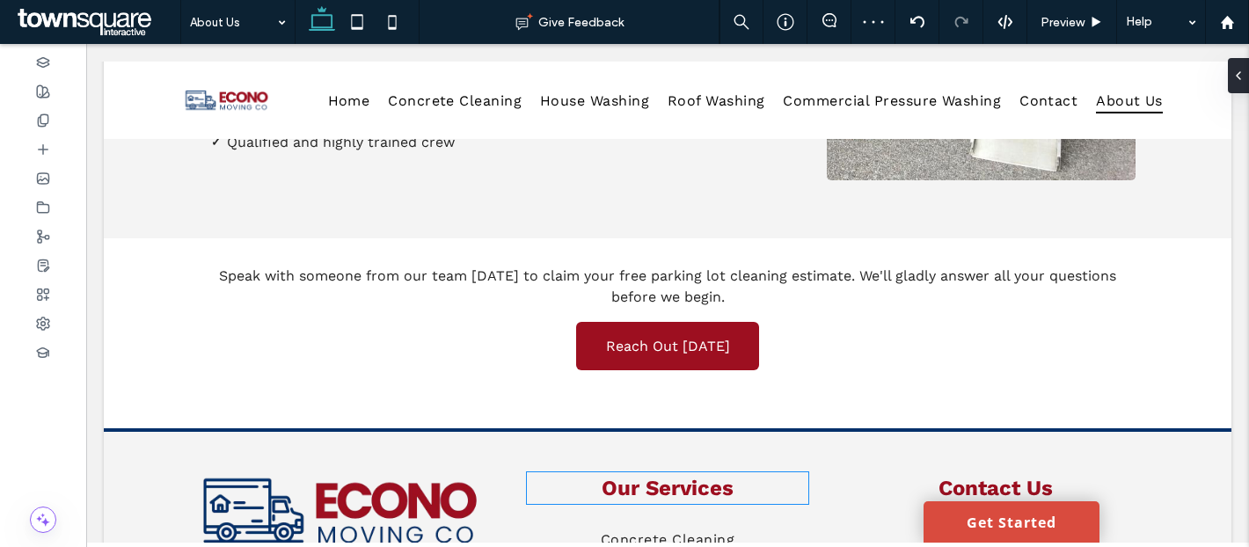
scroll to position [464, 0]
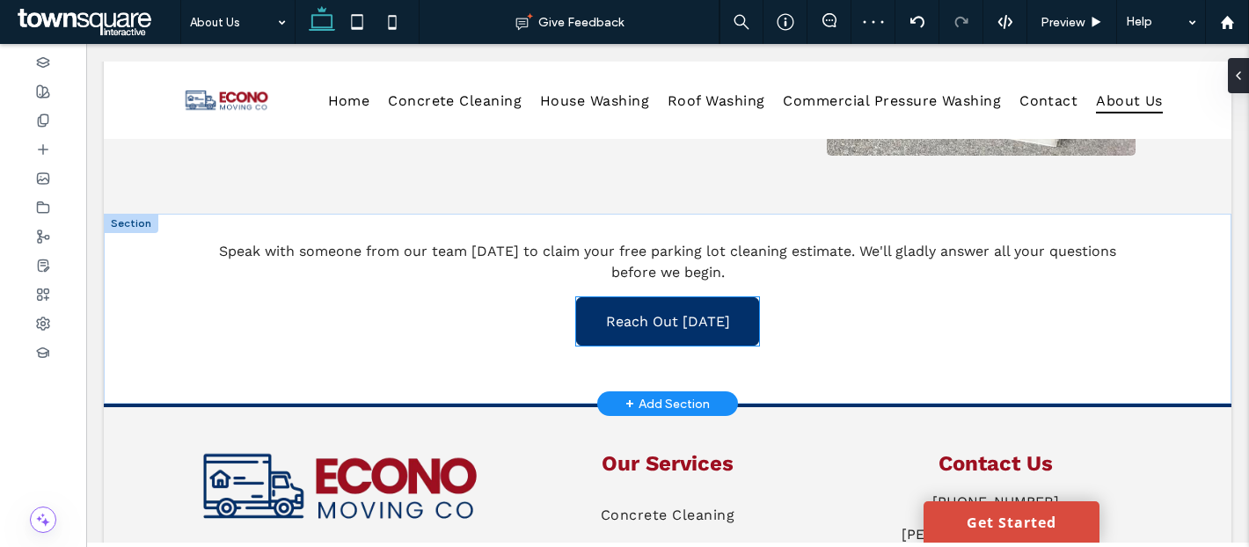
click at [704, 331] on link "Reach Out Today" at bounding box center [667, 321] width 183 height 48
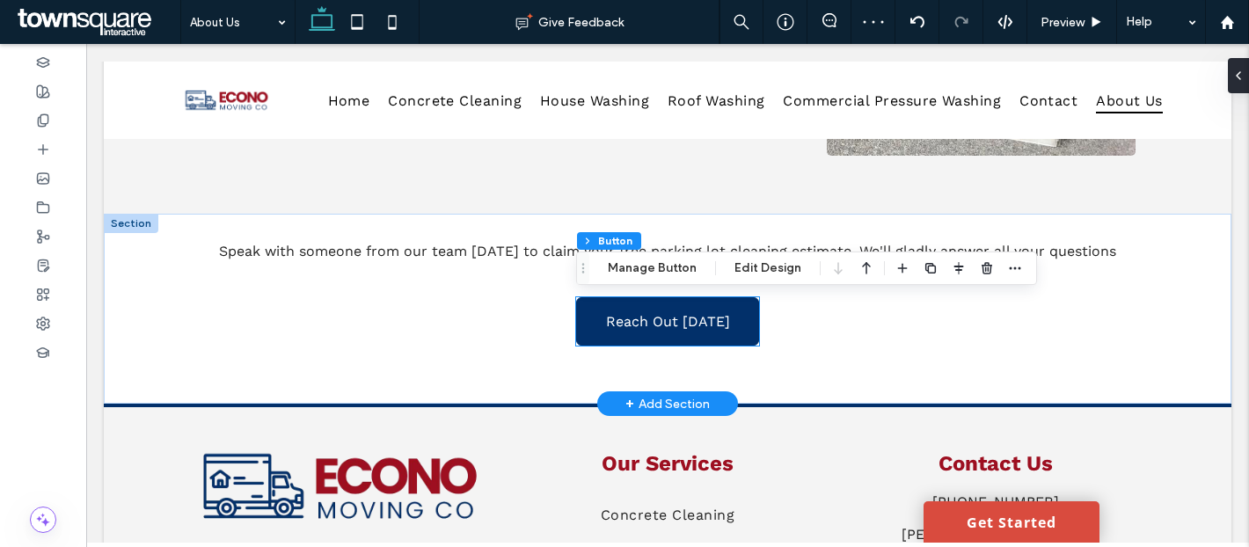
type input "**"
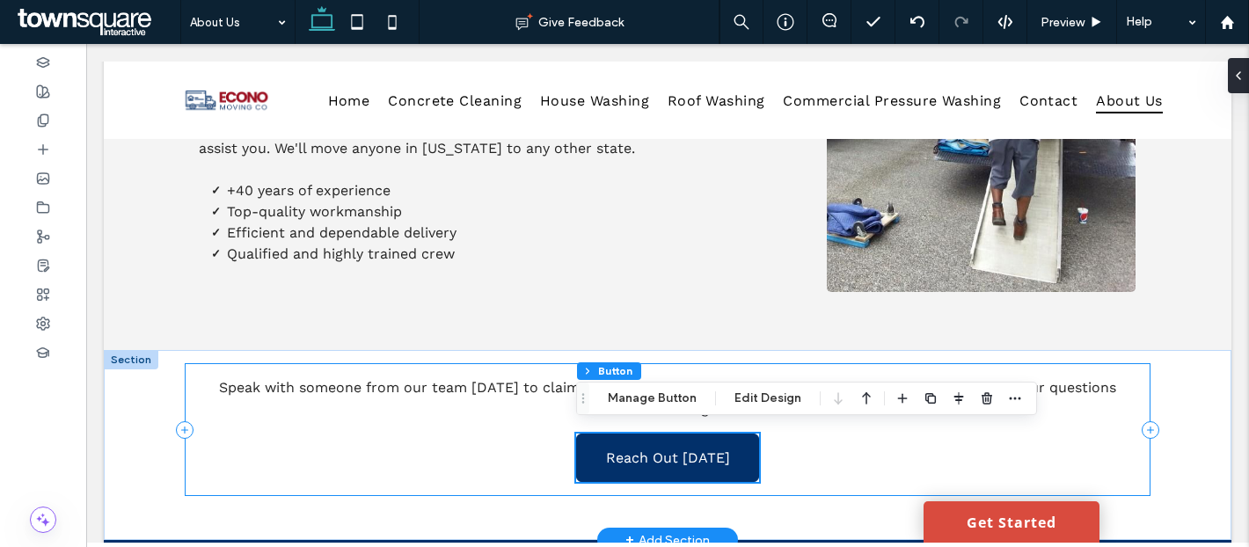
scroll to position [325, 0]
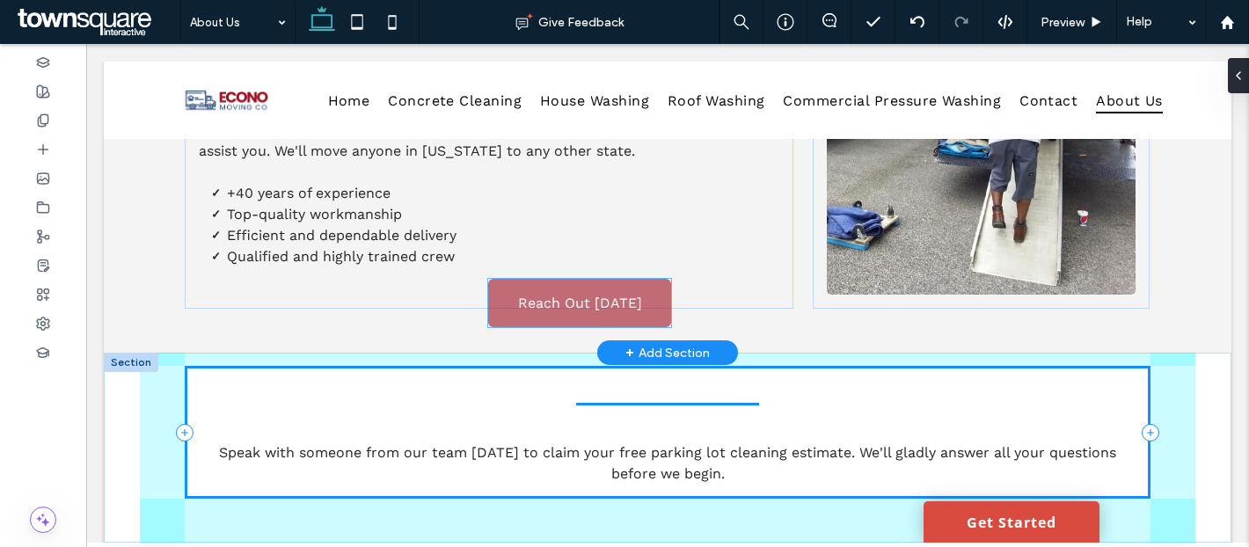
drag, startPoint x: 710, startPoint y: 468, endPoint x: 621, endPoint y: 307, distance: 183.8
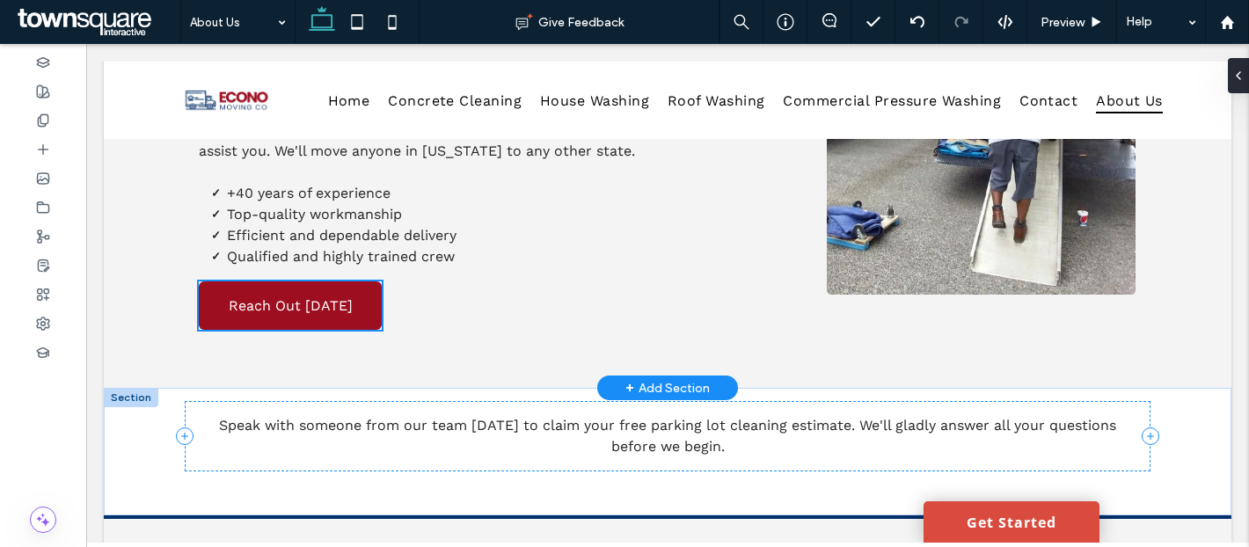
click at [0, 0] on div at bounding box center [0, 0] width 0 height 0
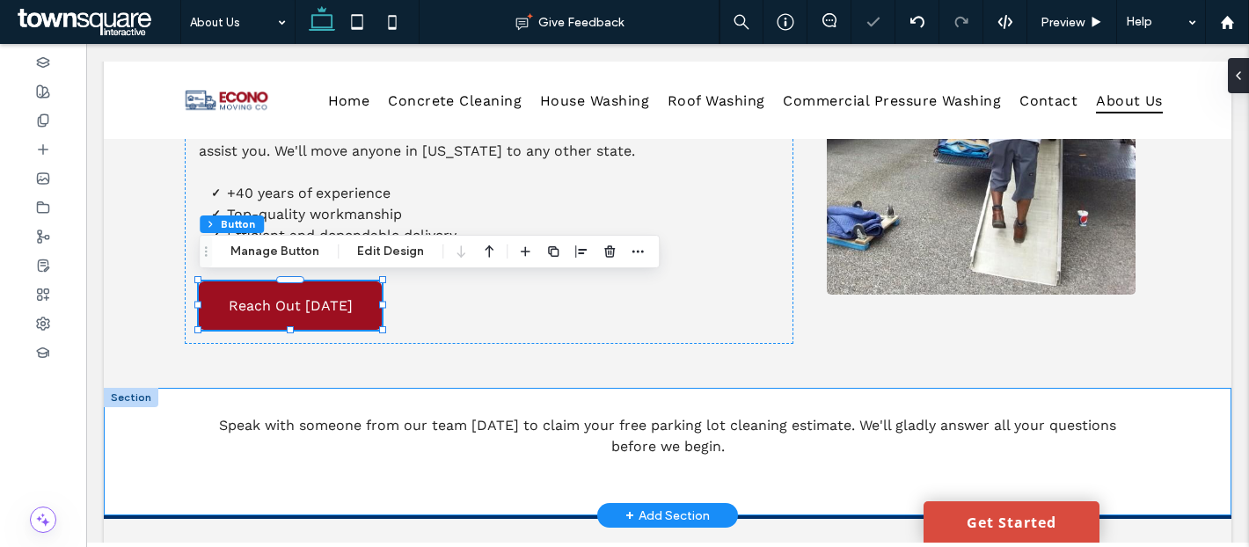
click at [595, 398] on div "Speak with someone from our team today to claim your free parking lot cleaning …" at bounding box center [667, 452] width 1055 height 128
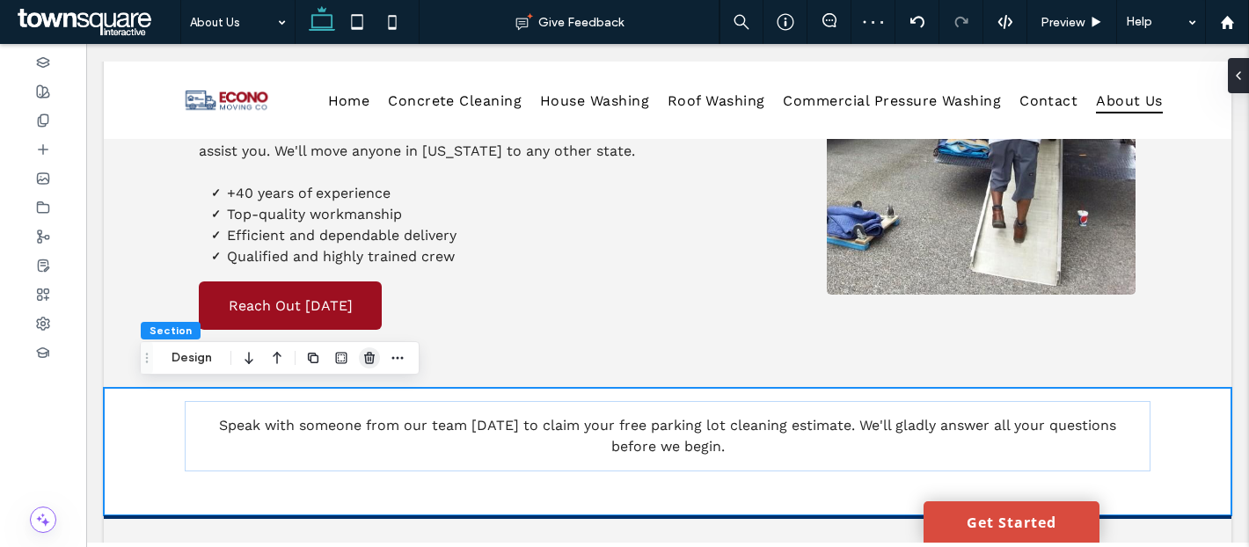
click at [361, 360] on span "button" at bounding box center [369, 357] width 21 height 21
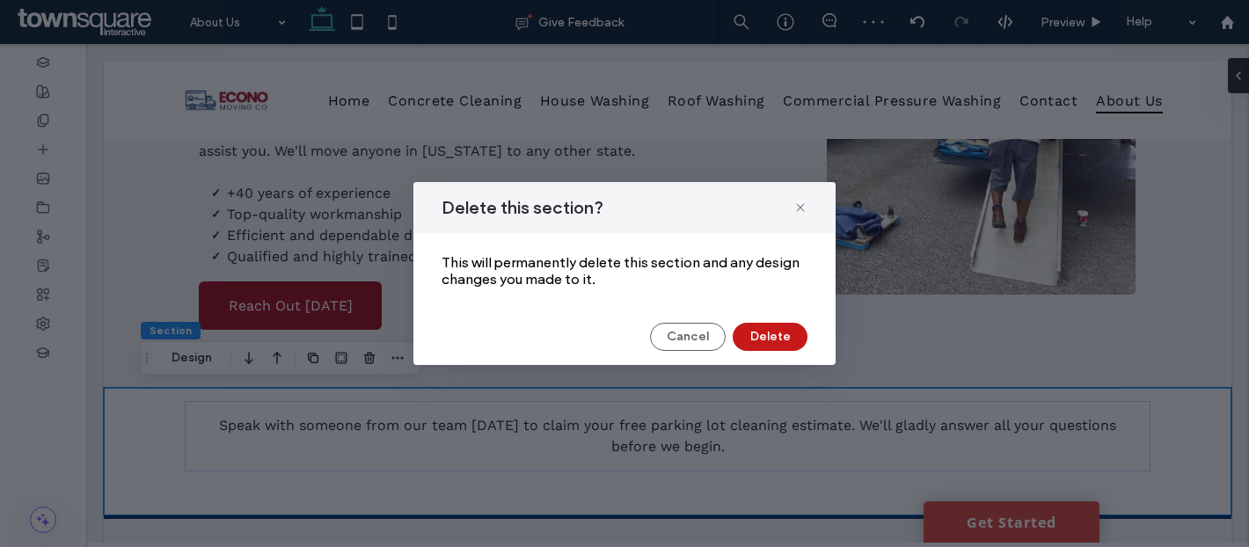
click at [790, 332] on button "Delete" at bounding box center [770, 337] width 75 height 28
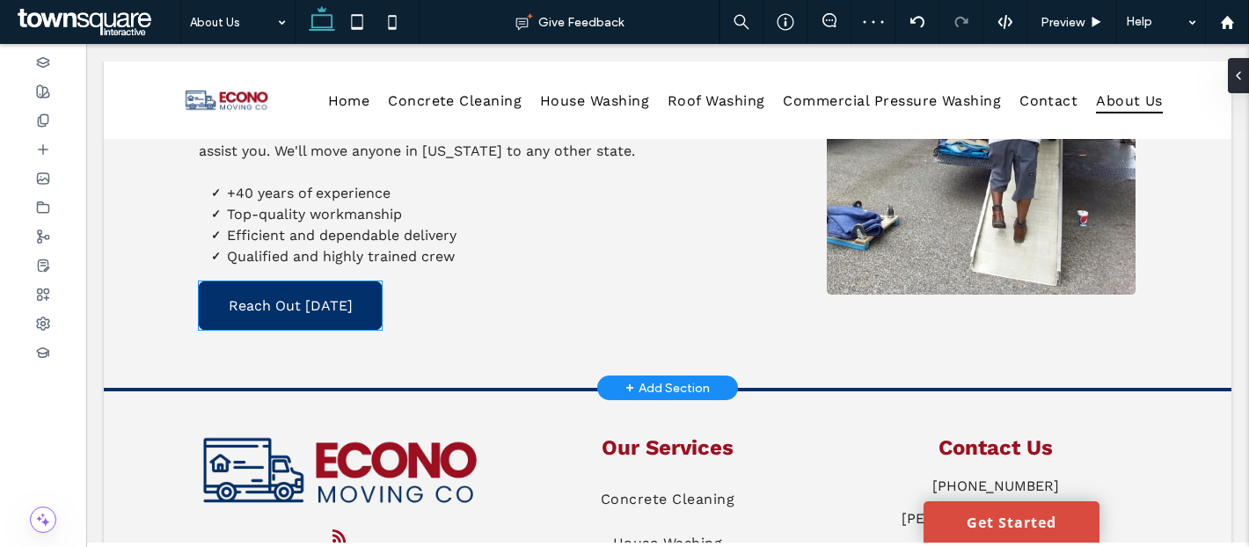
click at [310, 303] on span "Reach Out Today" at bounding box center [291, 305] width 124 height 17
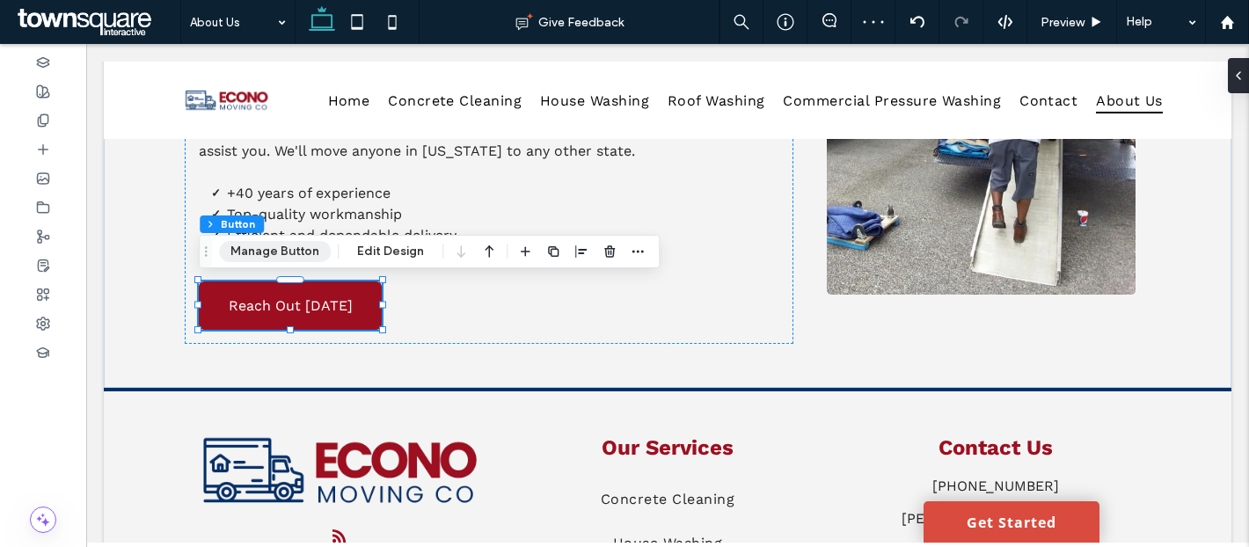
click at [271, 245] on button "Manage Button" at bounding box center [275, 251] width 112 height 21
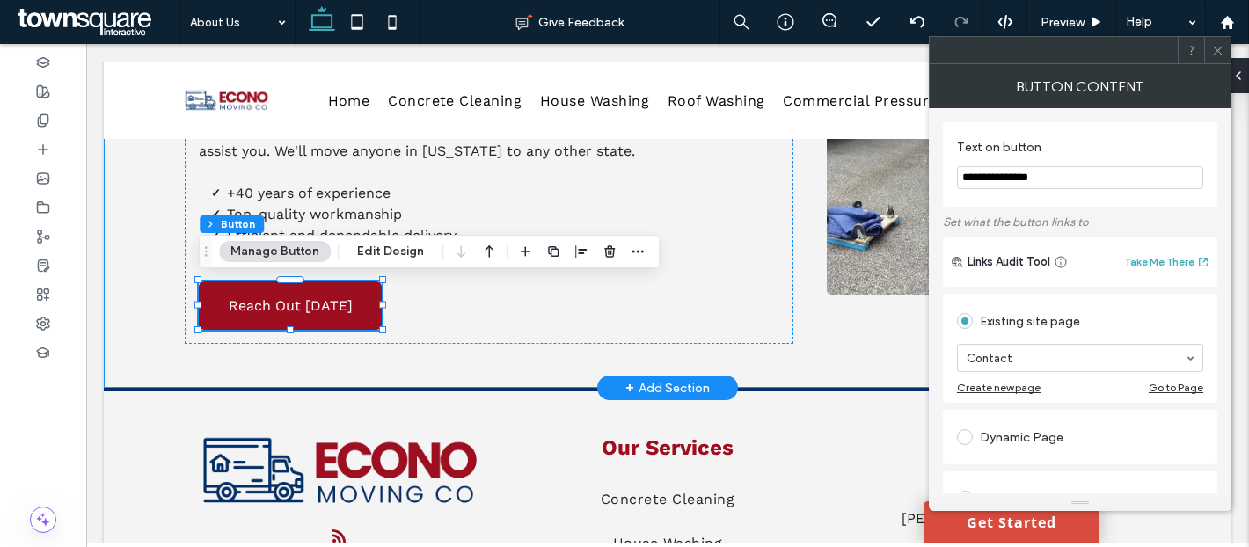
click at [774, 355] on div "YOUR TRUSTED MOVING COMPANY Who We Are When looking for qualified movers in Bir…" at bounding box center [667, 101] width 1055 height 574
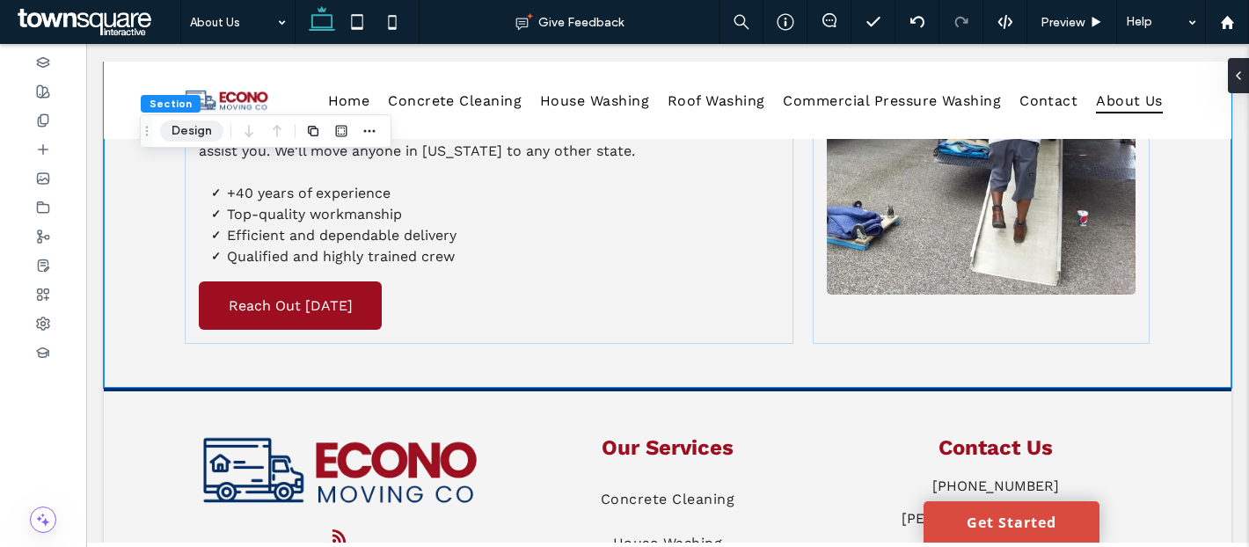
click at [199, 140] on button "Design" at bounding box center [191, 130] width 63 height 21
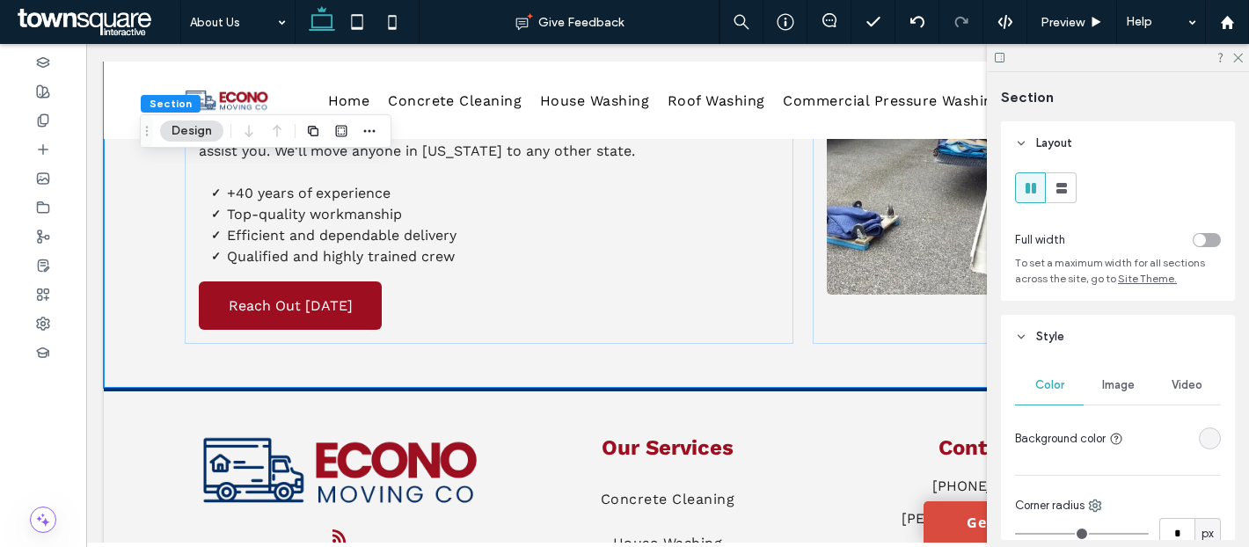
click at [1114, 391] on span "Image" at bounding box center [1118, 385] width 33 height 14
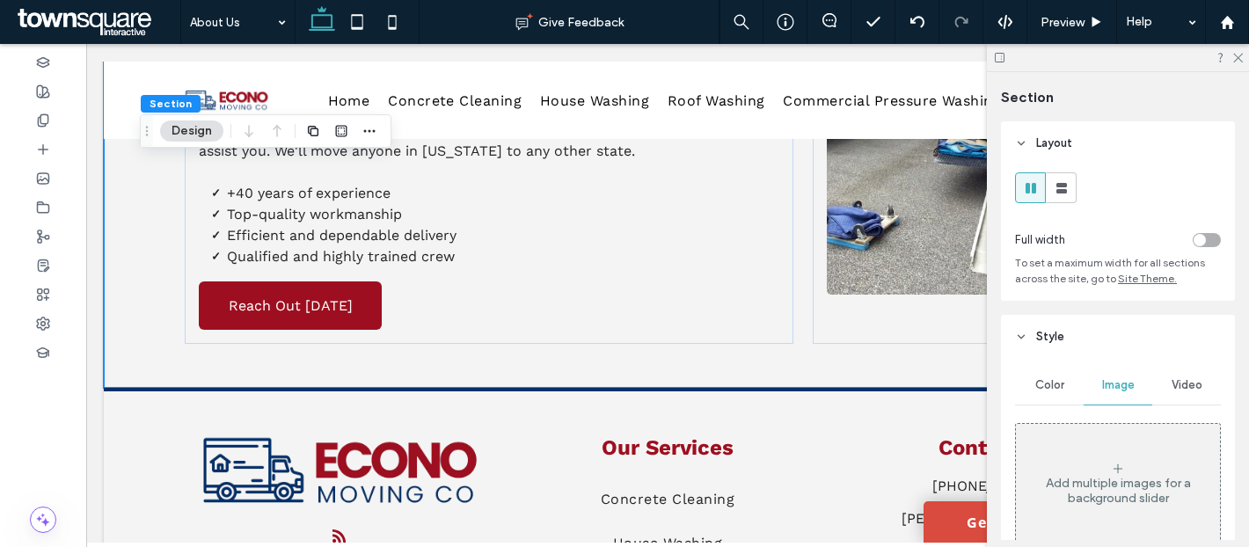
click at [1094, 463] on div "Add multiple images for a background slider" at bounding box center [1118, 484] width 204 height 116
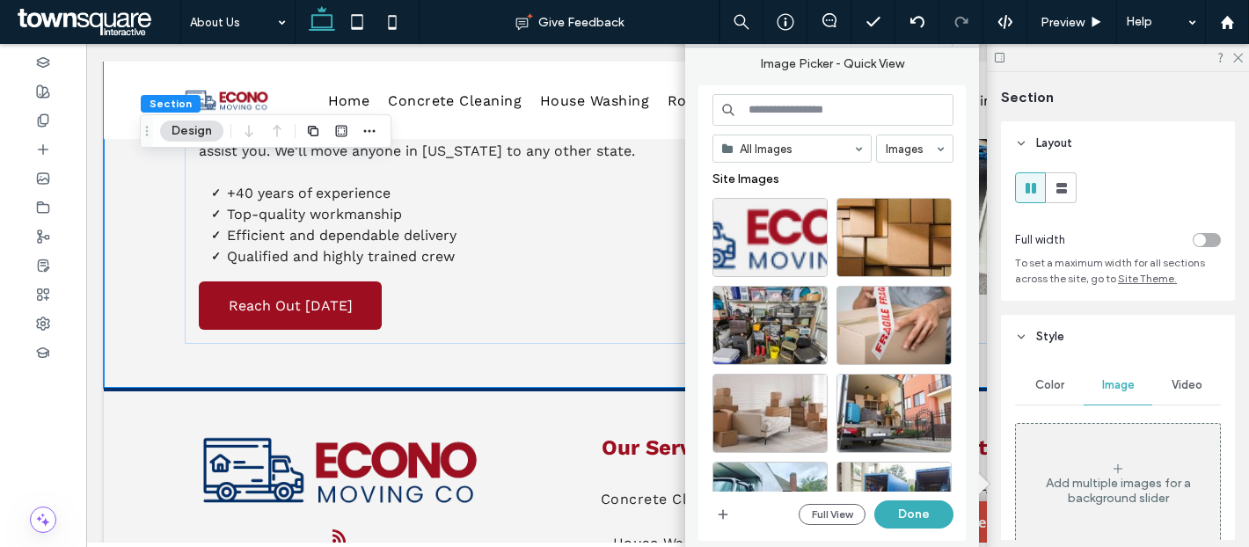
click at [934, 279] on div at bounding box center [839, 242] width 254 height 88
click at [919, 244] on div at bounding box center [893, 237] width 115 height 79
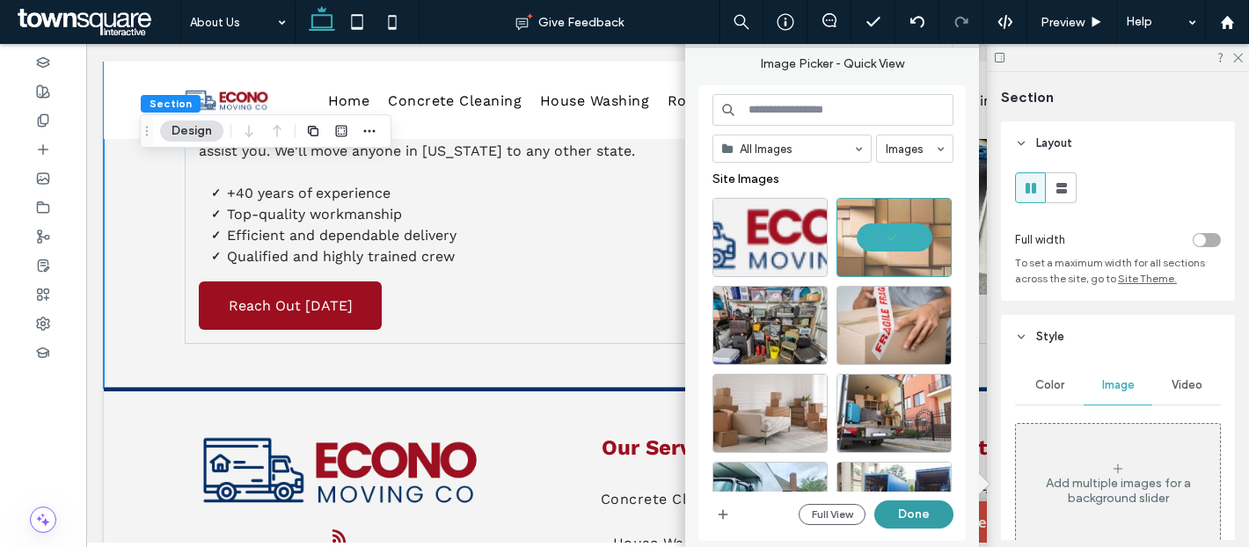
click at [929, 508] on button "Done" at bounding box center [913, 514] width 79 height 28
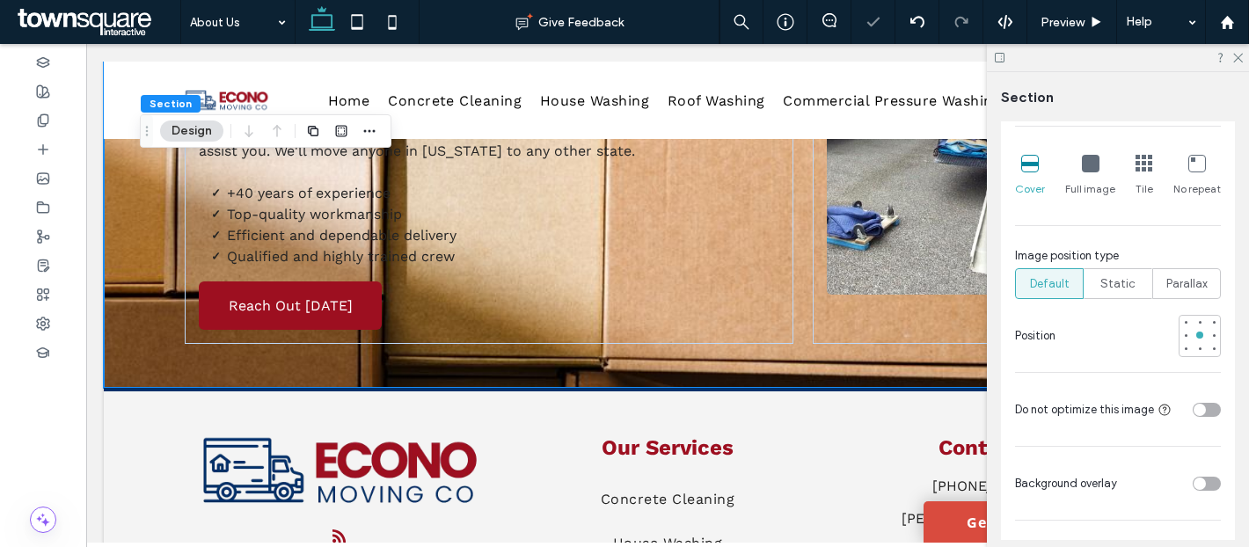
scroll to position [555, 0]
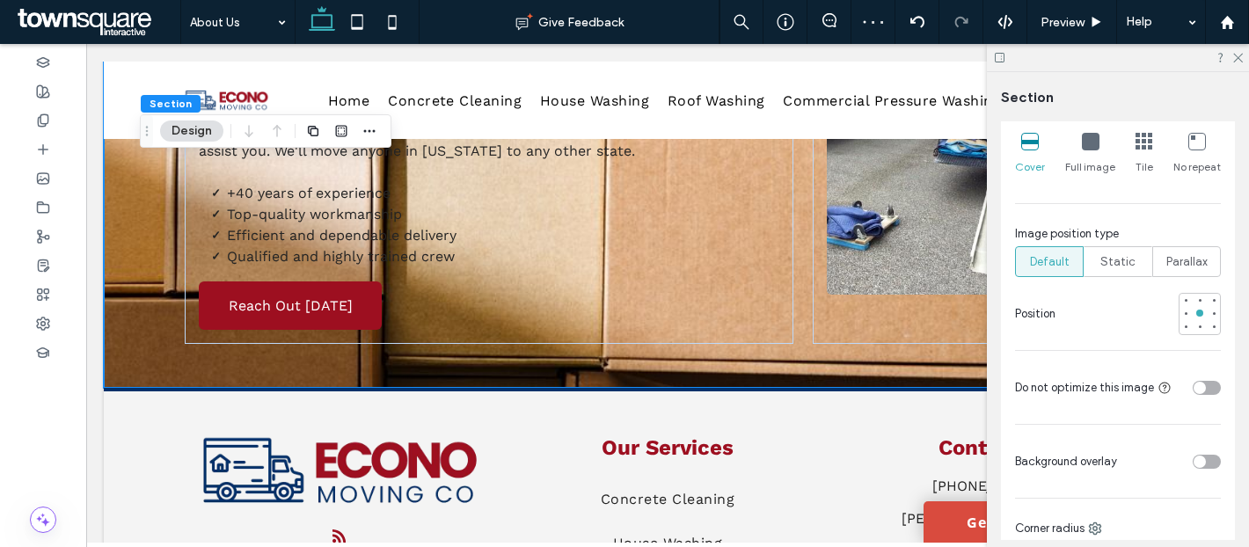
click at [1197, 464] on div "toggle" at bounding box center [1200, 462] width 12 height 12
type input "**"
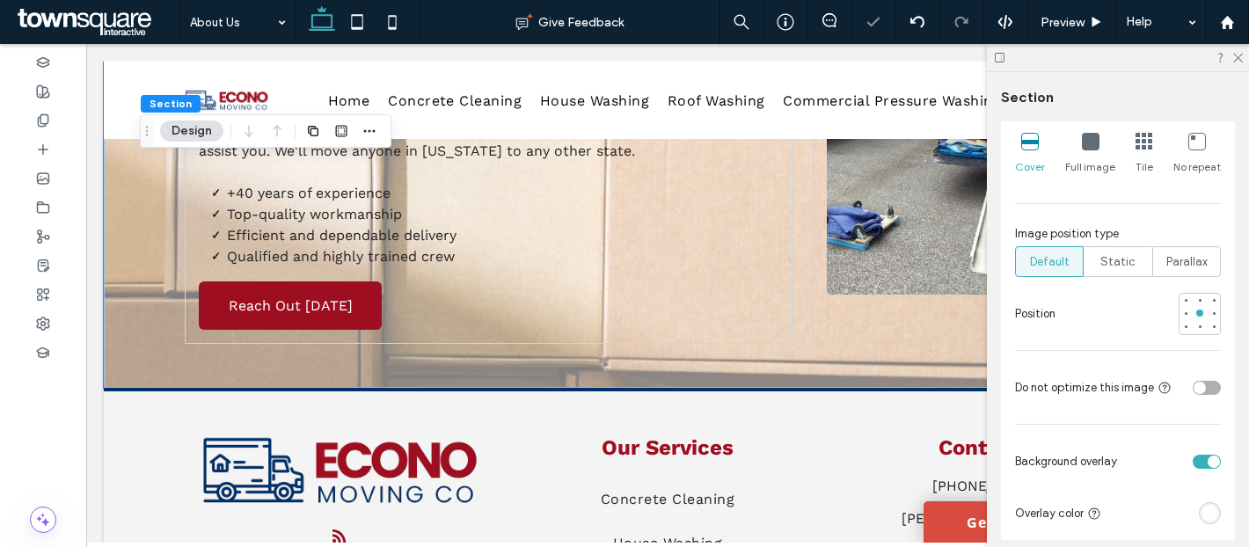
click at [1206, 516] on div "rgba(255, 255, 255, 1)" at bounding box center [1209, 513] width 15 height 15
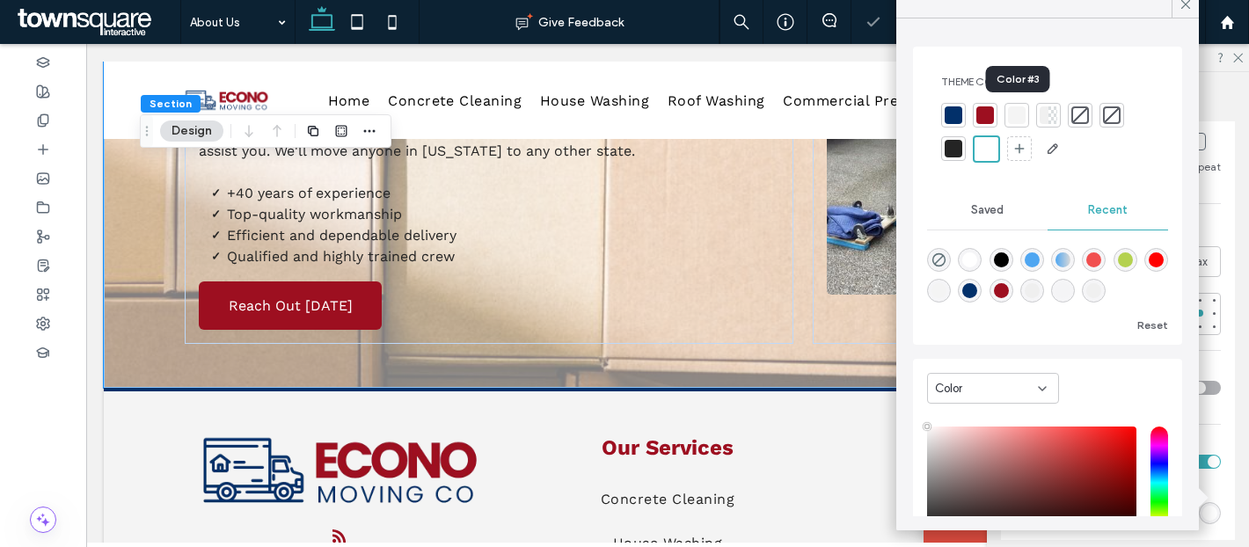
click at [1048, 111] on div at bounding box center [1052, 115] width 9 height 18
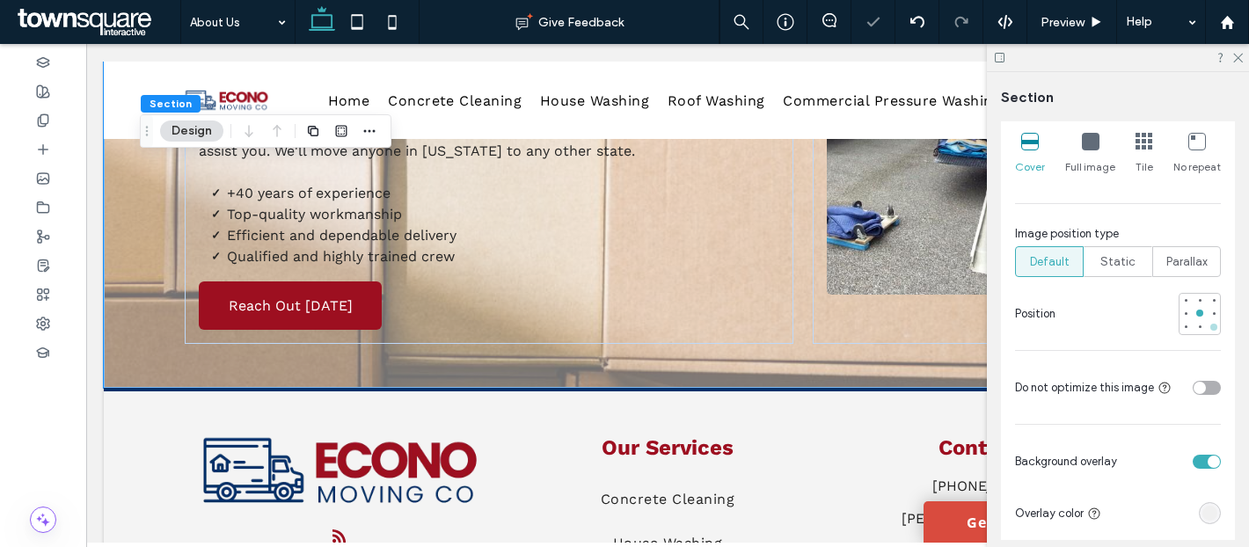
scroll to position [683, 0]
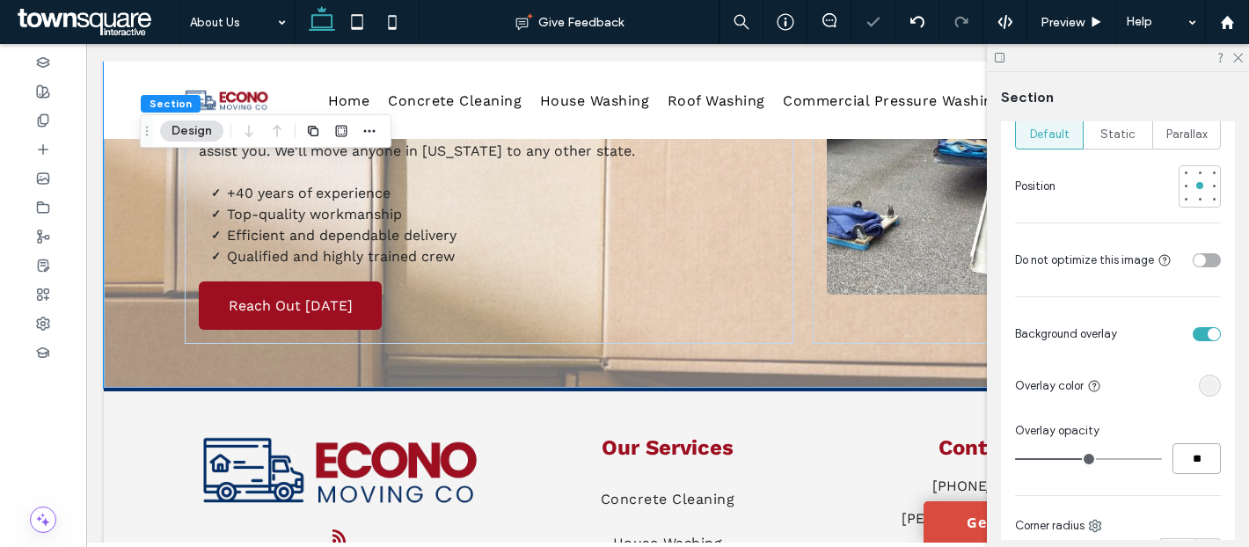
click at [1198, 458] on input "**" at bounding box center [1196, 458] width 48 height 31
type input "***"
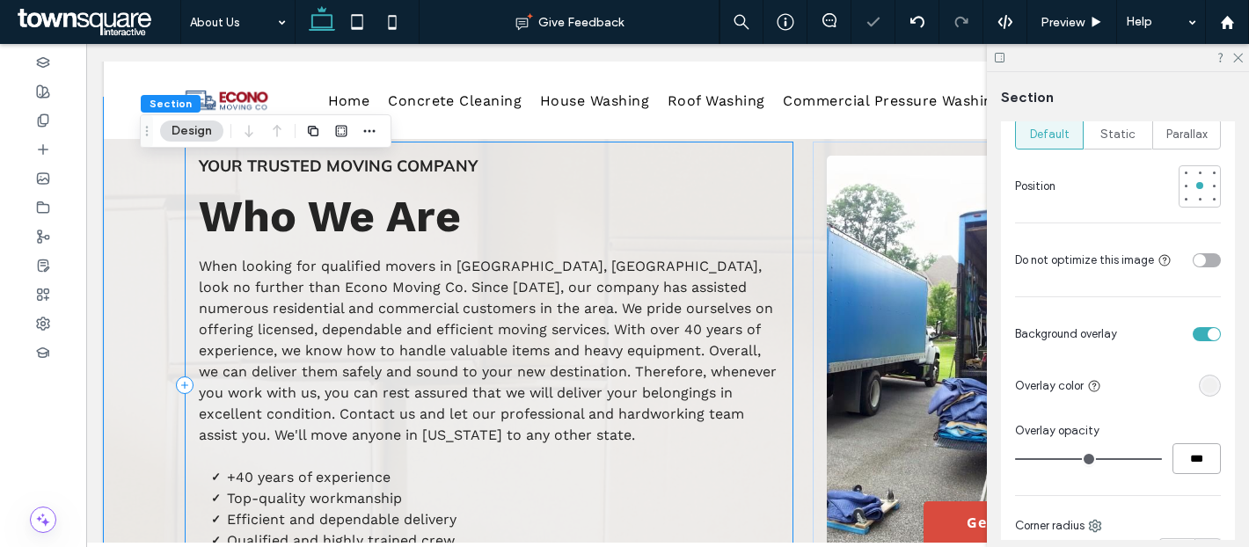
scroll to position [0, 0]
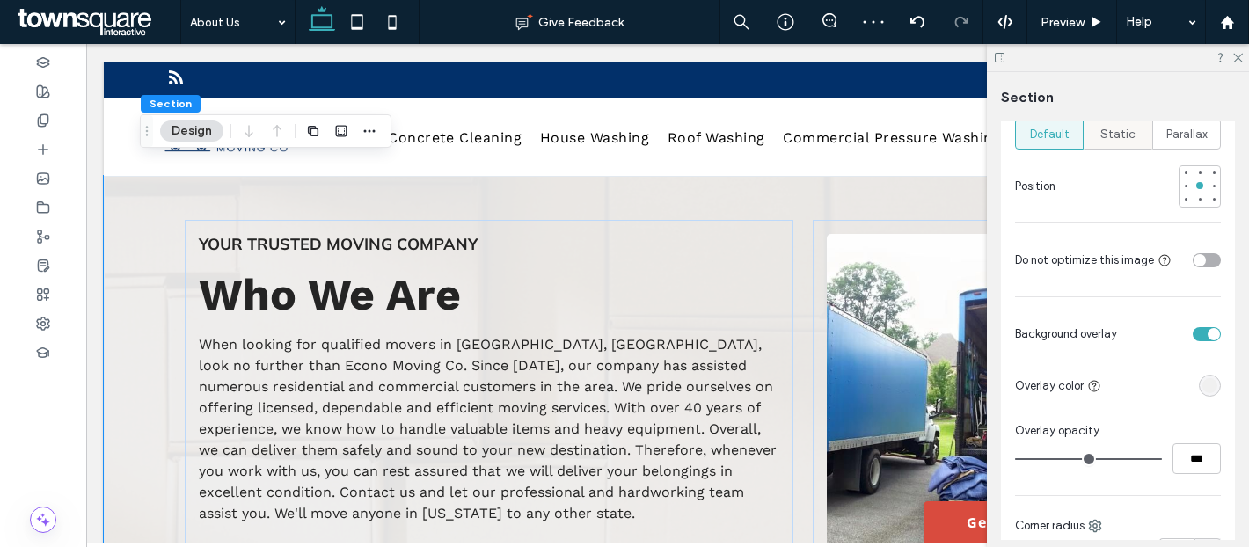
click at [1125, 138] on span "Static" at bounding box center [1117, 135] width 35 height 18
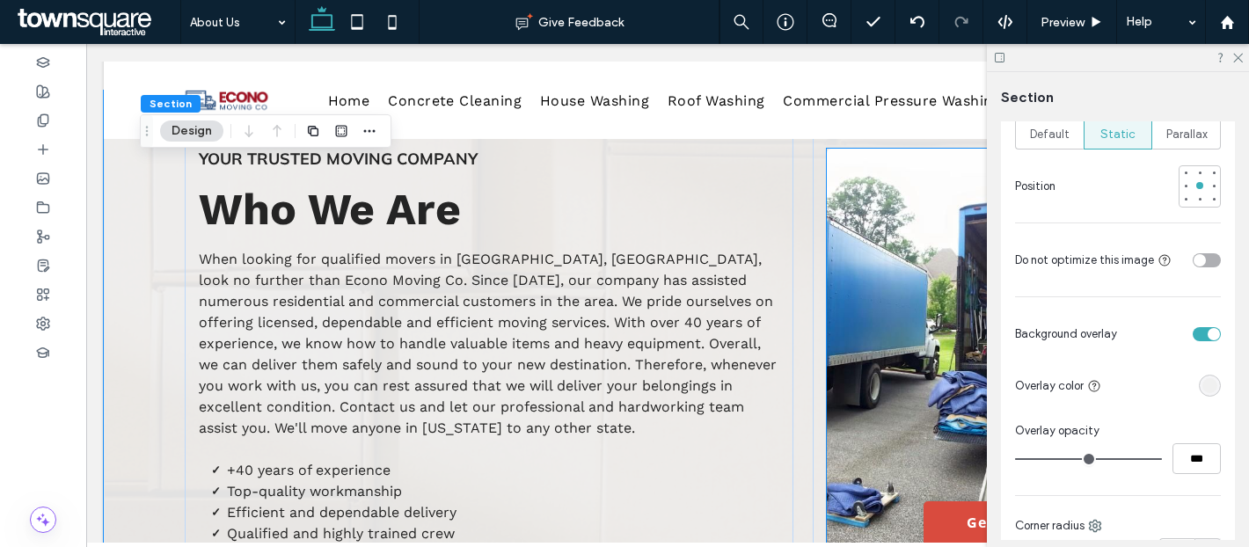
scroll to position [51, 0]
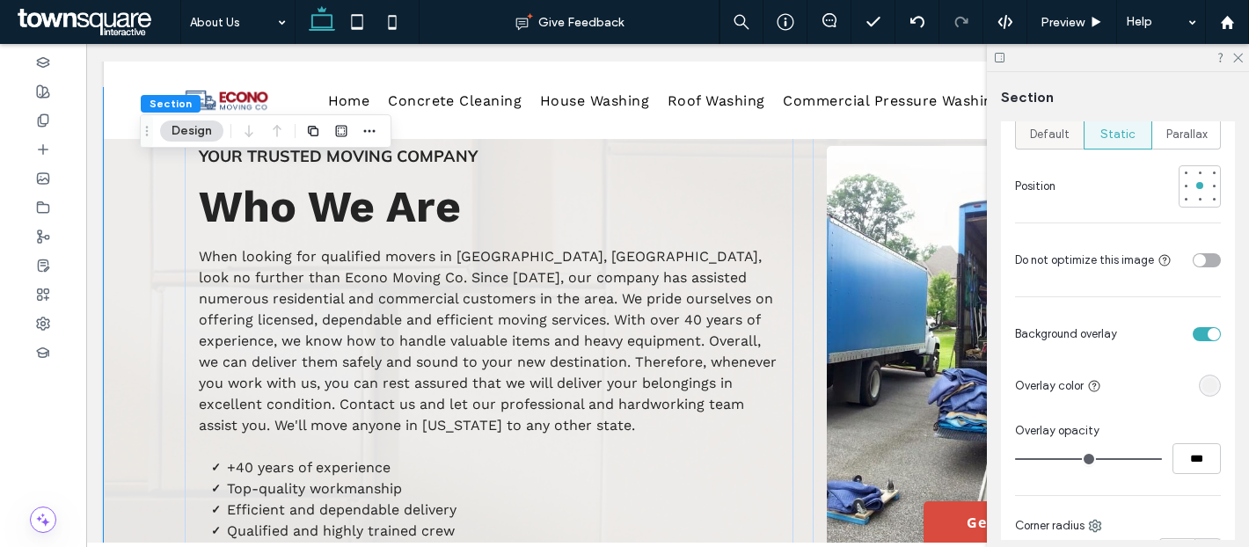
click at [1048, 129] on span "Default" at bounding box center [1050, 135] width 40 height 18
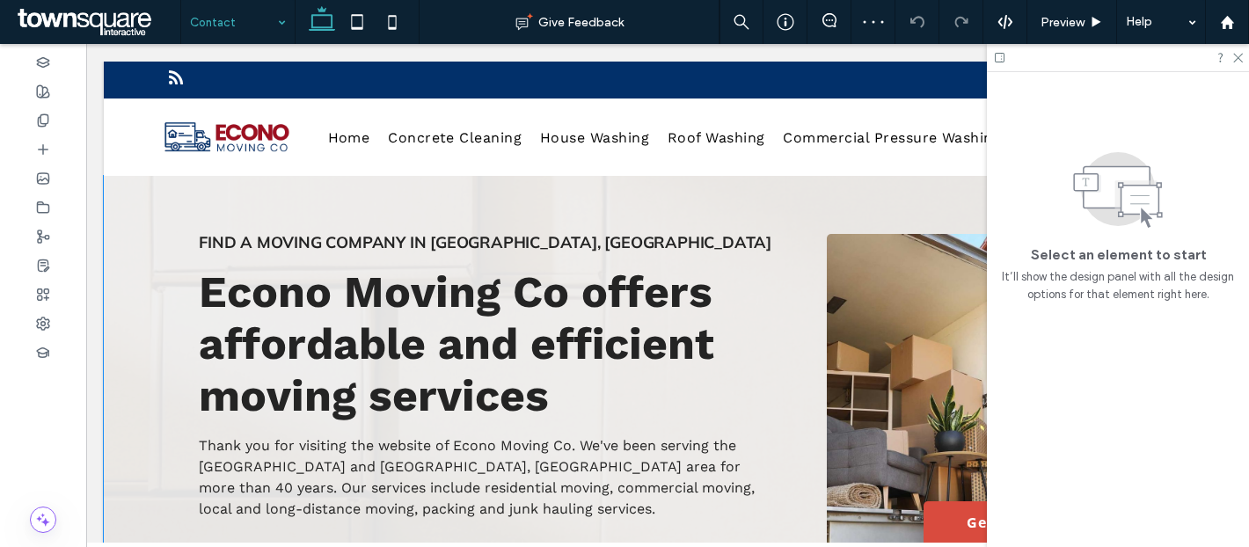
click at [134, 212] on div "Find a Moving Company in Helena, AL Econo Moving Co offers affordable and effic…" at bounding box center [668, 445] width 1128 height 539
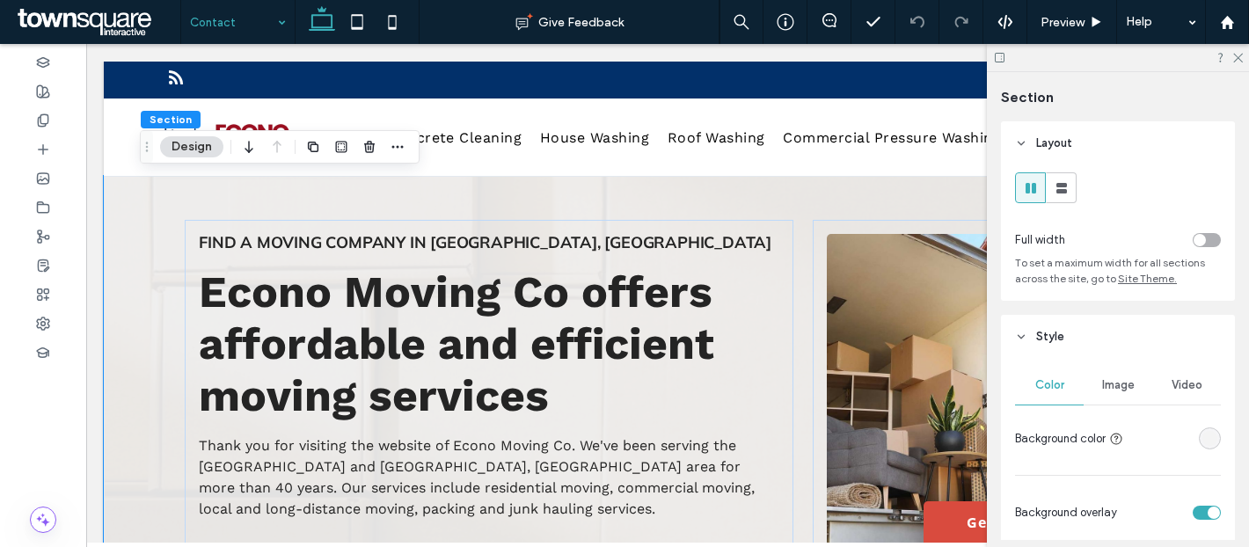
click at [1123, 398] on div "Image" at bounding box center [1118, 385] width 69 height 39
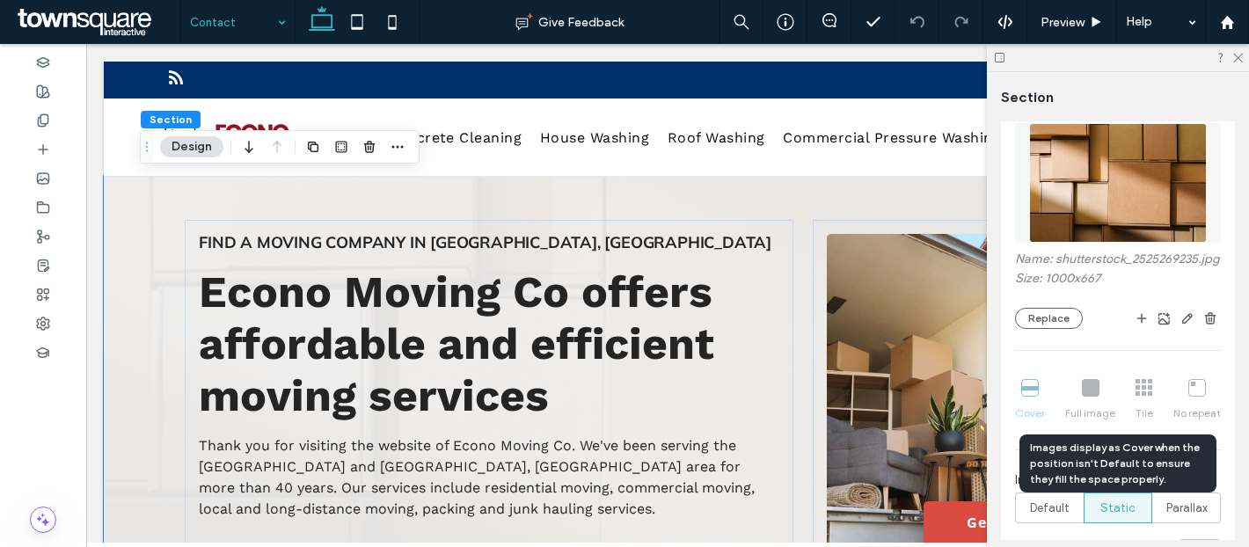
scroll to position [316, 0]
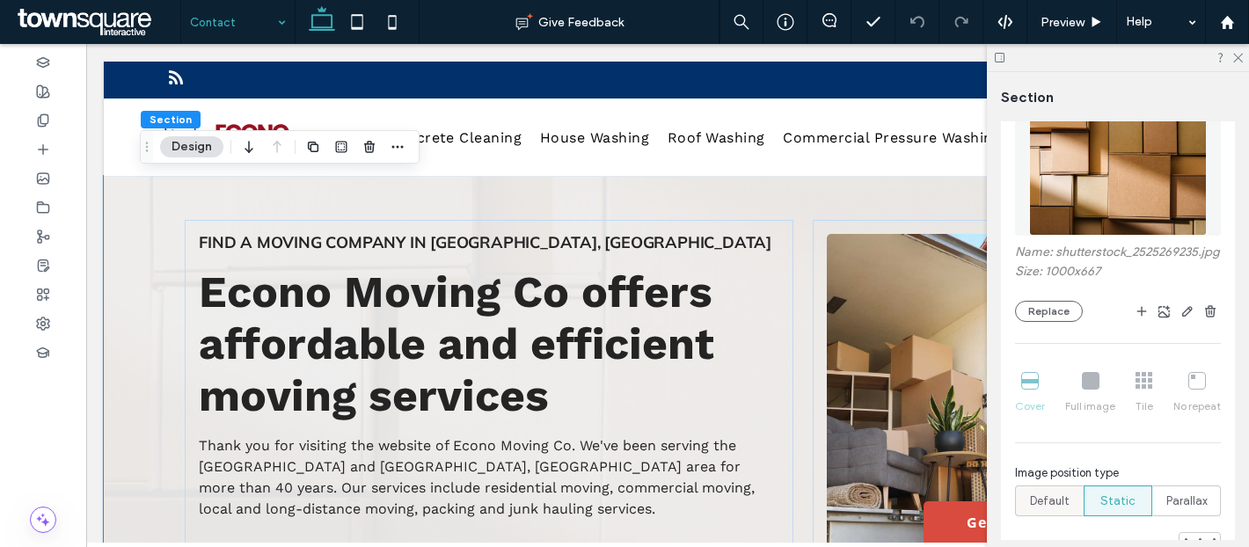
click at [1057, 491] on div "Default" at bounding box center [1049, 500] width 46 height 29
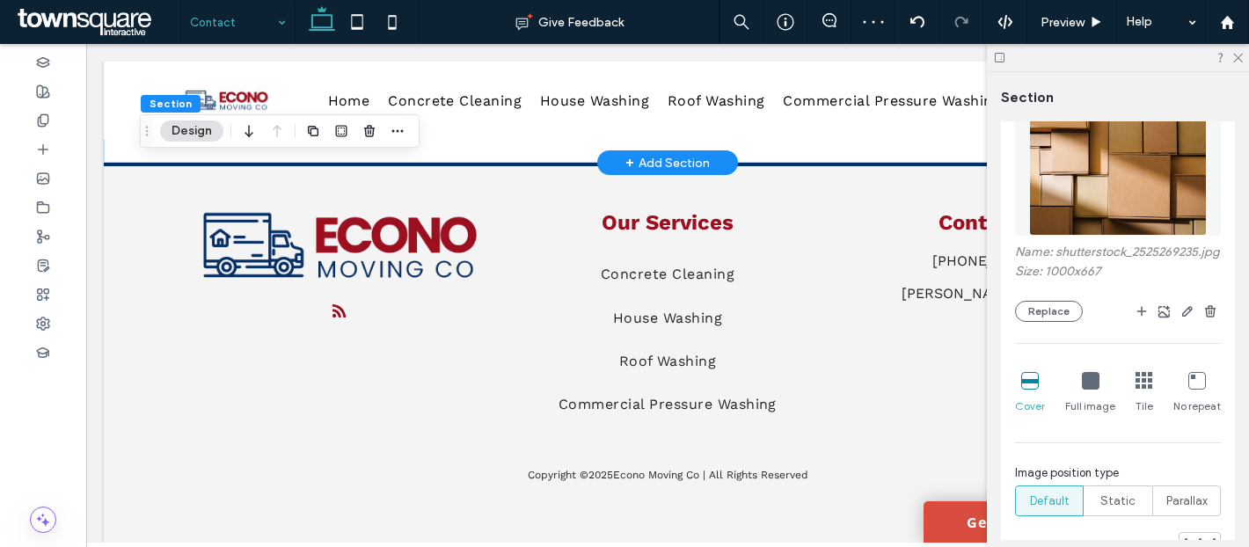
scroll to position [1175, 0]
